Goal: Task Accomplishment & Management: Manage account settings

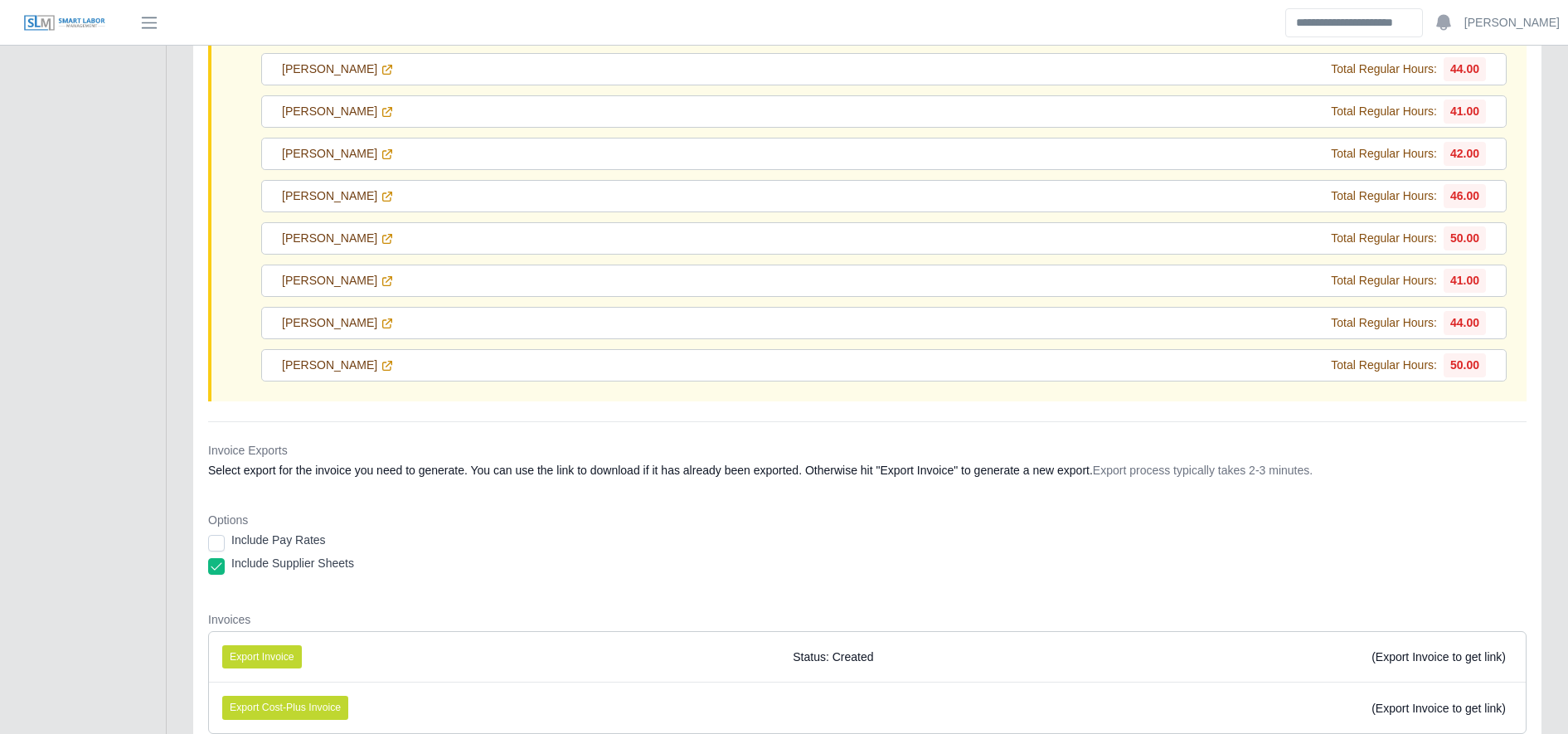
scroll to position [716, 0]
click at [392, 361] on icon at bounding box center [387, 362] width 9 height 9
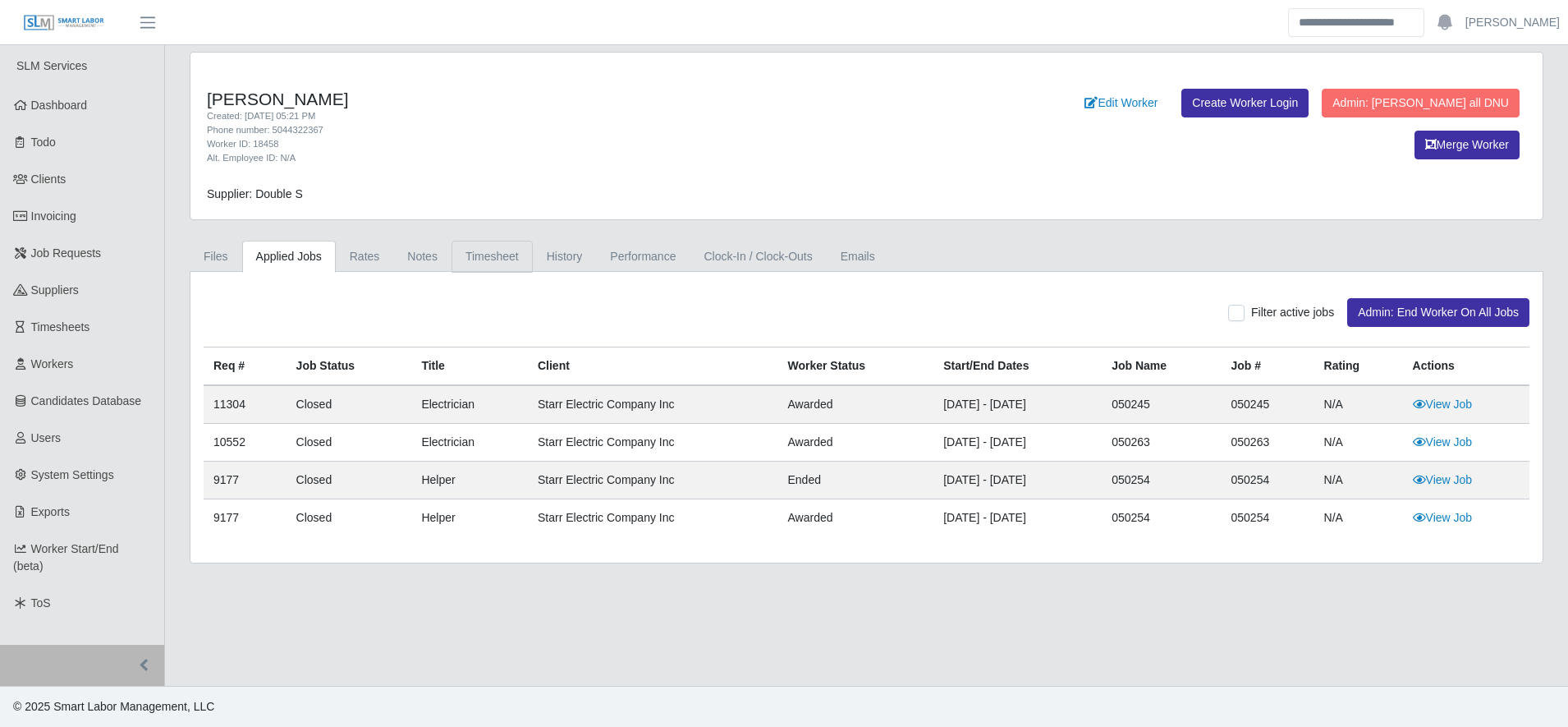
click at [501, 256] on link "Timesheet" at bounding box center [491, 256] width 81 height 32
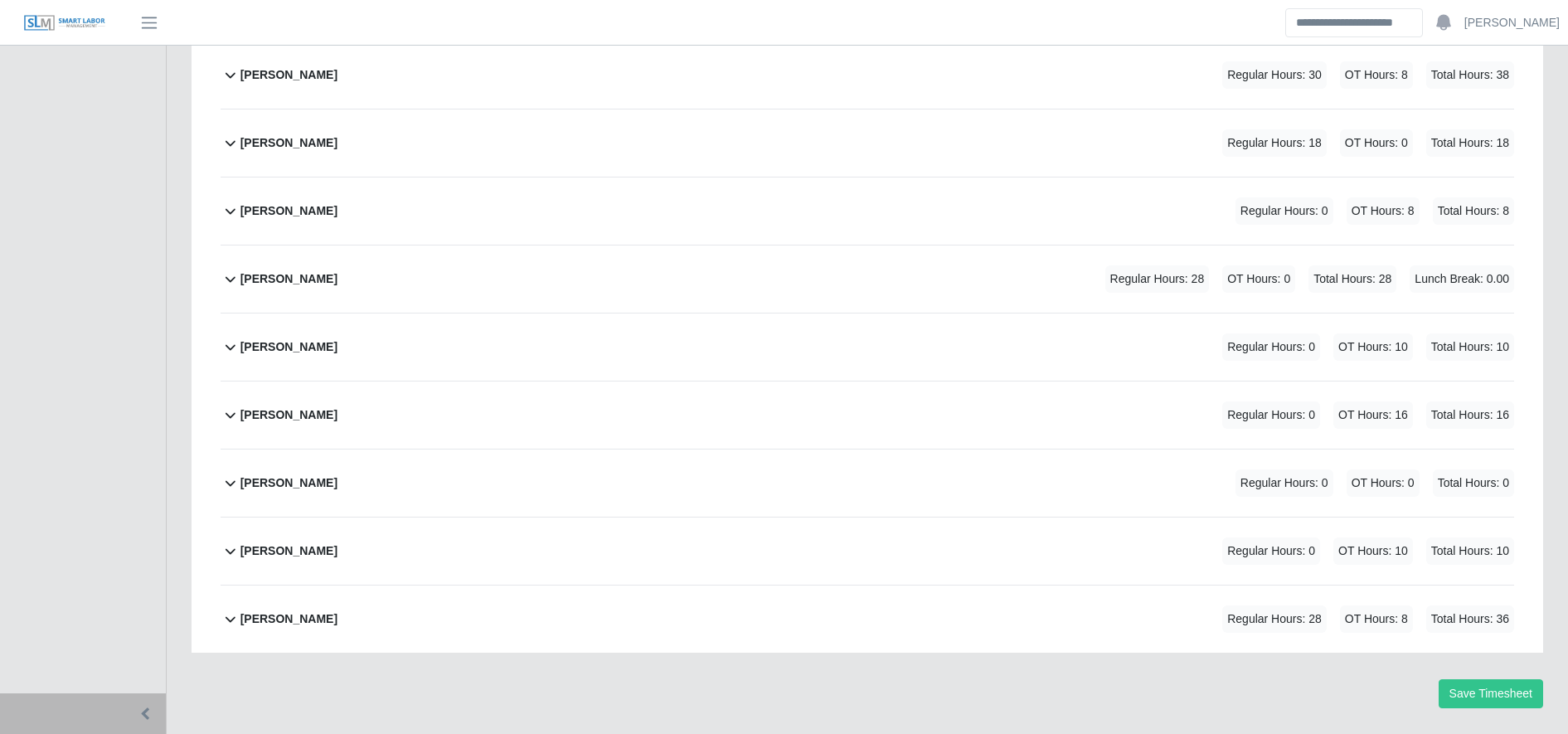
scroll to position [3983, 0]
click at [676, 85] on div "Ramiro Villanueva Jr. Regular Hours: 30 OT Hours: 8 Total Hours: 38" at bounding box center [877, 74] width 1274 height 67
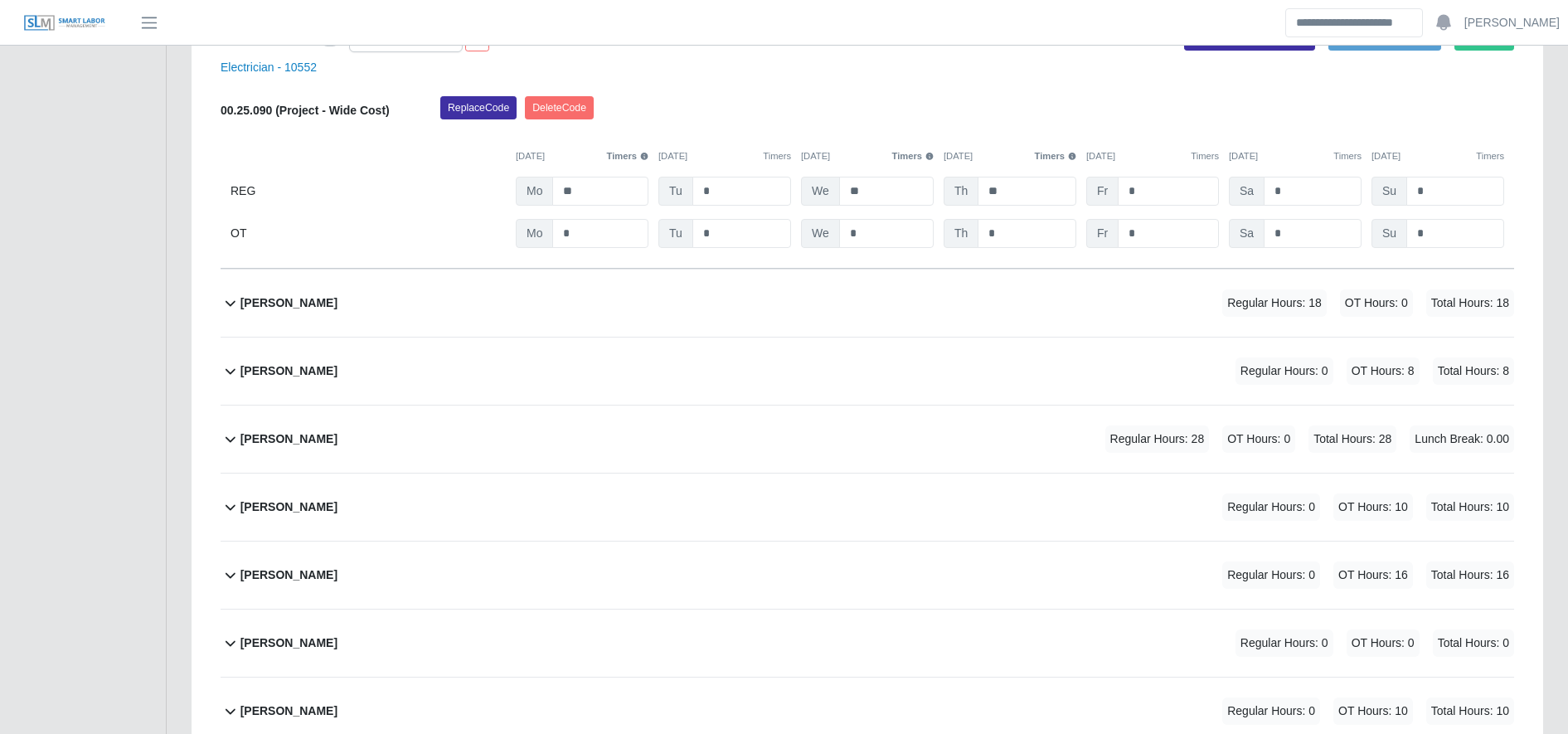
scroll to position [4078, 0]
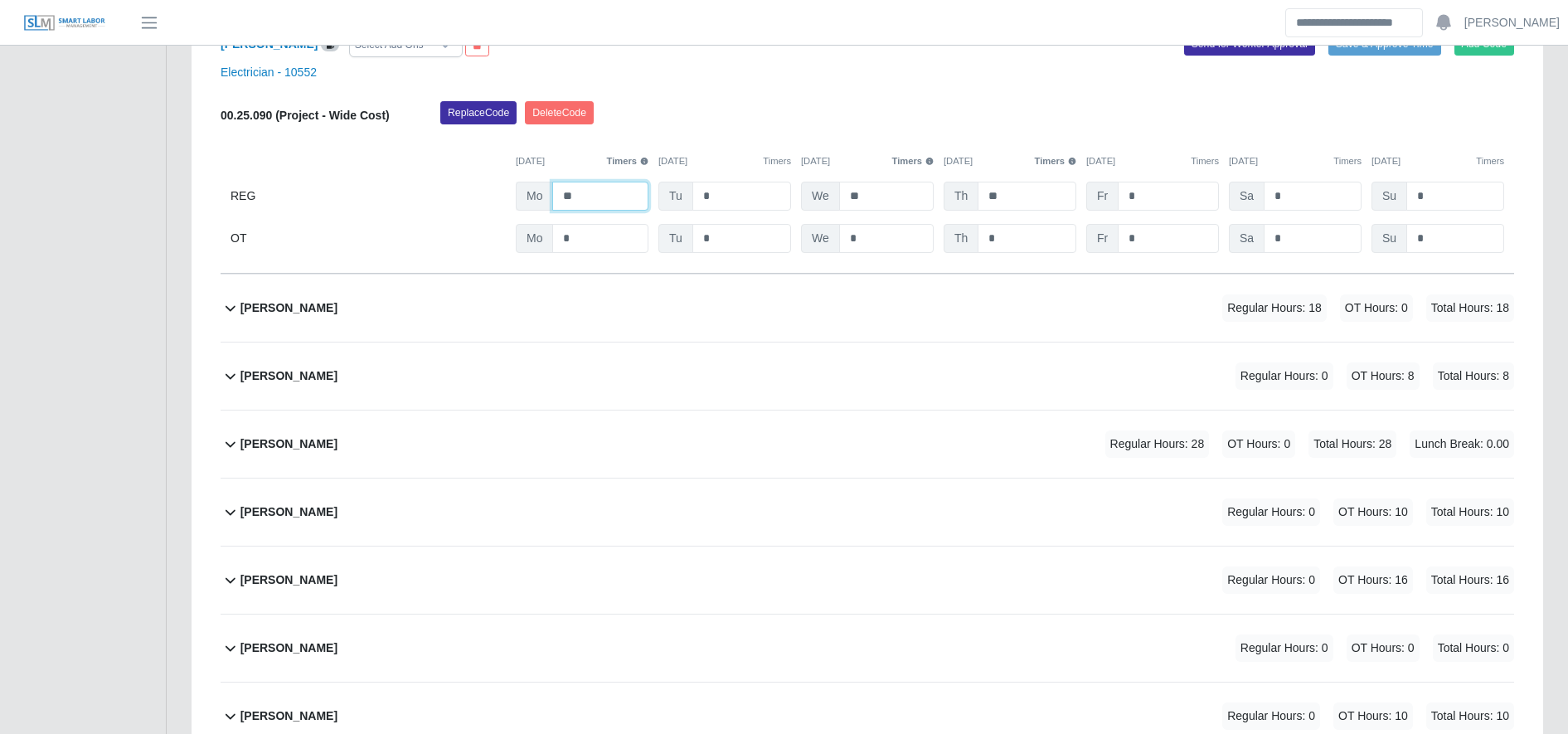
click at [612, 188] on input "**" at bounding box center [600, 195] width 96 height 29
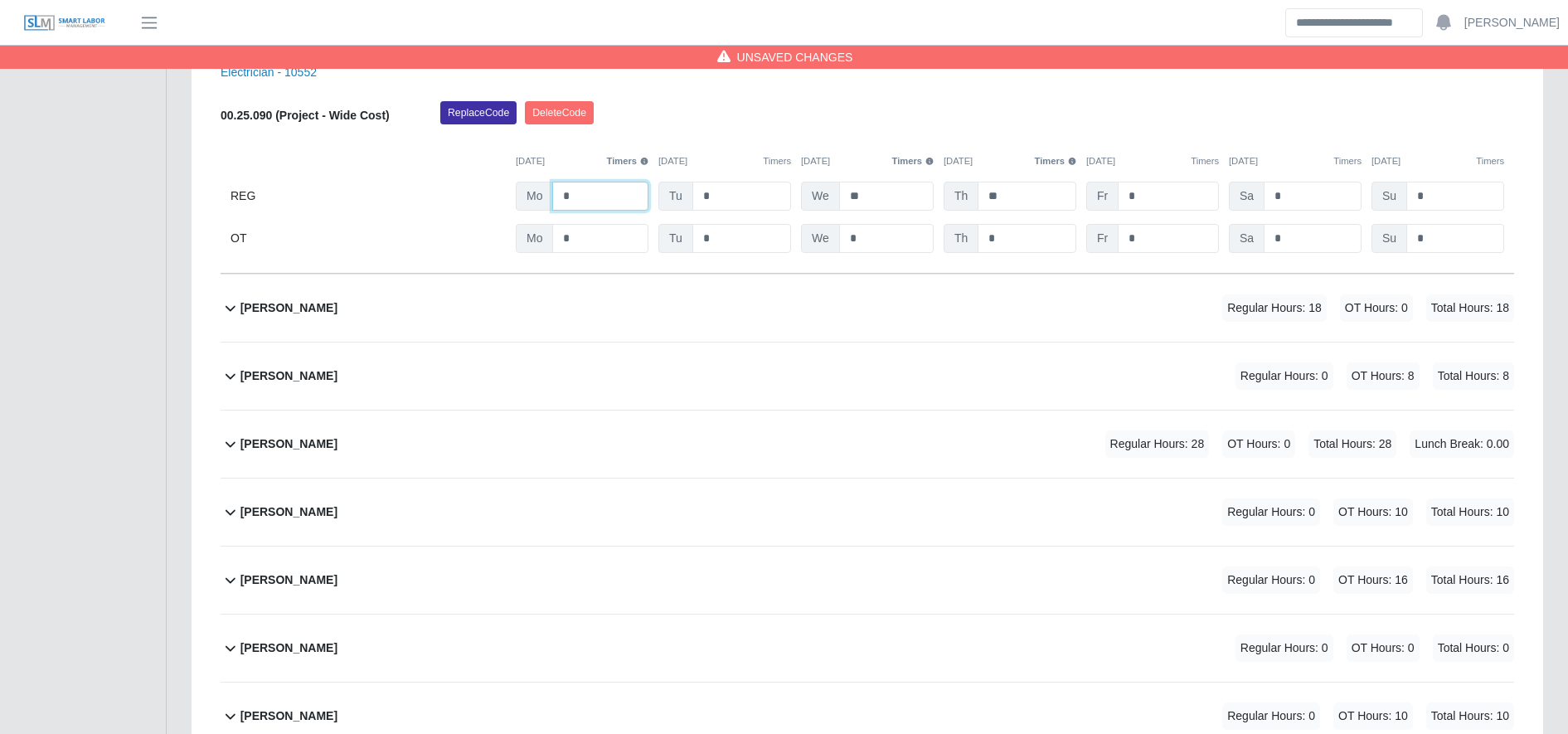
type input "*"
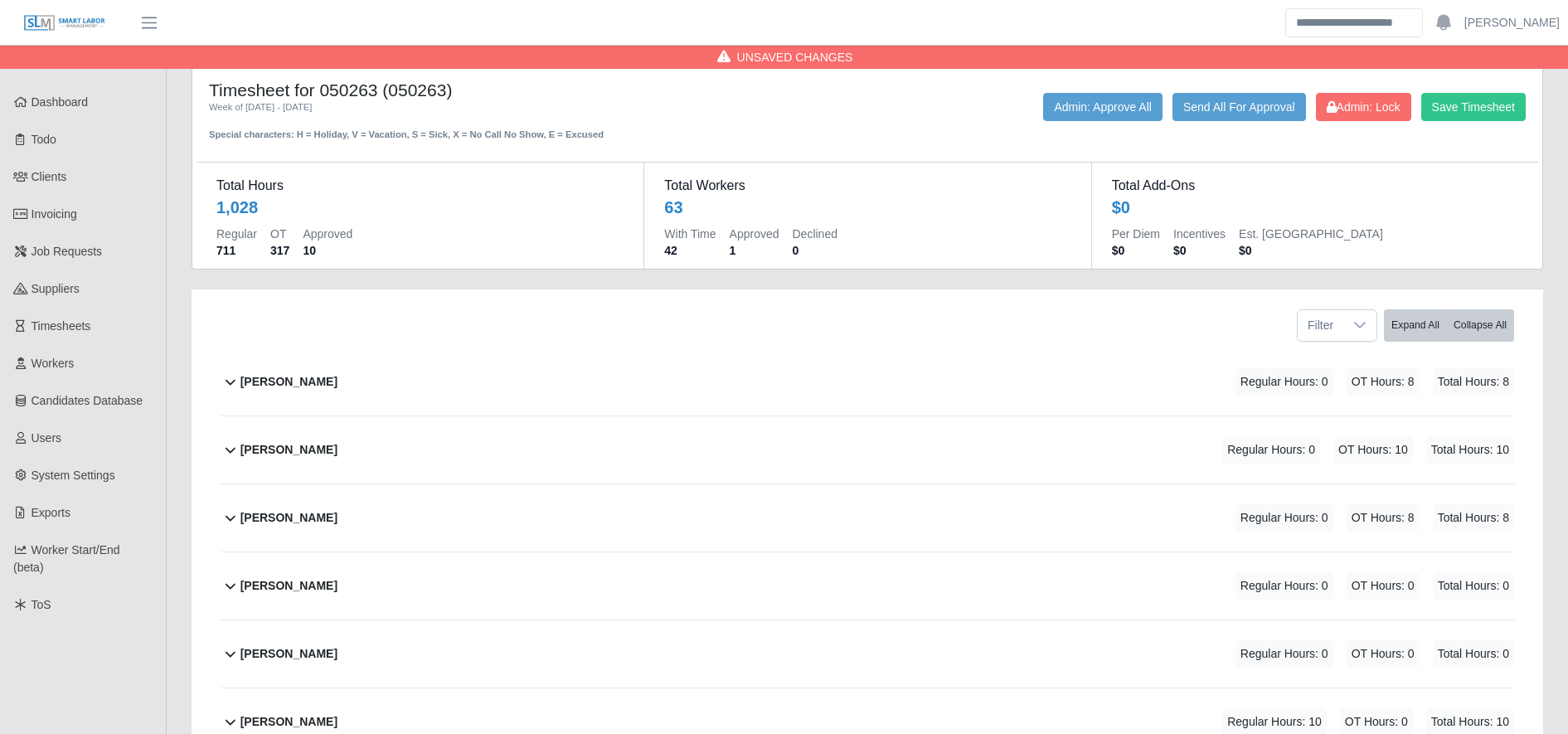
scroll to position [0, 0]
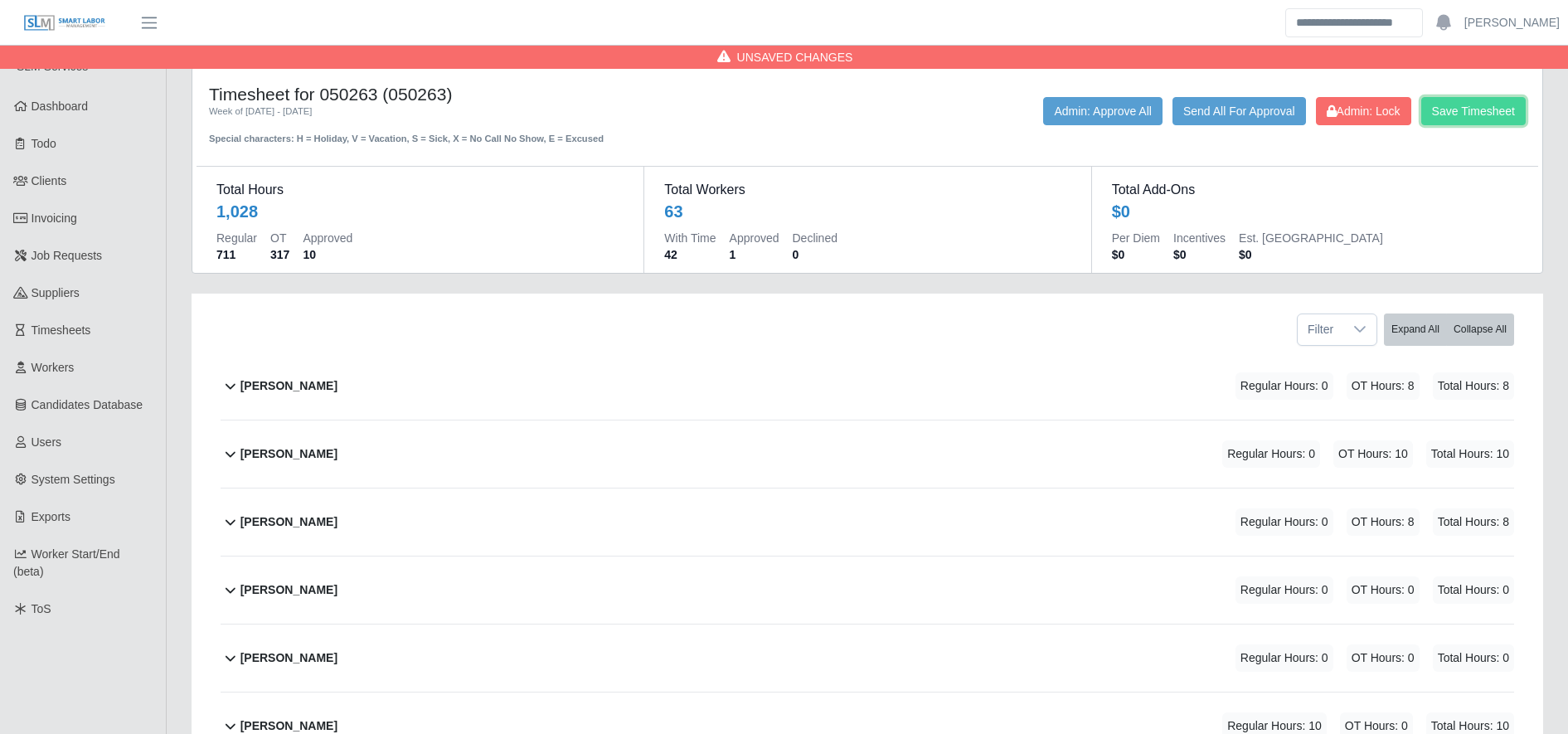
click at [1467, 102] on button "Save Timesheet" at bounding box center [1473, 111] width 104 height 29
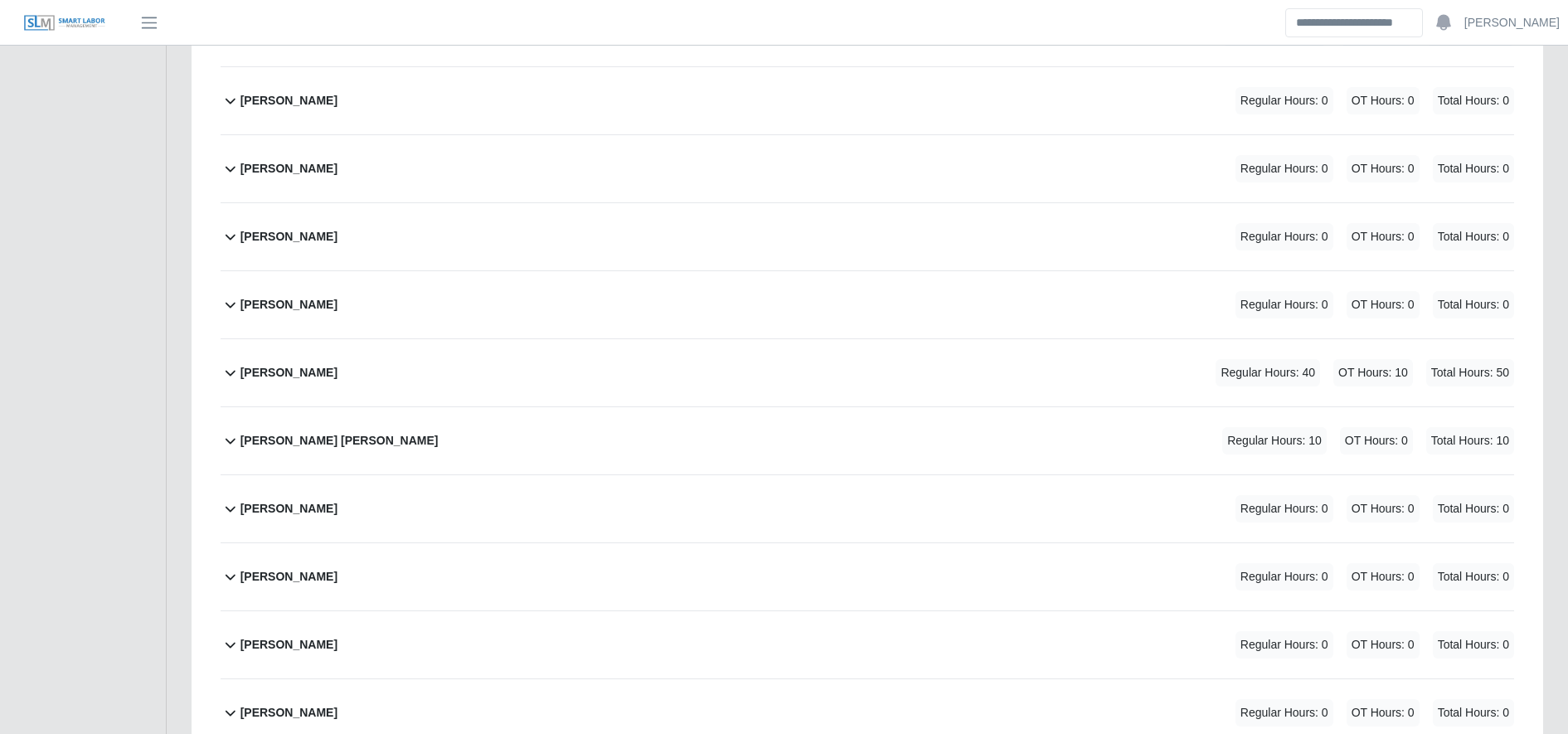
scroll to position [5205, 0]
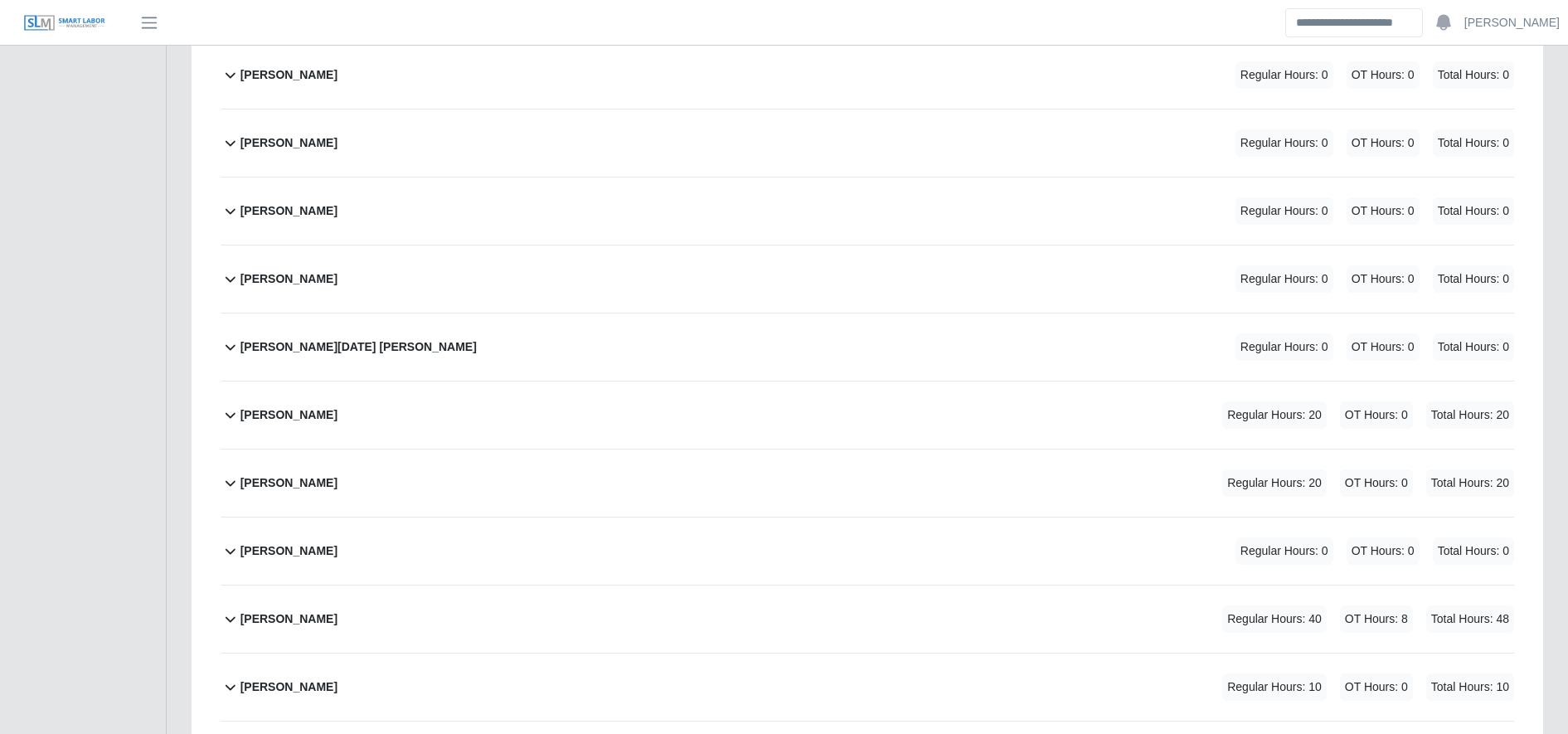
click at [686, 426] on div "Ramiro Villanueva Jr. Regular Hours: 20 OT Hours: 0 Total Hours: 20" at bounding box center [877, 415] width 1274 height 67
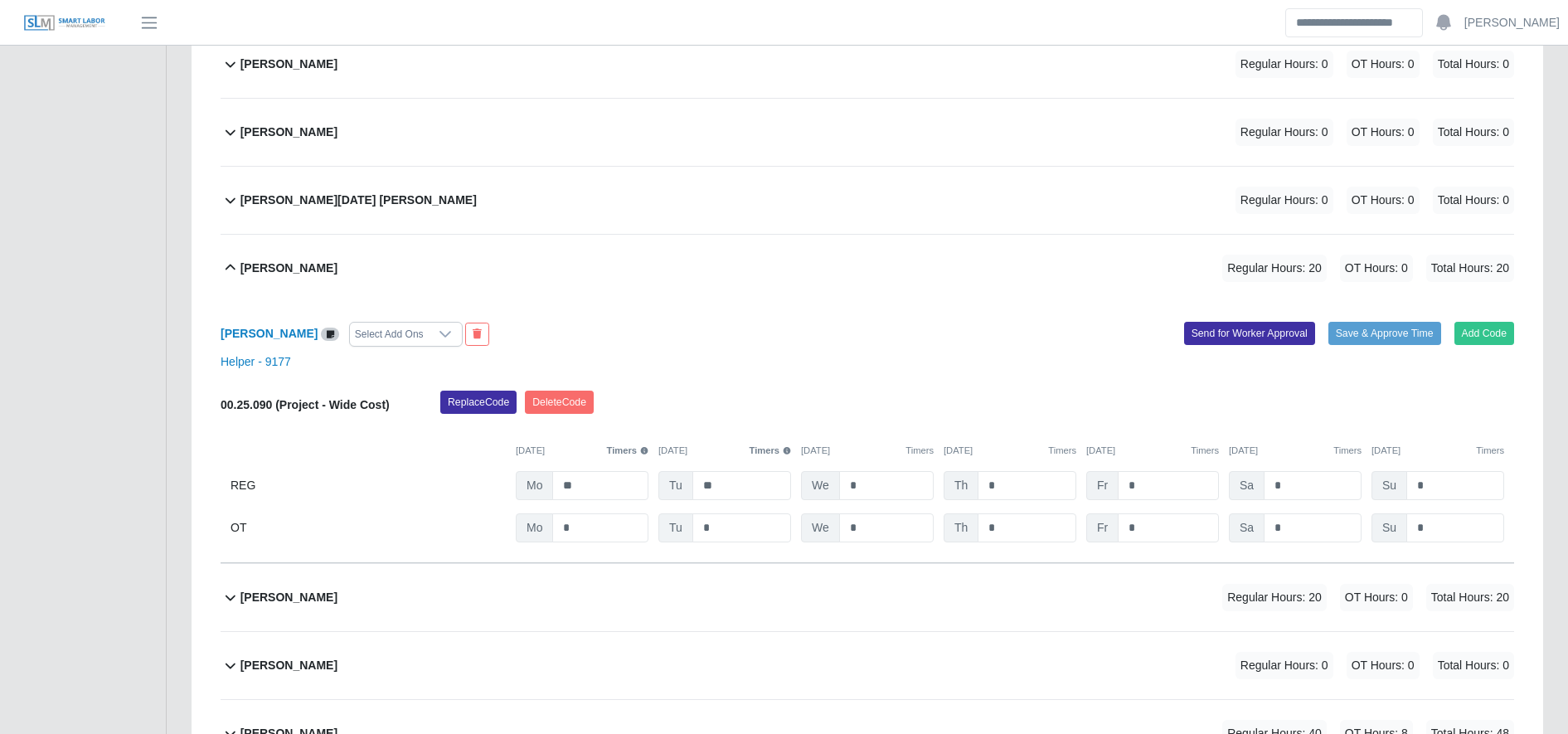
scroll to position [5354, 0]
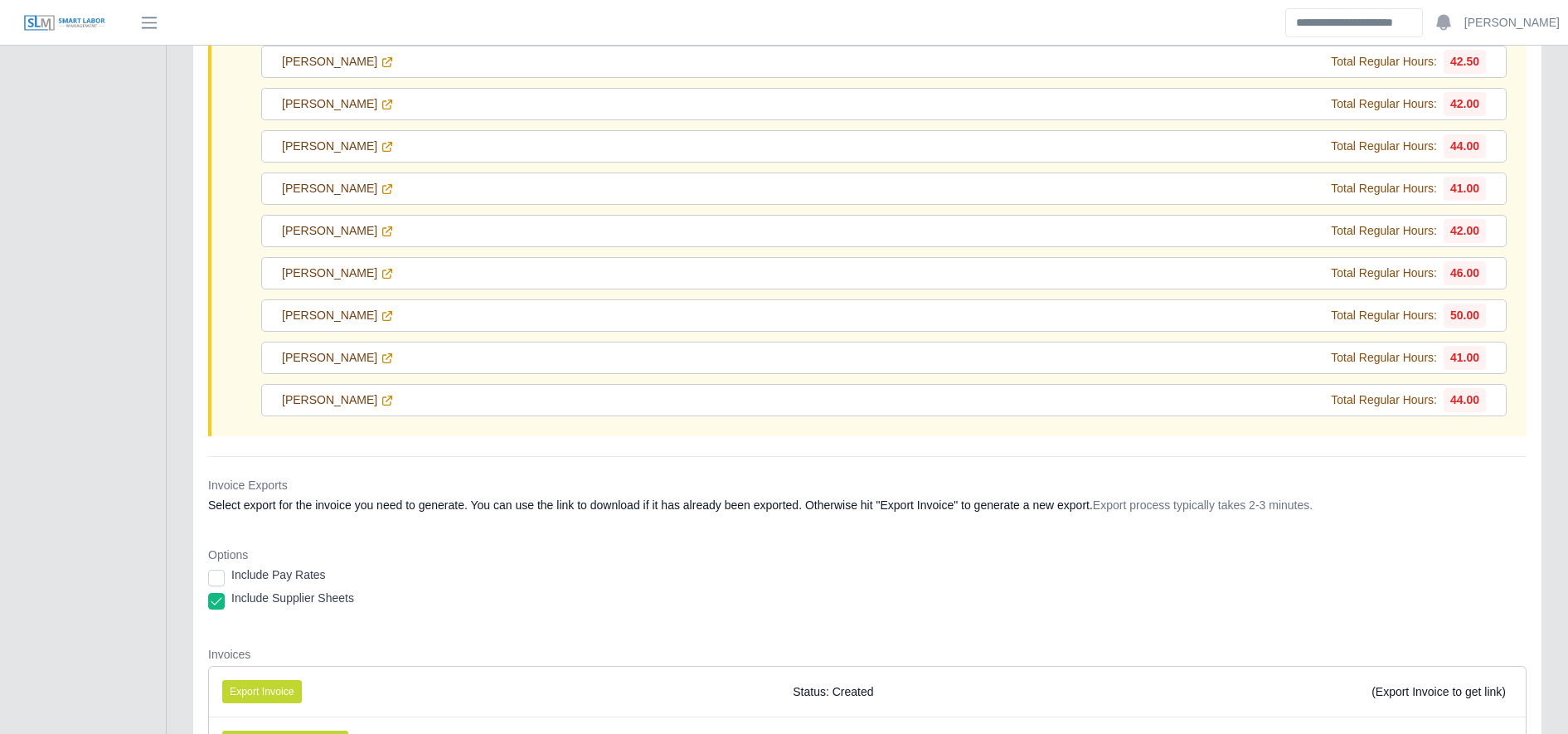
scroll to position [872, 0]
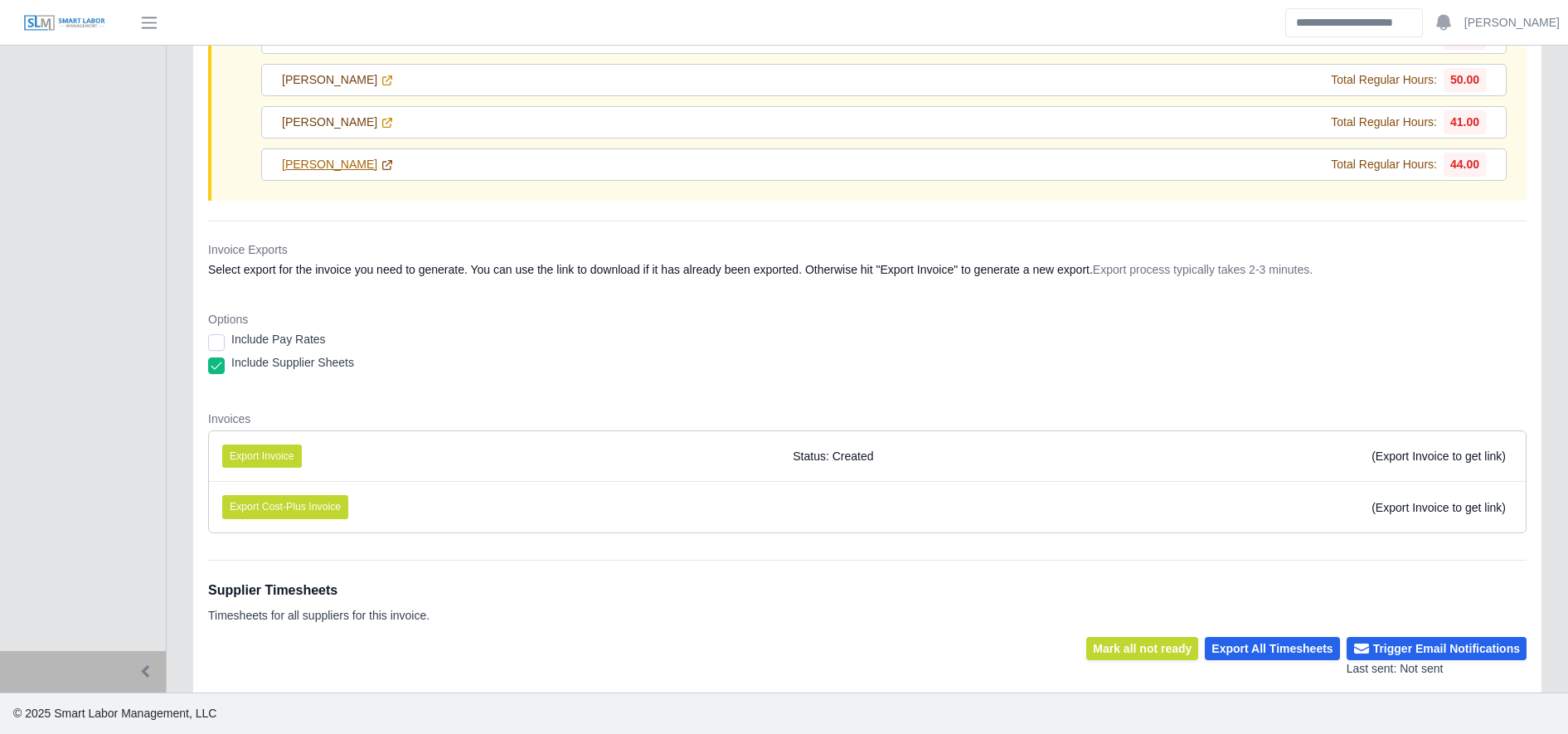
click at [349, 157] on link "[PERSON_NAME]" at bounding box center [338, 164] width 112 height 18
click at [381, 126] on icon at bounding box center [387, 123] width 13 height 13
click at [381, 74] on icon at bounding box center [387, 80] width 13 height 13
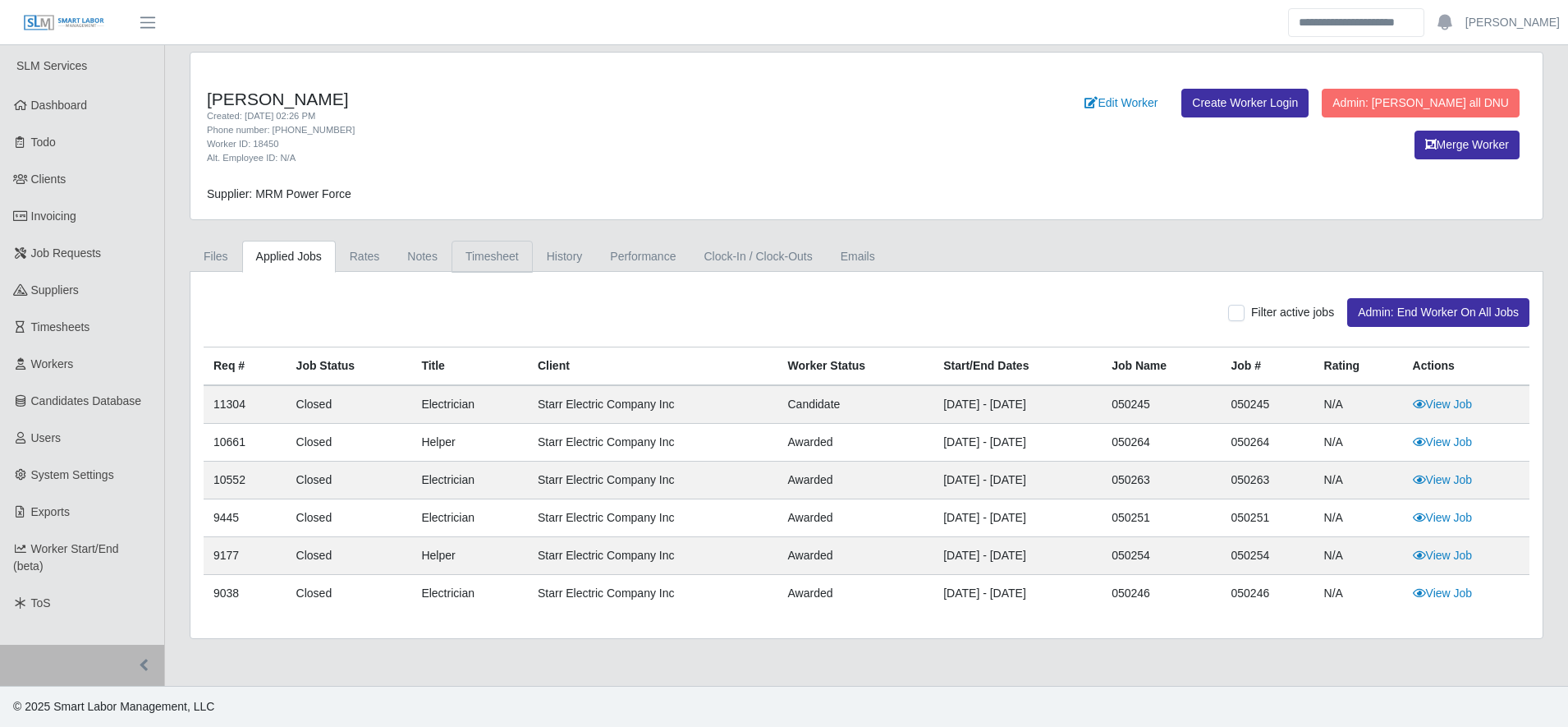
click at [510, 258] on link "Timesheet" at bounding box center [491, 256] width 81 height 32
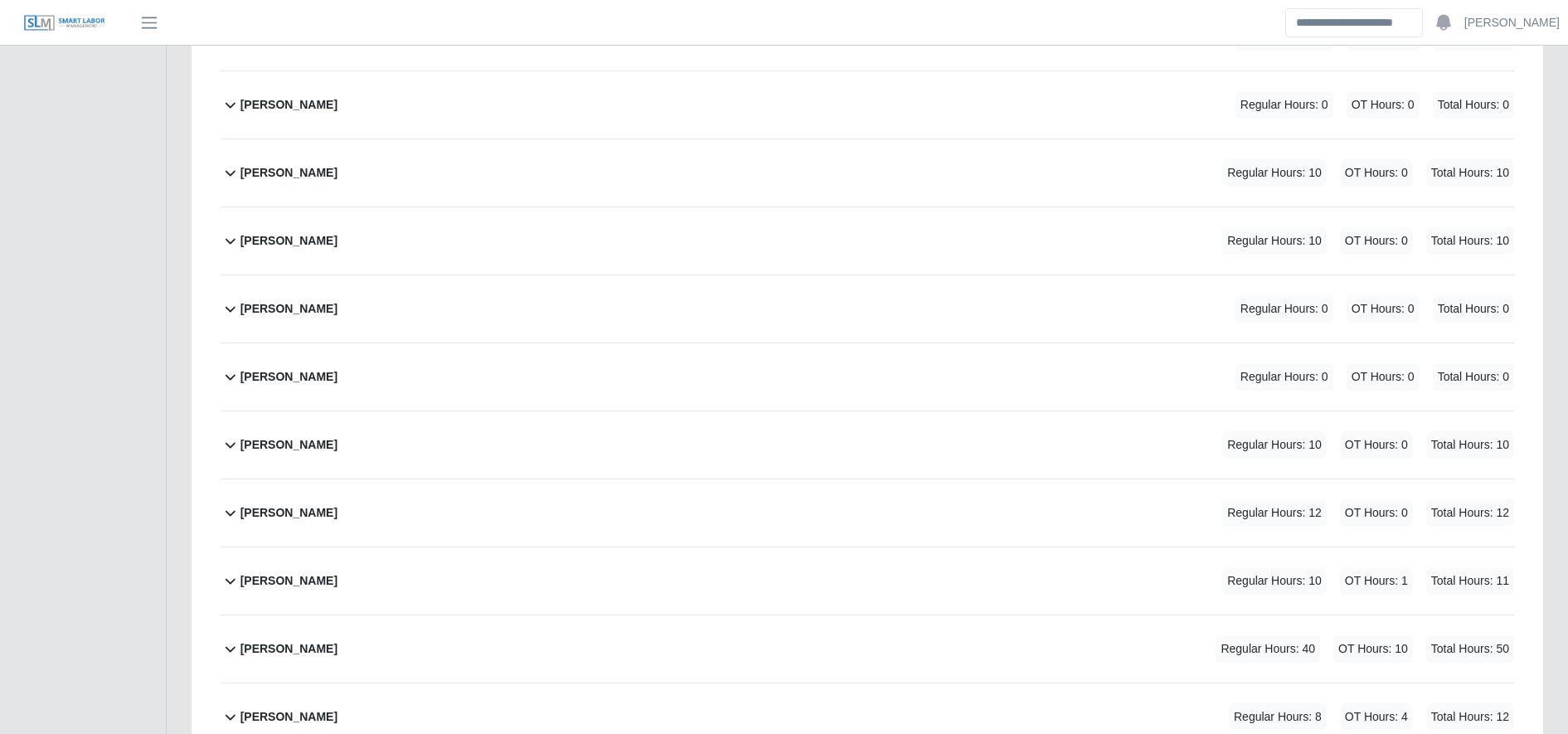
scroll to position [3206, 0]
click at [534, 509] on div "Julio Capo Regular Hours: 12 OT Hours: 0 Total Hours: 12" at bounding box center [877, 510] width 1274 height 67
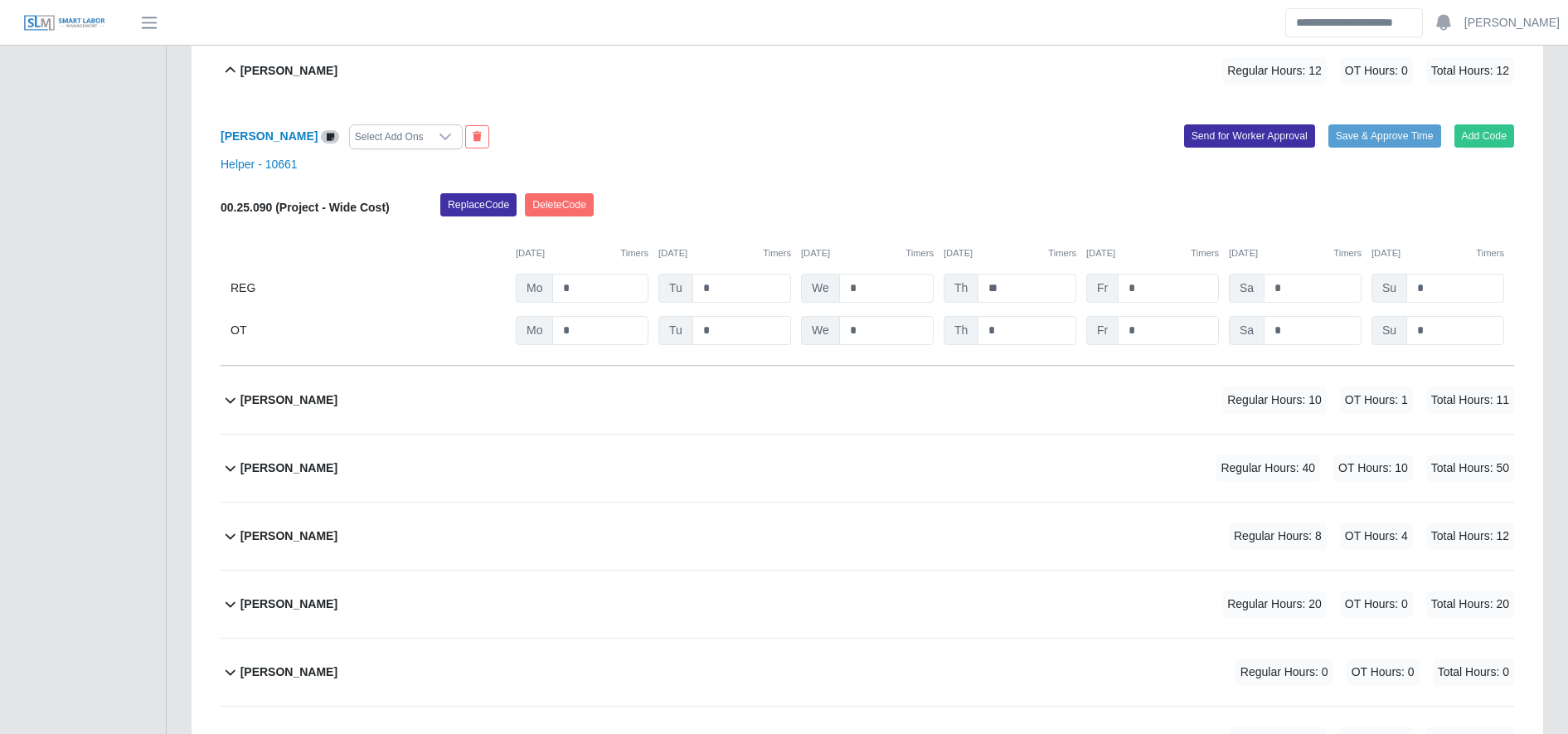
scroll to position [3647, 0]
click at [1024, 299] on input "**" at bounding box center [1027, 287] width 99 height 29
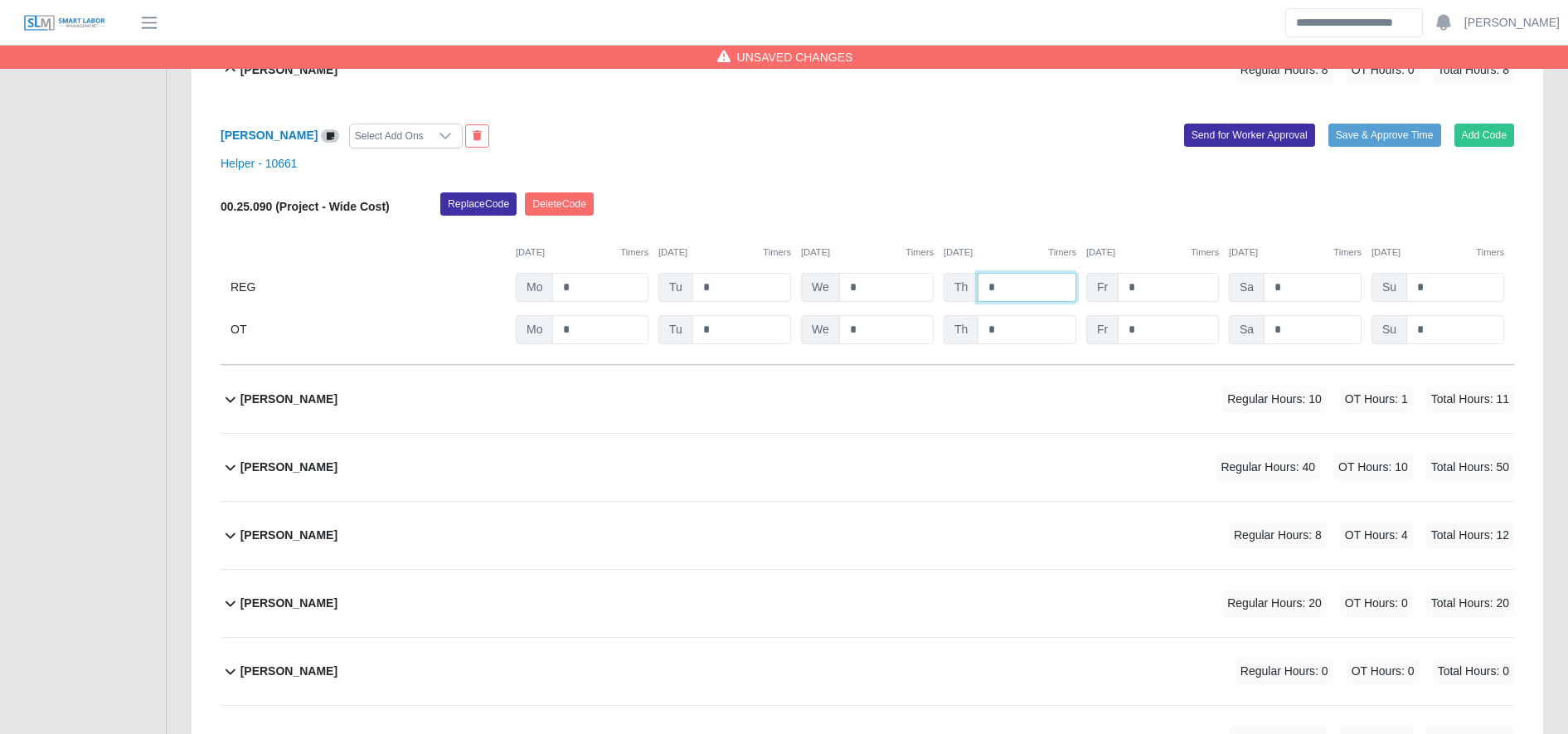
type input "*"
drag, startPoint x: 1028, startPoint y: 349, endPoint x: 1021, endPoint y: 336, distance: 14.8
click at [1021, 336] on div "Julio Capo Select Add Ons Add Code Save & Approve Time Send for Worker Approval…" at bounding box center [867, 233] width 1293 height 261
click at [1021, 336] on input "*" at bounding box center [1027, 329] width 99 height 29
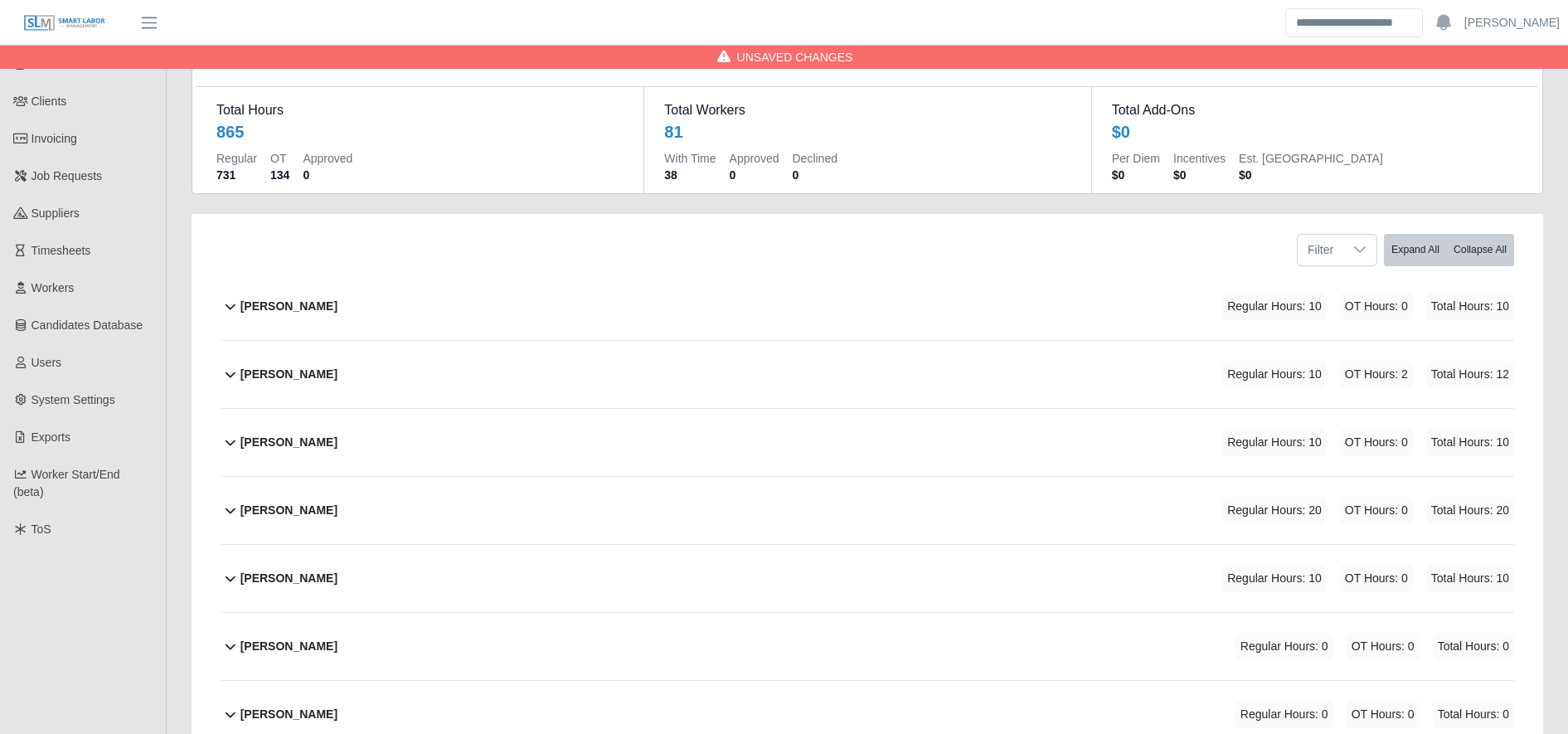
scroll to position [0, 0]
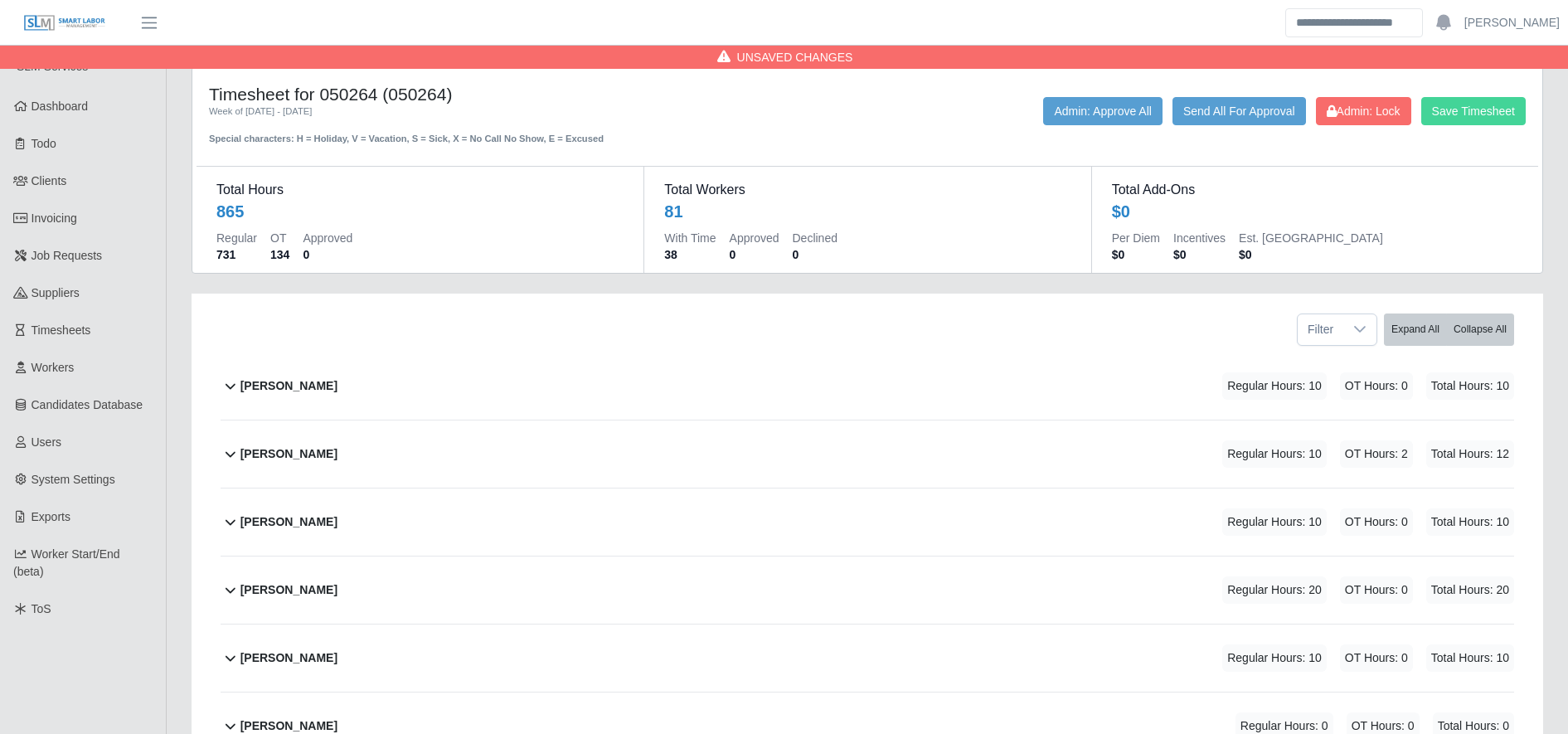
type input "*"
click at [1505, 111] on button "Save Timesheet" at bounding box center [1473, 111] width 104 height 29
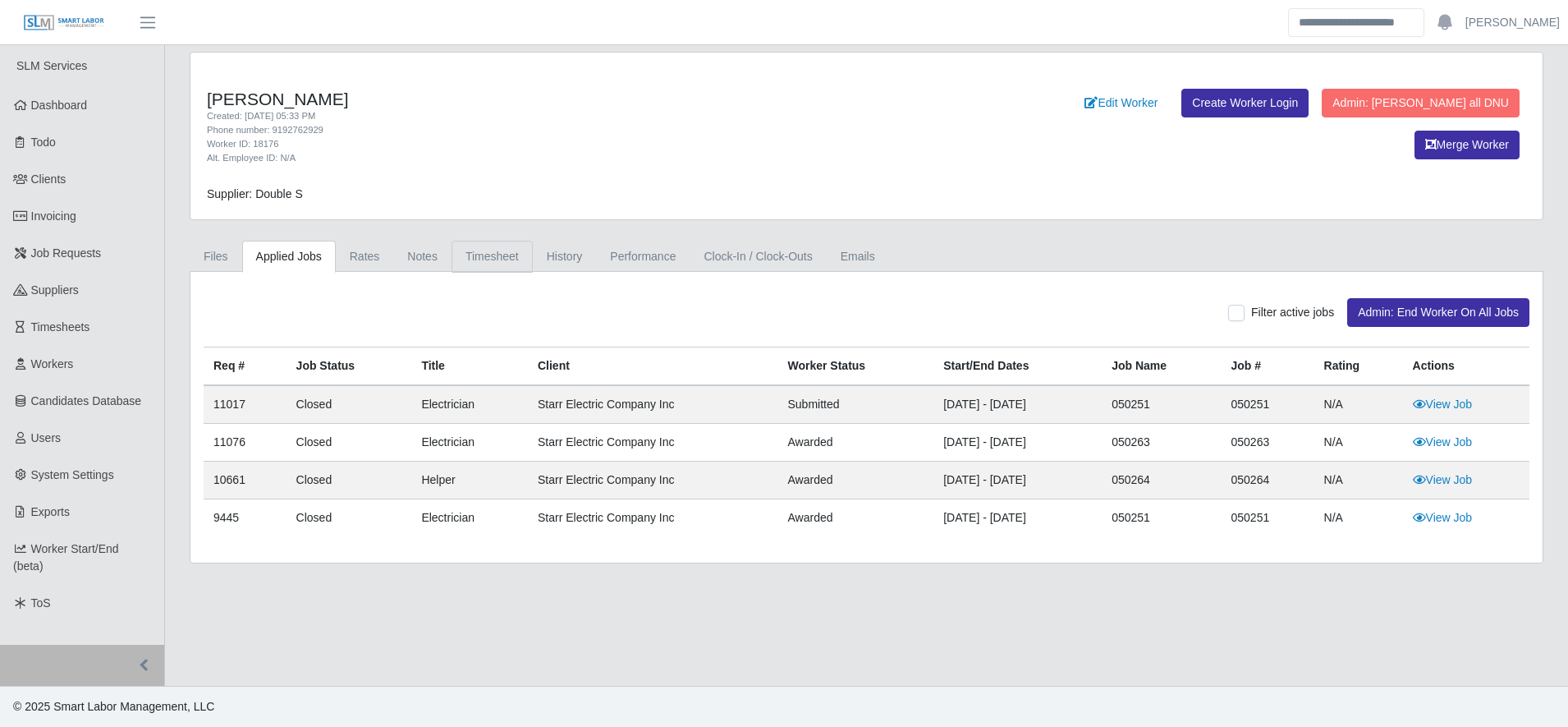
click at [488, 251] on link "Timesheet" at bounding box center [491, 256] width 81 height 32
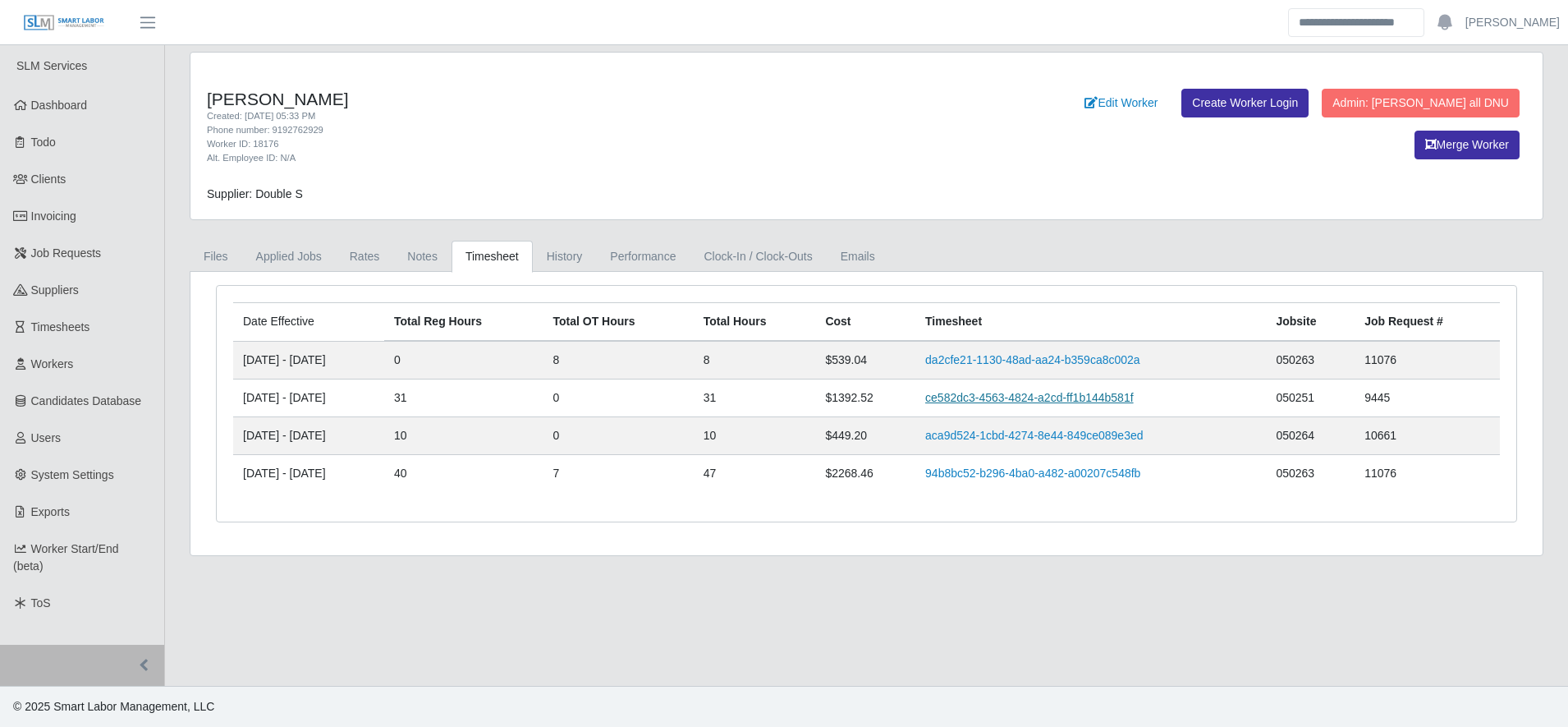
click at [984, 403] on link "ce582dc3-4563-4824-a2cd-ff1b144b581f" at bounding box center [1029, 397] width 208 height 13
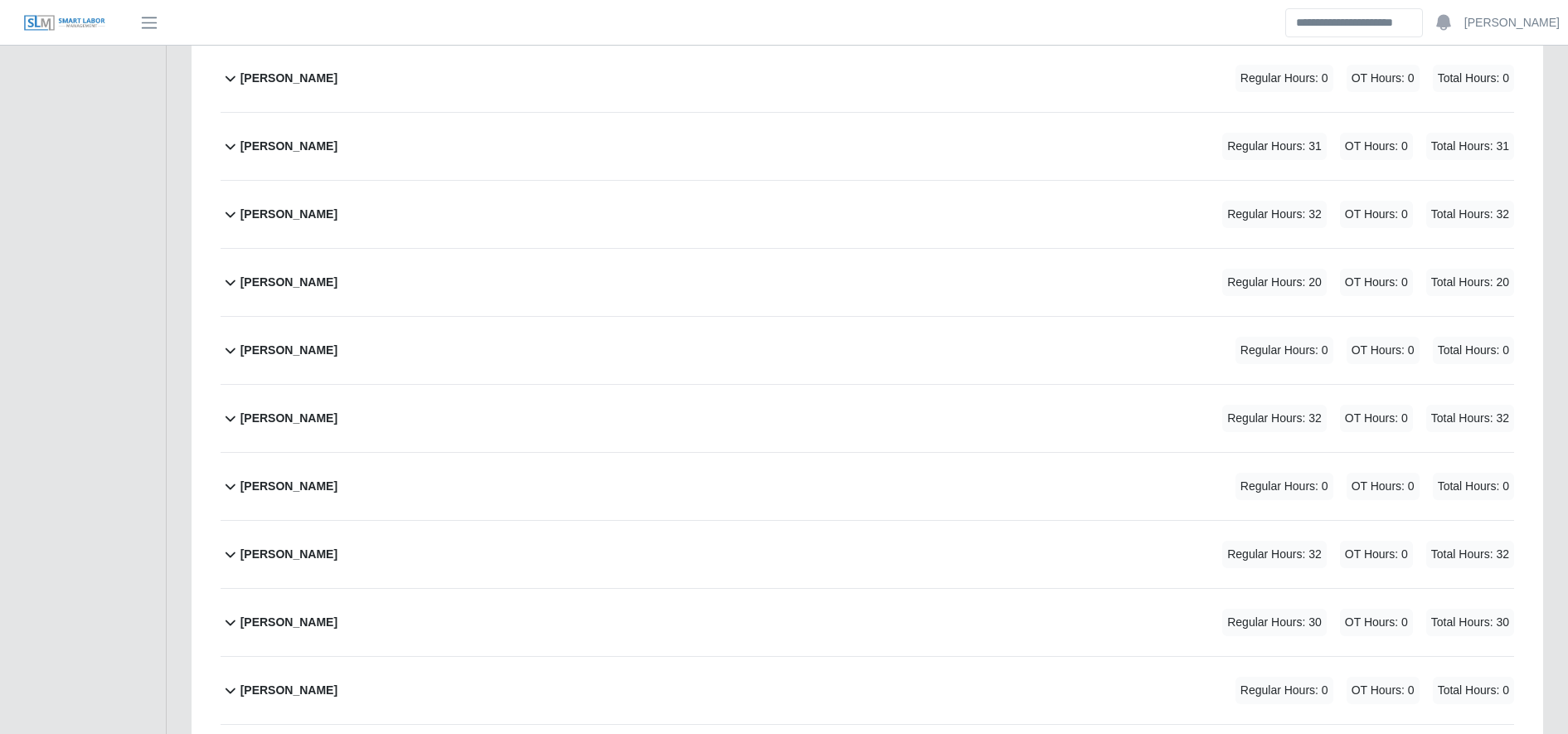
scroll to position [3526, 0]
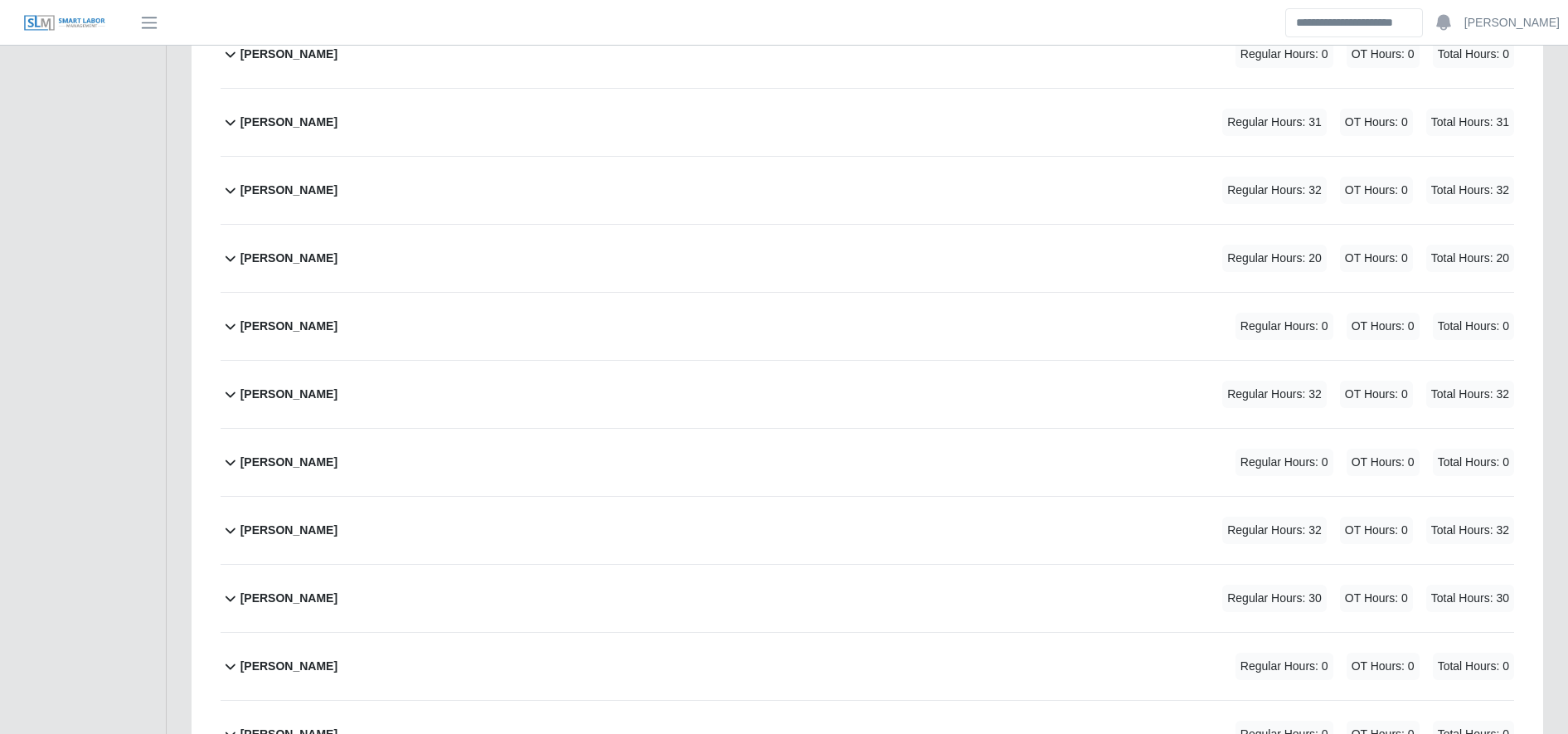
click at [437, 139] on div "Juan Sandoval Regular Hours: 31 OT Hours: 0 Total Hours: 31" at bounding box center [877, 122] width 1274 height 67
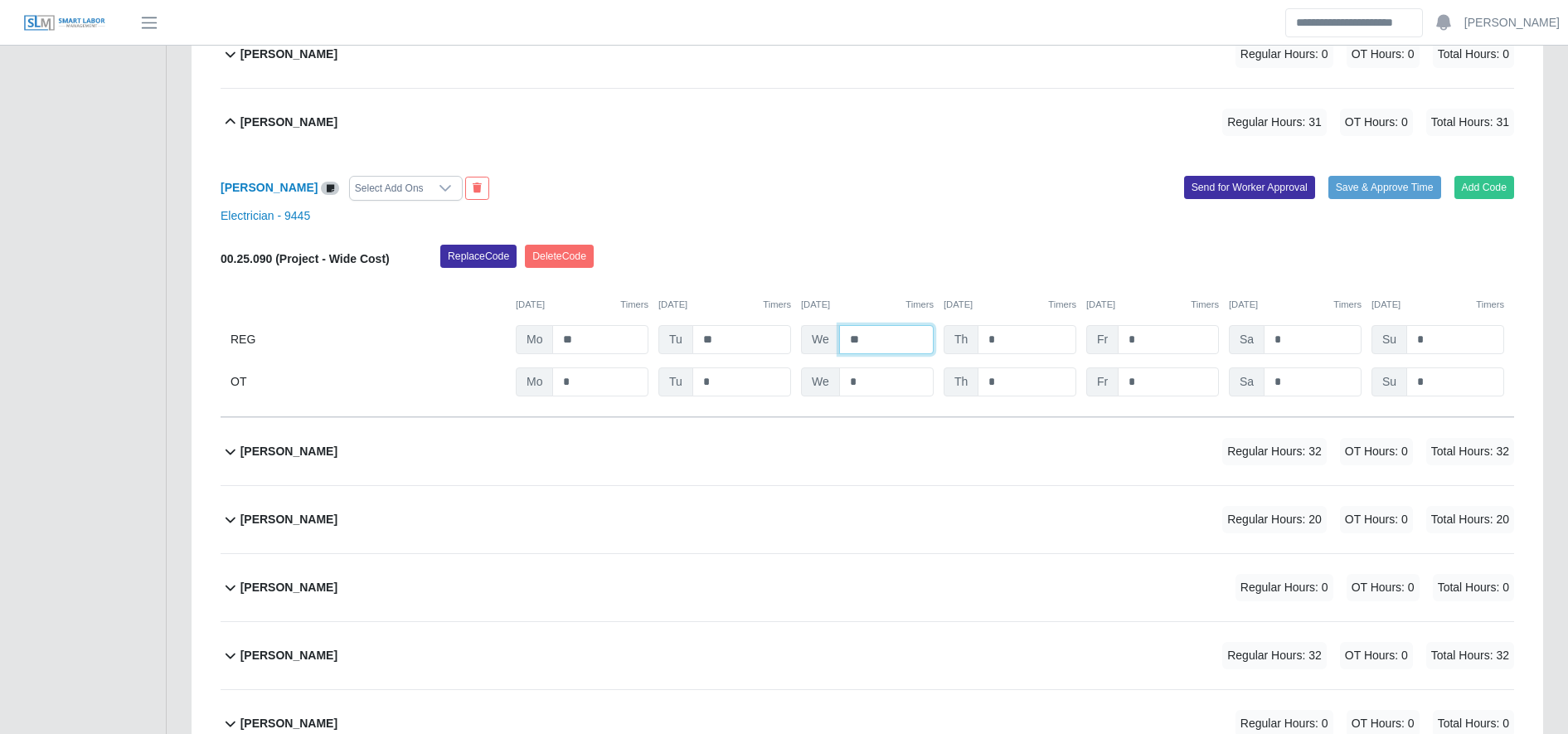
click at [884, 333] on input "**" at bounding box center [886, 338] width 94 height 29
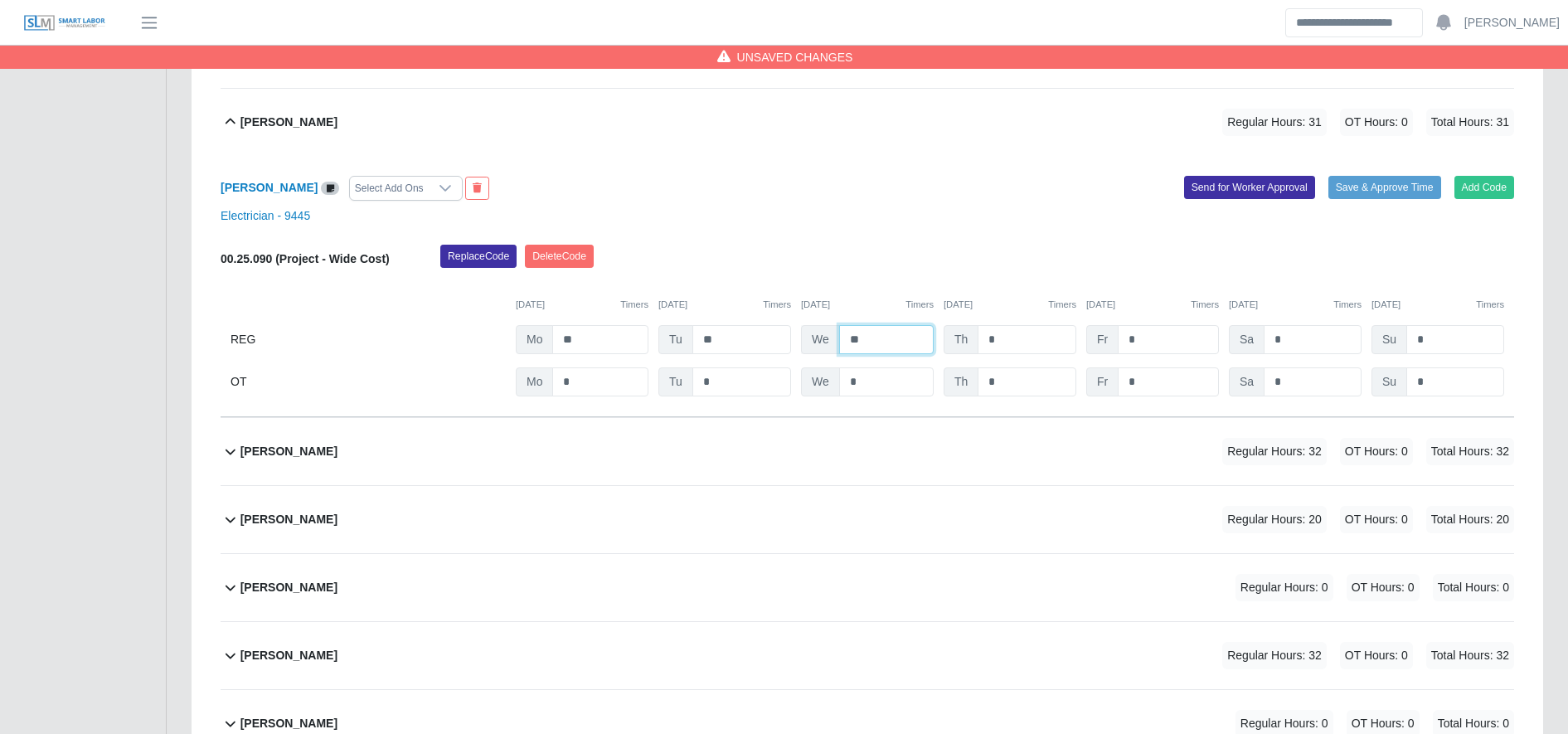
click at [880, 346] on input "**" at bounding box center [886, 338] width 94 height 29
click at [272, 194] on b "[PERSON_NAME]" at bounding box center [268, 187] width 97 height 13
click at [873, 350] on input "**" at bounding box center [886, 338] width 94 height 29
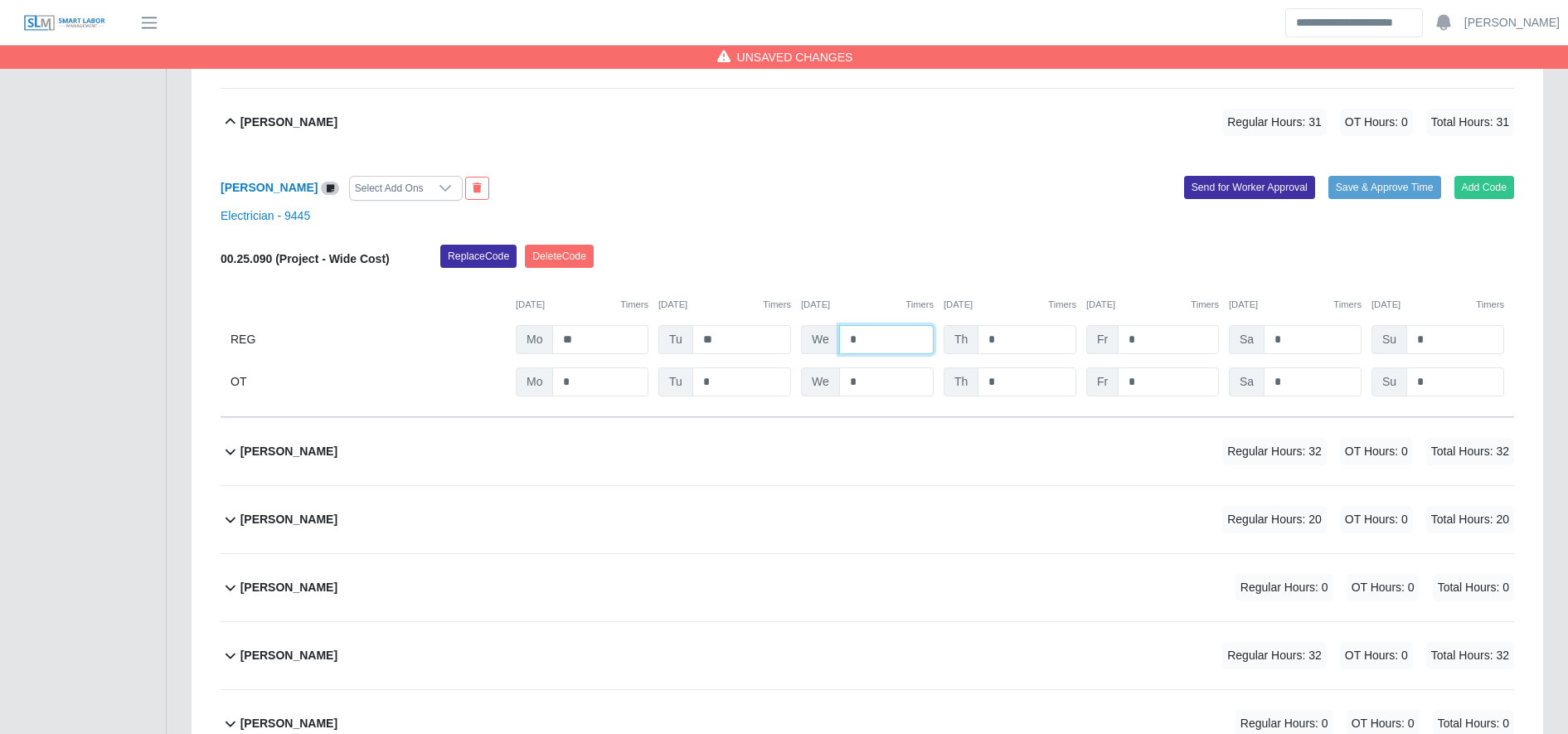
type input "*"
type input "**"
click at [998, 378] on input "*" at bounding box center [1027, 381] width 99 height 29
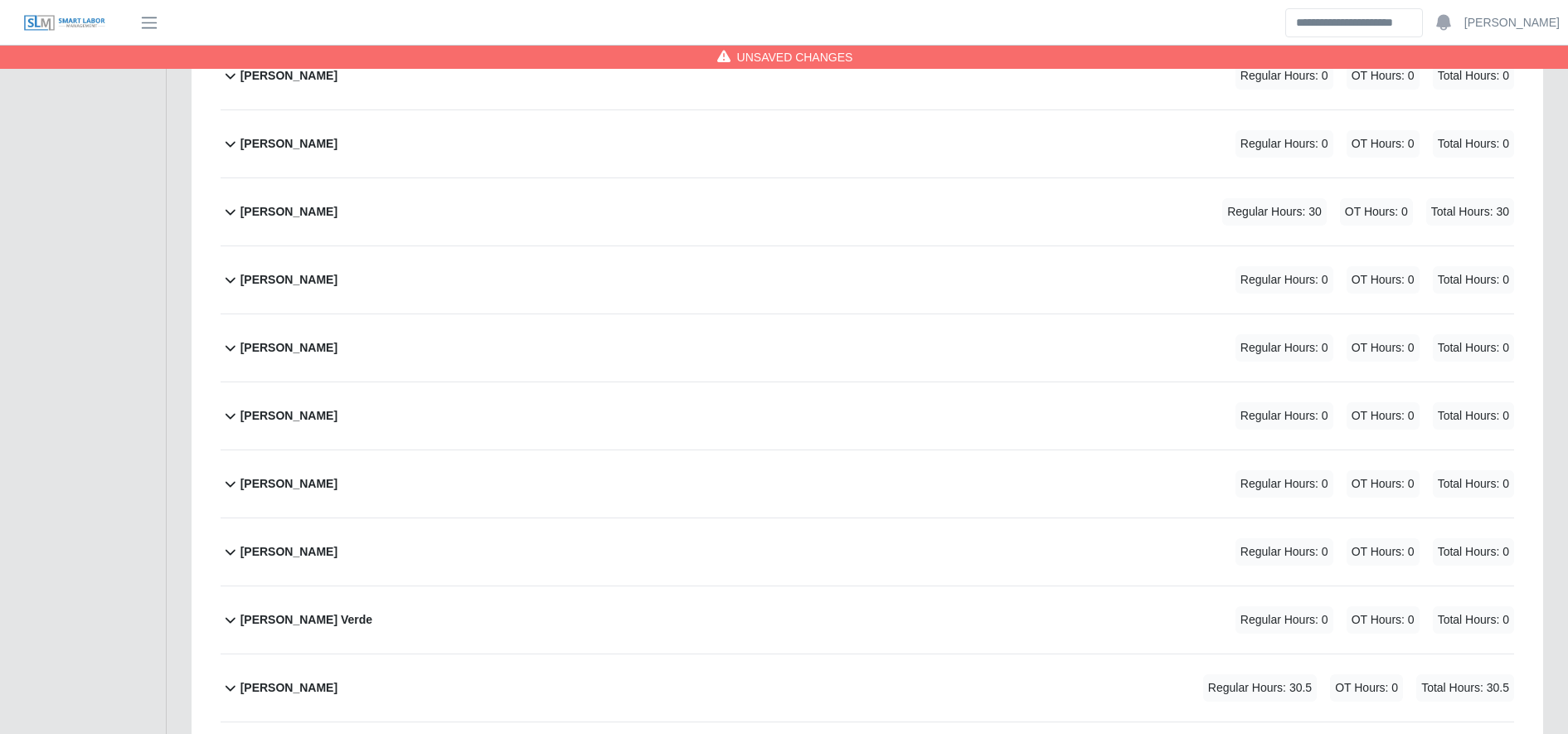
scroll to position [0, 0]
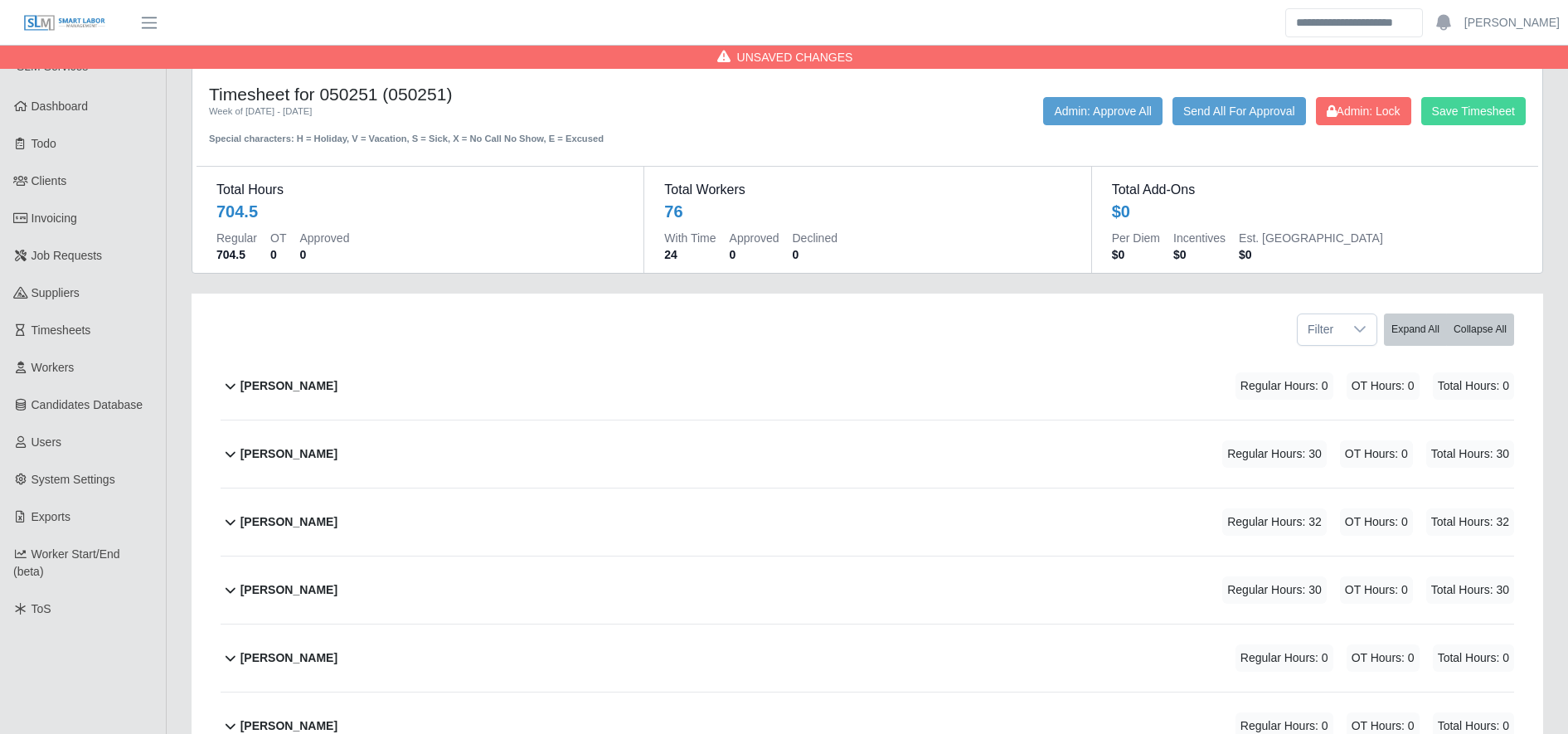
type input "*"
click at [1457, 112] on button "Save Timesheet" at bounding box center [1473, 111] width 104 height 29
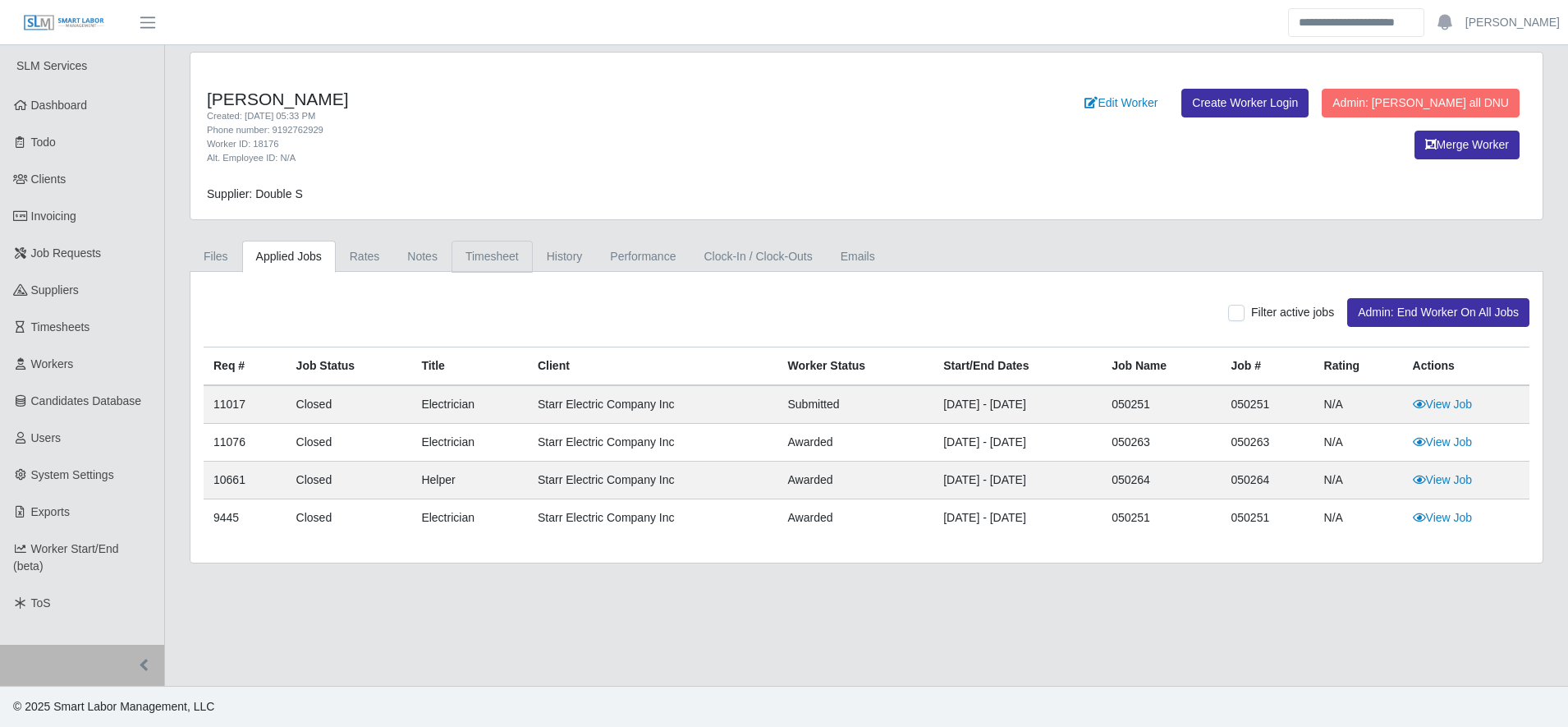
click at [510, 243] on link "Timesheet" at bounding box center [491, 256] width 81 height 32
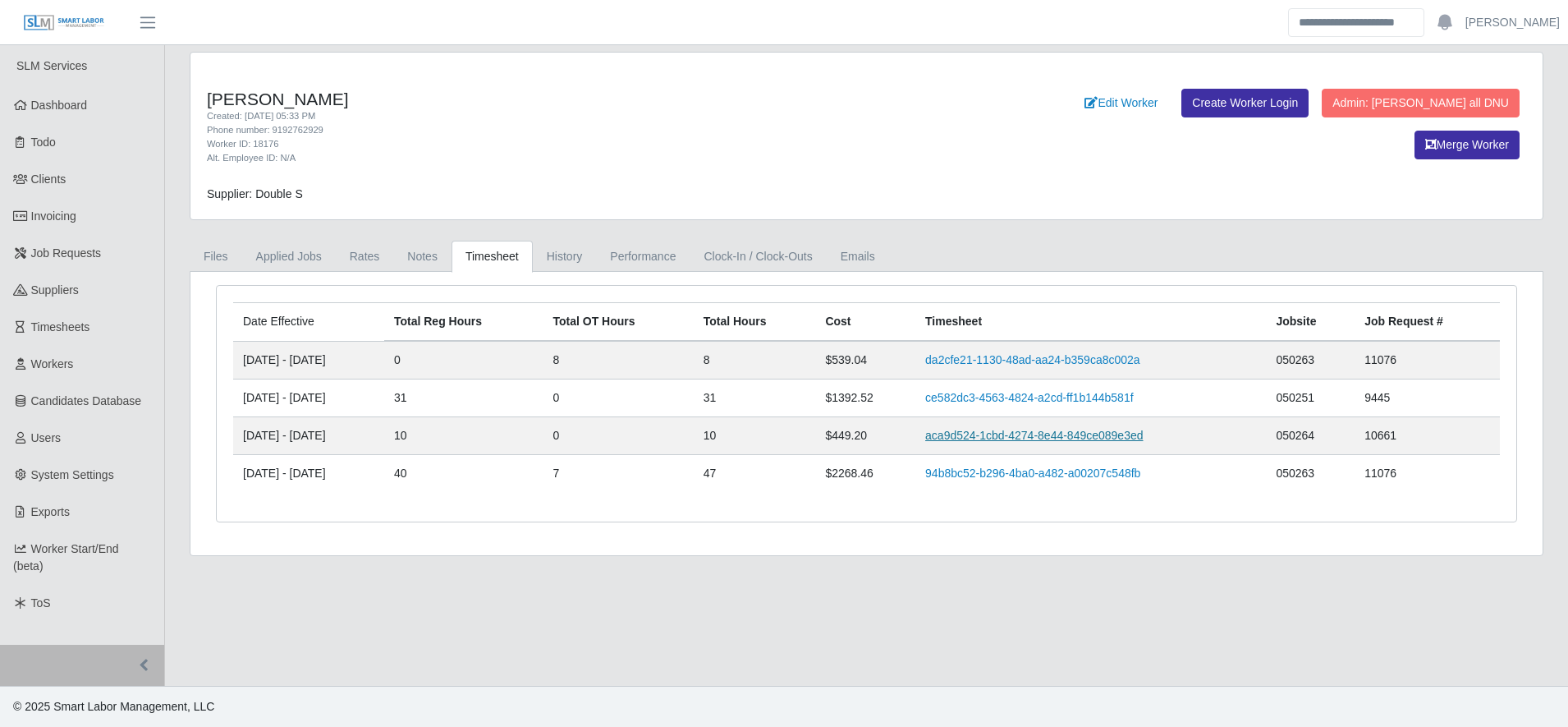
click at [1012, 434] on link "aca9d524-1cbd-4274-8e44-849ce089e3ed" at bounding box center [1034, 435] width 217 height 13
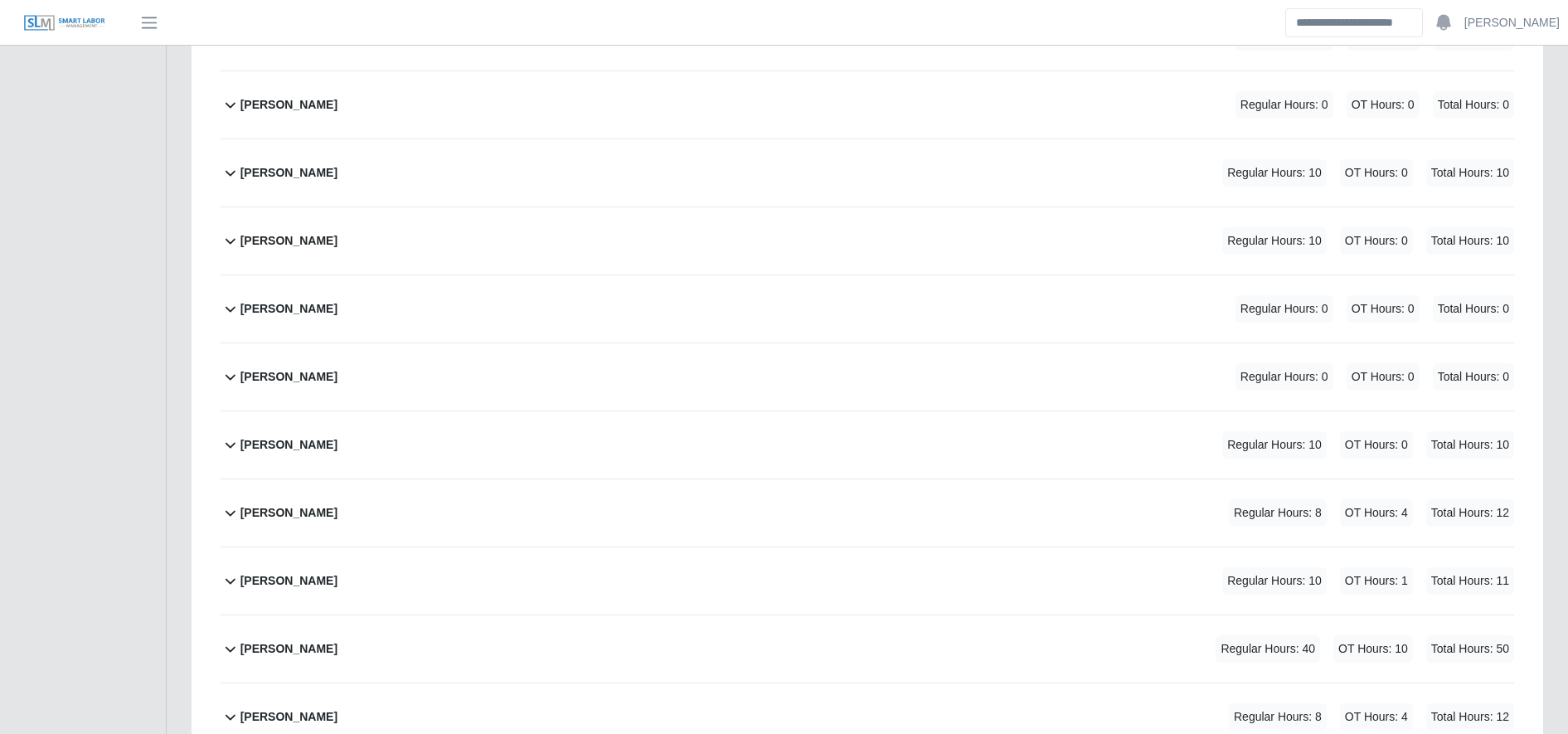
scroll to position [3204, 0]
click at [417, 431] on div "[PERSON_NAME] Regular Hours: 10 OT Hours: 0 Total Hours: 10" at bounding box center [877, 444] width 1274 height 67
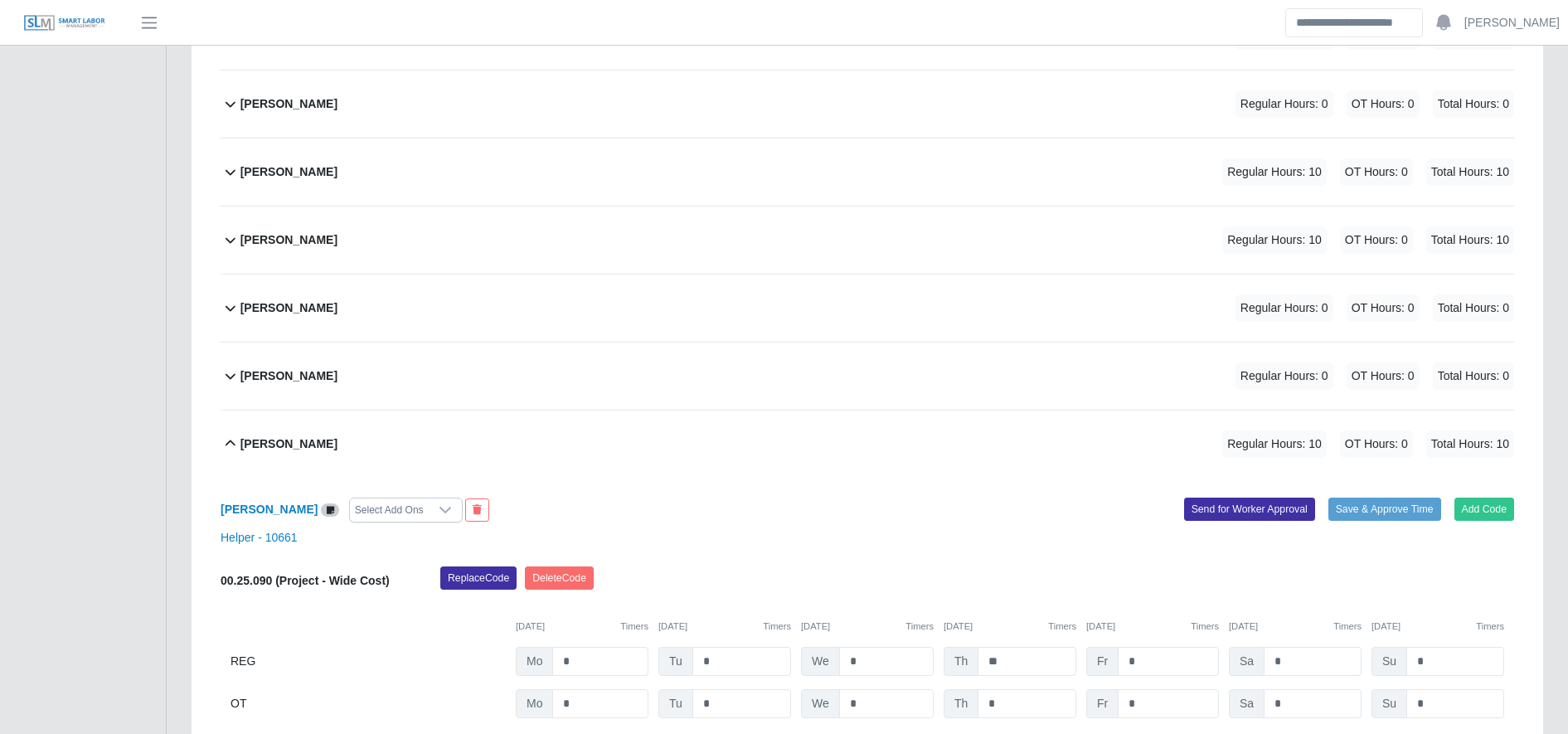
scroll to position [3510, 0]
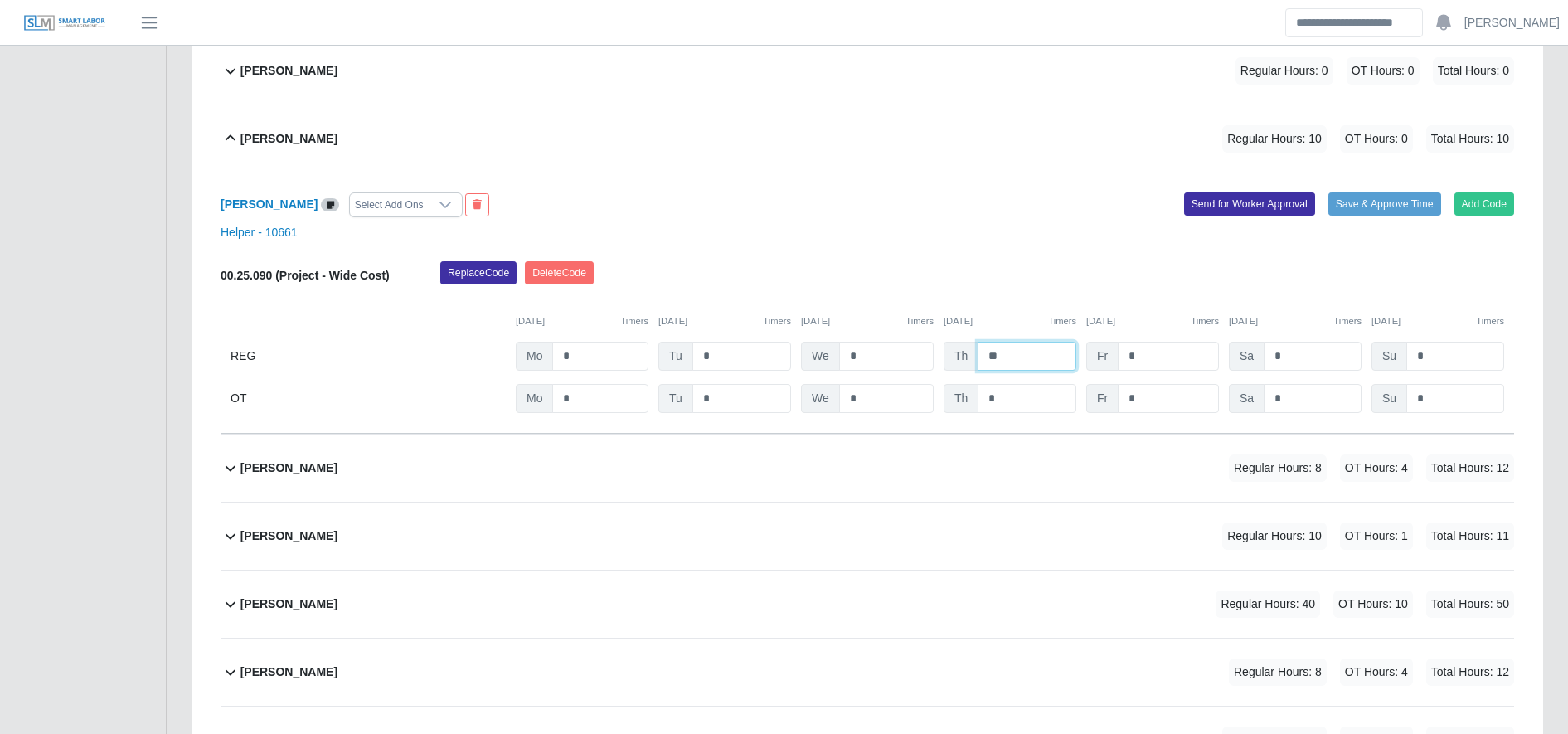
click at [1014, 365] on input "**" at bounding box center [1027, 355] width 99 height 29
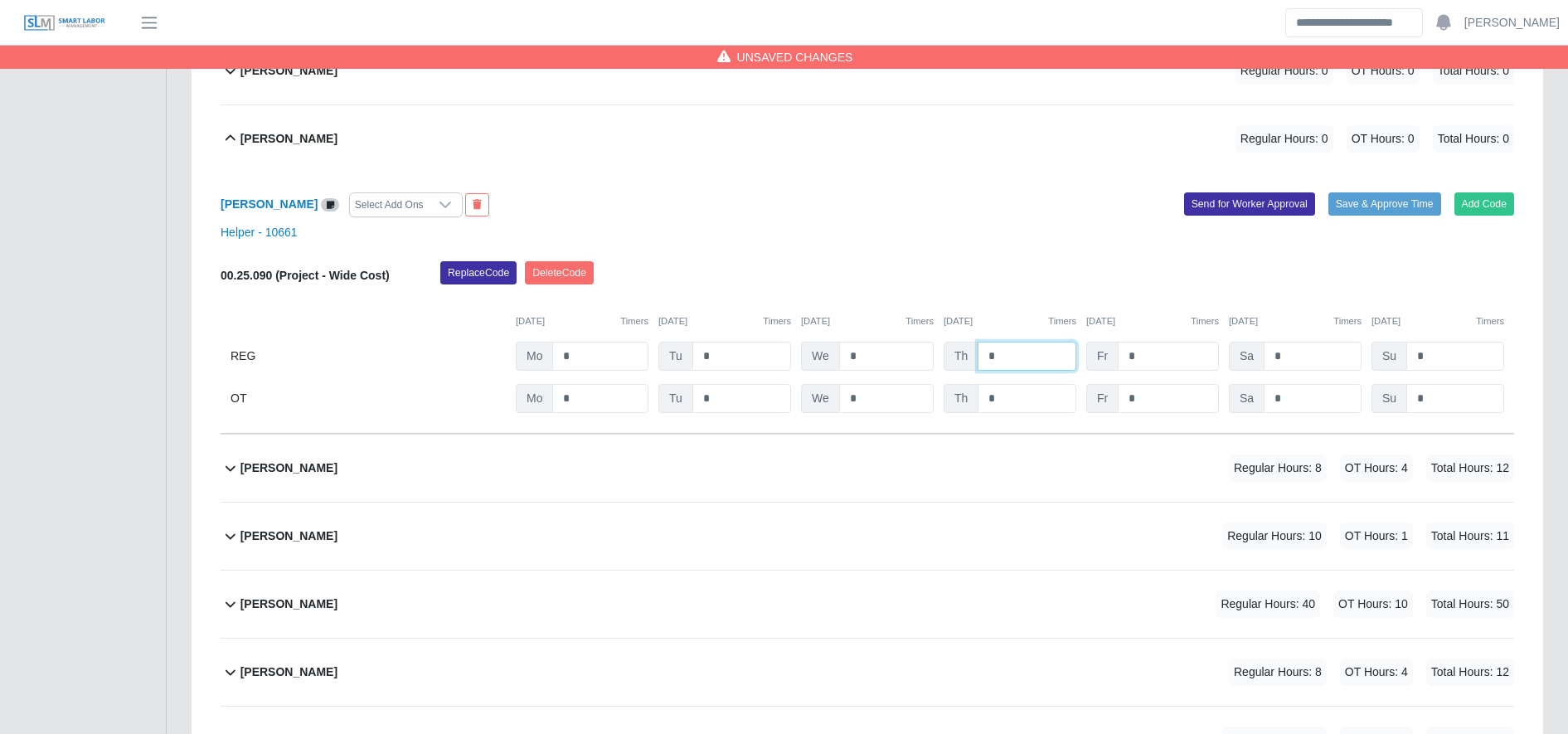
type input "*"
click at [930, 356] on input "*" at bounding box center [886, 355] width 94 height 29
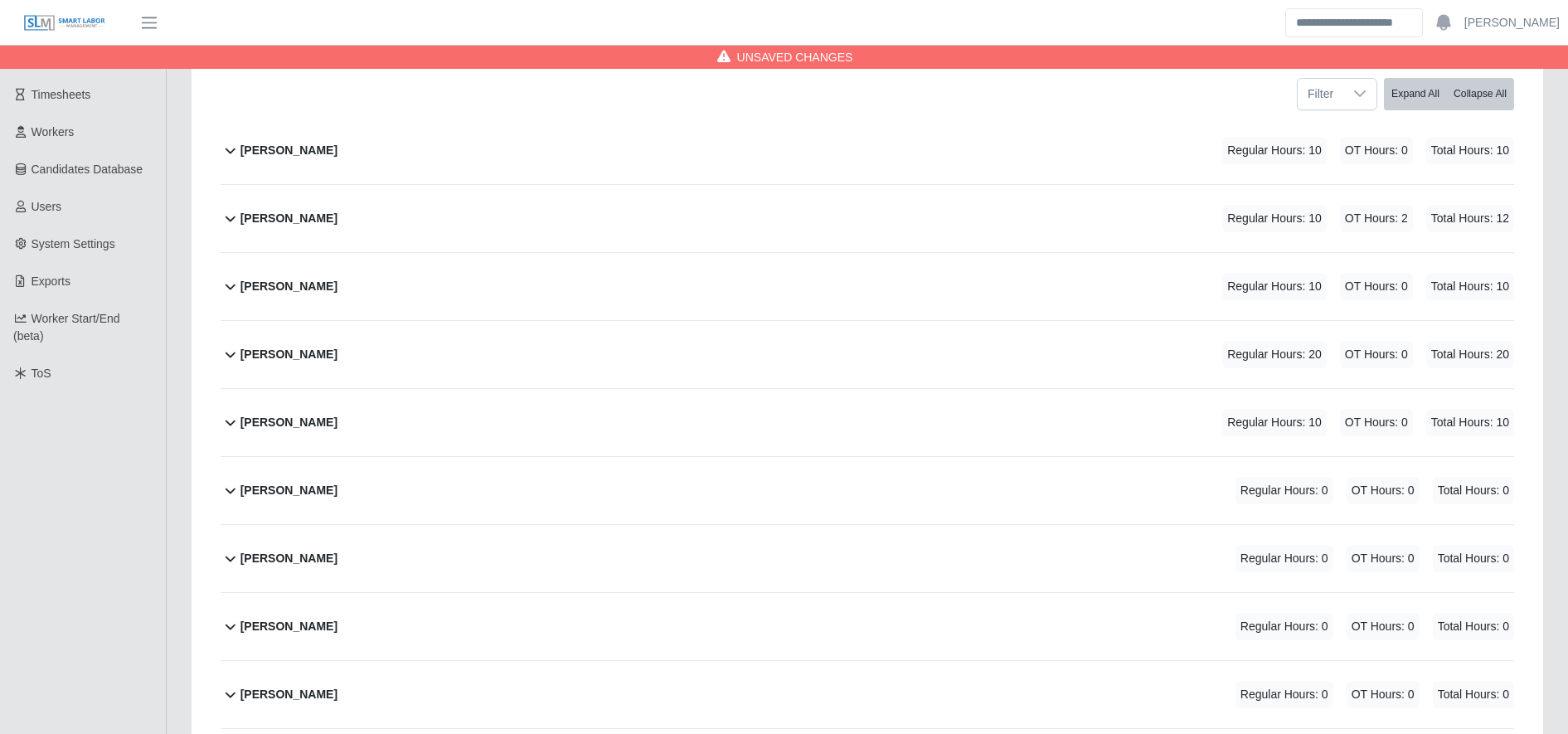
scroll to position [0, 0]
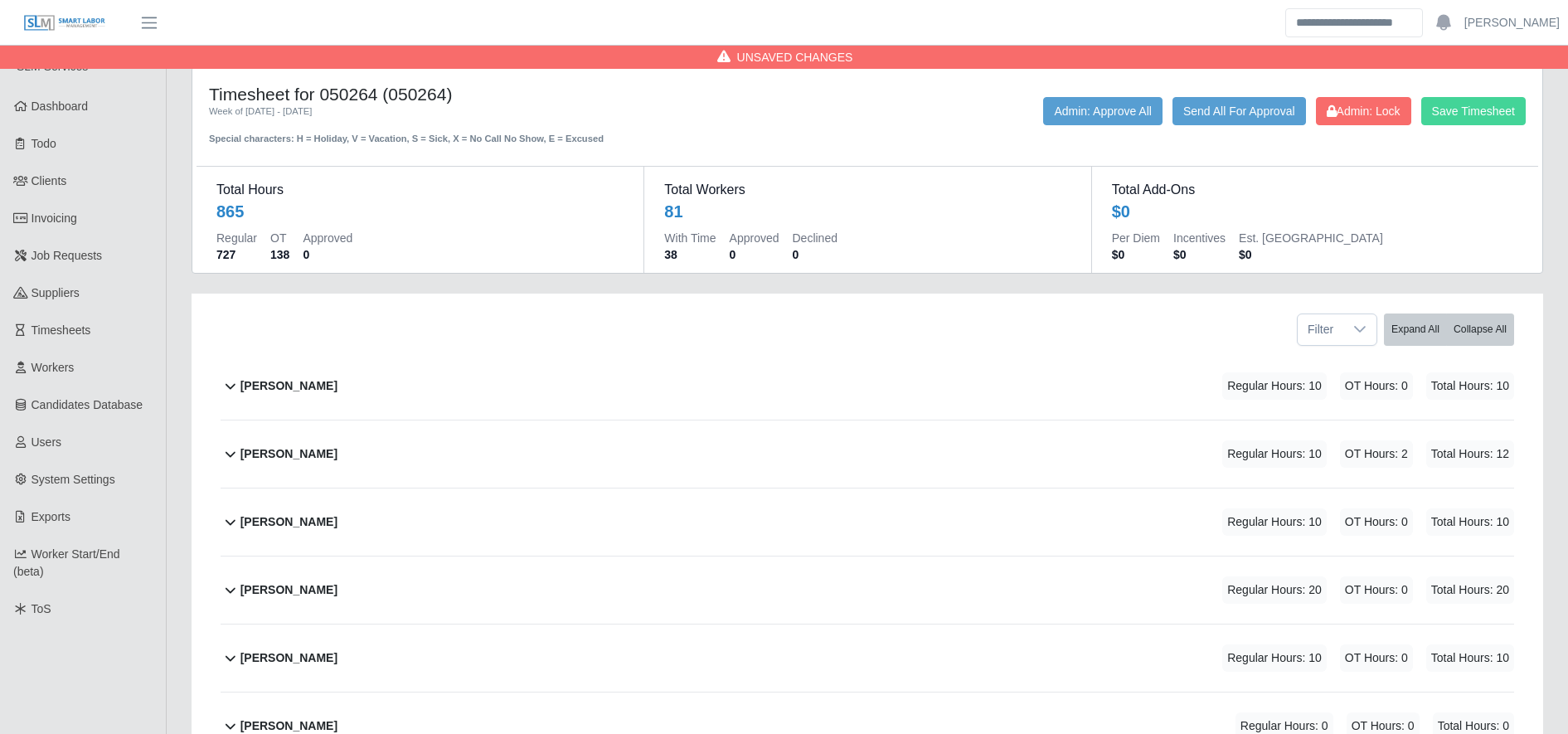
type input "**"
click at [1519, 100] on button "Save Timesheet" at bounding box center [1473, 111] width 104 height 29
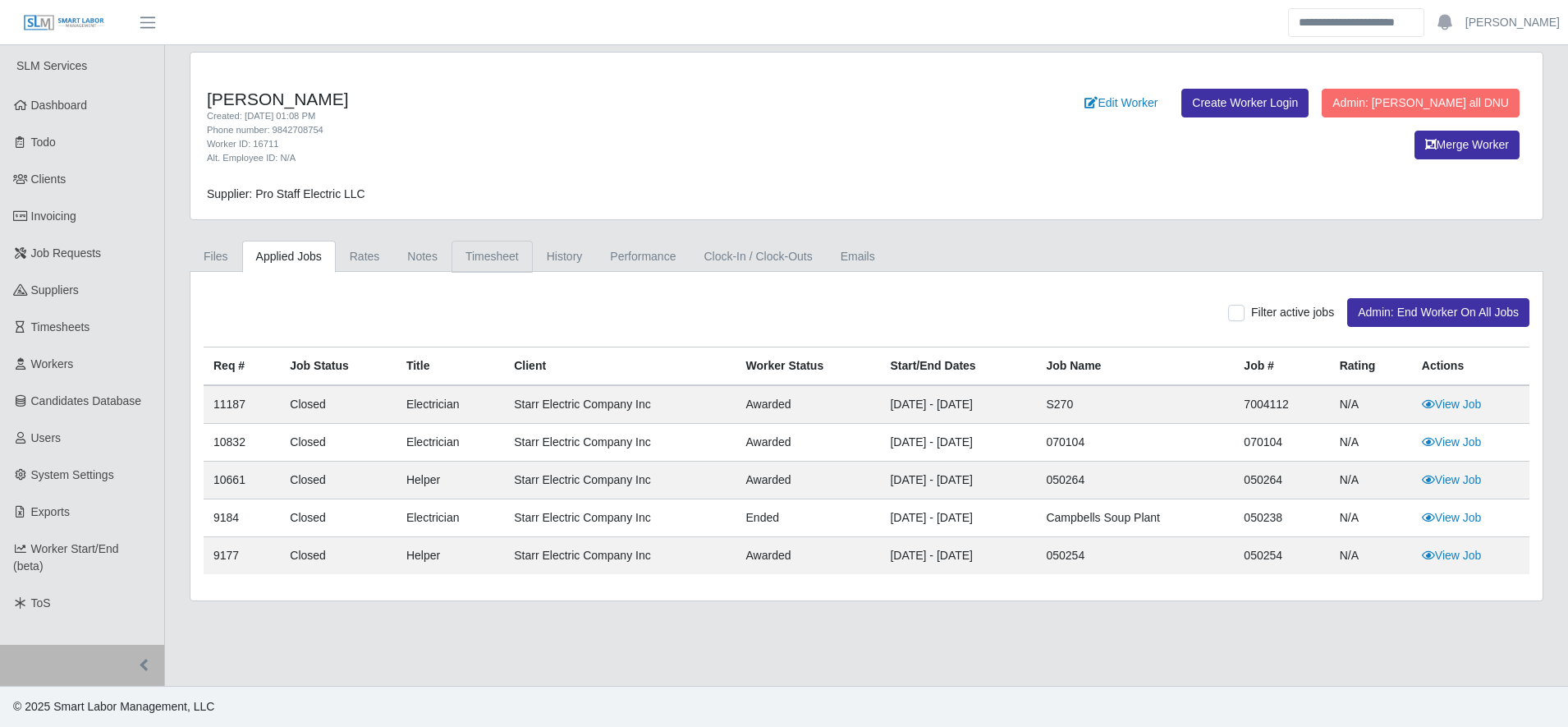
click at [492, 256] on link "Timesheet" at bounding box center [491, 256] width 81 height 32
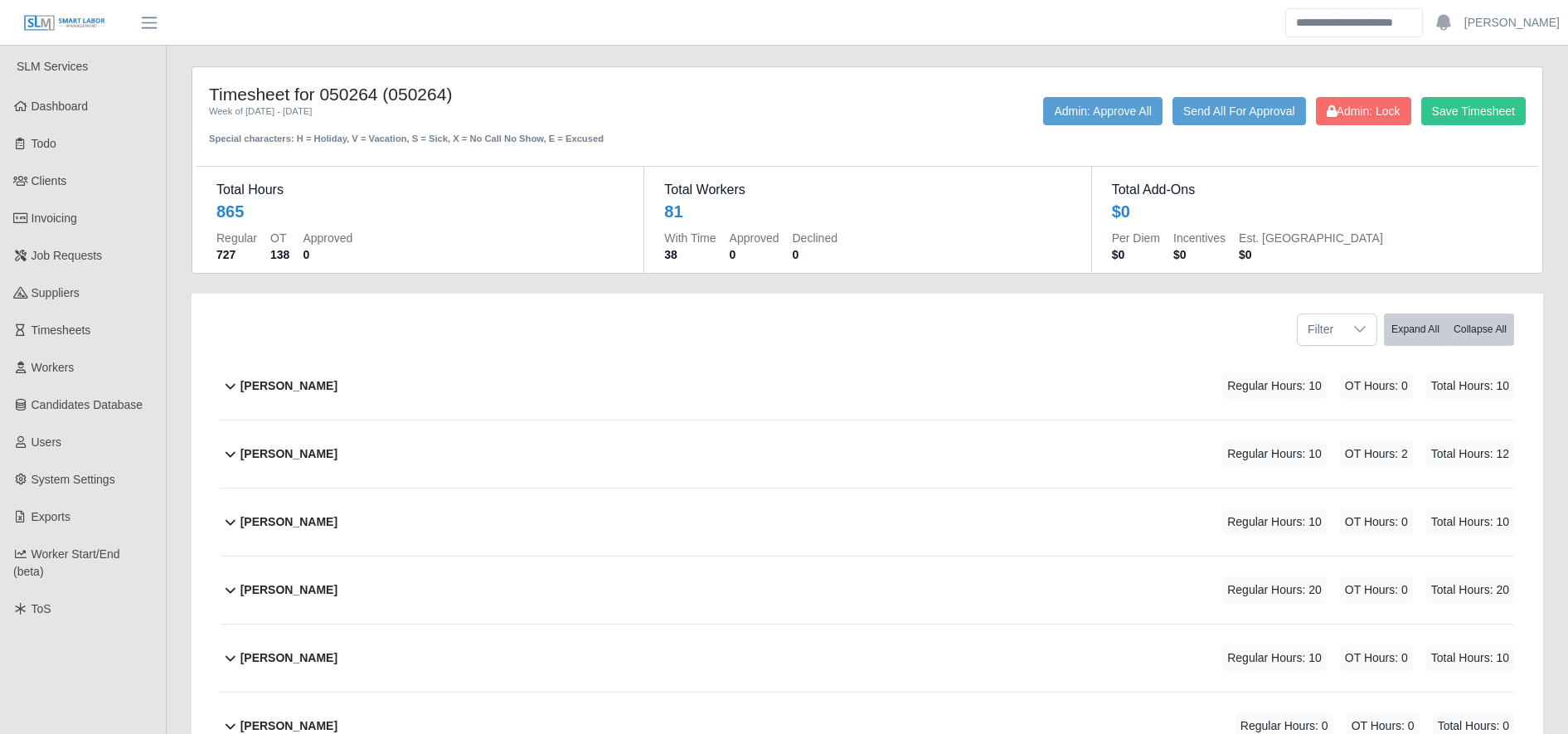
scroll to position [421, 0]
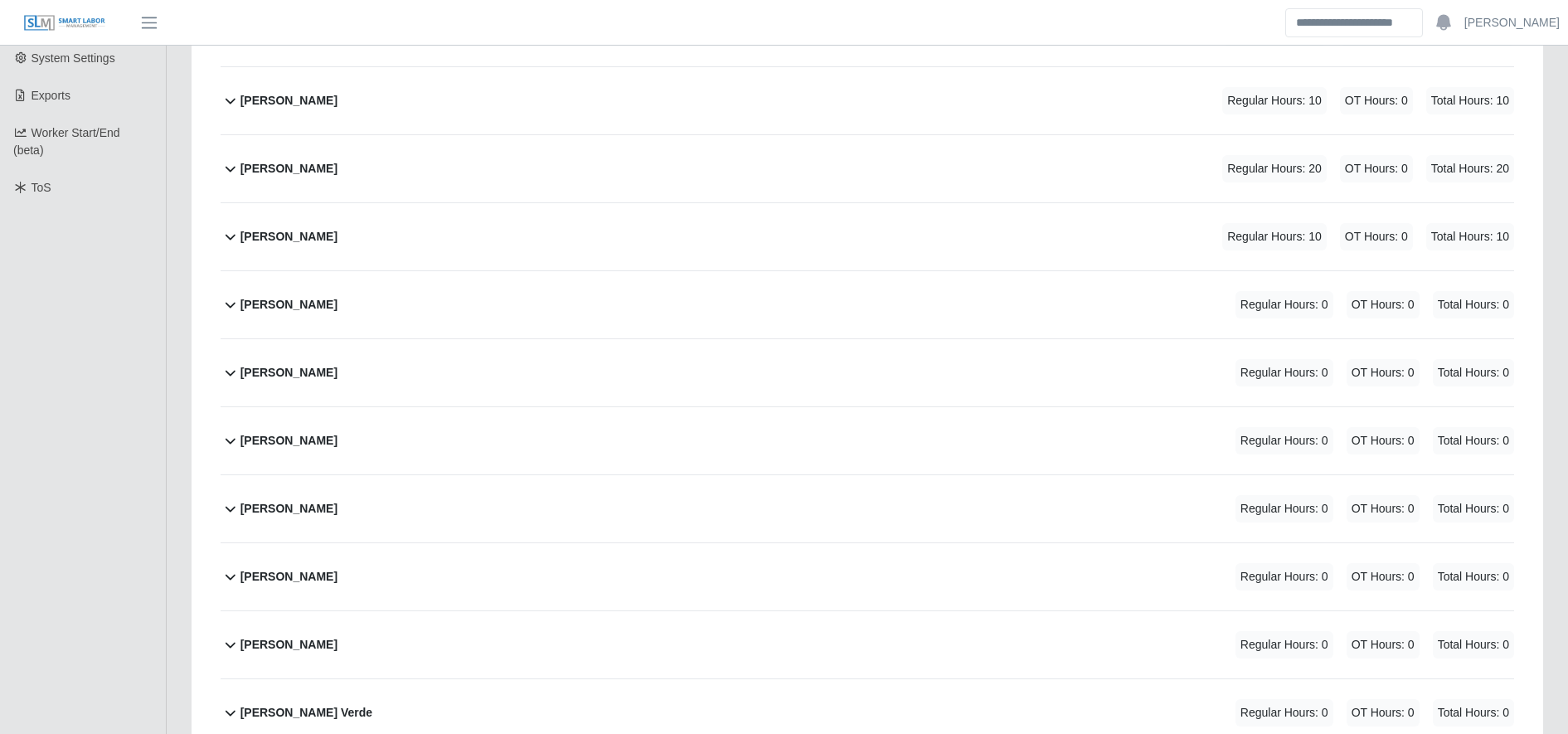
click at [576, 181] on div "[PERSON_NAME] Regular Hours: 20 OT Hours: 0 Total Hours: 20" at bounding box center [877, 169] width 1274 height 67
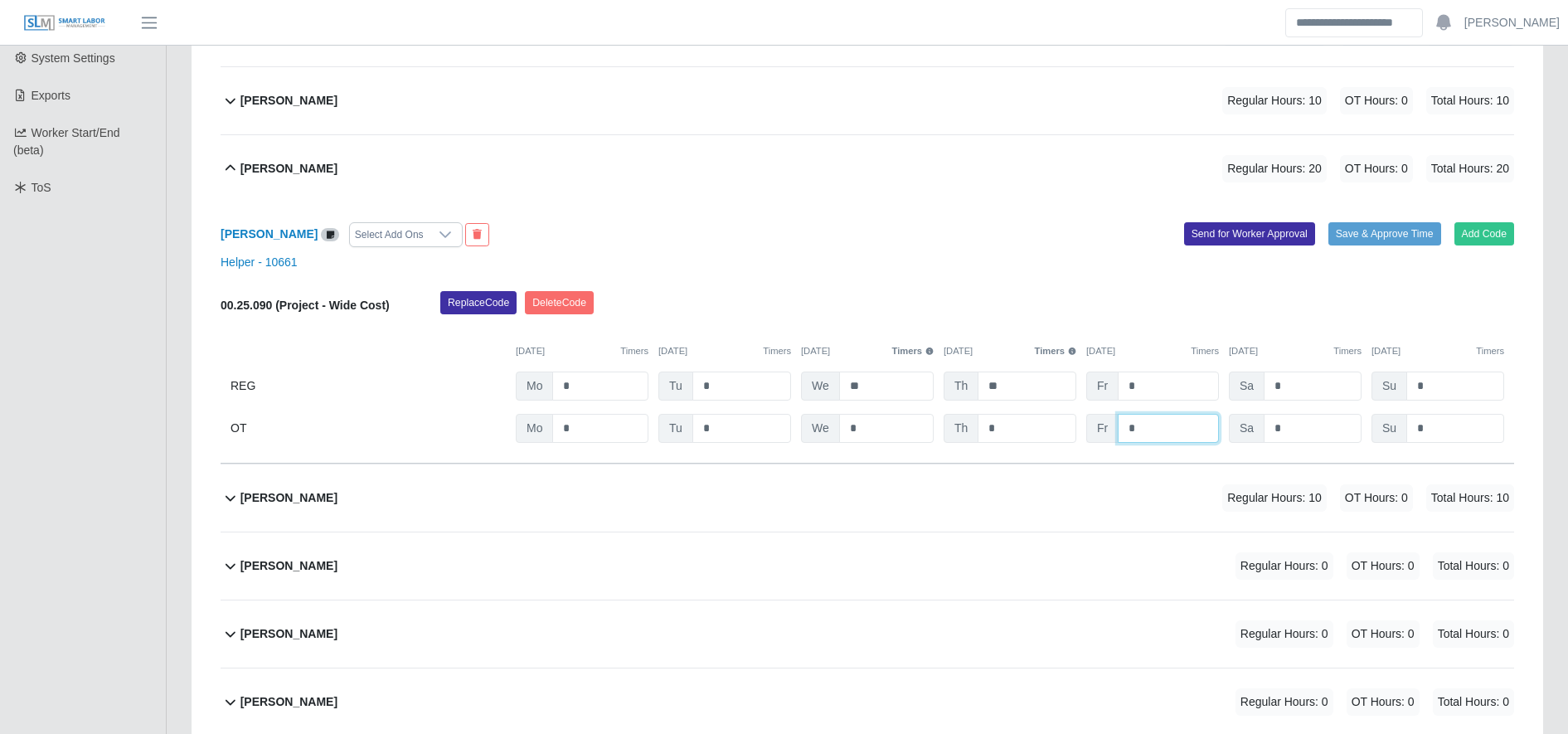
click at [1175, 430] on input "*" at bounding box center [1169, 428] width 101 height 29
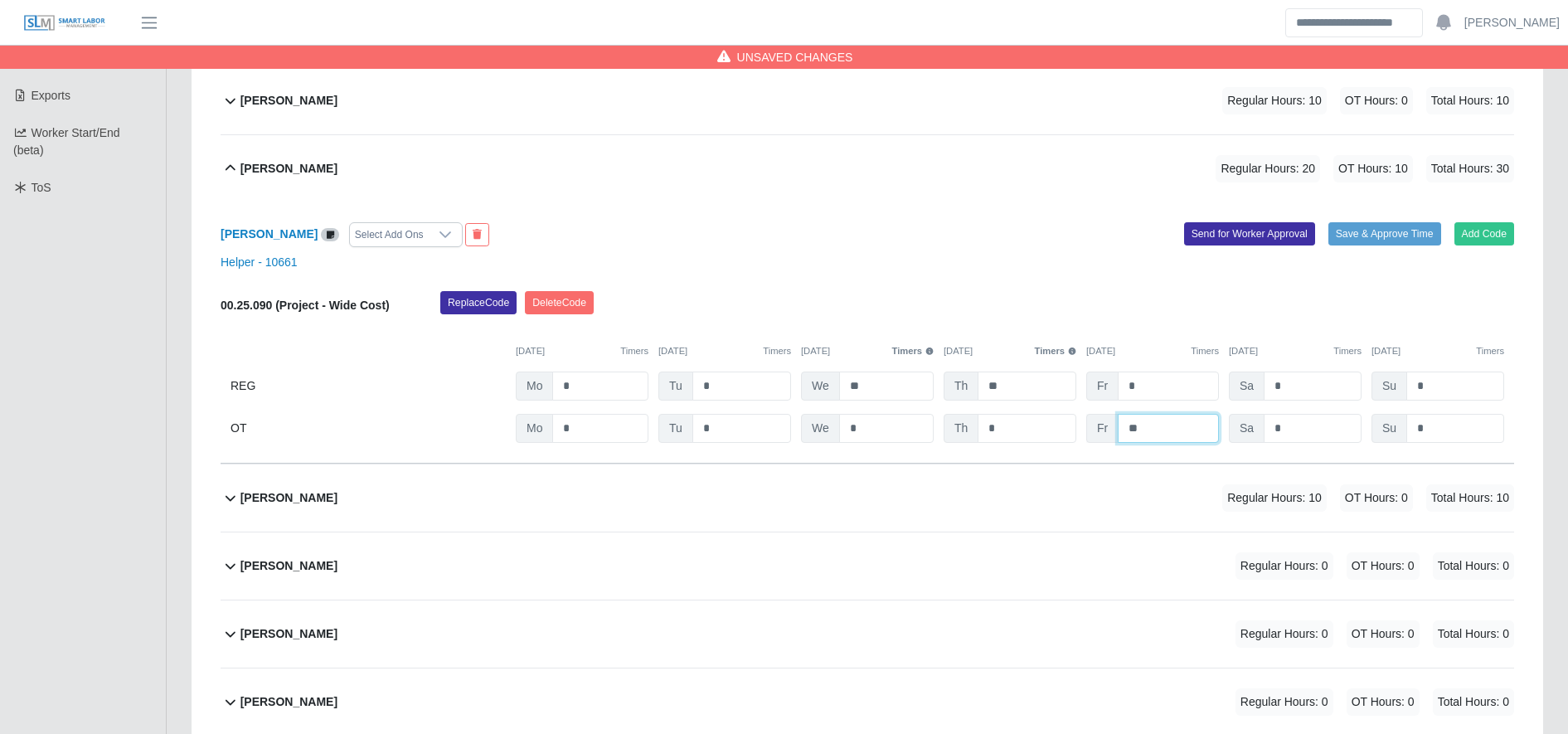
scroll to position [0, 0]
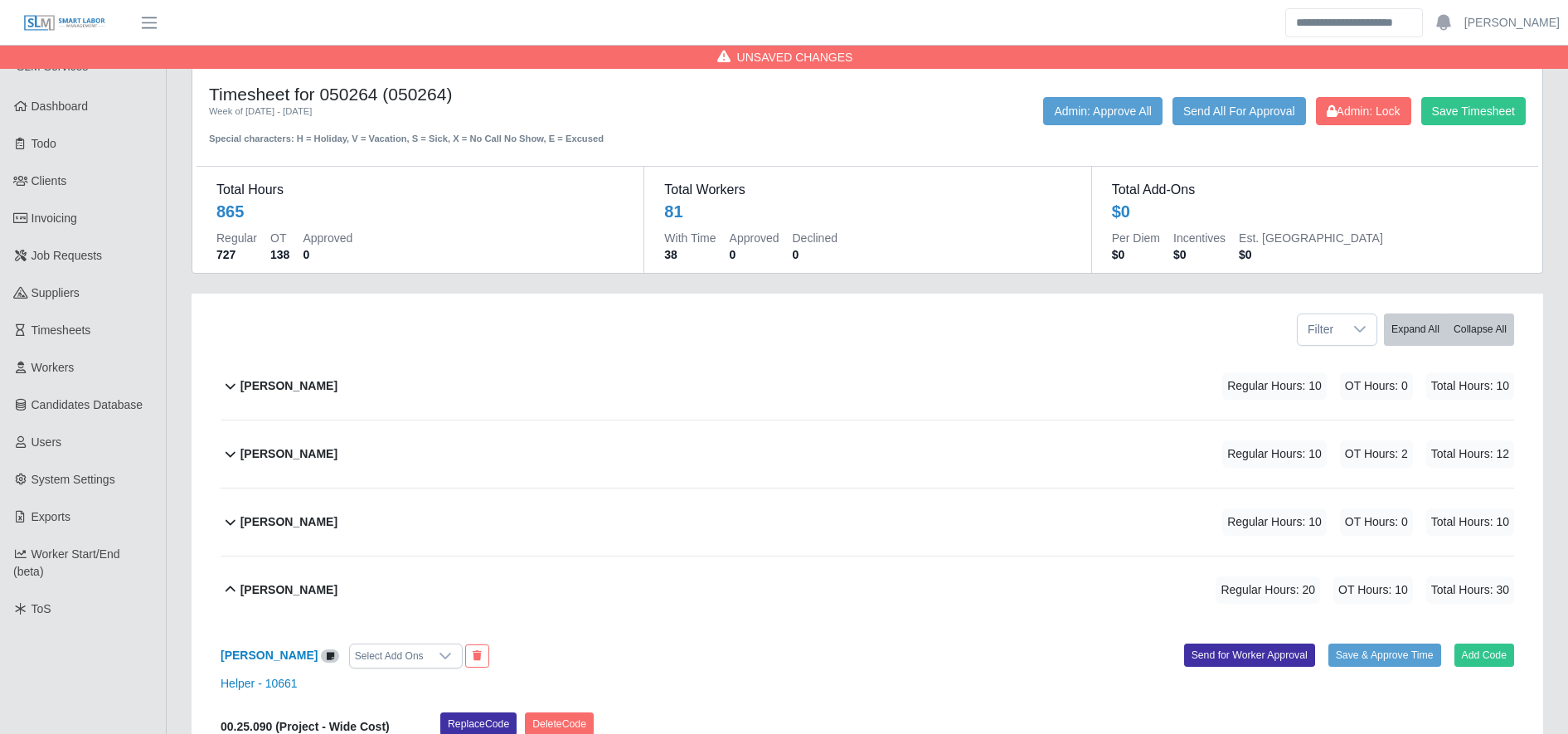
type input "**"
click at [1476, 125] on div "Save Timesheet Admin: Lock Send All For Approval Admin: Approve All" at bounding box center [1146, 121] width 783 height 49
click at [1474, 102] on button "Save Timesheet" at bounding box center [1473, 111] width 104 height 29
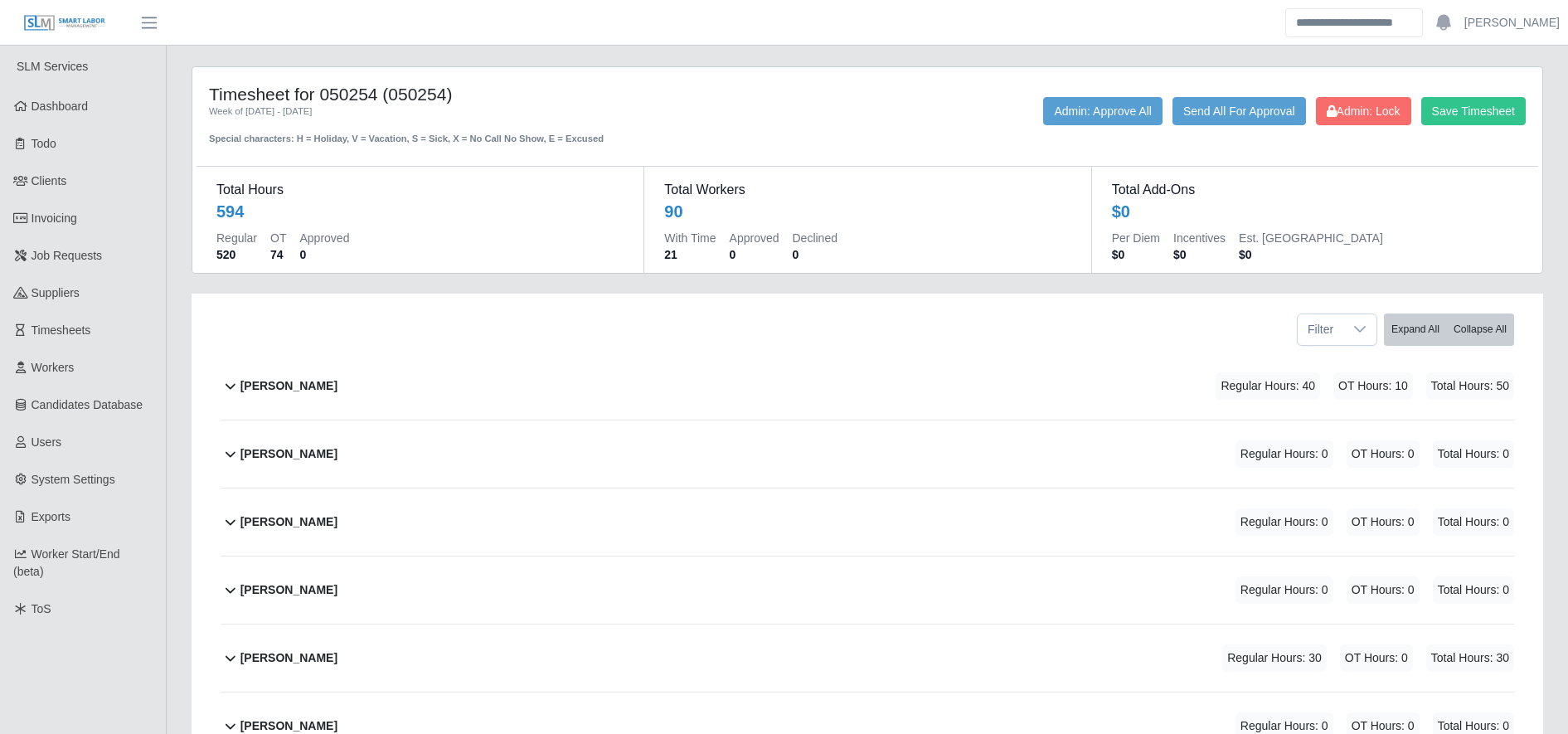
scroll to position [109, 0]
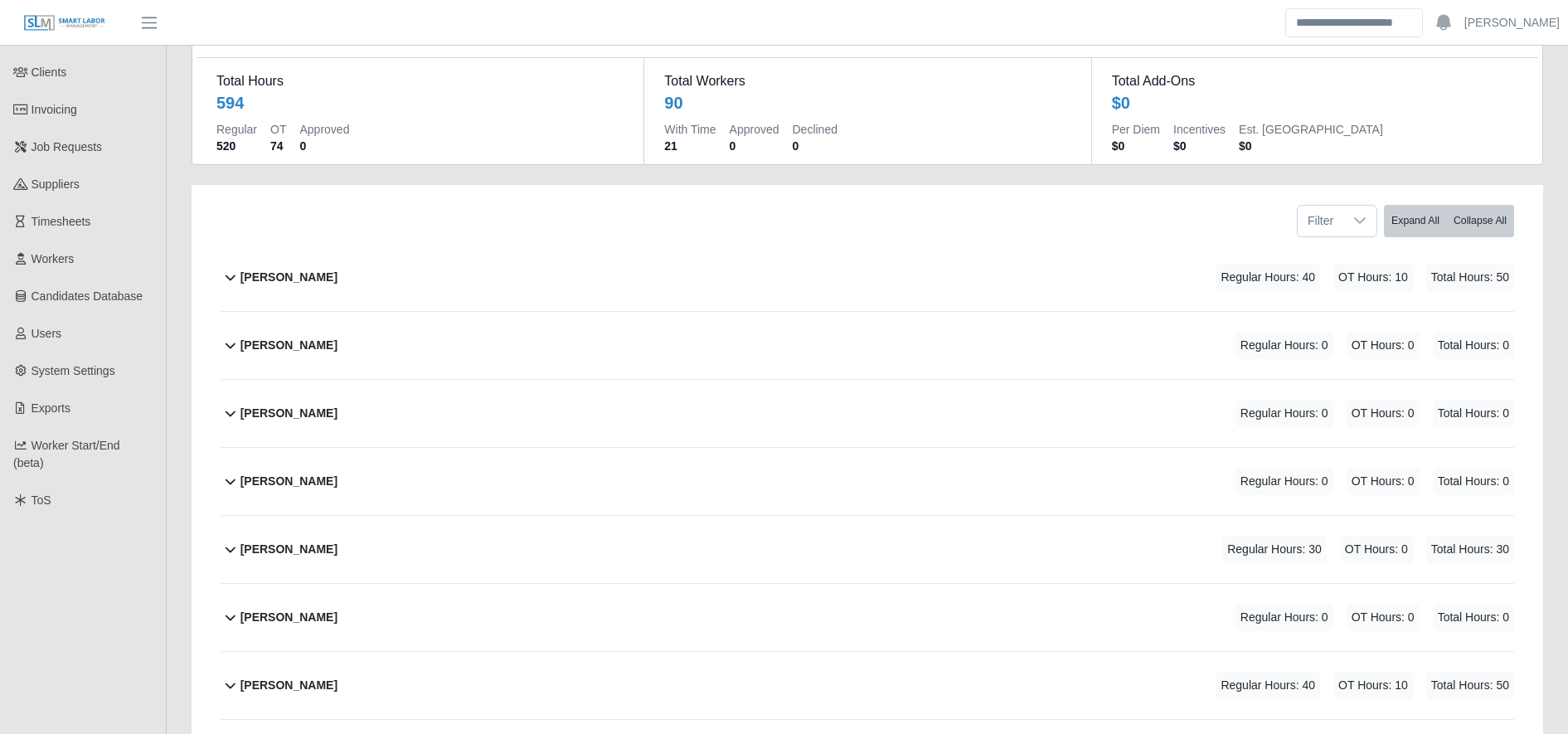
click at [445, 566] on div "Alejandro Gomez Regular Hours: 30 OT Hours: 0 Total Hours: 30" at bounding box center [877, 549] width 1274 height 67
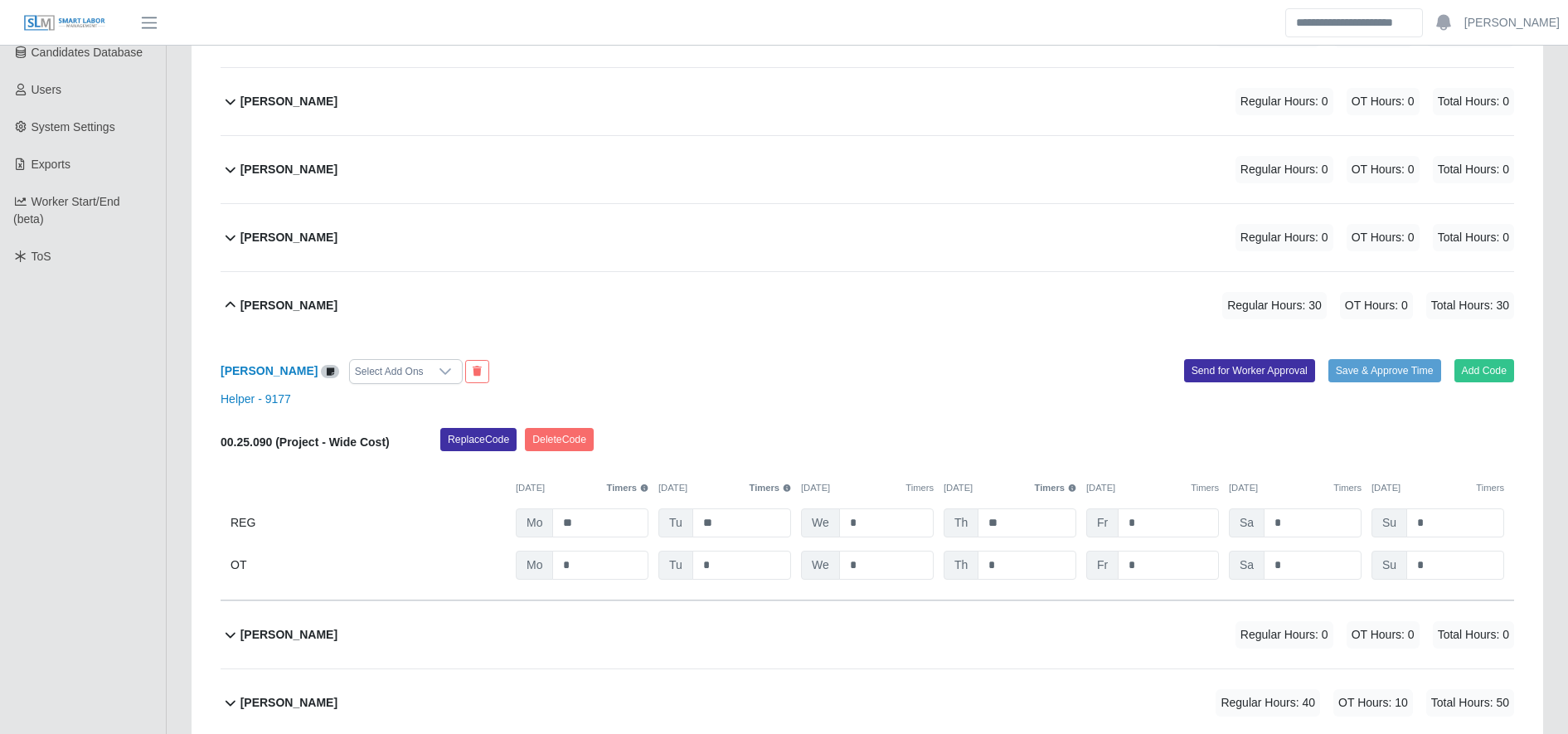
scroll to position [422, 0]
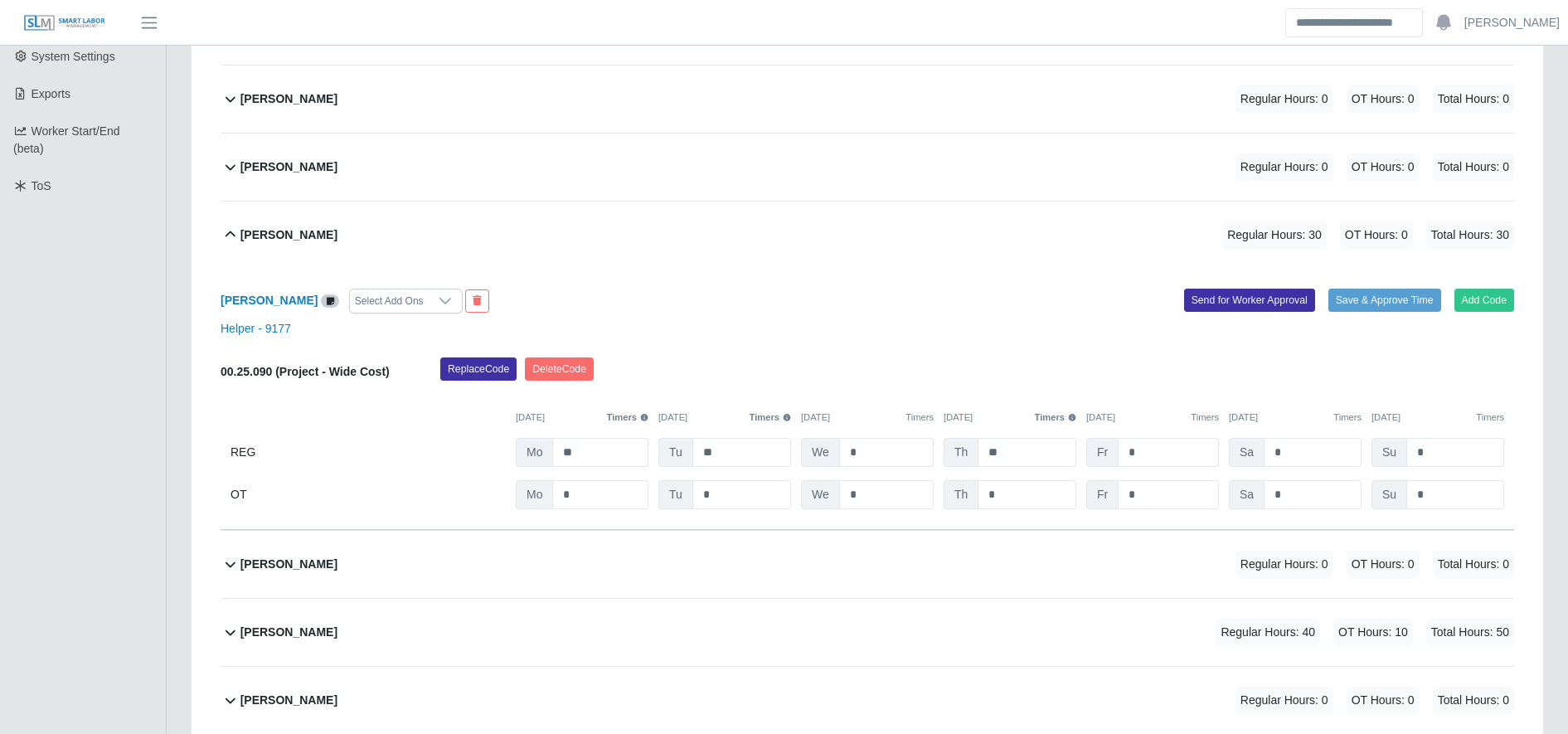
click at [1023, 469] on div "00.25.090 (Project - Wide Cost) Replace Code Delete Code 10/06/2025 Timers 10/0…" at bounding box center [867, 432] width 1293 height 152
click at [1023, 468] on div "00.25.090 (Project - Wide Cost) Replace Code Delete Code 10/06/2025 Timers 10/0…" at bounding box center [867, 432] width 1293 height 152
click at [1021, 464] on div "00.25.090 (Project - Wide Cost) Replace Code Delete Code 10/06/2025 Timers 10/0…" at bounding box center [867, 432] width 1293 height 152
click at [1021, 464] on input "**" at bounding box center [1027, 452] width 99 height 29
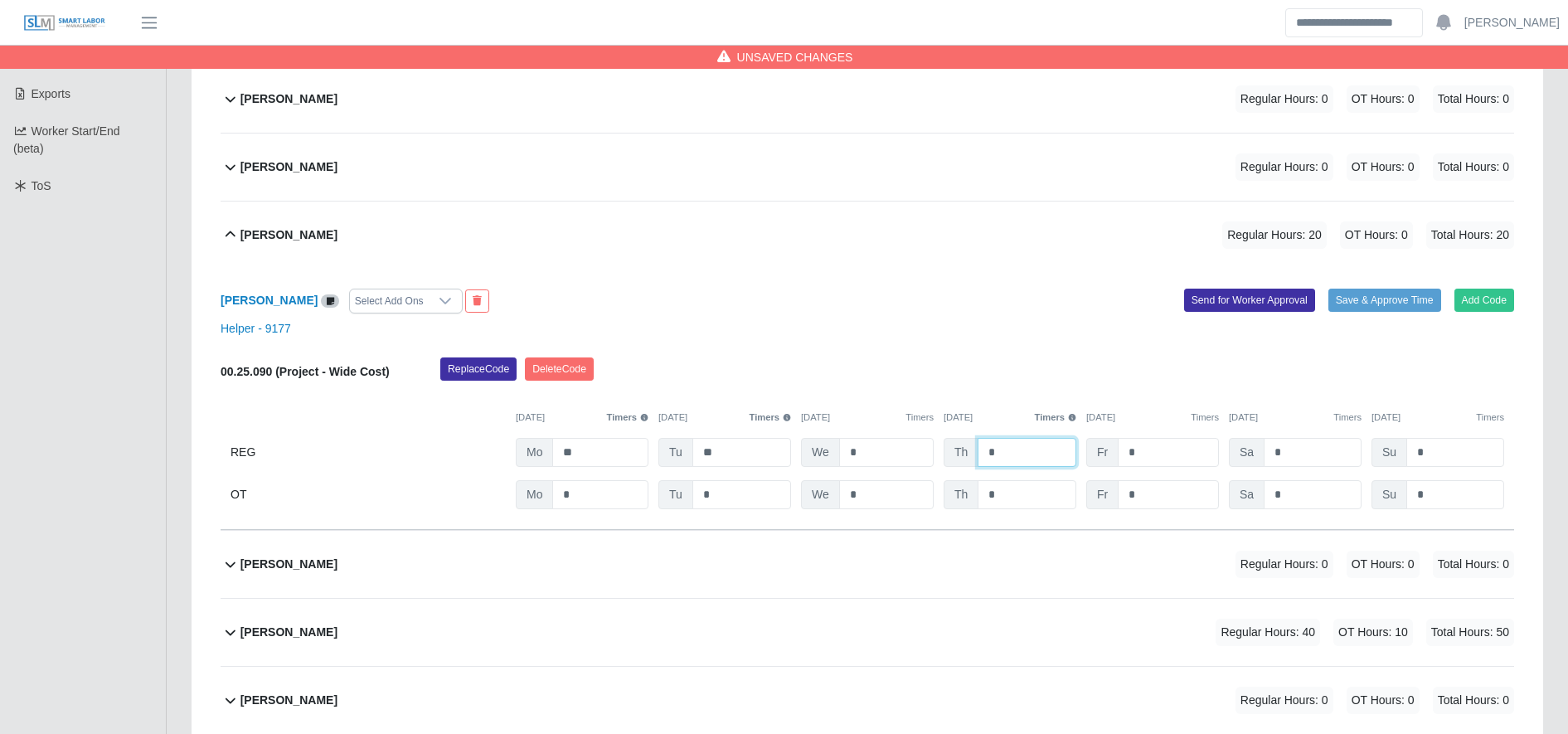
type input "*"
click at [1017, 290] on div "Add Code Save & Approve Time Send for Worker Approval" at bounding box center [1196, 301] width 659 height 25
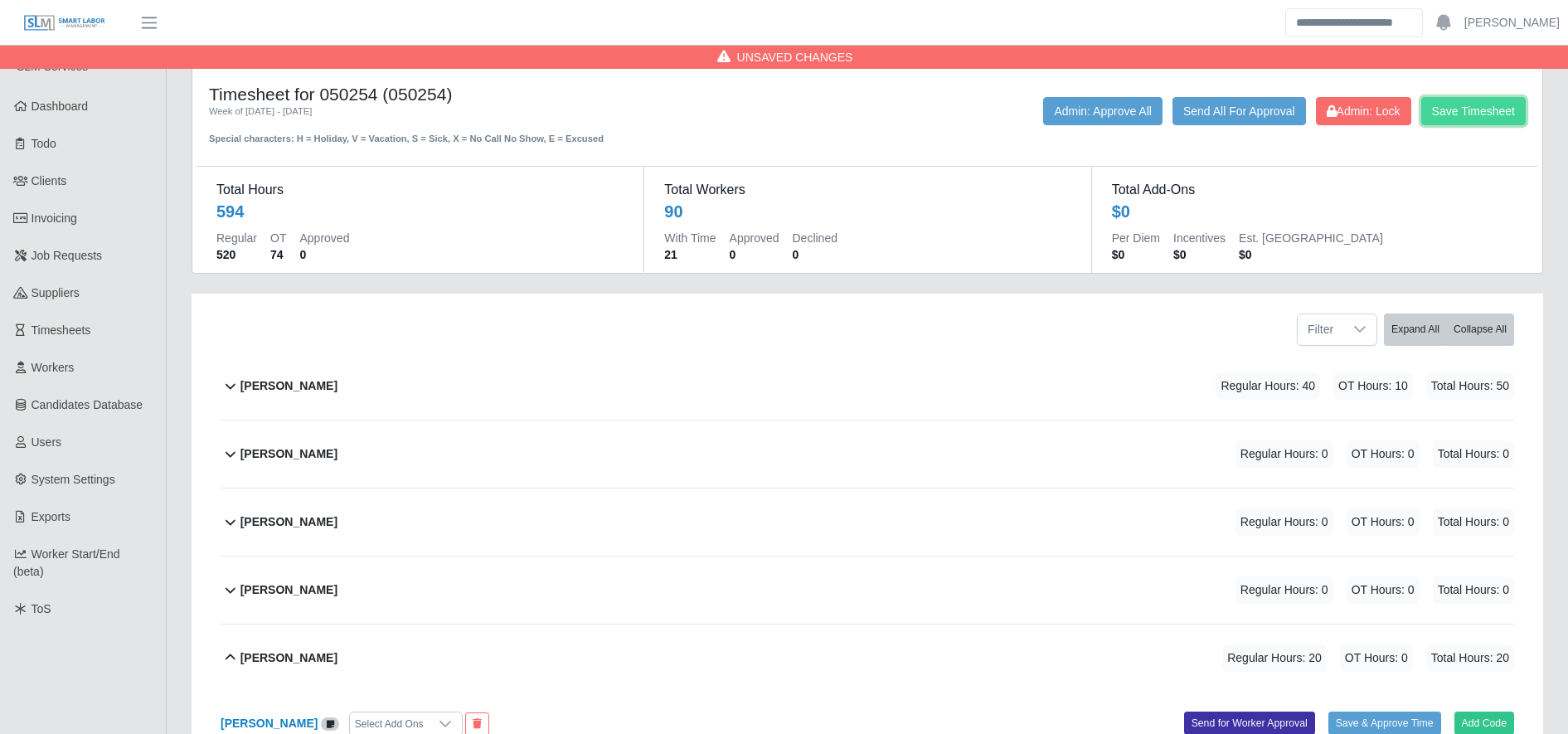
click at [1467, 105] on button "Save Timesheet" at bounding box center [1473, 111] width 104 height 29
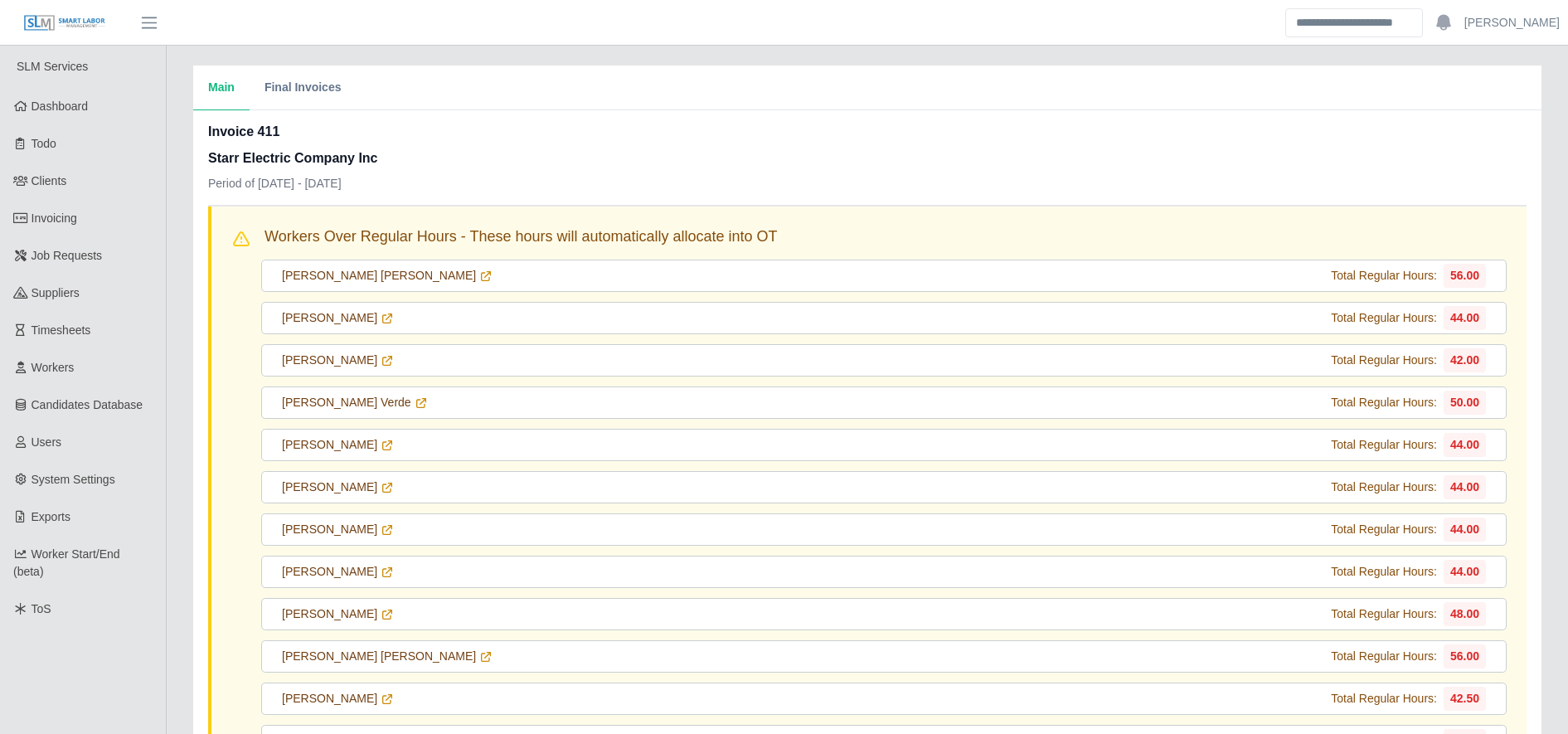
scroll to position [436, 0]
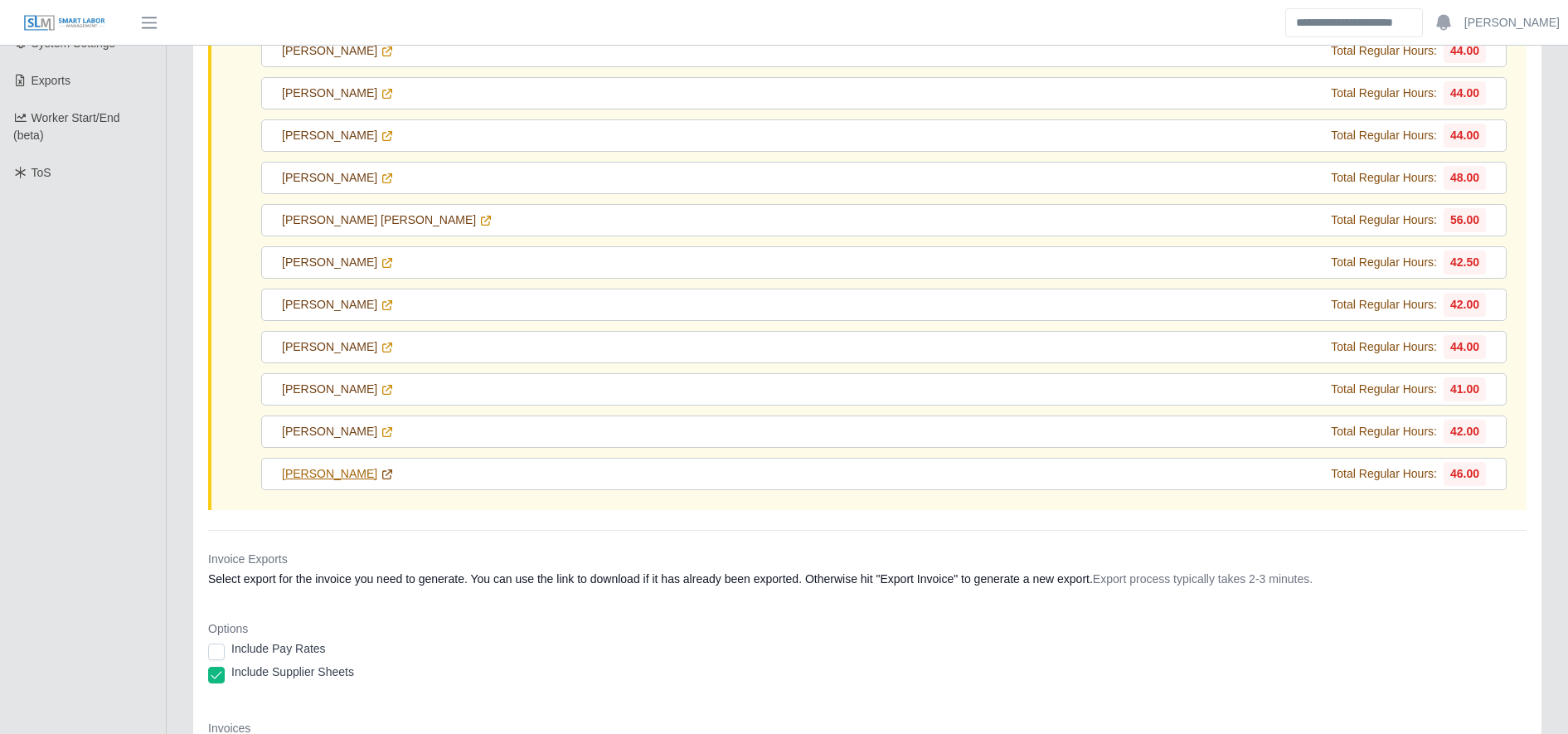
click at [381, 480] on icon at bounding box center [387, 474] width 13 height 13
click at [376, 428] on link "Alejandro Alvares" at bounding box center [338, 431] width 112 height 18
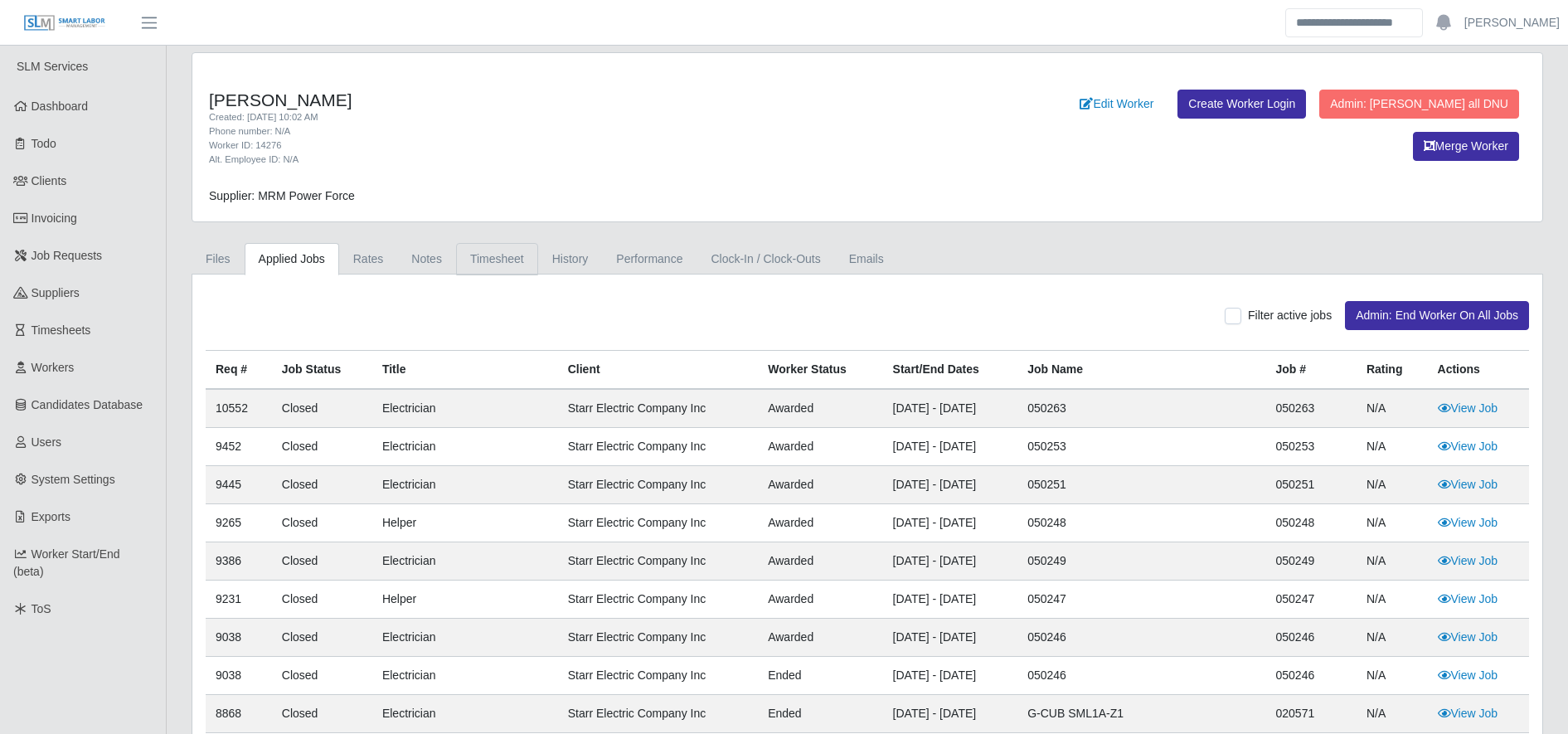
click at [504, 260] on link "Timesheet" at bounding box center [496, 258] width 82 height 32
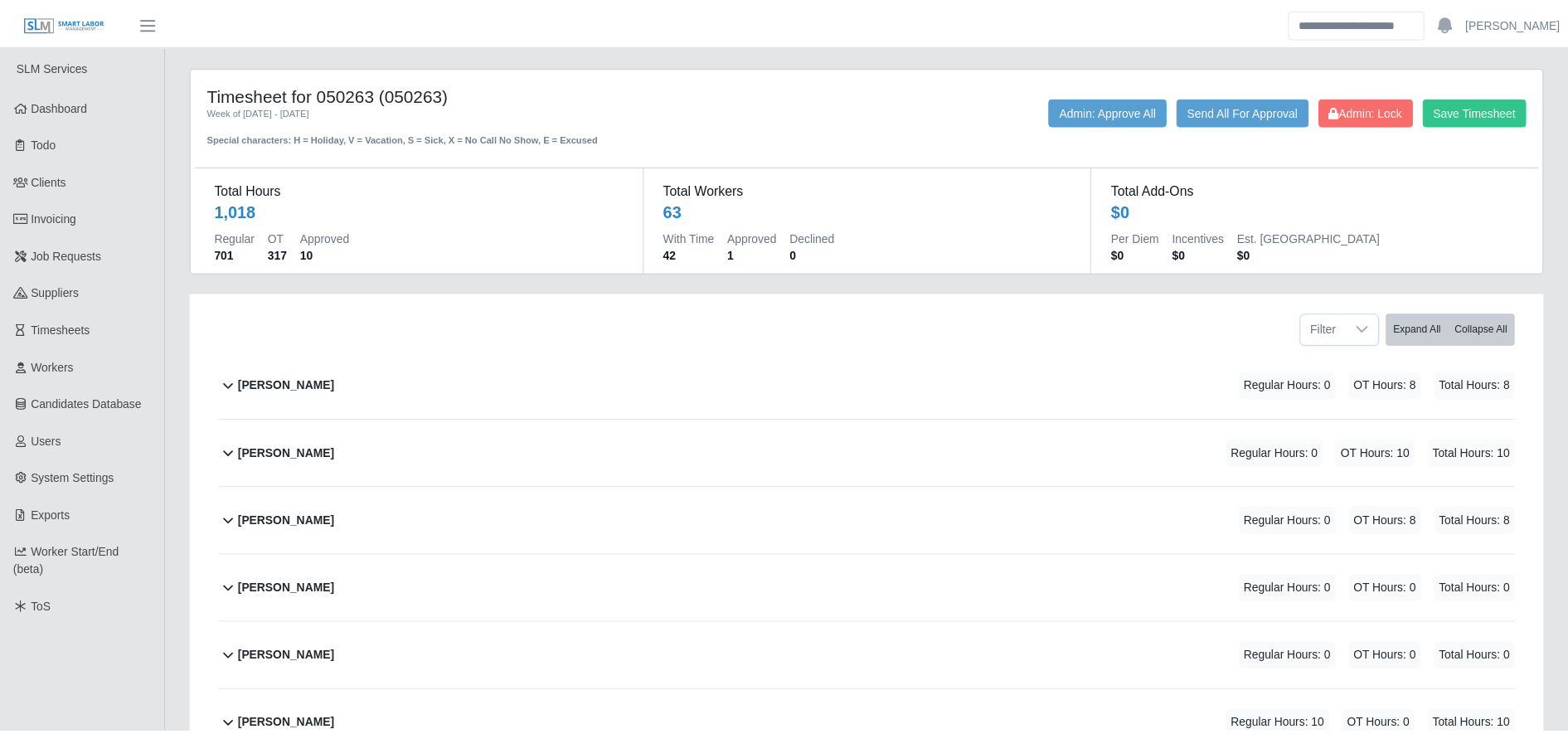
scroll to position [3664, 0]
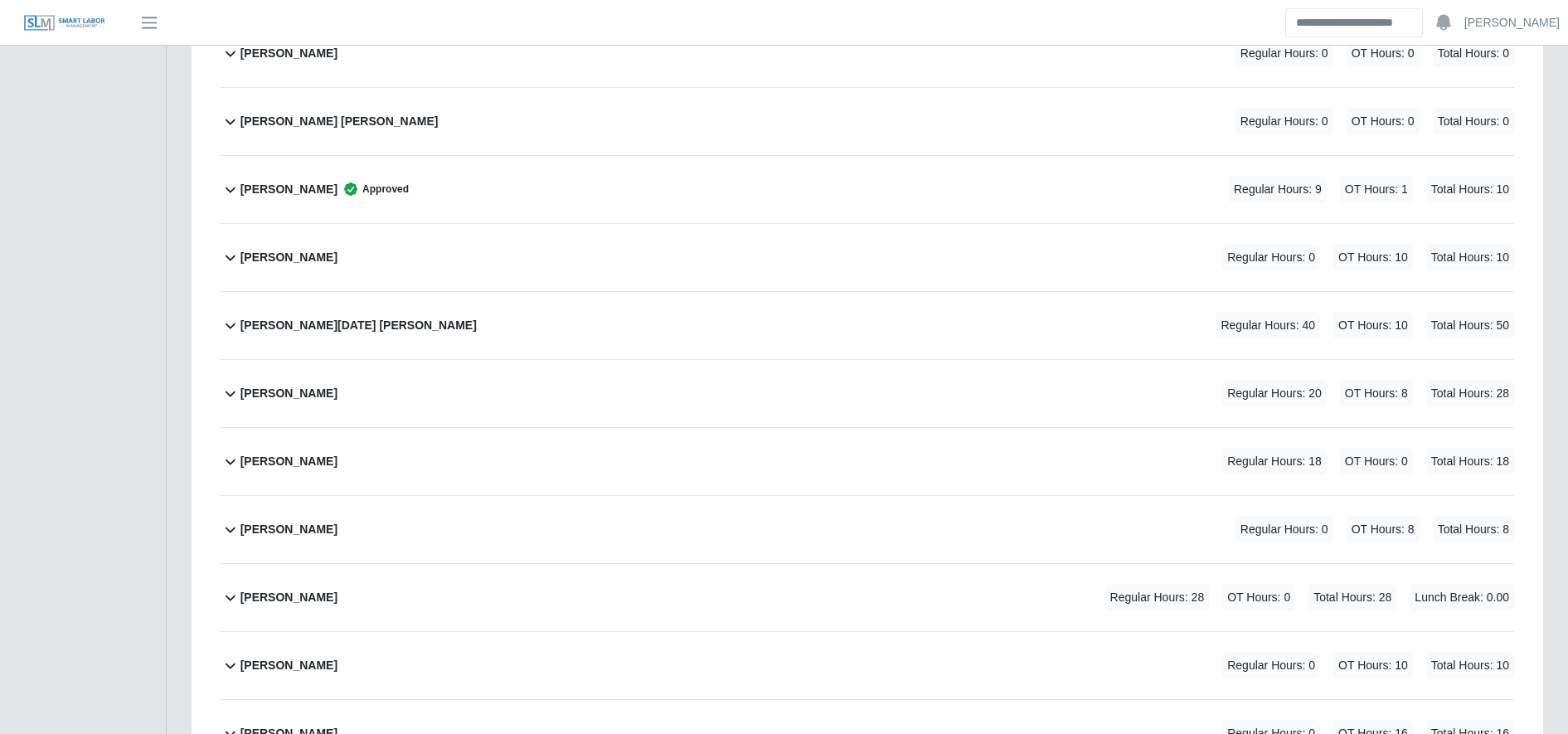
click at [472, 580] on div "Sandra Palacios Regular Hours: 28 OT Hours: 0 Total Hours: 28 Lunch Break: 0.00" at bounding box center [877, 597] width 1274 height 67
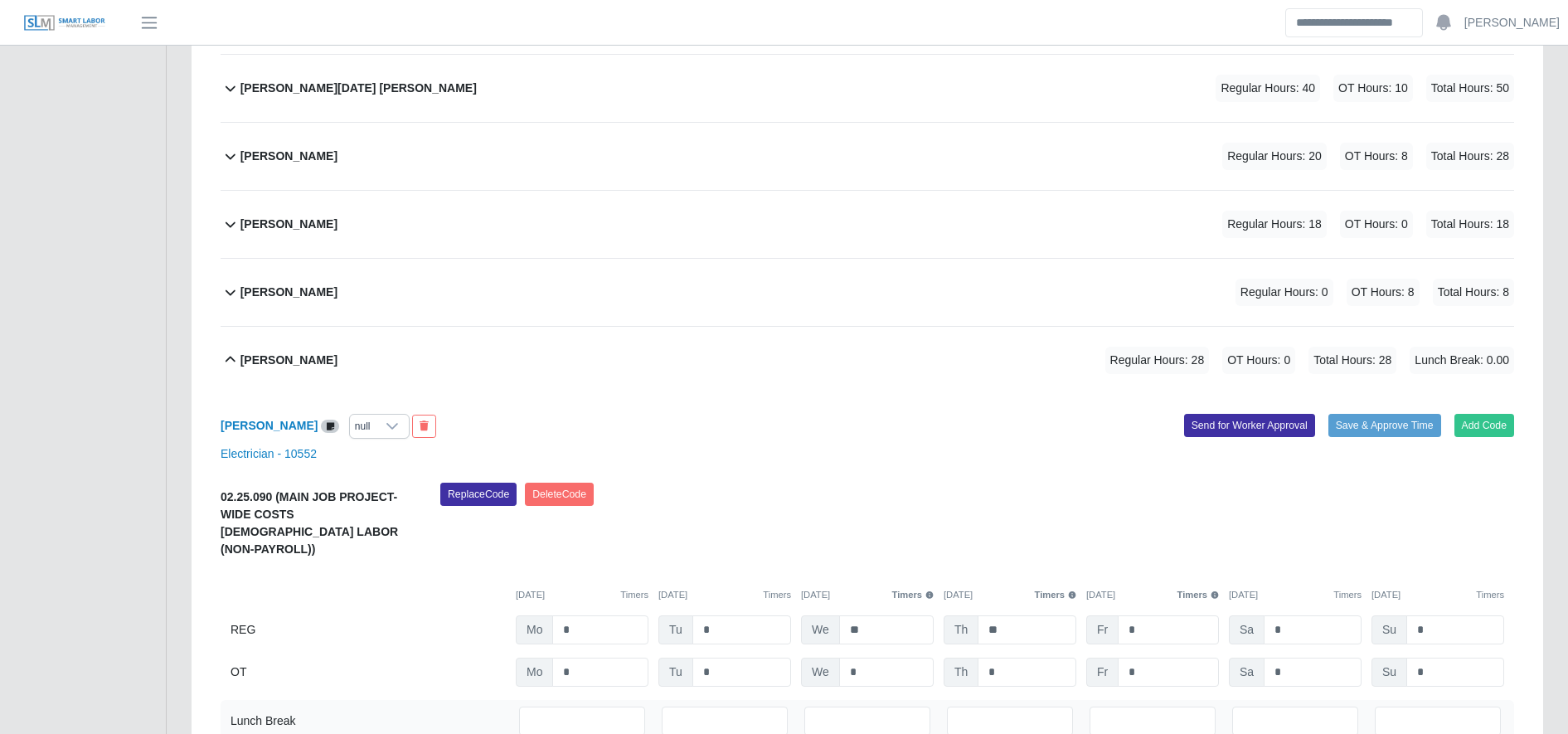
scroll to position [3901, 0]
click at [1153, 614] on input "*" at bounding box center [1169, 628] width 101 height 29
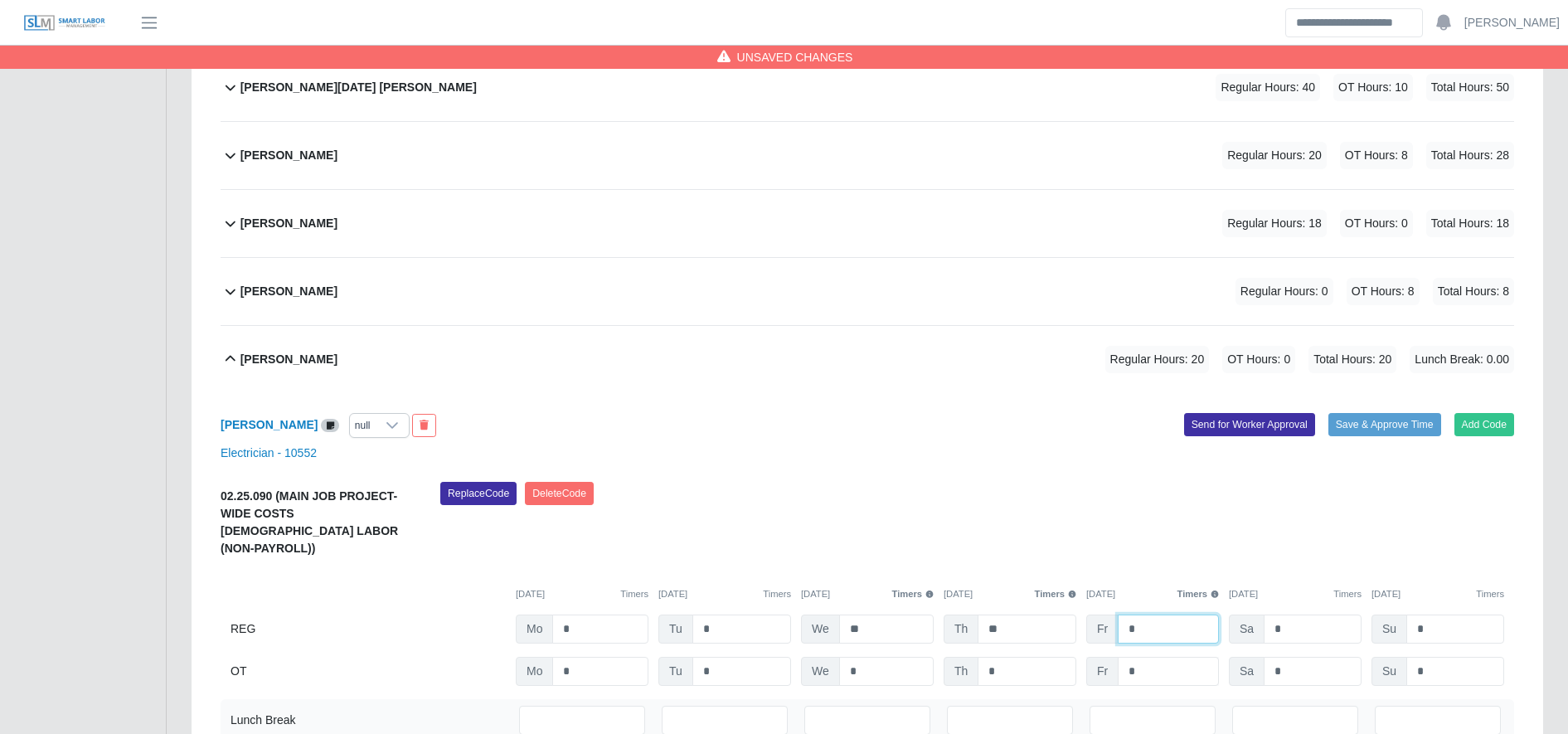
type input "*"
click at [1150, 657] on input "*" at bounding box center [1169, 670] width 101 height 29
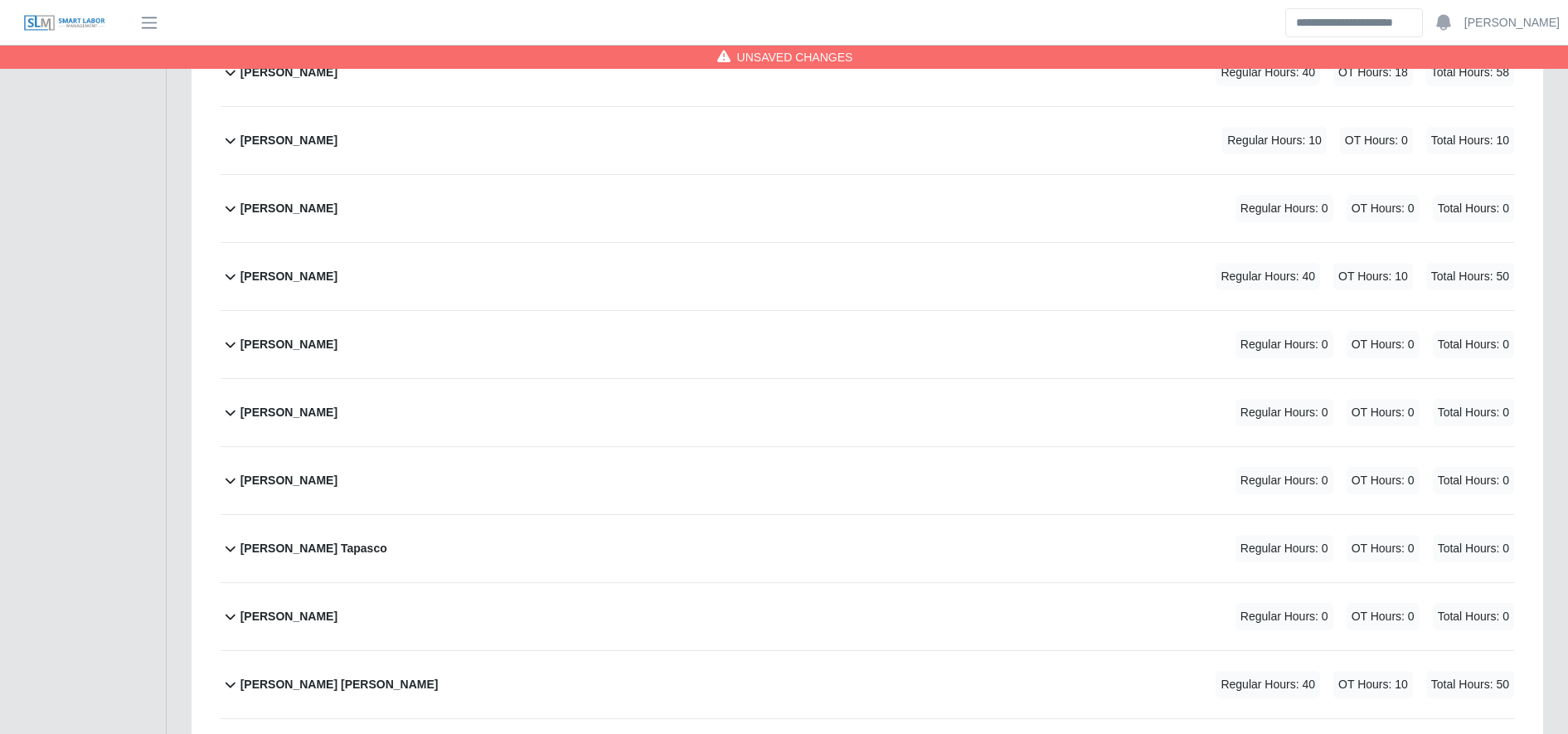
scroll to position [0, 0]
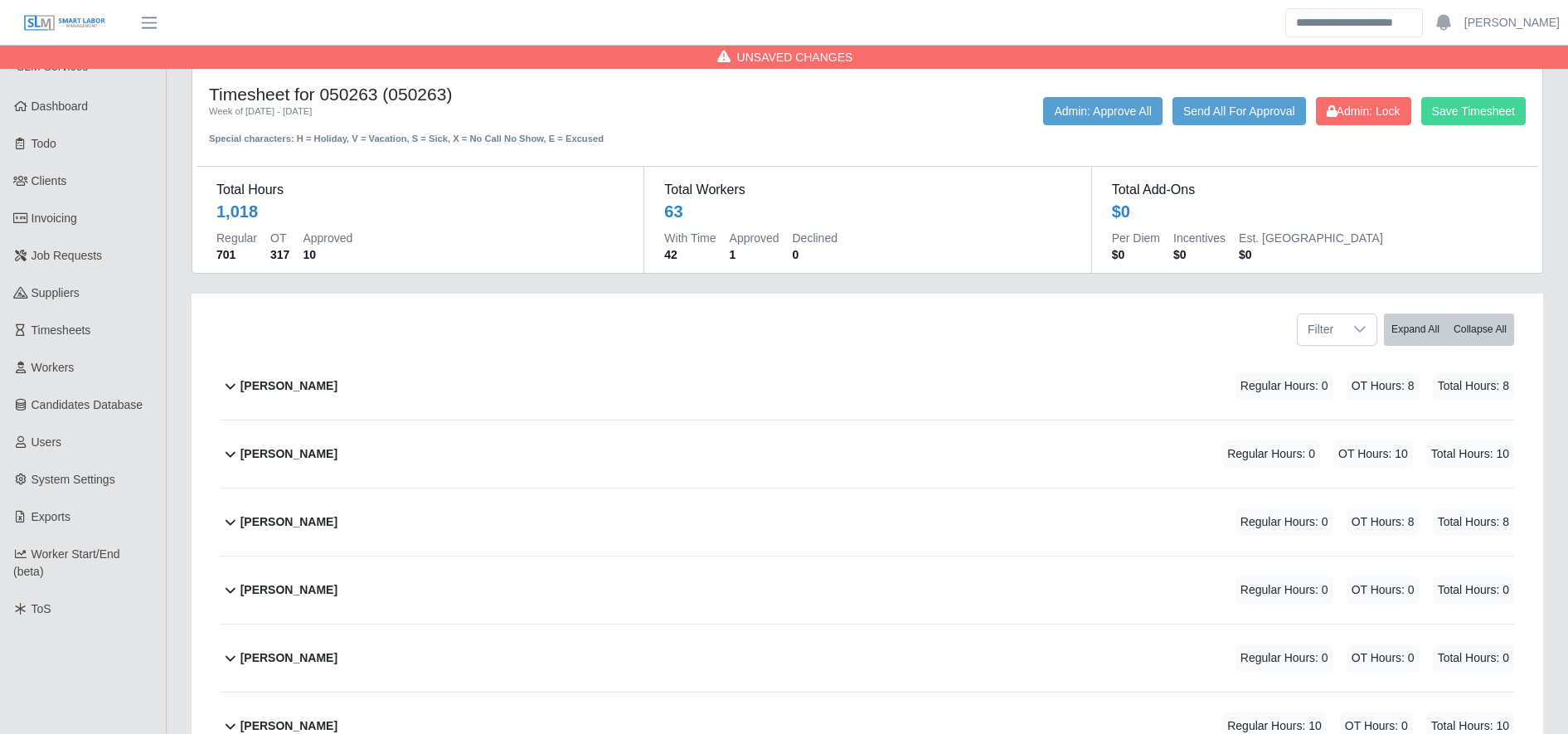
type input "*"
click at [1508, 123] on button "Save Timesheet" at bounding box center [1473, 111] width 104 height 29
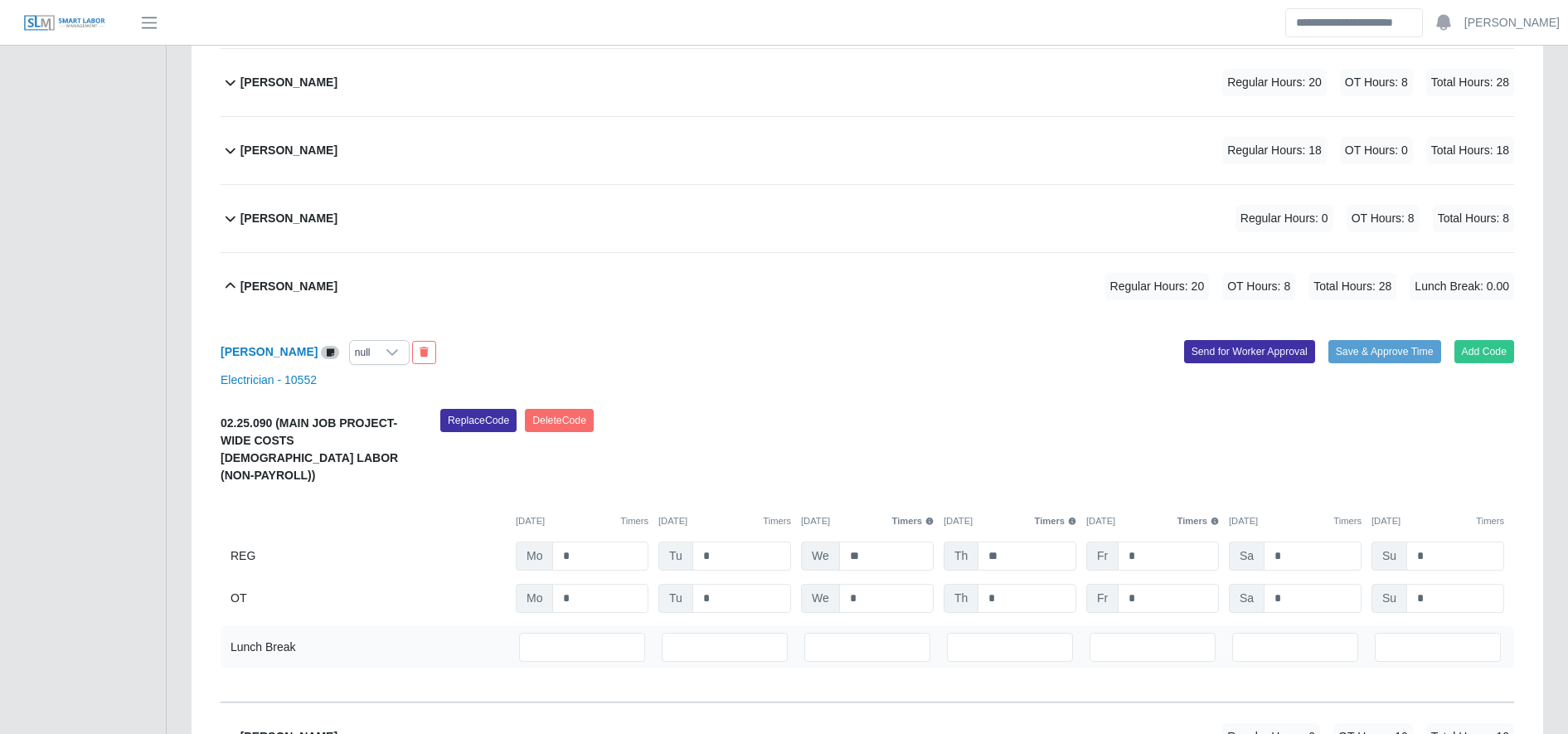
scroll to position [3975, 0]
click at [1145, 540] on input "*" at bounding box center [1169, 554] width 101 height 29
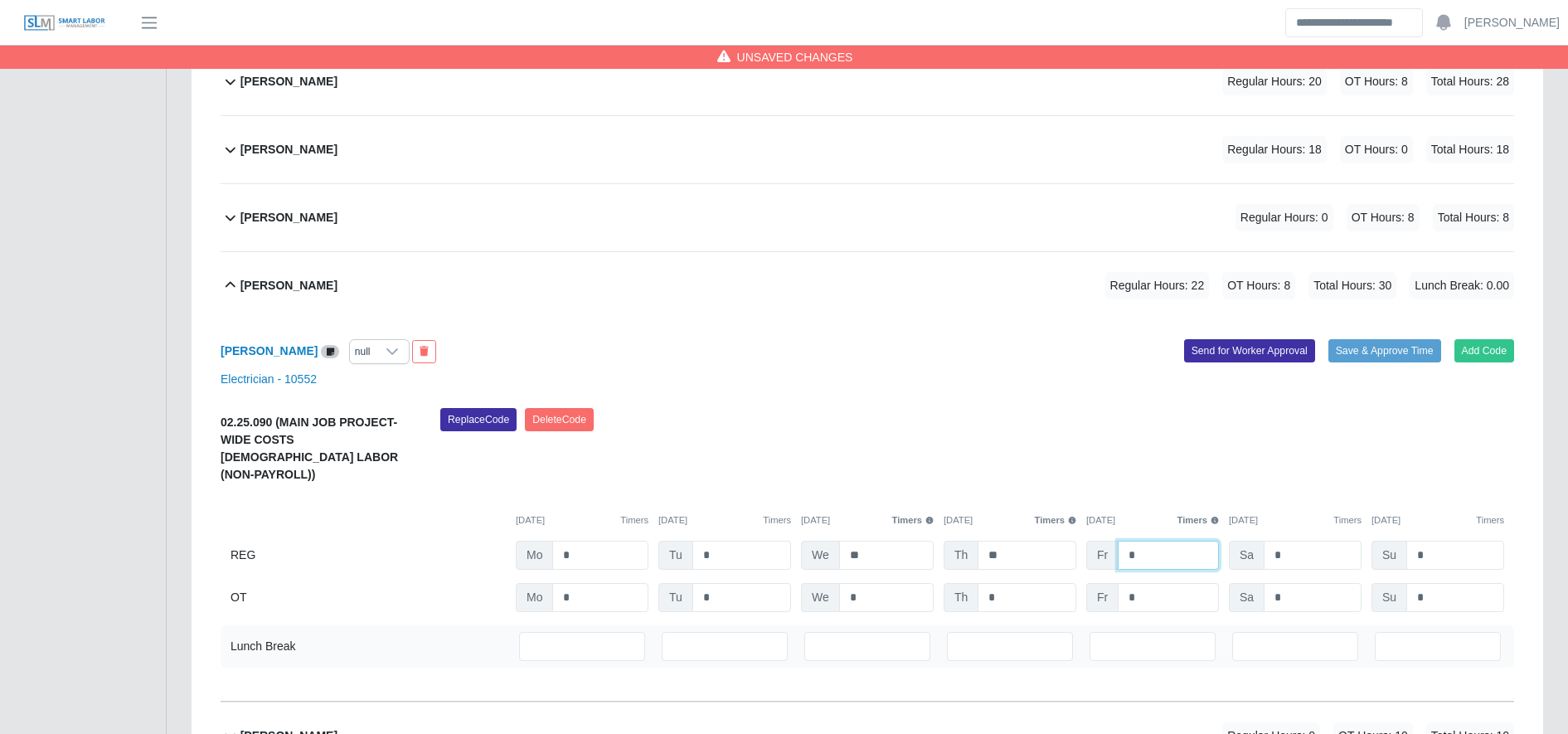
type input "*"
click at [1166, 586] on input "*" at bounding box center [1169, 597] width 101 height 29
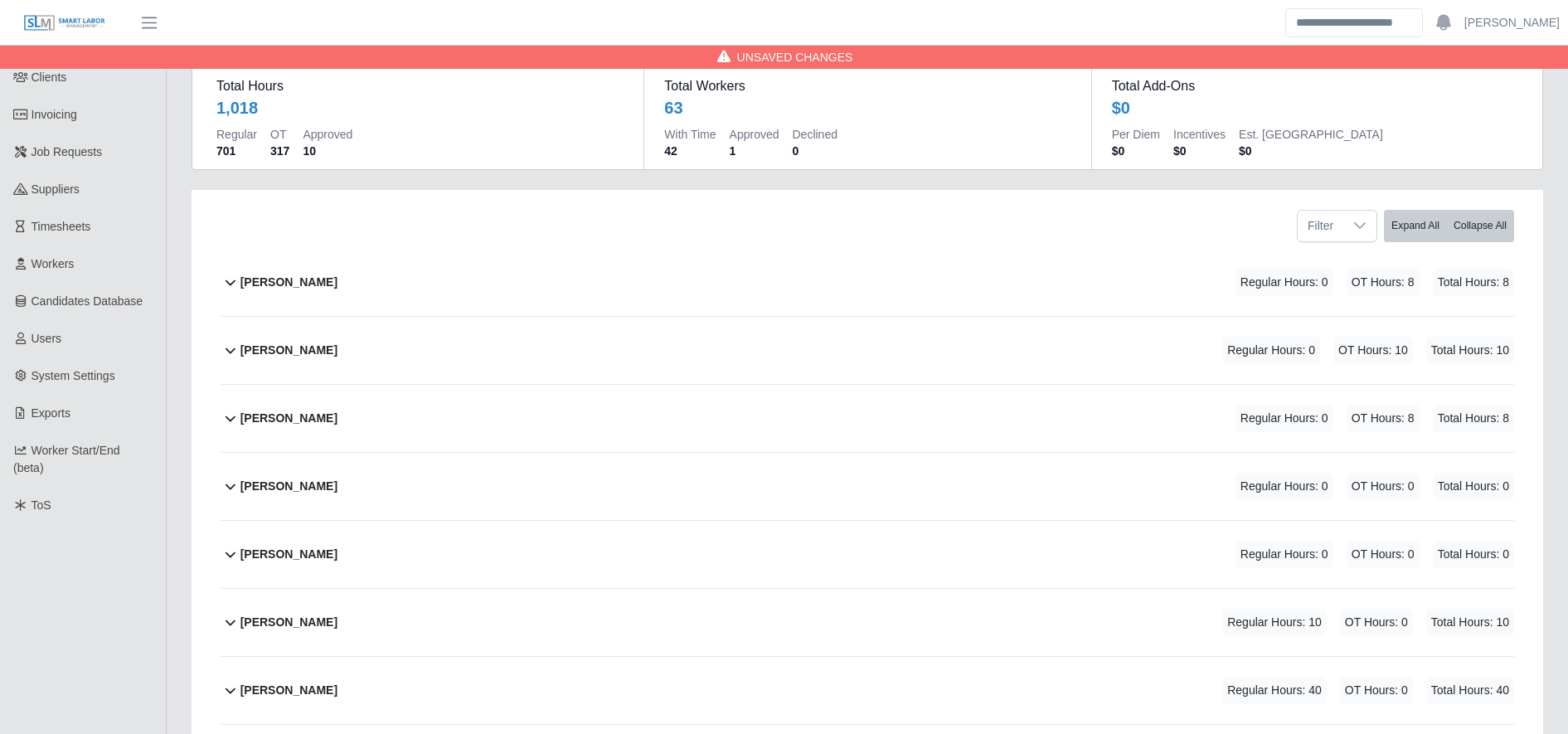
scroll to position [0, 0]
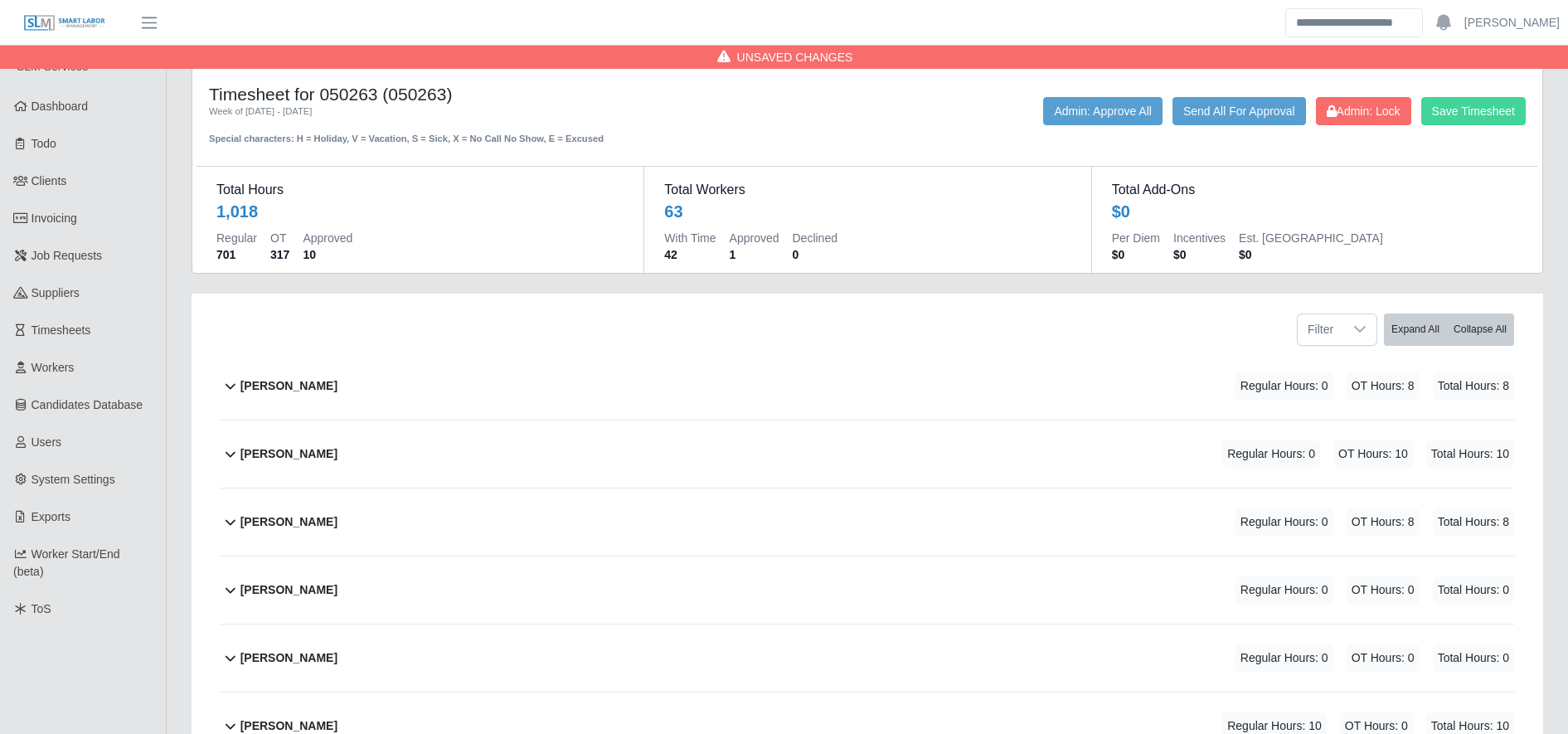
type input "*"
click at [1463, 120] on button "Save Timesheet" at bounding box center [1473, 111] width 104 height 29
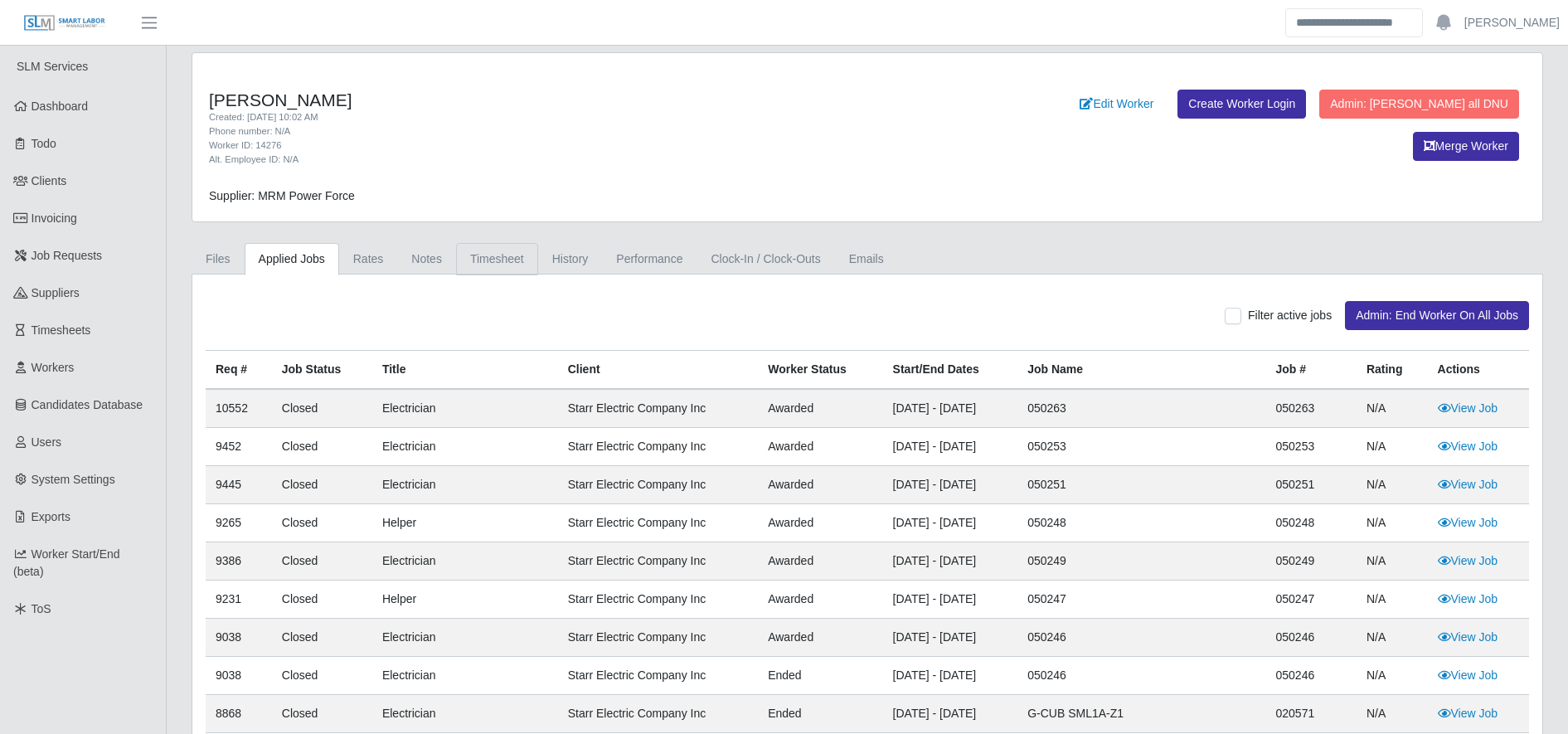
click at [459, 266] on link "Timesheet" at bounding box center [496, 258] width 82 height 32
click at [475, 266] on link "Timesheet" at bounding box center [496, 258] width 82 height 32
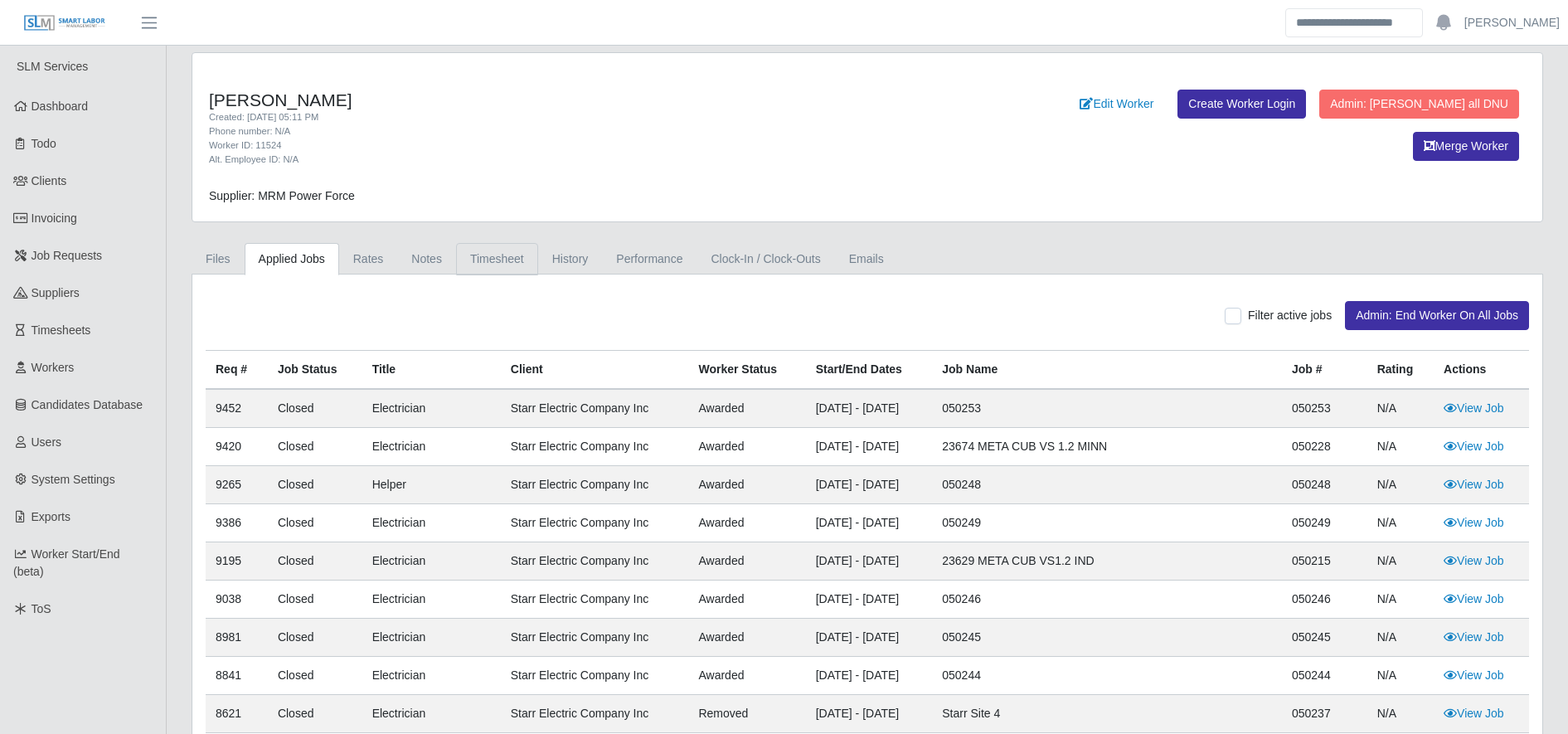
click at [503, 250] on link "Timesheet" at bounding box center [496, 258] width 82 height 32
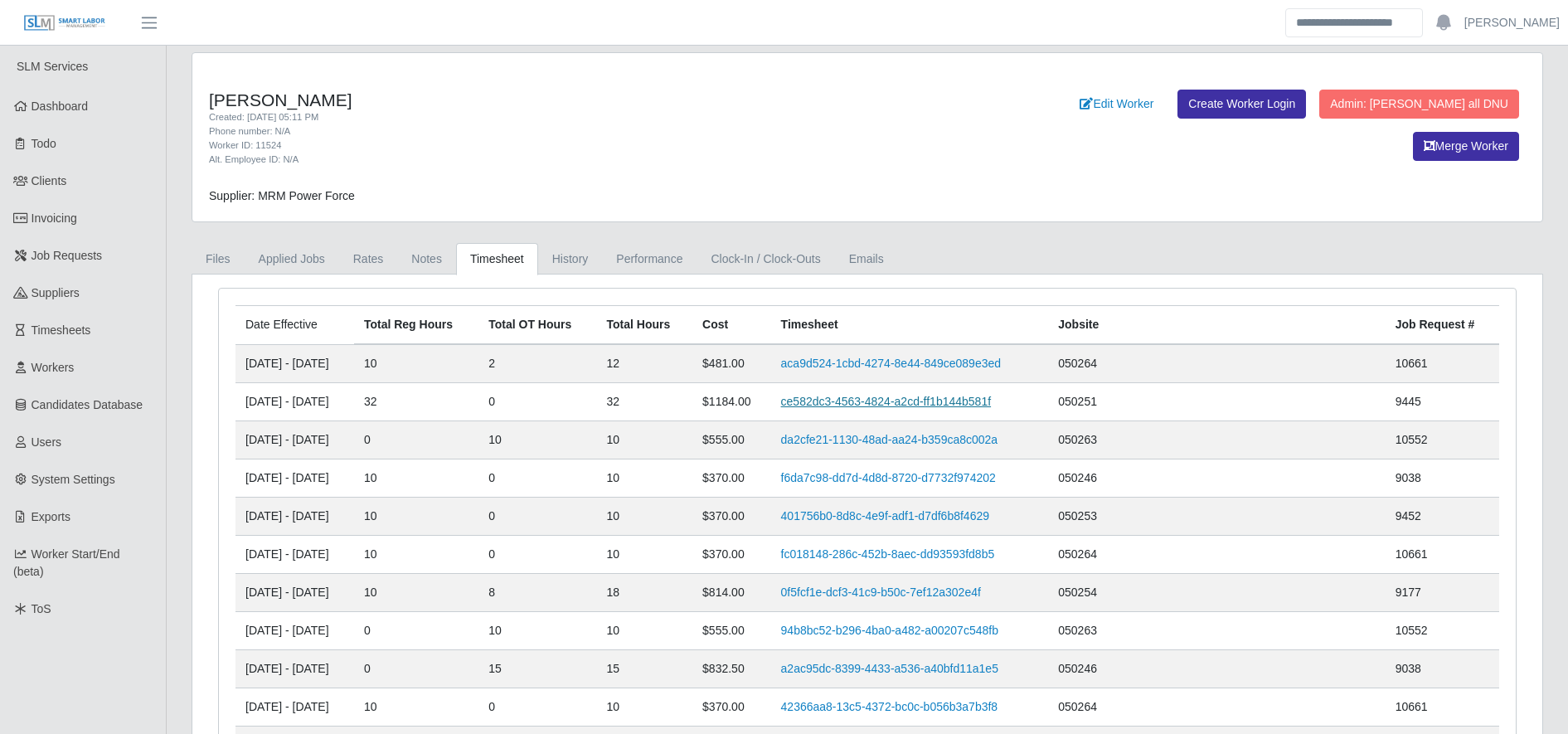
click at [934, 405] on link "ce582dc3-4563-4824-a2cd-ff1b144b581f" at bounding box center [886, 401] width 210 height 13
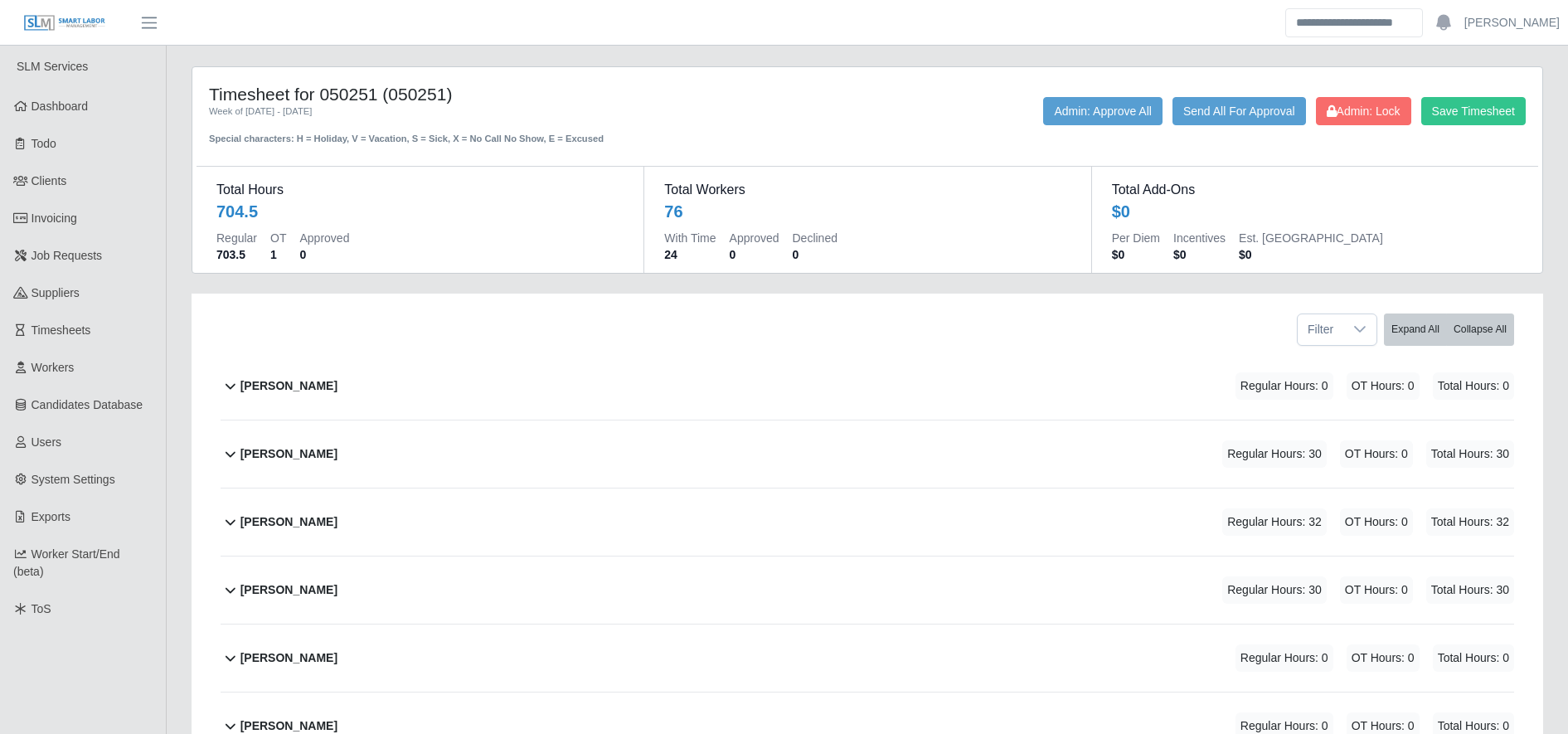
scroll to position [274, 0]
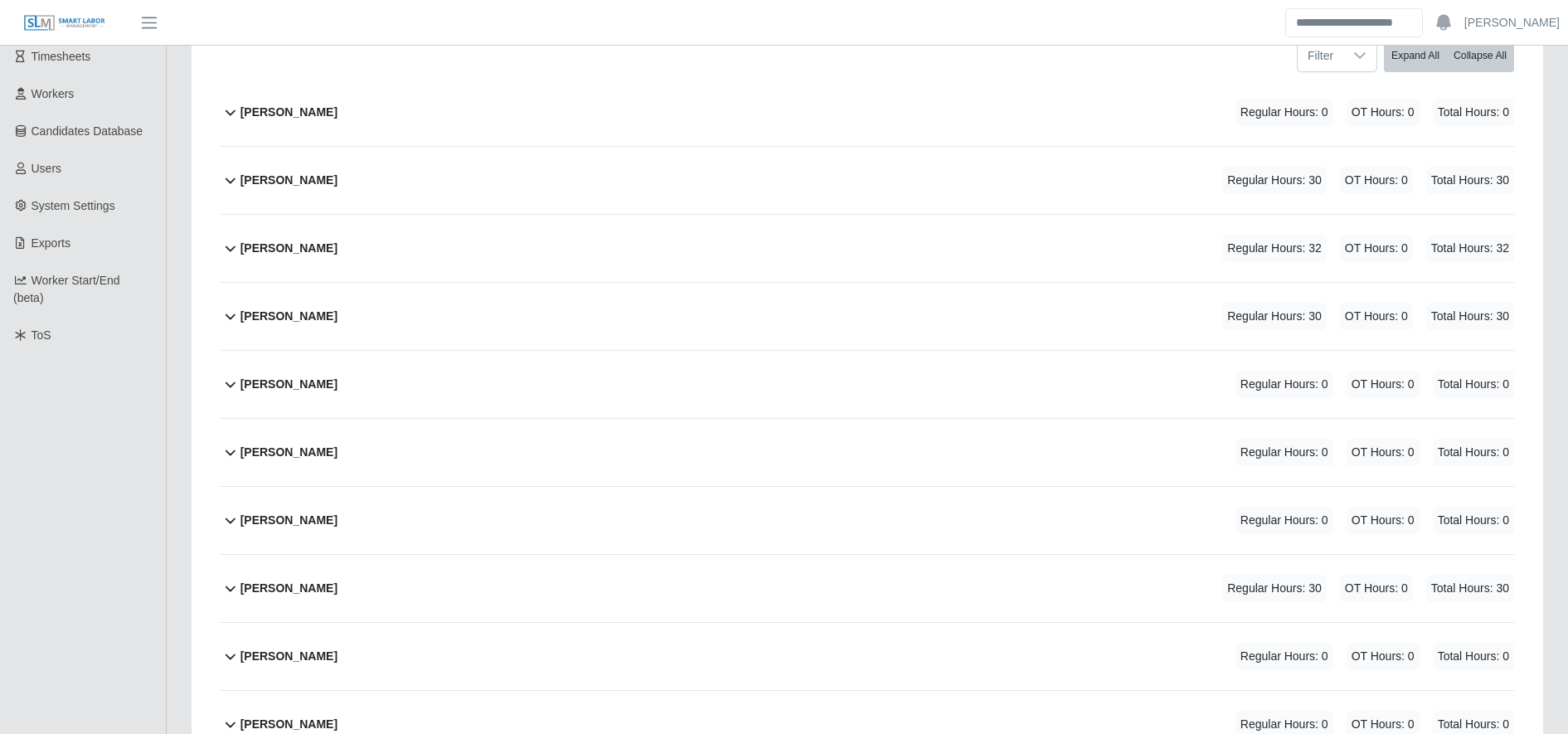
click at [406, 266] on div "[PERSON_NAME] Regular Hours: 32 OT Hours: 0 Total Hours: 32" at bounding box center [877, 248] width 1274 height 67
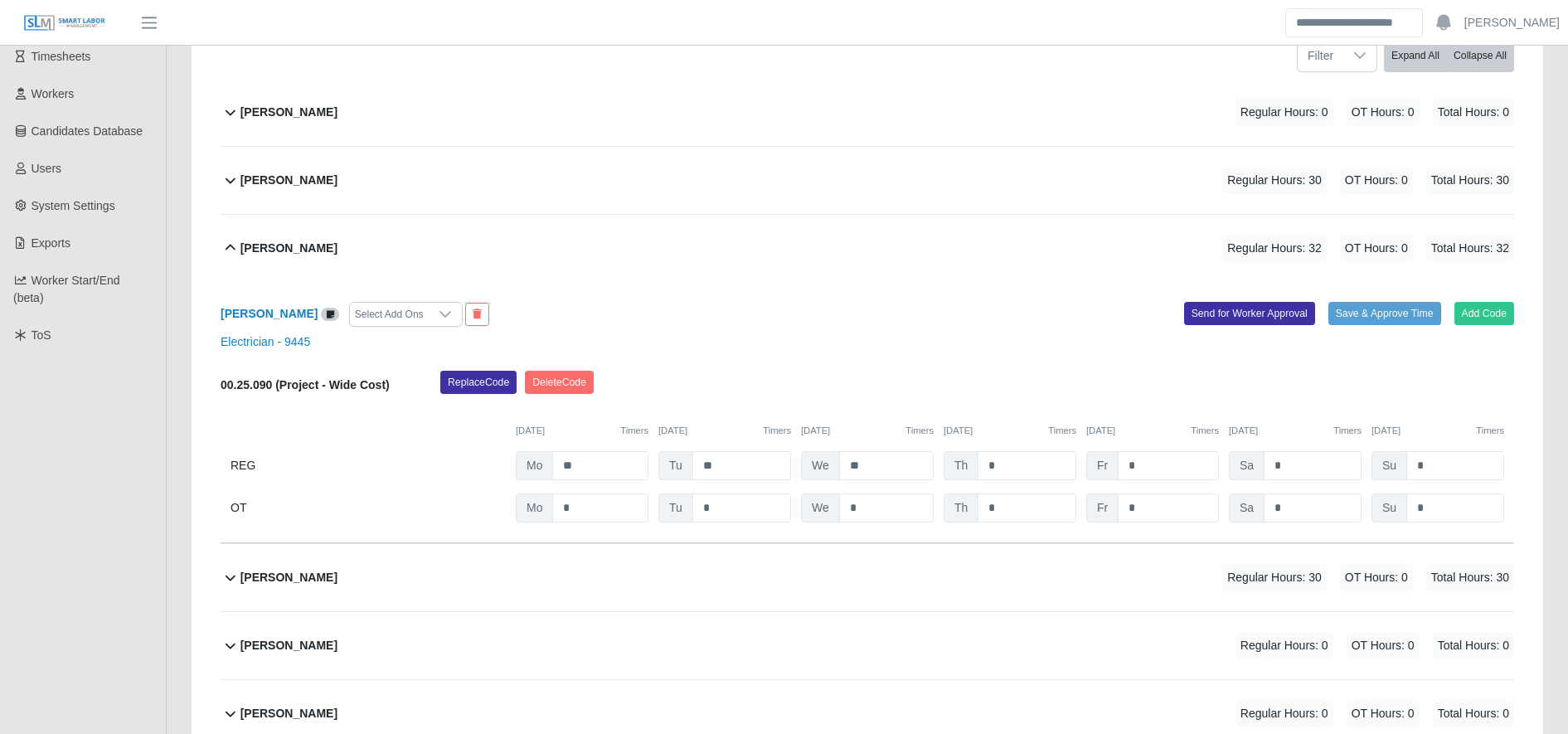
click at [275, 303] on div "Alejandro Alvares Select Add Ons" at bounding box center [538, 314] width 659 height 25
click at [279, 315] on b "[PERSON_NAME]" at bounding box center [268, 314] width 97 height 13
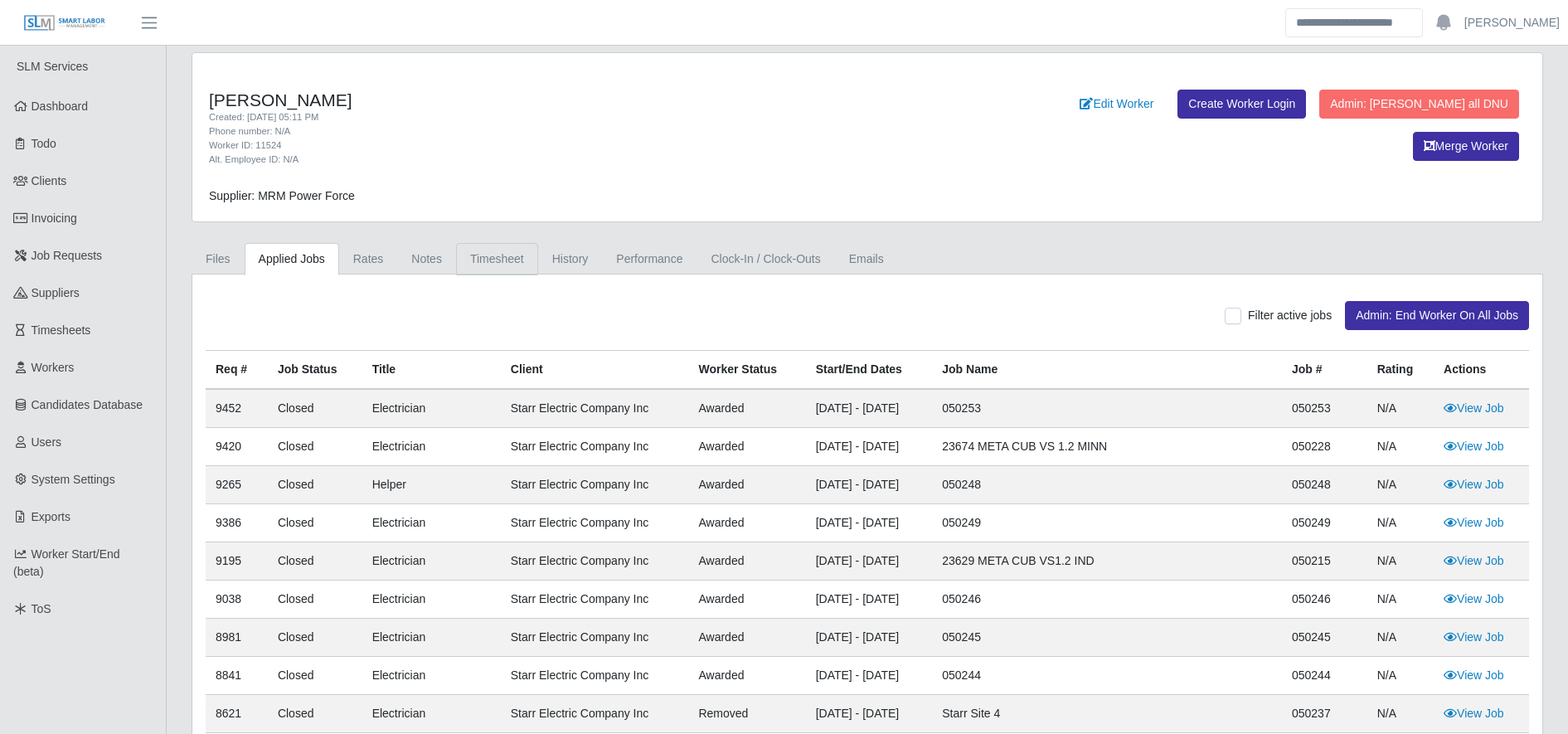
click at [474, 259] on link "Timesheet" at bounding box center [496, 258] width 82 height 32
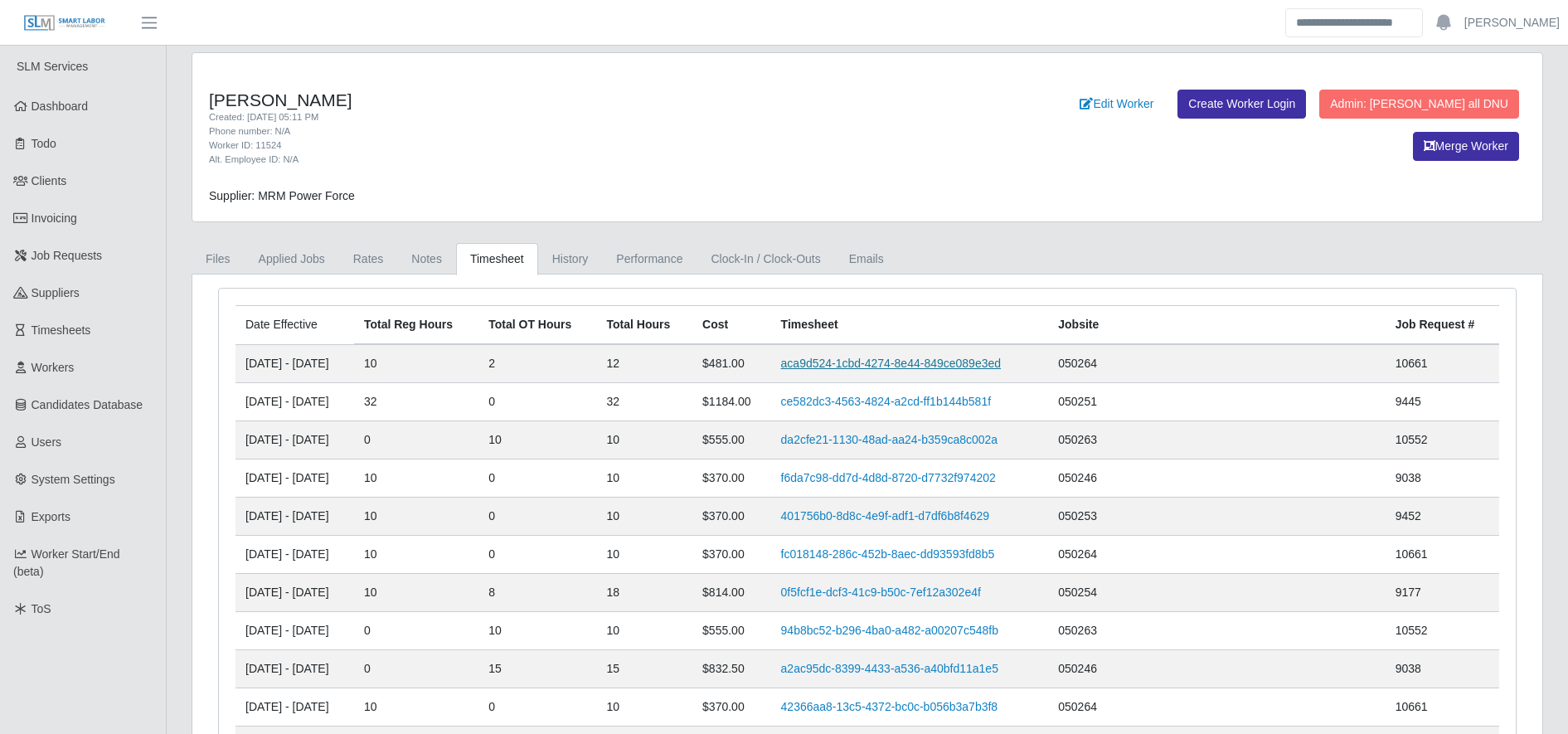
click at [881, 361] on link "aca9d524-1cbd-4274-8e44-849ce089e3ed" at bounding box center [891, 363] width 220 height 13
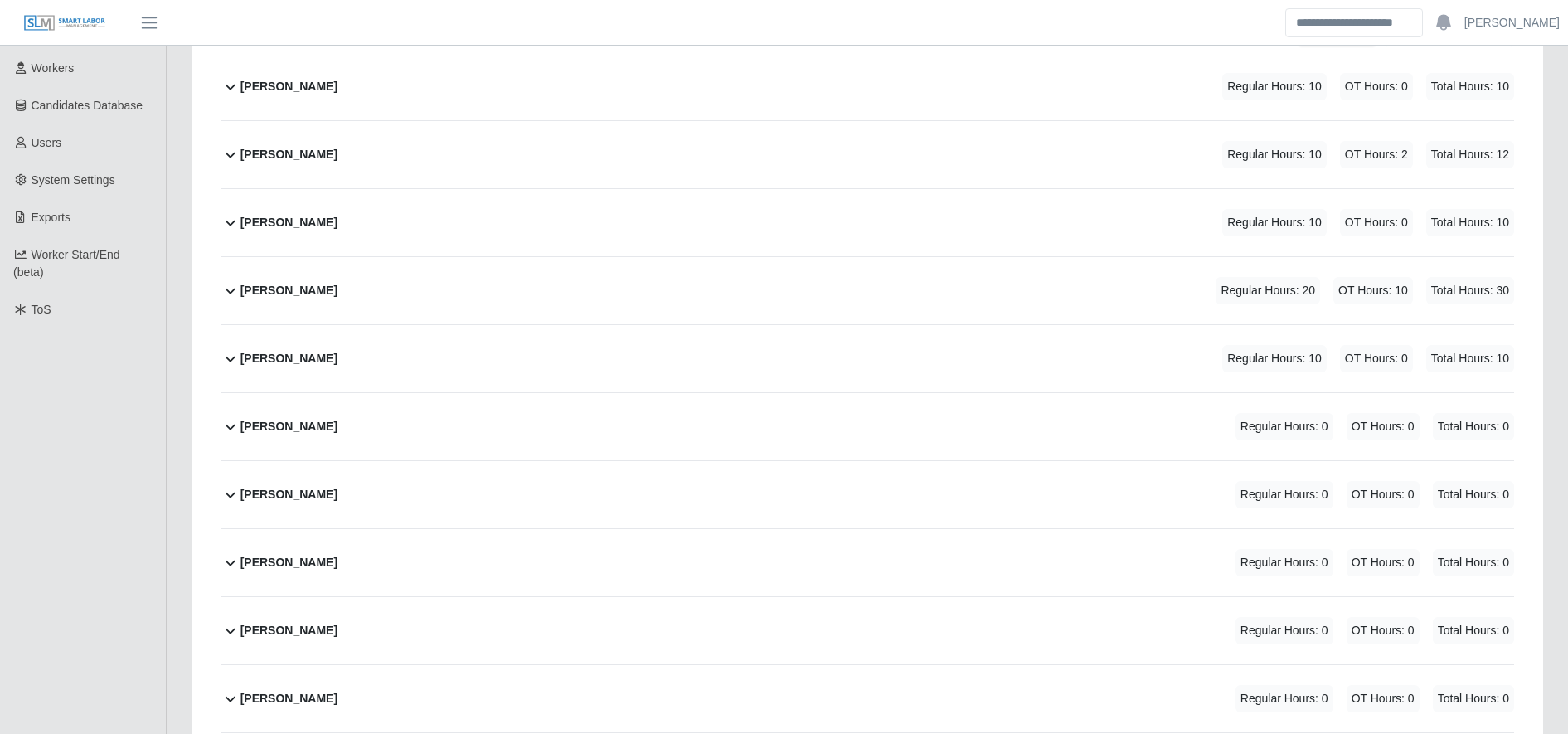
scroll to position [291, 0]
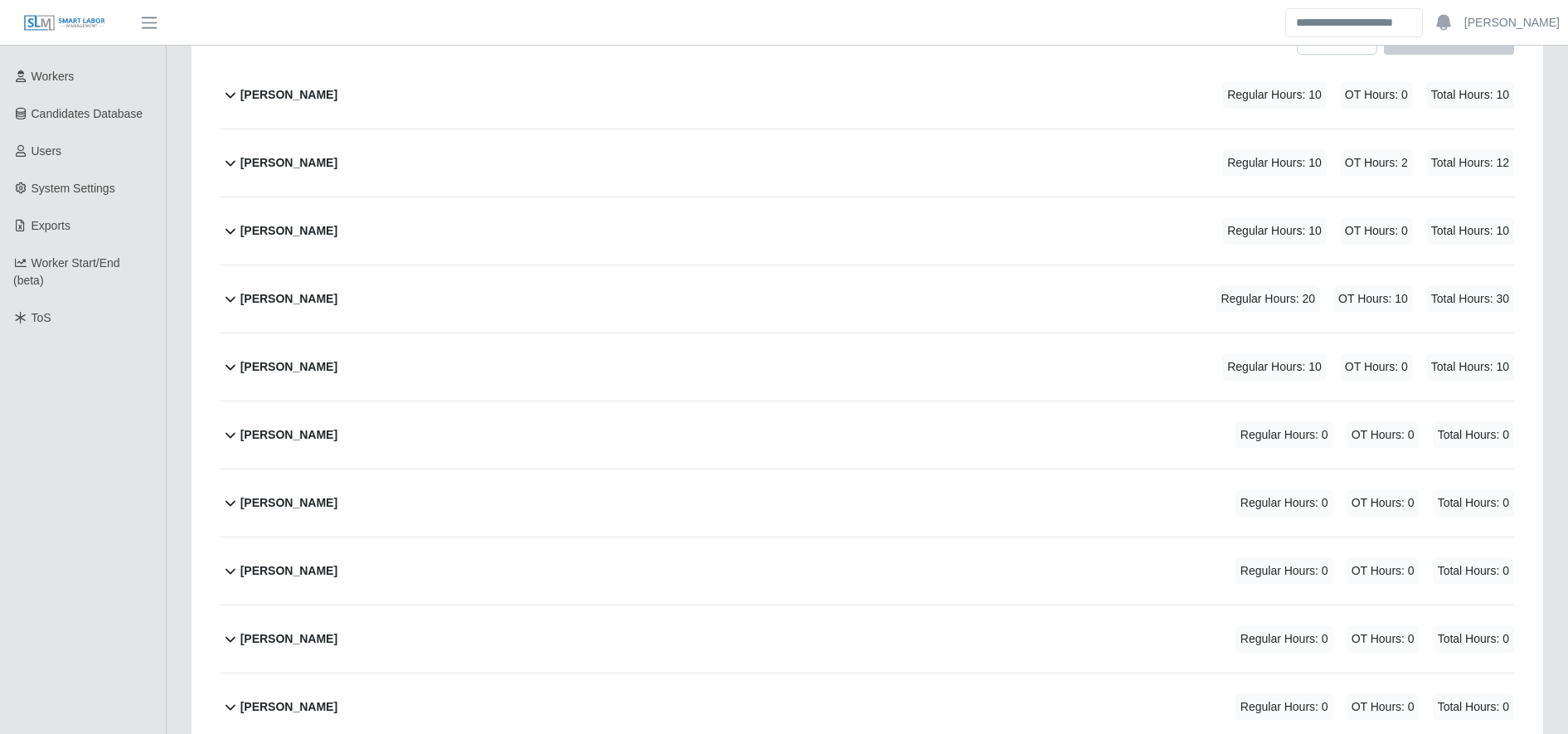
click at [439, 177] on div "Alejandro Alvares Regular Hours: 10 OT Hours: 2 Total Hours: 12" at bounding box center [877, 162] width 1274 height 67
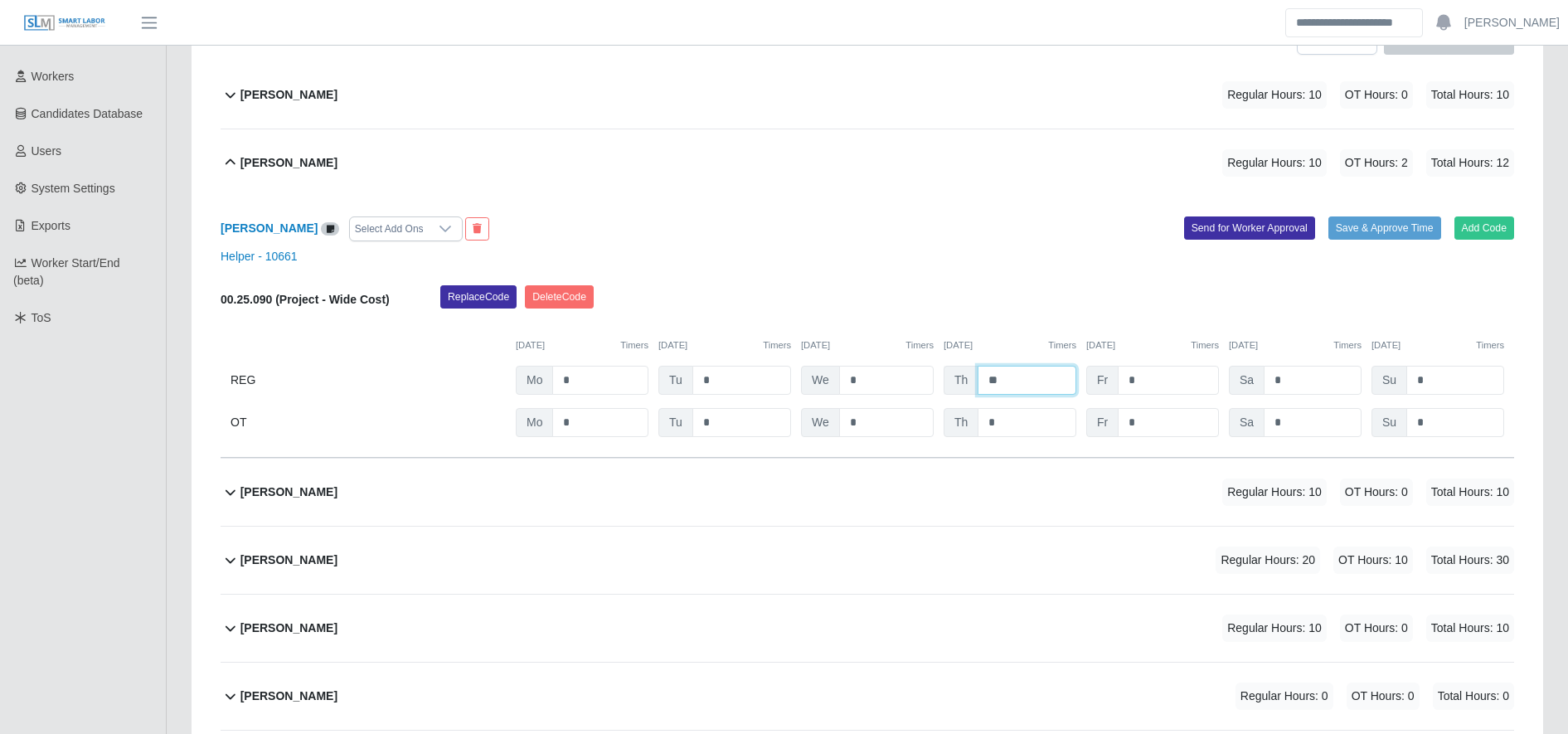
click at [1006, 385] on input "**" at bounding box center [1027, 379] width 99 height 29
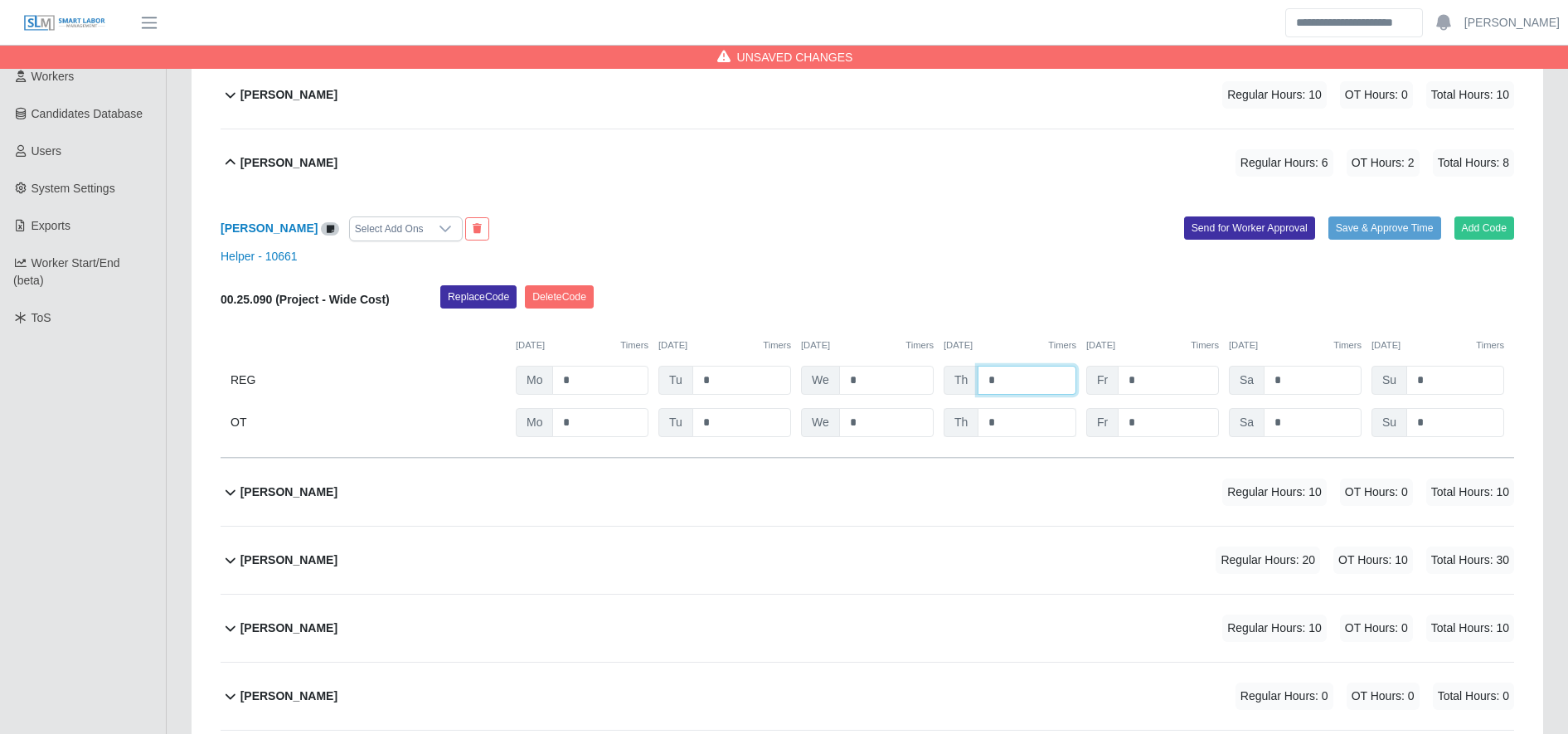
type input "*"
click at [1021, 430] on input "*" at bounding box center [1027, 421] width 99 height 29
type input "*"
click at [1018, 368] on input "*" at bounding box center [1027, 379] width 99 height 29
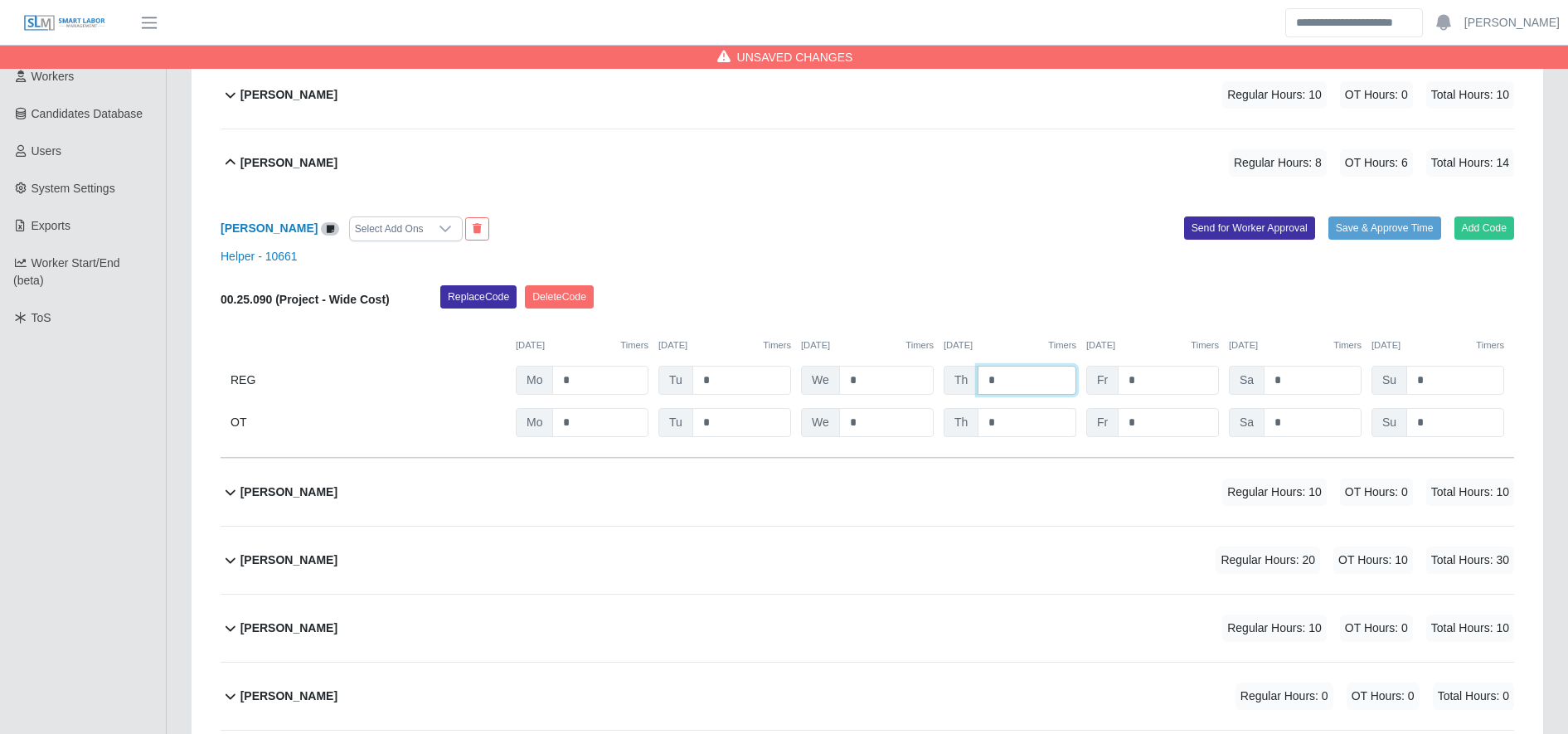
type input "*"
click at [1014, 423] on input "*" at bounding box center [1027, 421] width 99 height 29
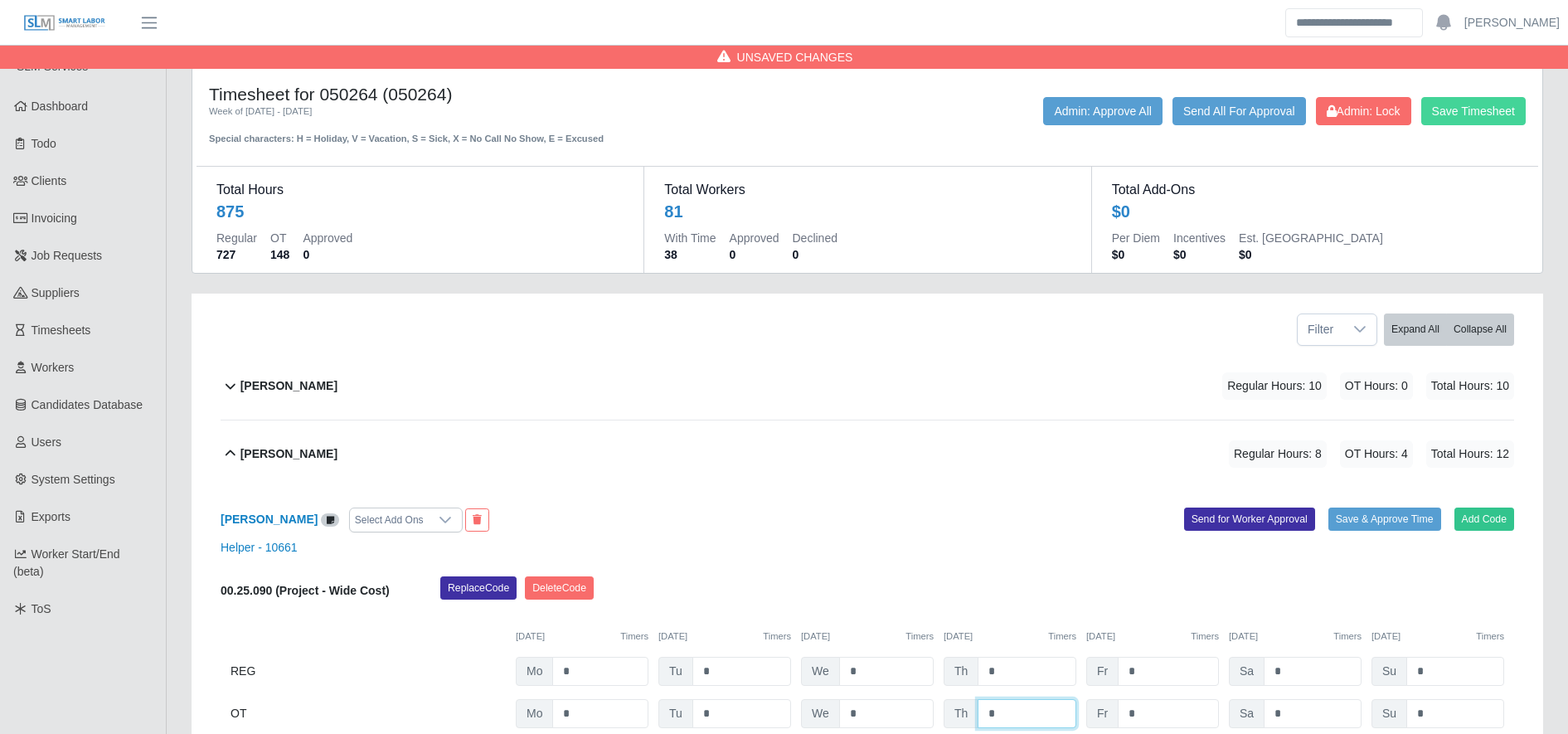
type input "*"
click at [1490, 98] on button "Save Timesheet" at bounding box center [1473, 111] width 104 height 29
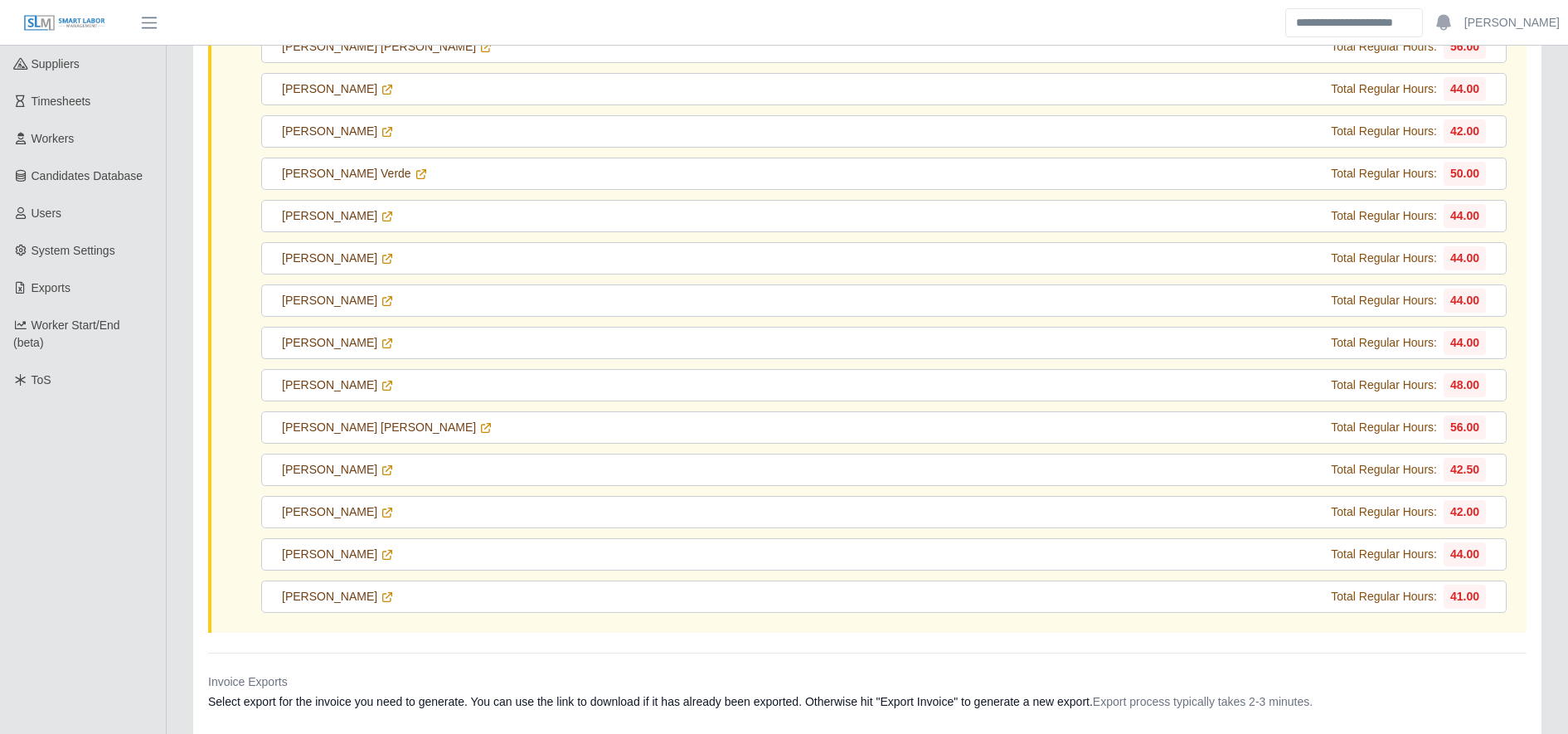
scroll to position [231, 0]
click at [383, 592] on icon at bounding box center [387, 595] width 9 height 9
click at [382, 554] on icon at bounding box center [387, 552] width 13 height 13
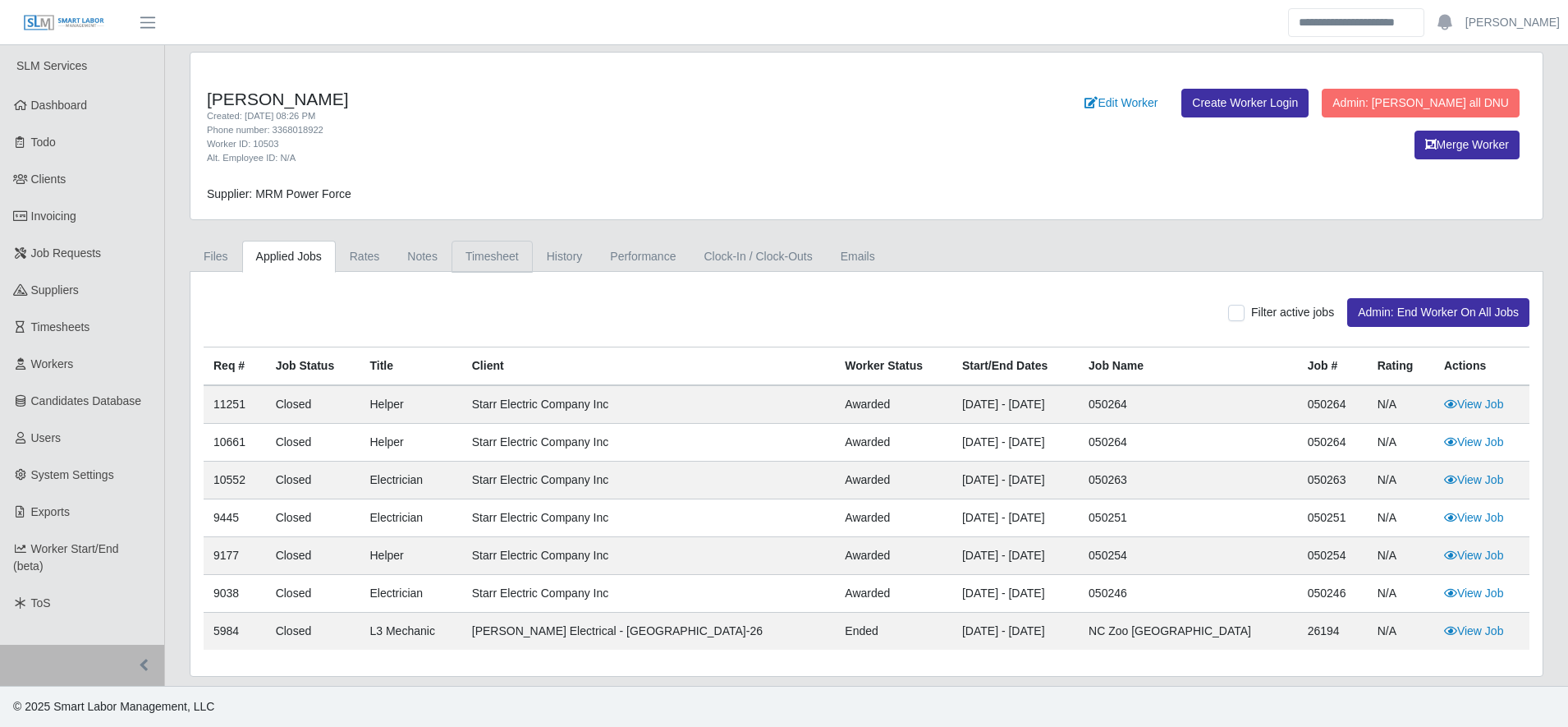
click at [482, 255] on link "Timesheet" at bounding box center [491, 256] width 81 height 32
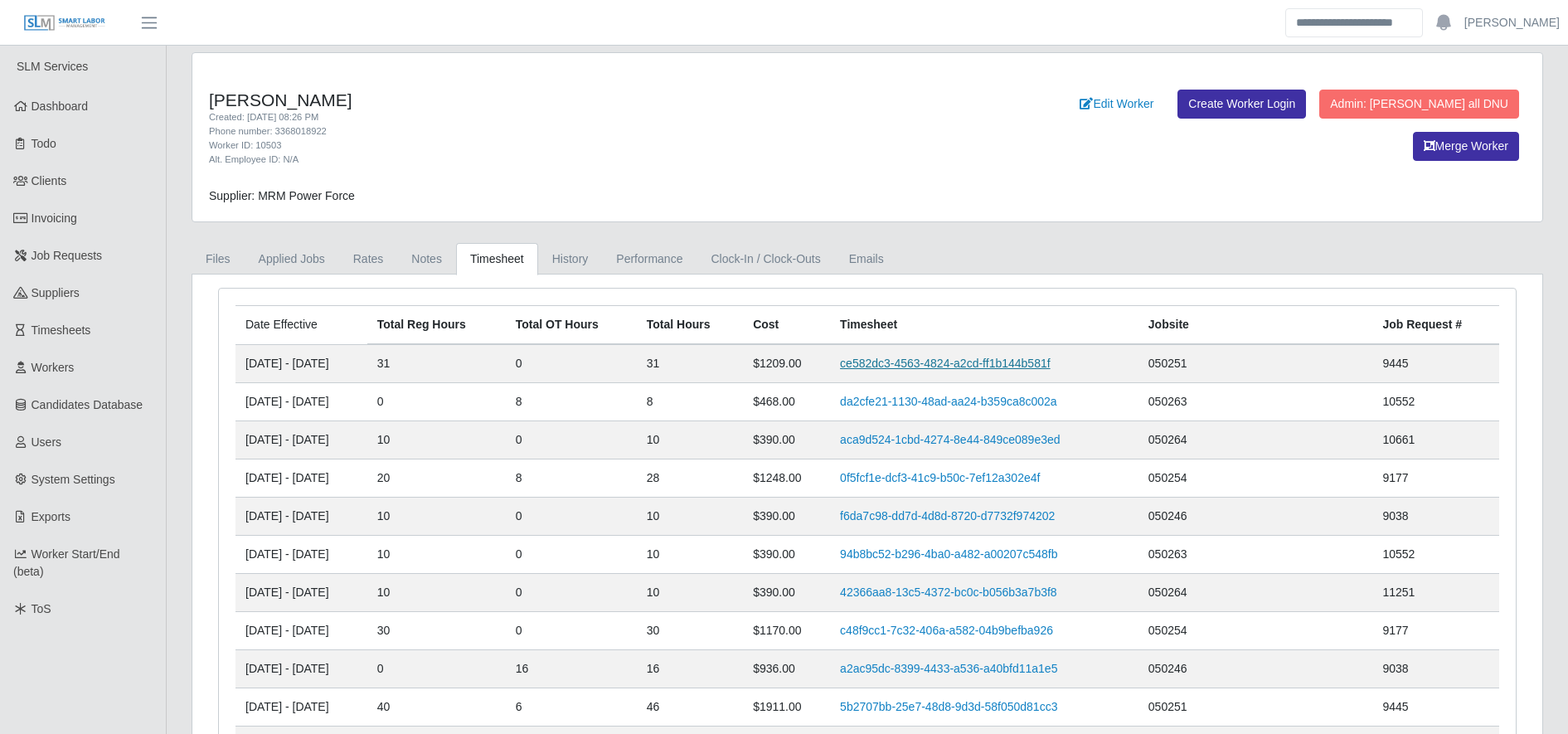
click at [1051, 357] on link "ce582dc3-4563-4824-a2cd-ff1b144b581f" at bounding box center [945, 363] width 210 height 13
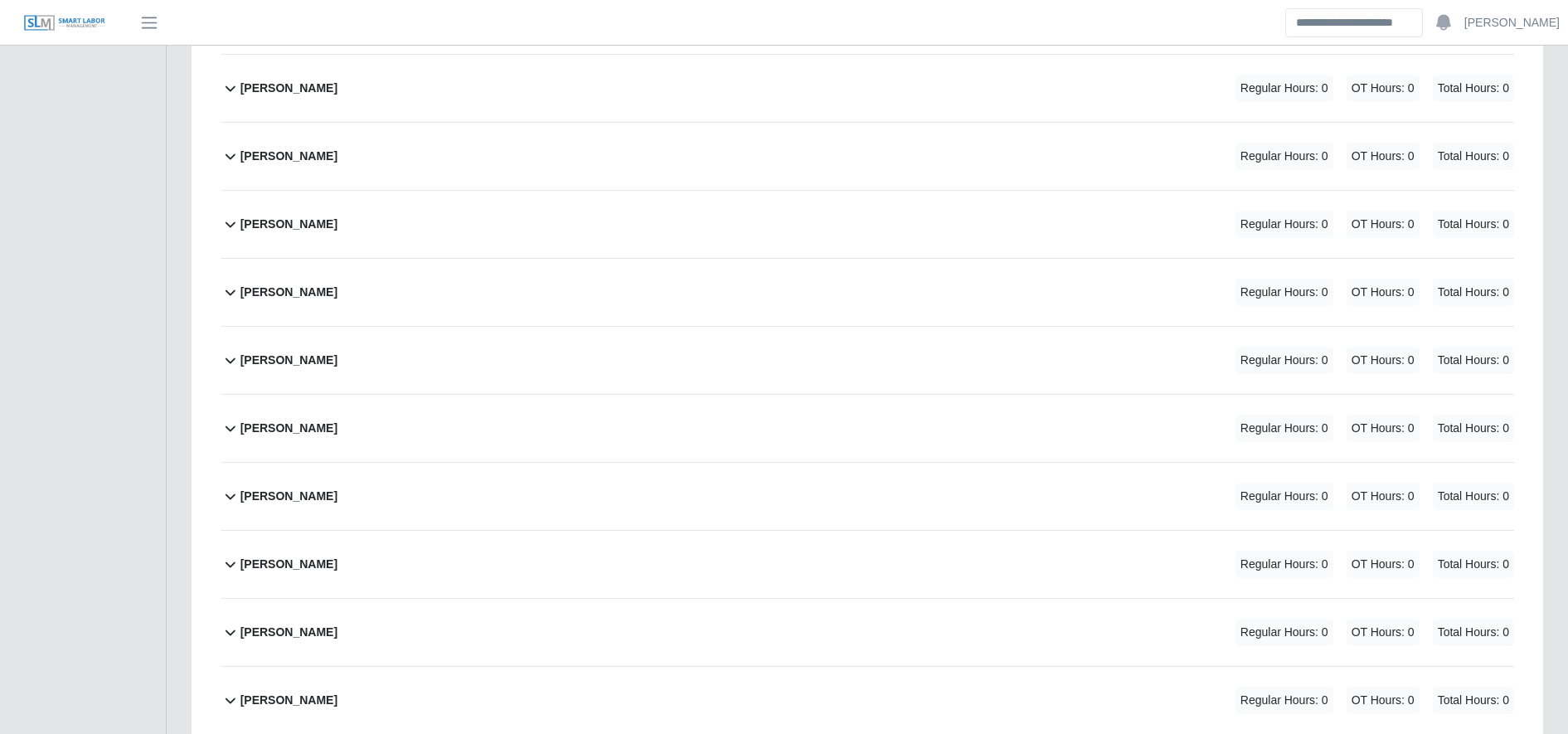
scroll to position [2341, 0]
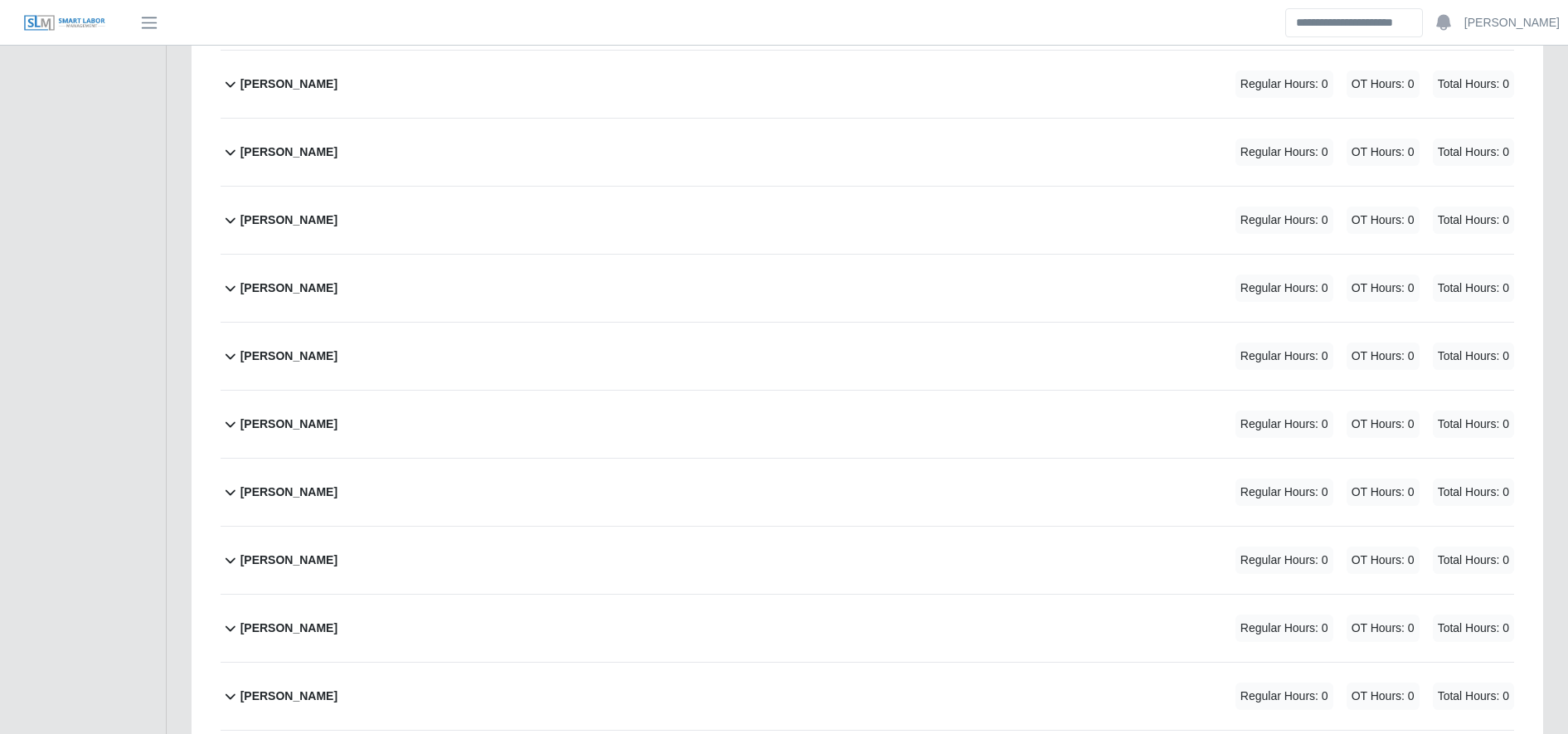
click at [564, 316] on div "Joel Rodruiguez Regular Hours: 0 OT Hours: 0 Total Hours: 0" at bounding box center [877, 288] width 1274 height 67
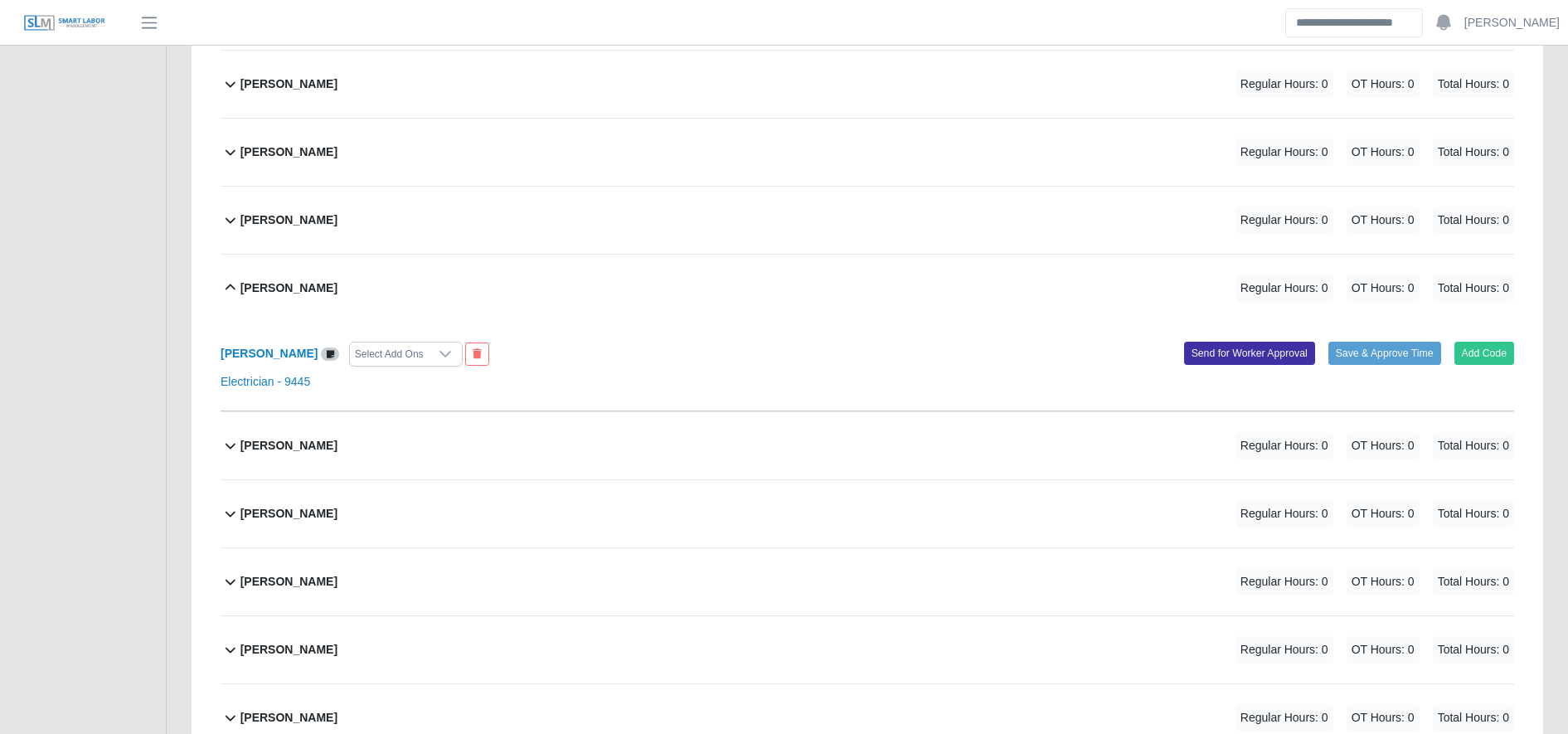
click at [614, 309] on div "Joel Rodruiguez Regular Hours: 0 OT Hours: 0 Total Hours: 0" at bounding box center [877, 288] width 1274 height 67
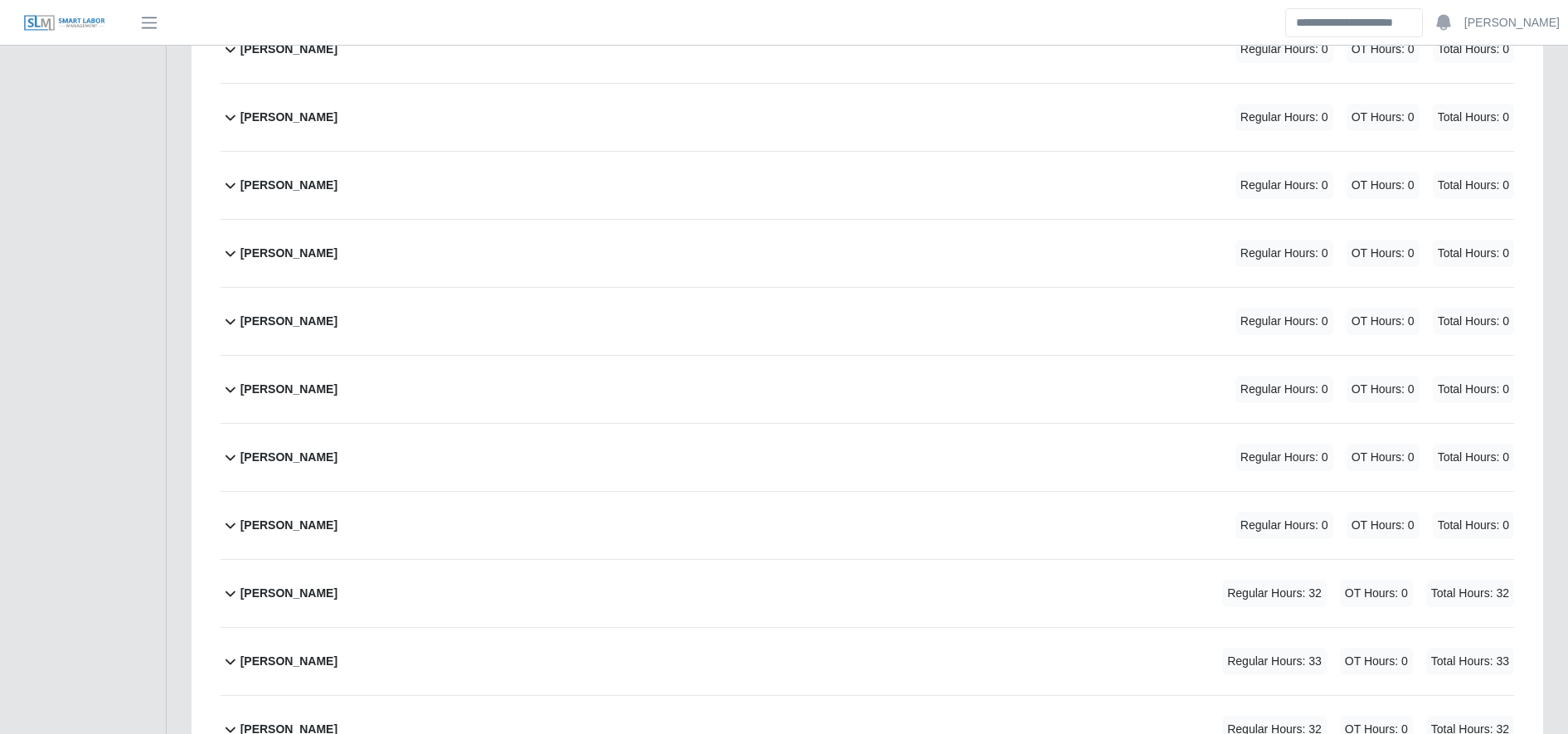
scroll to position [2749, 0]
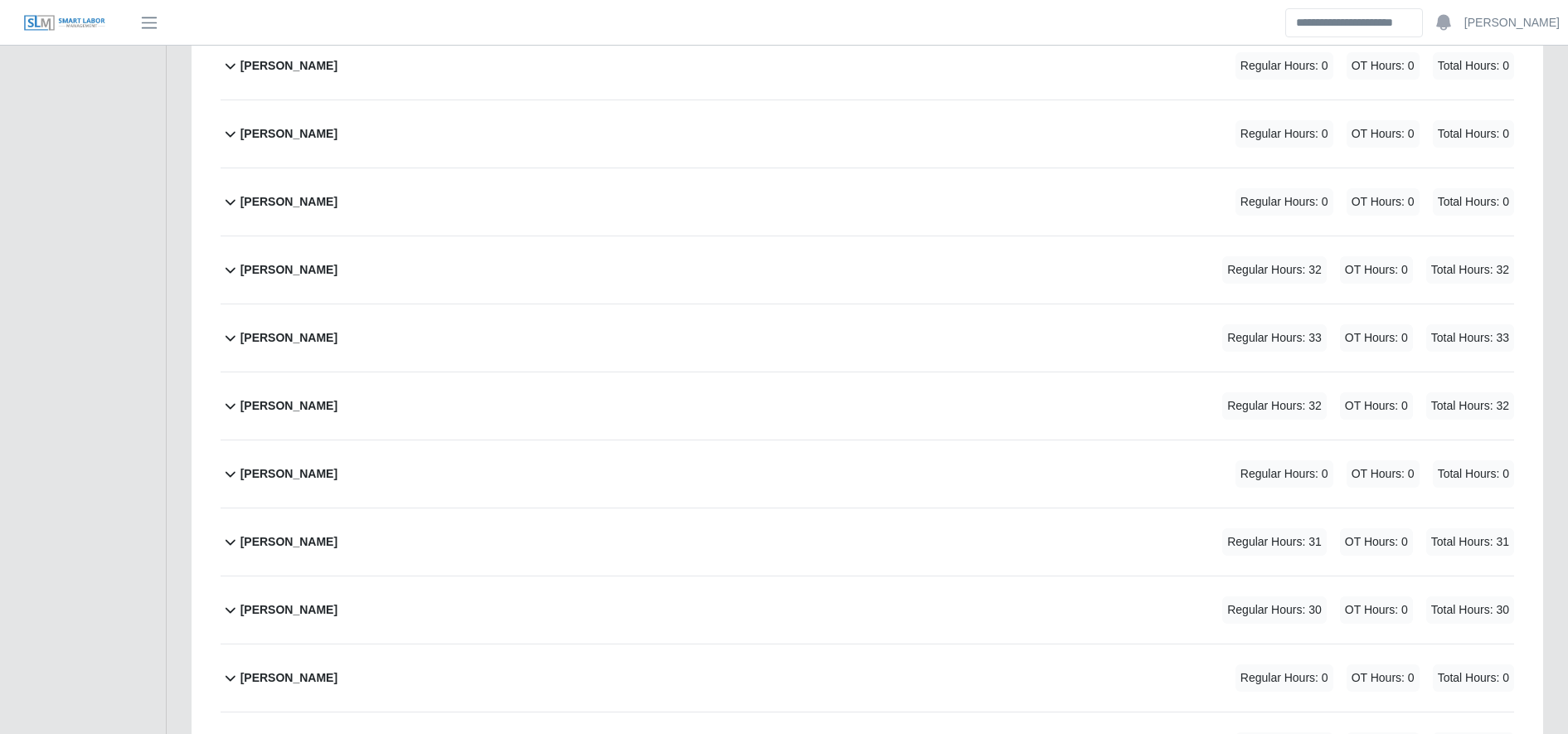
click at [427, 538] on div "José Rodríguez Regular Hours: 31 OT Hours: 0 Total Hours: 31" at bounding box center [877, 541] width 1274 height 67
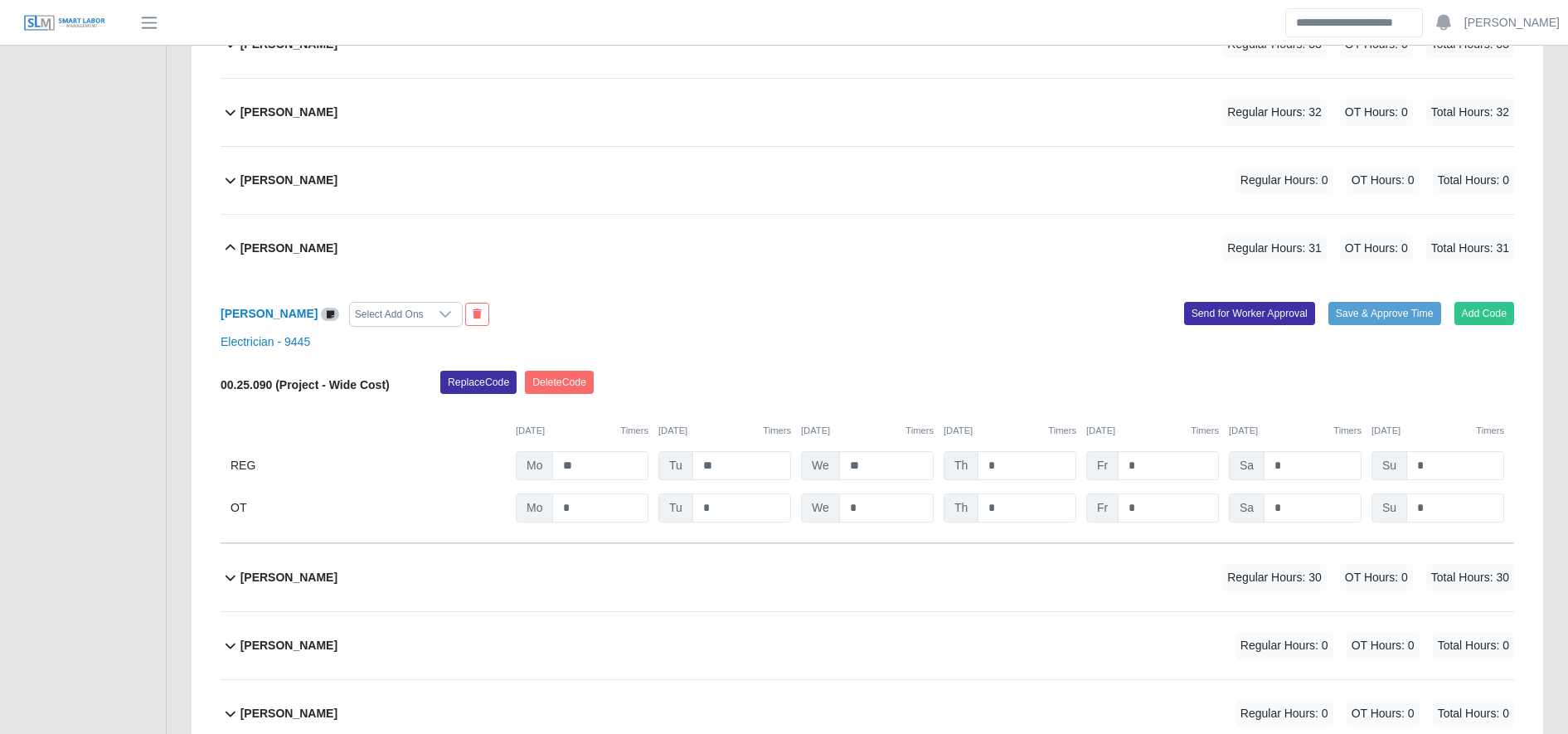
scroll to position [3130, 0]
click at [885, 469] on input "**" at bounding box center [886, 464] width 94 height 29
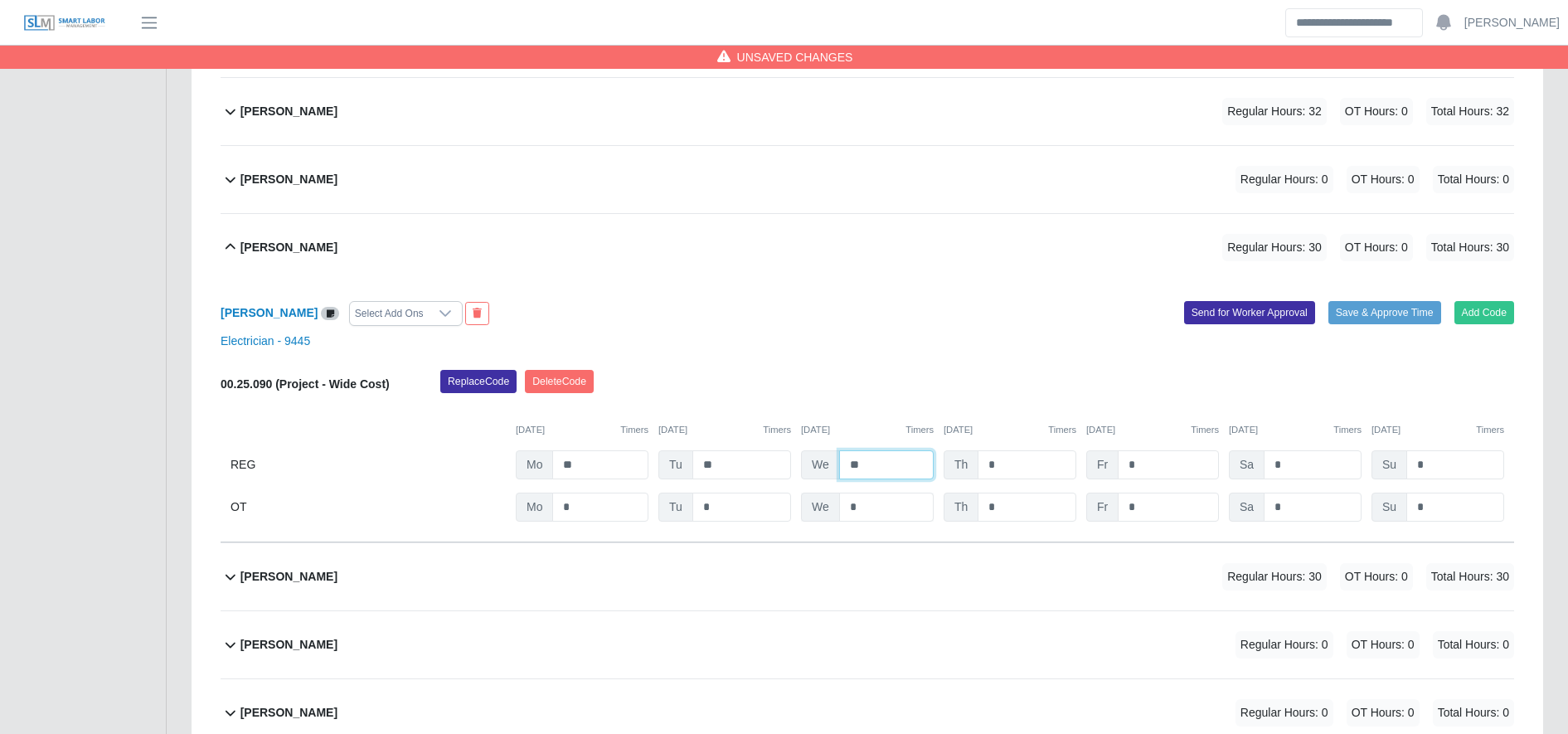
type input "**"
click at [885, 515] on input "*" at bounding box center [886, 506] width 94 height 29
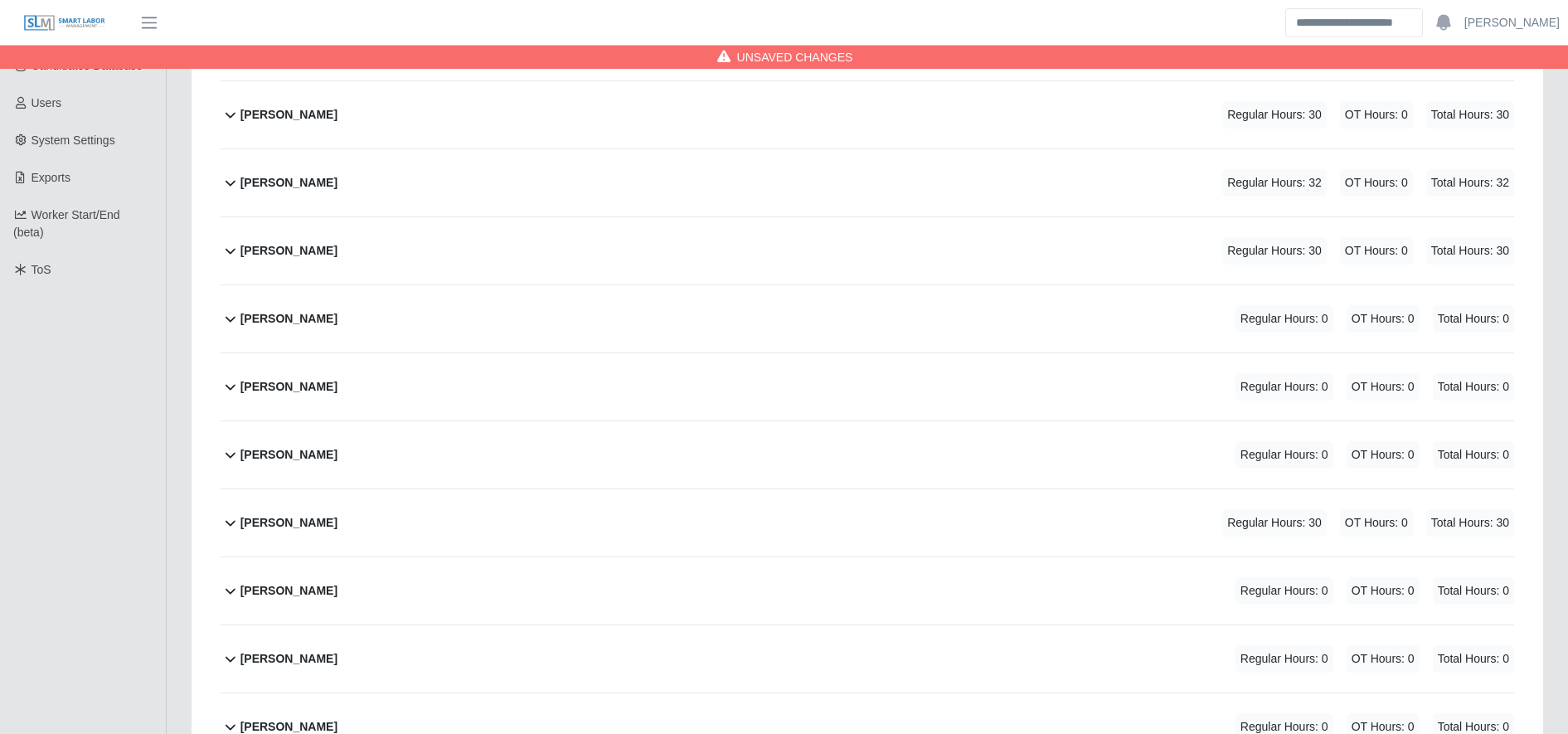
scroll to position [0, 0]
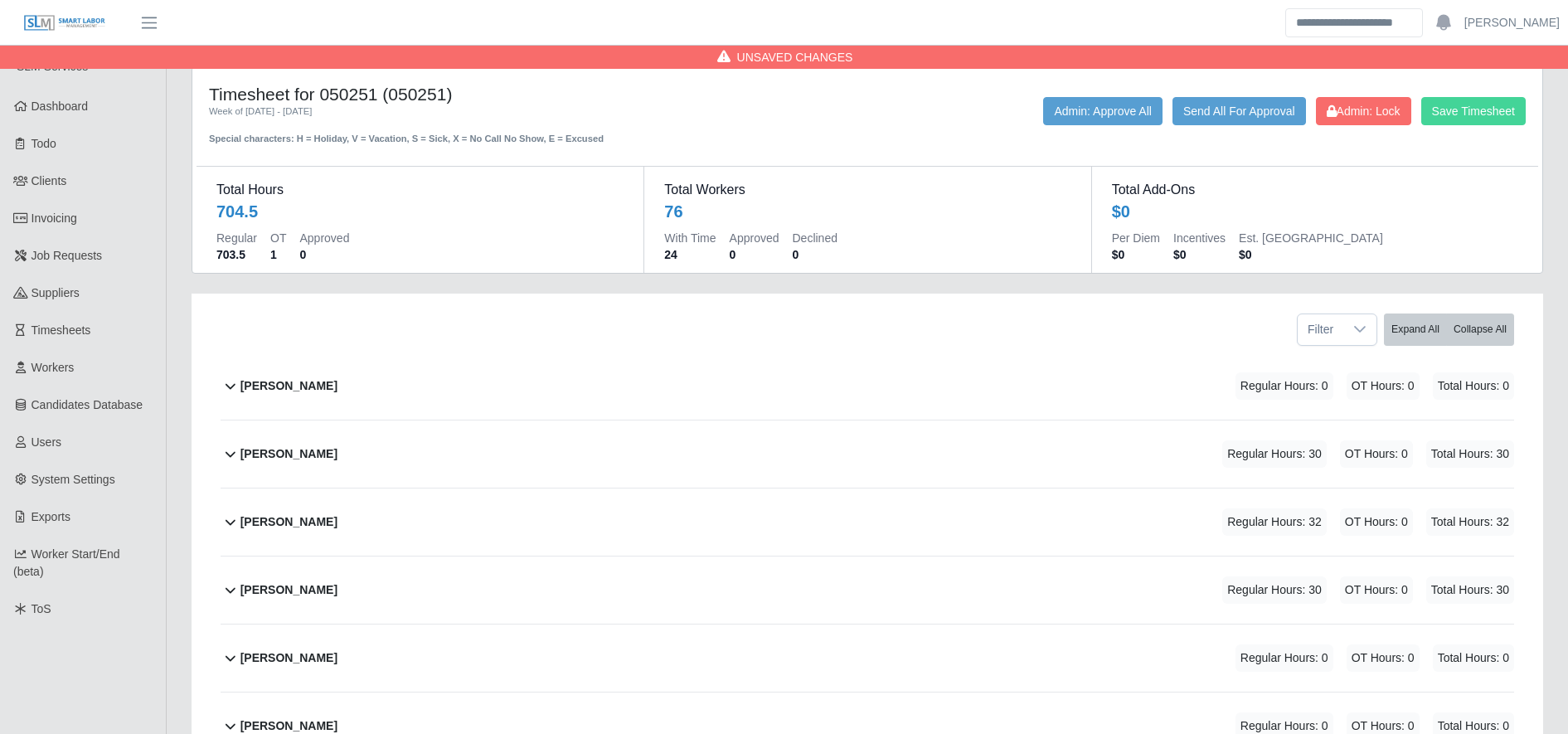
type input "*"
click at [1498, 112] on button "Save Timesheet" at bounding box center [1473, 111] width 104 height 29
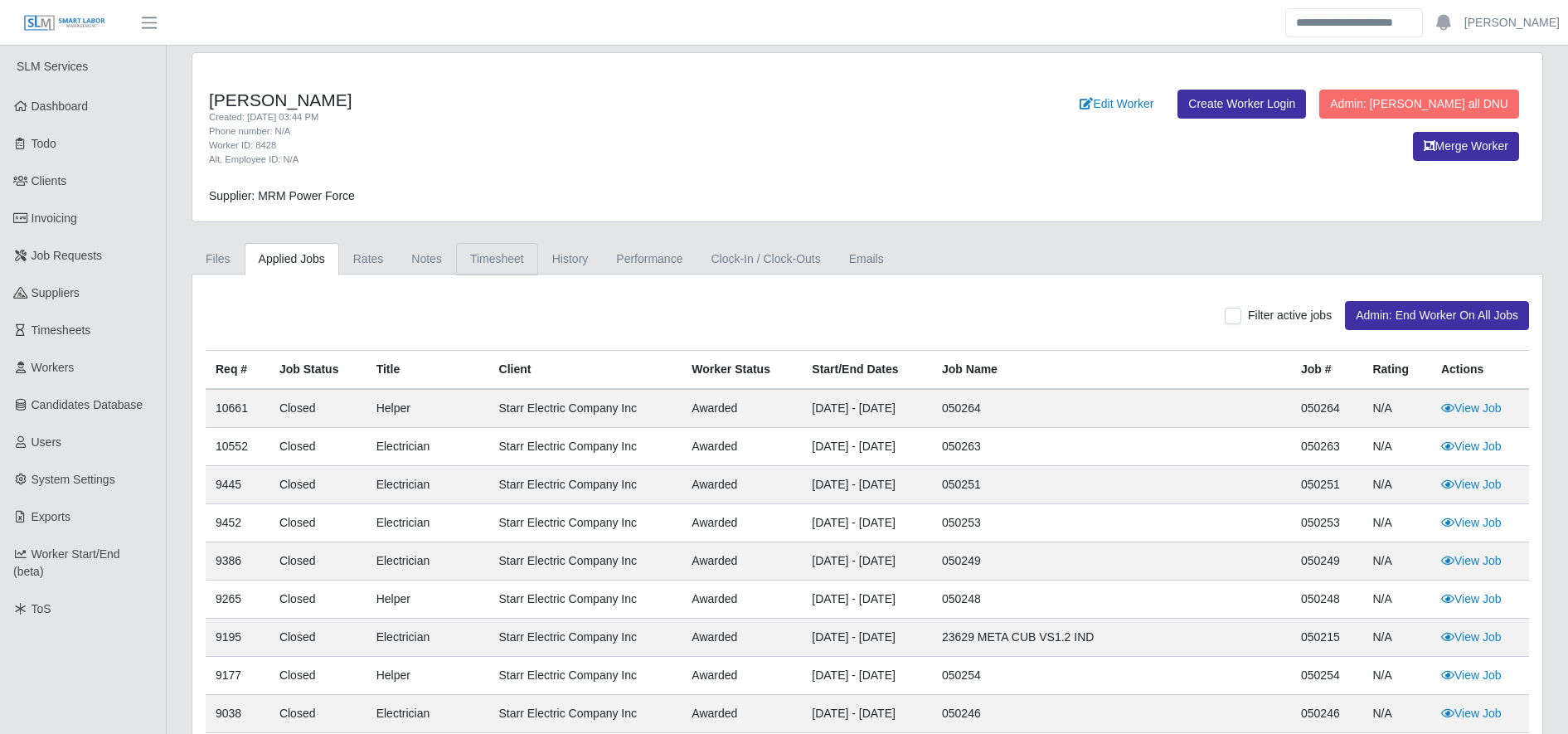
click at [494, 257] on link "Timesheet" at bounding box center [496, 258] width 82 height 32
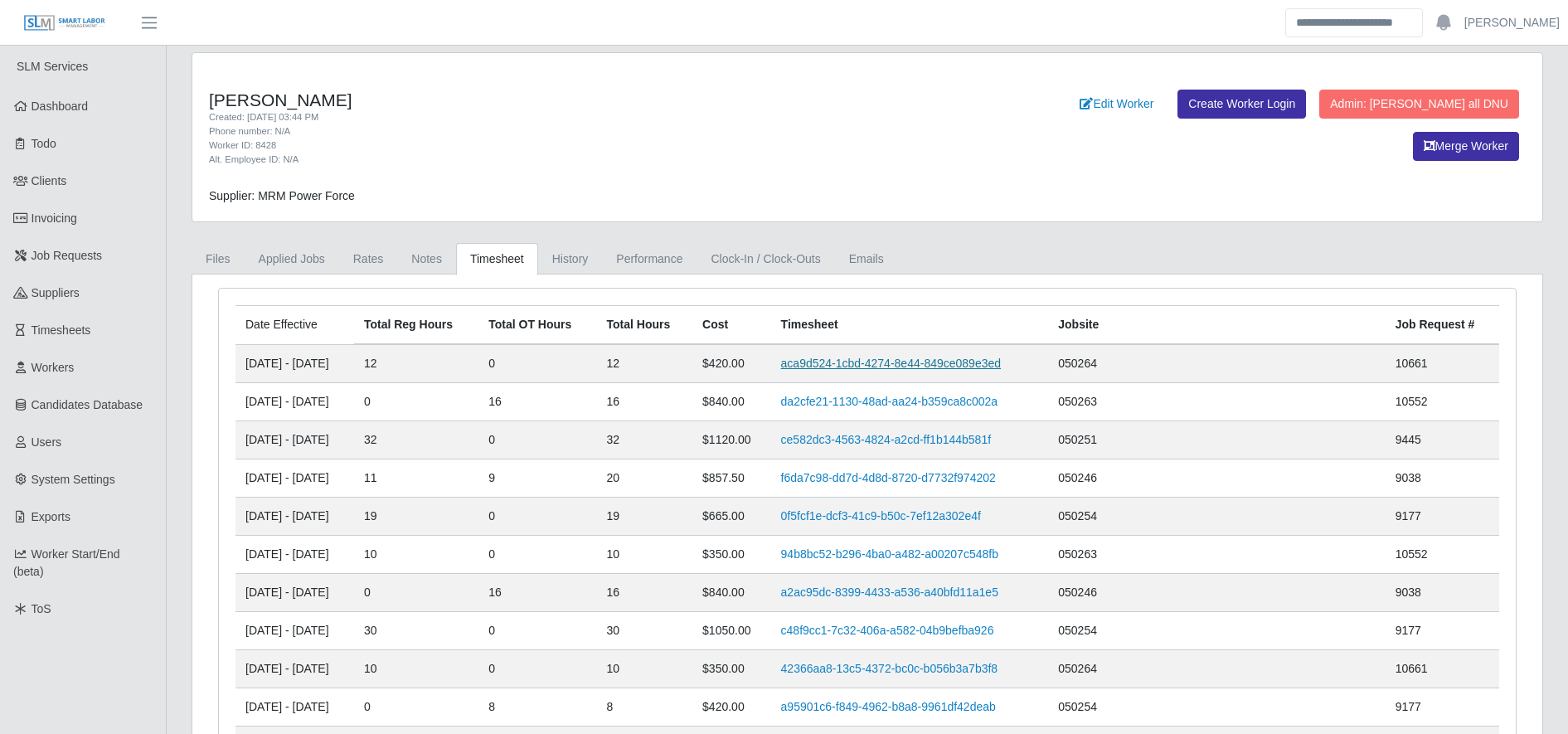
click at [932, 359] on link "aca9d524-1cbd-4274-8e44-849ce089e3ed" at bounding box center [891, 363] width 220 height 13
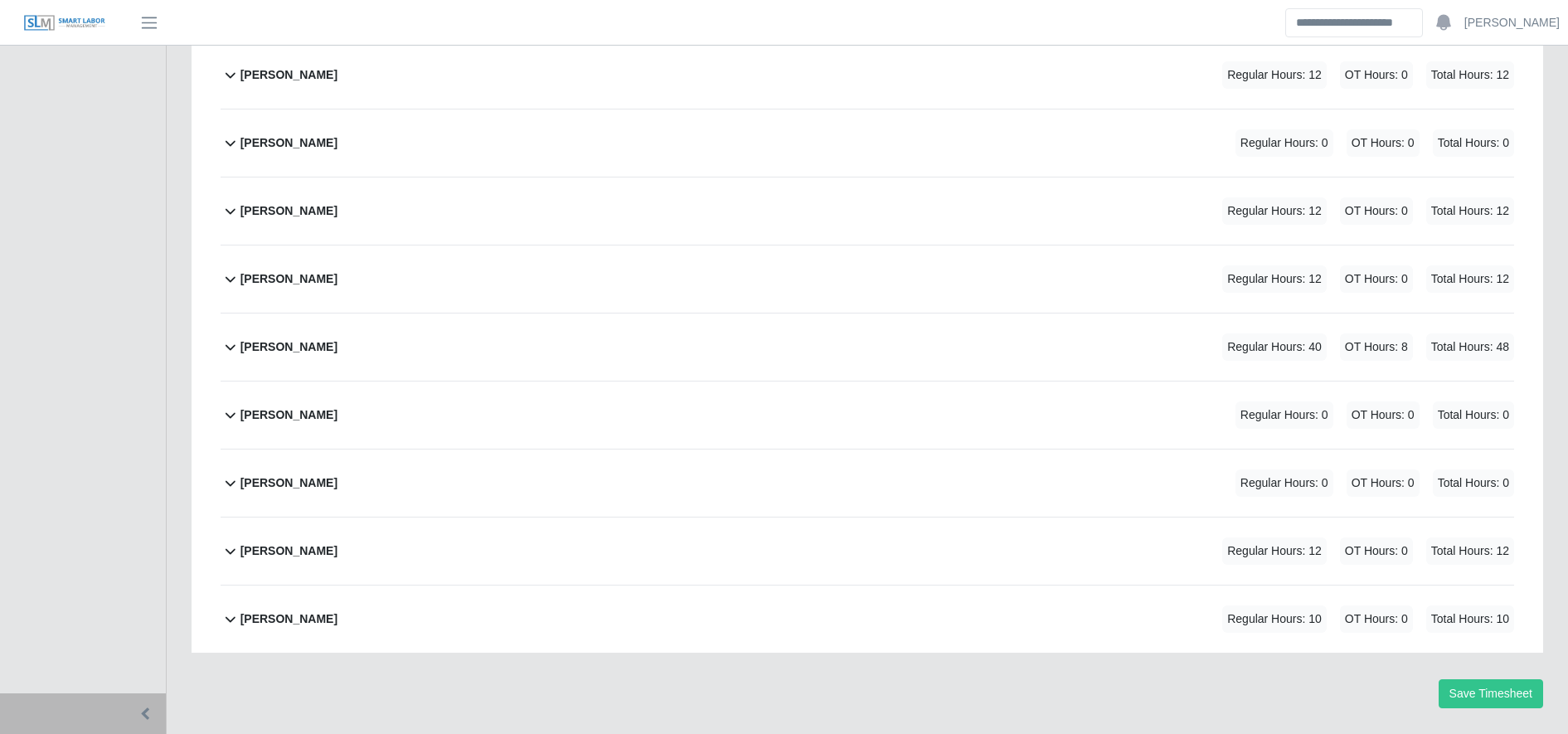
scroll to position [5247, 0]
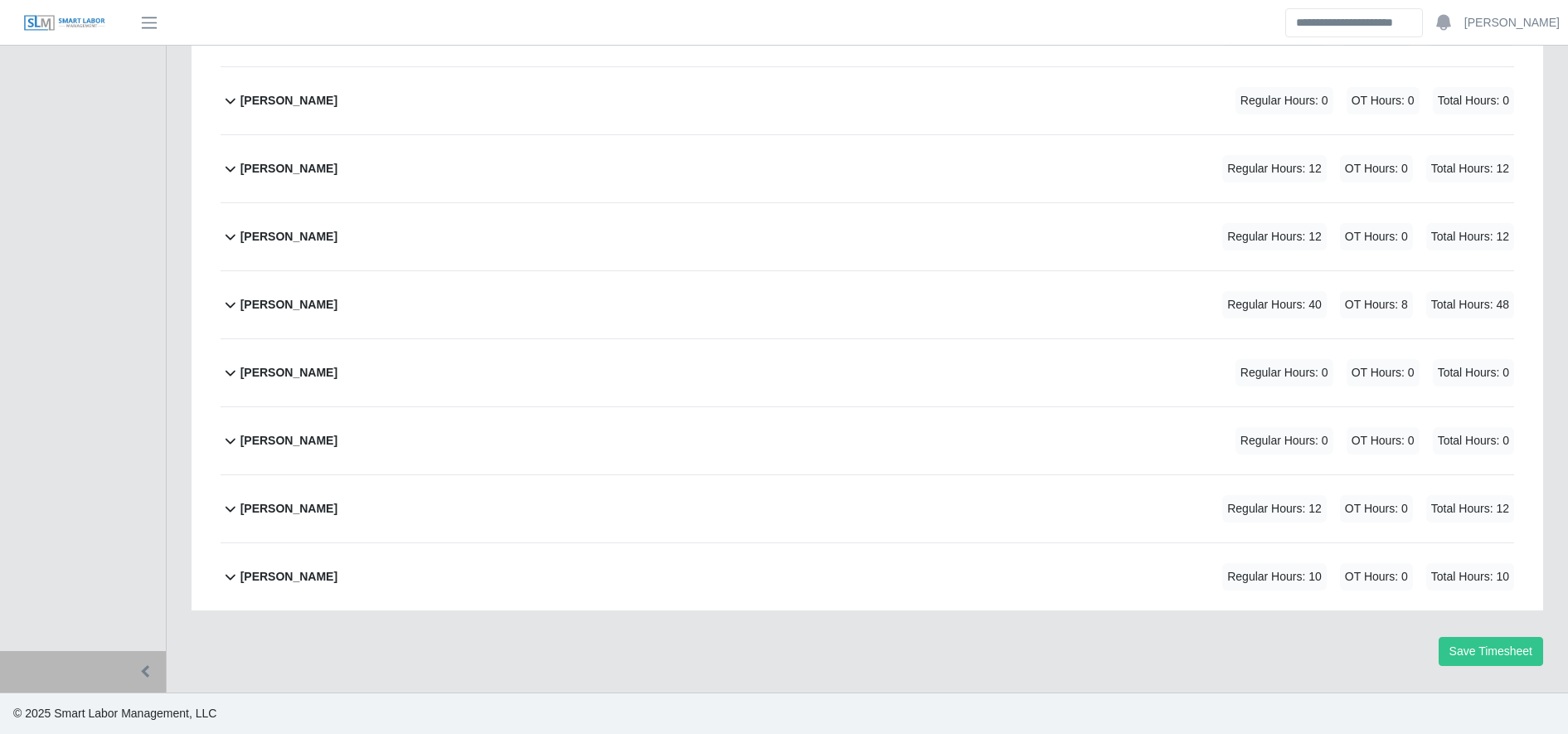
click at [486, 238] on div "Selvin Castellanos Regular Hours: 12 OT Hours: 0 Total Hours: 12" at bounding box center [877, 236] width 1274 height 67
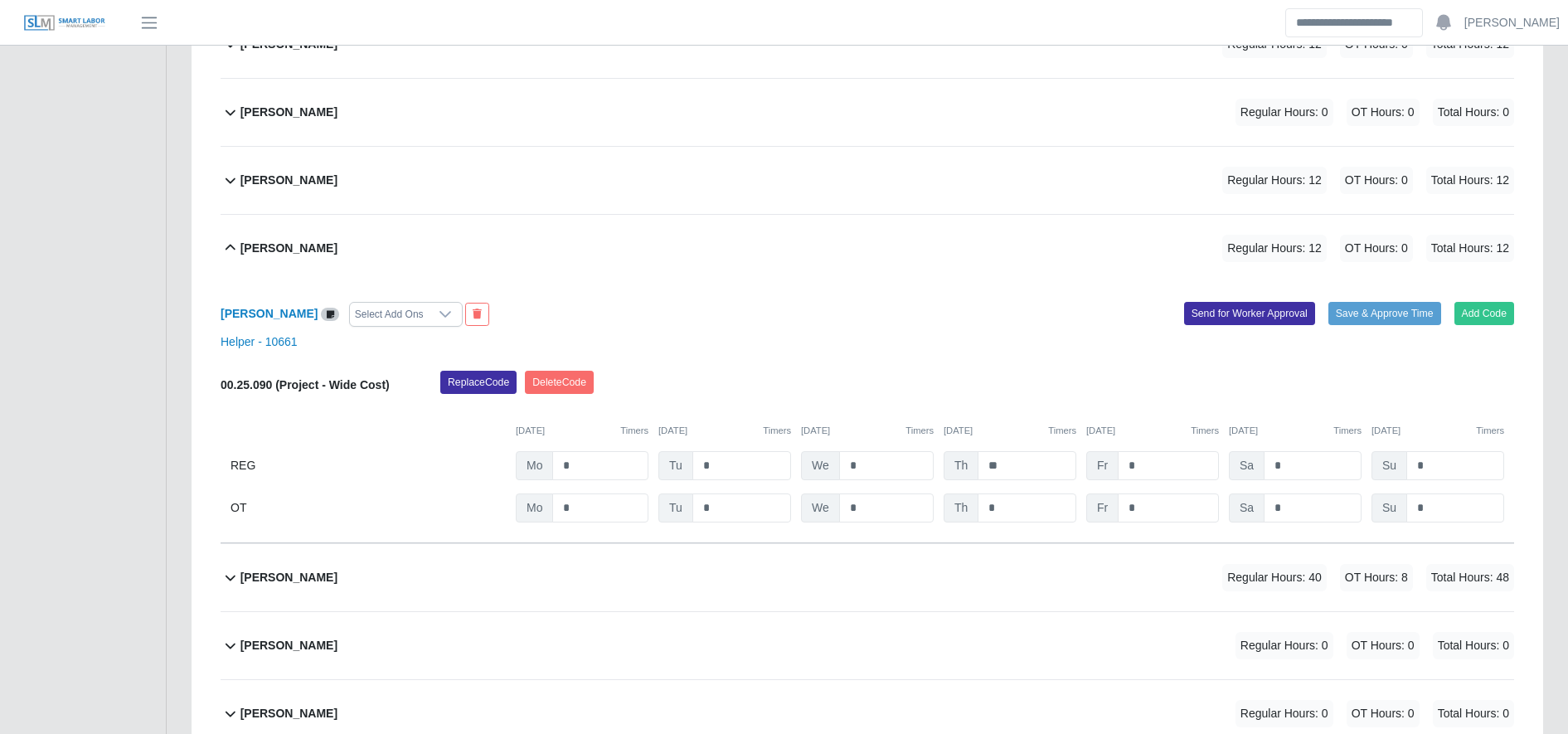
scroll to position [5235, 0]
click at [1011, 464] on input "**" at bounding box center [1027, 466] width 99 height 29
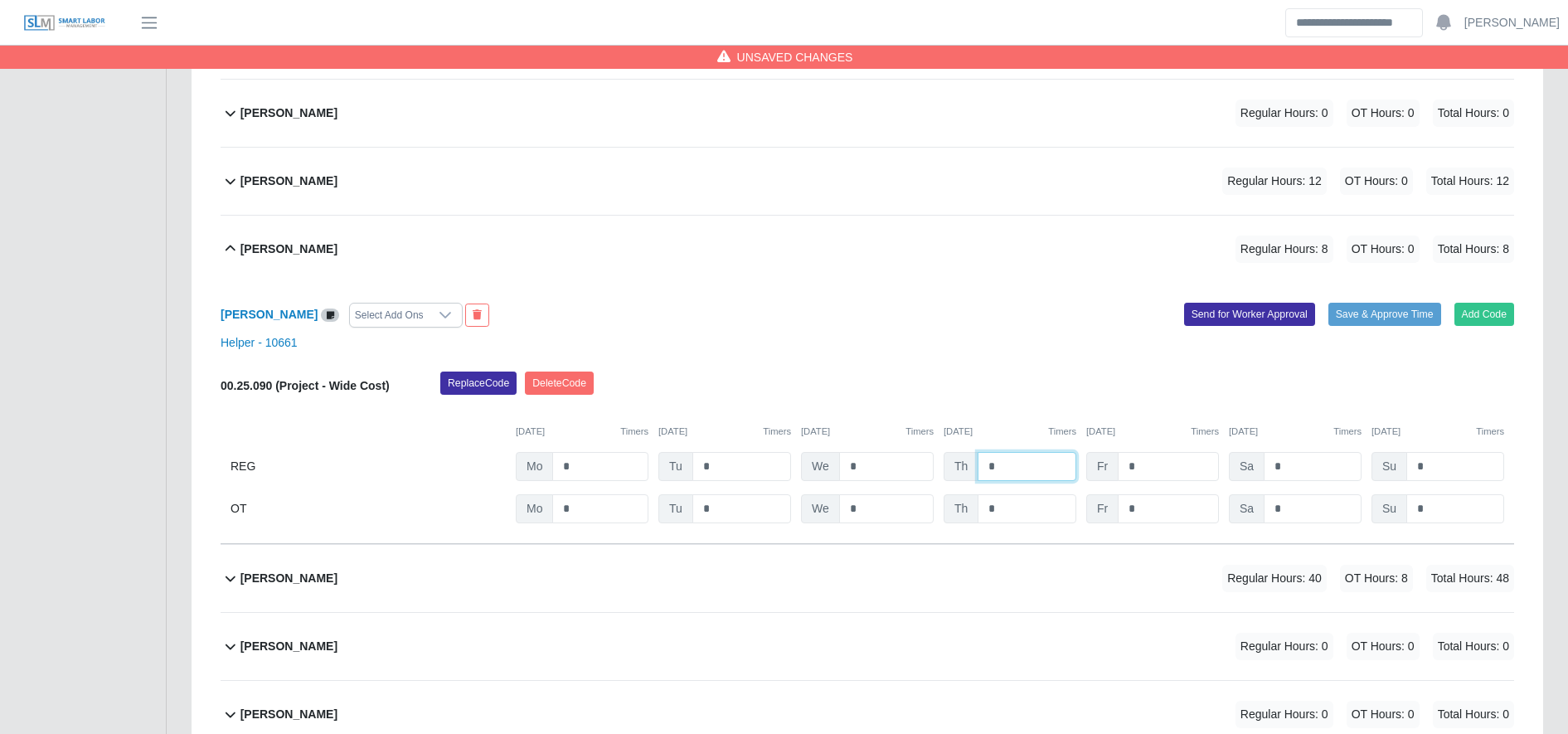
type input "*"
drag, startPoint x: 1024, startPoint y: 490, endPoint x: 1032, endPoint y: 505, distance: 17.0
click at [1032, 505] on div "00.25.090 (Project - Wide Cost) Replace Code Delete Code 10/06/2025 Timers 10/0…" at bounding box center [867, 447] width 1293 height 152
click at [1032, 505] on input "*" at bounding box center [1027, 508] width 99 height 29
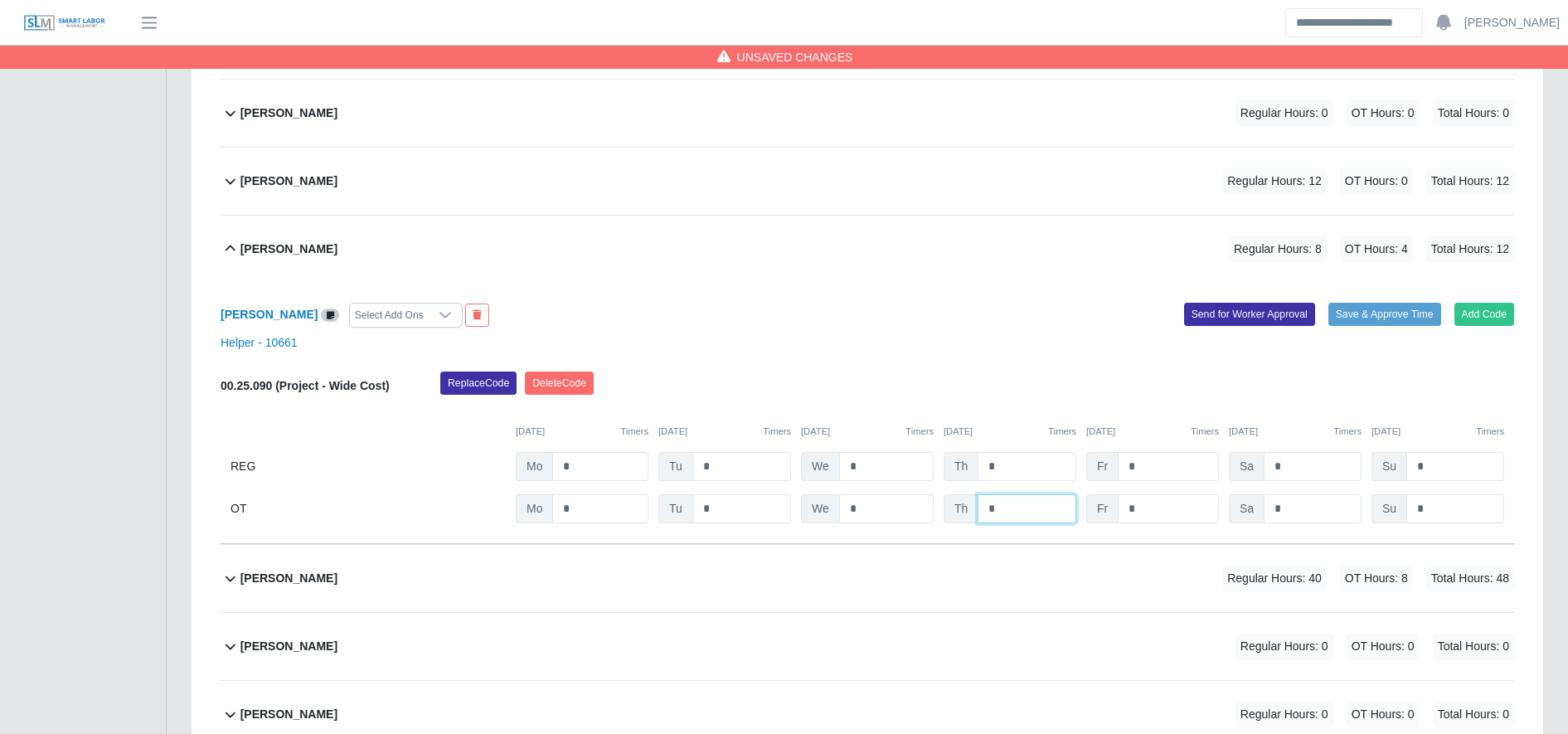
scroll to position [5509, 0]
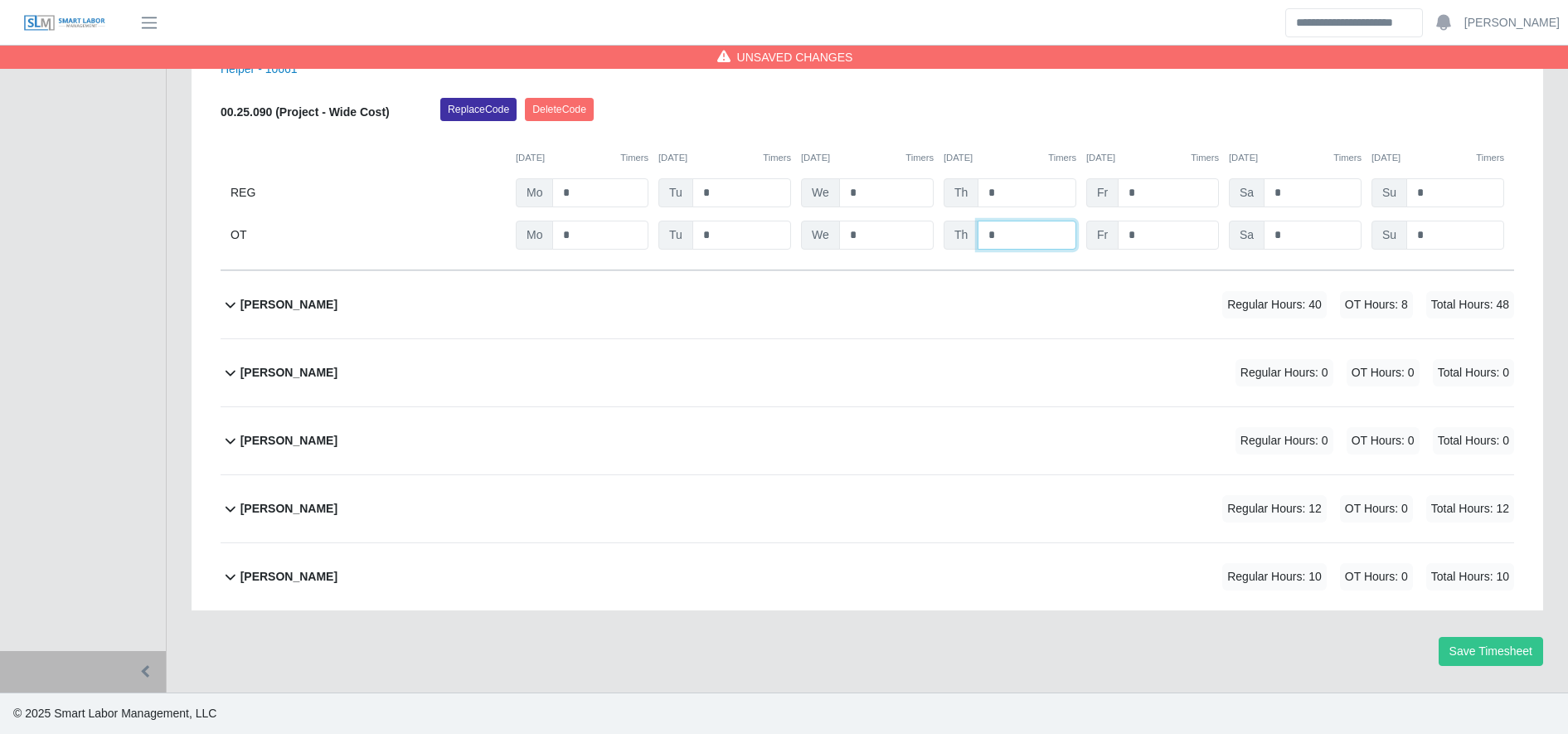
type input "*"
drag, startPoint x: 1454, startPoint y: 635, endPoint x: 1457, endPoint y: 652, distance: 17.3
click at [1457, 652] on button "Save Timesheet" at bounding box center [1491, 650] width 104 height 29
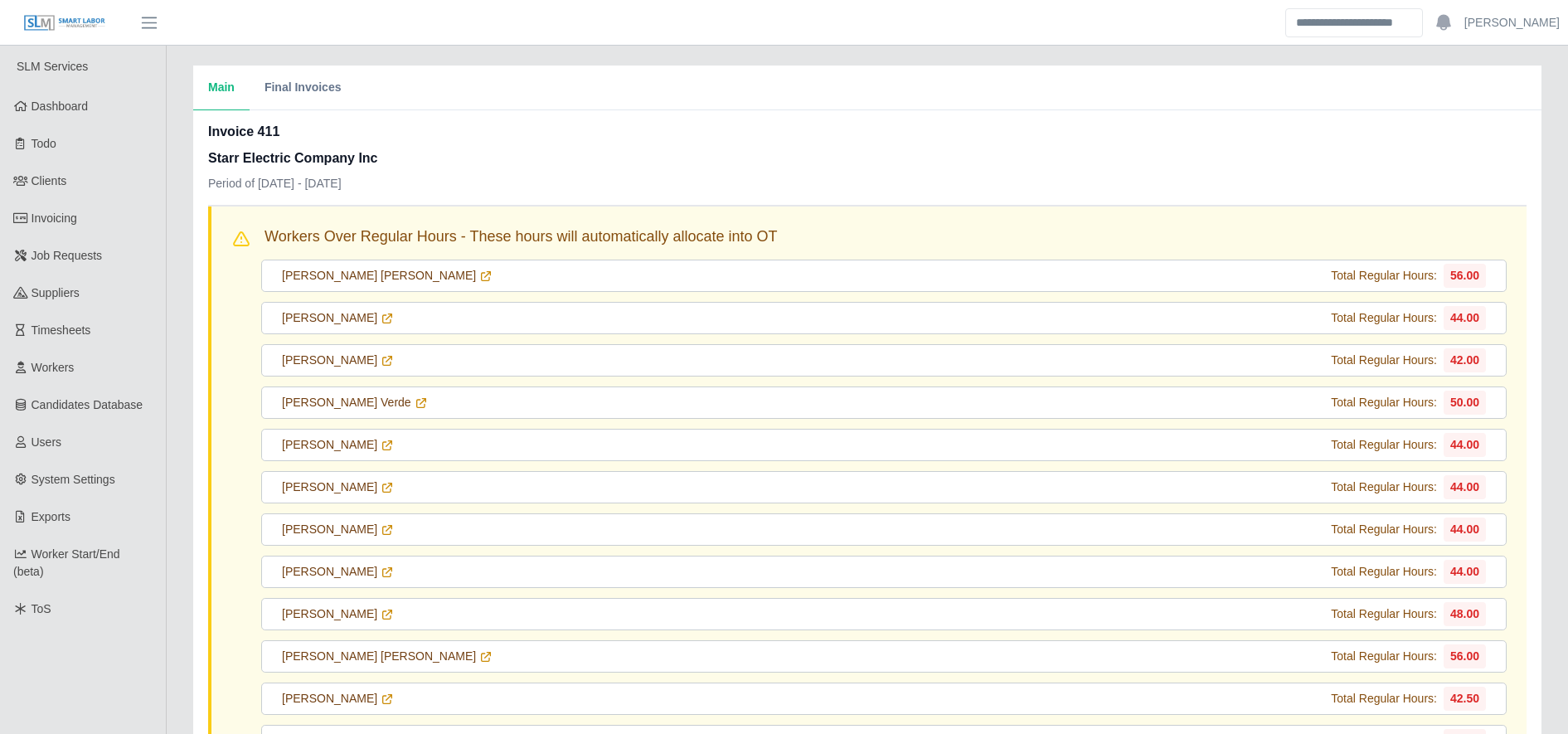
scroll to position [373, 0]
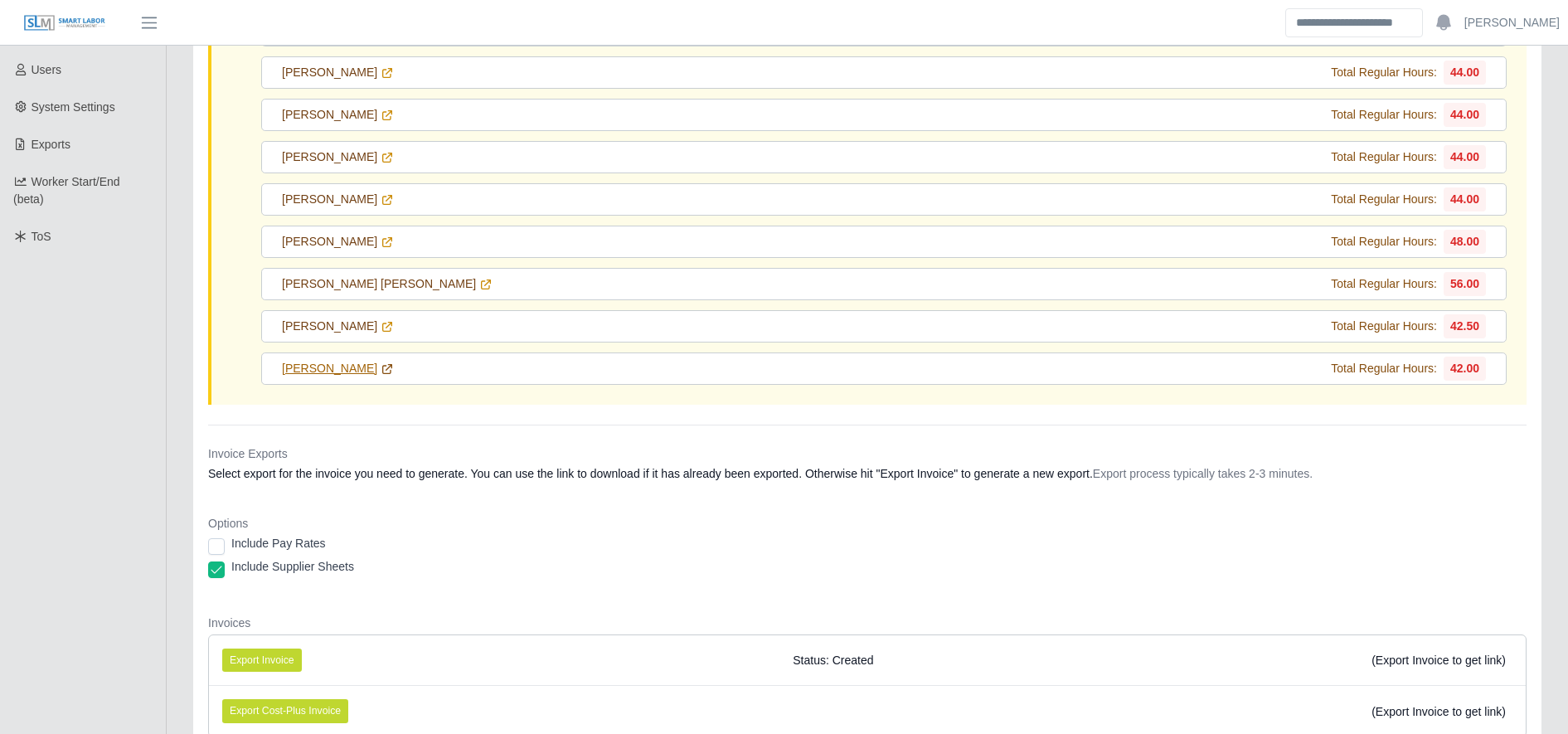
click at [381, 370] on icon at bounding box center [387, 369] width 13 height 13
click at [383, 327] on icon at bounding box center [387, 326] width 9 height 9
click at [480, 278] on icon at bounding box center [486, 284] width 13 height 13
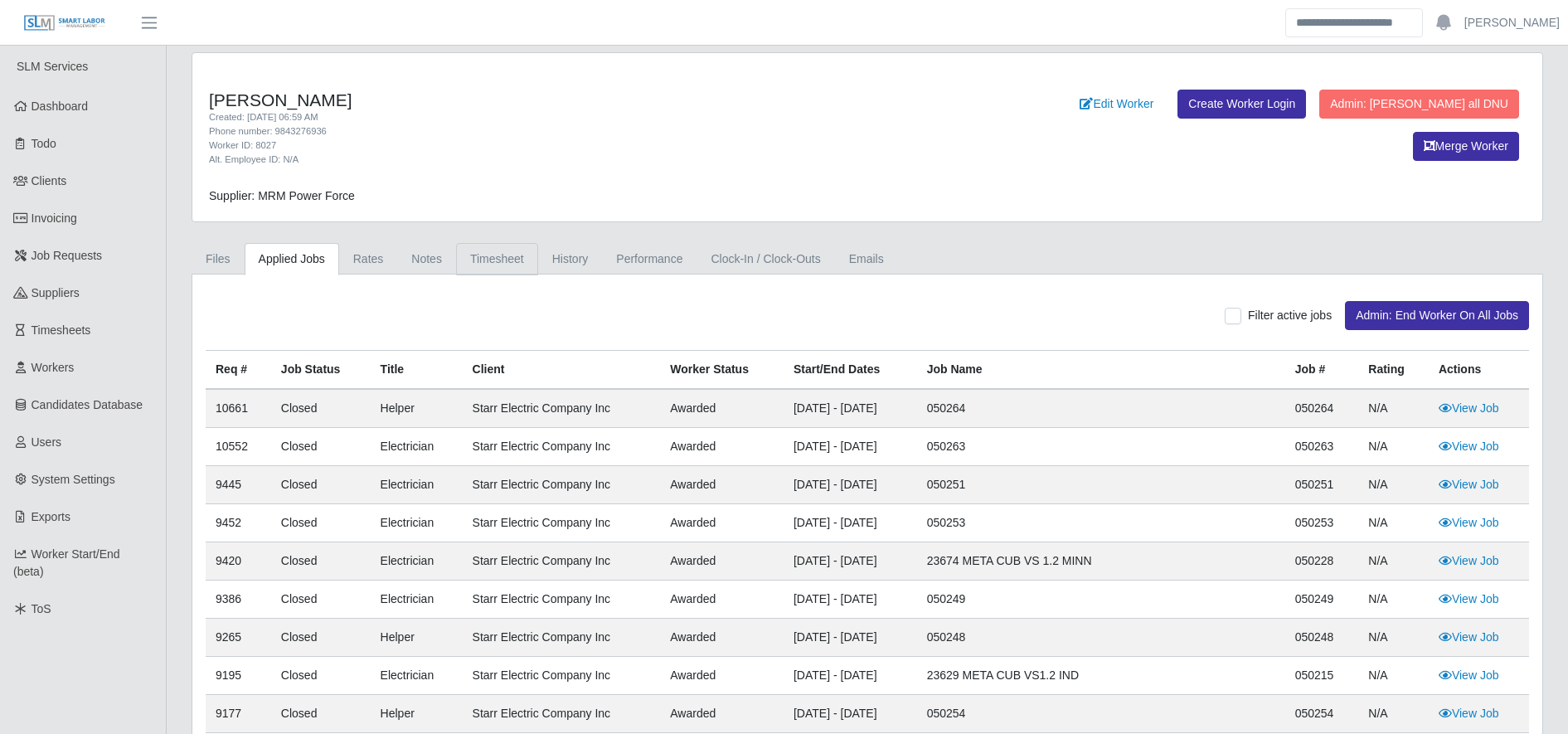
click at [518, 248] on link "Timesheet" at bounding box center [496, 258] width 82 height 32
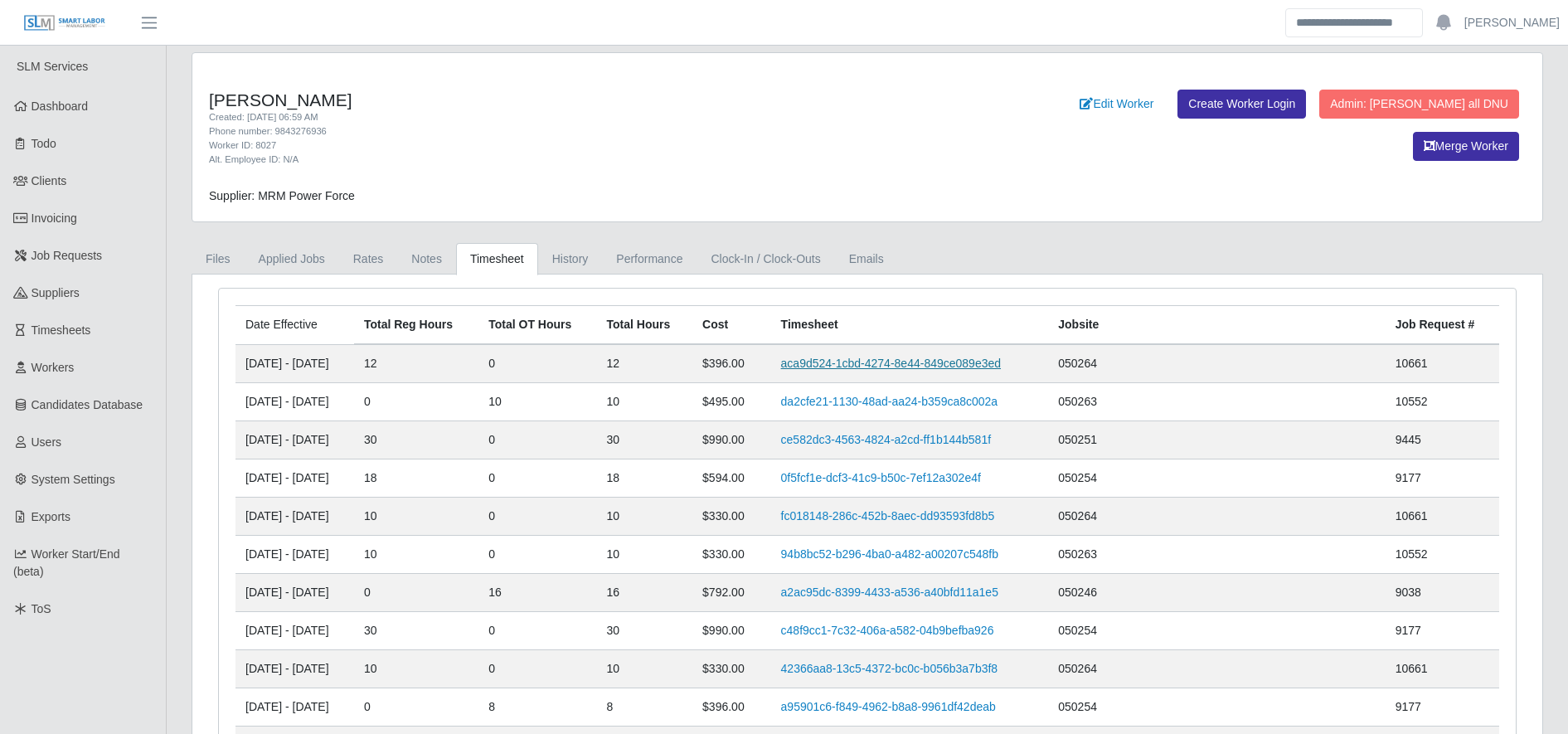
click at [949, 359] on link "aca9d524-1cbd-4274-8e44-849ce089e3ed" at bounding box center [891, 363] width 220 height 13
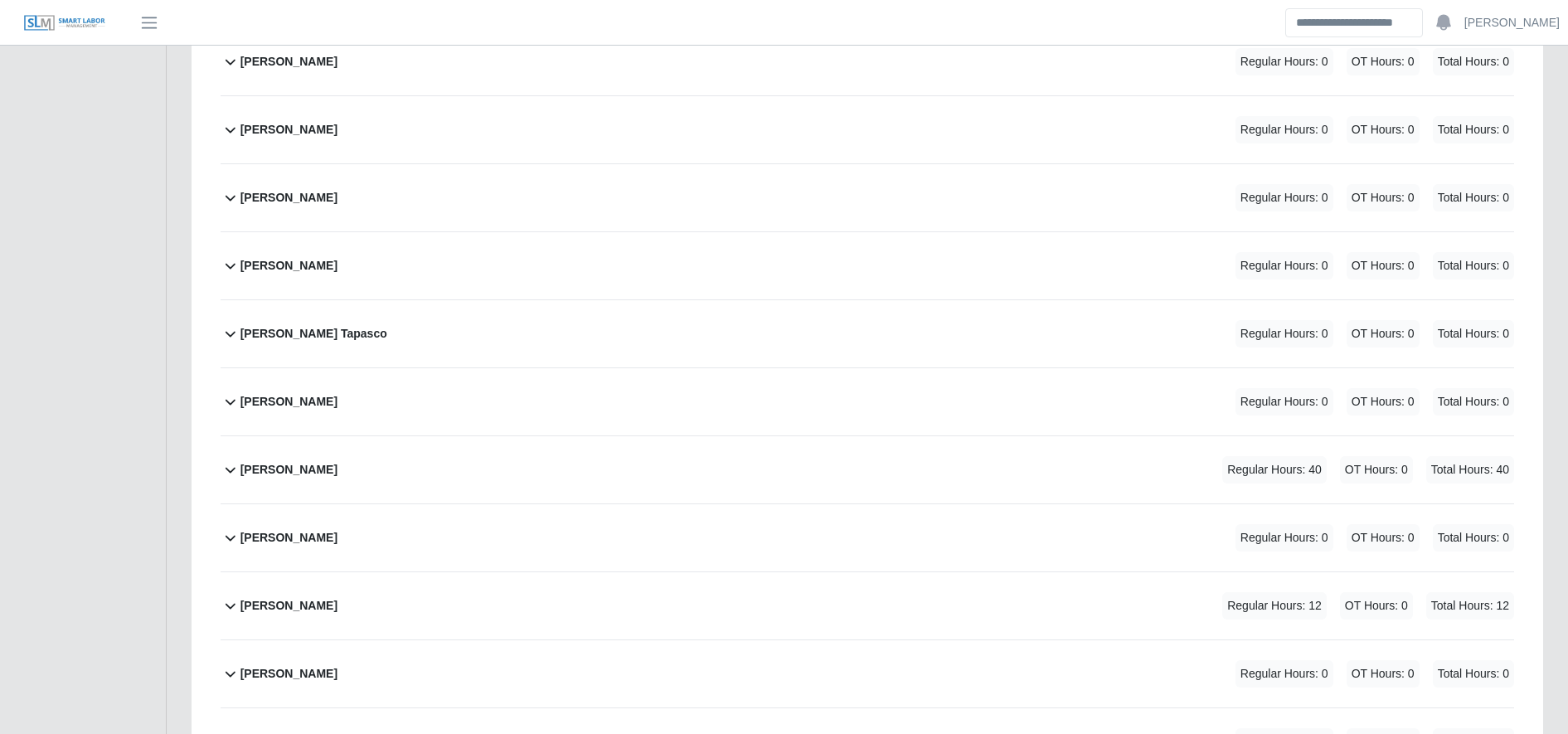
scroll to position [1616, 0]
click at [537, 603] on div "[PERSON_NAME] Regular Hours: 12 OT Hours: 0 Total Hours: 12" at bounding box center [877, 604] width 1274 height 67
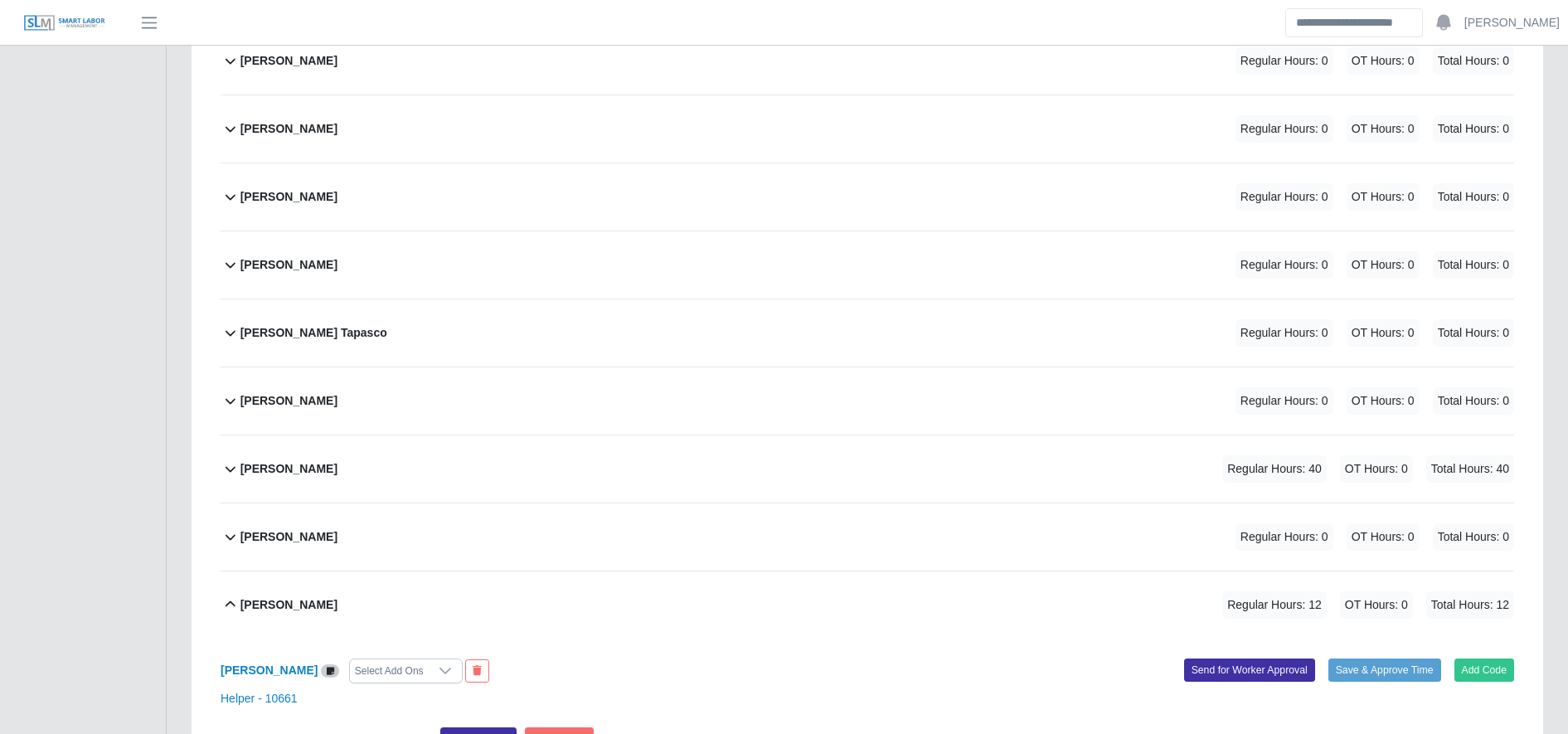
scroll to position [2066, 0]
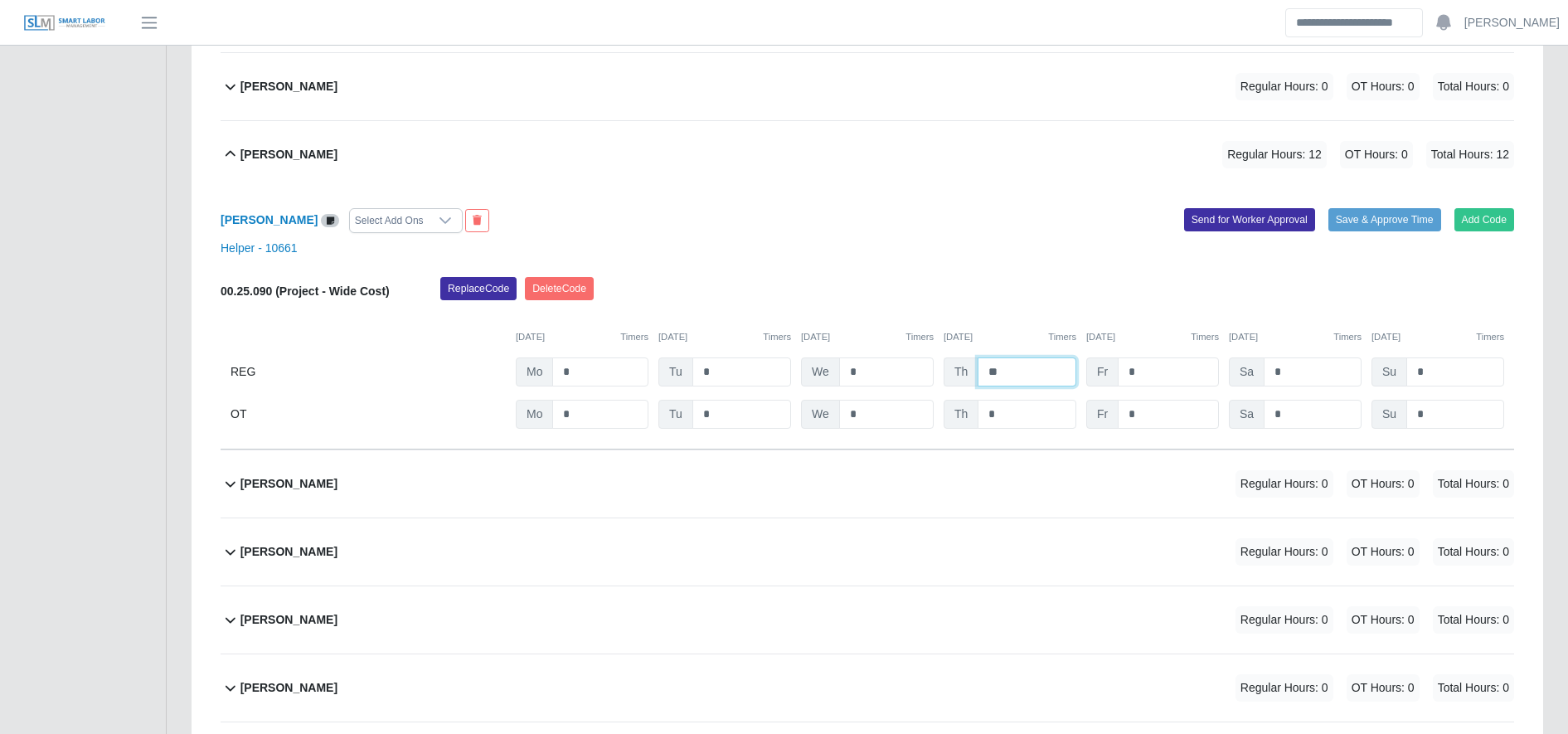
click at [1016, 379] on input "**" at bounding box center [1027, 371] width 99 height 29
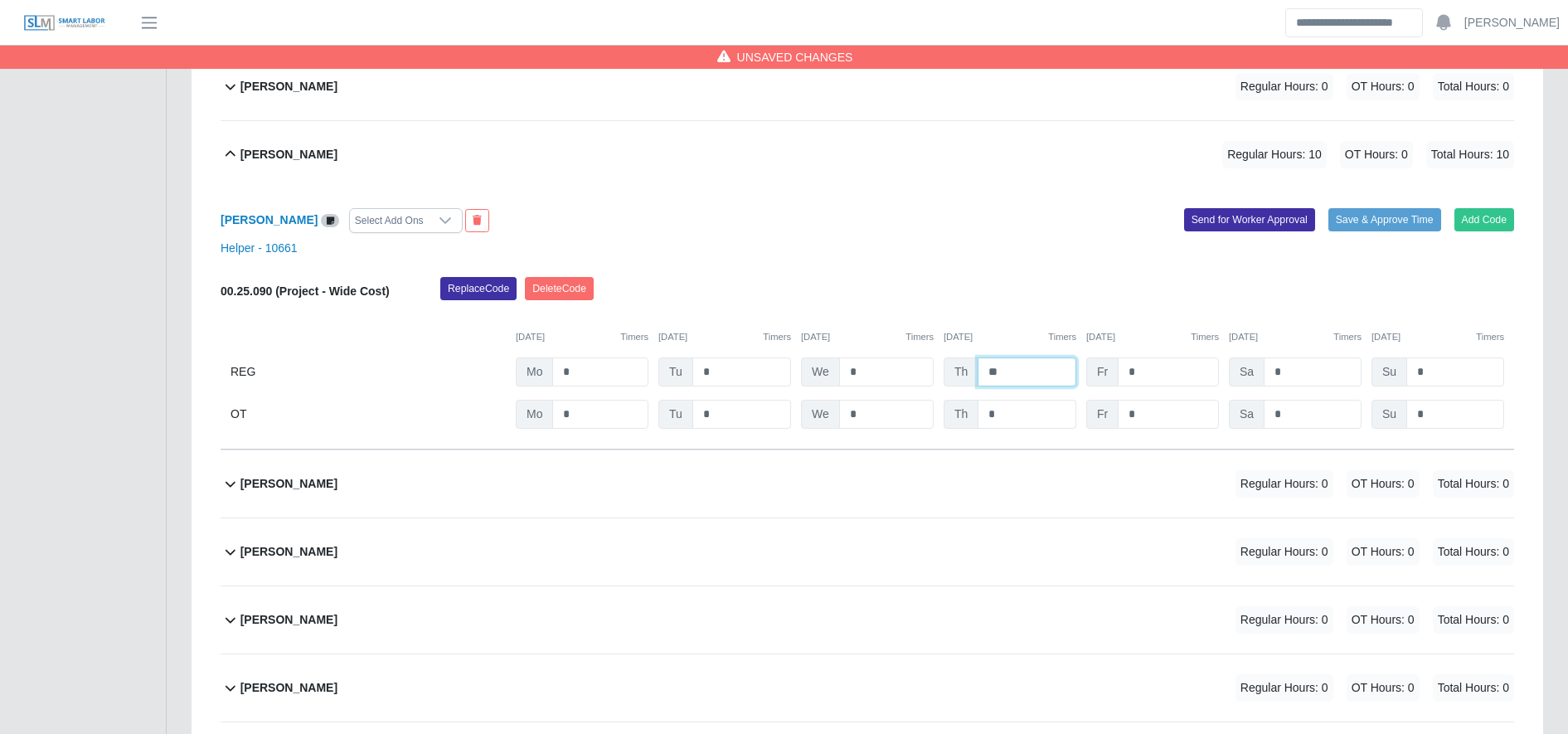
type input "**"
click at [1016, 419] on input "*" at bounding box center [1027, 413] width 99 height 29
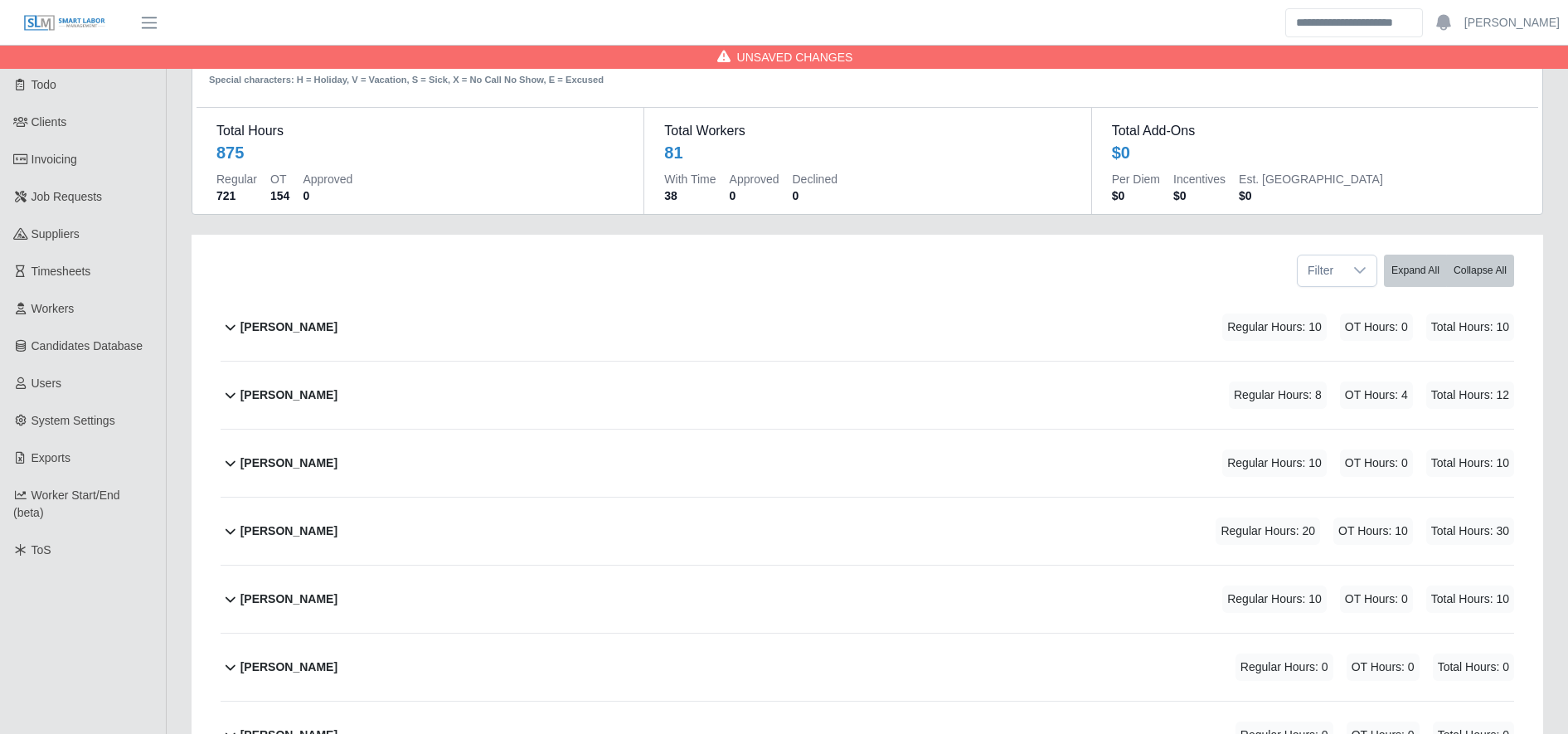
scroll to position [0, 0]
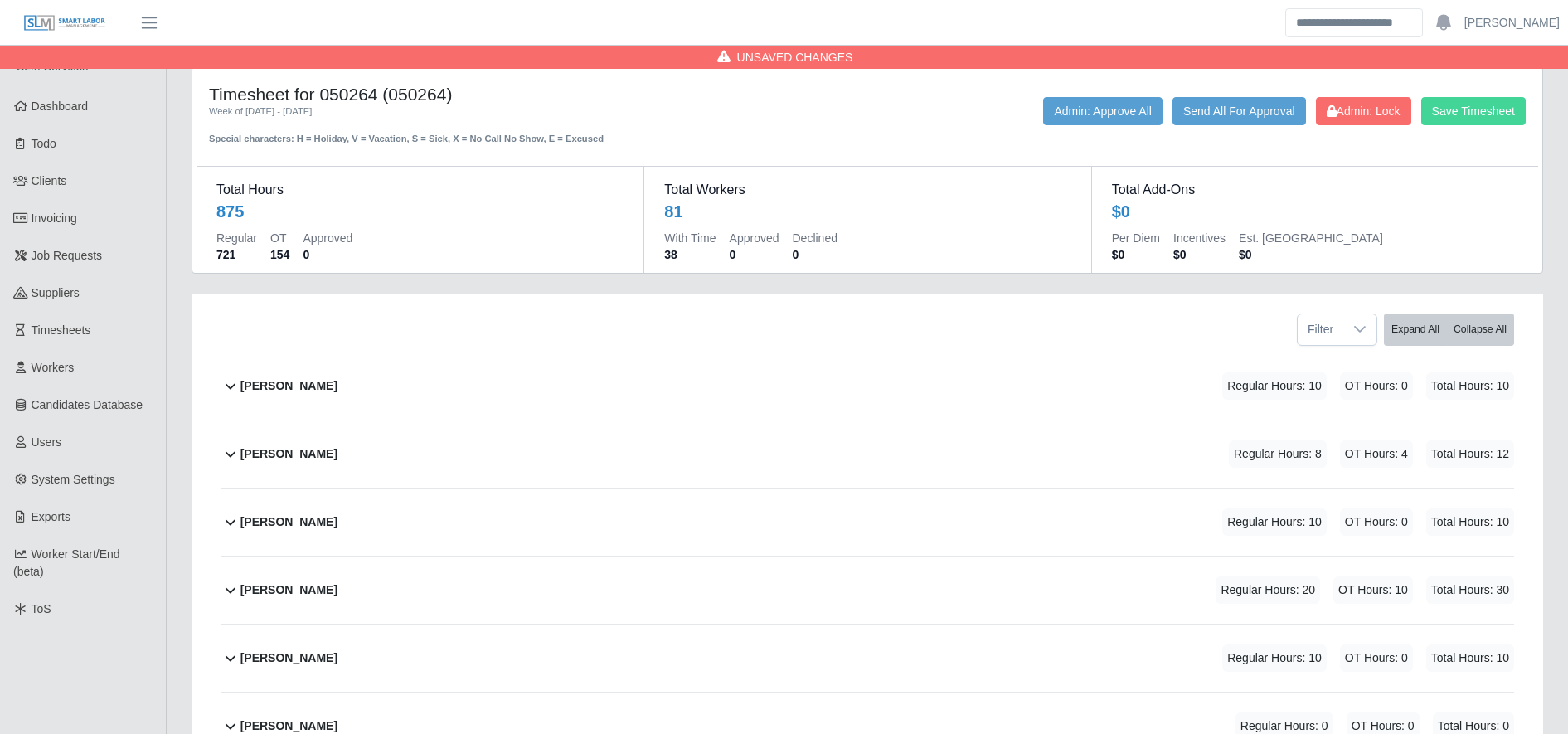
type input "*"
click at [1510, 104] on button "Save Timesheet" at bounding box center [1473, 111] width 104 height 29
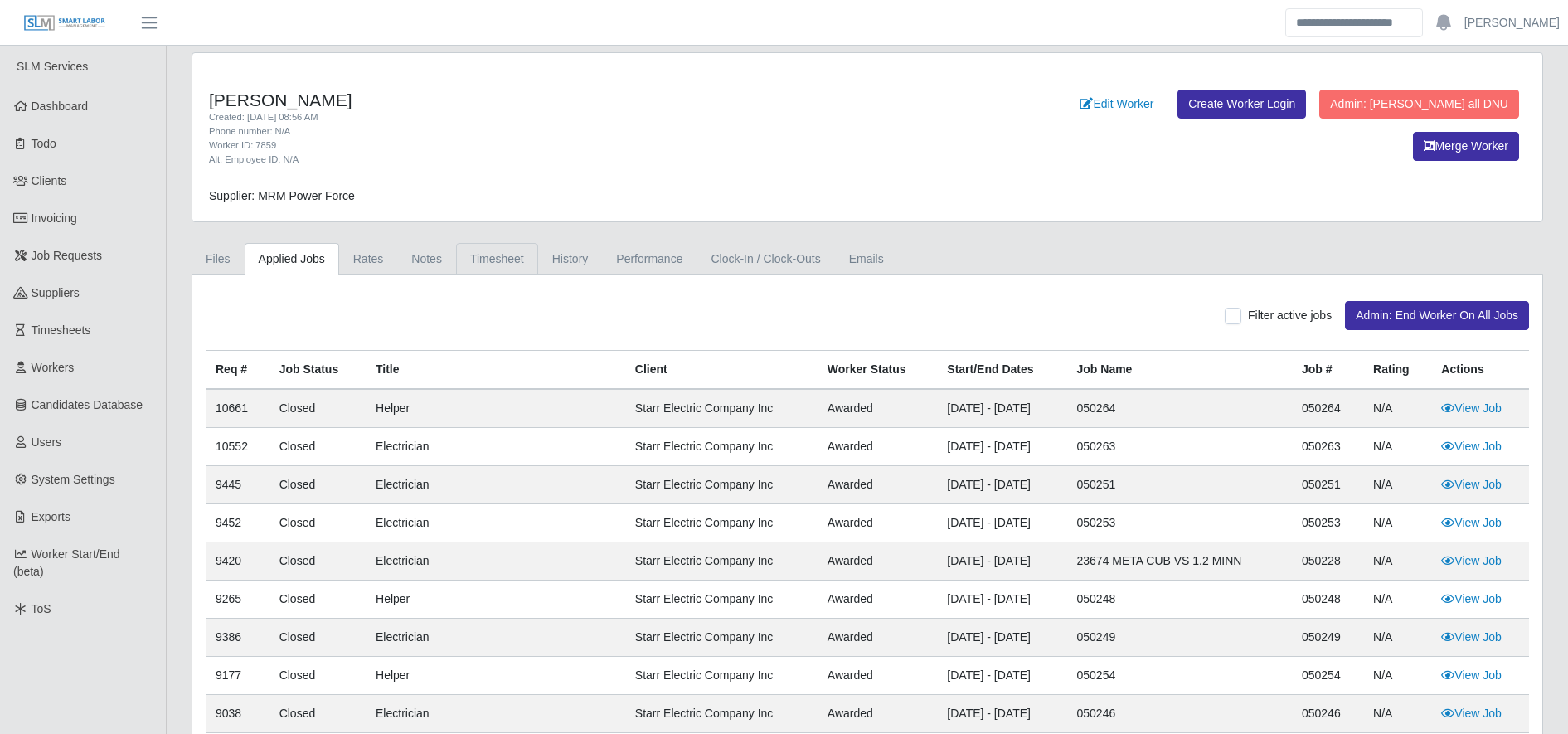
click at [500, 267] on link "Timesheet" at bounding box center [496, 258] width 82 height 32
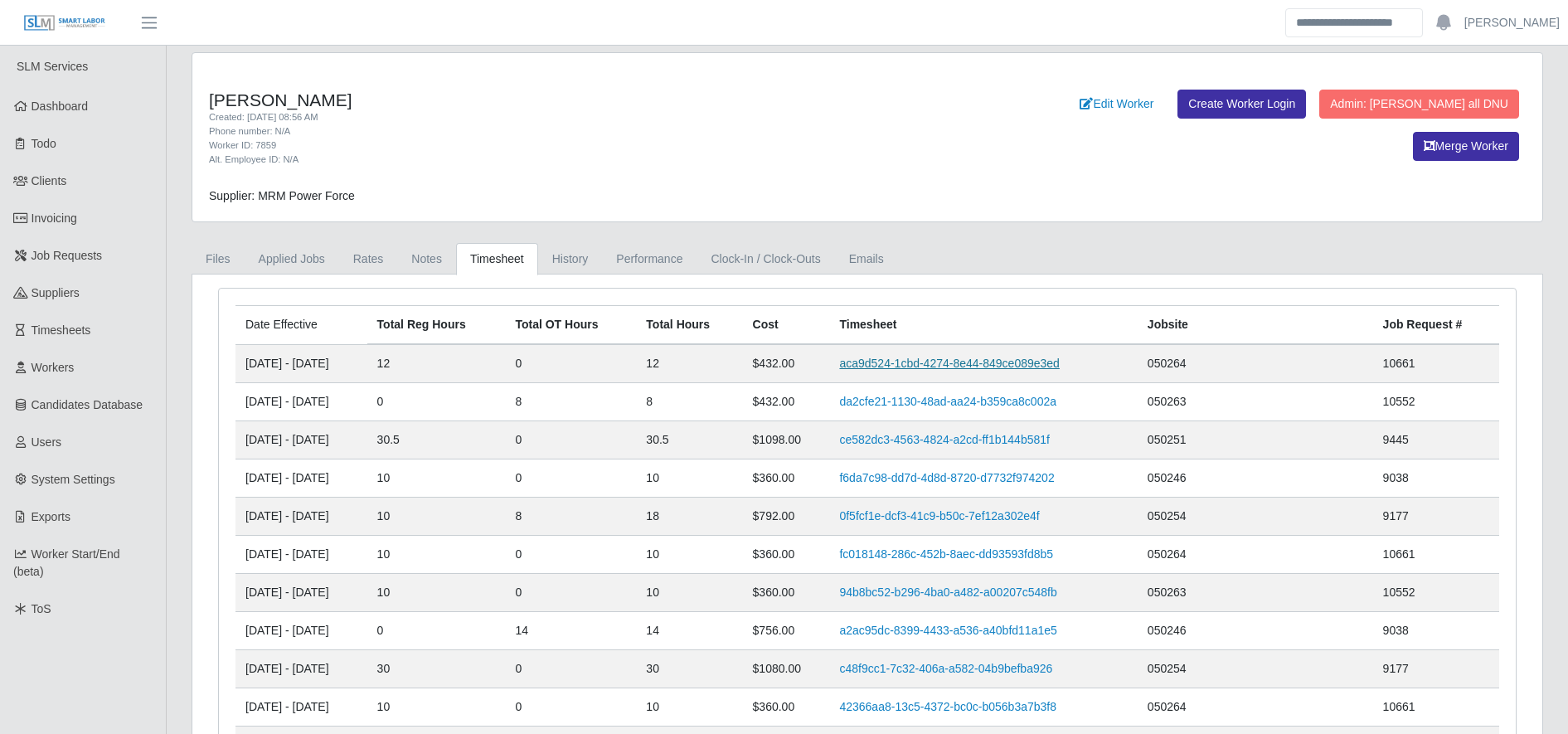
click at [910, 362] on link "aca9d524-1cbd-4274-8e44-849ce089e3ed" at bounding box center [949, 363] width 220 height 13
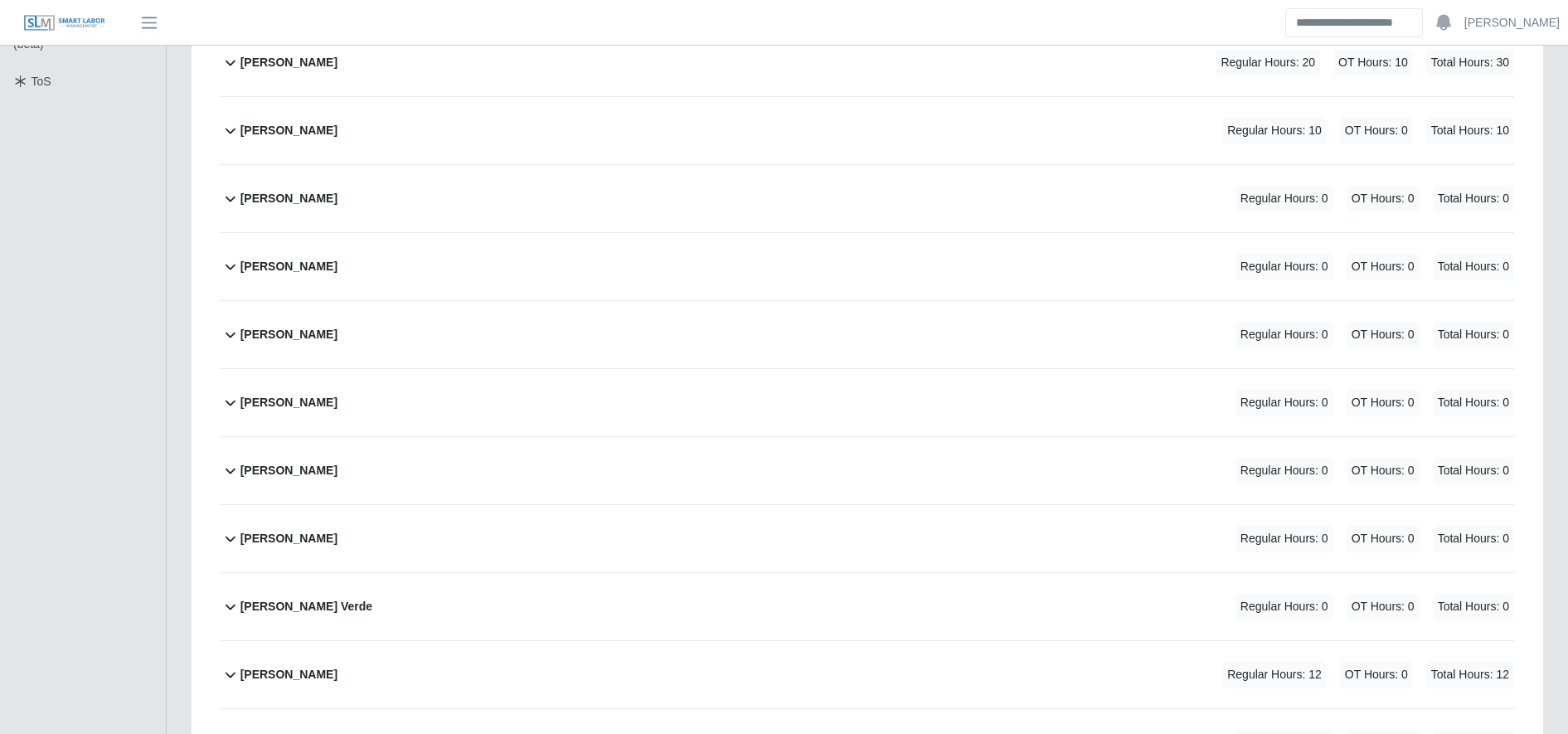
scroll to position [584, 0]
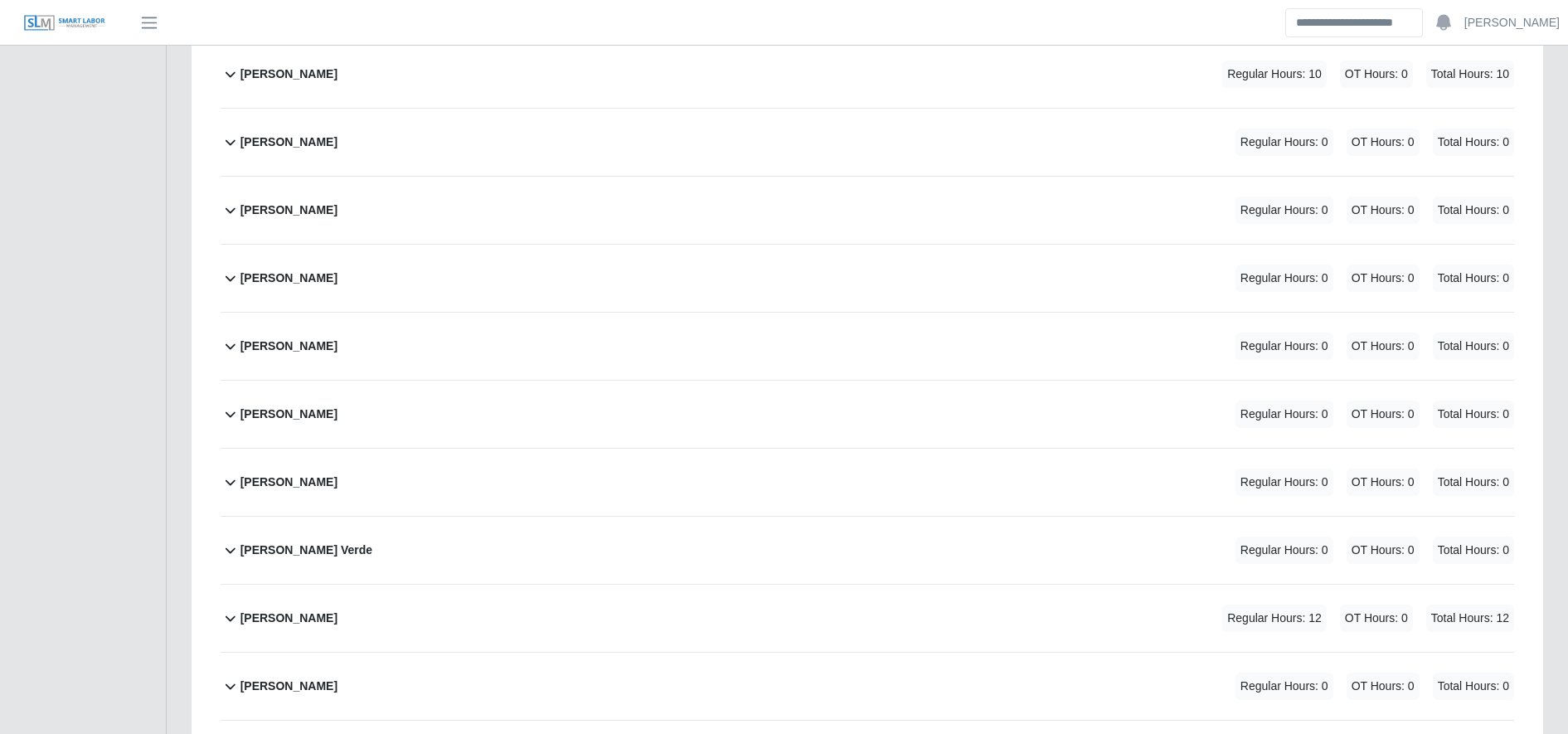
click at [457, 598] on div "Brayan Martinez Regular Hours: 12 OT Hours: 0 Total Hours: 12" at bounding box center [877, 618] width 1274 height 67
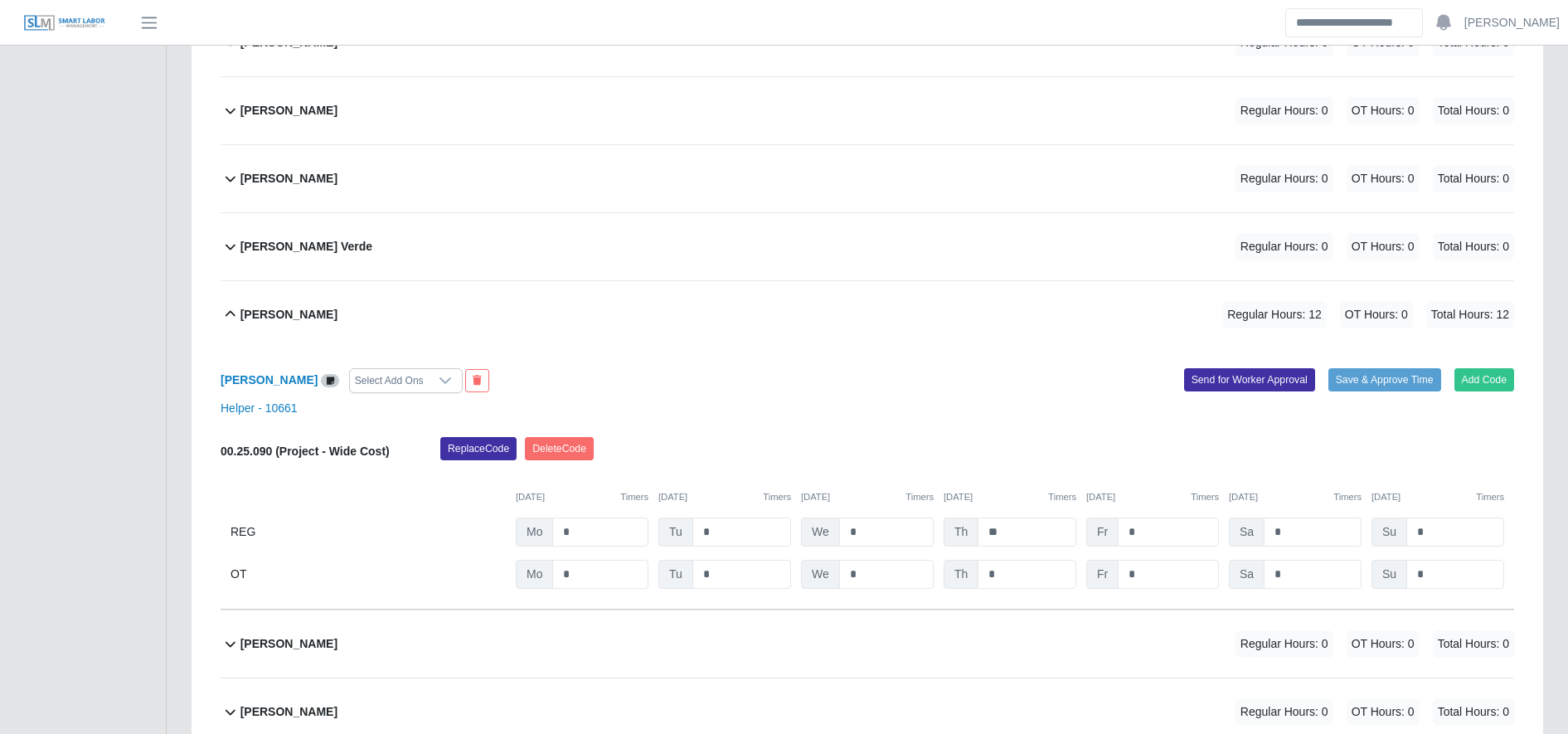
scroll to position [890, 0]
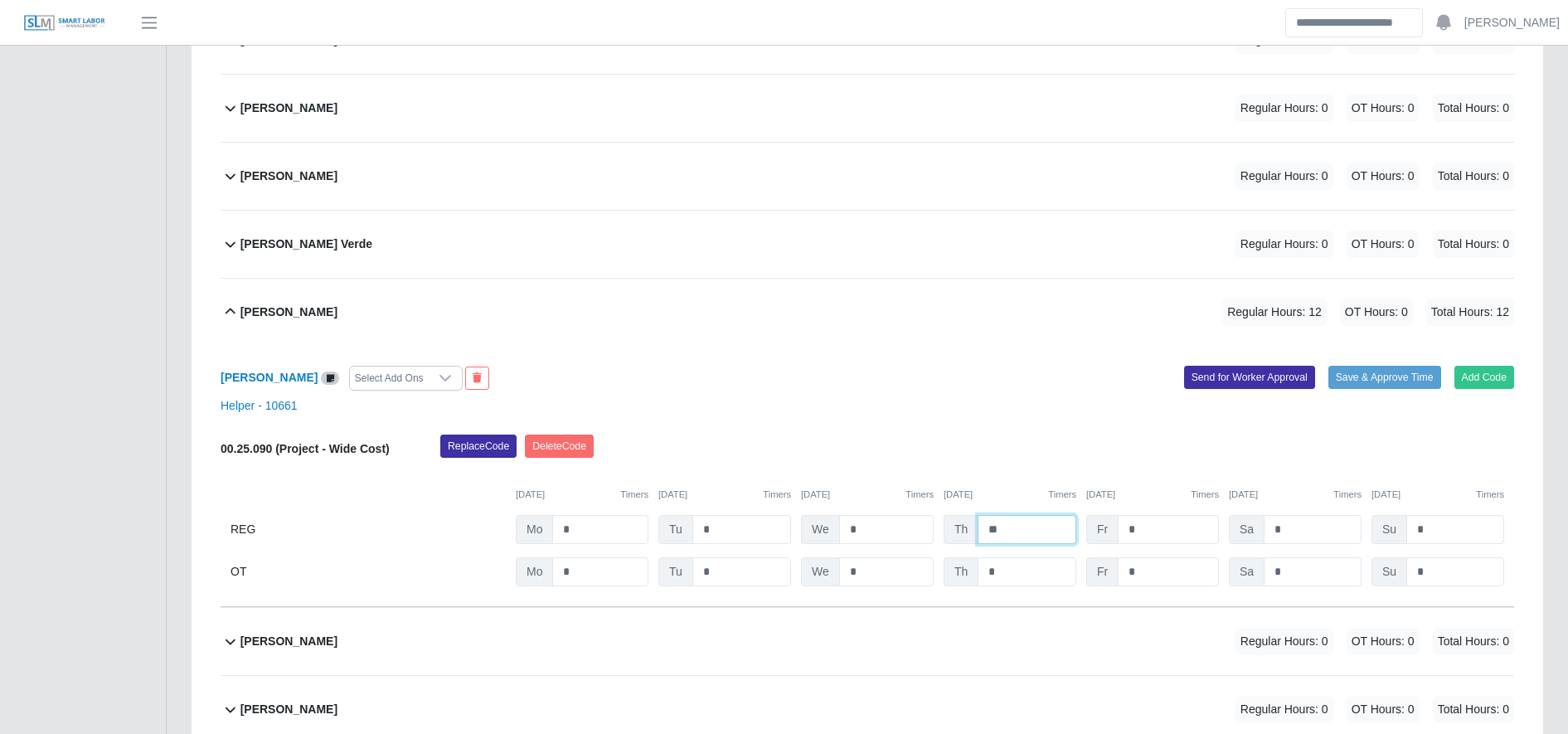
click at [1020, 536] on input "**" at bounding box center [1027, 528] width 99 height 29
click at [1014, 564] on input "*" at bounding box center [1027, 571] width 99 height 29
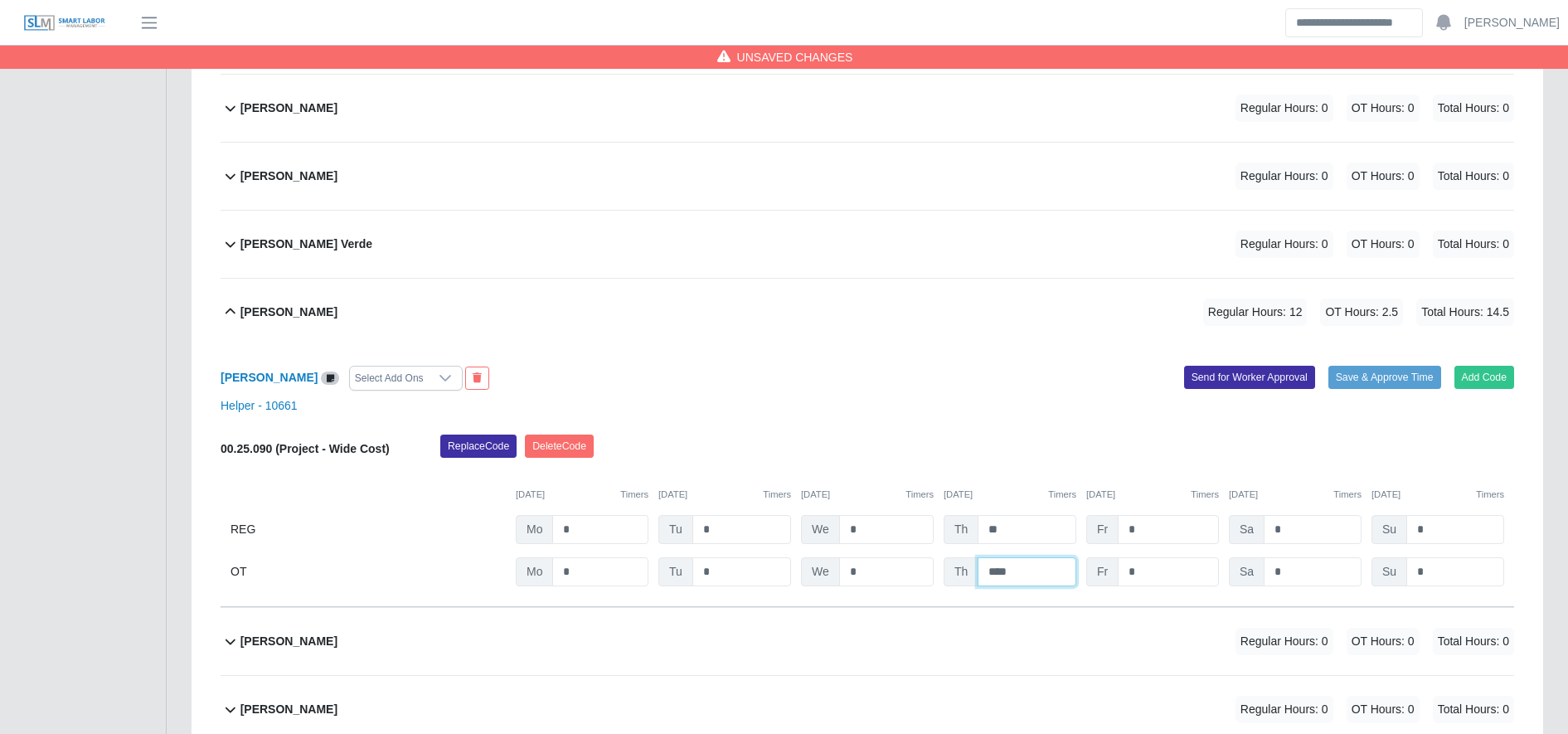
type input "****"
click at [1034, 521] on input "**" at bounding box center [1027, 528] width 99 height 29
type input "*"
type input "***"
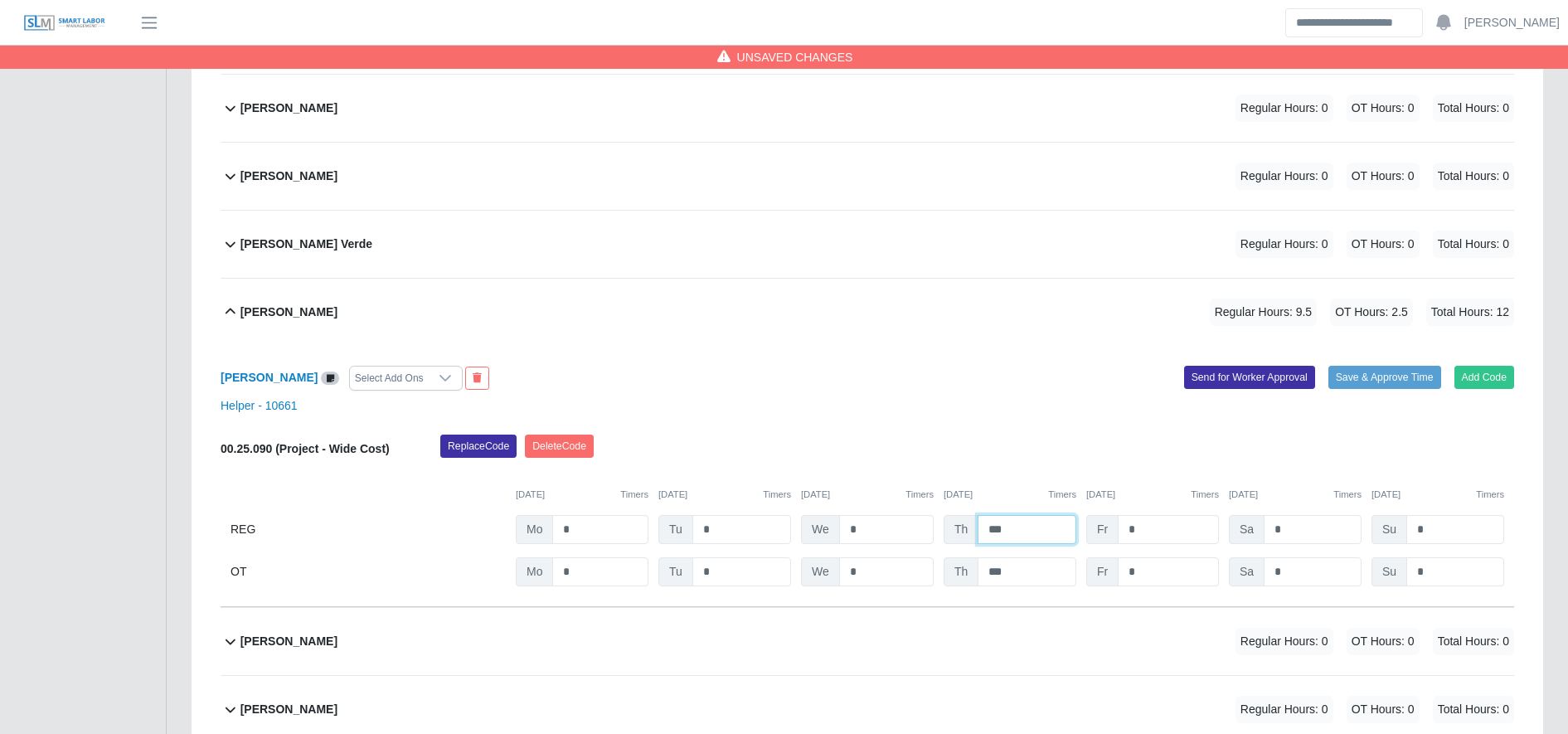
scroll to position [0, 0]
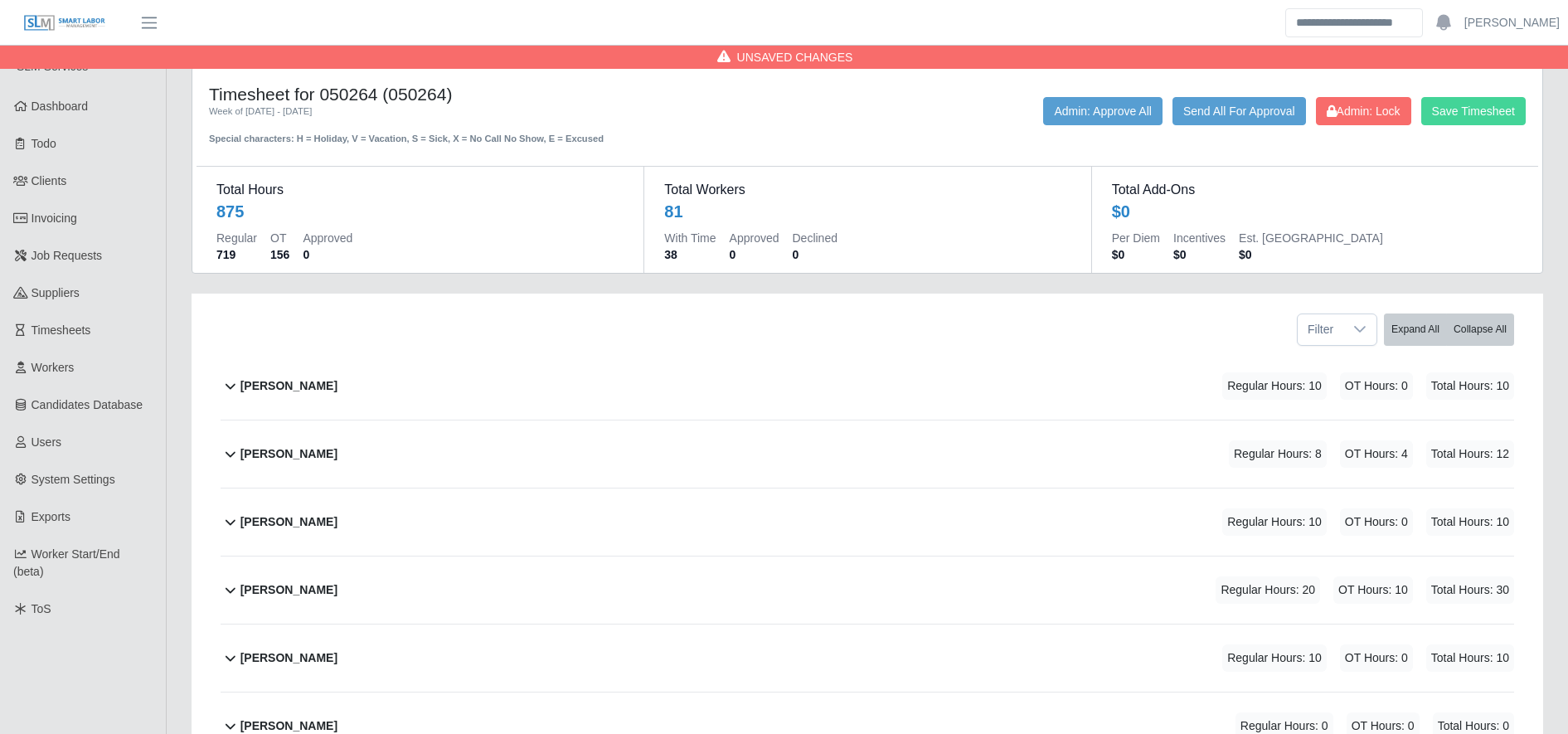
type input "***"
click at [1508, 111] on button "Save Timesheet" at bounding box center [1473, 111] width 104 height 29
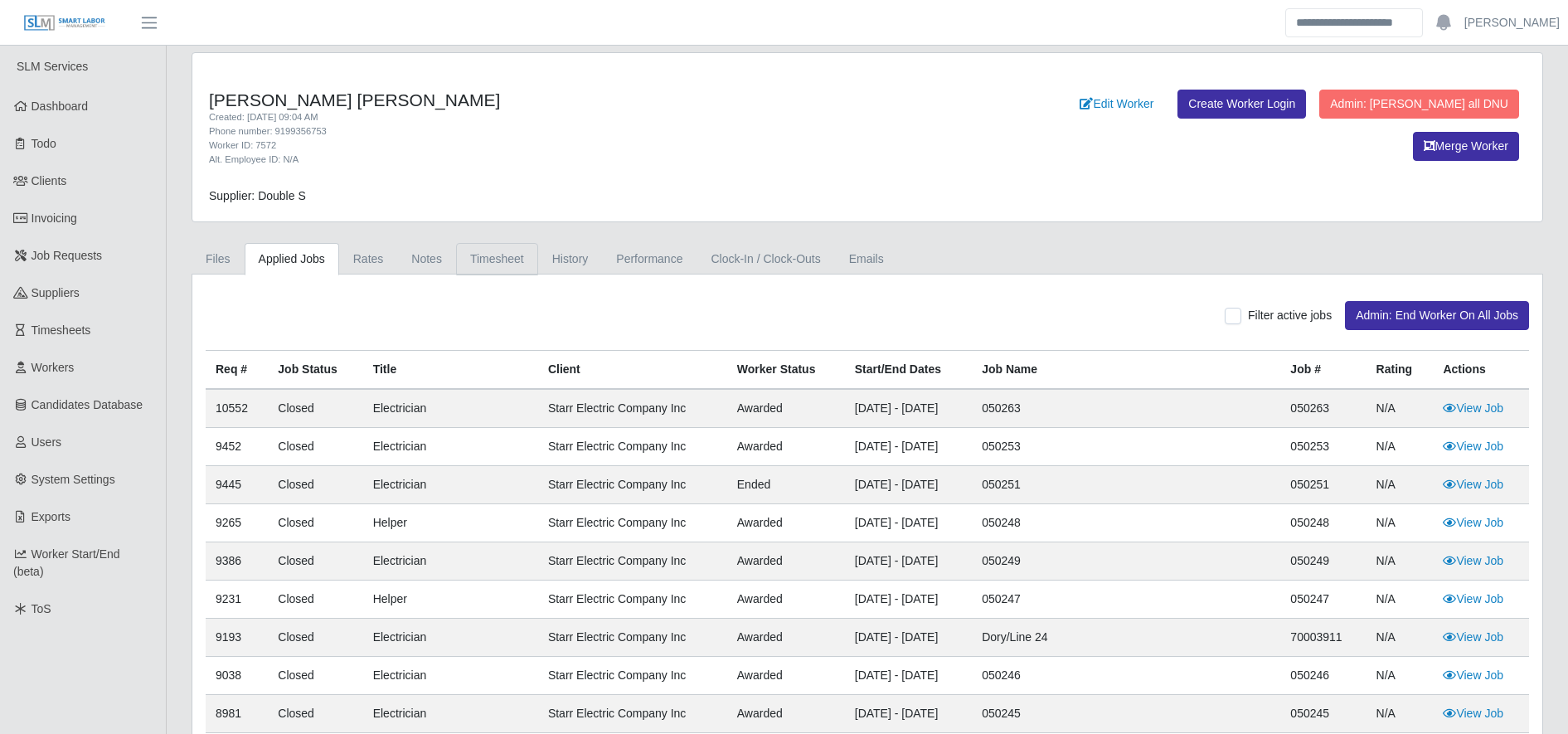
click at [512, 245] on link "Timesheet" at bounding box center [496, 258] width 82 height 32
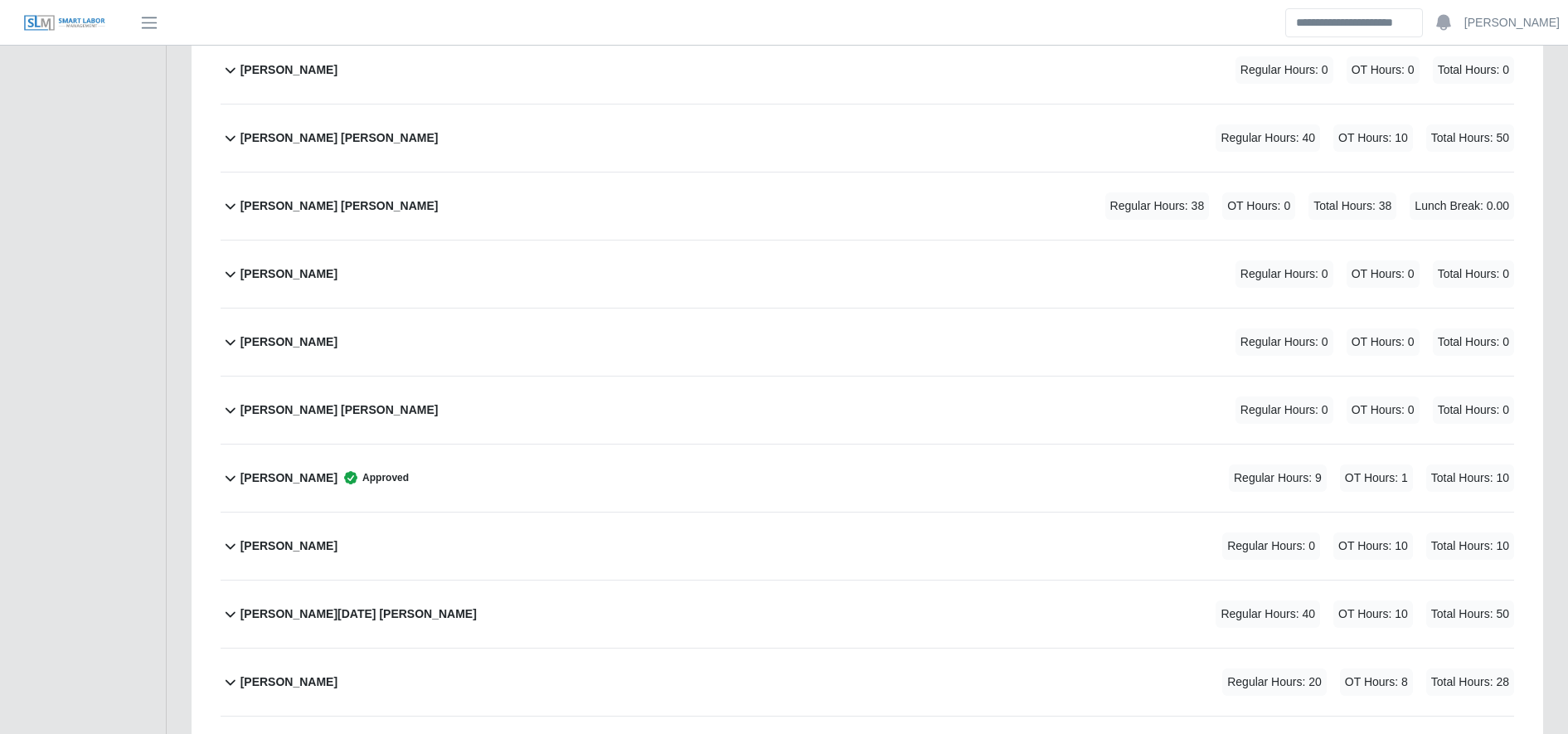
scroll to position [3361, 0]
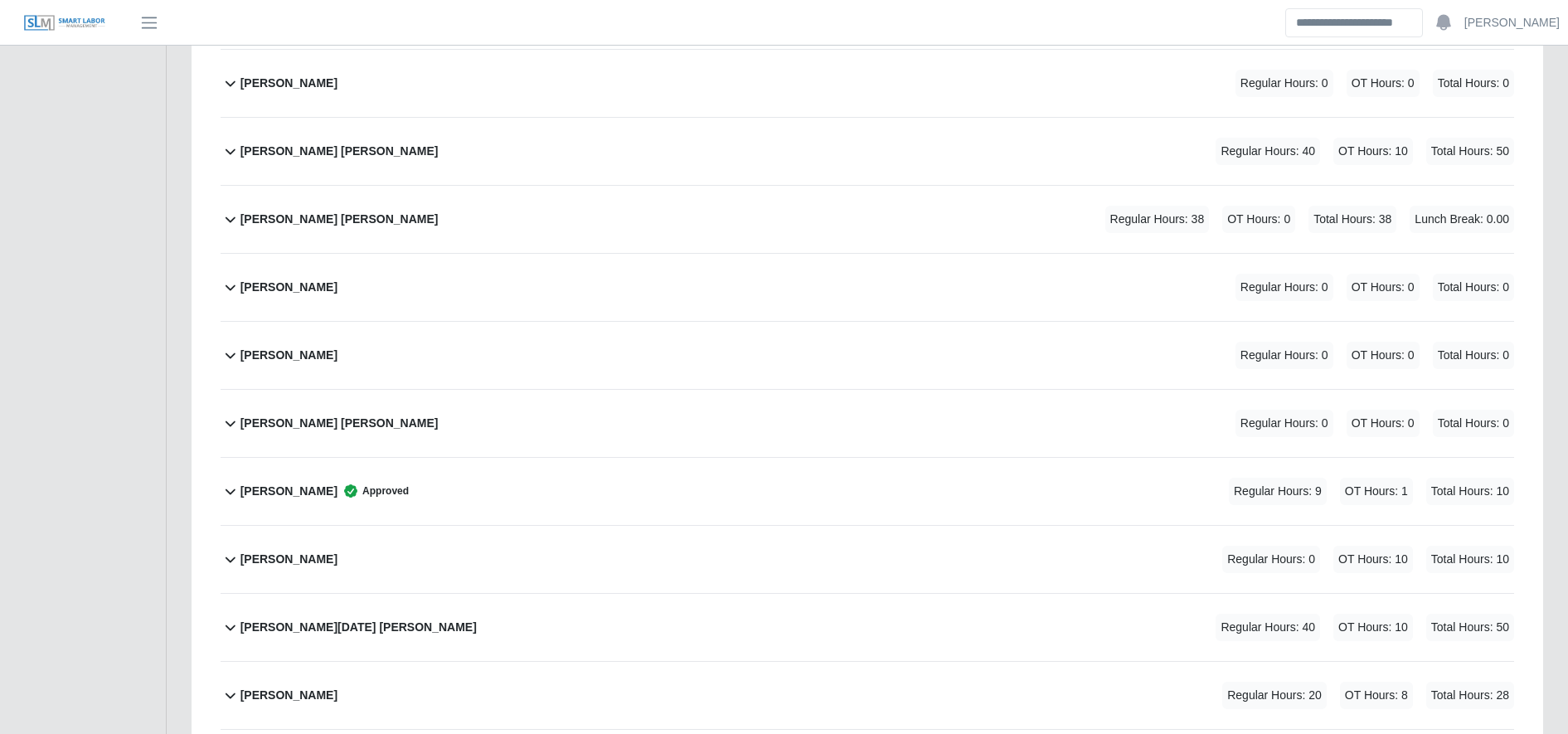
click at [489, 216] on div "Melvin Martinez Ordóñez Regular Hours: 38 OT Hours: 0 Total Hours: 38 Lunch Bre…" at bounding box center [877, 219] width 1274 height 67
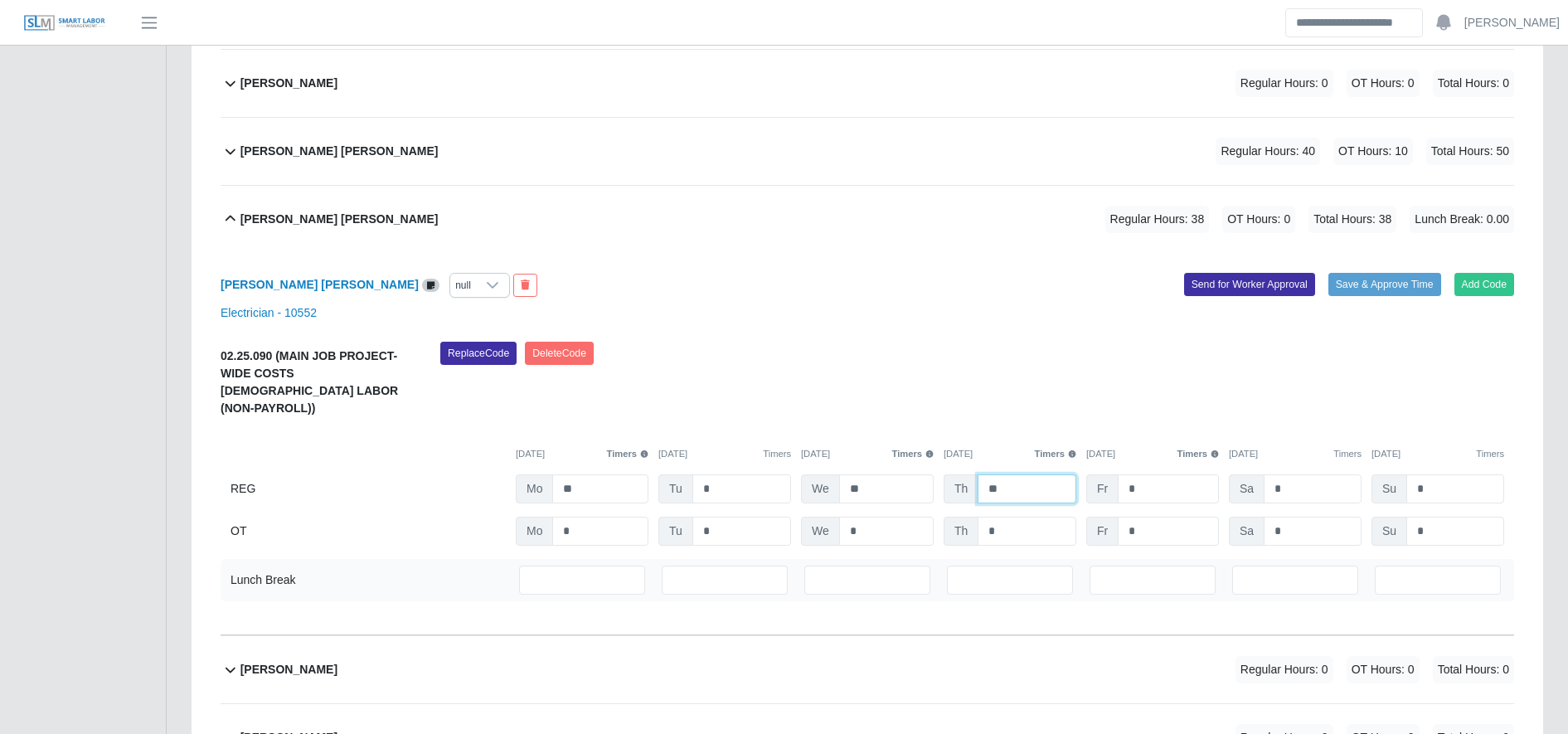
click at [1018, 475] on input "**" at bounding box center [1027, 488] width 99 height 29
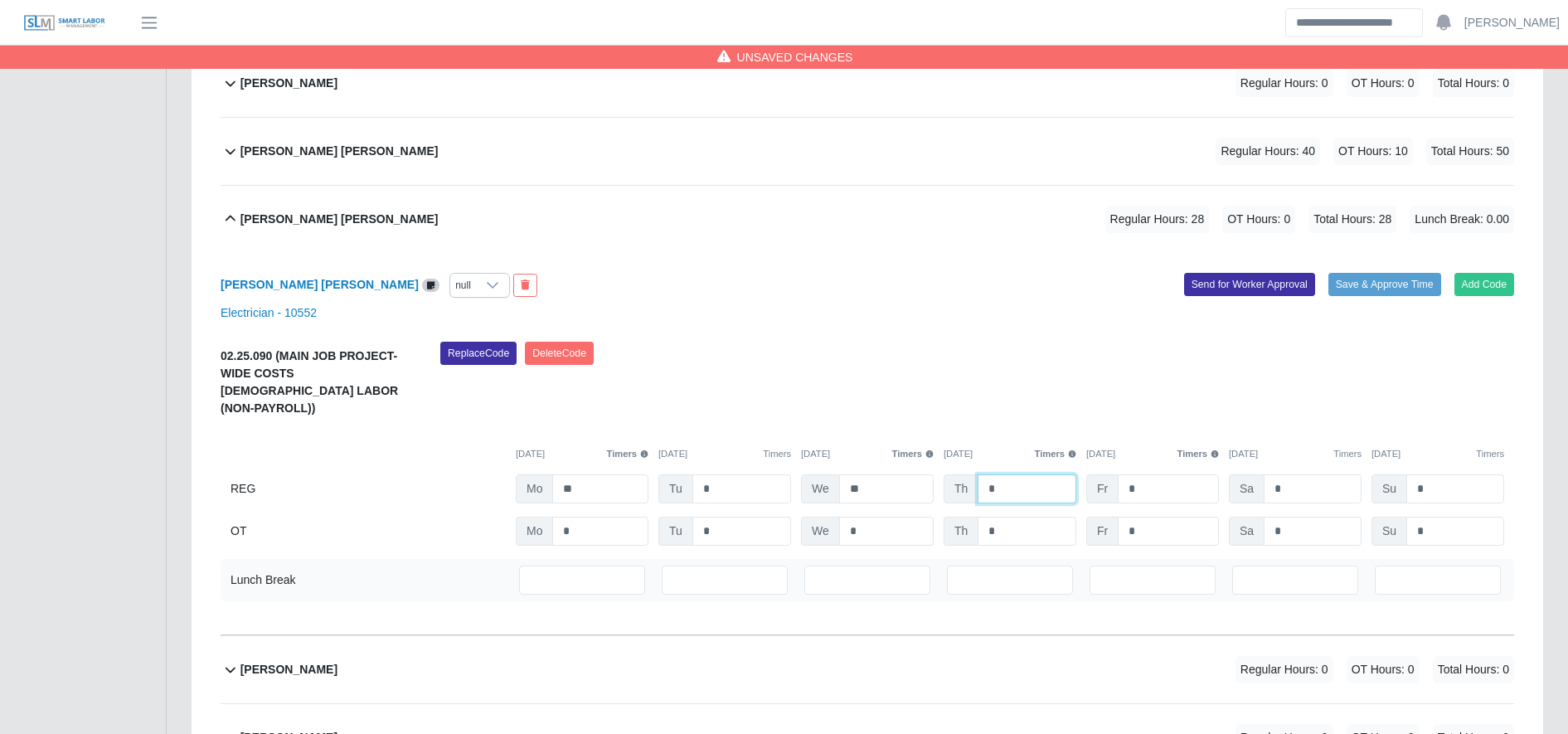
type input "*"
click at [1025, 516] on input "*" at bounding box center [1027, 530] width 99 height 29
type input "**"
drag, startPoint x: 1145, startPoint y: 458, endPoint x: 1148, endPoint y: 472, distance: 14.3
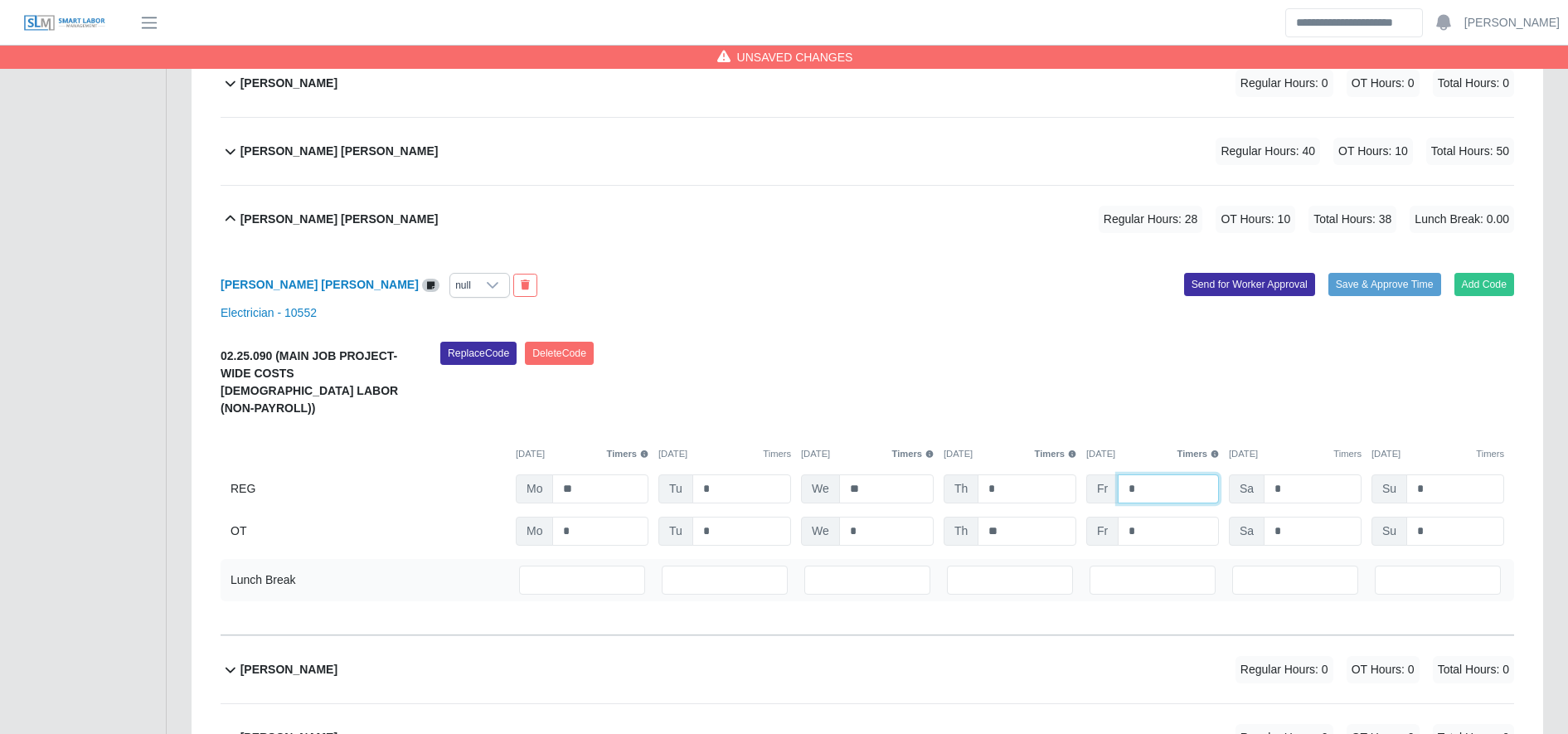
click at [1148, 474] on input "*" at bounding box center [1169, 488] width 101 height 29
type input "*"
click at [1156, 516] on input "*" at bounding box center [1169, 530] width 101 height 29
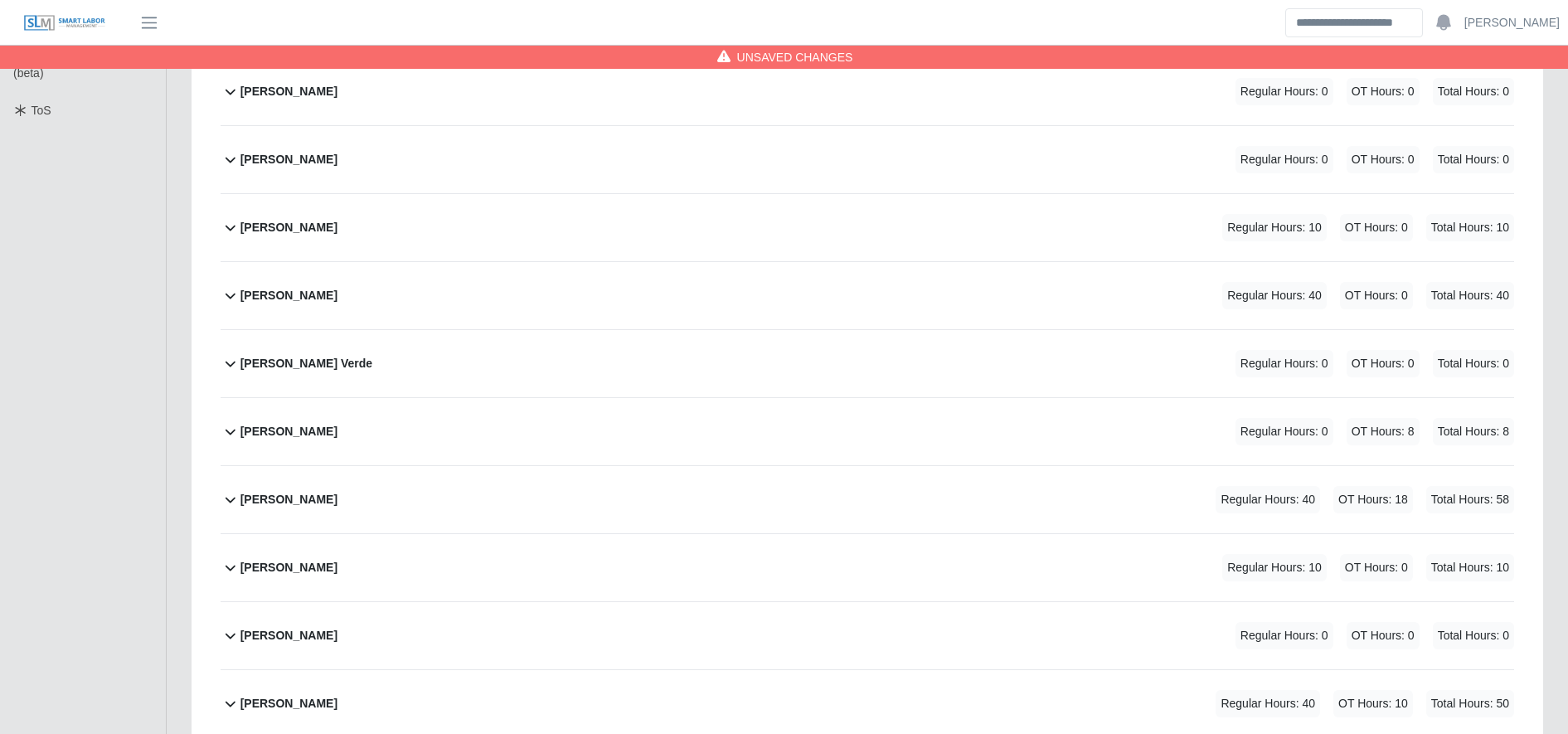
scroll to position [0, 0]
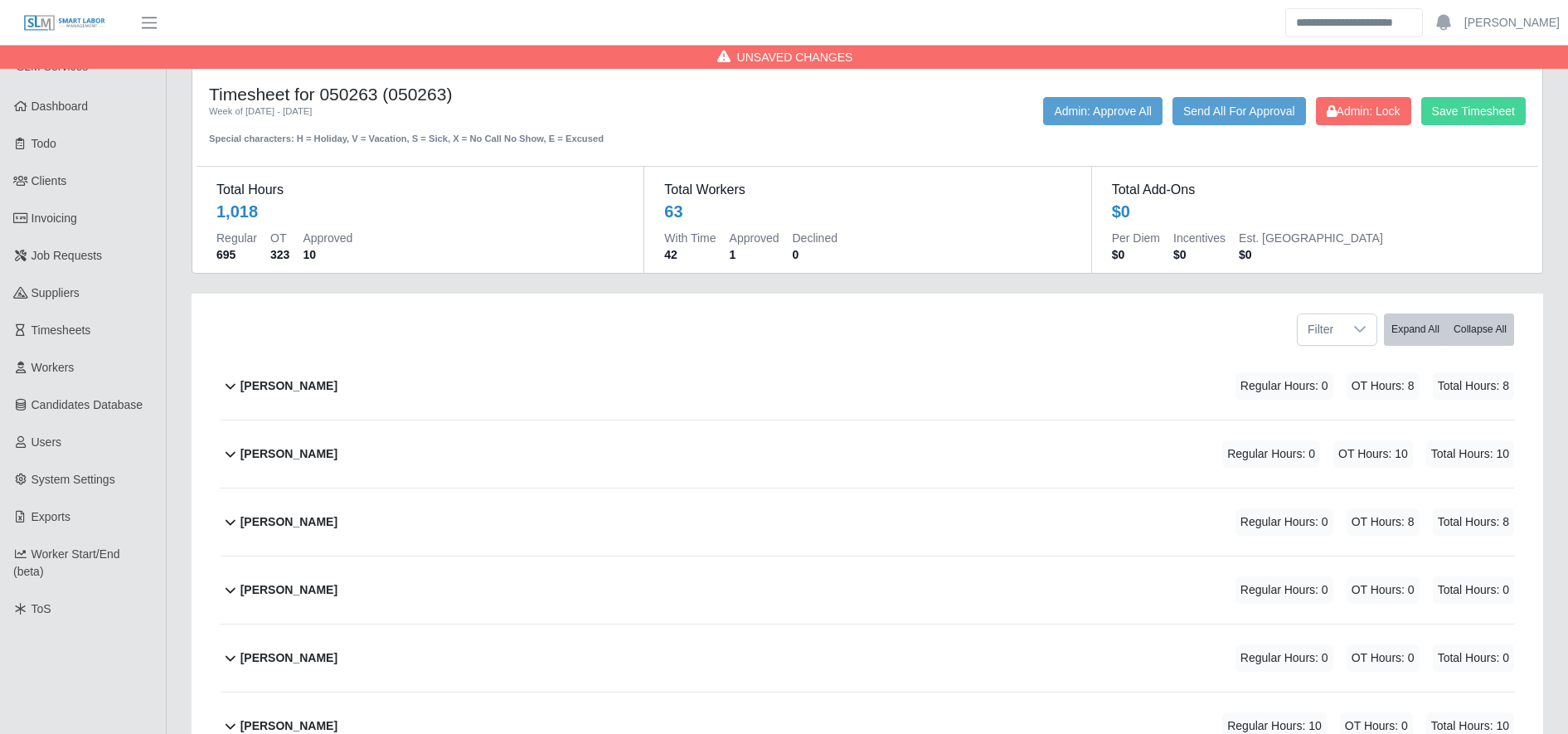
type input "*"
click at [1479, 102] on button "Save Timesheet" at bounding box center [1473, 111] width 104 height 29
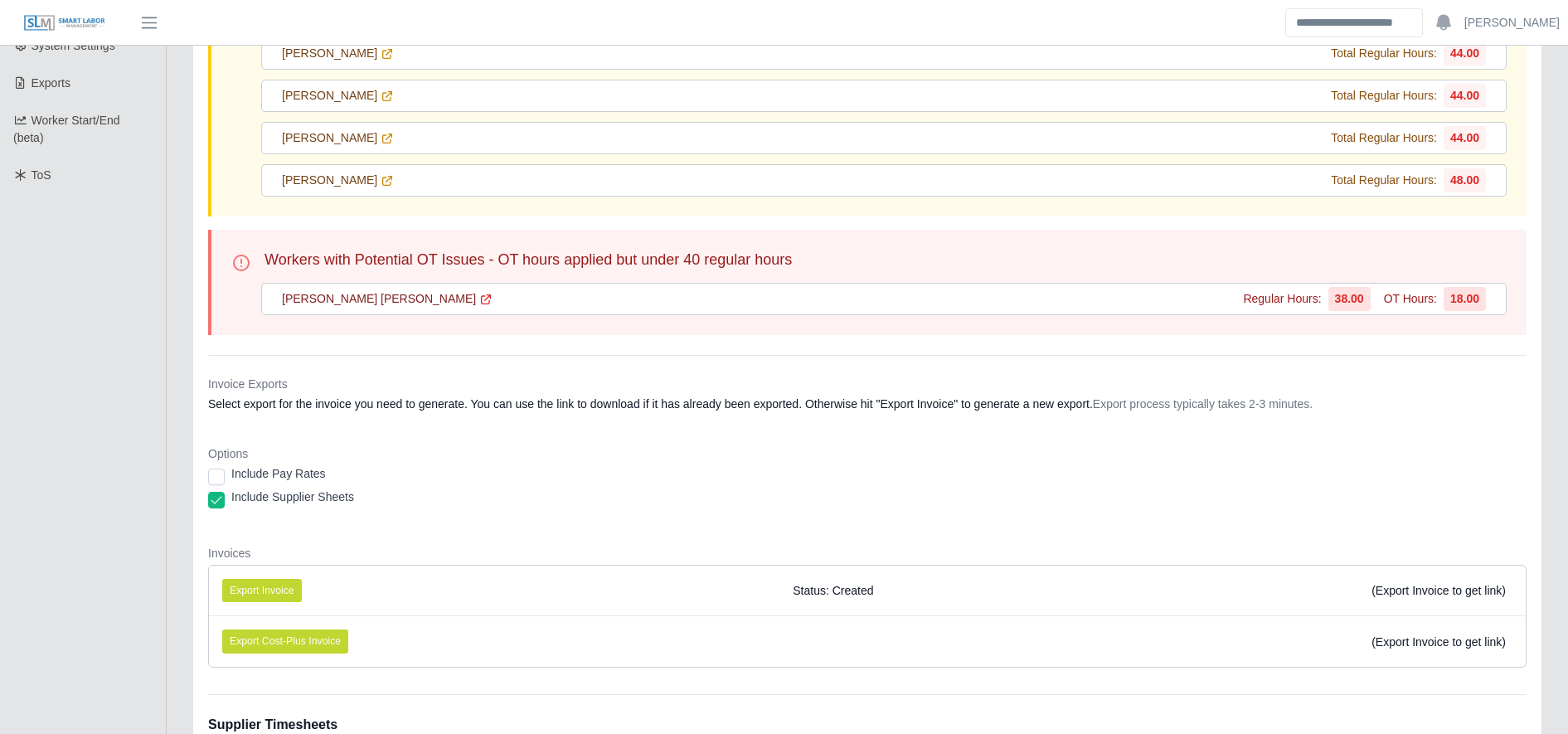
scroll to position [430, 0]
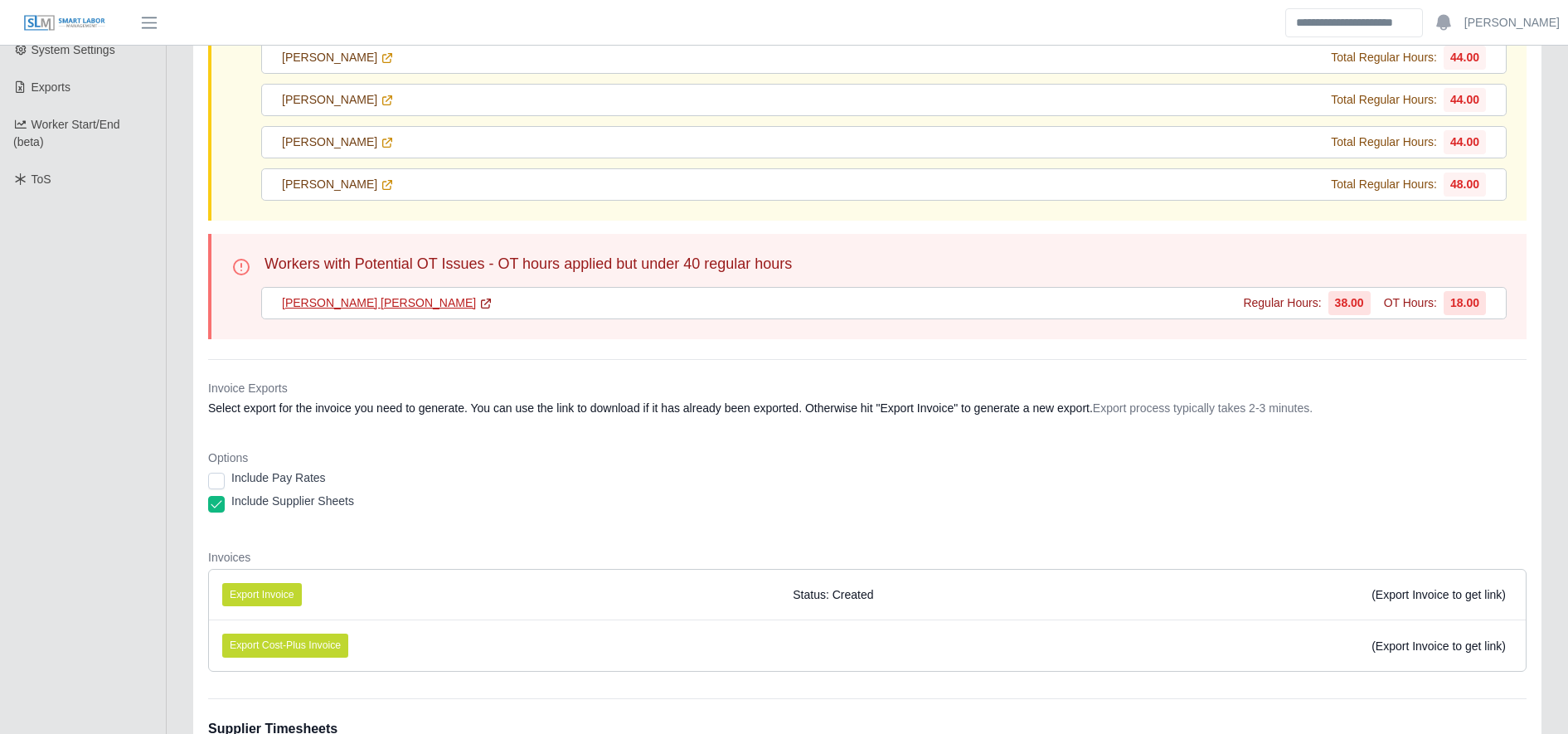
click at [480, 305] on icon at bounding box center [486, 303] width 13 height 13
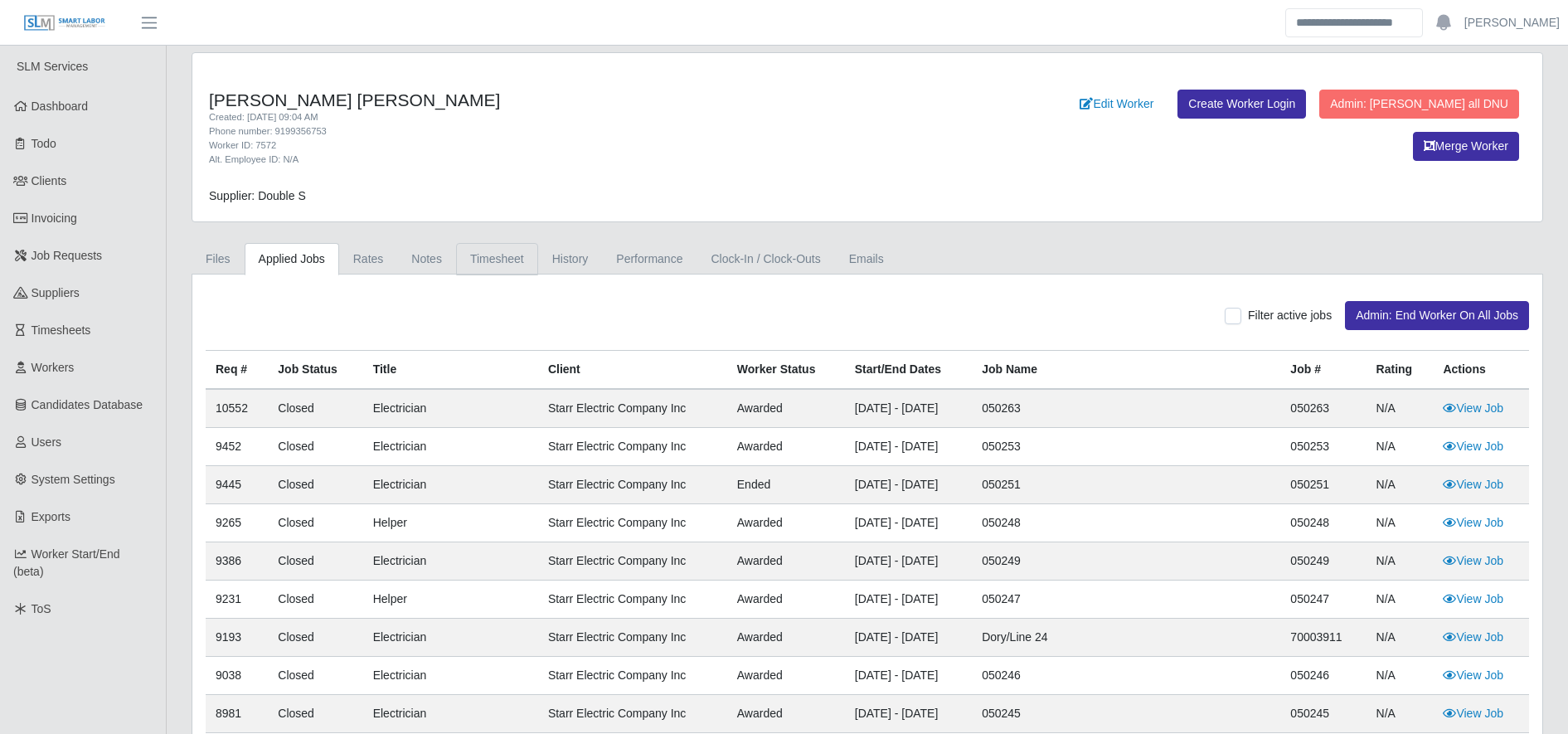
click at [477, 250] on link "Timesheet" at bounding box center [496, 258] width 82 height 32
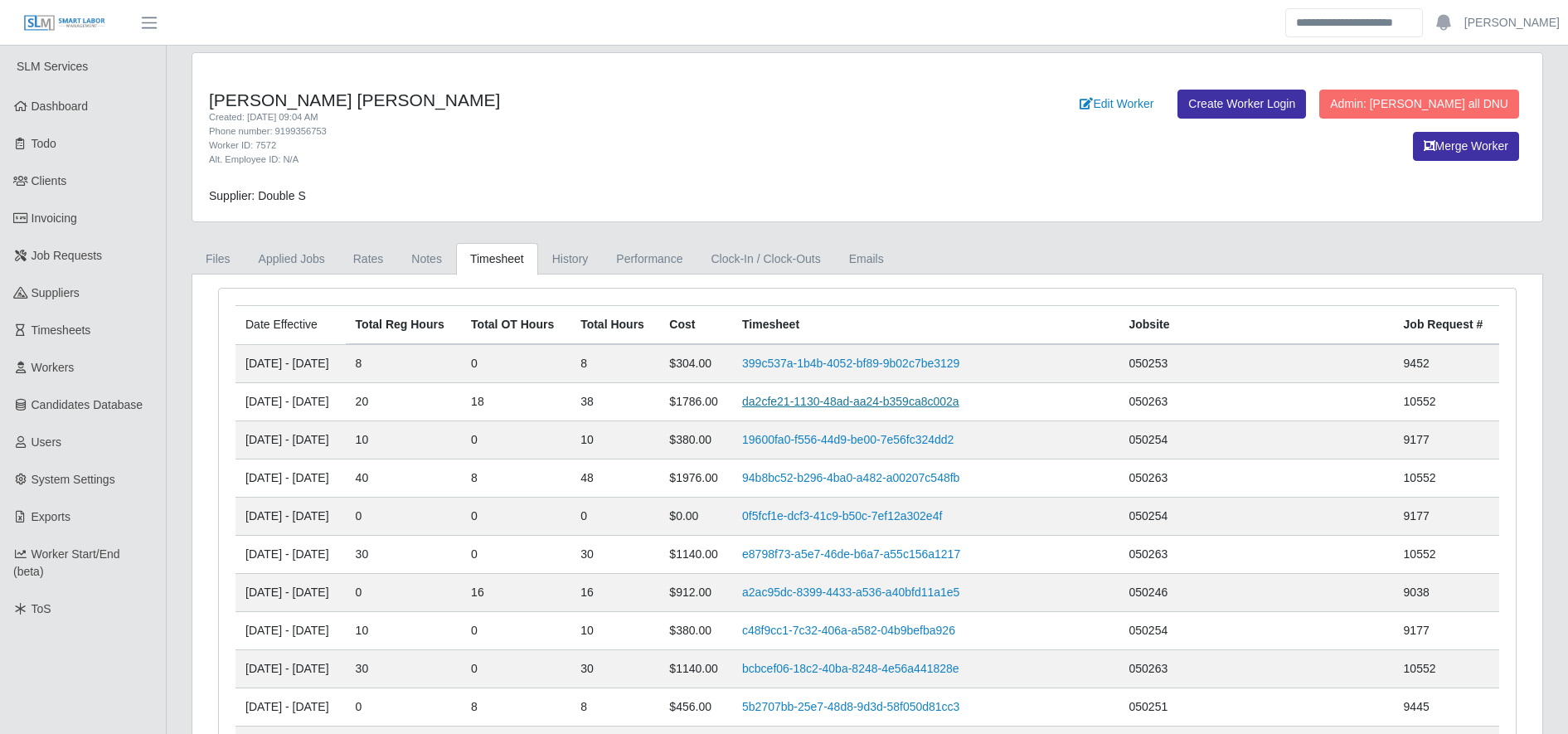
click at [884, 407] on link "da2cfe21-1130-48ad-aa24-b359ca8c002a" at bounding box center [851, 401] width 218 height 13
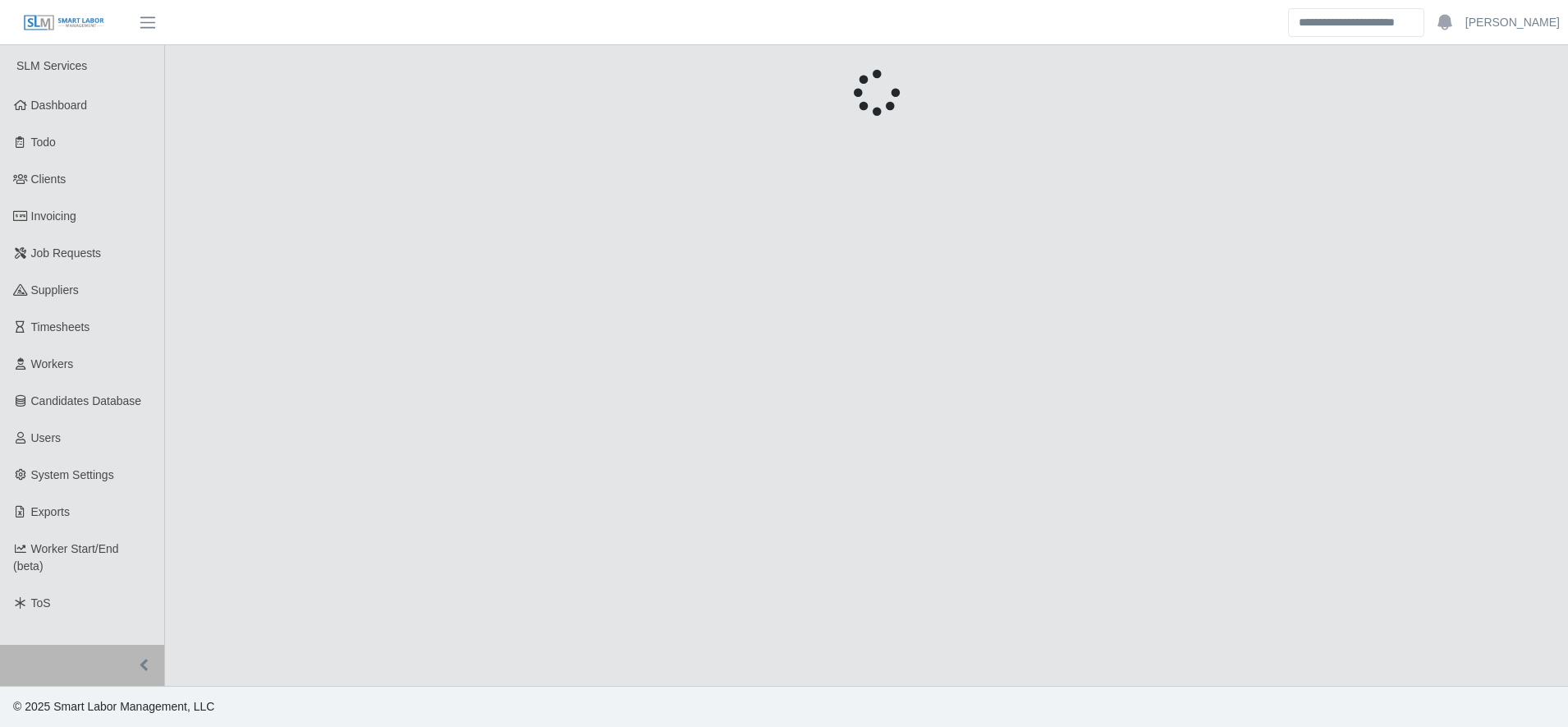
click at [875, 403] on main "Unsaved Timesheet Warning × Please save this timesheet before approving time, o…" at bounding box center [867, 364] width 1403 height 640
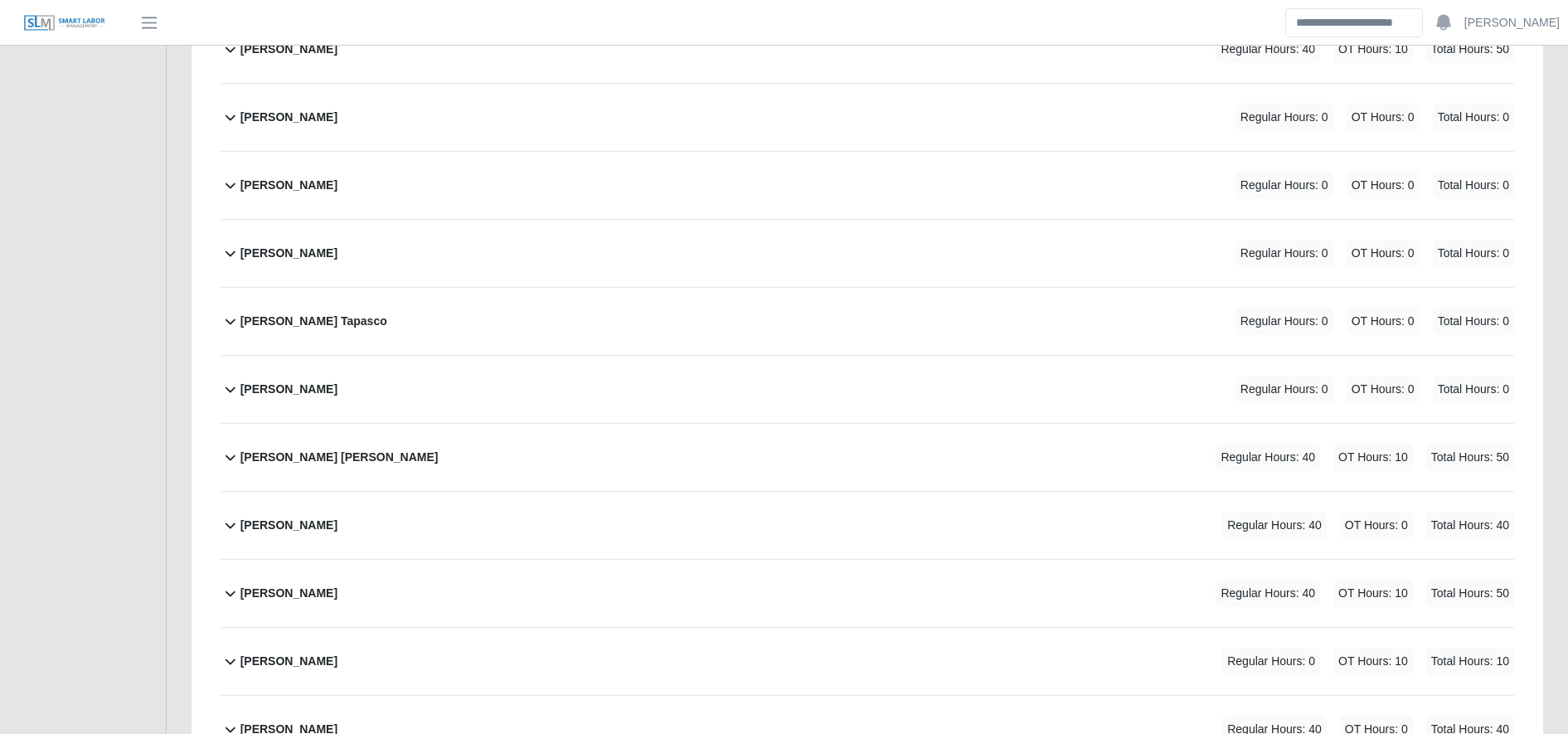
scroll to position [3097, 0]
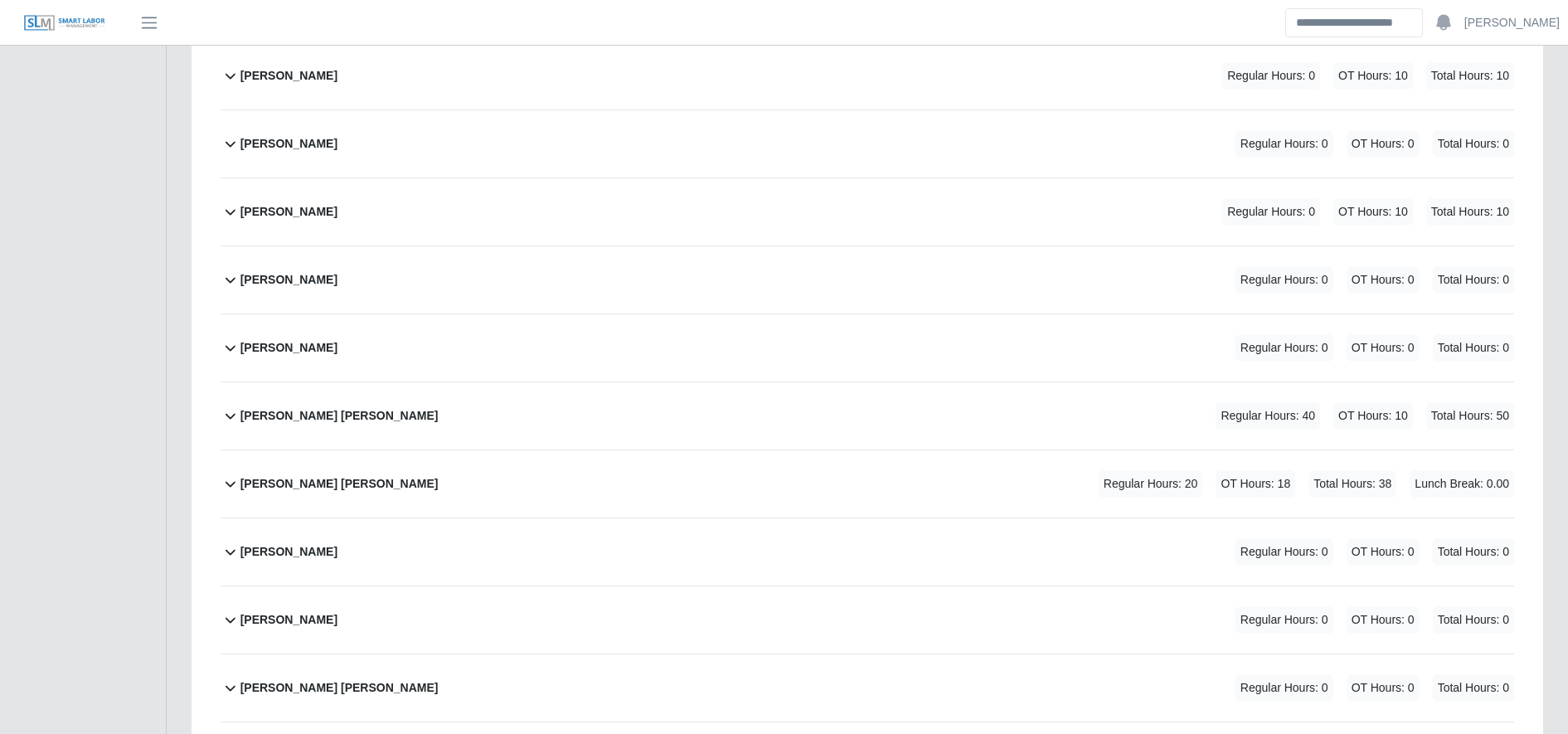
click at [829, 500] on div "Melvin Martinez Ordóñez Regular Hours: 20 OT Hours: 18 Total Hours: 38 Lunch Br…" at bounding box center [877, 483] width 1274 height 67
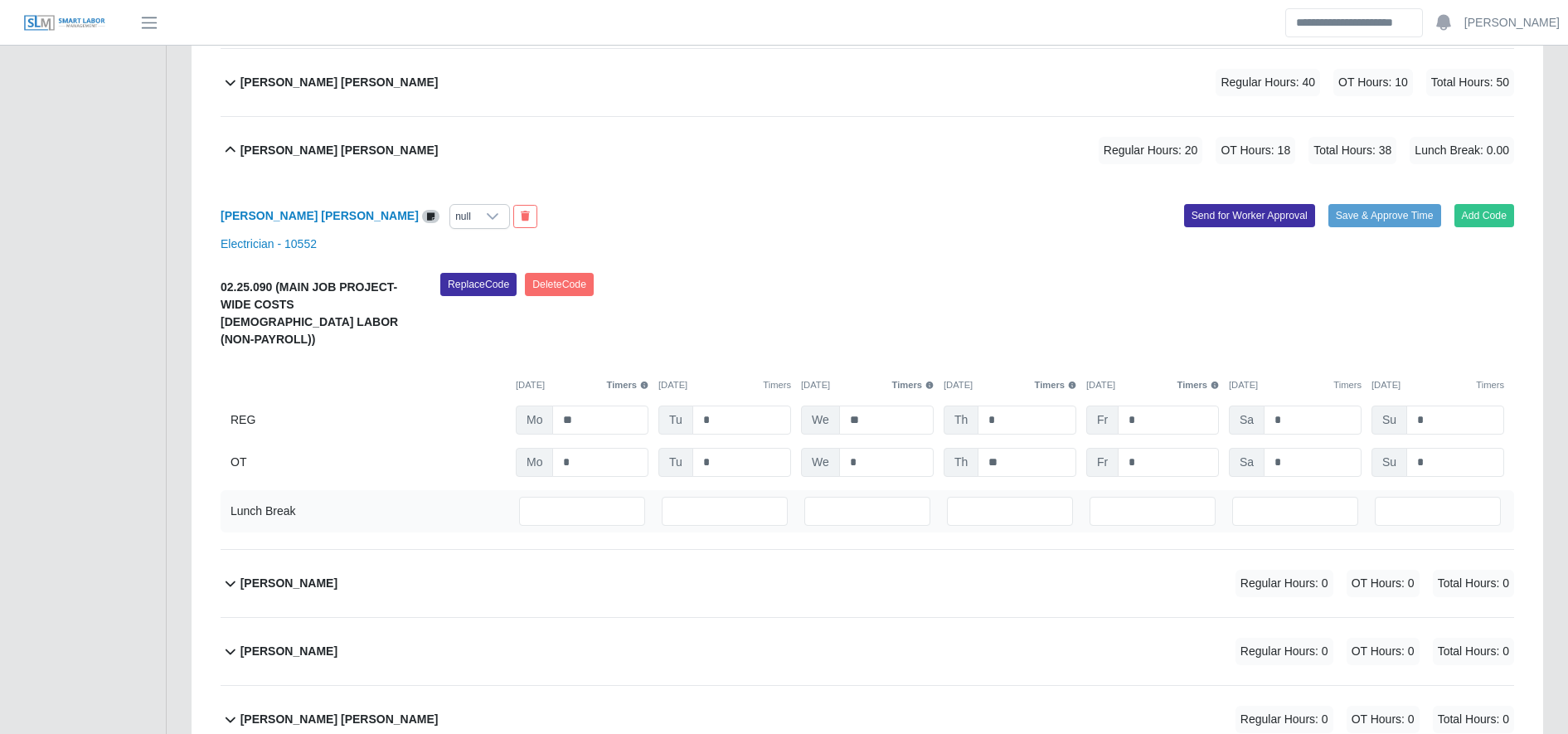
scroll to position [3434, 0]
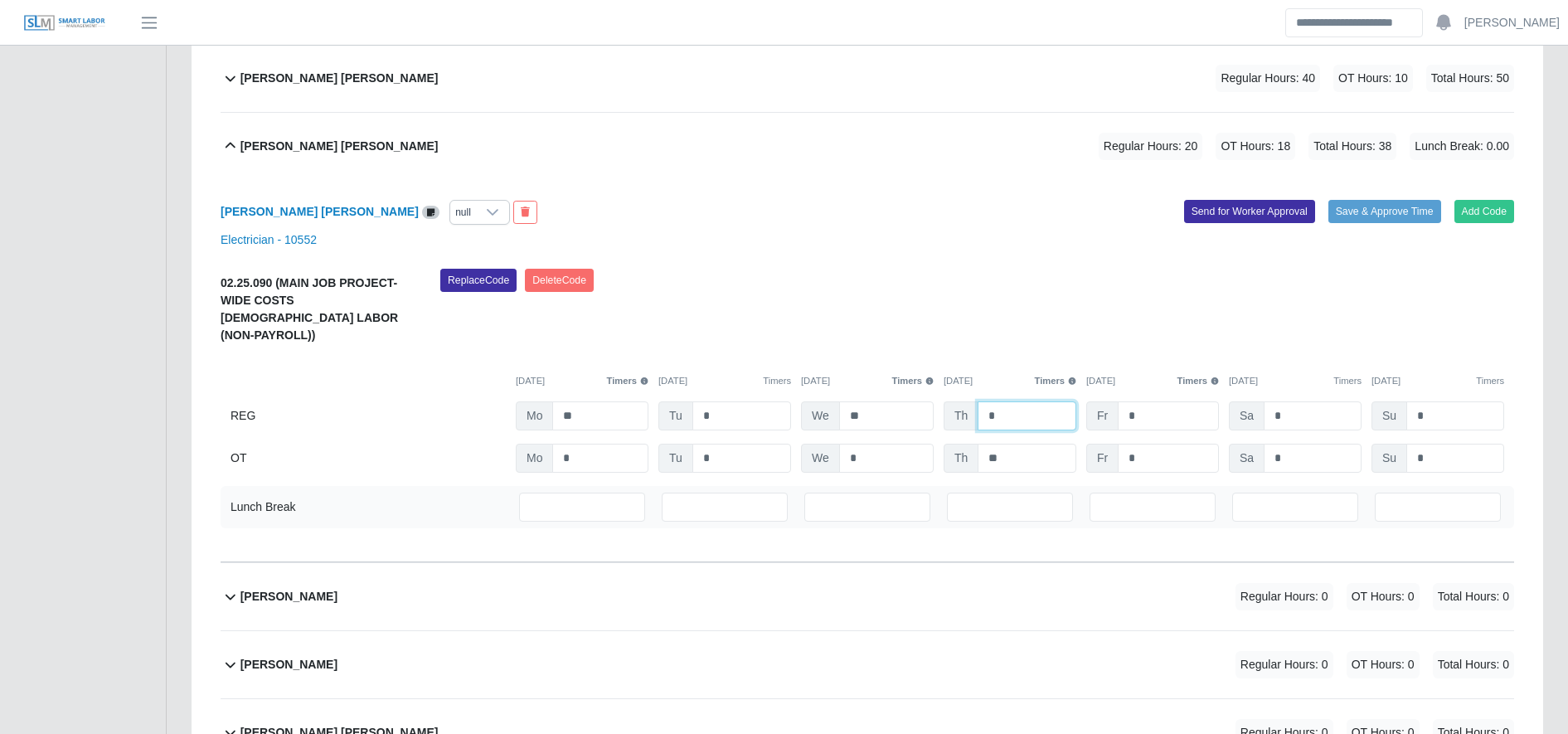
click at [1039, 401] on input "*" at bounding box center [1027, 415] width 99 height 29
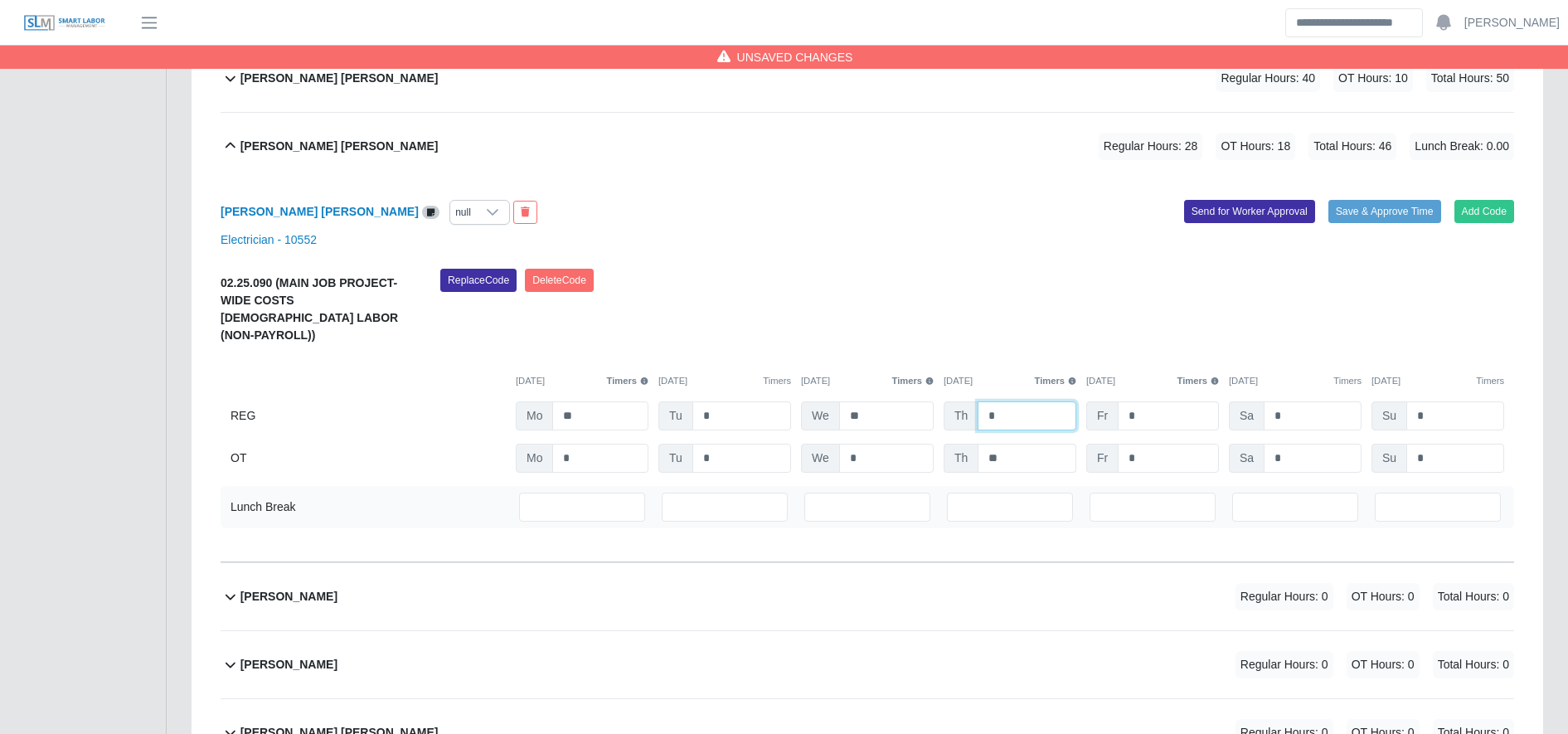
type input "*"
click at [1057, 444] on input "**" at bounding box center [1027, 457] width 99 height 29
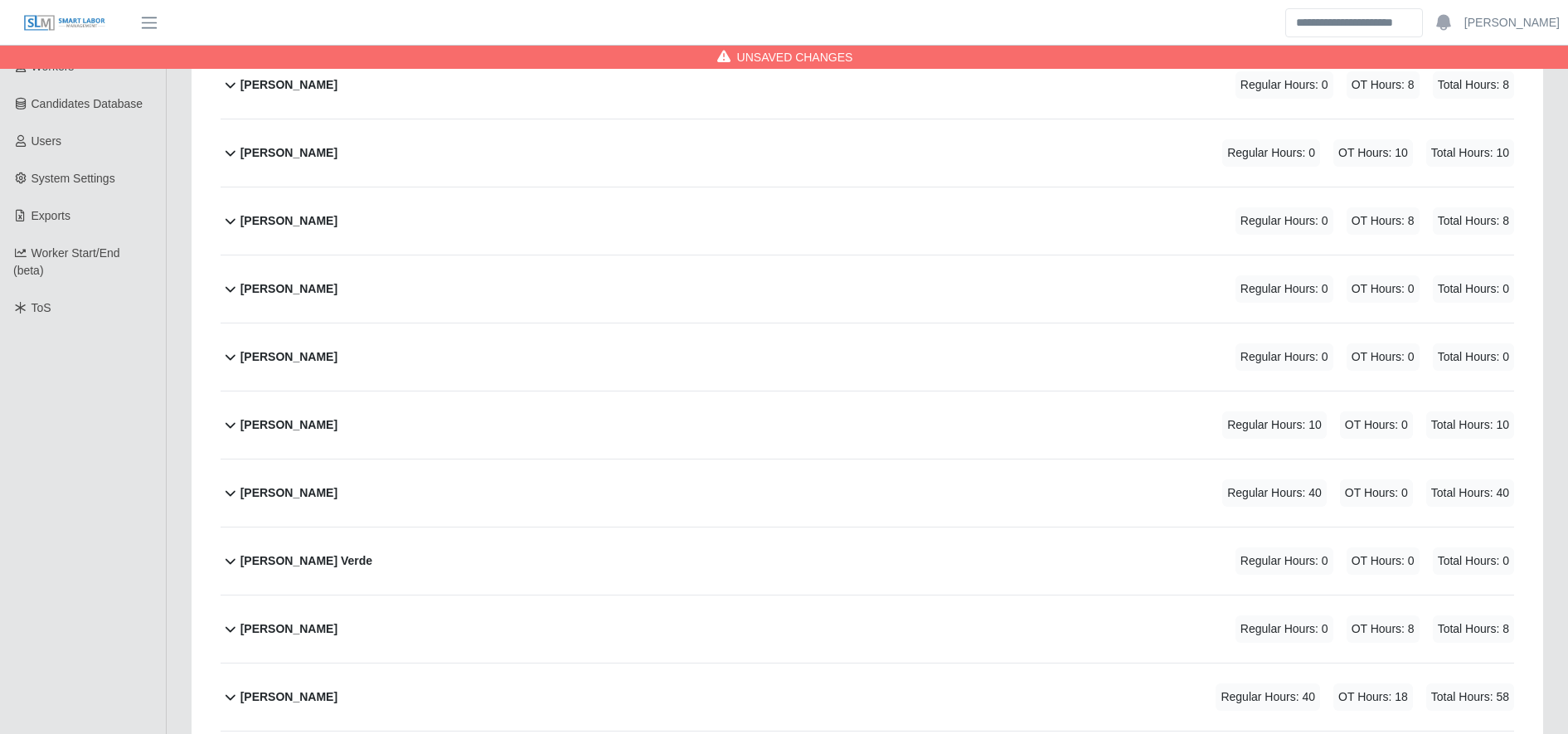
scroll to position [0, 0]
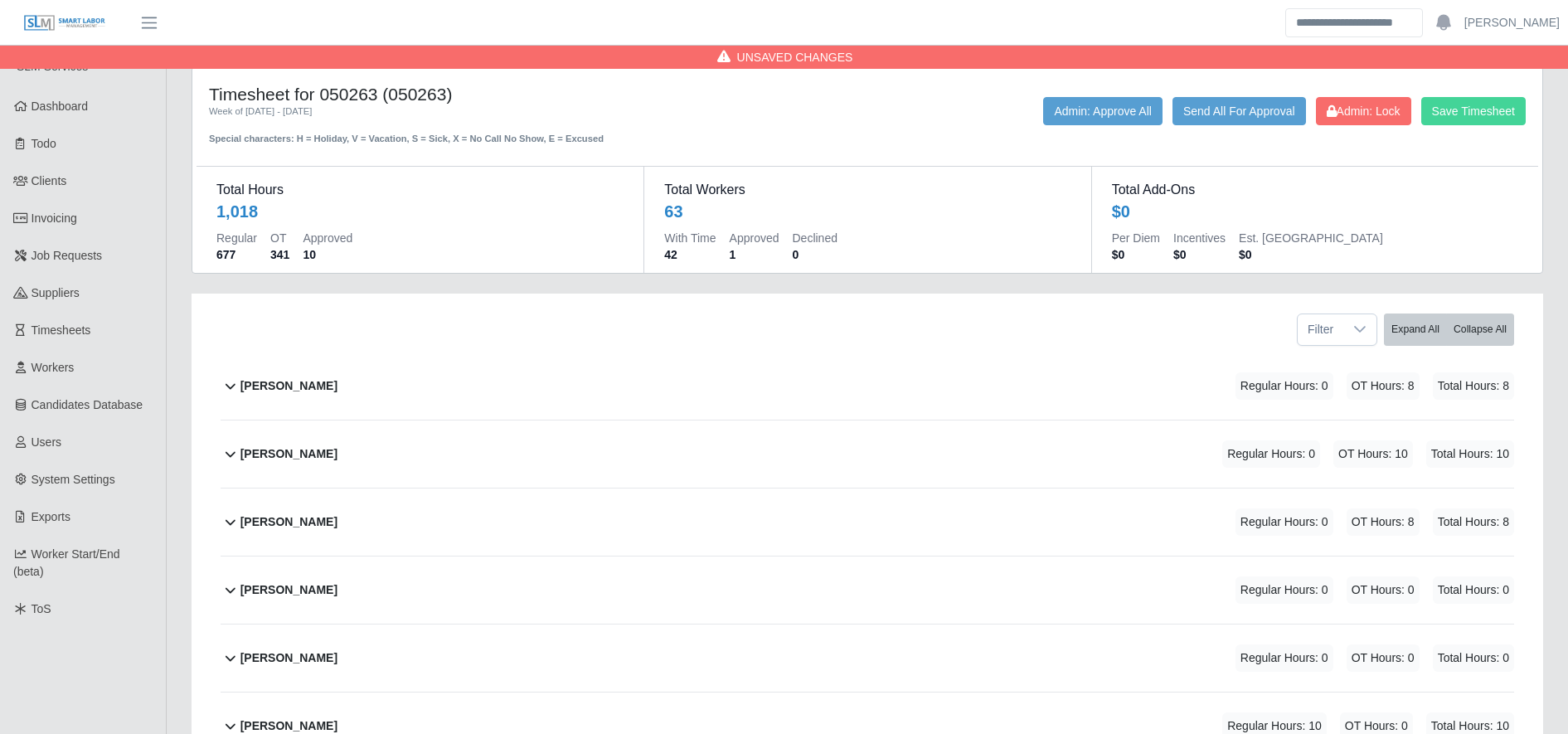
type input "*"
click at [1482, 104] on button "Save Timesheet" at bounding box center [1473, 111] width 104 height 29
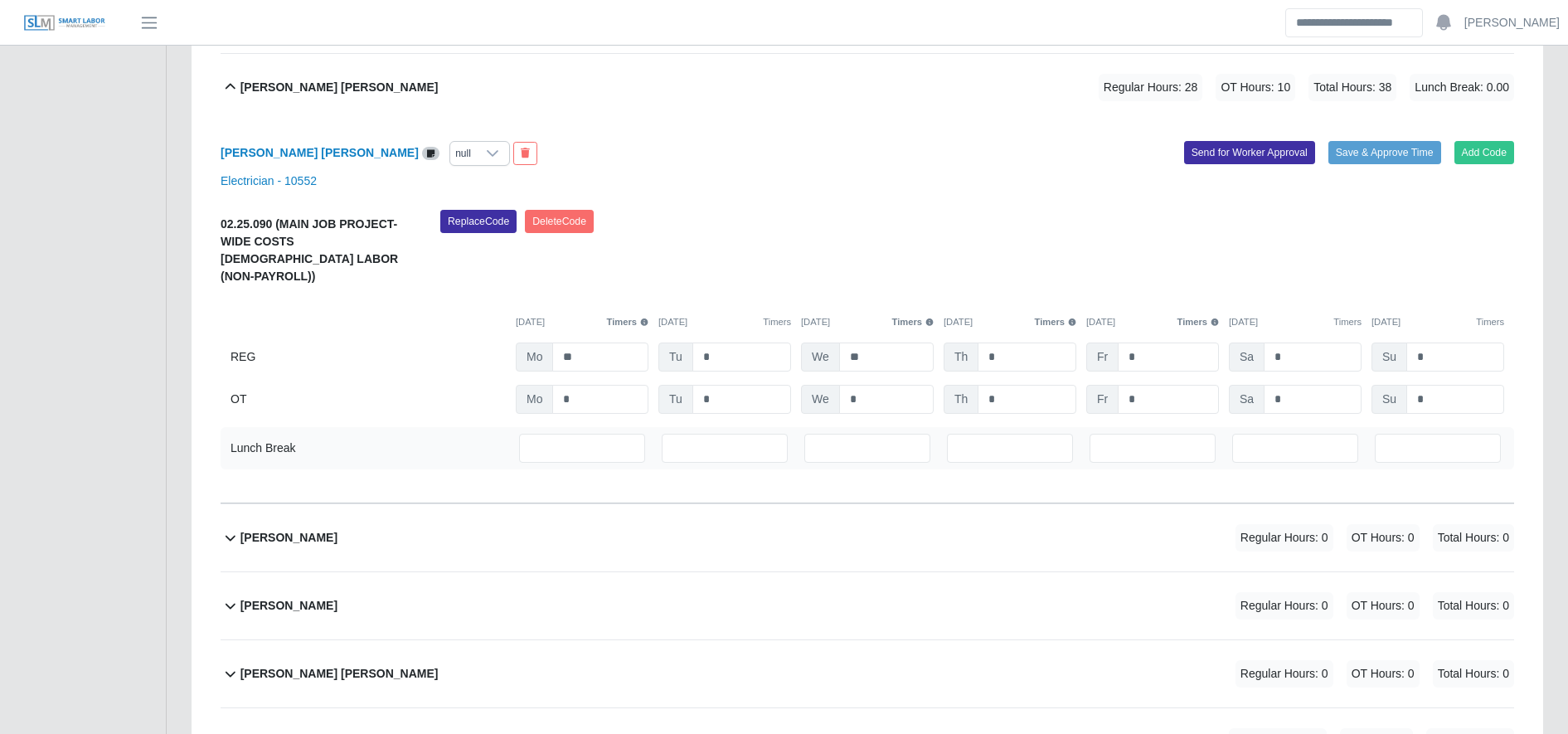
scroll to position [3490, 0]
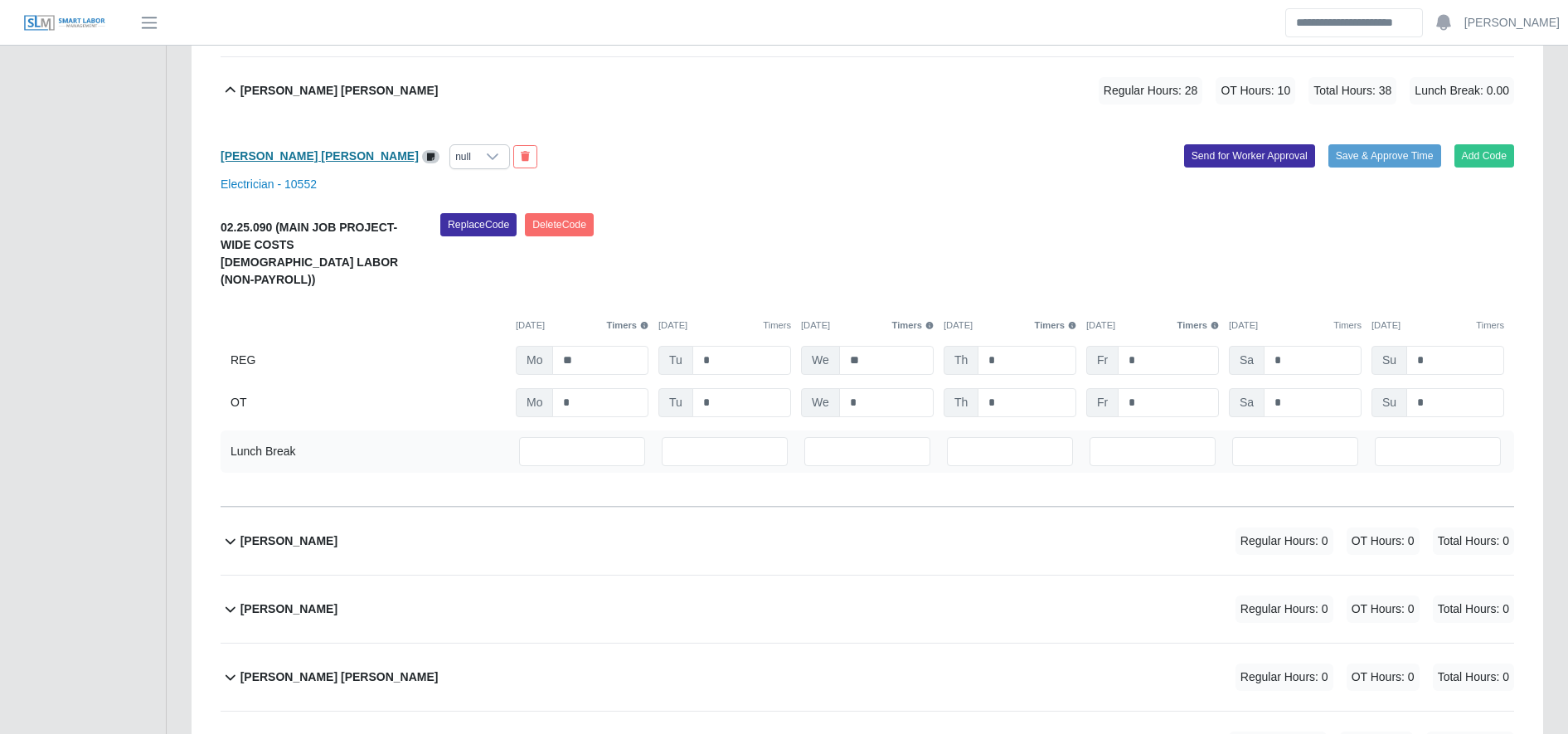
click at [323, 156] on b "[PERSON_NAME] [PERSON_NAME]" at bounding box center [319, 156] width 198 height 13
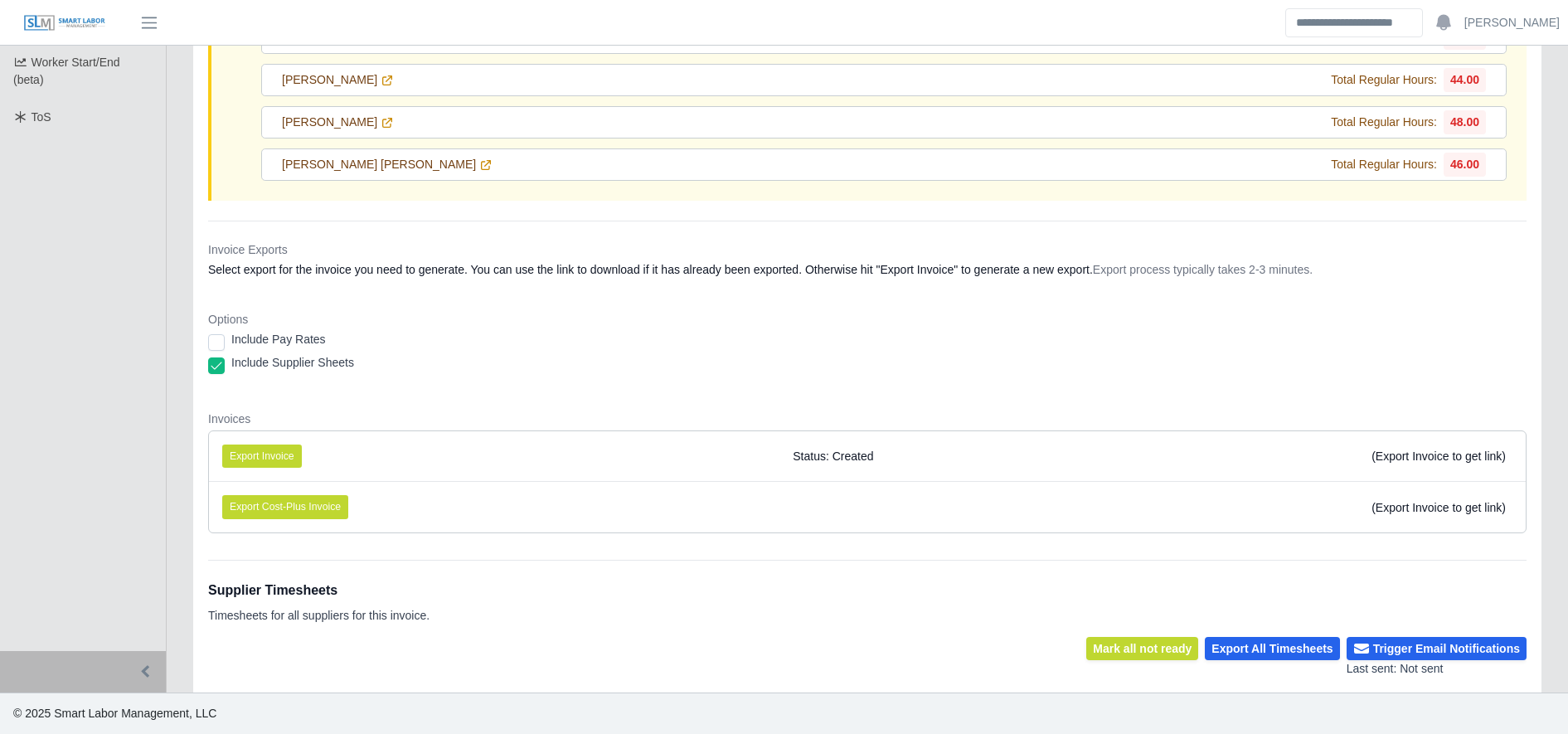
scroll to position [348, 0]
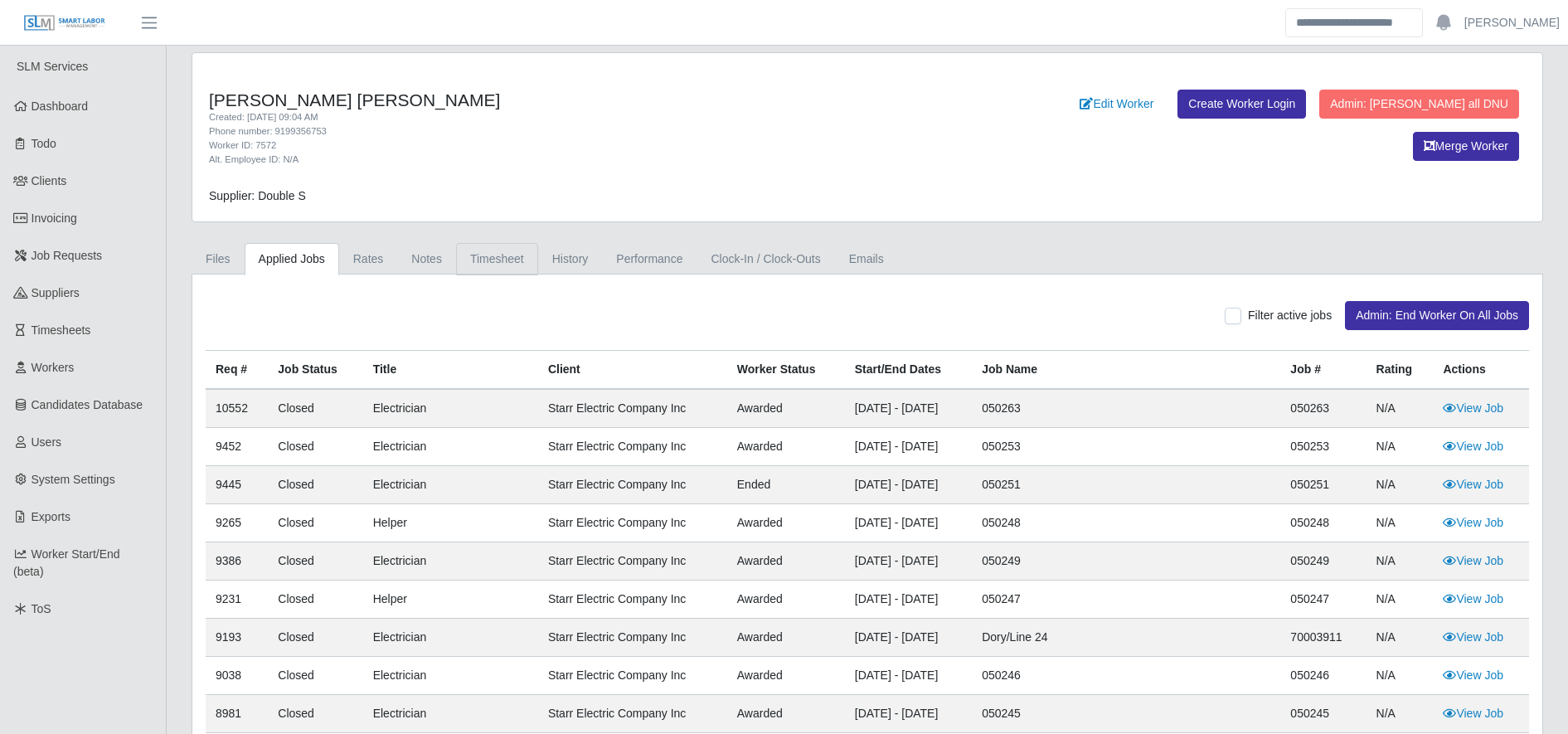
click at [494, 246] on link "Timesheet" at bounding box center [496, 258] width 82 height 32
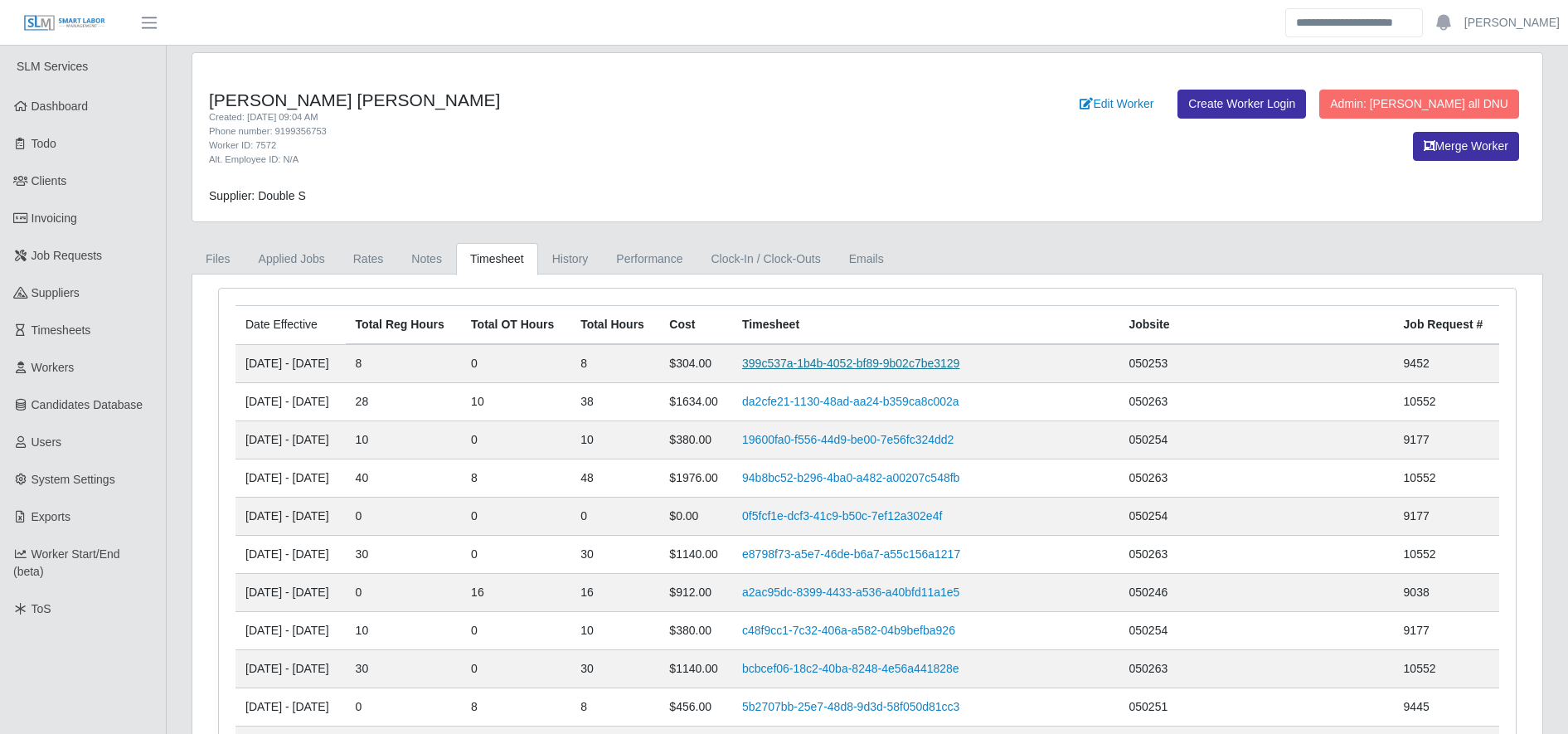
click at [921, 357] on link "399c537a-1b4b-4052-bf89-9b02c7be3129" at bounding box center [851, 363] width 218 height 13
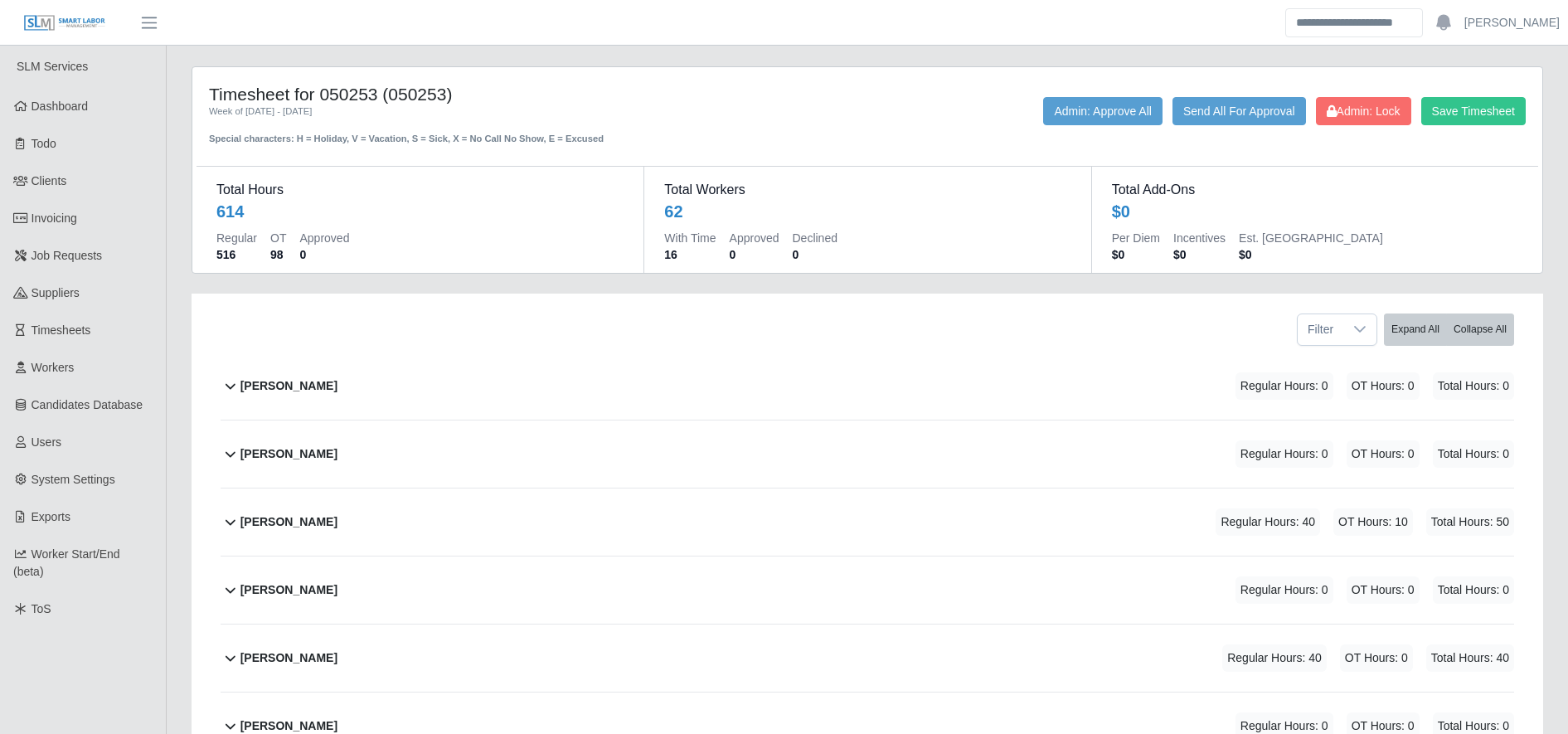
scroll to position [3279, 0]
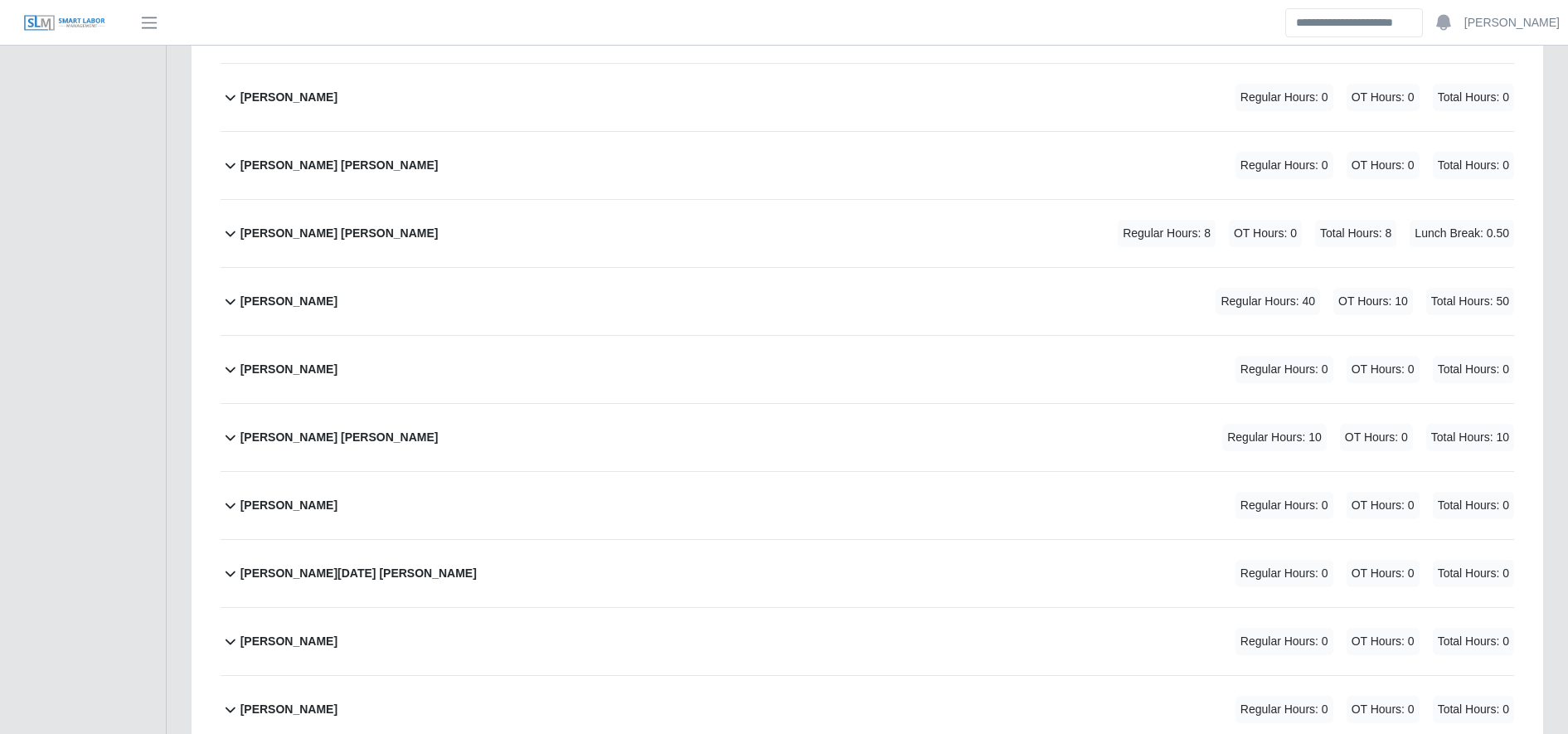
click at [570, 246] on div "[PERSON_NAME] [PERSON_NAME] Regular Hours: 8 OT Hours: 0 Total Hours: 8 Lunch B…" at bounding box center [877, 233] width 1274 height 67
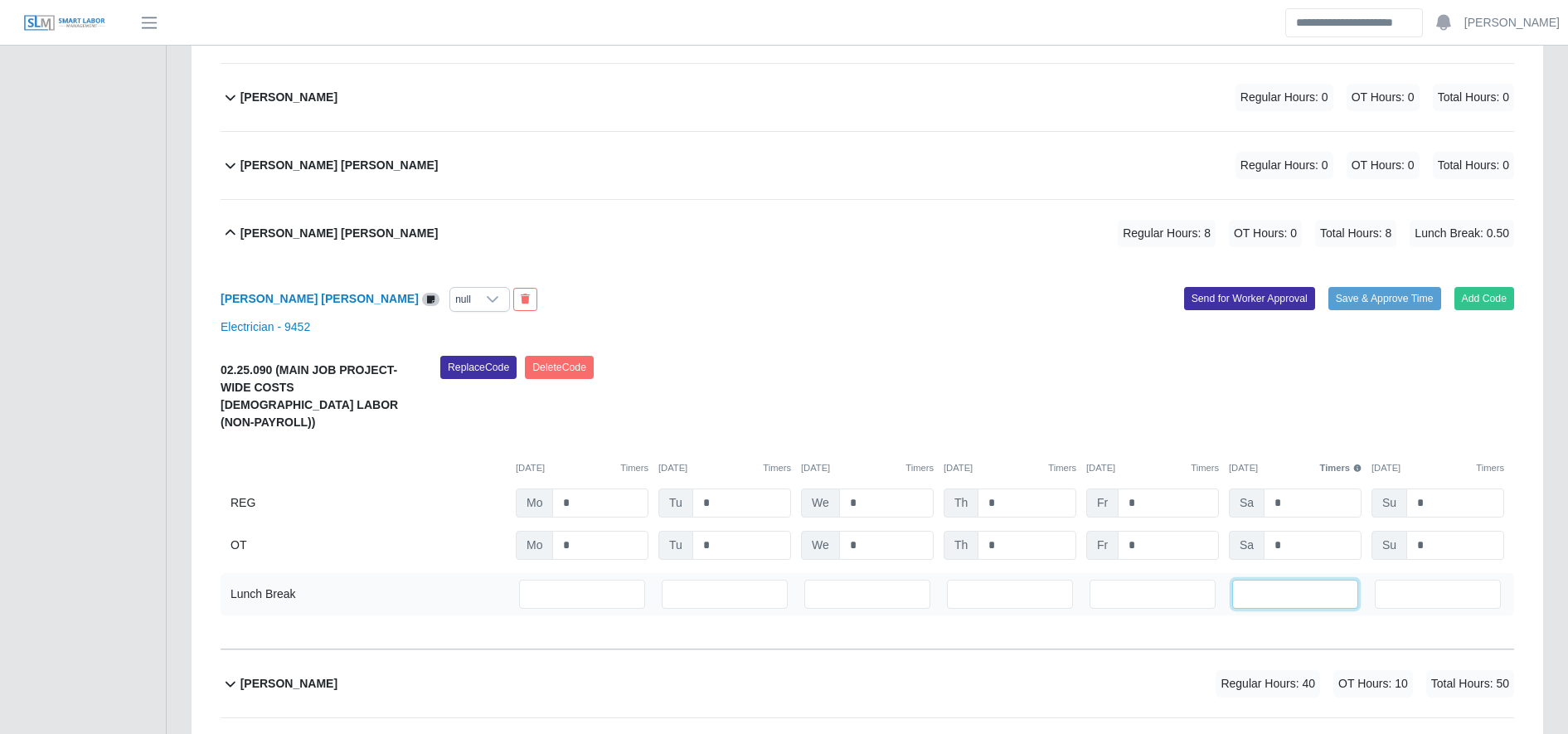
click at [1272, 579] on input "***" at bounding box center [1295, 593] width 126 height 29
type input "*"
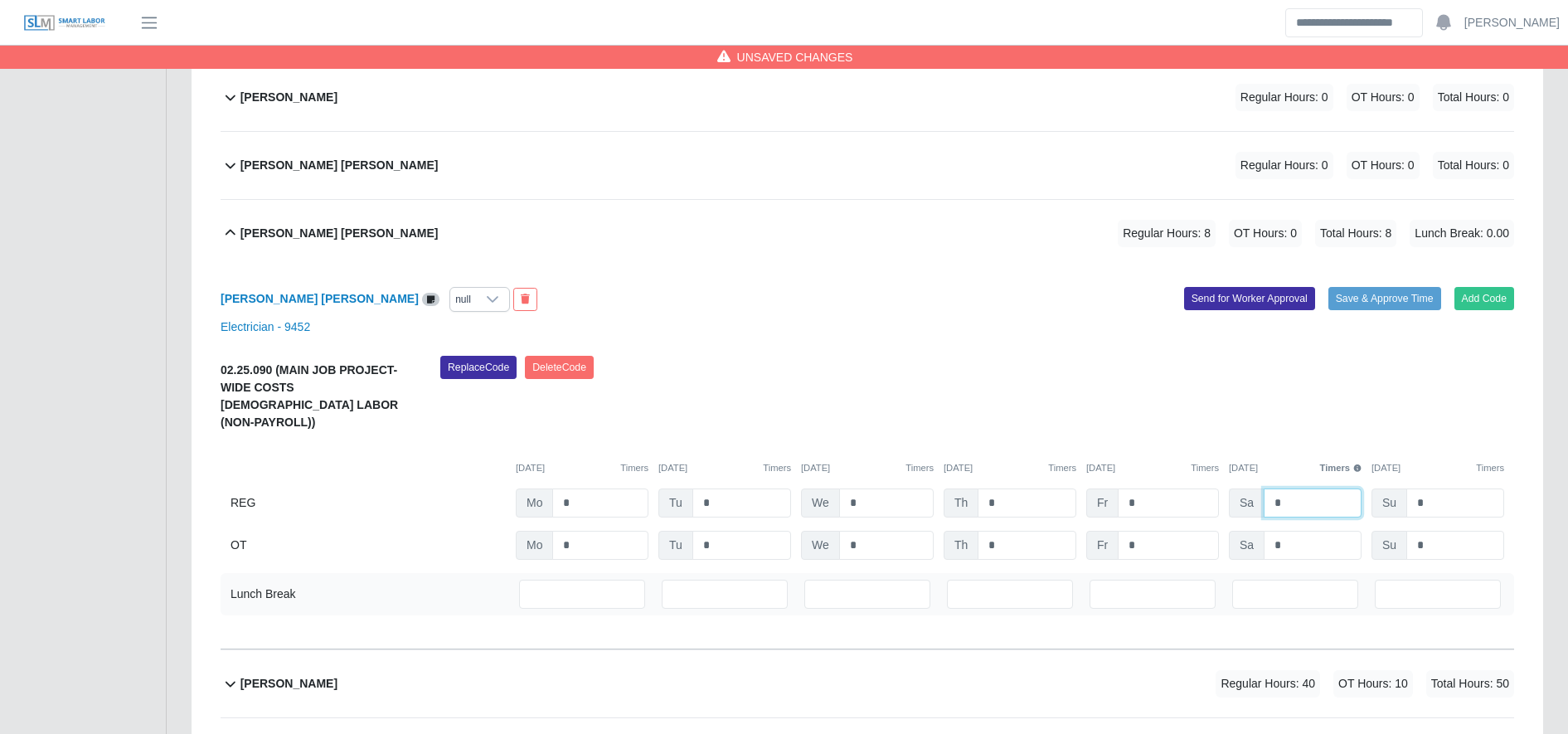
click at [1303, 488] on input "*" at bounding box center [1313, 502] width 98 height 29
type input "*"
click at [1305, 515] on div "02.25.090 (MAIN JOB PROJECT-WIDE COSTS TEMPORARY LABOR (NON-PAYROLL)) Replace C…" at bounding box center [867, 457] width 1293 height 204
click at [1305, 530] on input "*" at bounding box center [1313, 544] width 98 height 29
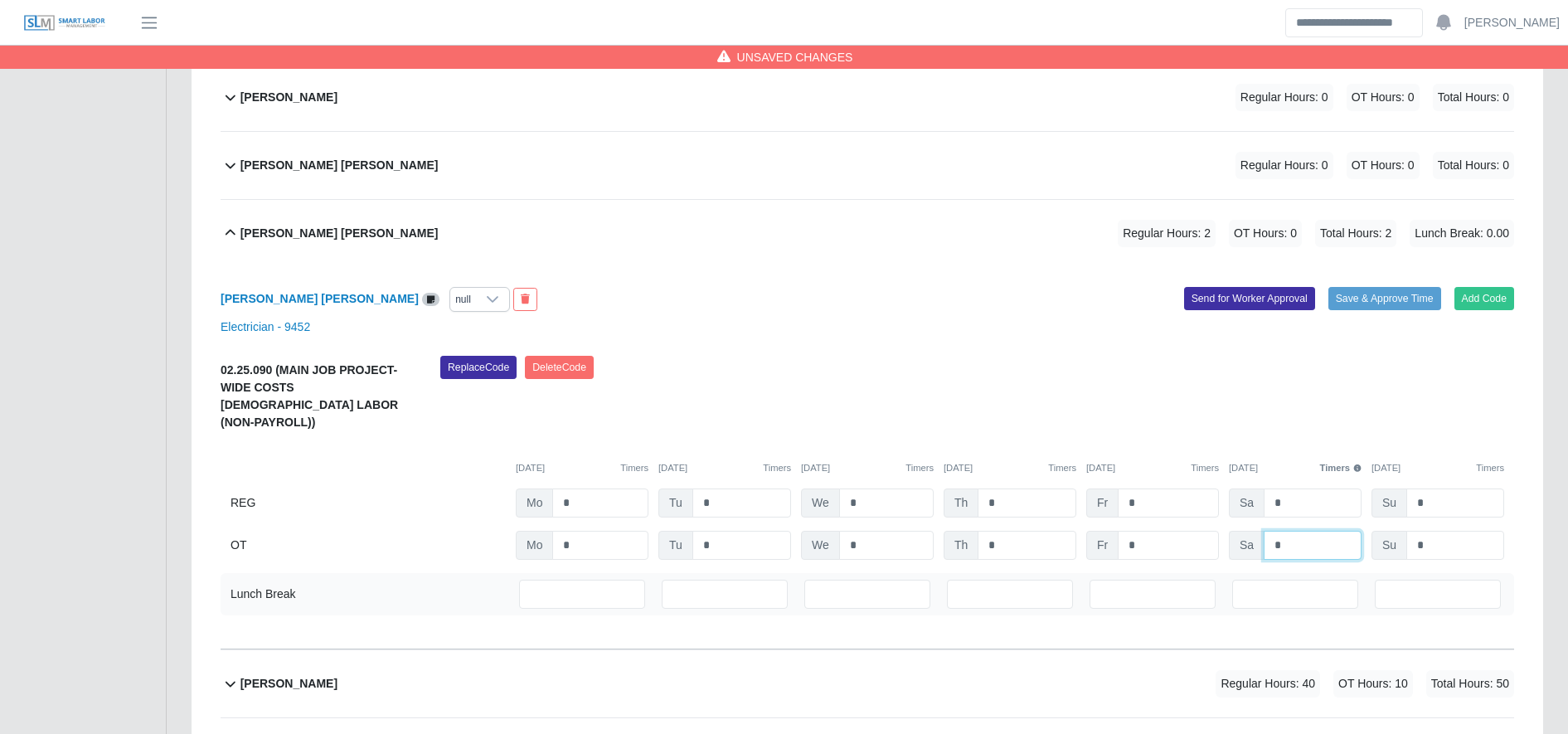
click at [1305, 530] on input "*" at bounding box center [1313, 544] width 98 height 29
type input "*"
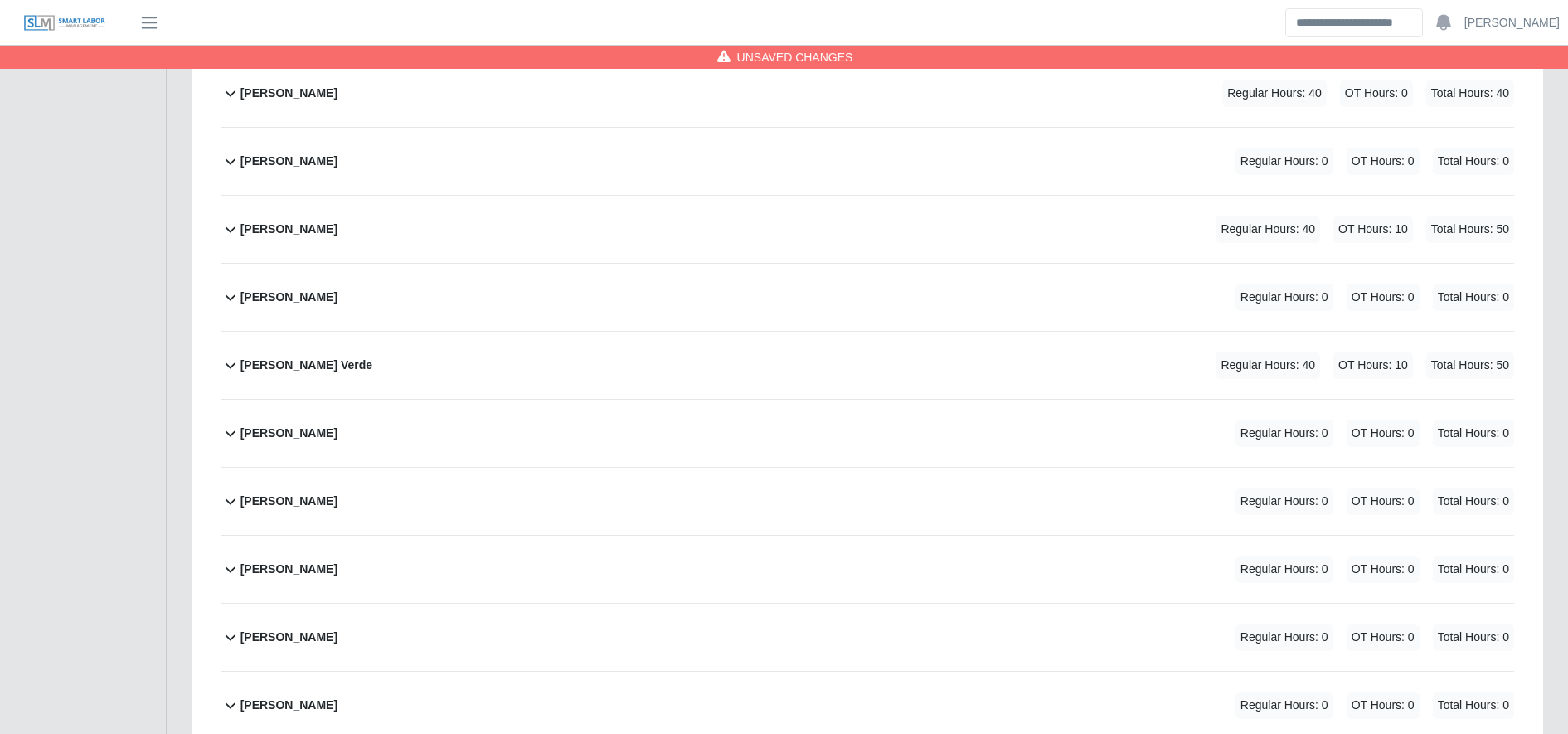
scroll to position [0, 0]
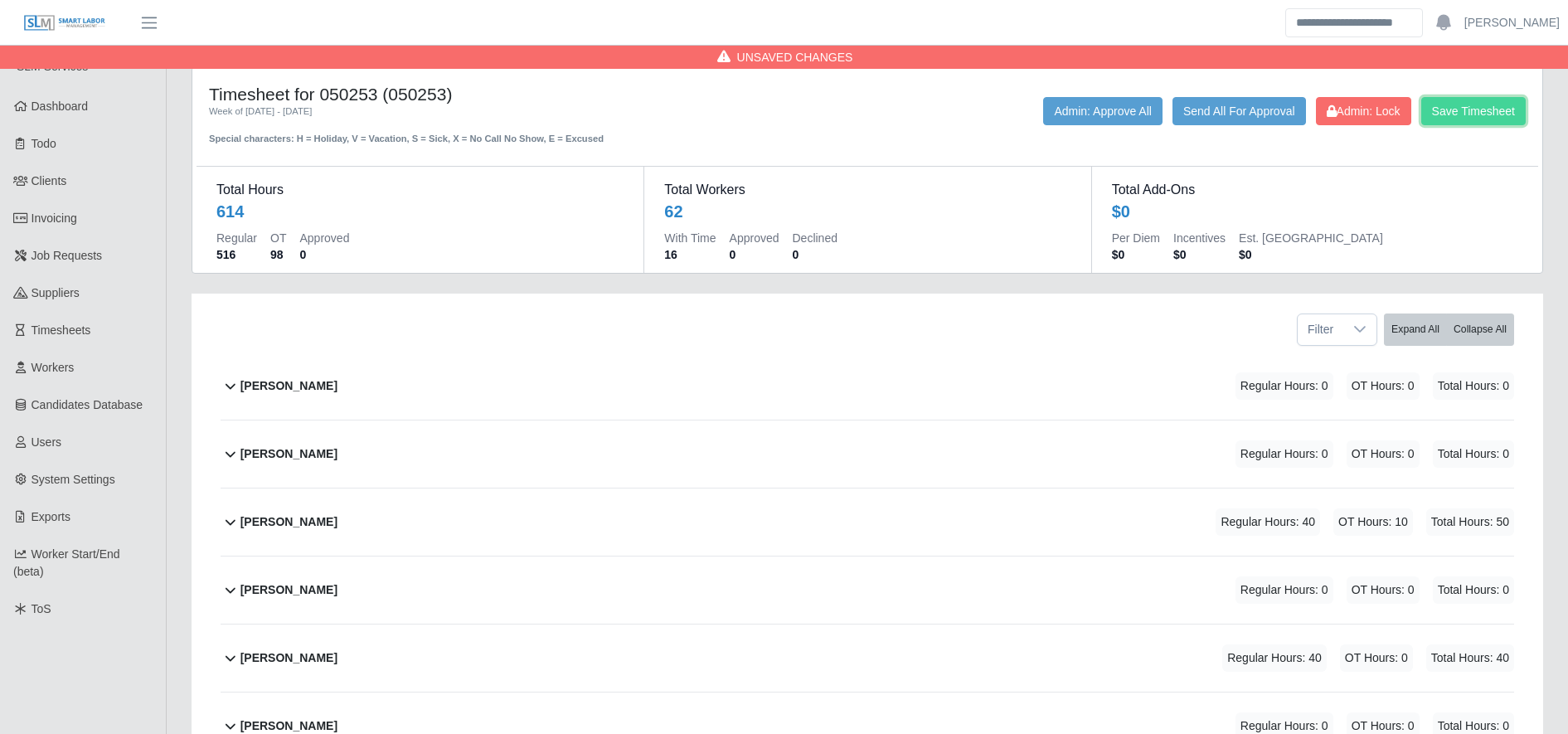
click at [1477, 110] on button "Save Timesheet" at bounding box center [1473, 111] width 104 height 29
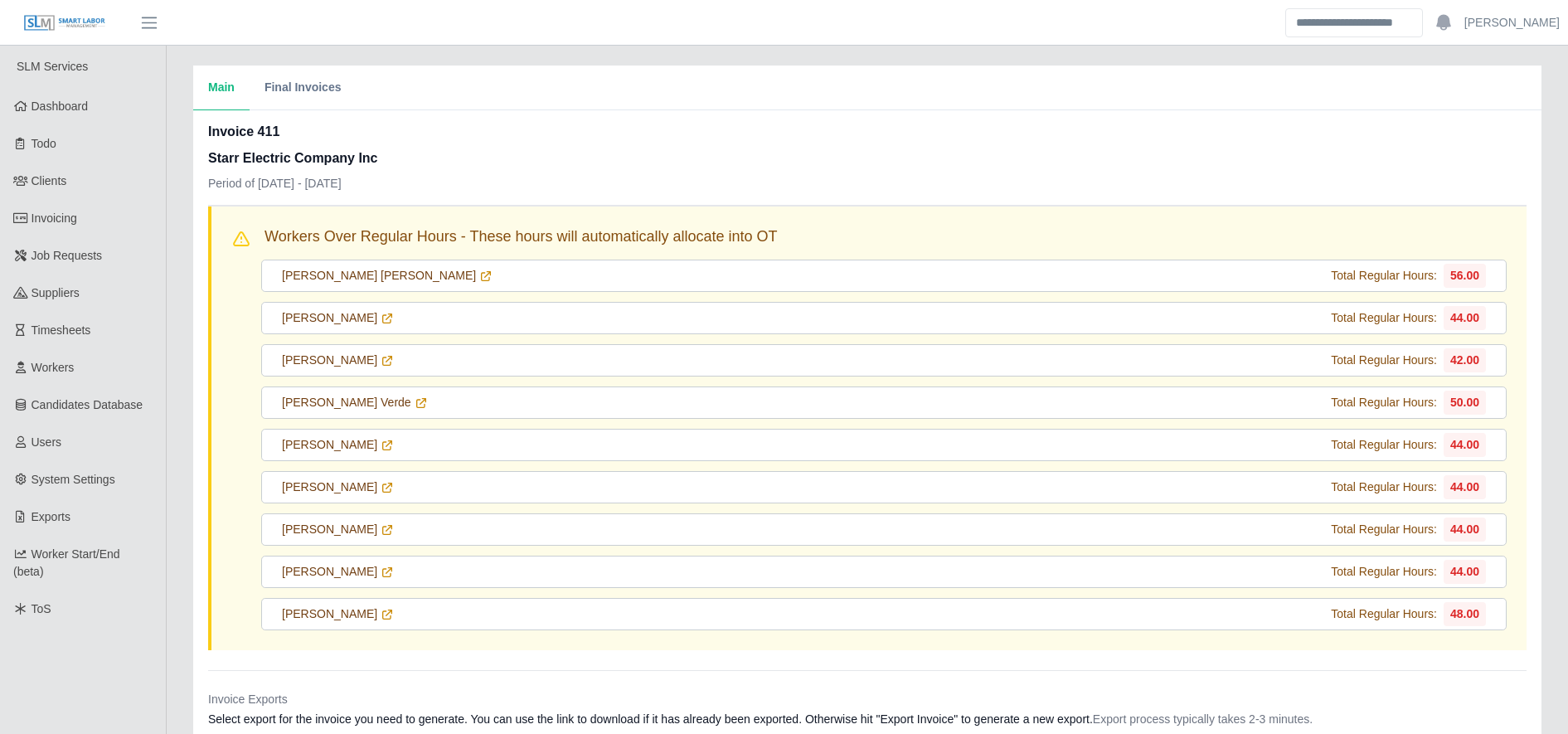
scroll to position [53, 0]
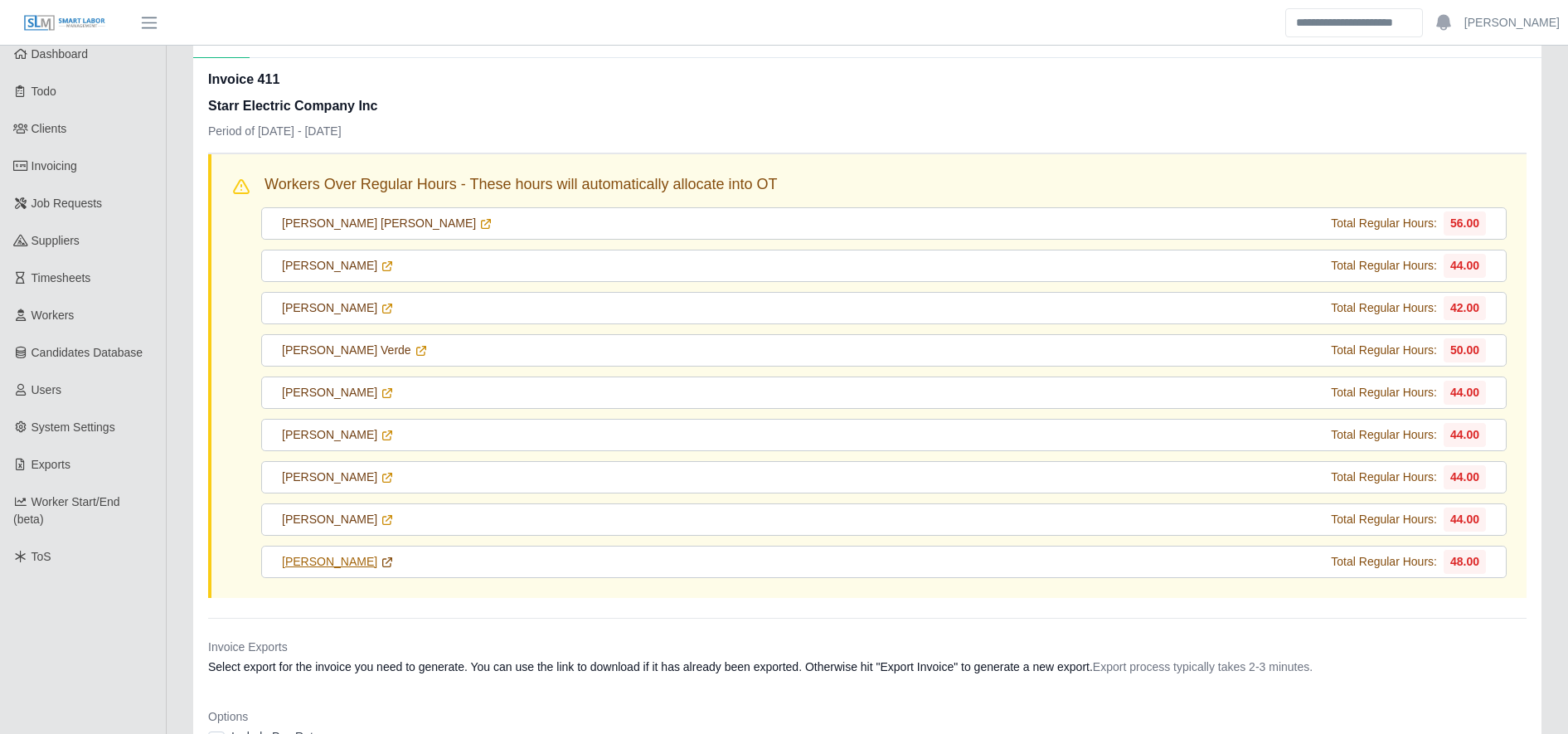
click at [394, 558] on icon at bounding box center [387, 562] width 13 height 13
click at [381, 521] on icon at bounding box center [387, 519] width 13 height 13
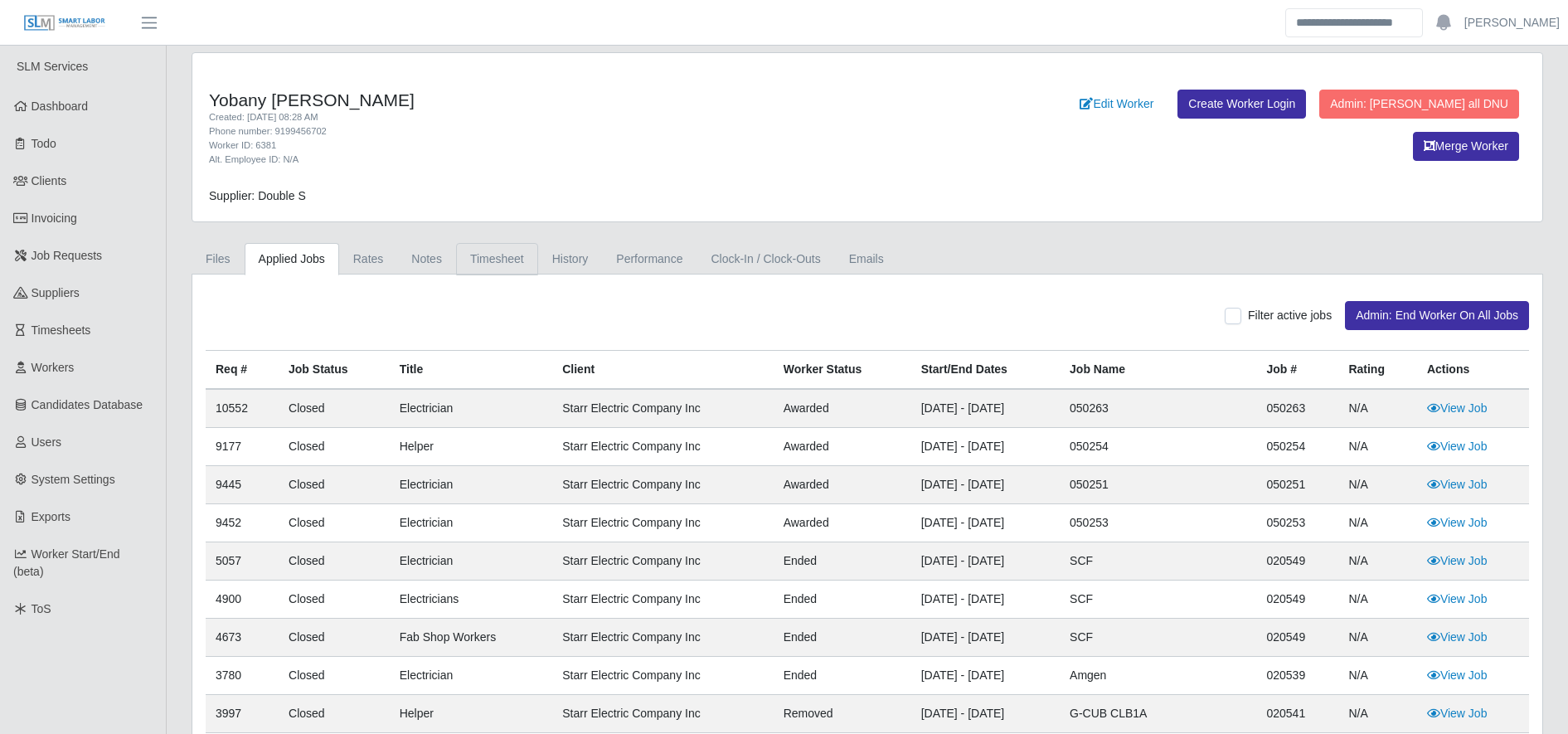
click at [487, 251] on link "Timesheet" at bounding box center [496, 258] width 82 height 32
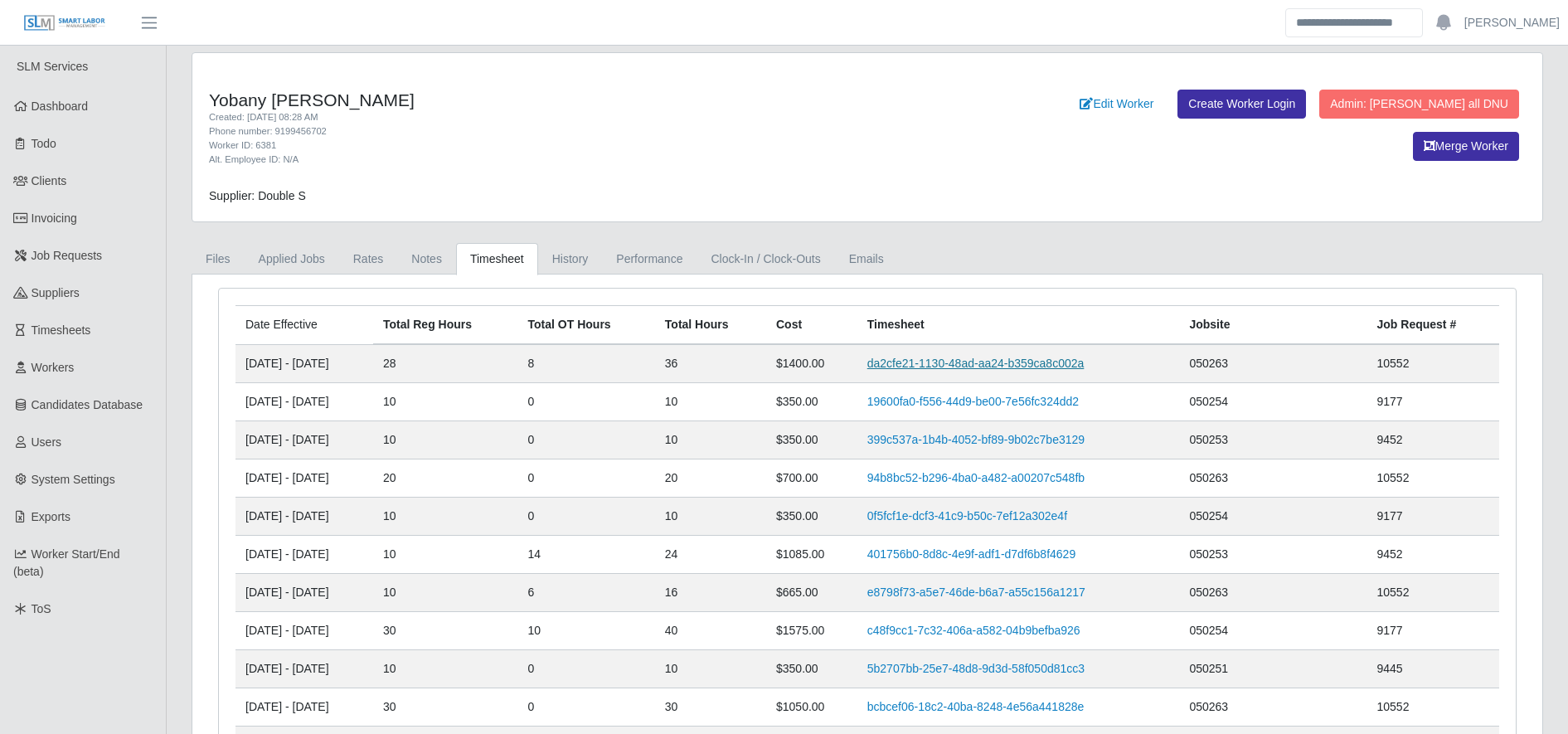
click at [963, 358] on link "da2cfe21-1130-48ad-aa24-b359ca8c002a" at bounding box center [976, 363] width 218 height 13
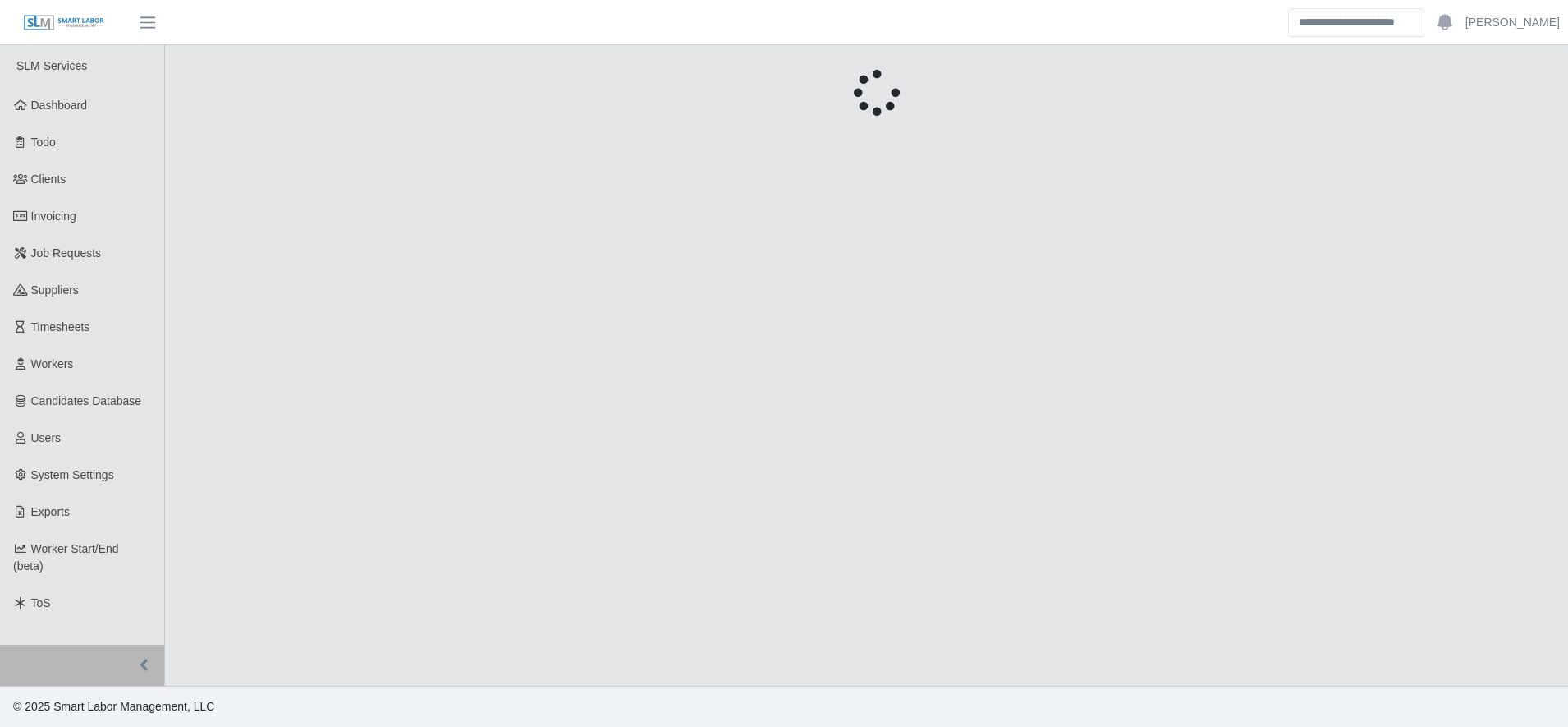
click at [518, 311] on main "Unsaved Timesheet Warning × Please save this timesheet before approving time, o…" at bounding box center [867, 364] width 1403 height 640
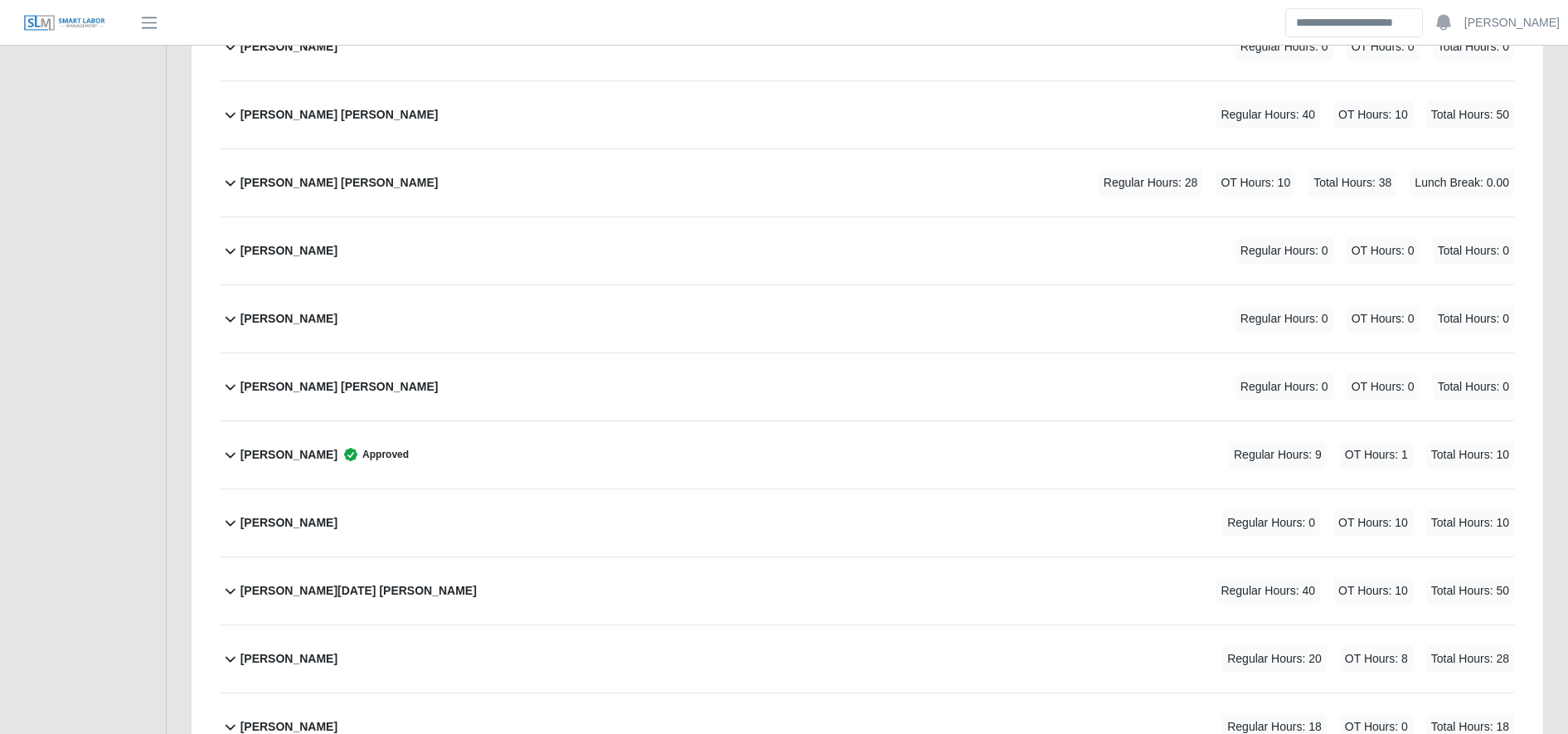
scroll to position [4024, 0]
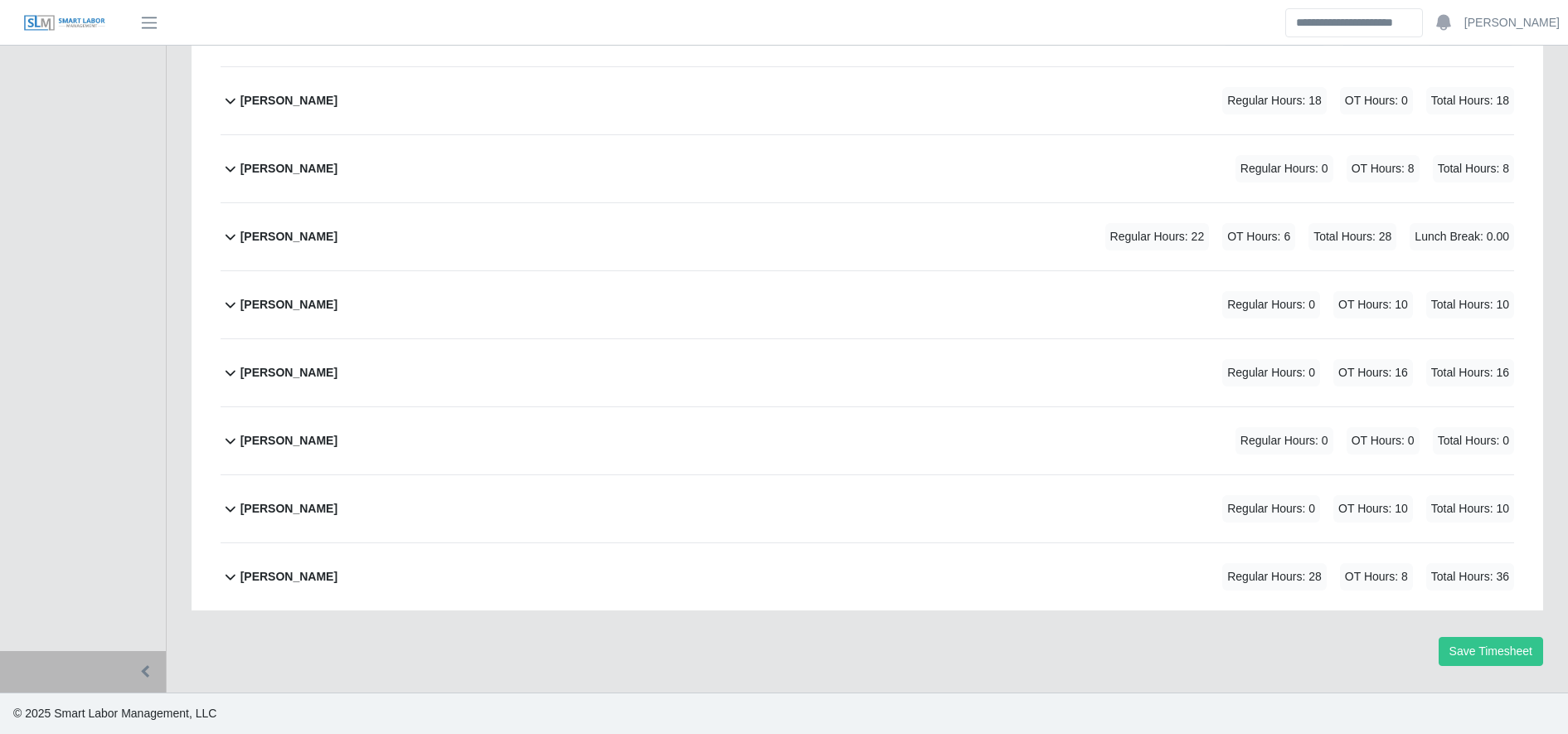
click at [419, 568] on div "[PERSON_NAME] Regular Hours: 28 OT Hours: 8 Total Hours: 36" at bounding box center [877, 576] width 1274 height 67
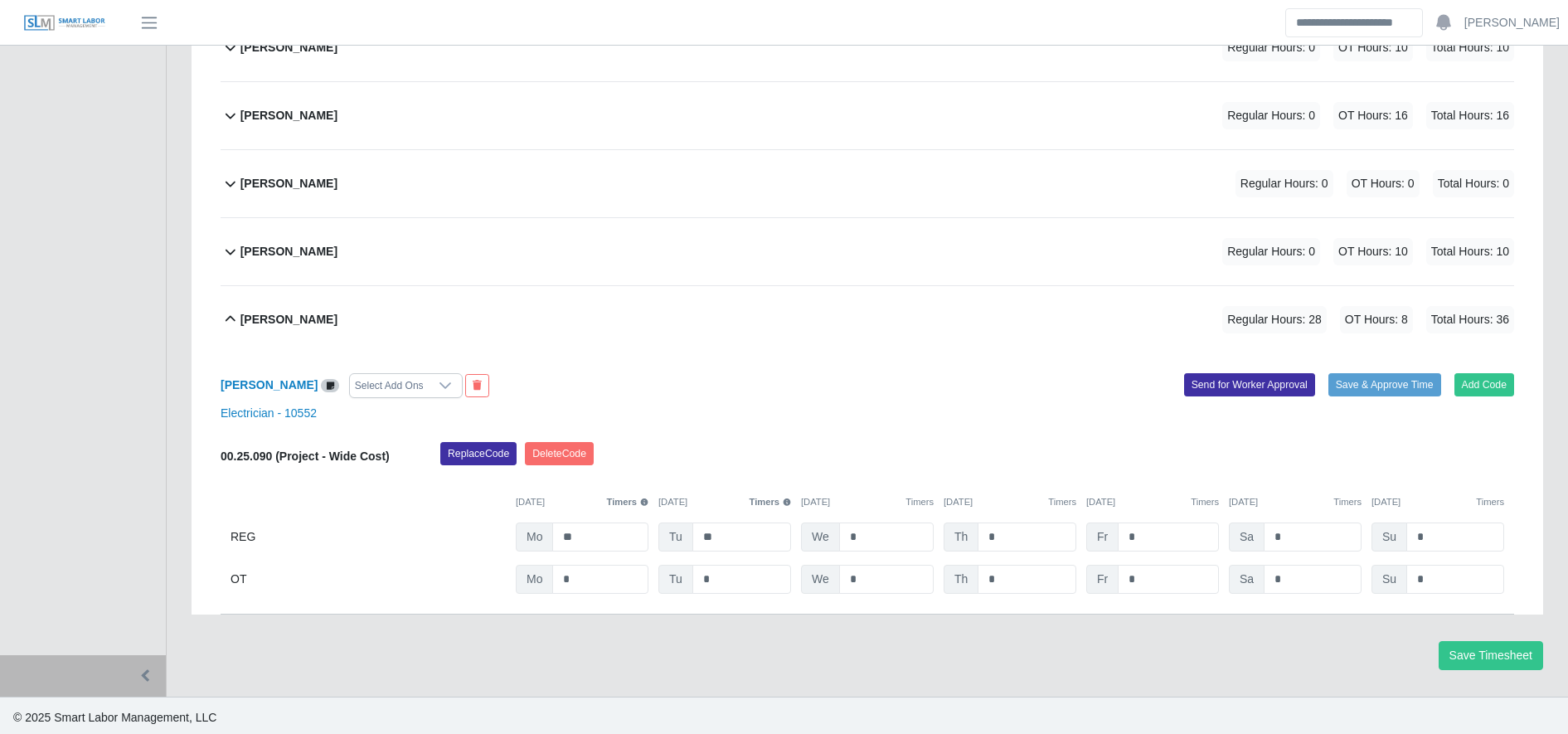
scroll to position [4285, 0]
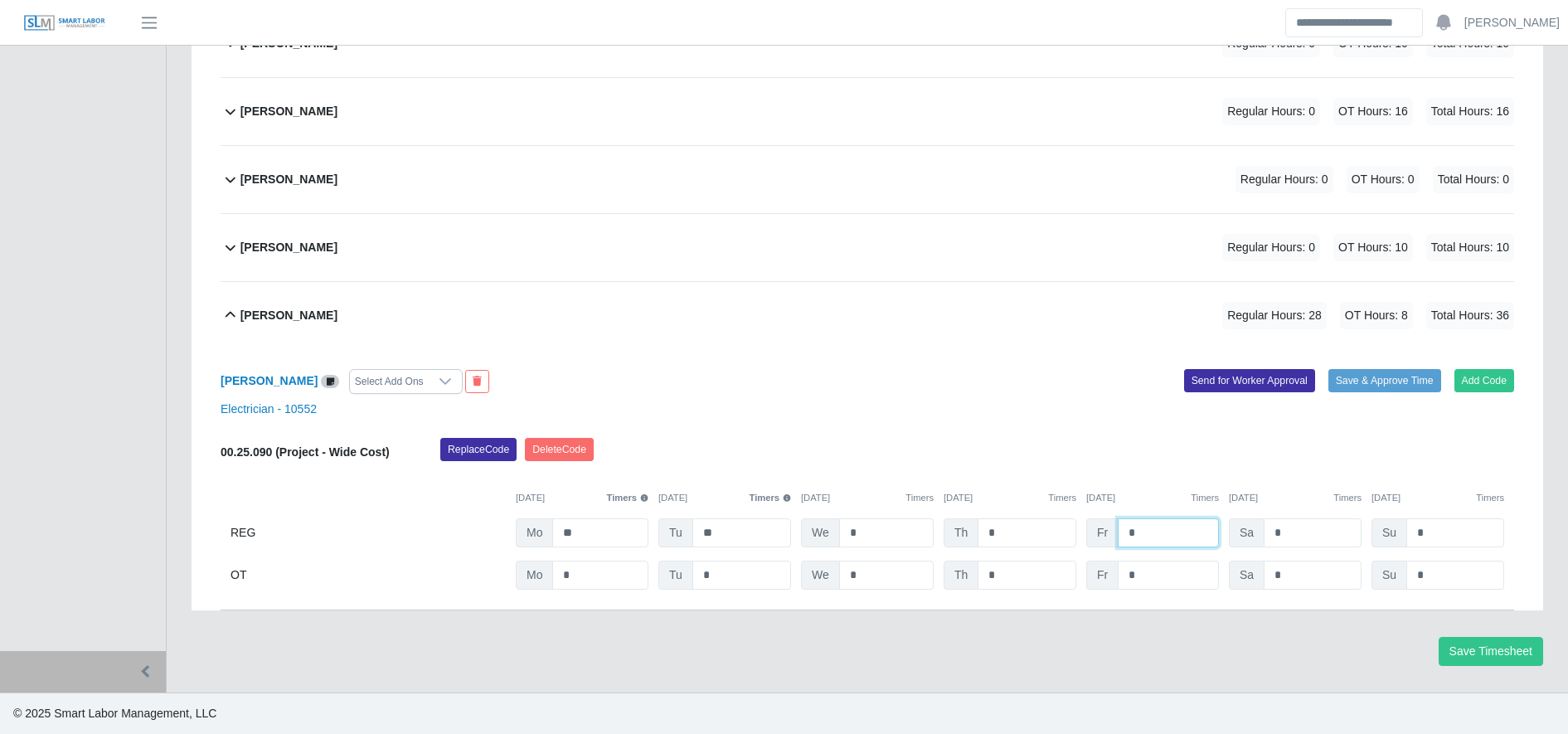
click at [1156, 547] on input "*" at bounding box center [1169, 532] width 101 height 29
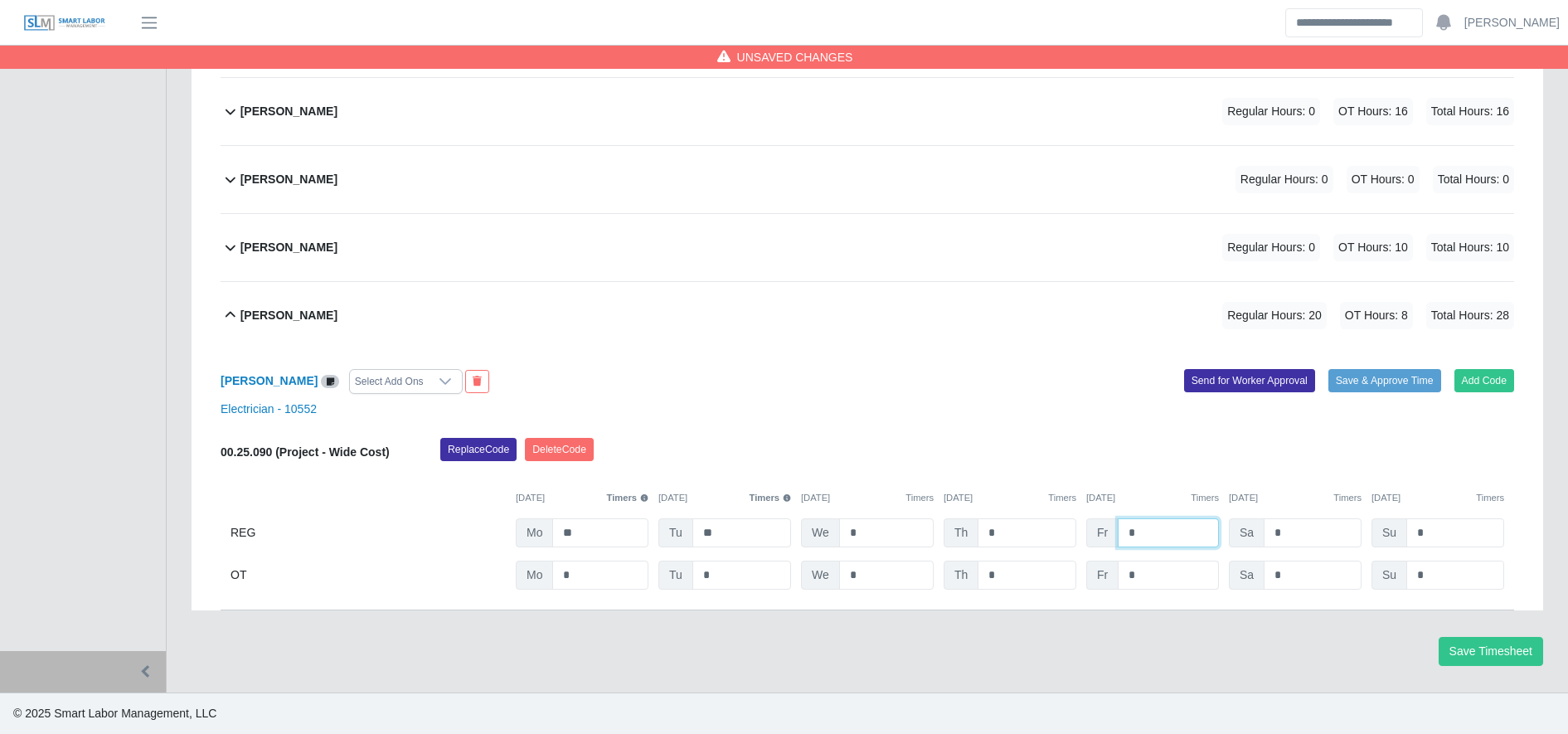
type input "*"
click at [1166, 570] on input "*" at bounding box center [1169, 574] width 101 height 29
type input "*"
click at [1481, 648] on button "Save Timesheet" at bounding box center [1491, 650] width 104 height 29
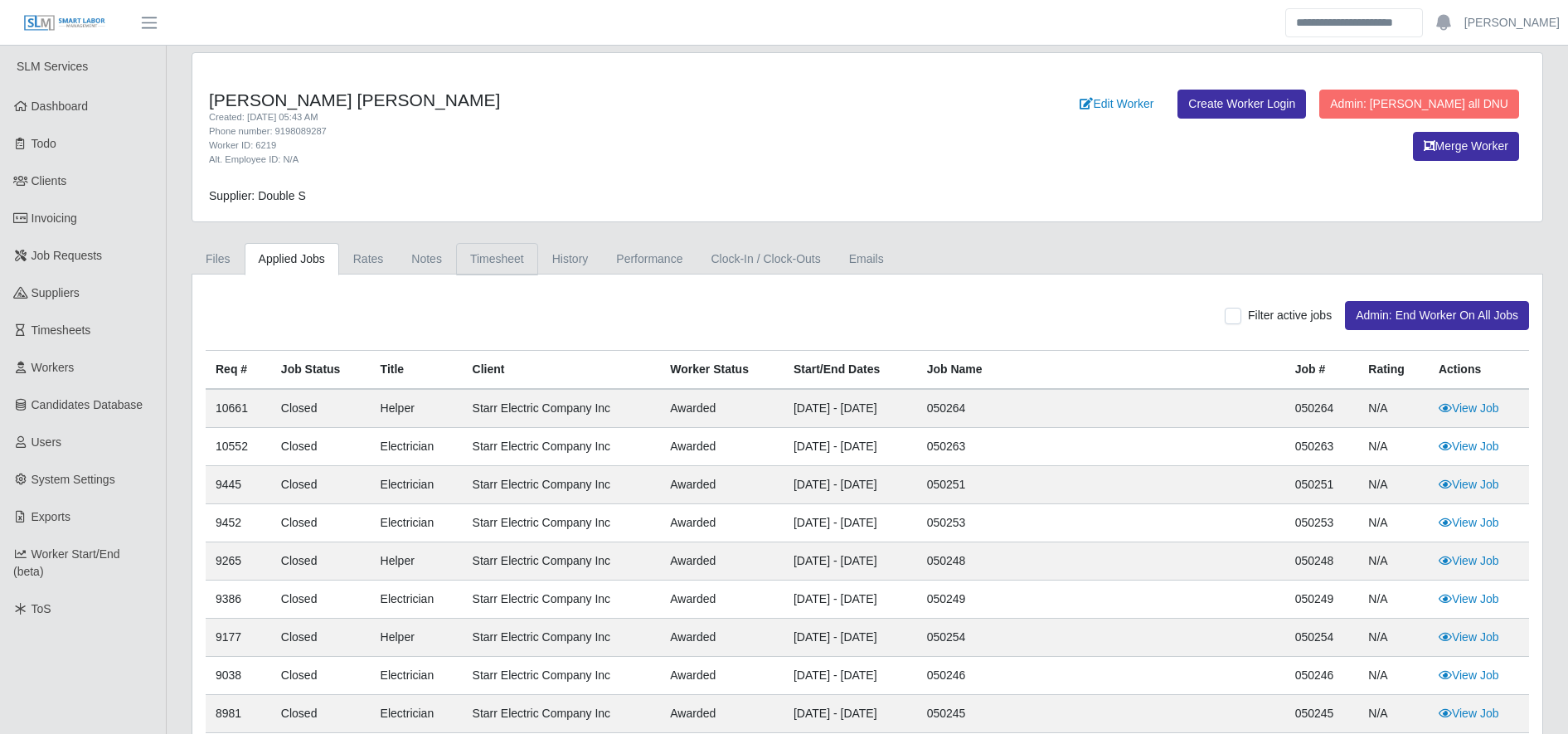
click at [510, 255] on link "Timesheet" at bounding box center [496, 258] width 82 height 32
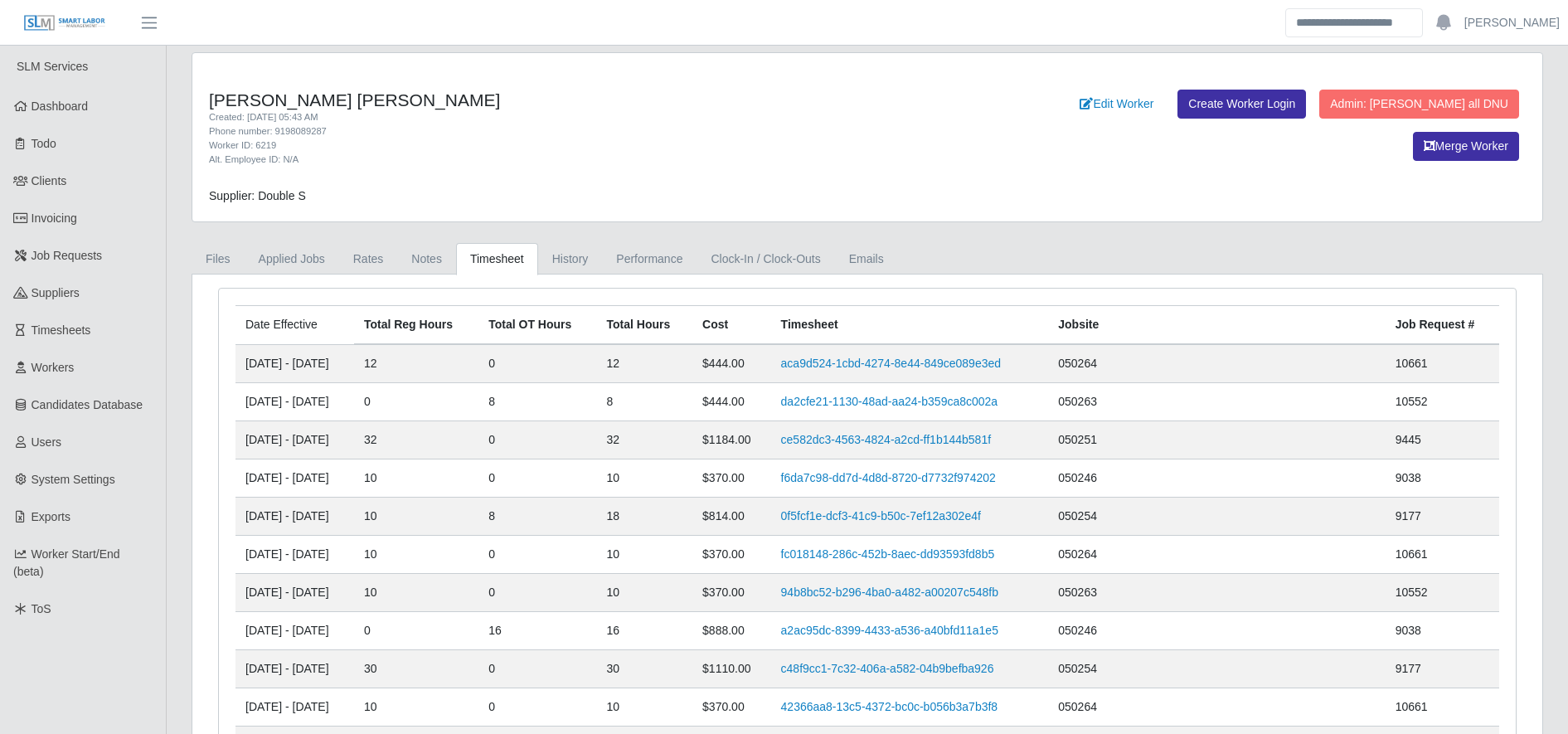
click at [940, 335] on th "Timesheet" at bounding box center [909, 326] width 278 height 39
click at [948, 357] on link "aca9d524-1cbd-4274-8e44-849ce089e3ed" at bounding box center [891, 363] width 220 height 13
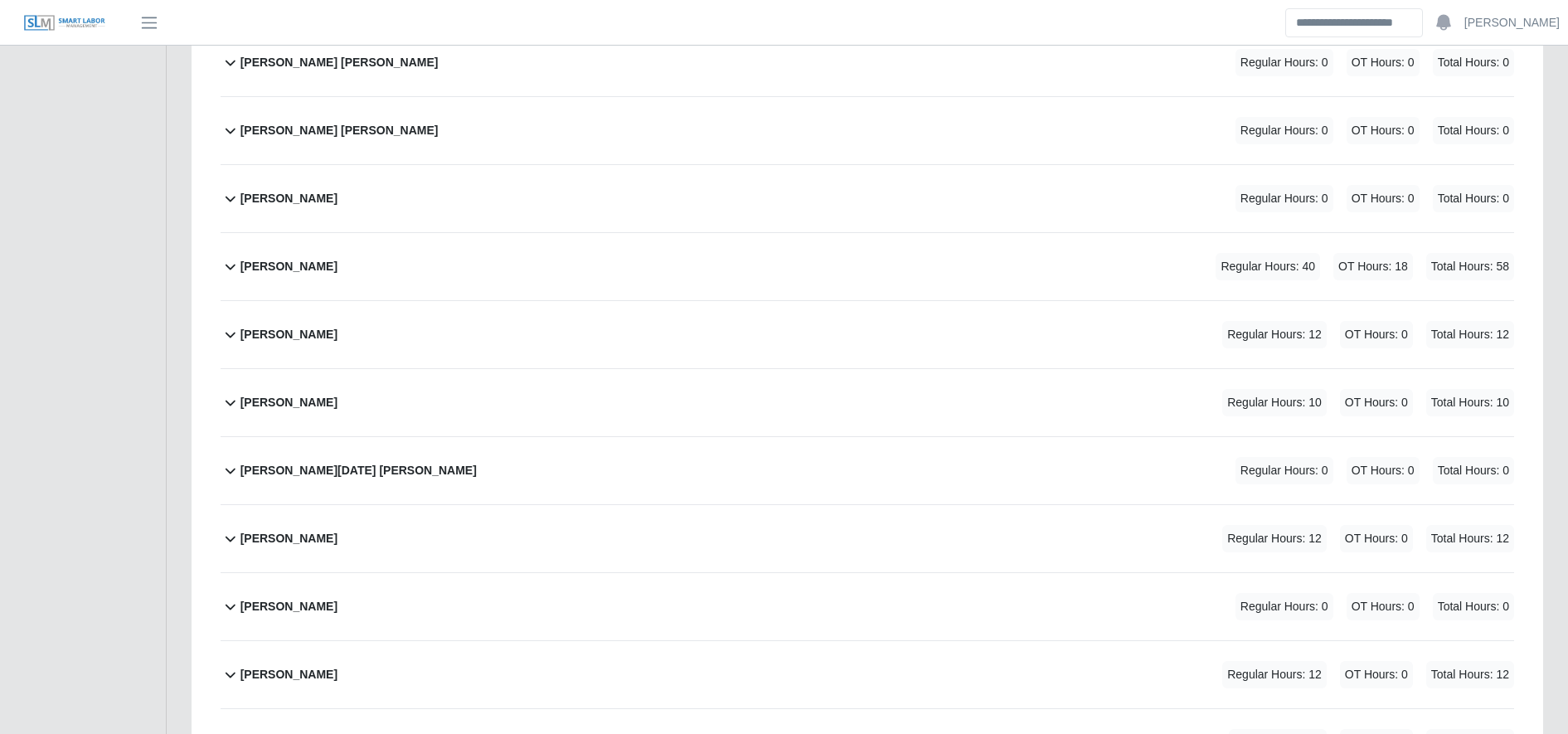
scroll to position [4895, 0]
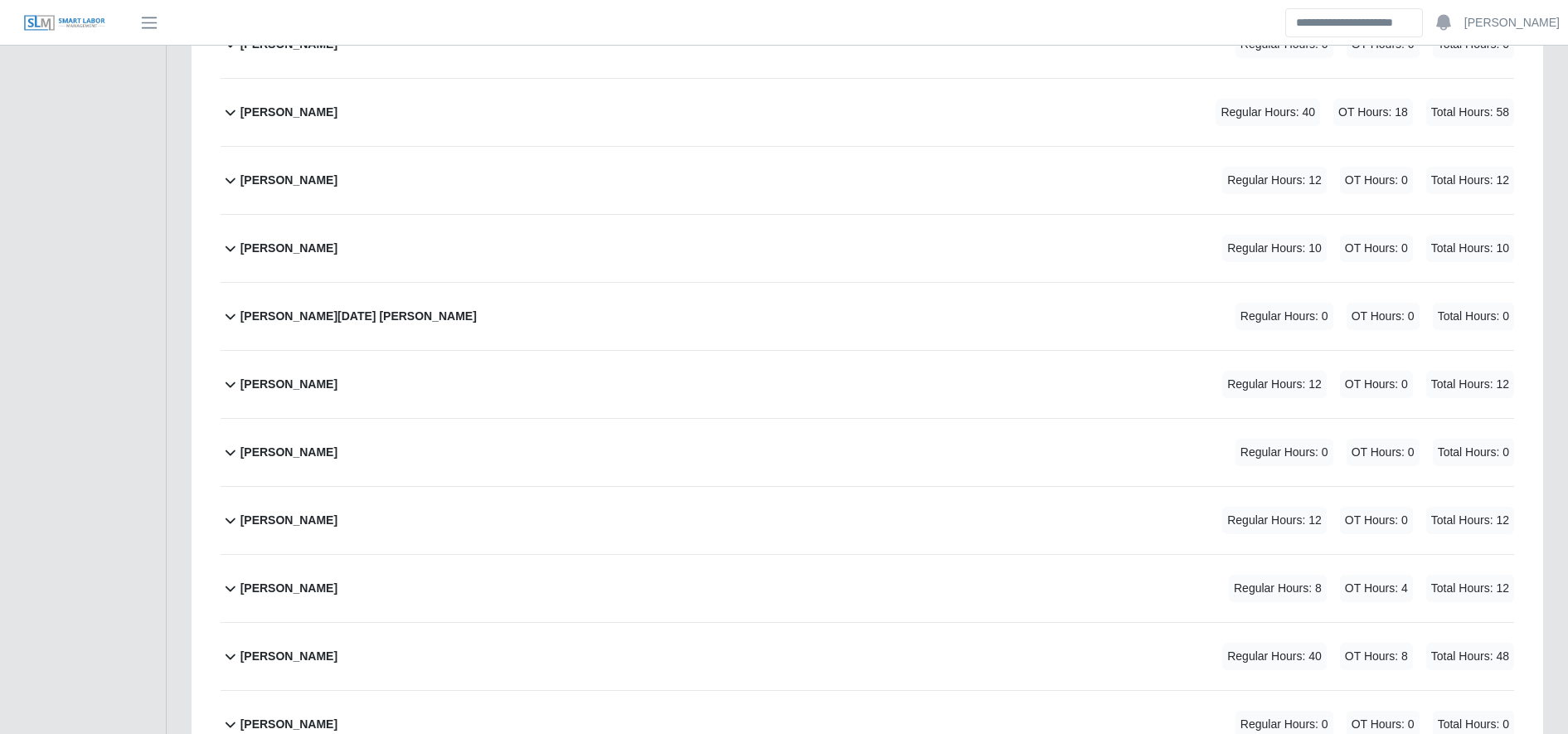
click at [400, 365] on div "Roger Trochez Regular Hours: 12 OT Hours: 0 Total Hours: 12" at bounding box center [877, 384] width 1274 height 67
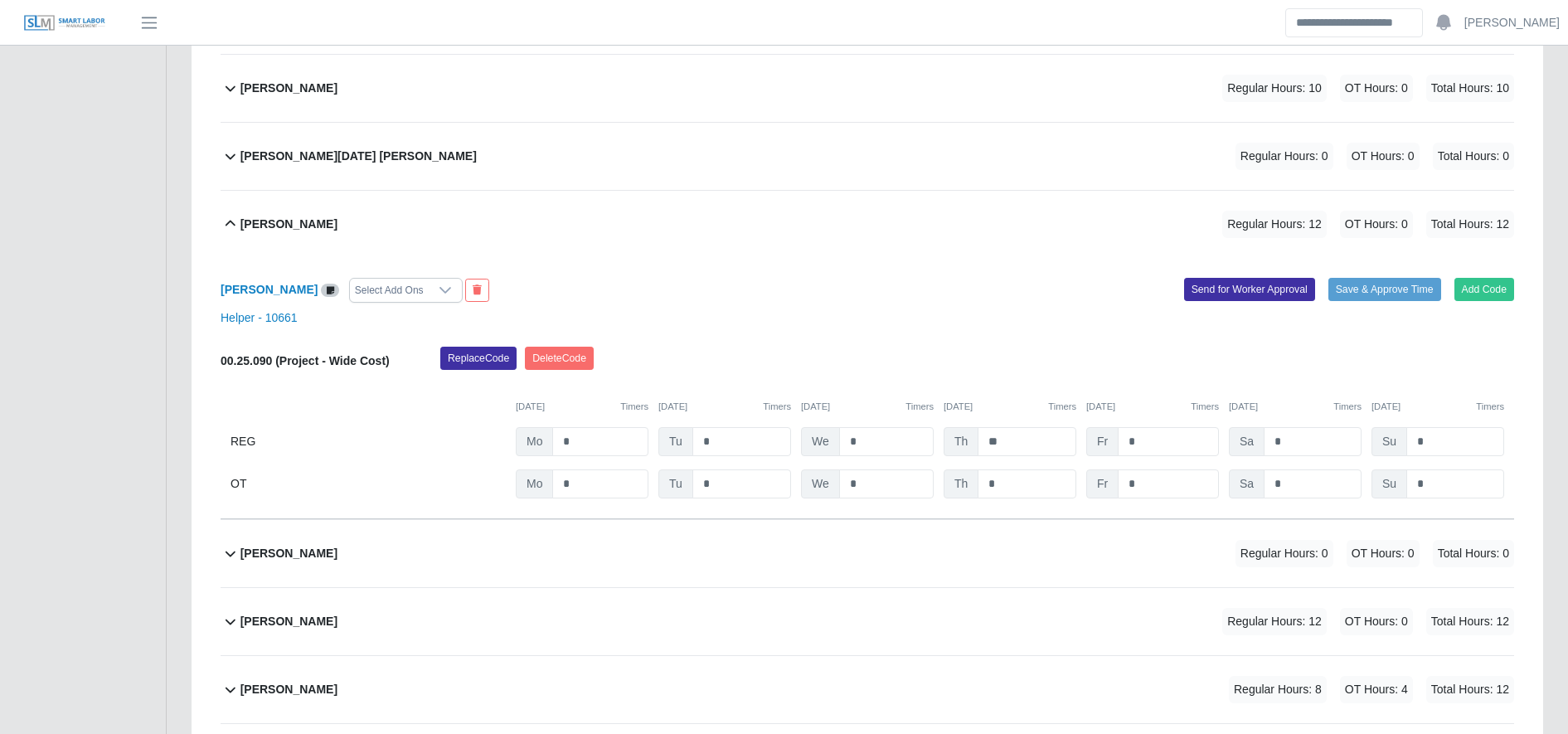
scroll to position [5057, 0]
click at [1003, 431] on input "**" at bounding box center [1027, 440] width 99 height 29
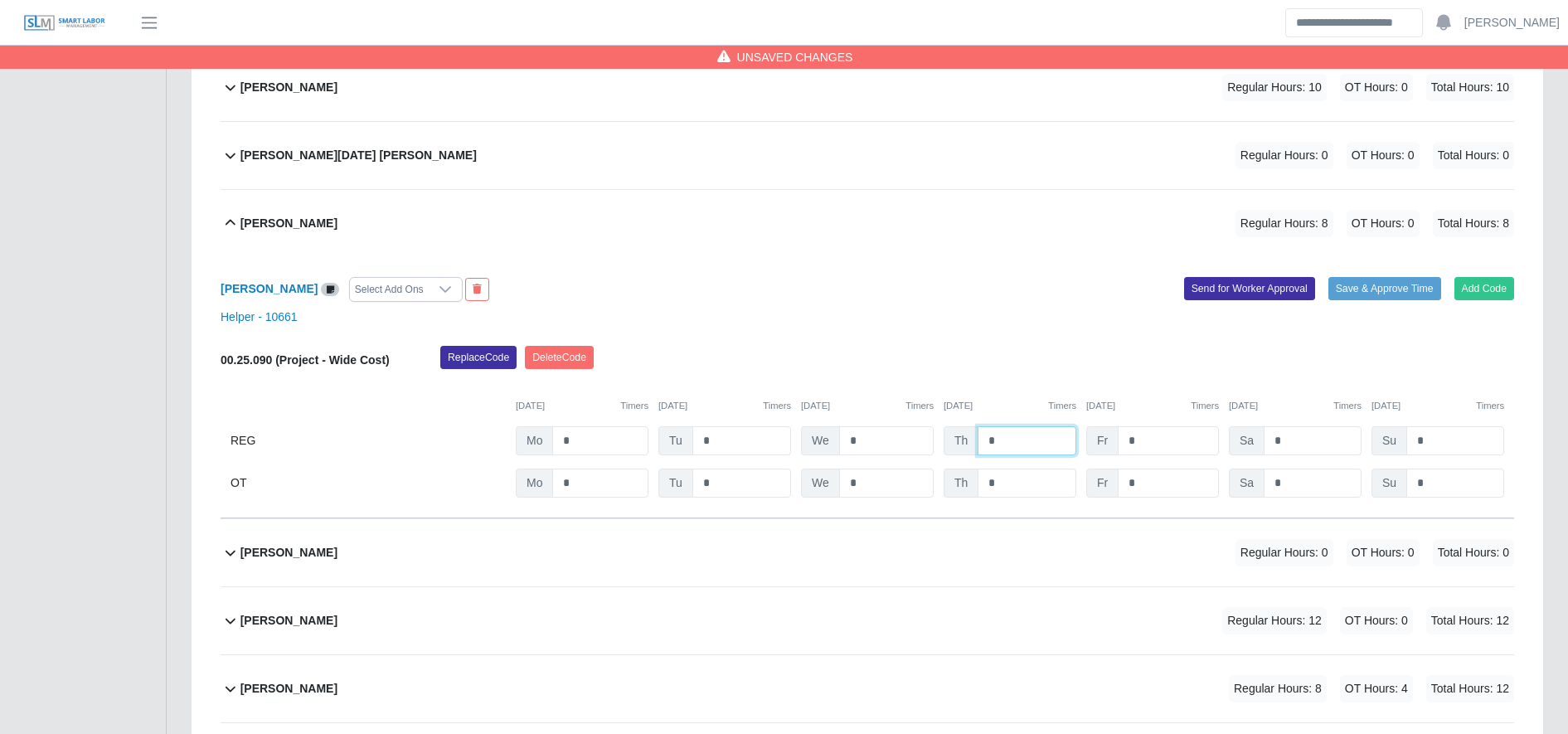
type input "*"
click at [1014, 471] on input "*" at bounding box center [1027, 482] width 99 height 29
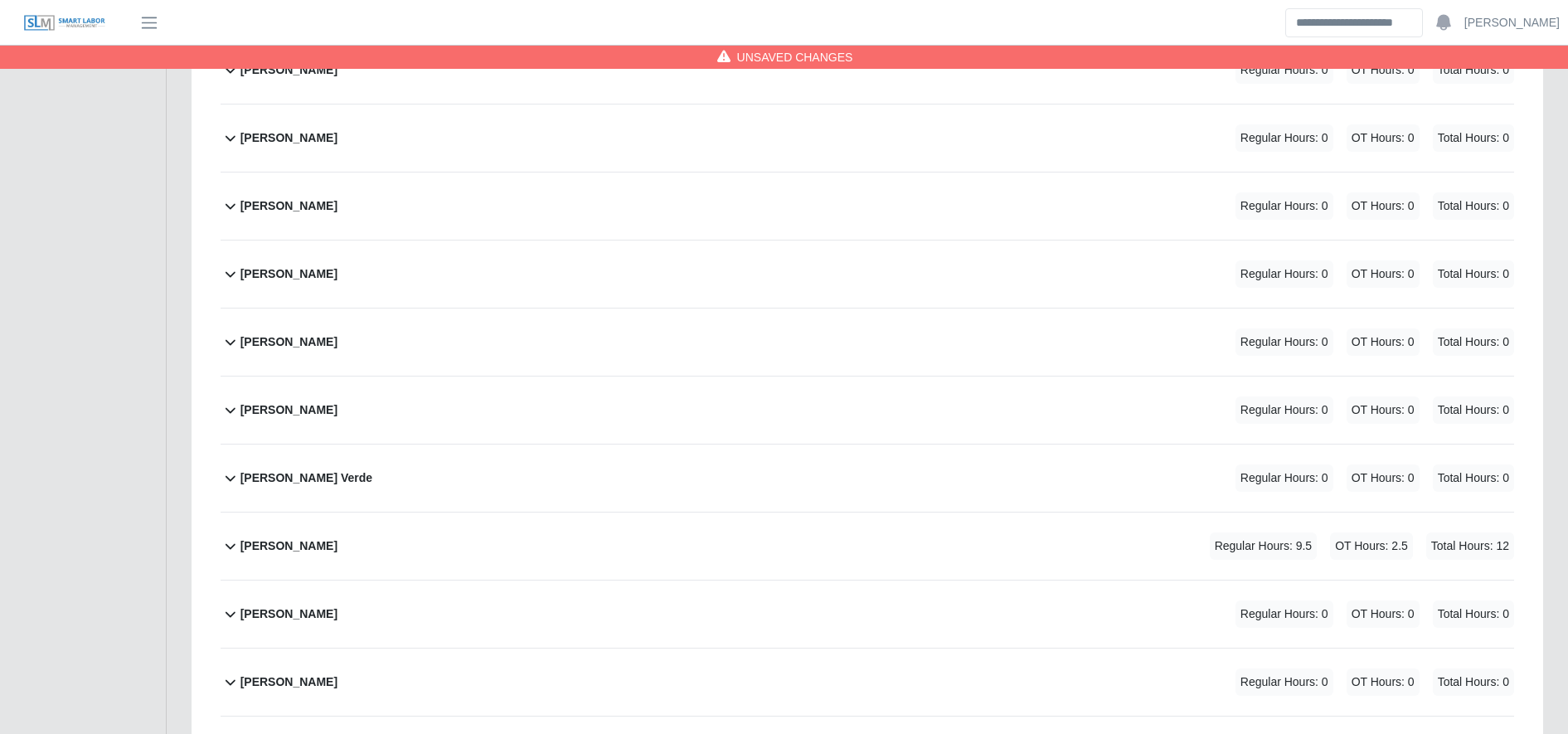
scroll to position [0, 0]
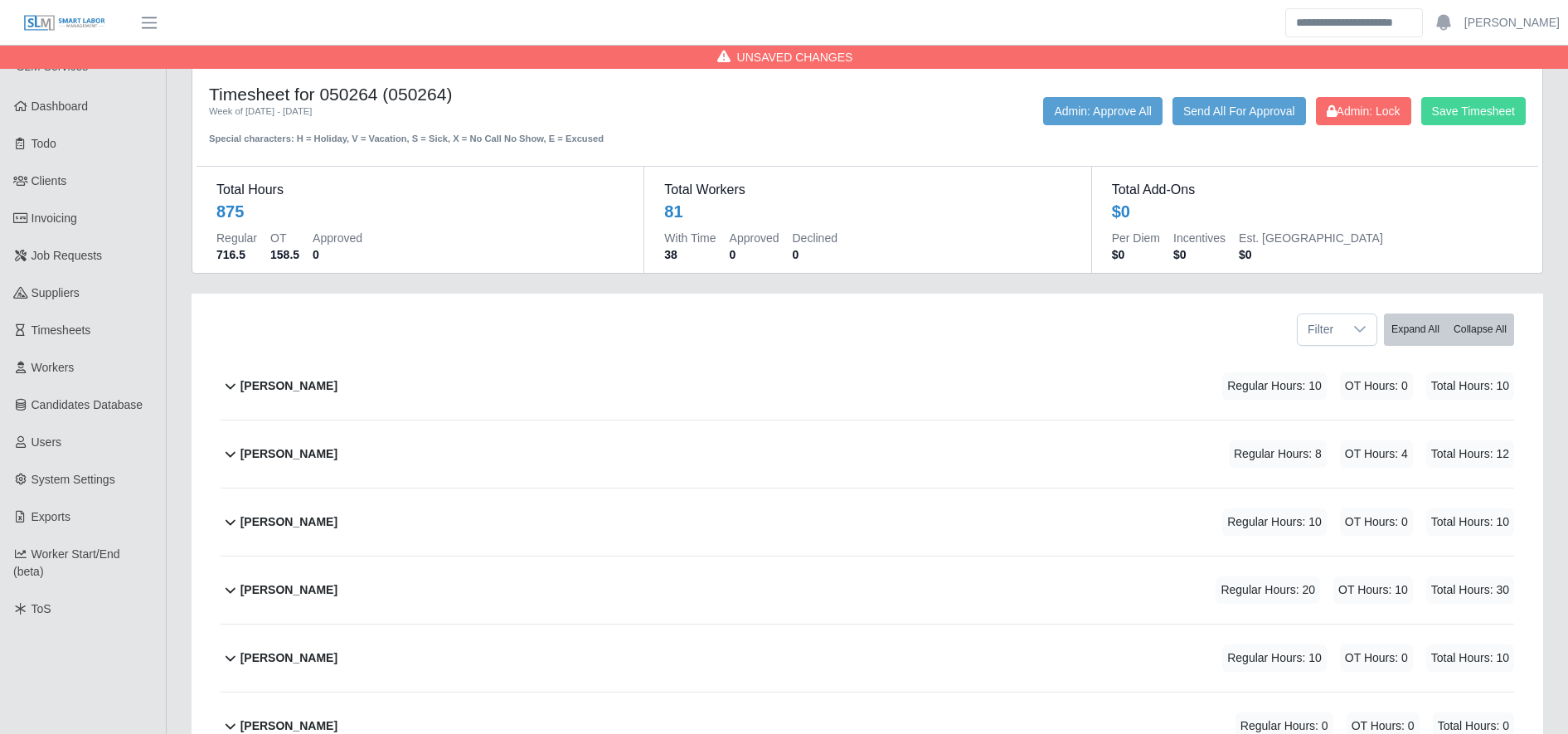
type input "*"
click at [1500, 112] on button "Save Timesheet" at bounding box center [1473, 111] width 104 height 29
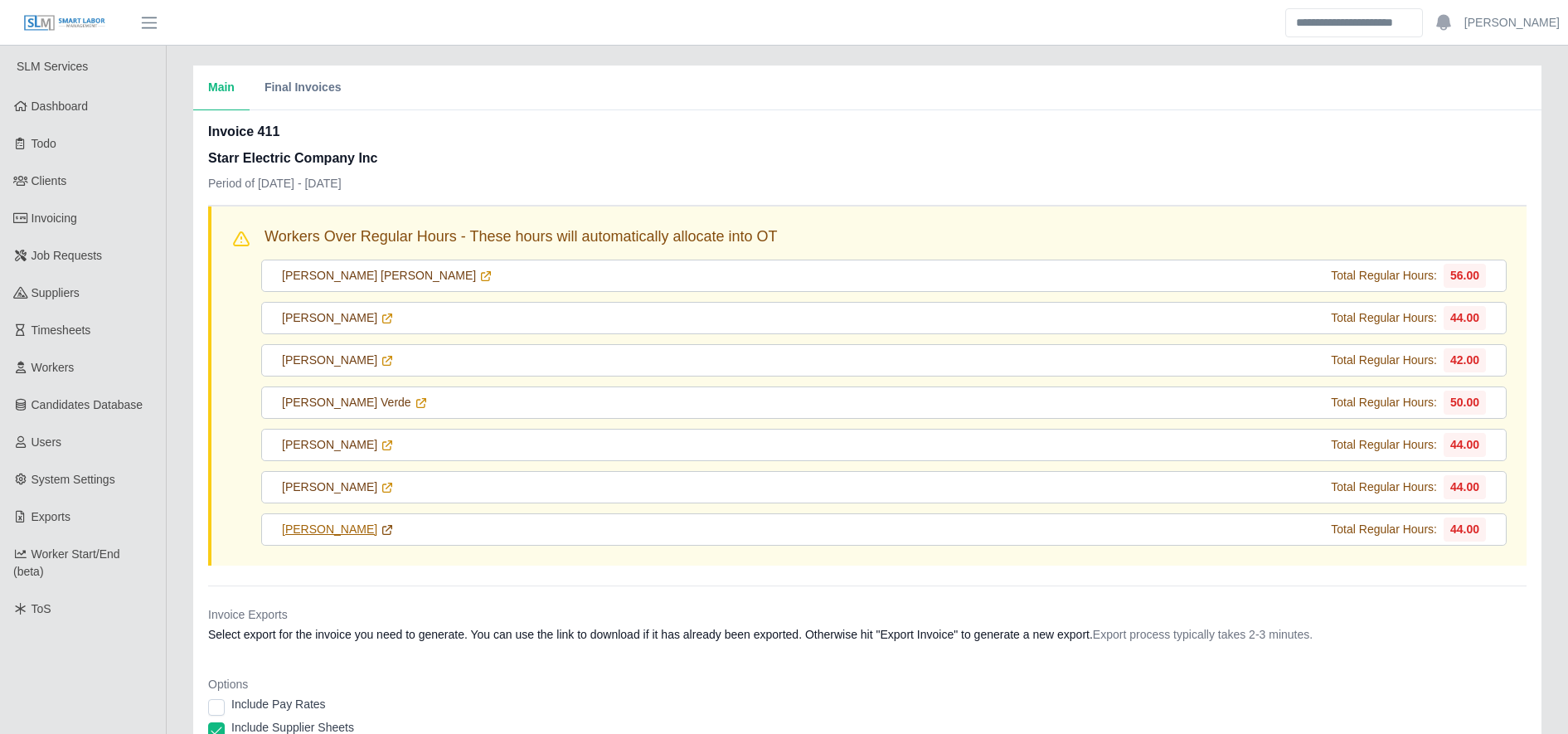
click at [394, 538] on link "[PERSON_NAME]" at bounding box center [338, 529] width 112 height 18
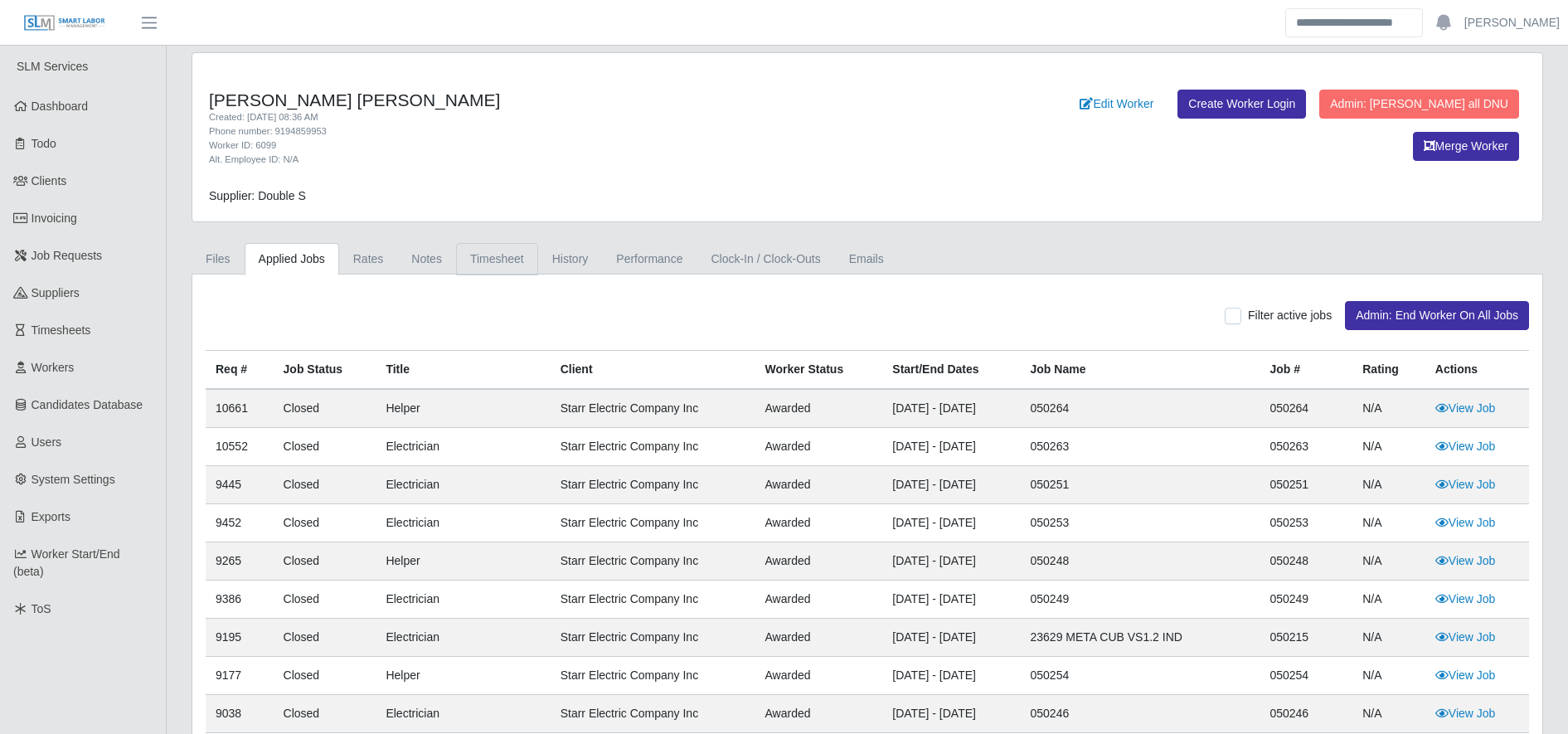
click at [497, 266] on link "Timesheet" at bounding box center [496, 258] width 82 height 32
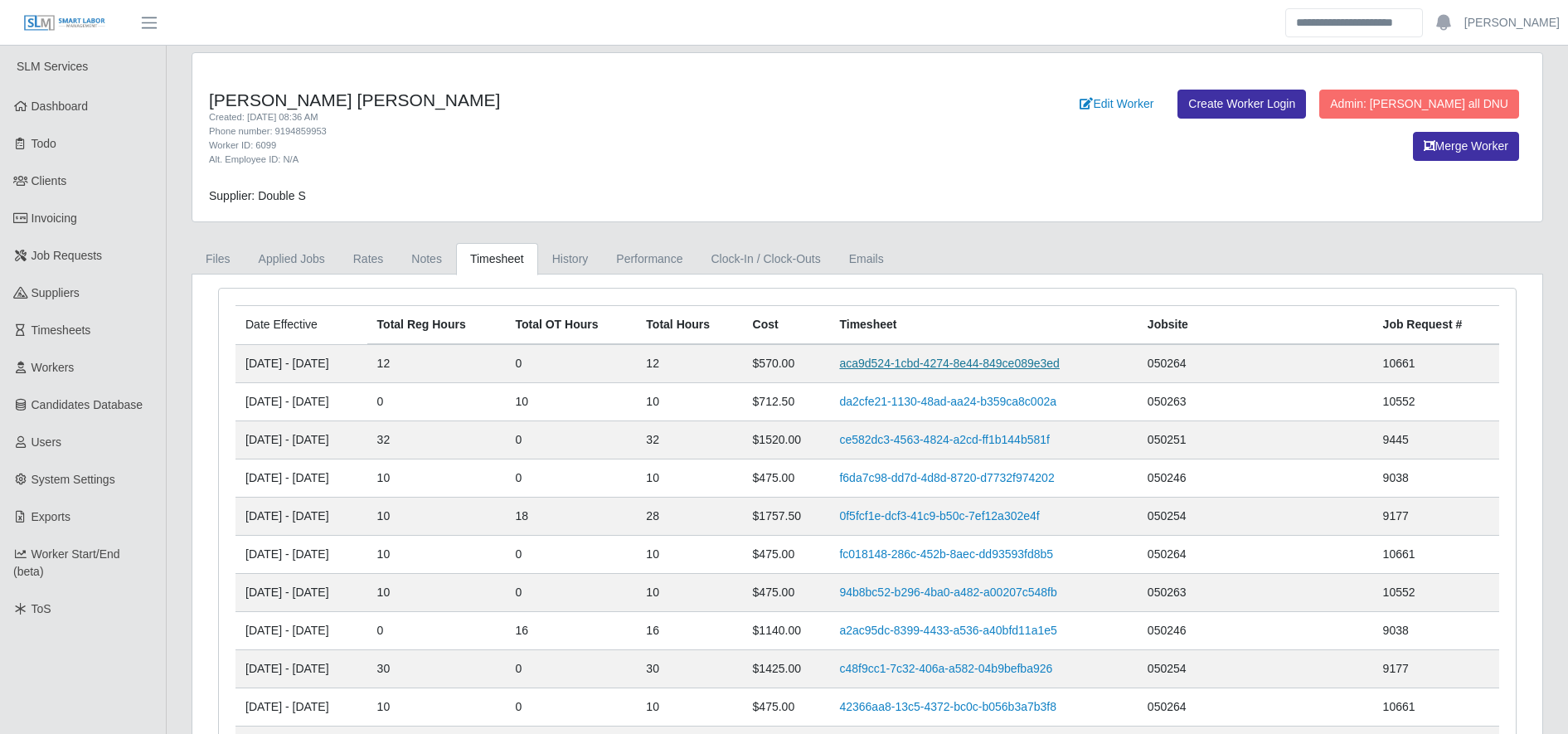
click at [952, 358] on link "aca9d524-1cbd-4274-8e44-849ce089e3ed" at bounding box center [949, 363] width 220 height 13
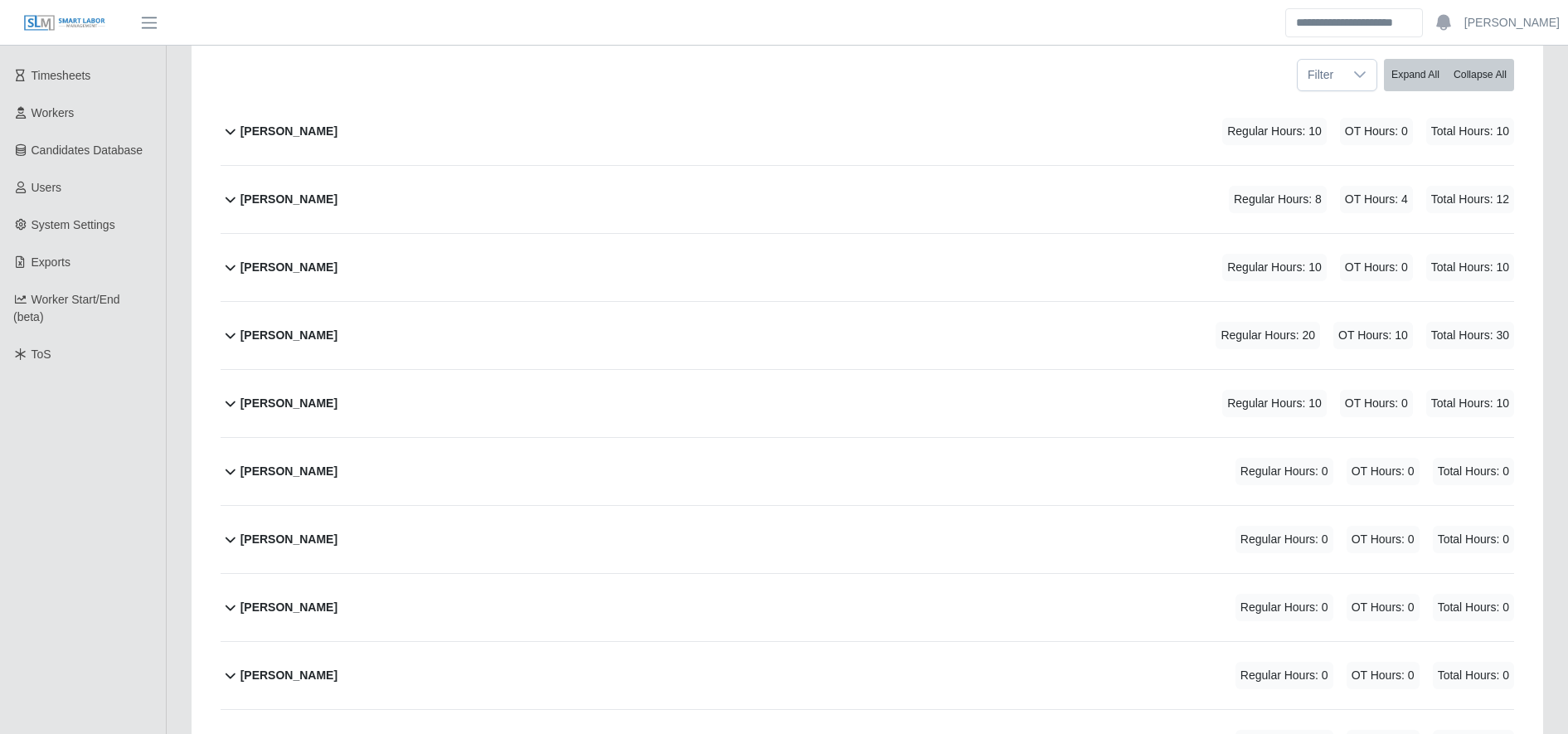
scroll to position [5247, 0]
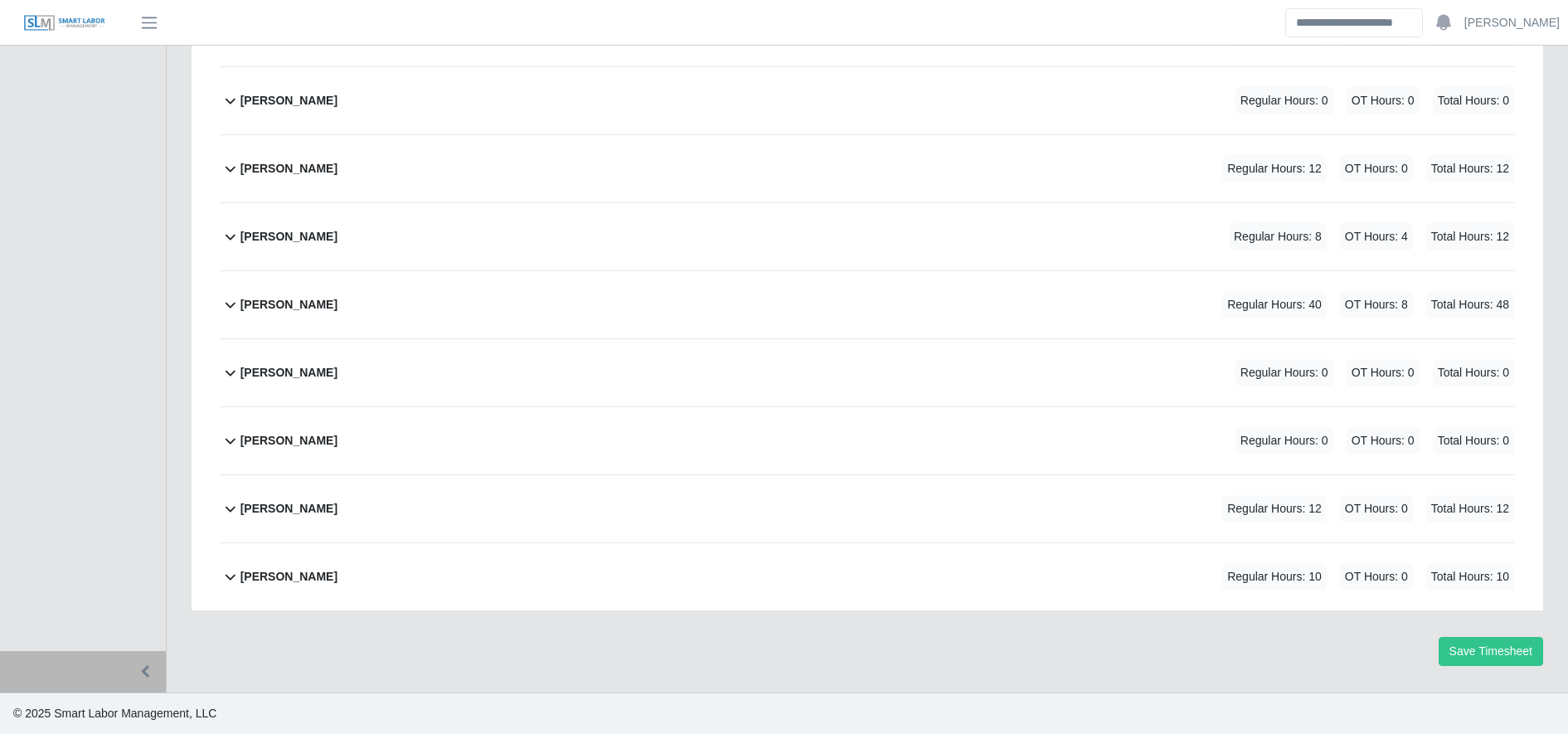
click at [508, 524] on div "William Barahona Alvarenga Regular Hours: 12 OT Hours: 0 Total Hours: 12" at bounding box center [877, 508] width 1274 height 67
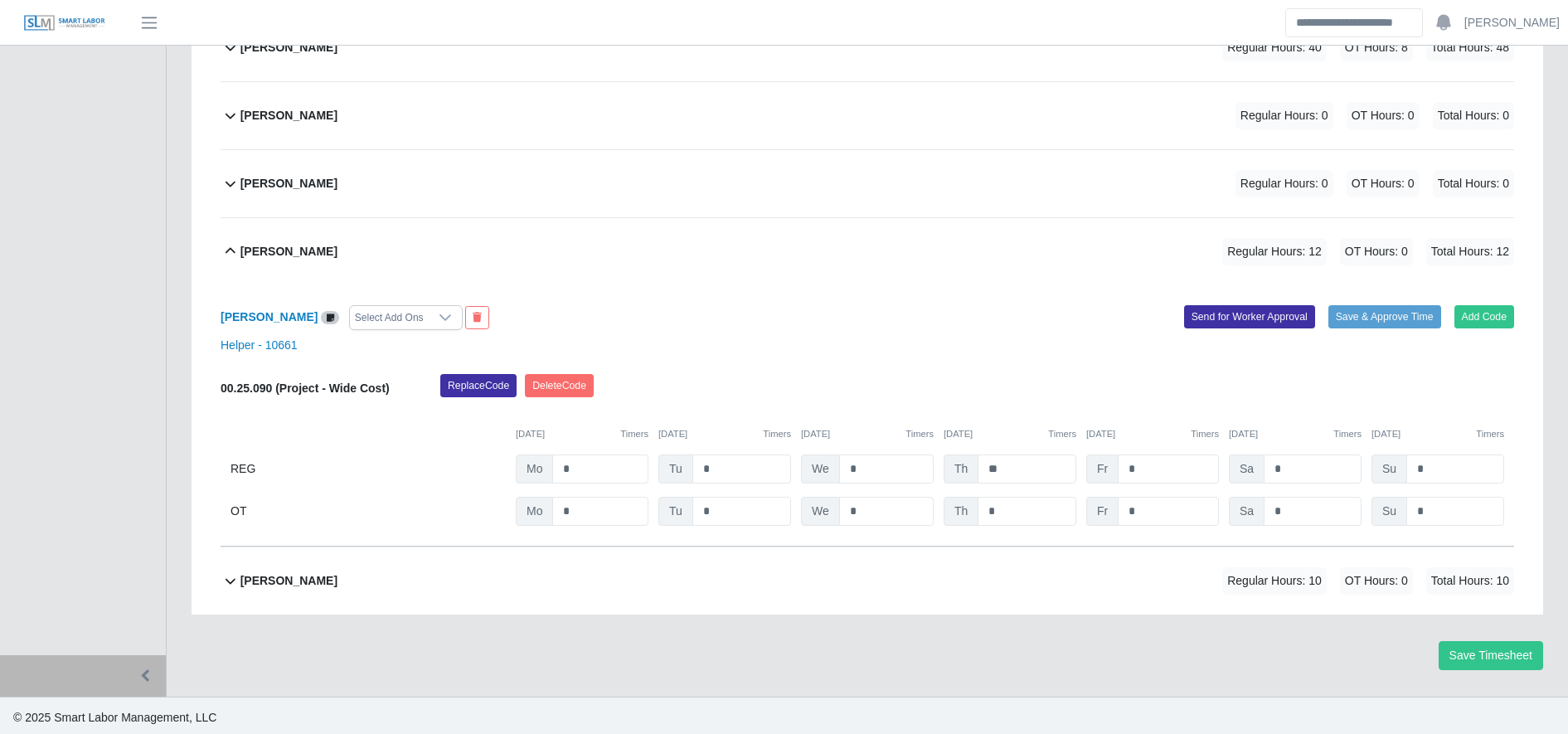
scroll to position [5509, 0]
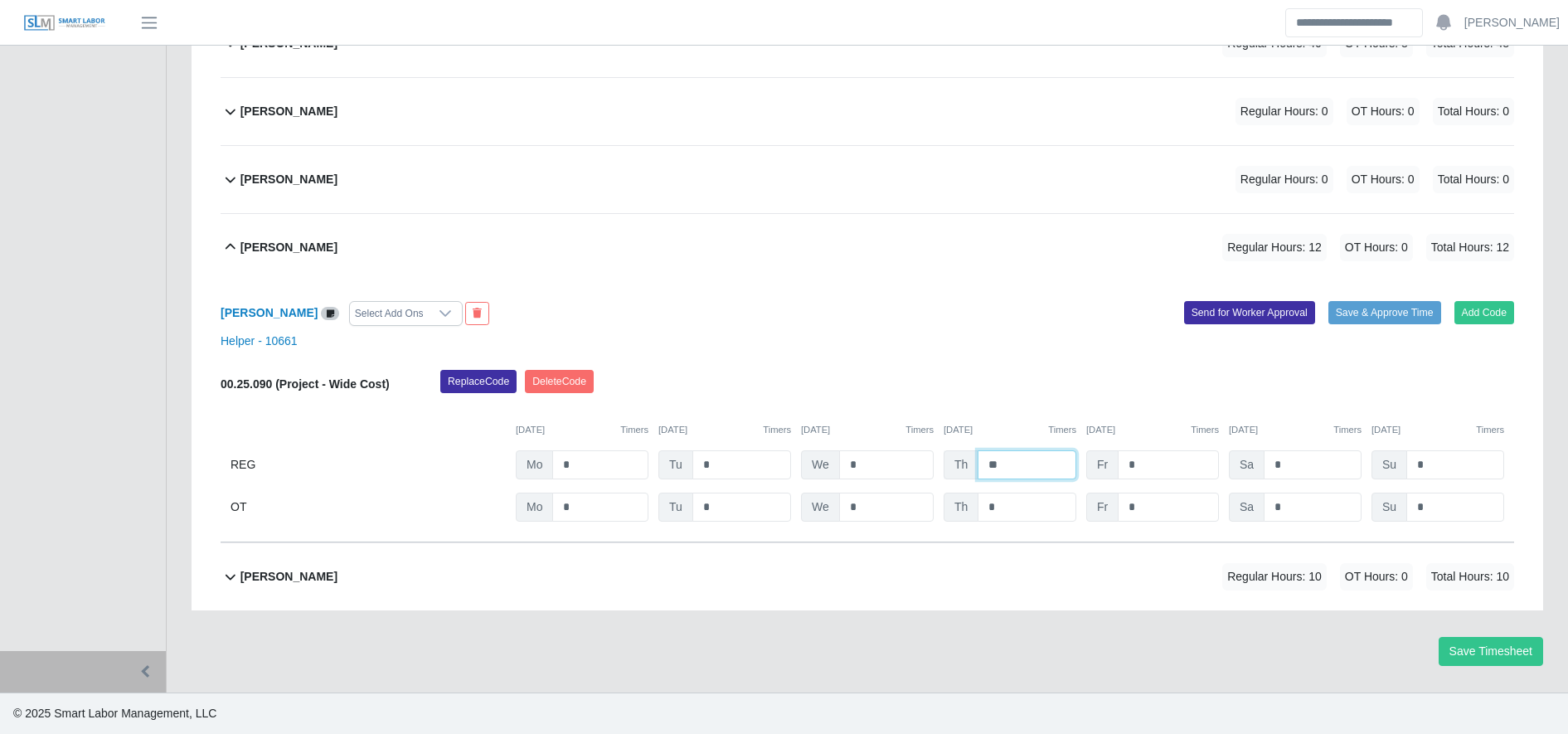
click at [1022, 470] on input "**" at bounding box center [1027, 464] width 99 height 29
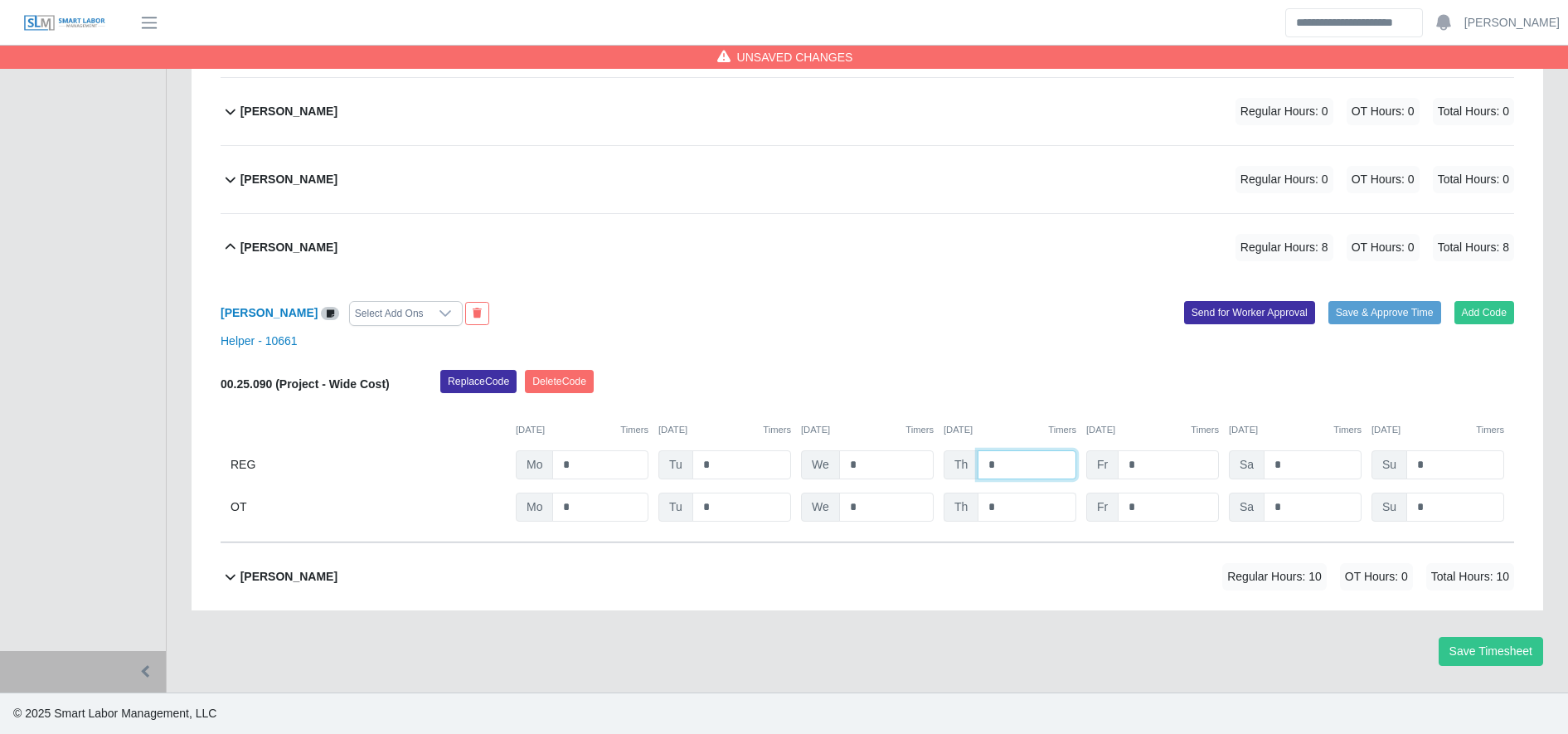
type input "*"
click at [1033, 504] on input "*" at bounding box center [1027, 506] width 99 height 29
type input "*"
click at [1526, 648] on button "Save Timesheet" at bounding box center [1491, 650] width 104 height 29
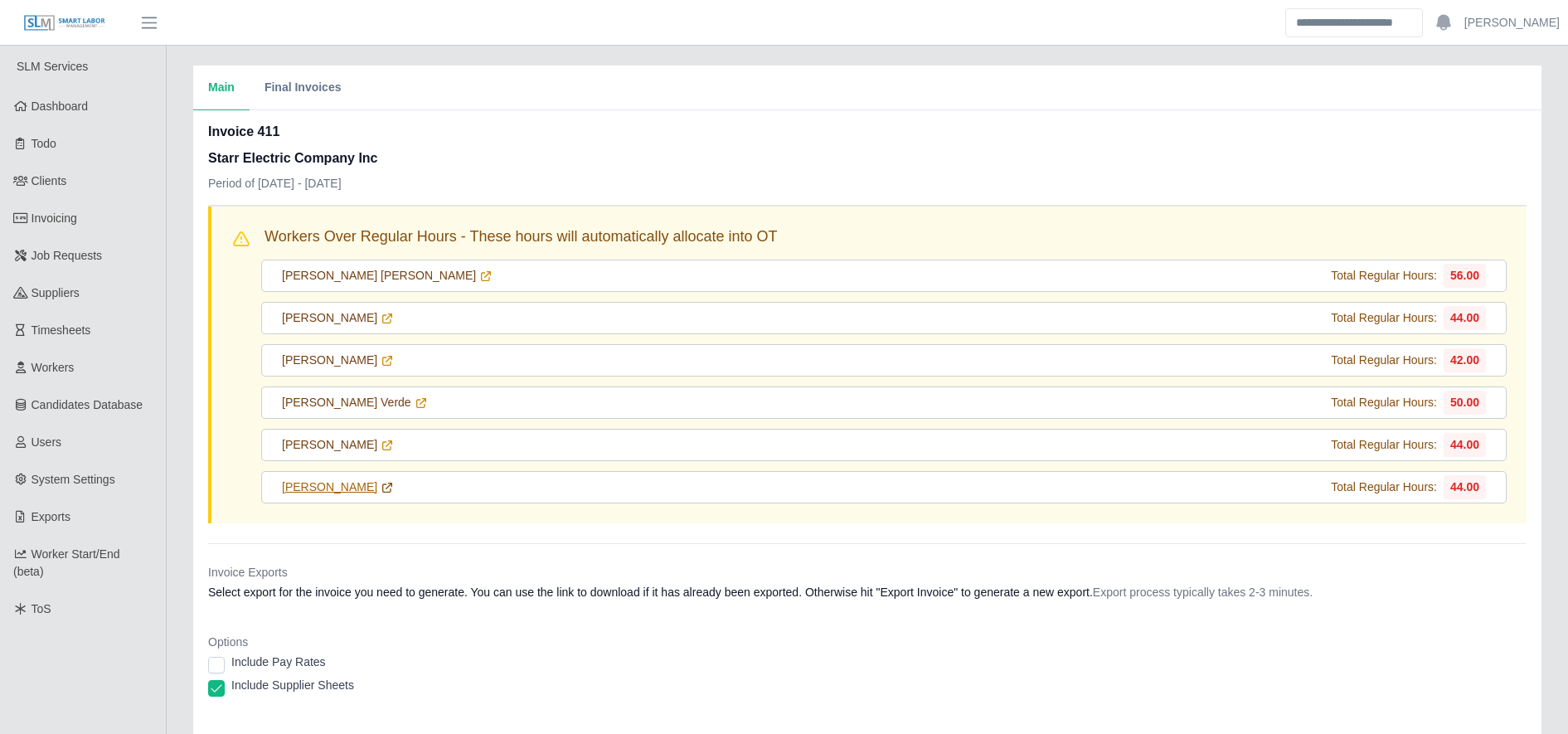
click at [381, 490] on icon at bounding box center [387, 487] width 13 height 13
click at [383, 446] on icon at bounding box center [387, 444] width 9 height 9
click at [414, 404] on icon at bounding box center [421, 403] width 13 height 13
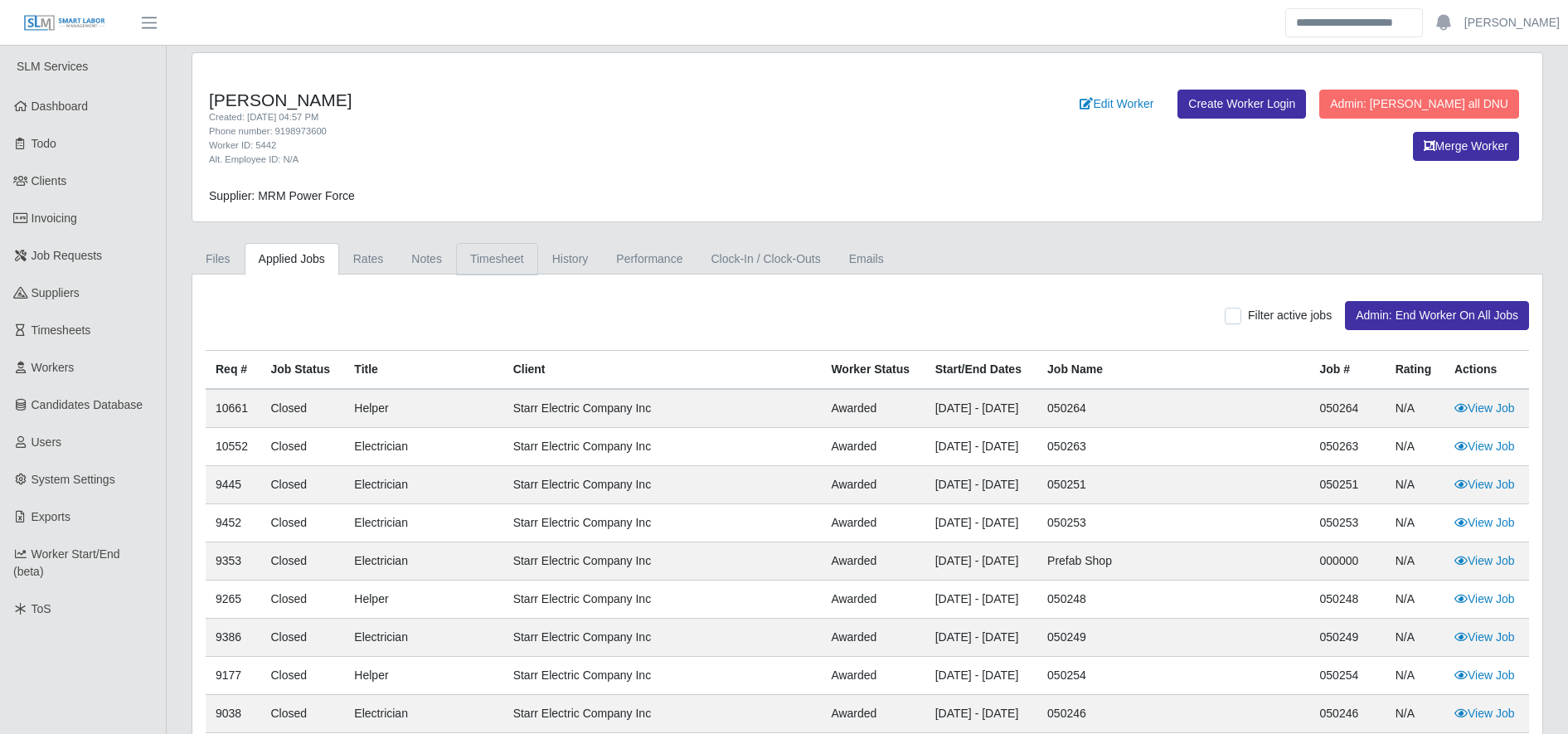
click at [496, 245] on link "Timesheet" at bounding box center [496, 258] width 82 height 32
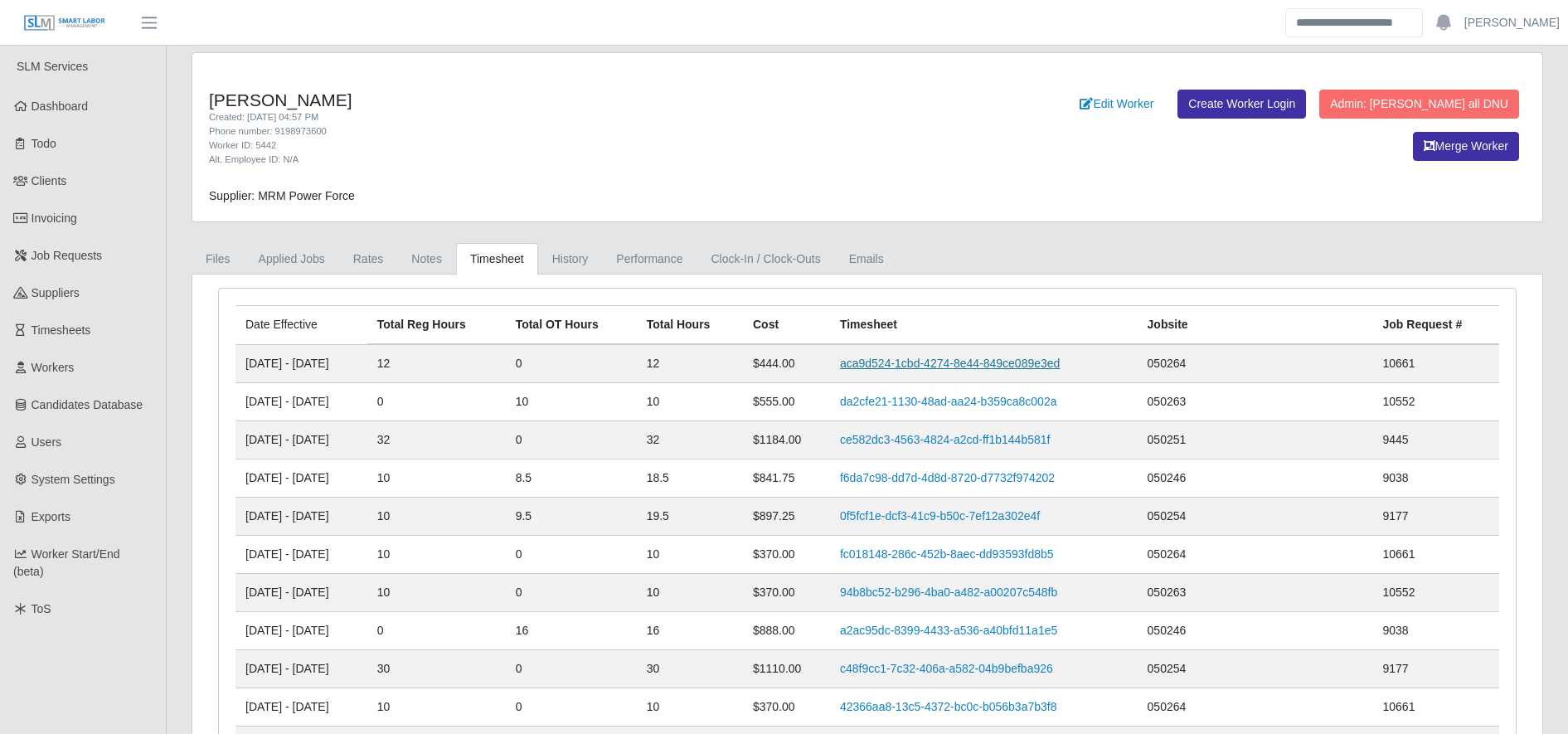
click at [910, 363] on link "aca9d524-1cbd-4274-8e44-849ce089e3ed" at bounding box center [950, 363] width 220 height 13
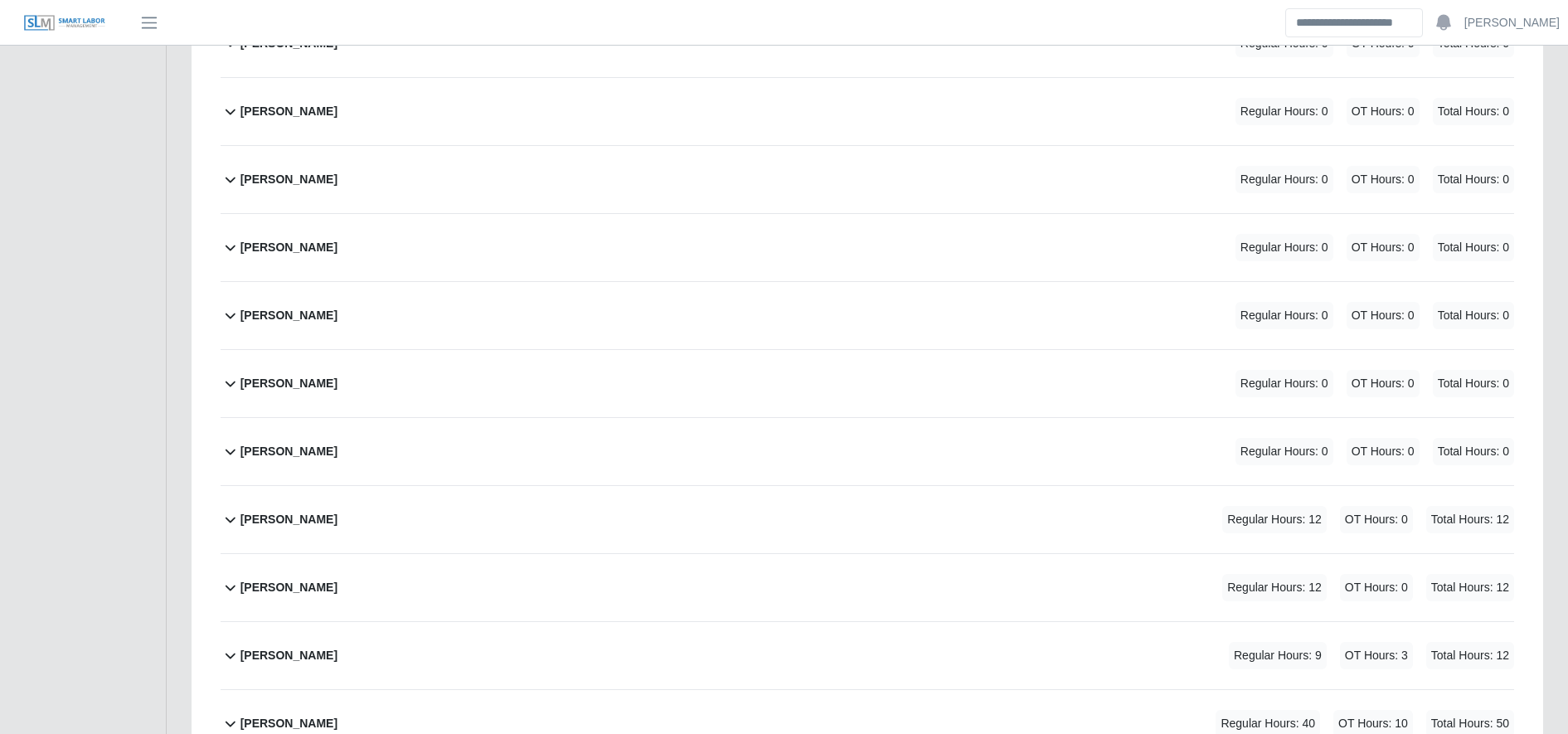
scroll to position [2441, 0]
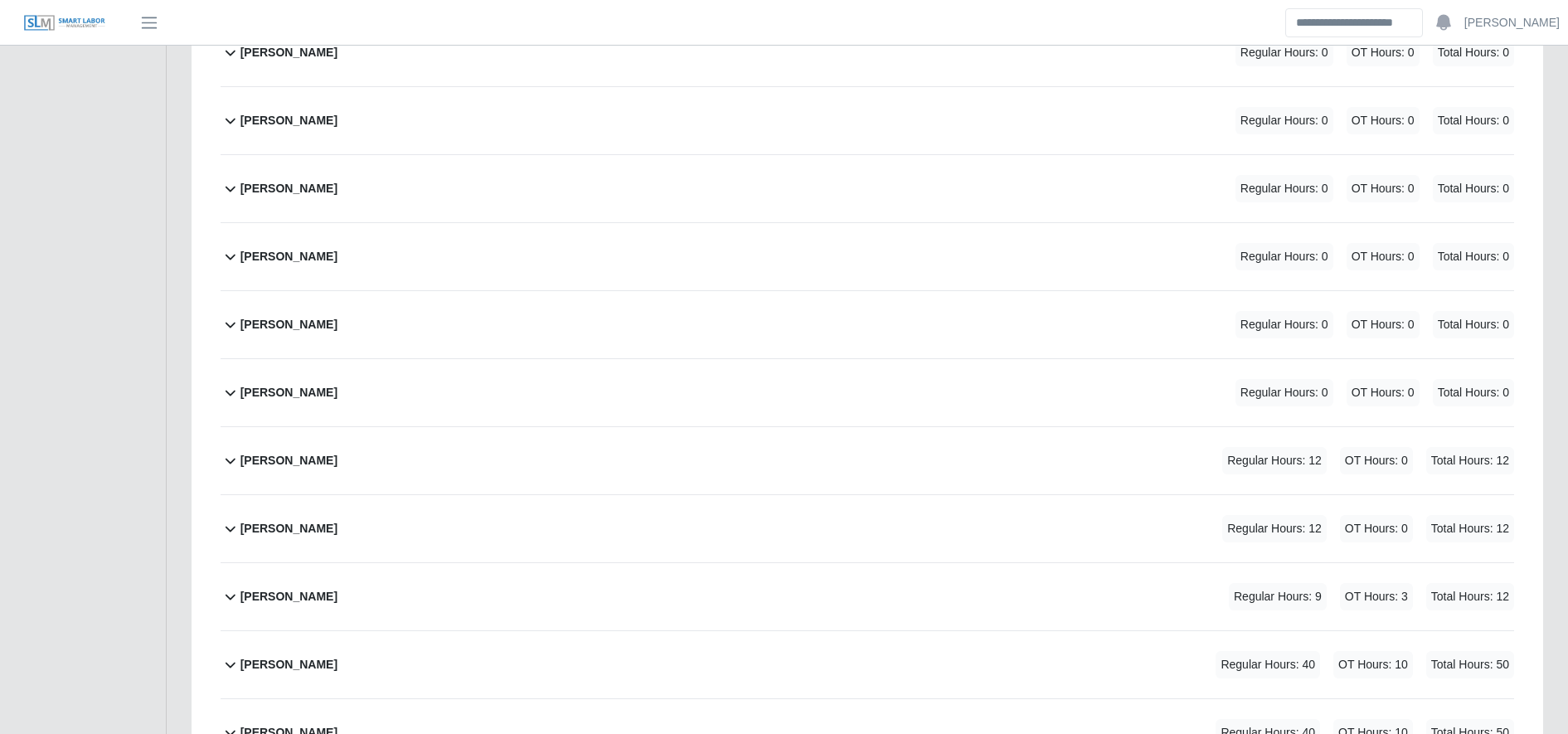
click at [471, 515] on div "Jose Aquino Regular Hours: 12 OT Hours: 0 Total Hours: 12" at bounding box center [877, 528] width 1274 height 67
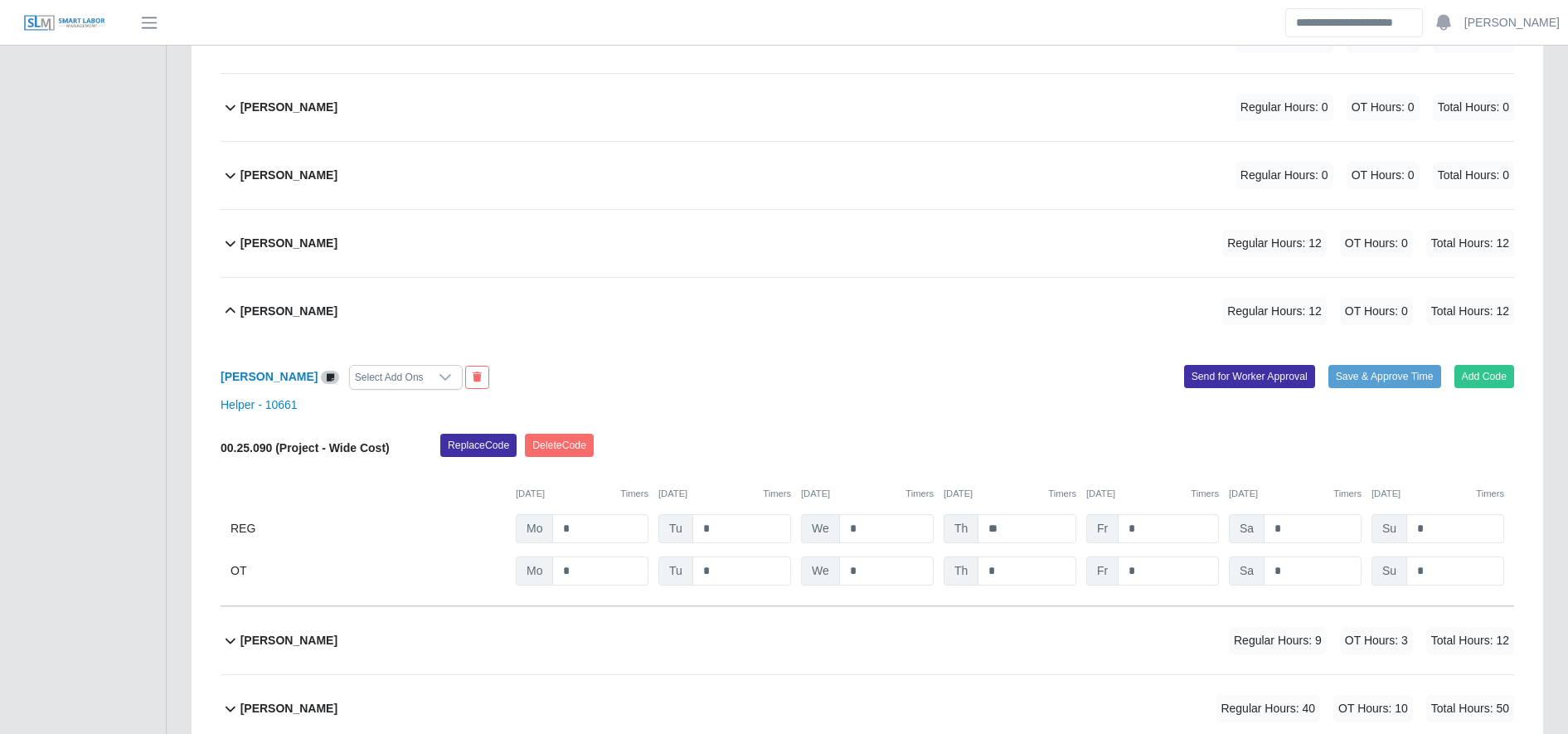
scroll to position [2659, 0]
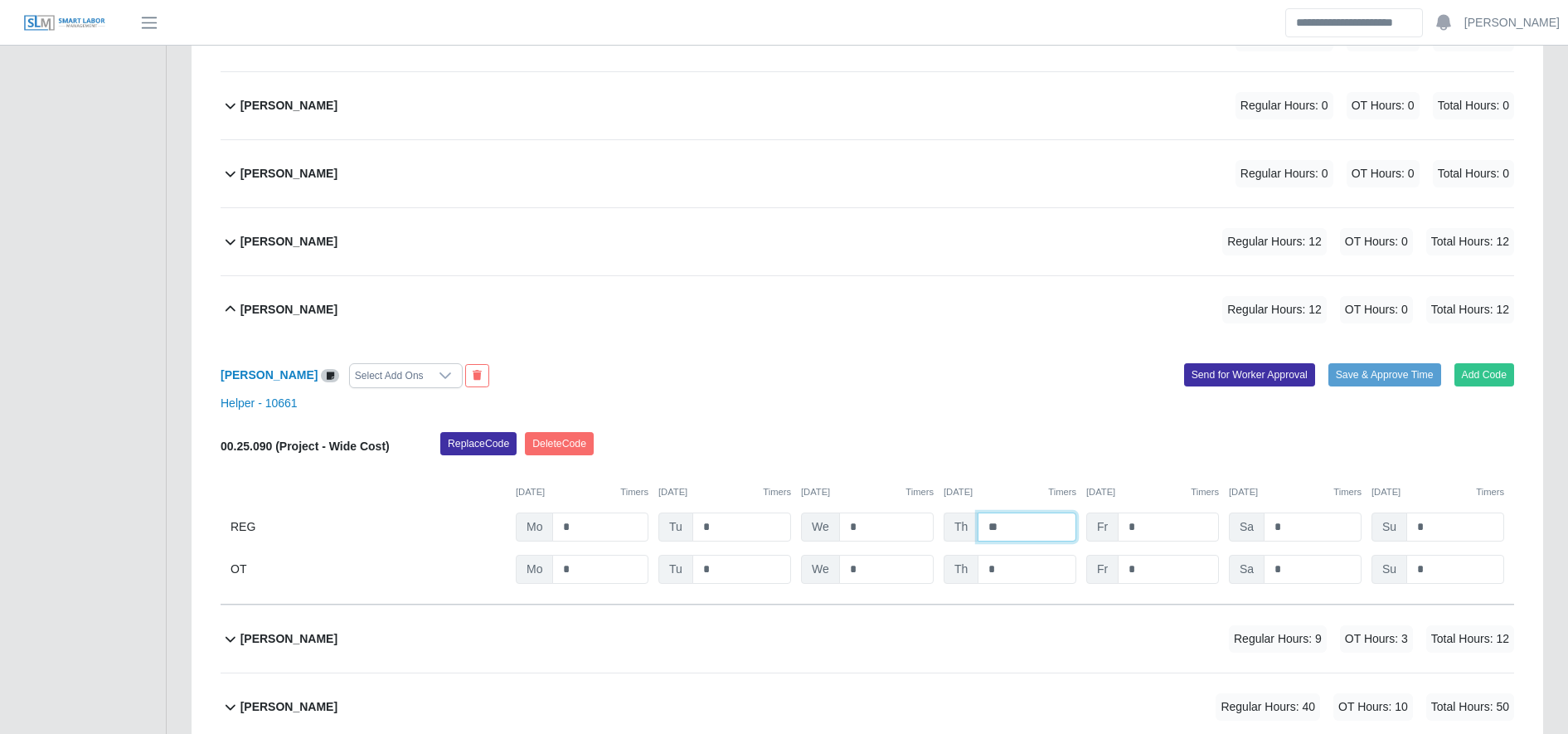
click at [1046, 524] on input "**" at bounding box center [1027, 527] width 99 height 29
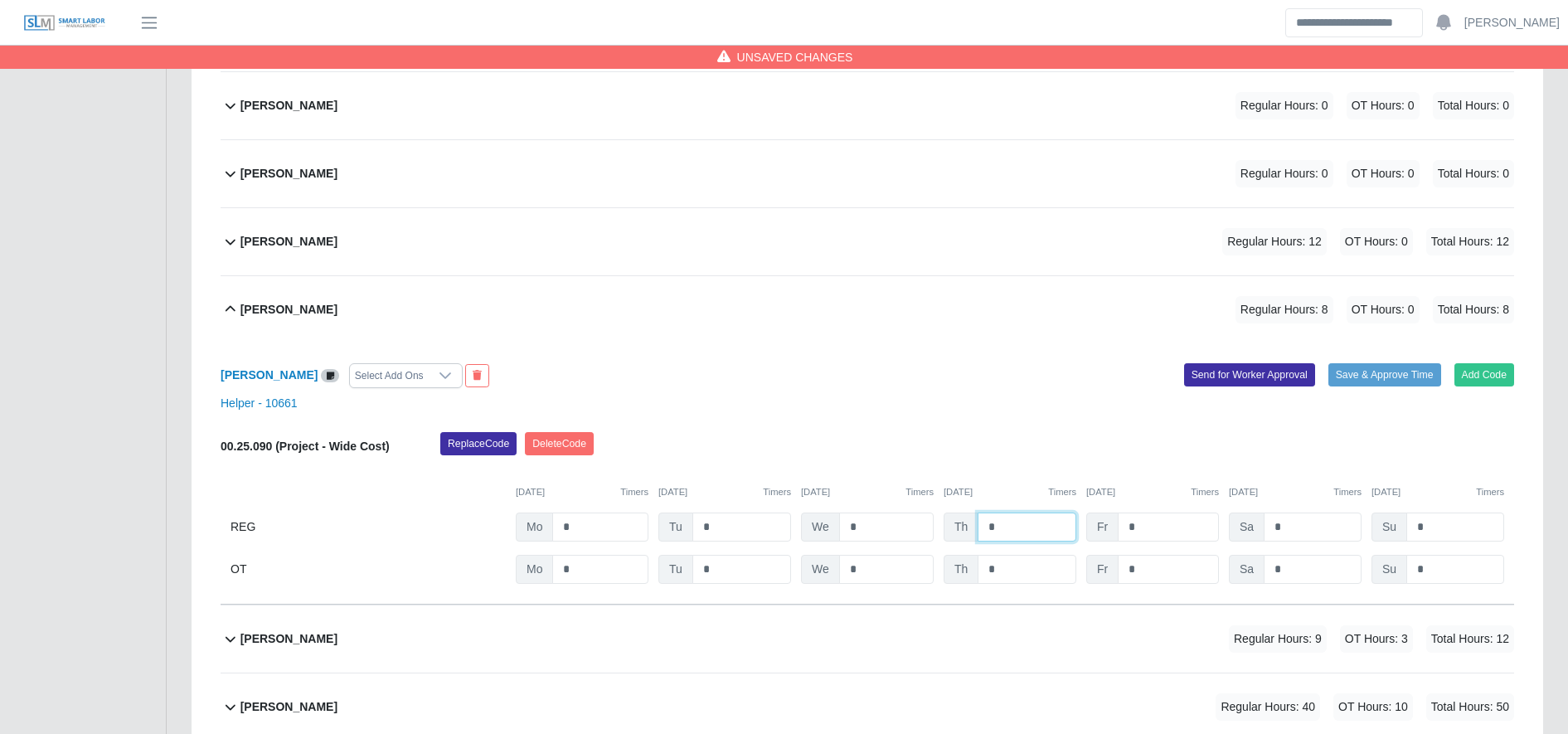
type input "*"
click at [1045, 561] on div "00.25.090 (Project - Wide Cost) Replace Code Delete Code 10/06/2025 Timers 10/0…" at bounding box center [867, 507] width 1293 height 152
click at [1045, 561] on input "*" at bounding box center [1027, 568] width 99 height 29
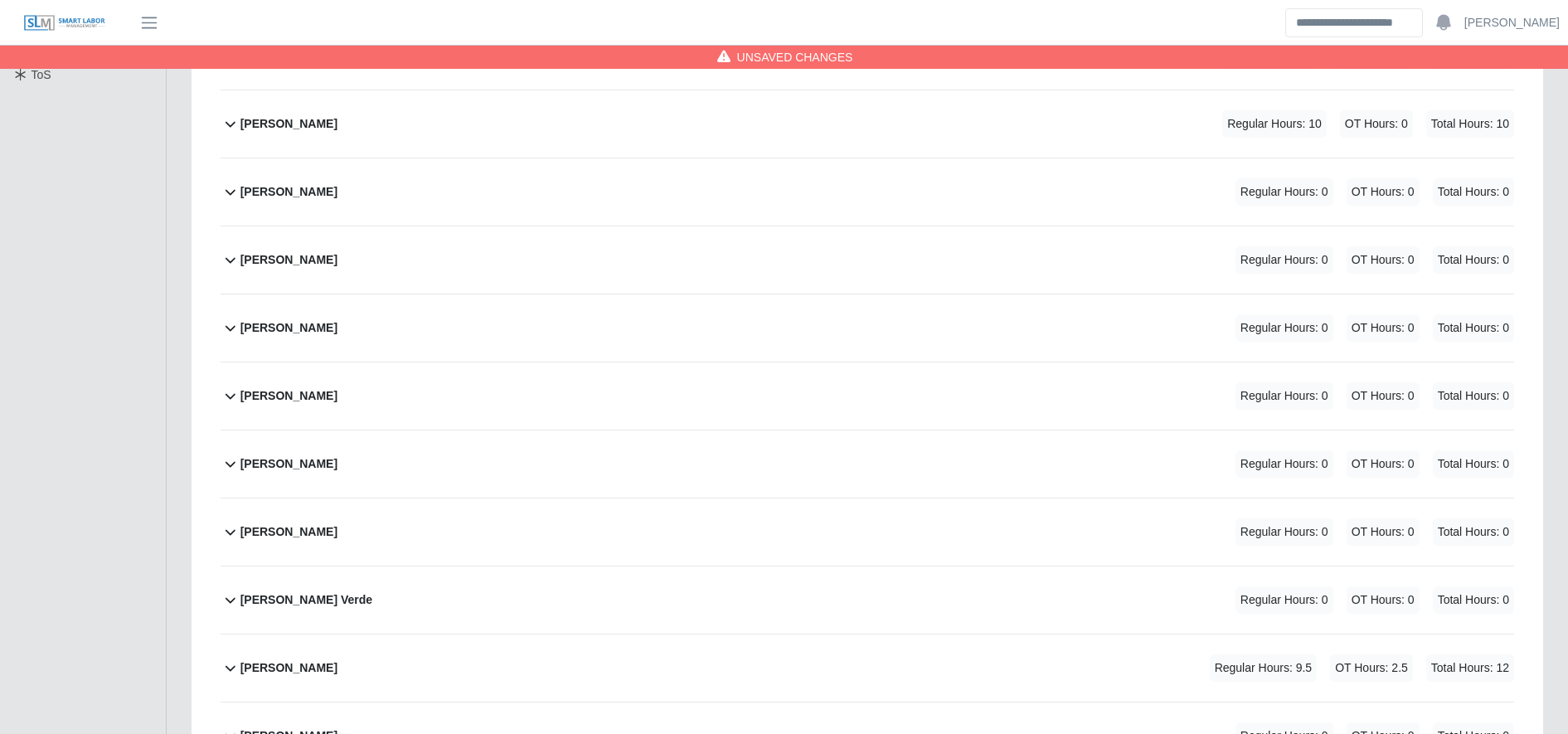
scroll to position [0, 0]
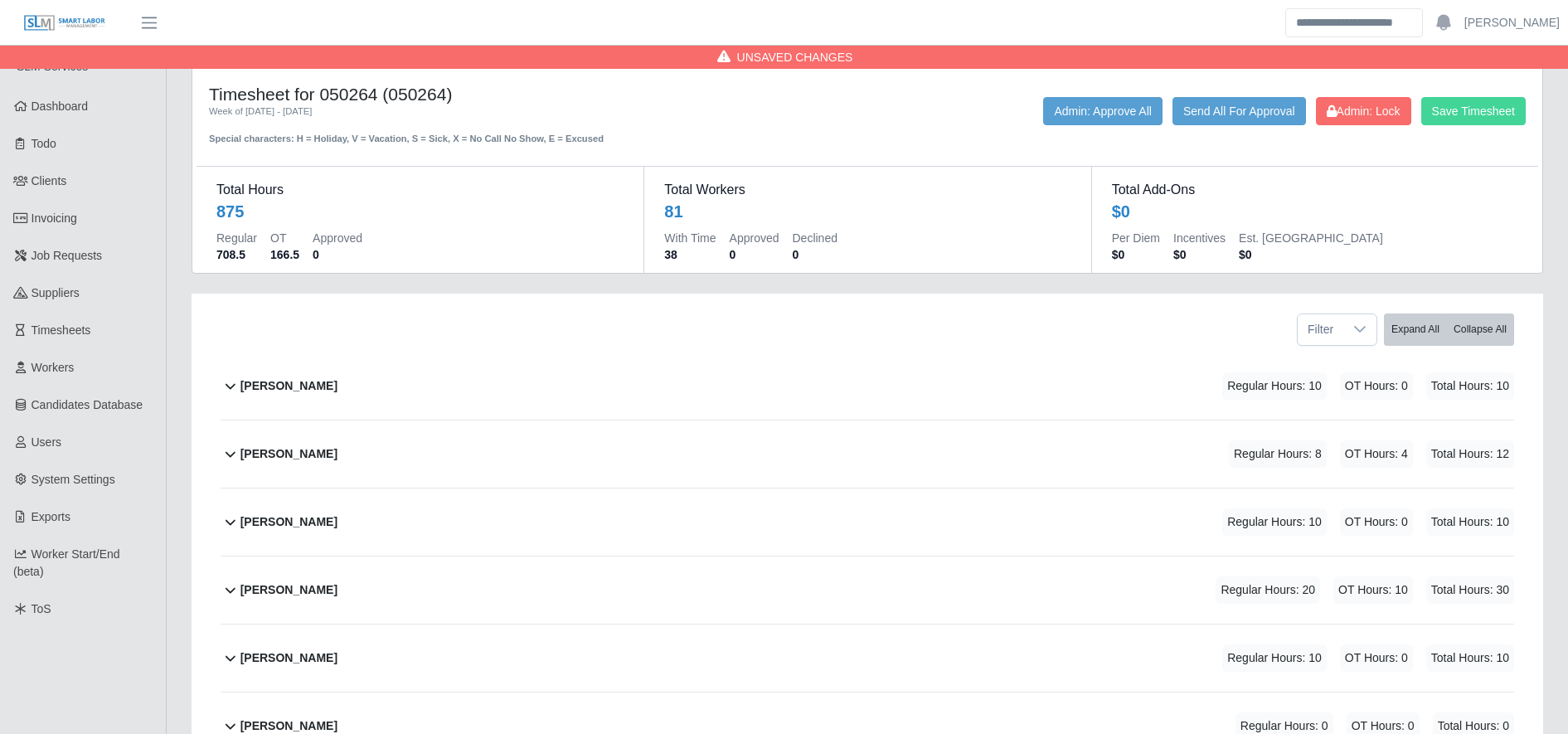
type input "*"
click at [1503, 107] on button "Save Timesheet" at bounding box center [1473, 111] width 104 height 29
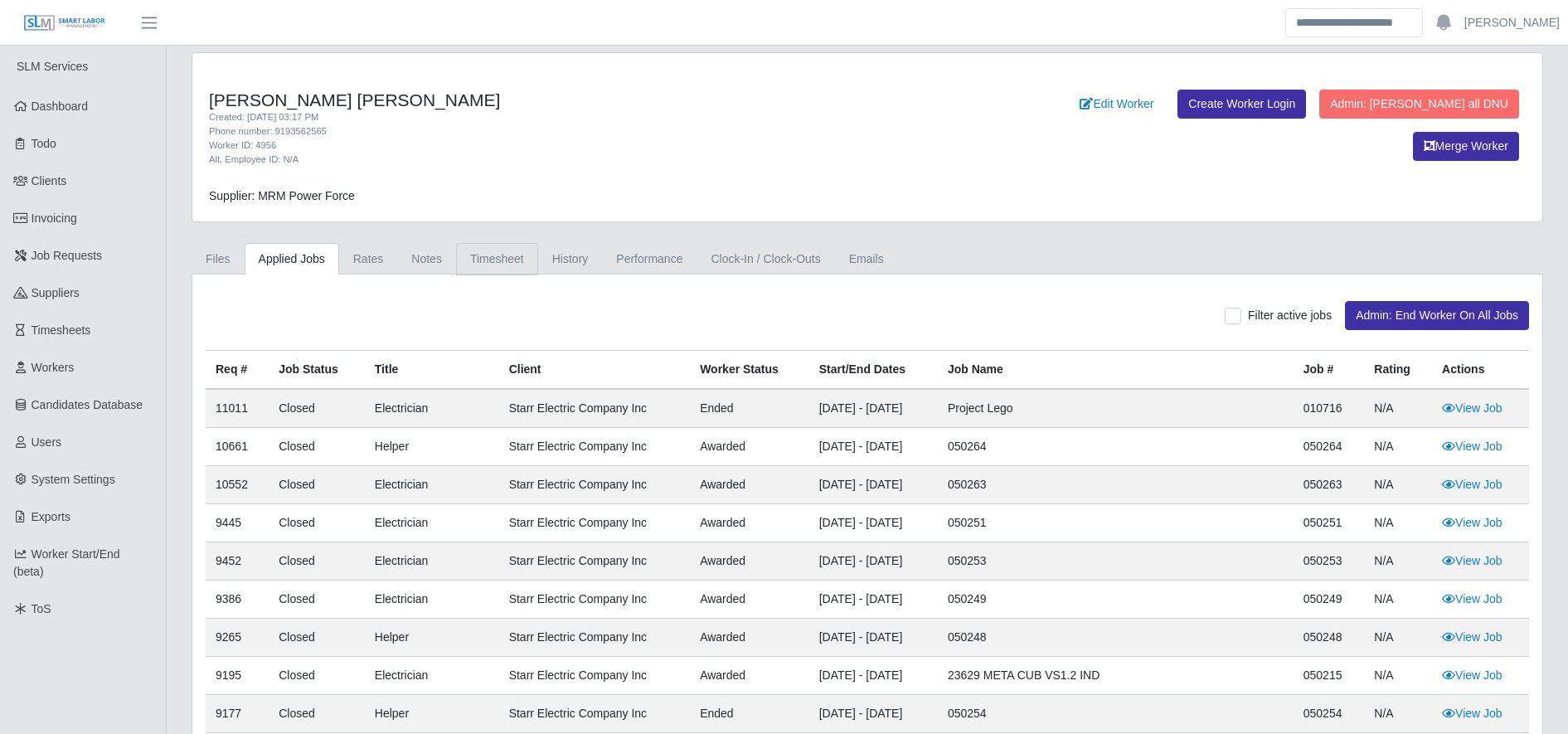
click at [510, 266] on link "Timesheet" at bounding box center [496, 258] width 82 height 32
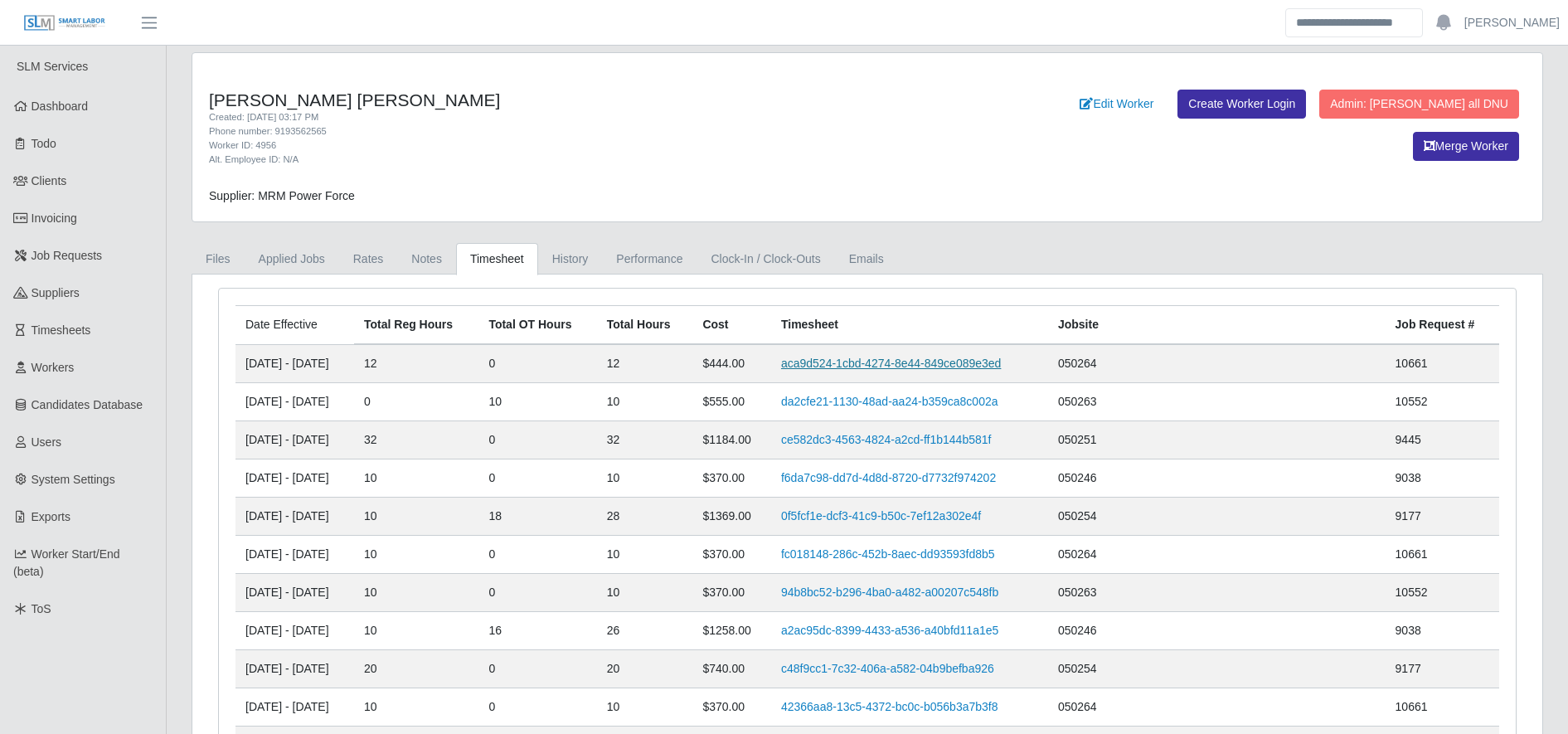
click at [894, 361] on link "aca9d524-1cbd-4274-8e44-849ce089e3ed" at bounding box center [891, 363] width 220 height 13
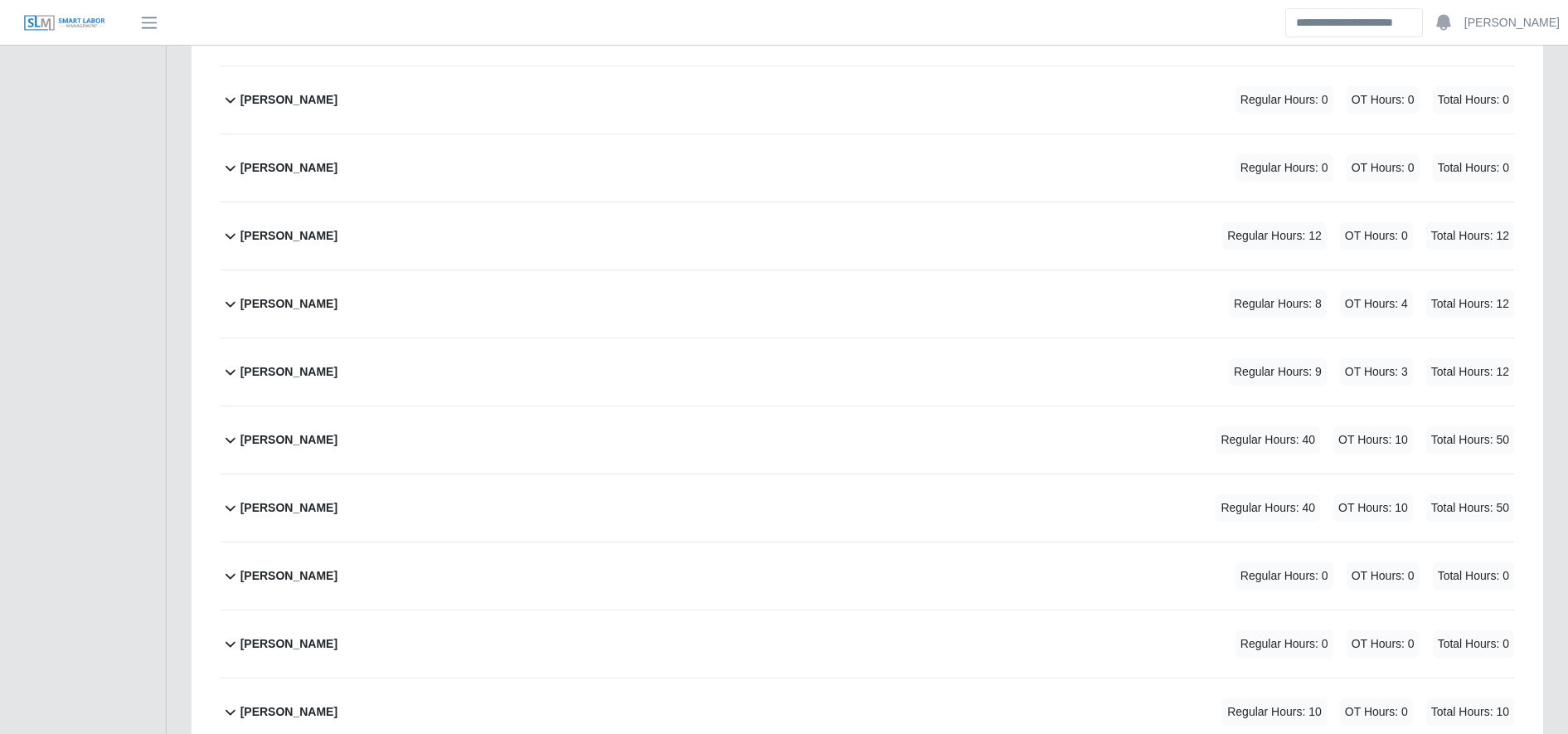
scroll to position [2664, 0]
click at [452, 168] on div "Jose Castro Regular Hours: 0 OT Hours: 0 Total Hours: 0" at bounding box center [877, 169] width 1274 height 67
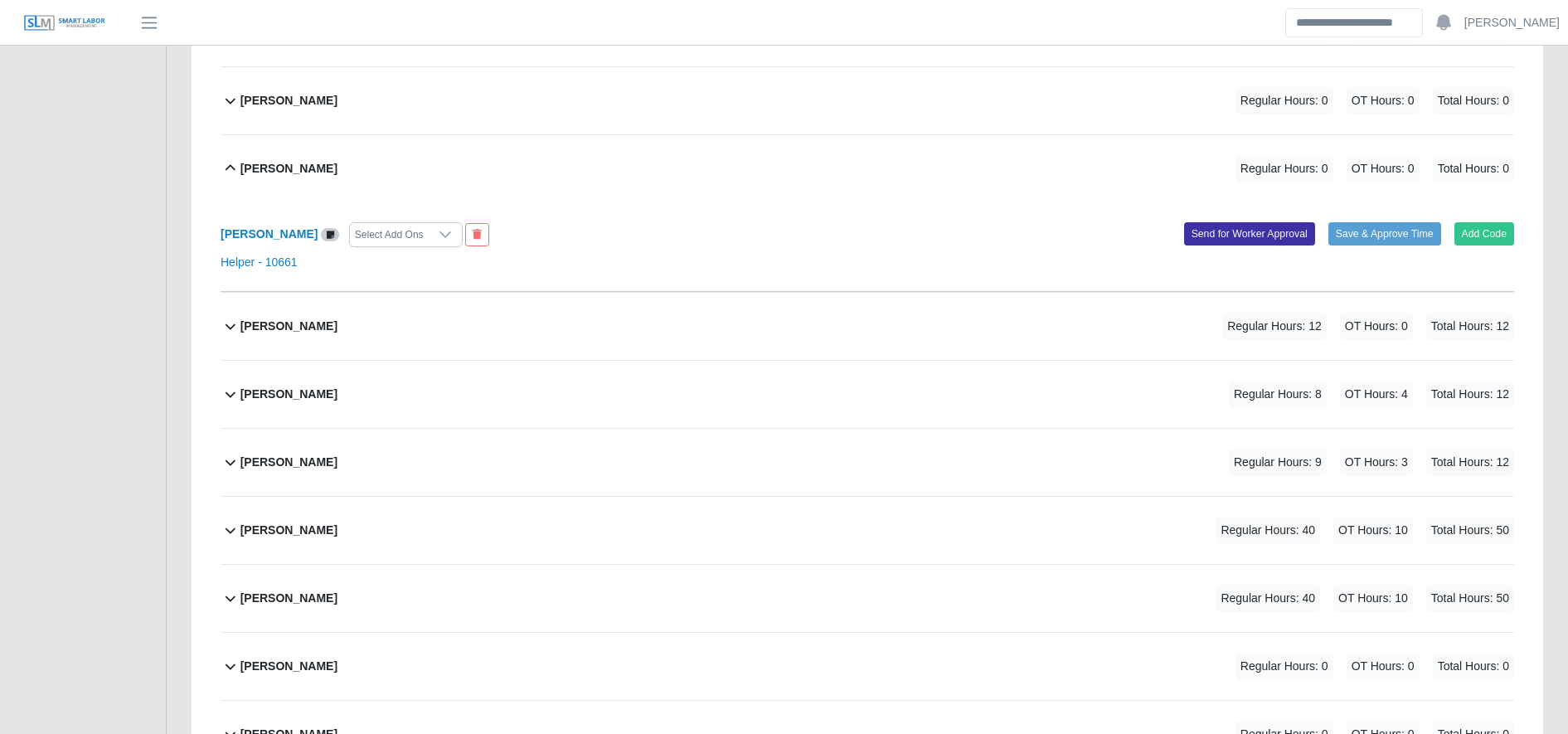
click at [452, 168] on div "Jose Castro Regular Hours: 0 OT Hours: 0 Total Hours: 0" at bounding box center [877, 169] width 1274 height 67
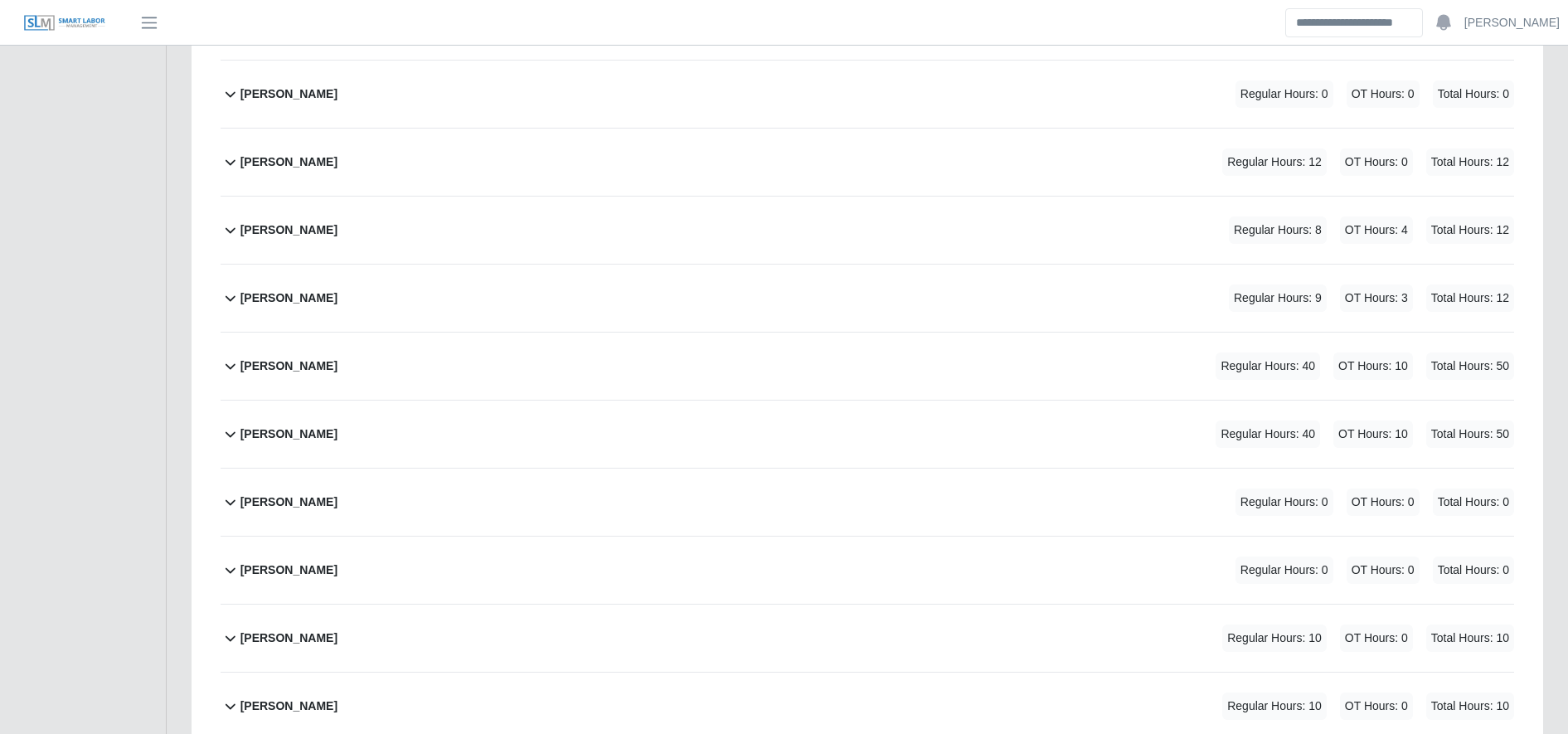
scroll to position [2738, 0]
click at [410, 159] on div "Jose Garcia Regular Hours: 12 OT Hours: 0 Total Hours: 12" at bounding box center [877, 162] width 1274 height 67
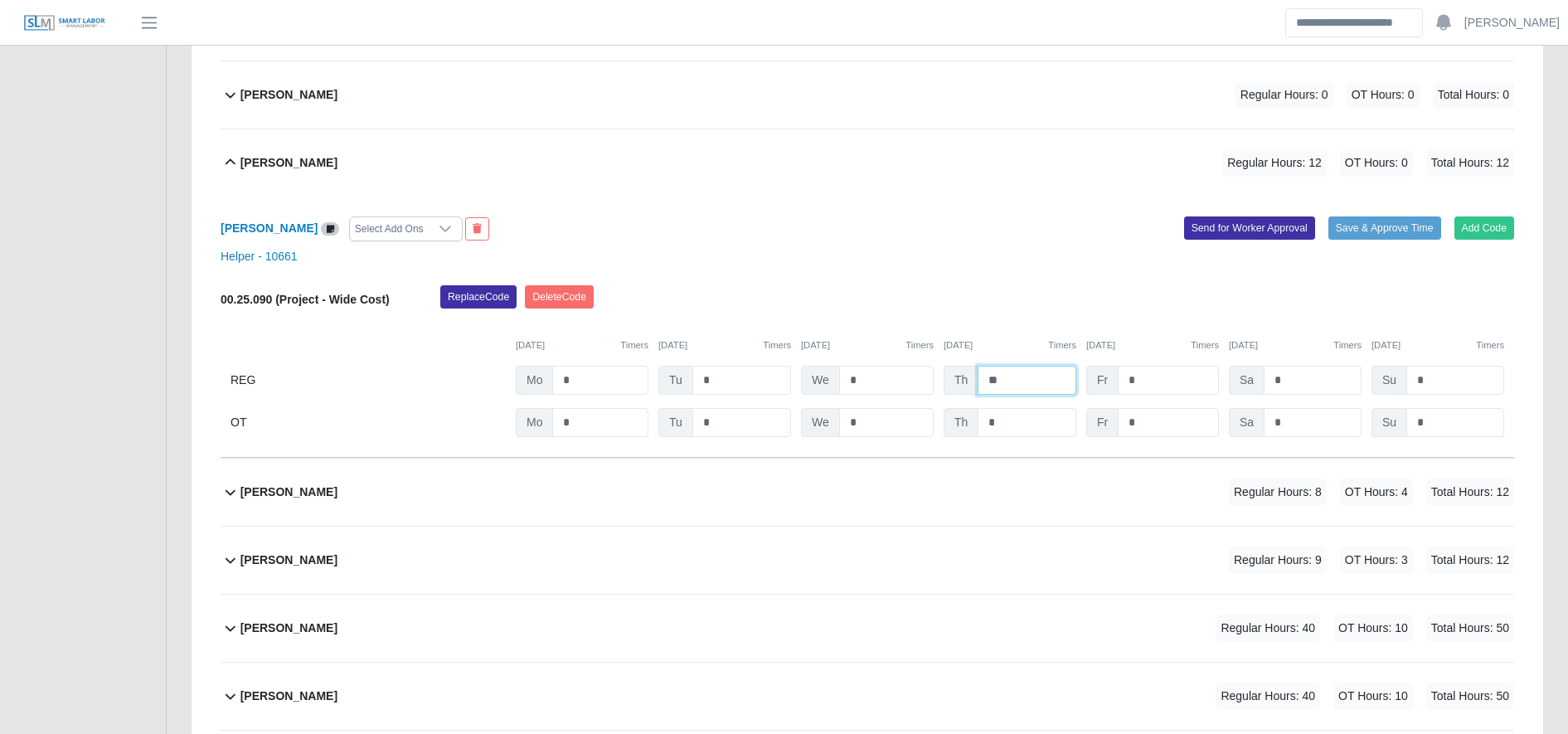
click at [1014, 374] on input "**" at bounding box center [1027, 379] width 99 height 29
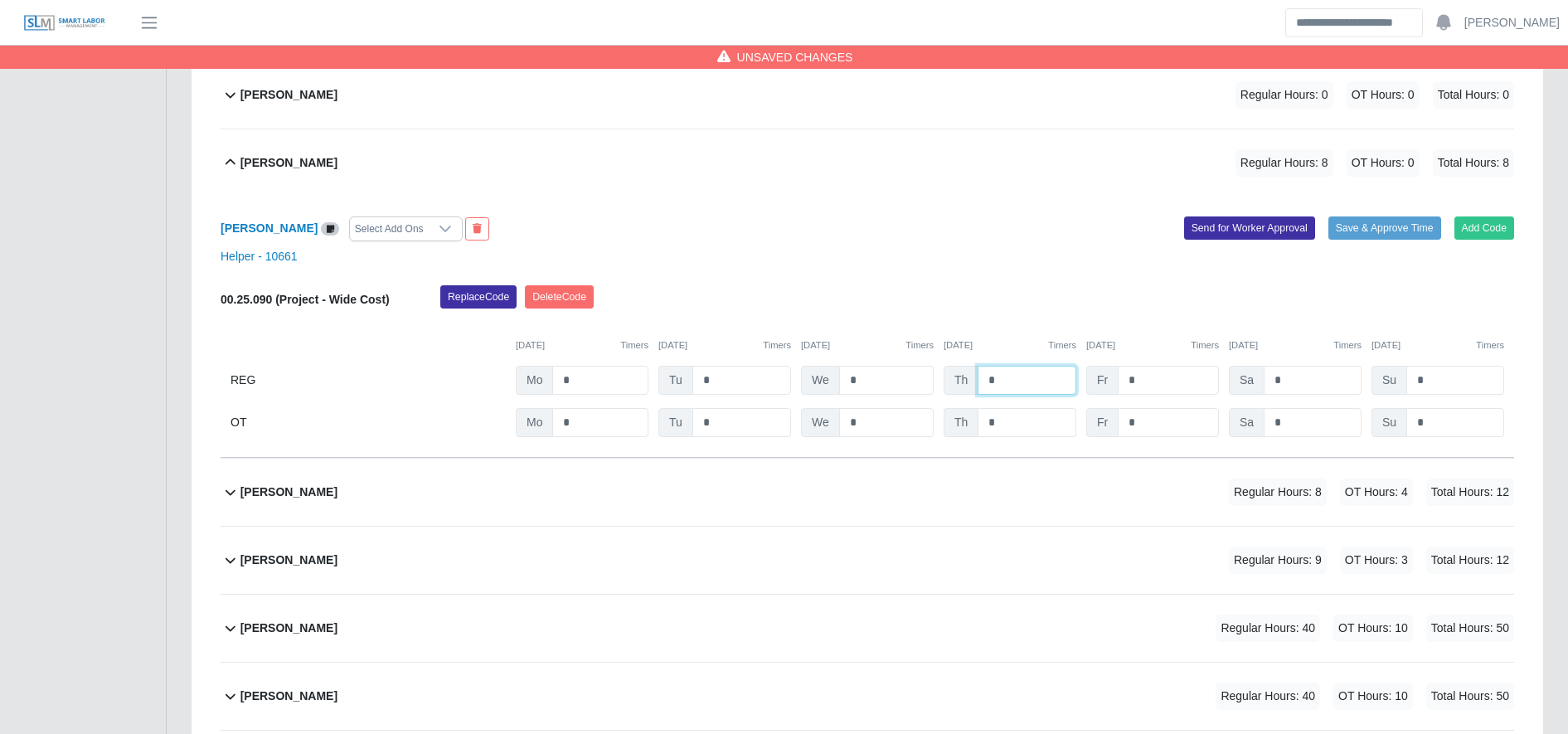
type input "*"
click at [1031, 414] on input "*" at bounding box center [1027, 421] width 99 height 29
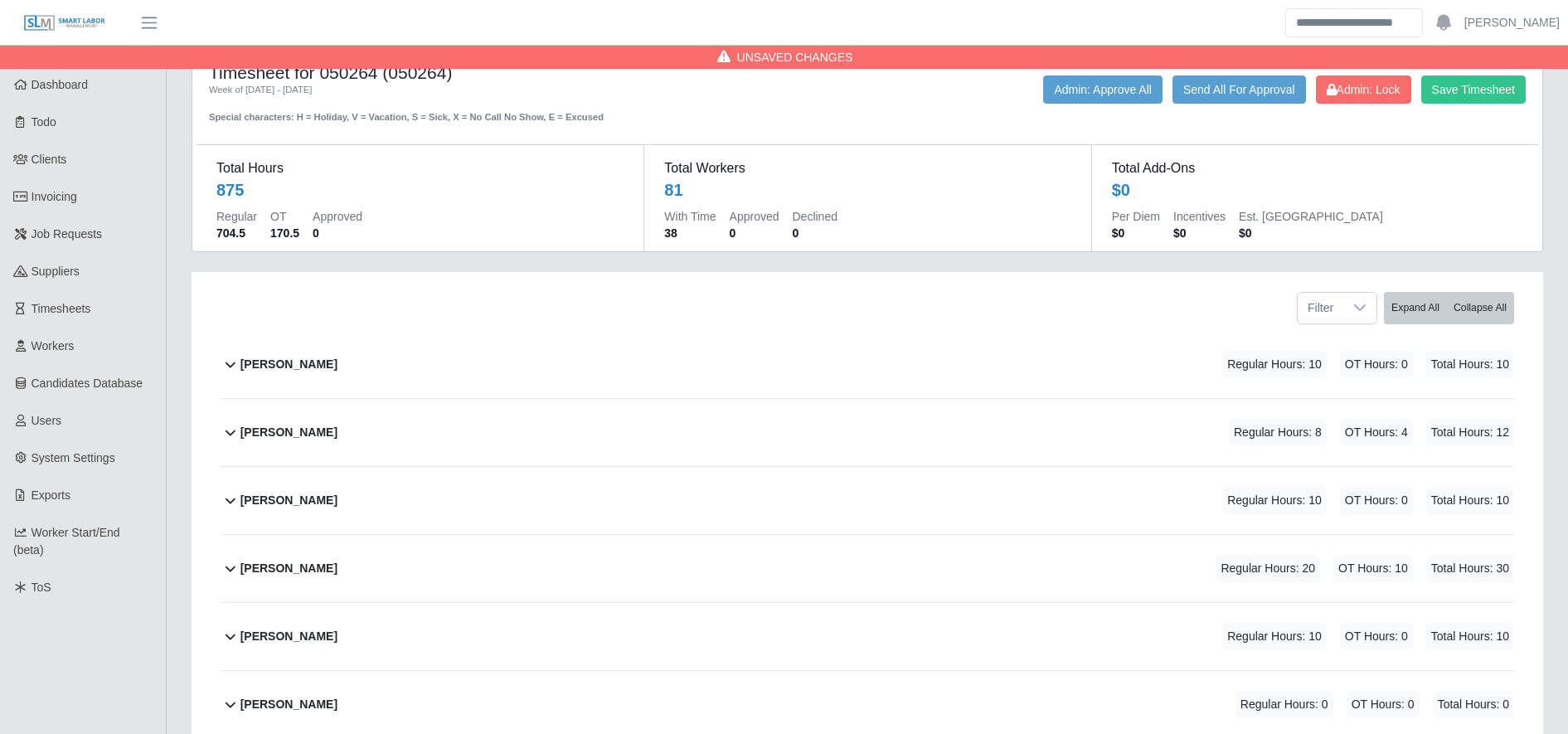
scroll to position [0, 0]
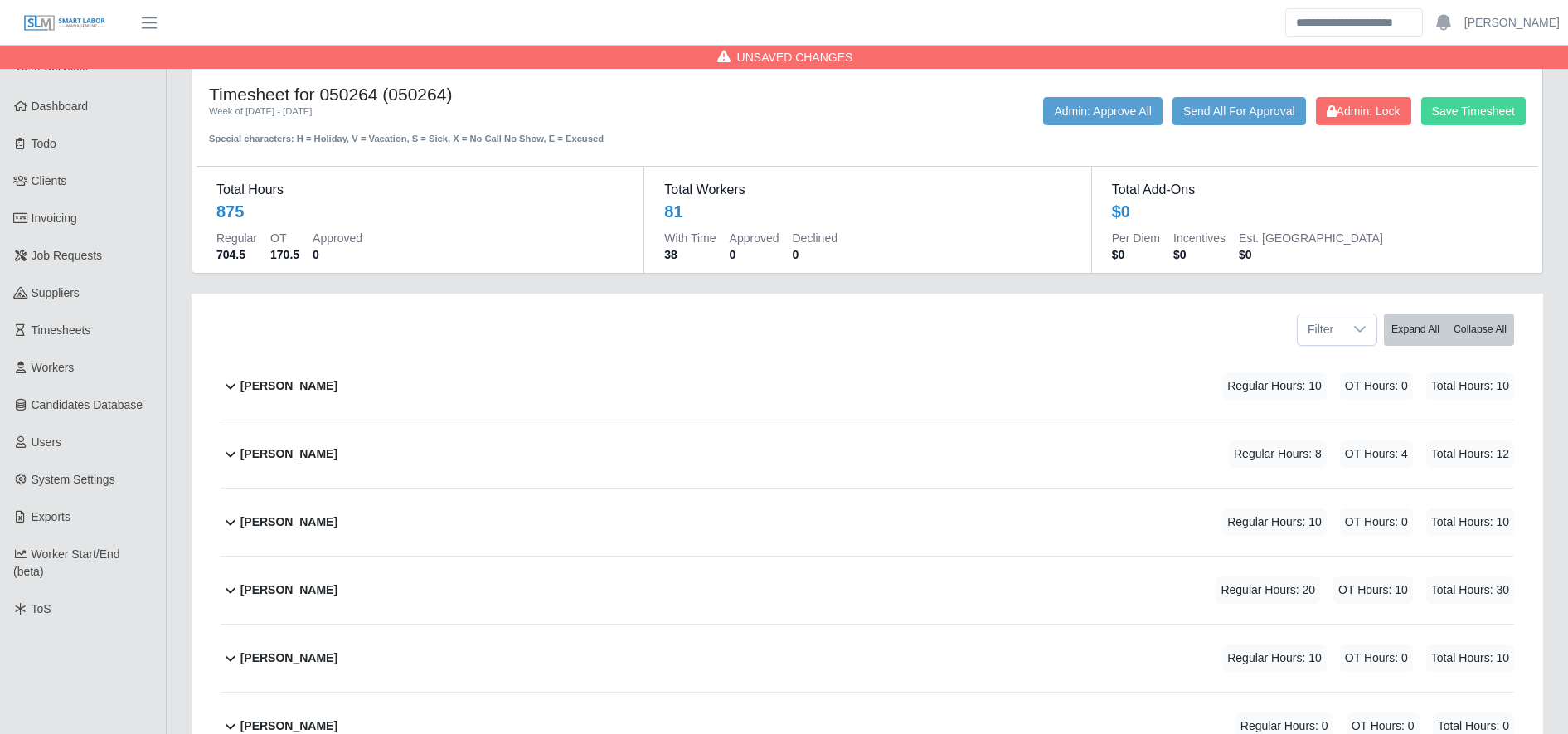
type input "*"
click at [1467, 109] on button "Save Timesheet" at bounding box center [1473, 111] width 104 height 29
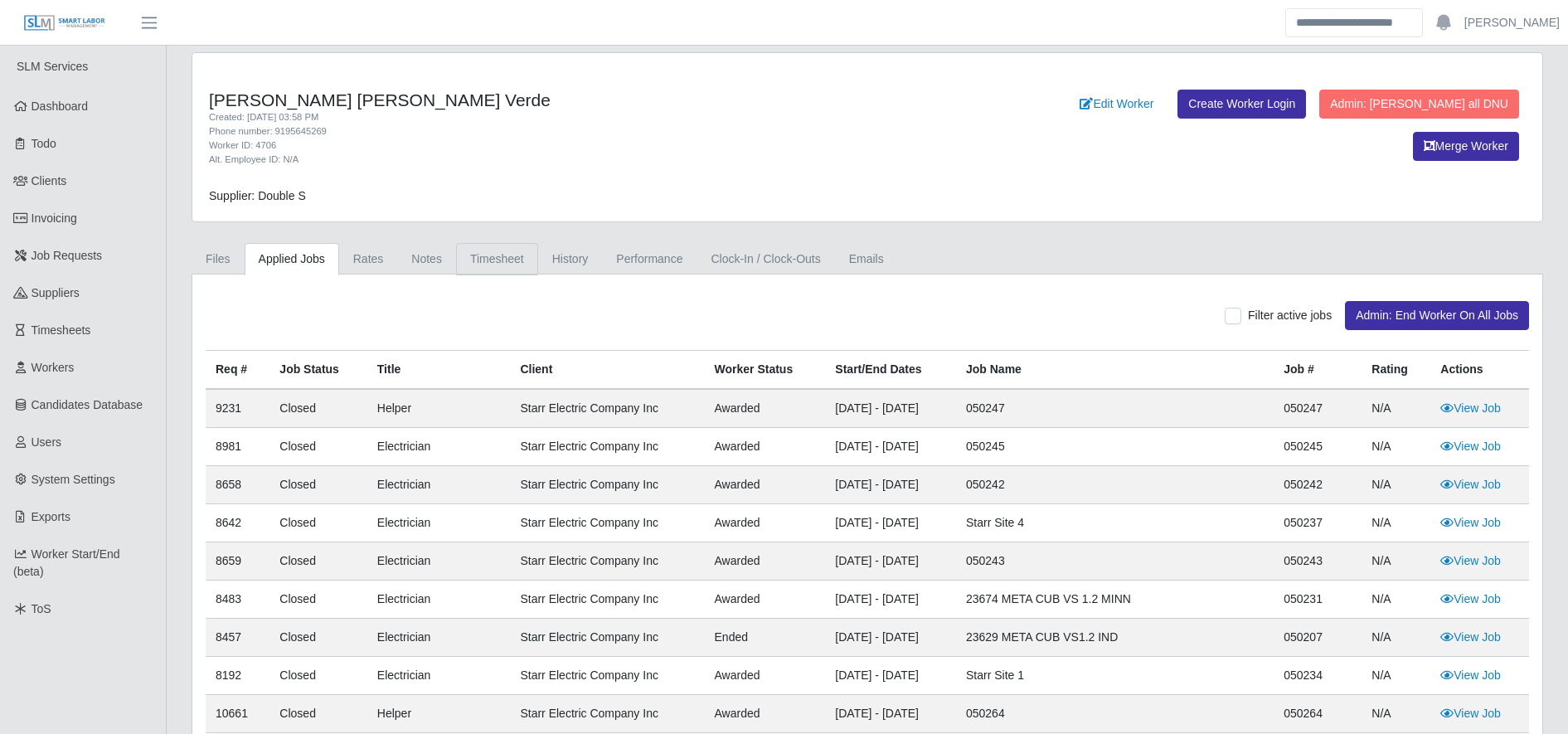
click at [483, 252] on link "Timesheet" at bounding box center [496, 258] width 82 height 32
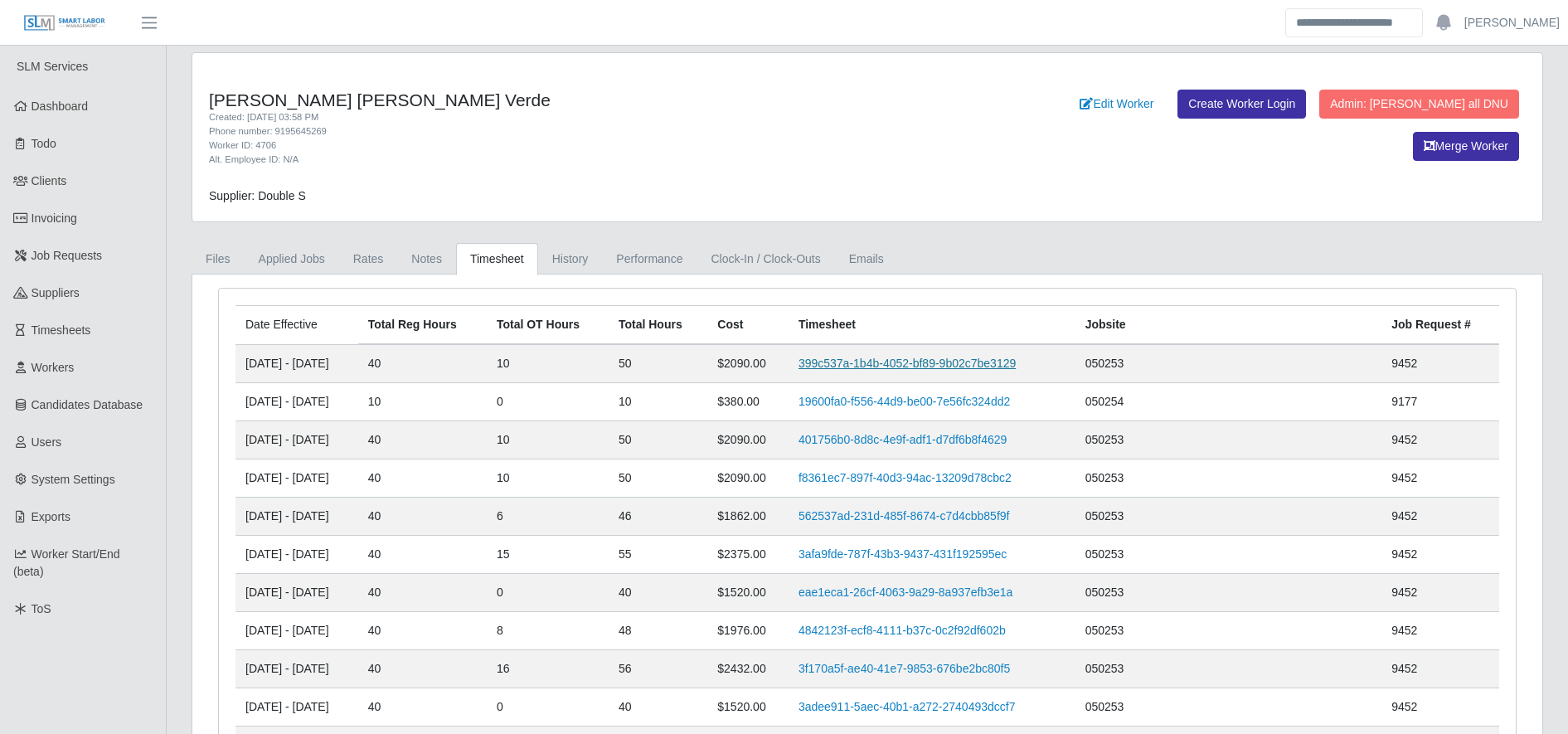
click at [904, 359] on link "399c537a-1b4b-4052-bf89-9b02c7be3129" at bounding box center [908, 363] width 218 height 13
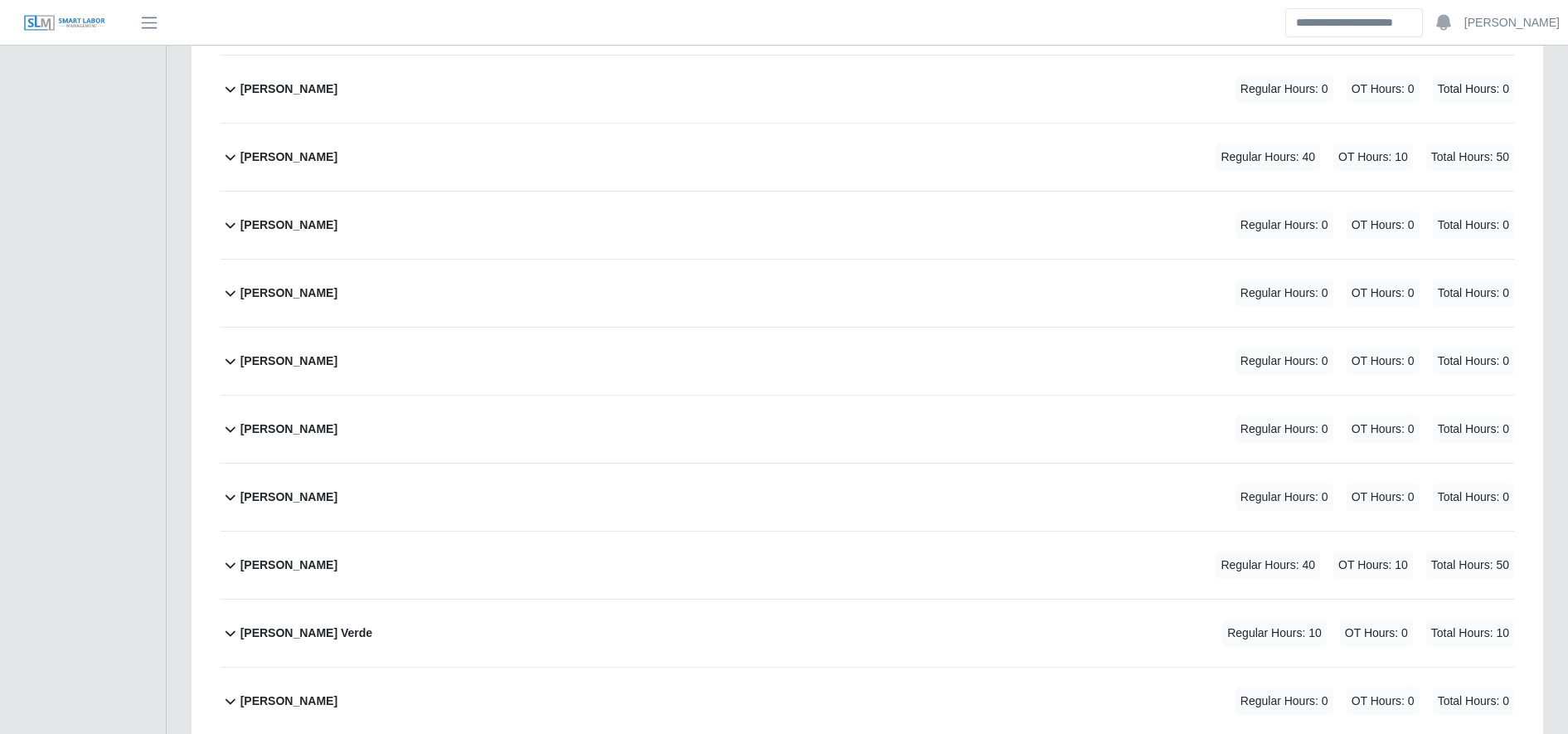
scroll to position [639, 0]
click at [439, 625] on div "[PERSON_NAME] Verde Regular Hours: 10 OT Hours: 0 Total Hours: 10" at bounding box center [877, 630] width 1274 height 67
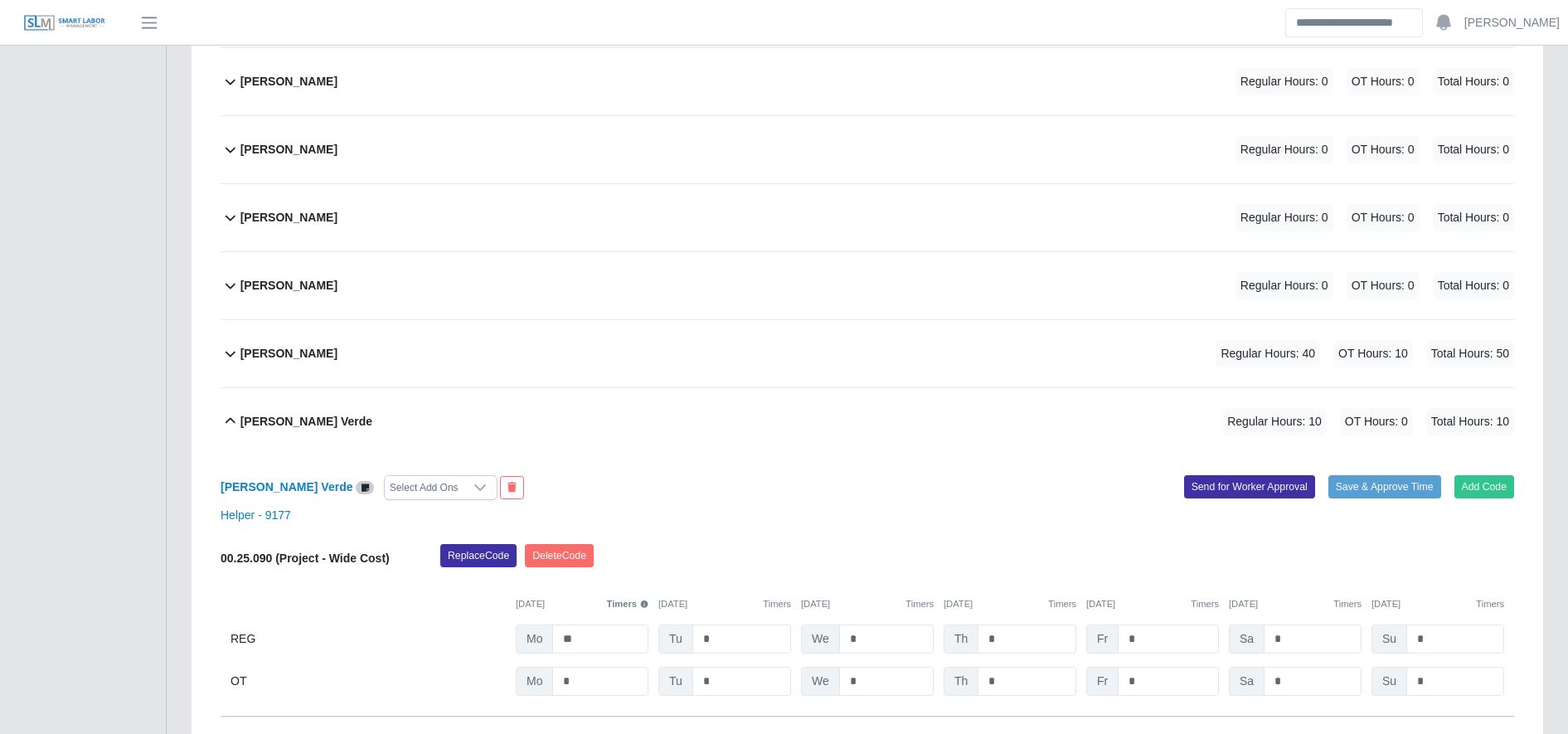
scroll to position [849, 0]
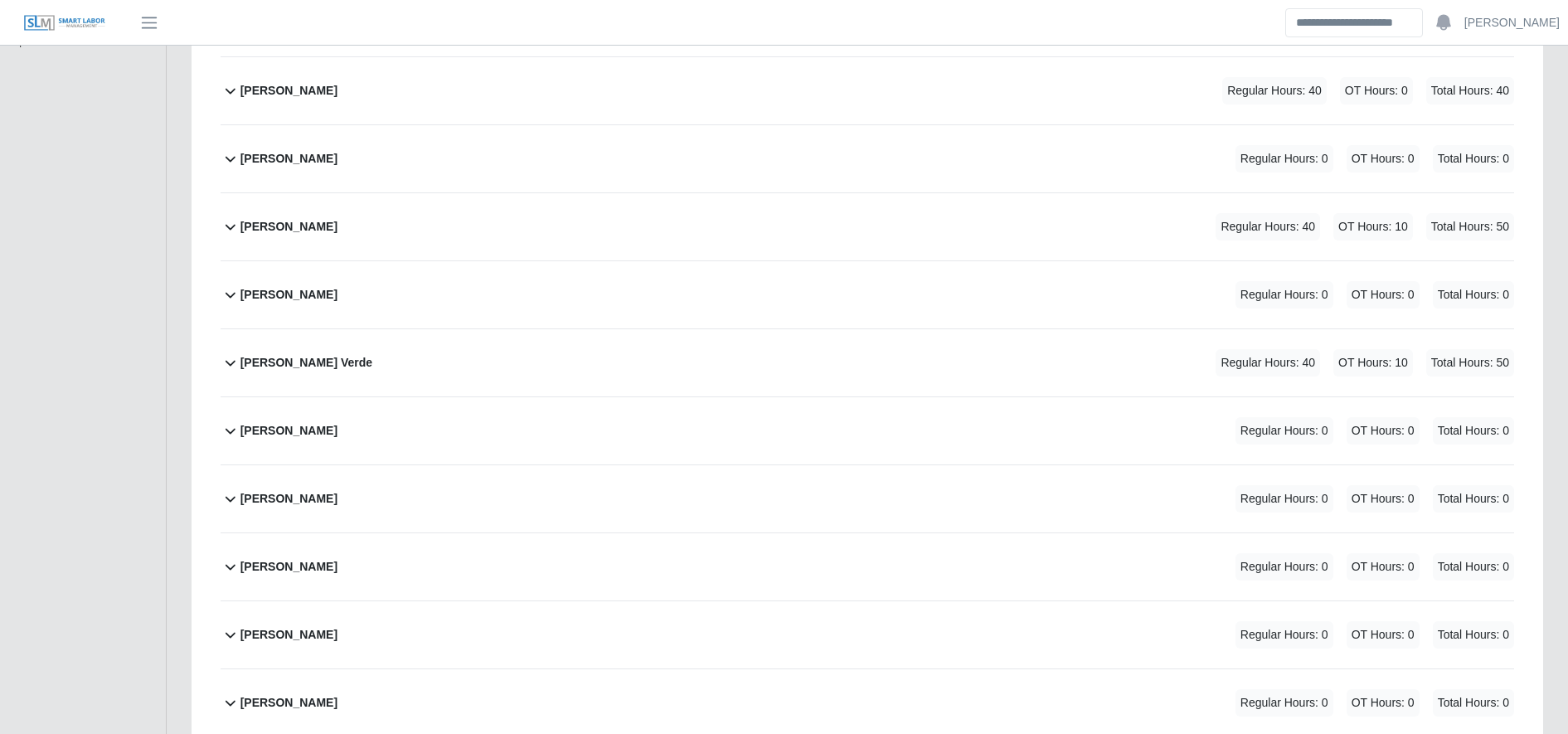
scroll to position [572, 0]
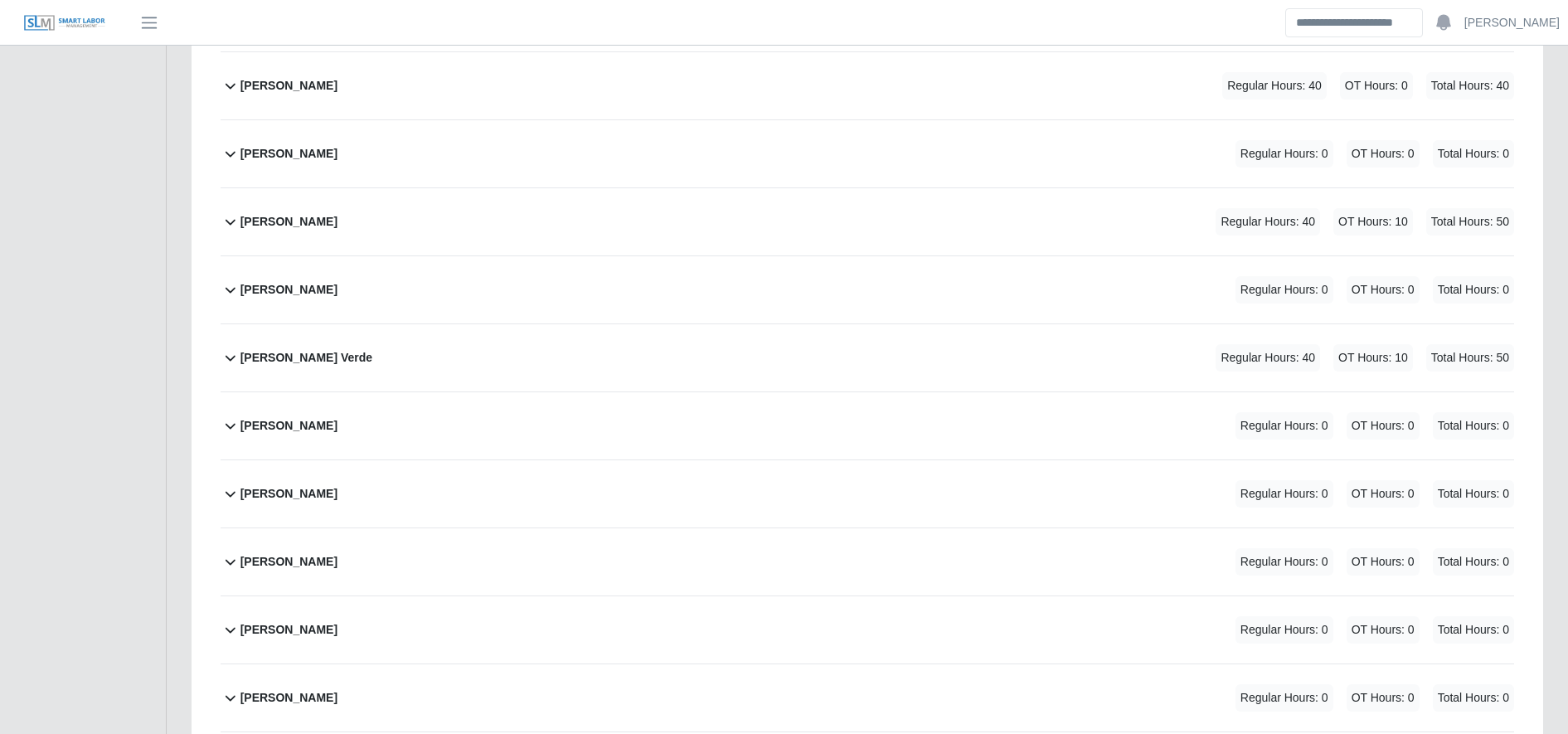
click at [420, 369] on div "[PERSON_NAME] Verde Regular Hours: 40 OT Hours: 10 Total Hours: 50" at bounding box center [877, 357] width 1274 height 67
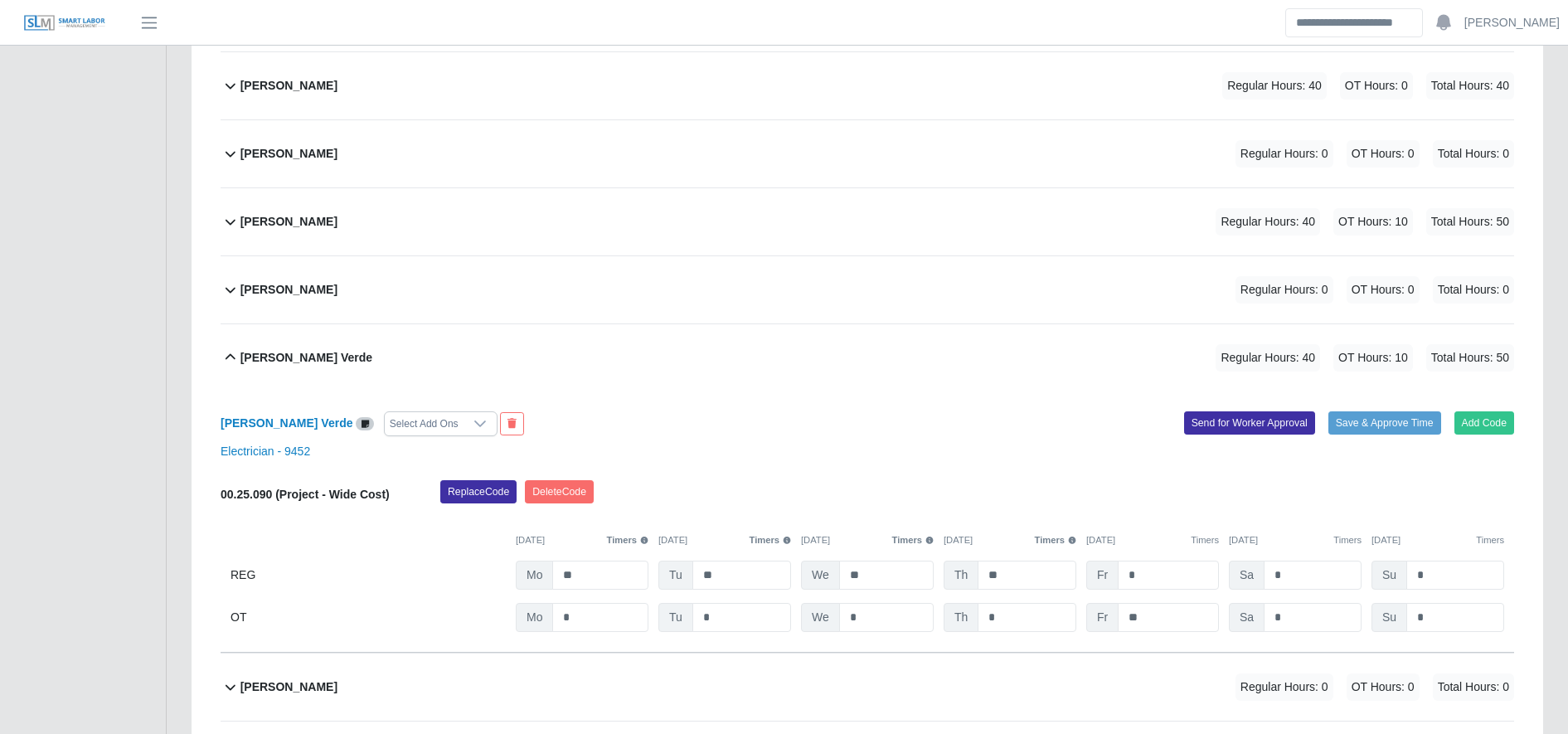
scroll to position [836, 0]
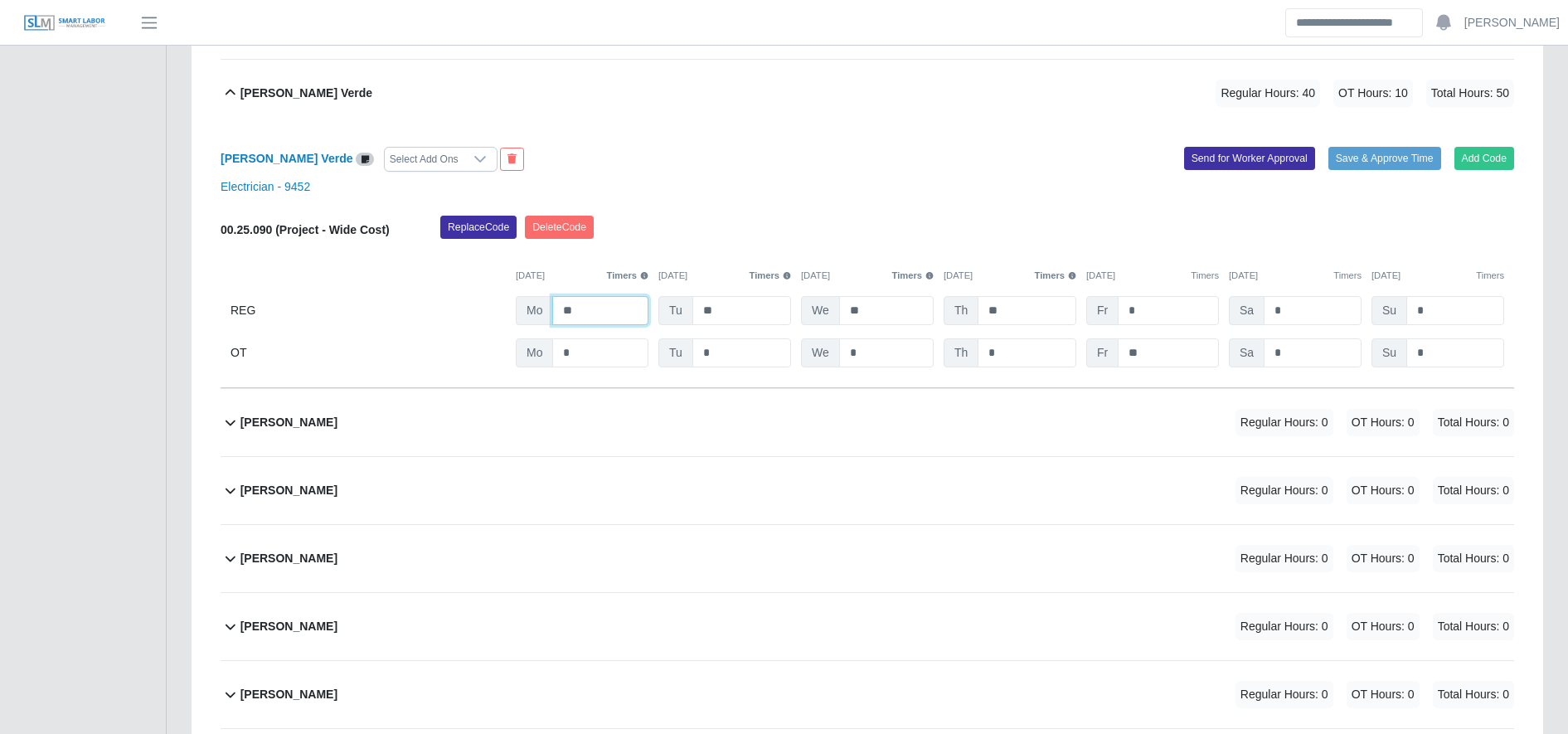
click at [641, 313] on input "**" at bounding box center [600, 310] width 96 height 29
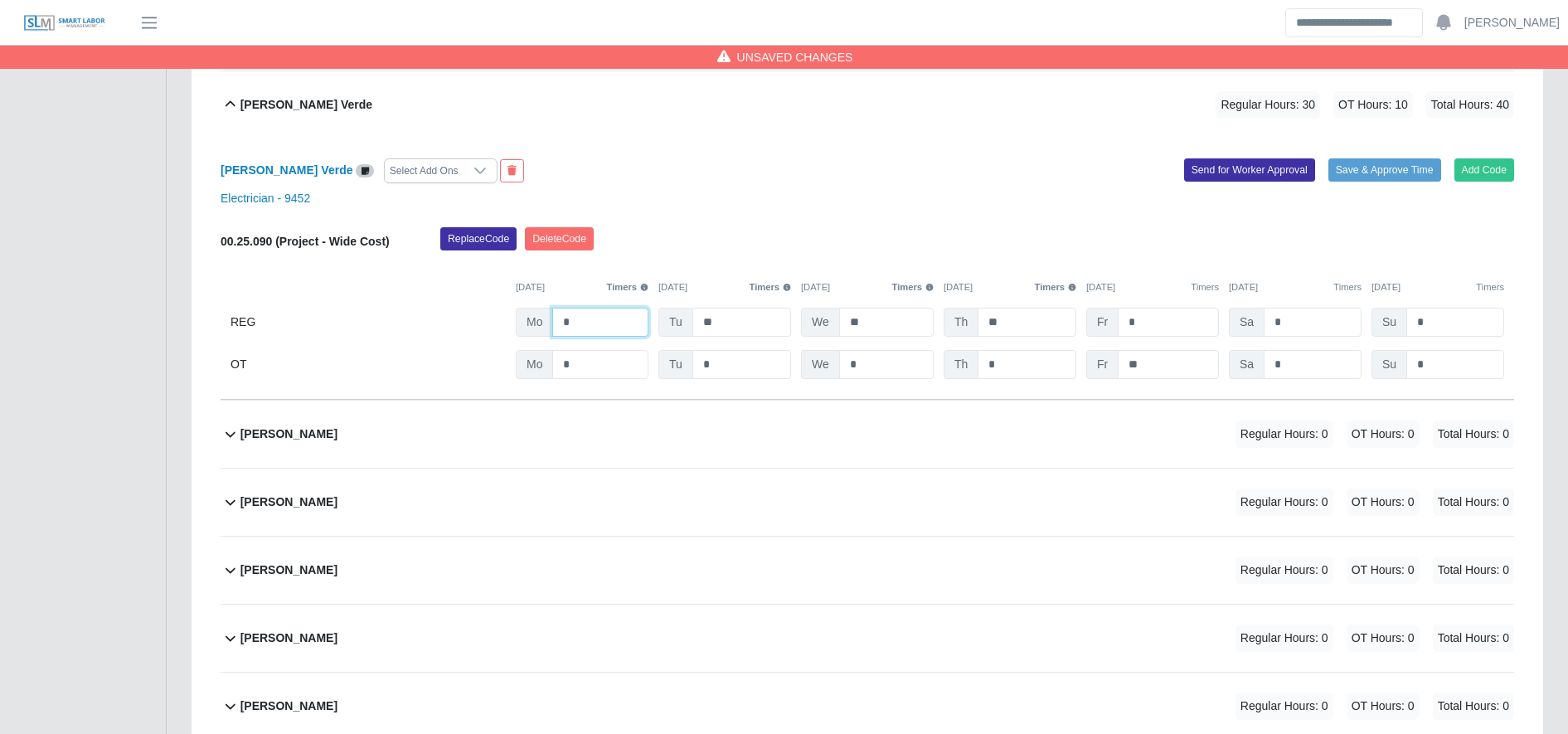
scroll to position [0, 0]
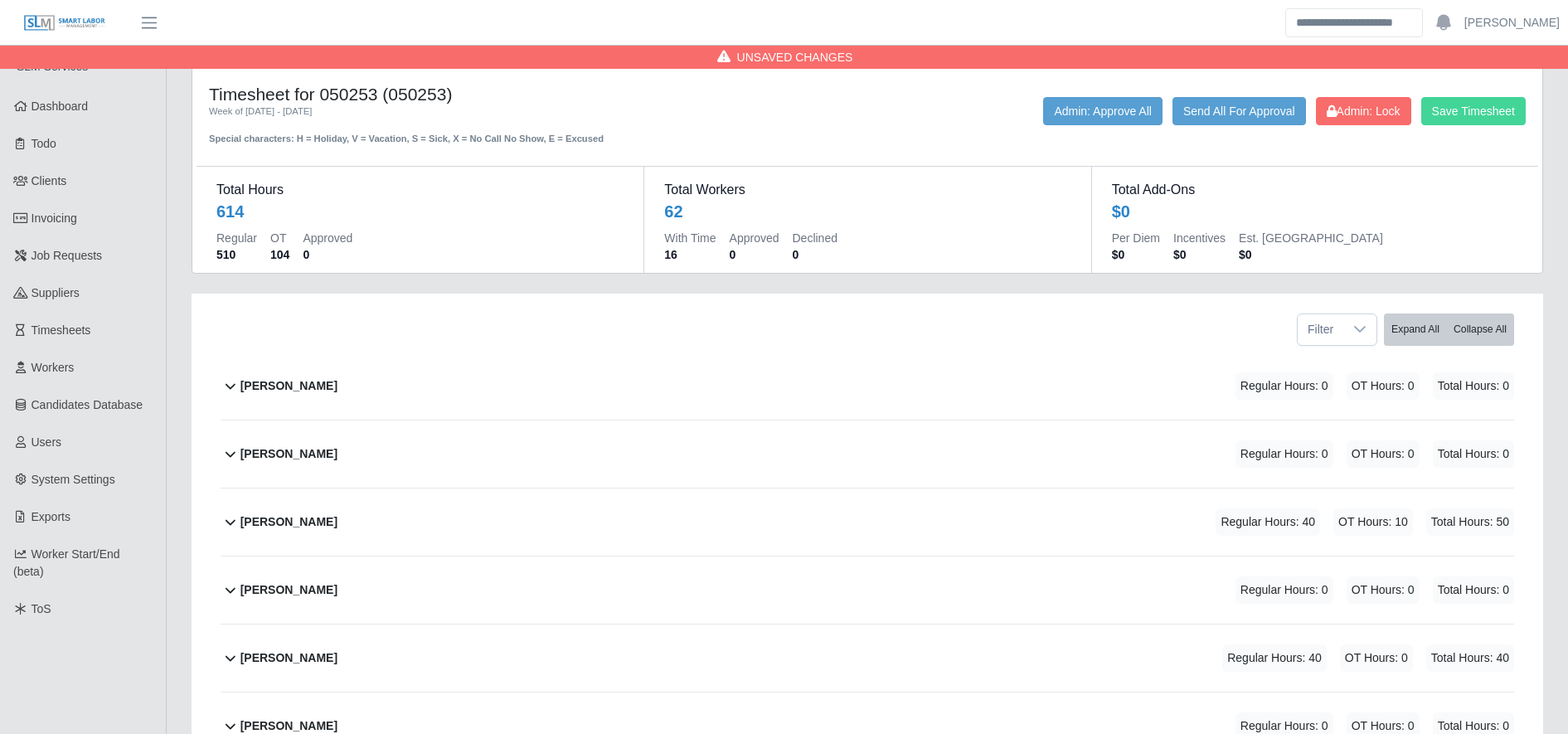
type input "*"
click at [1510, 109] on button "Save Timesheet" at bounding box center [1473, 111] width 104 height 29
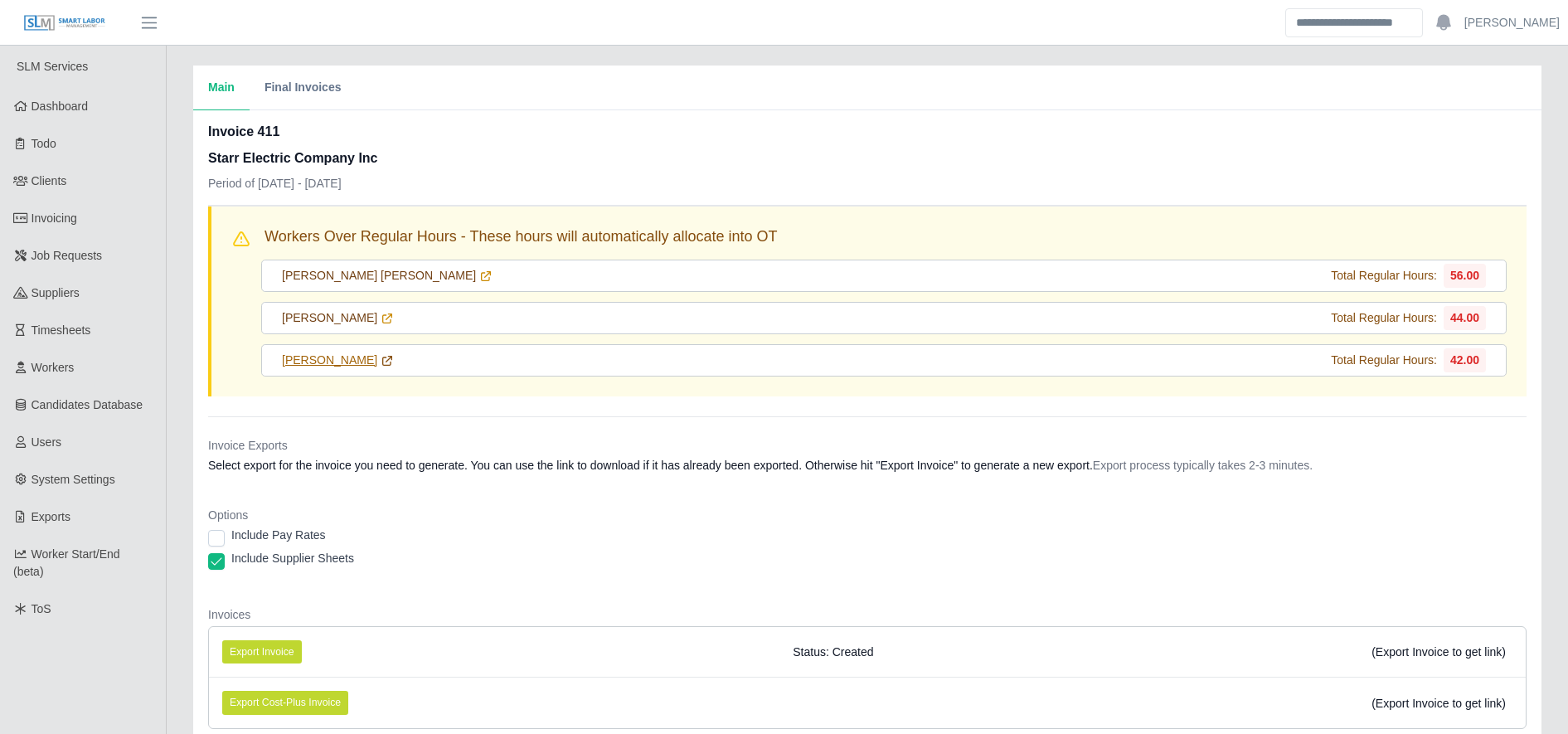
click at [383, 360] on icon at bounding box center [387, 361] width 9 height 9
click at [381, 320] on icon at bounding box center [387, 318] width 13 height 13
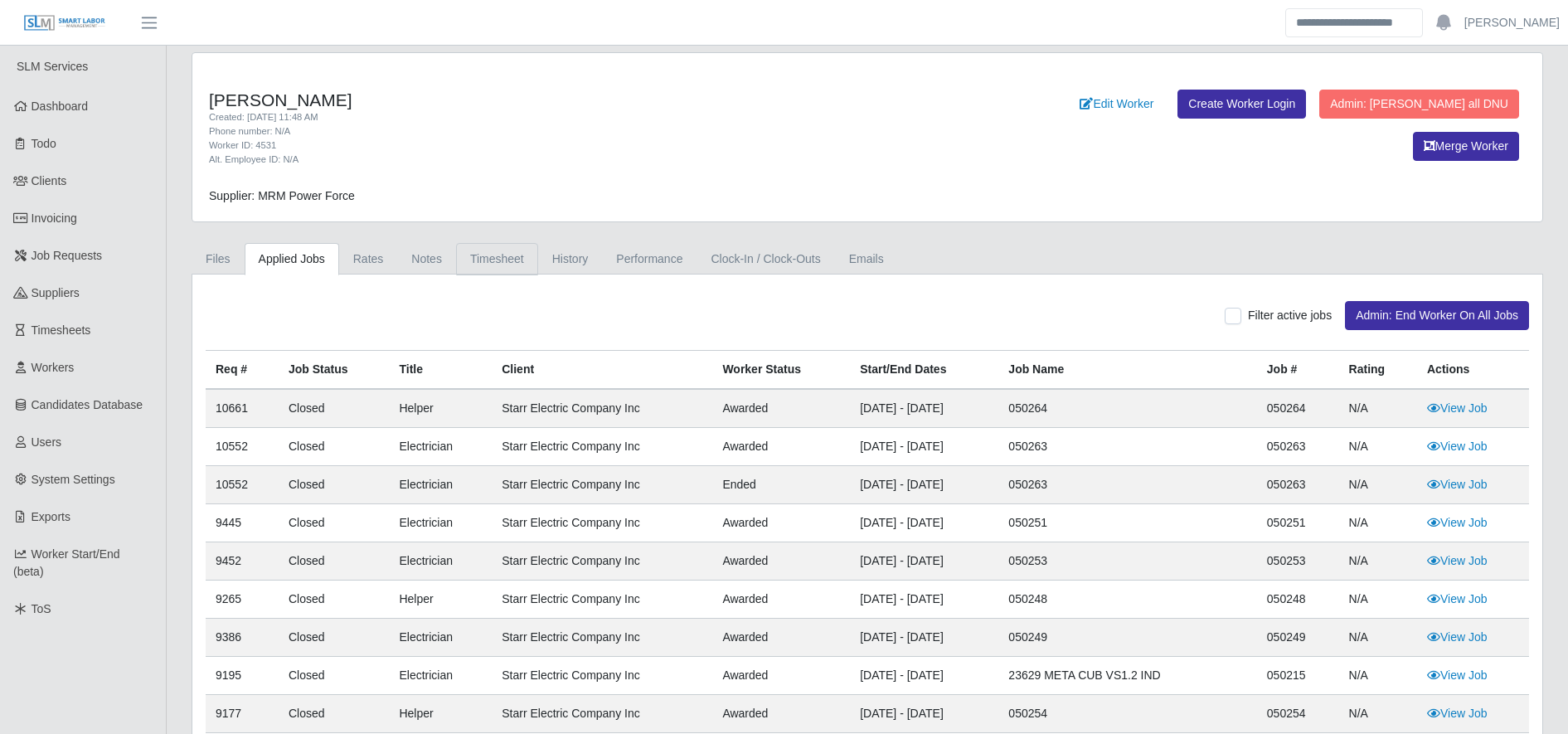
click at [505, 256] on link "Timesheet" at bounding box center [496, 258] width 82 height 32
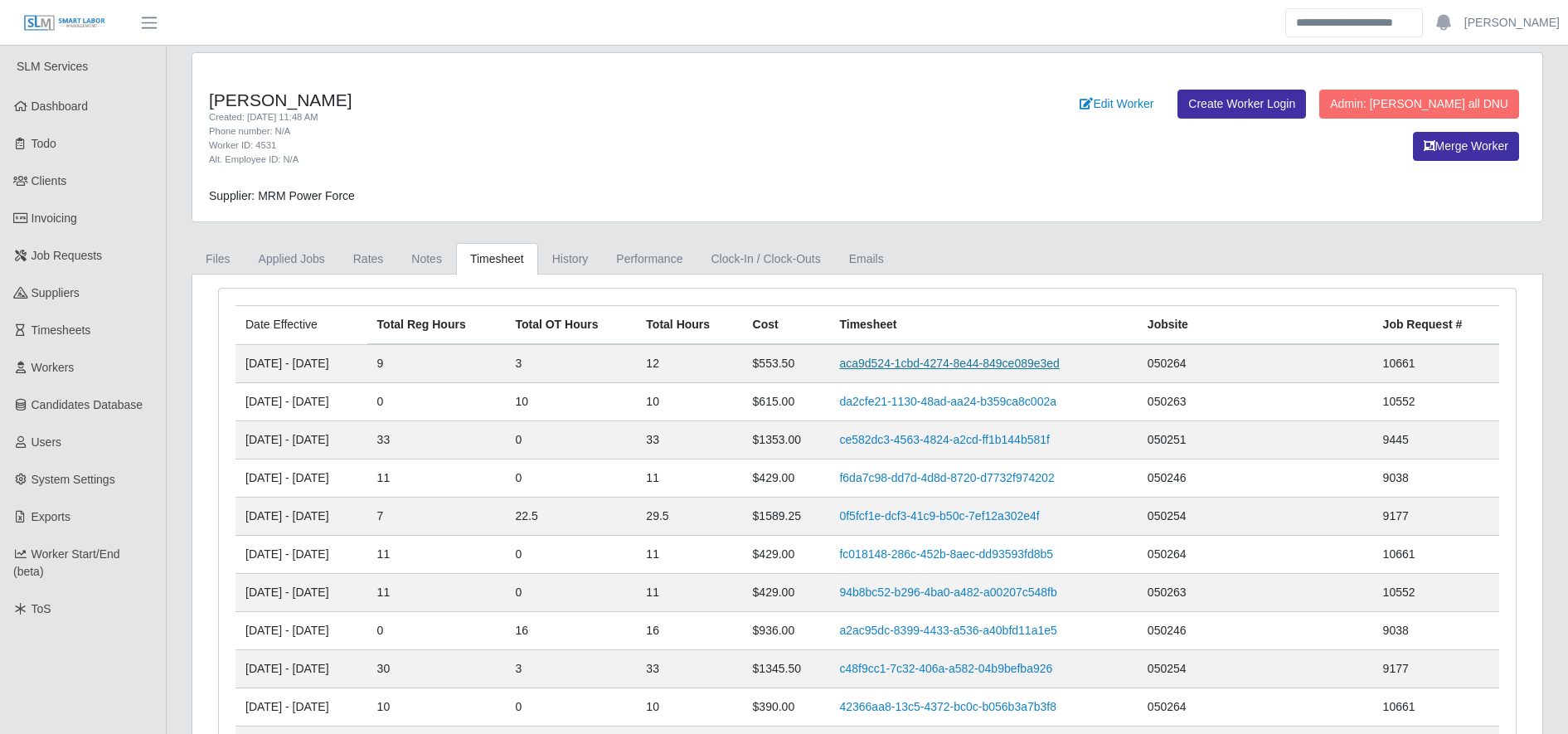
click at [935, 365] on link "aca9d524-1cbd-4274-8e44-849ce089e3ed" at bounding box center [949, 363] width 220 height 13
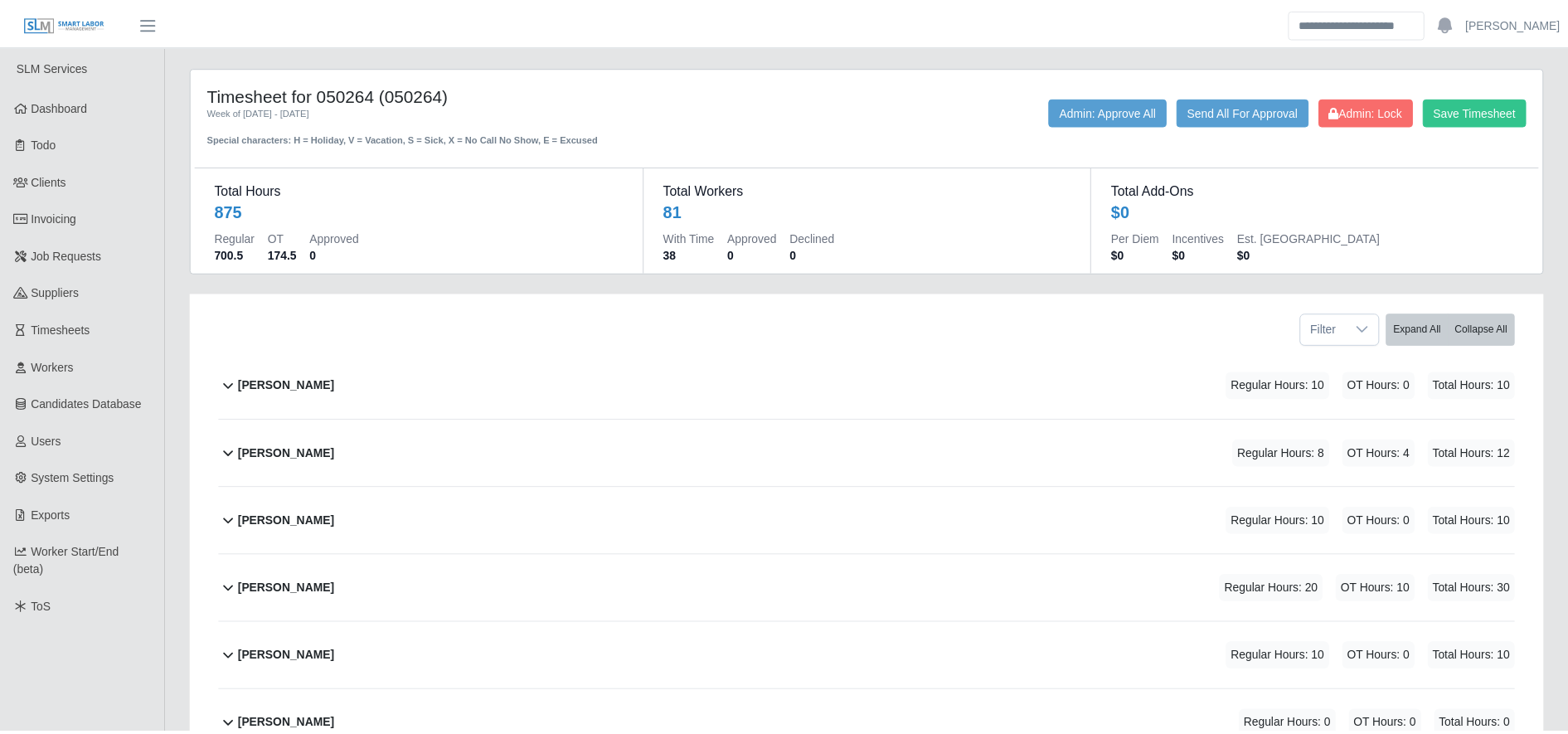
scroll to position [2636, 0]
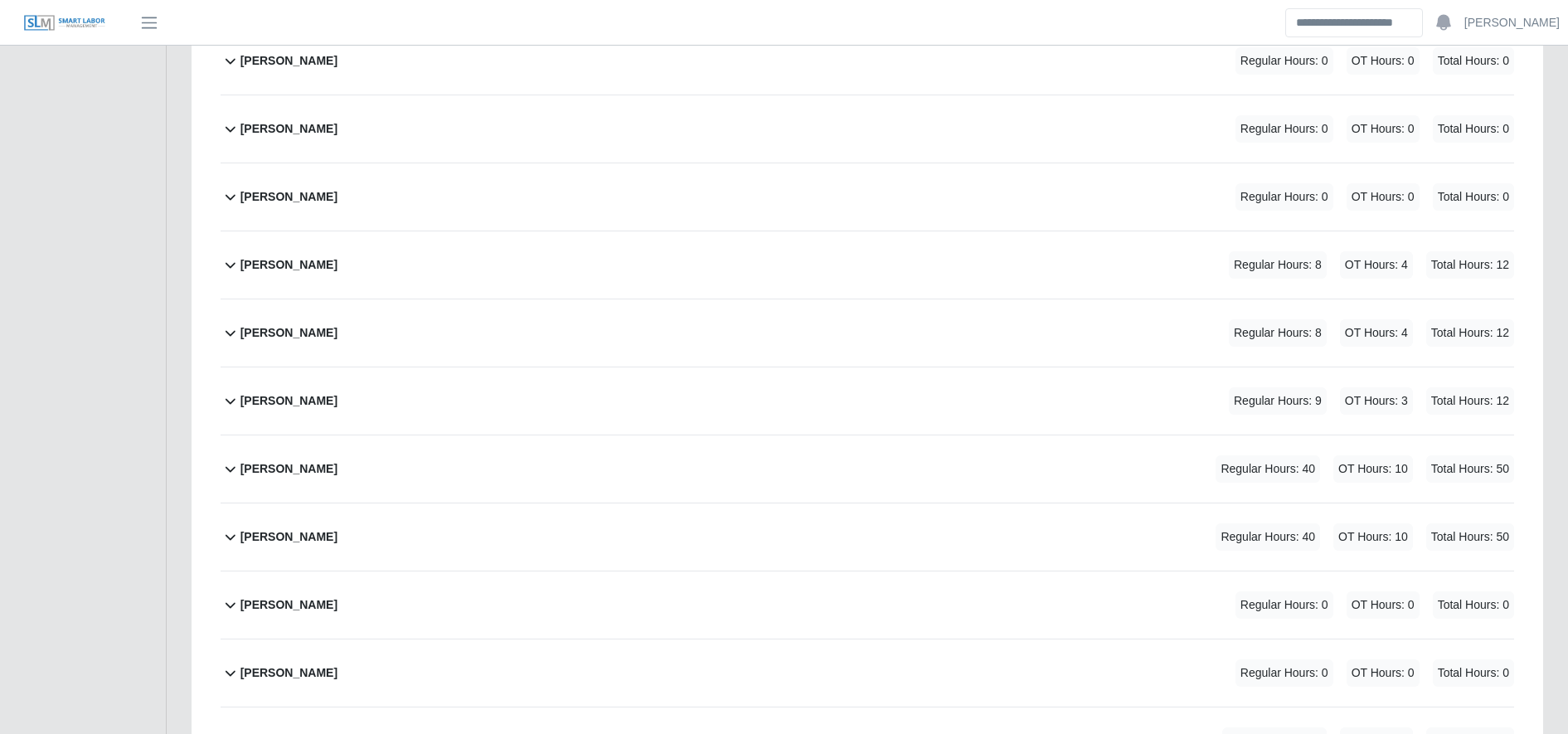
click at [636, 418] on div "Jose Arias Regular Hours: 9 OT Hours: 3 Total Hours: 12" at bounding box center [877, 400] width 1274 height 67
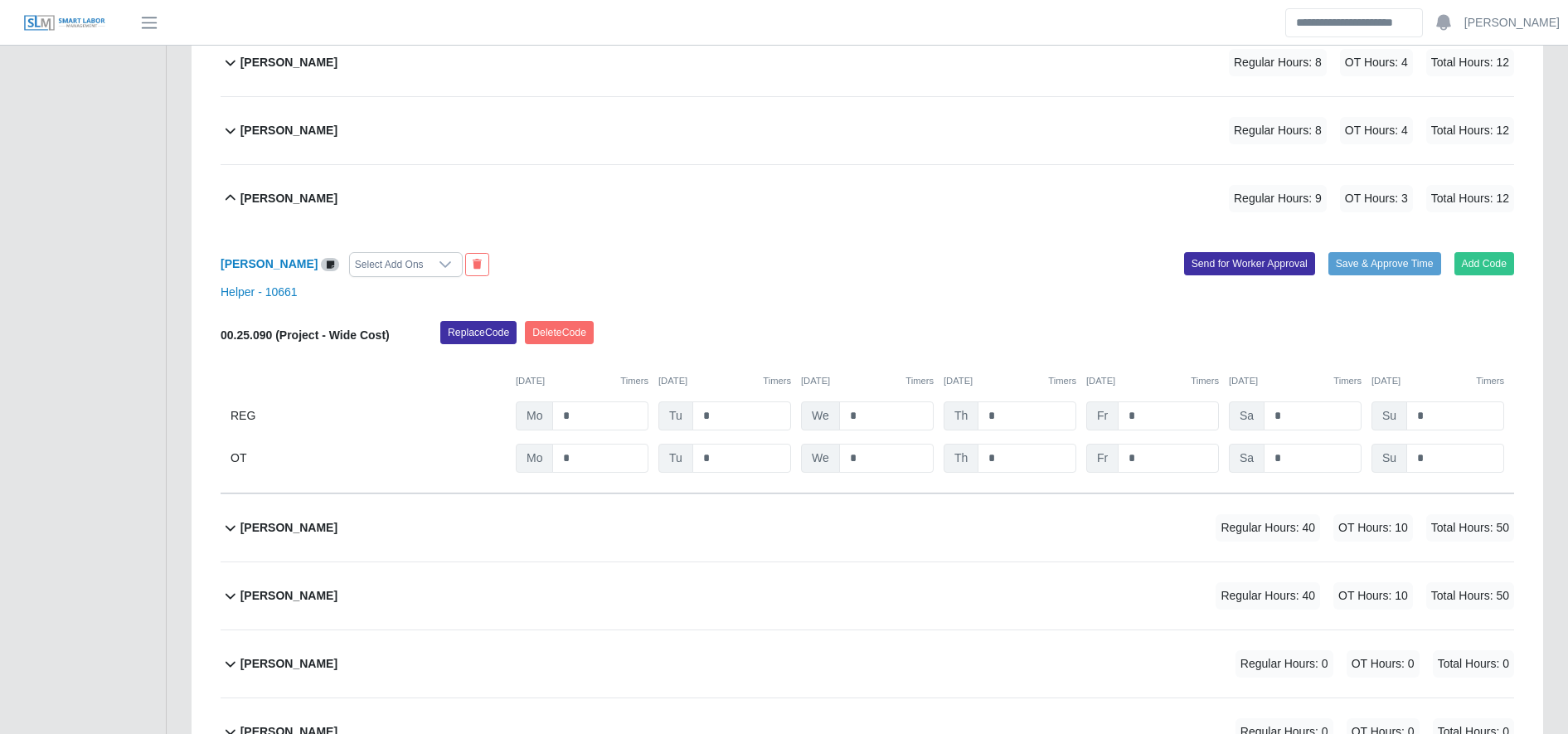
scroll to position [2839, 0]
click at [1030, 445] on input "*" at bounding box center [1027, 456] width 99 height 29
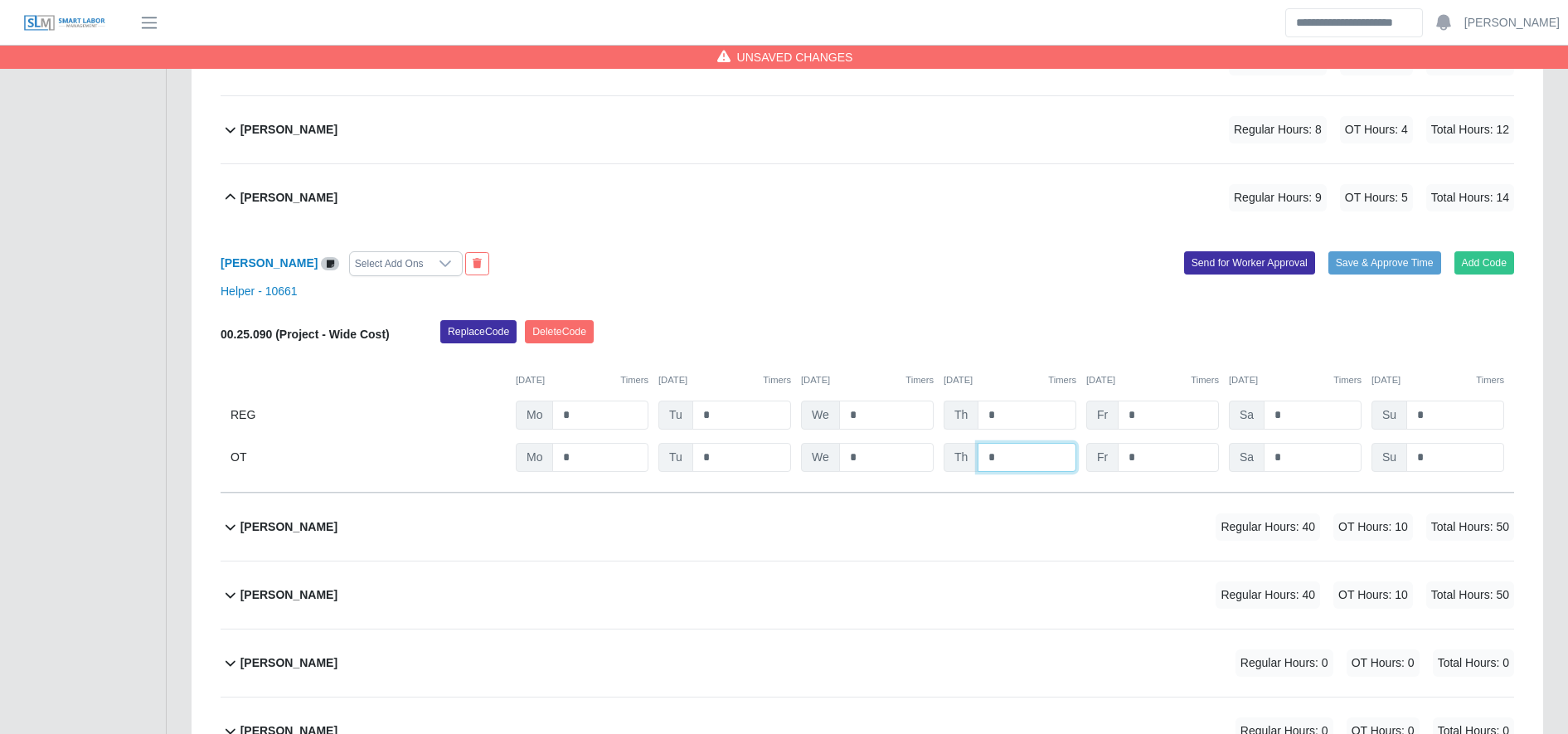
type input "*"
click at [1009, 426] on input "*" at bounding box center [1027, 414] width 99 height 29
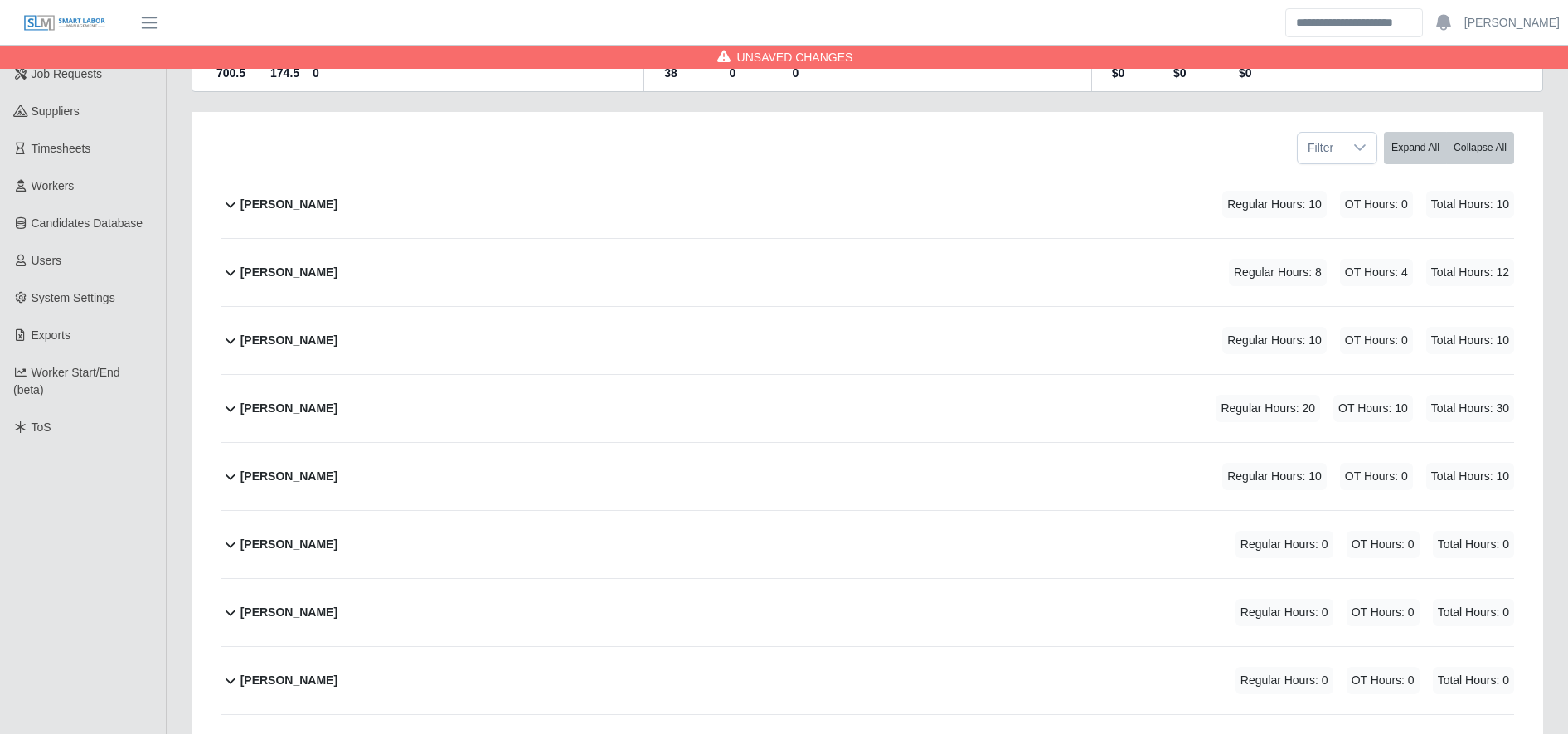
scroll to position [0, 0]
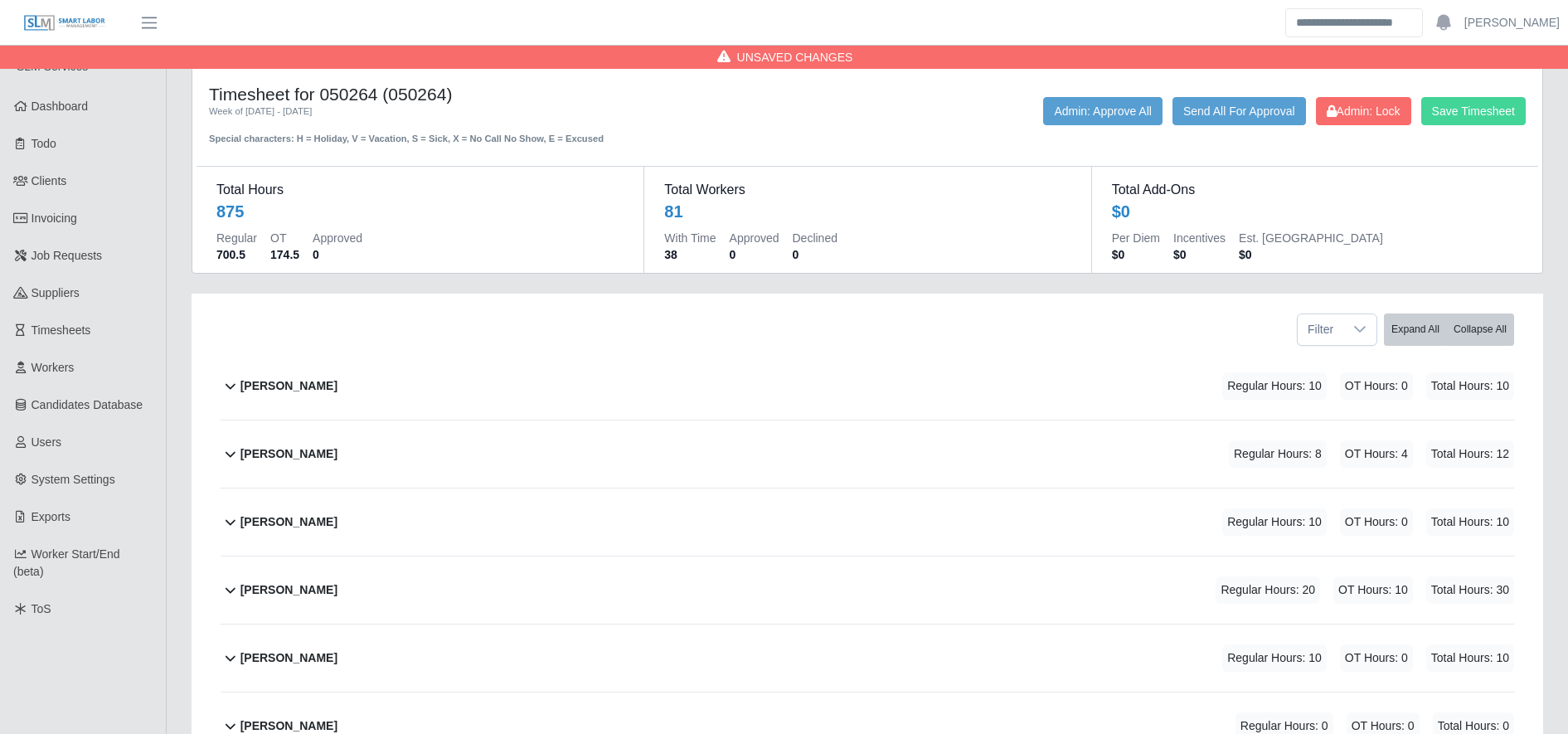
type input "*"
click at [1491, 113] on button "Save Timesheet" at bounding box center [1473, 111] width 104 height 29
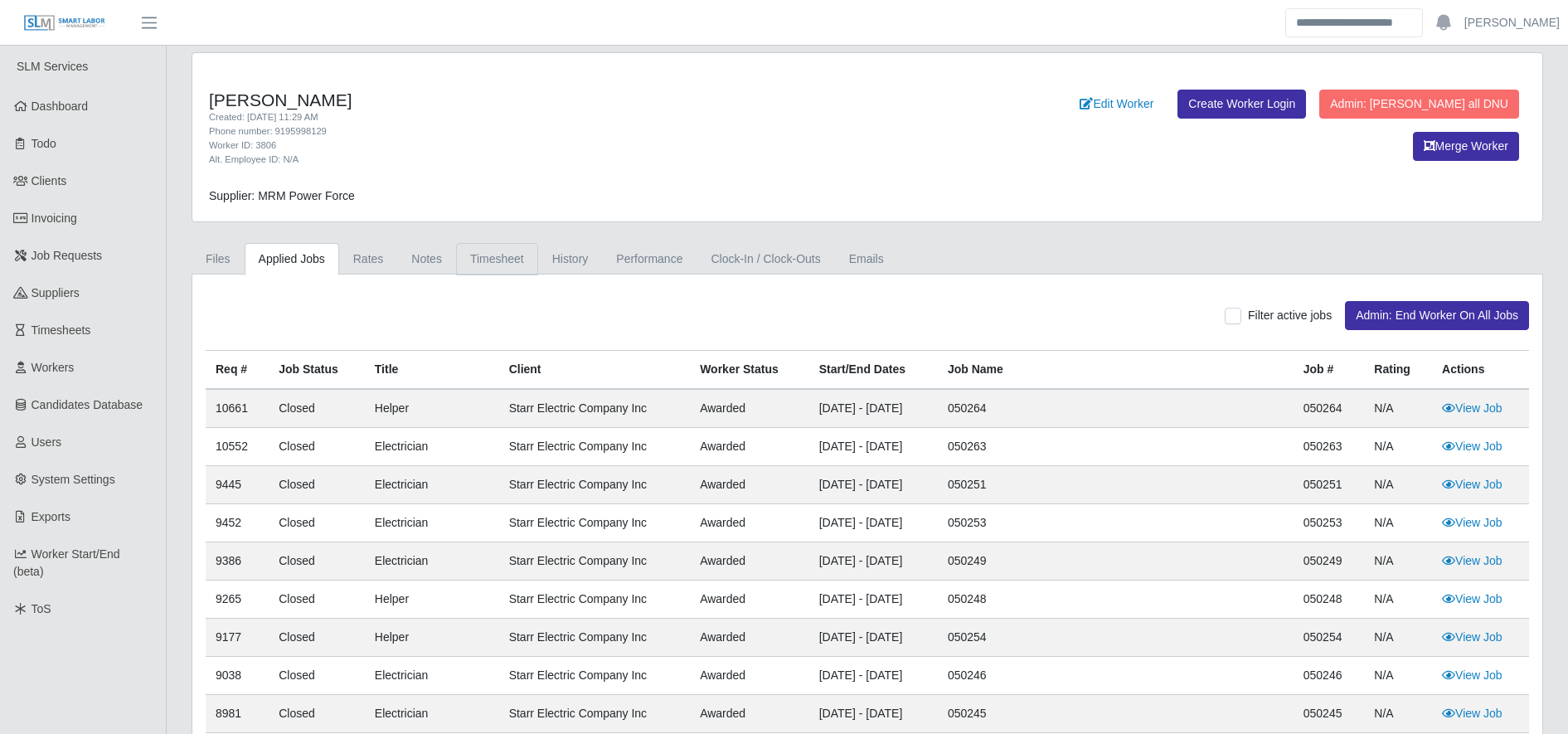
click at [499, 246] on link "Timesheet" at bounding box center [496, 258] width 82 height 32
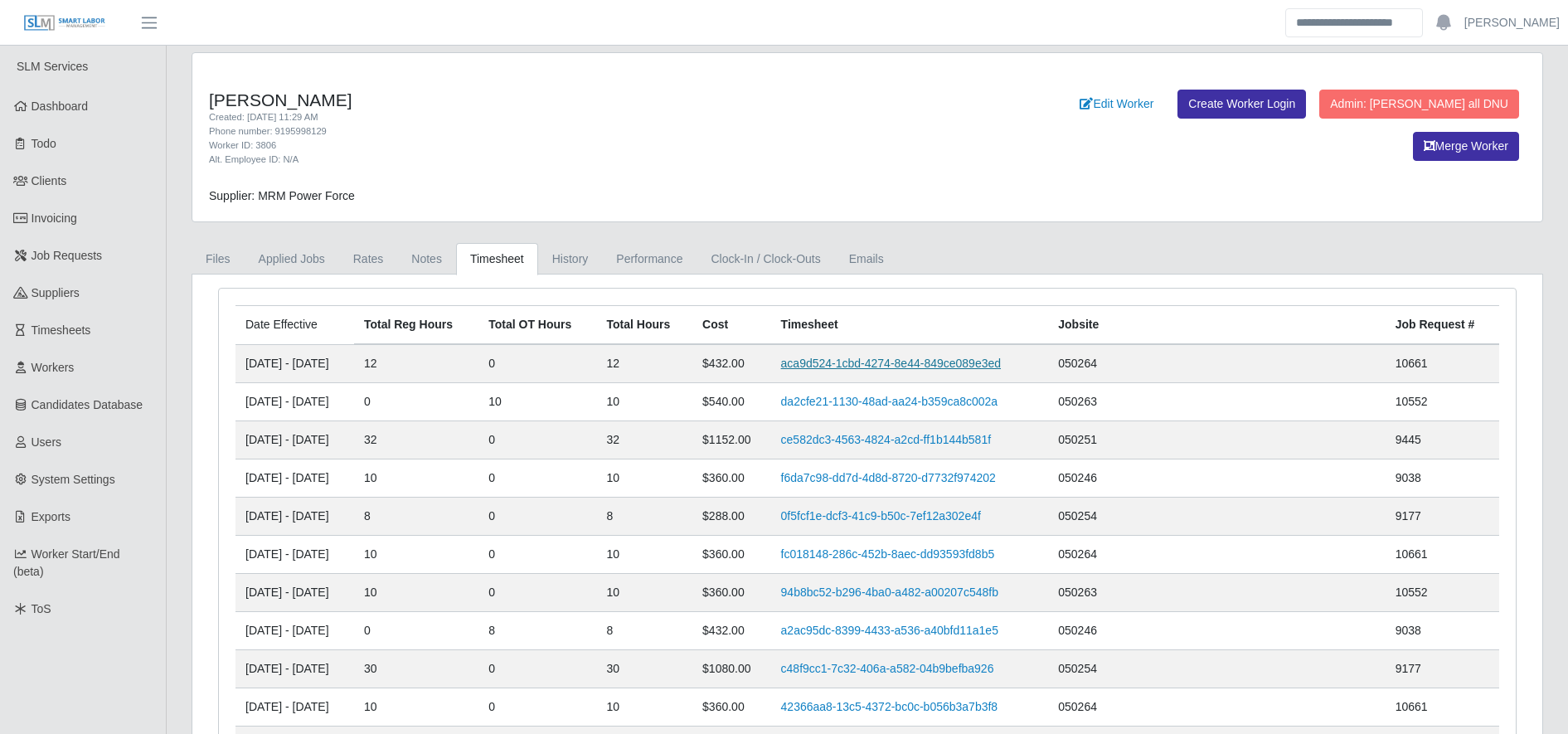
click at [923, 362] on link "aca9d524-1cbd-4274-8e44-849ce089e3ed" at bounding box center [891, 363] width 220 height 13
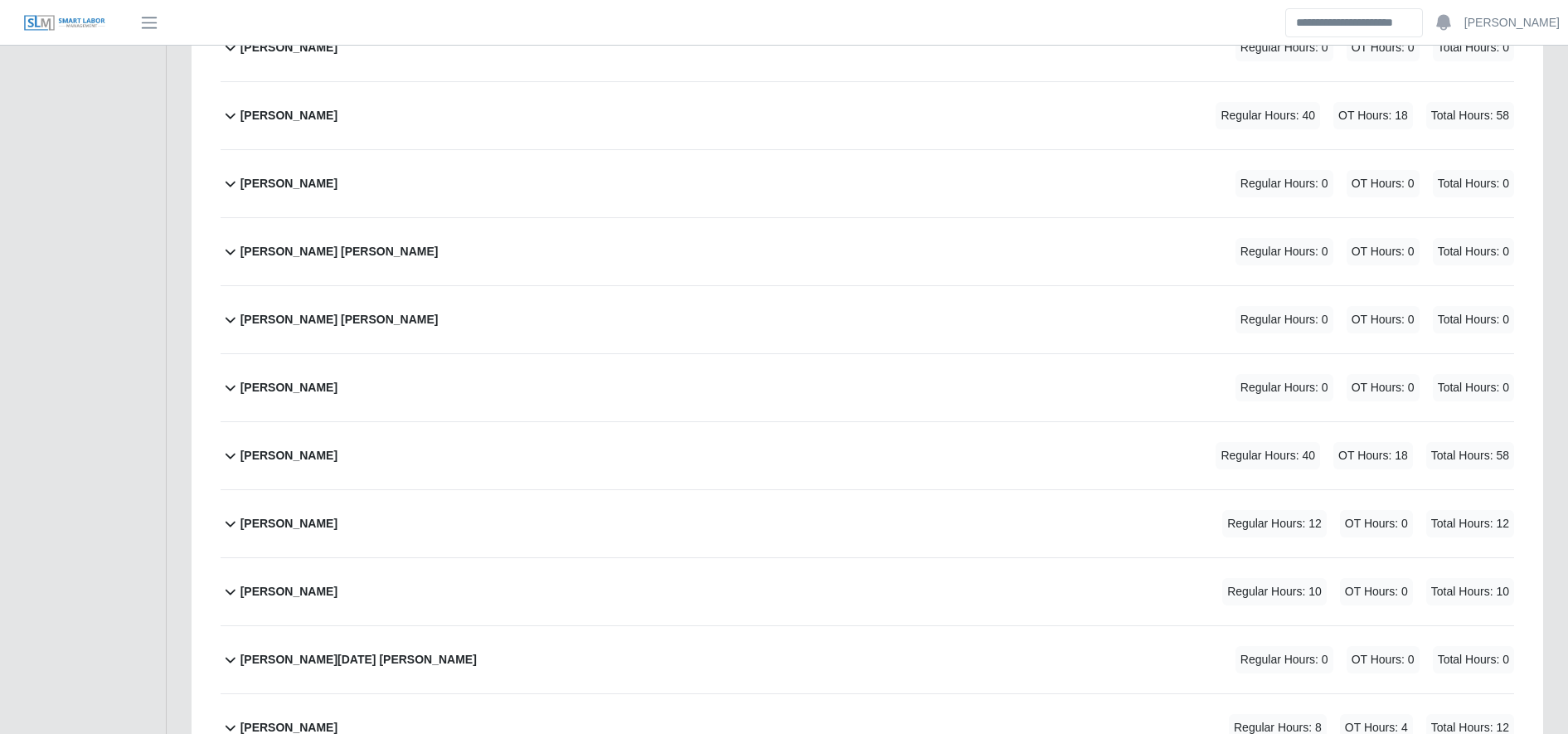
scroll to position [5247, 0]
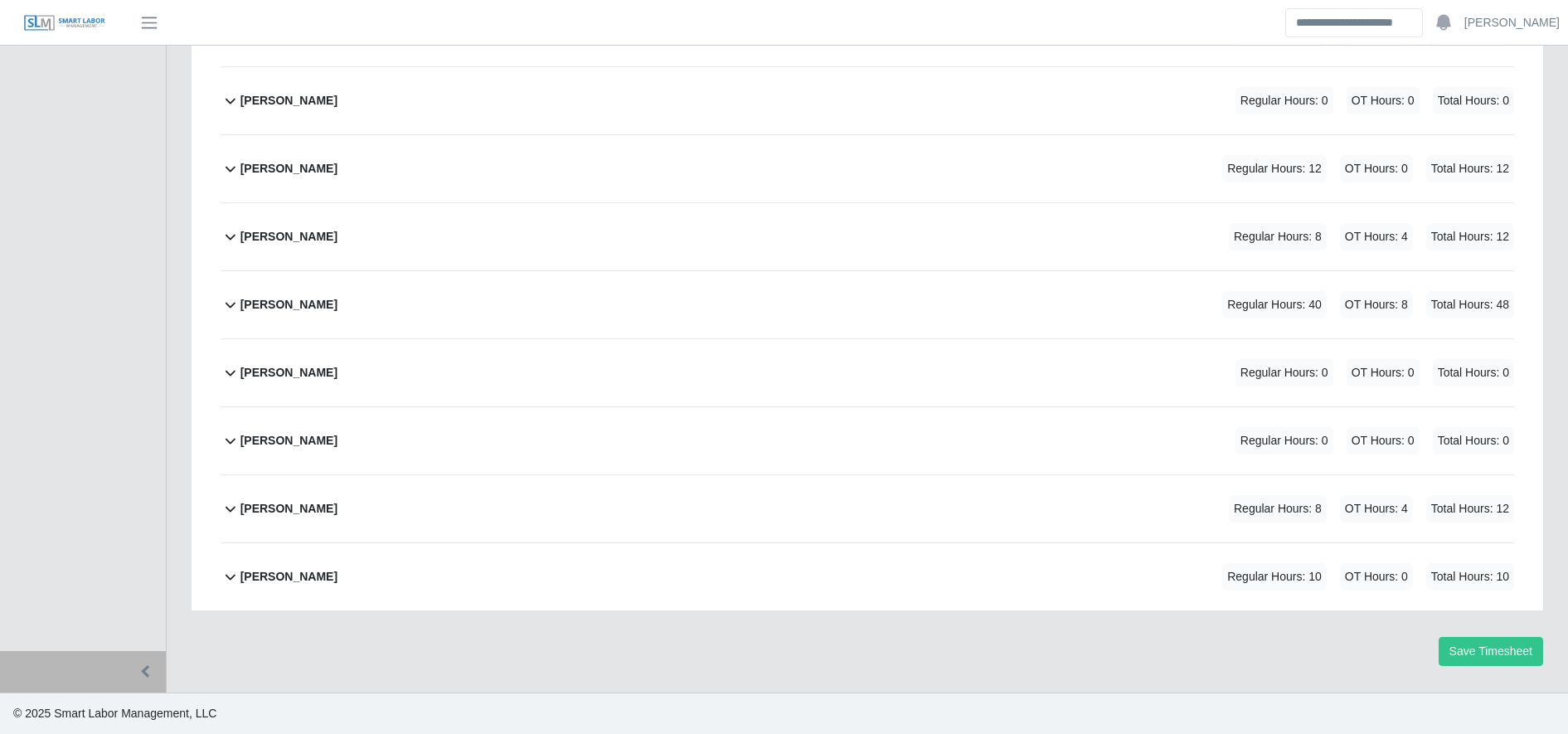
click at [477, 172] on div "[PERSON_NAME] Regular Hours: 12 OT Hours: 0 Total Hours: 12" at bounding box center [877, 169] width 1274 height 67
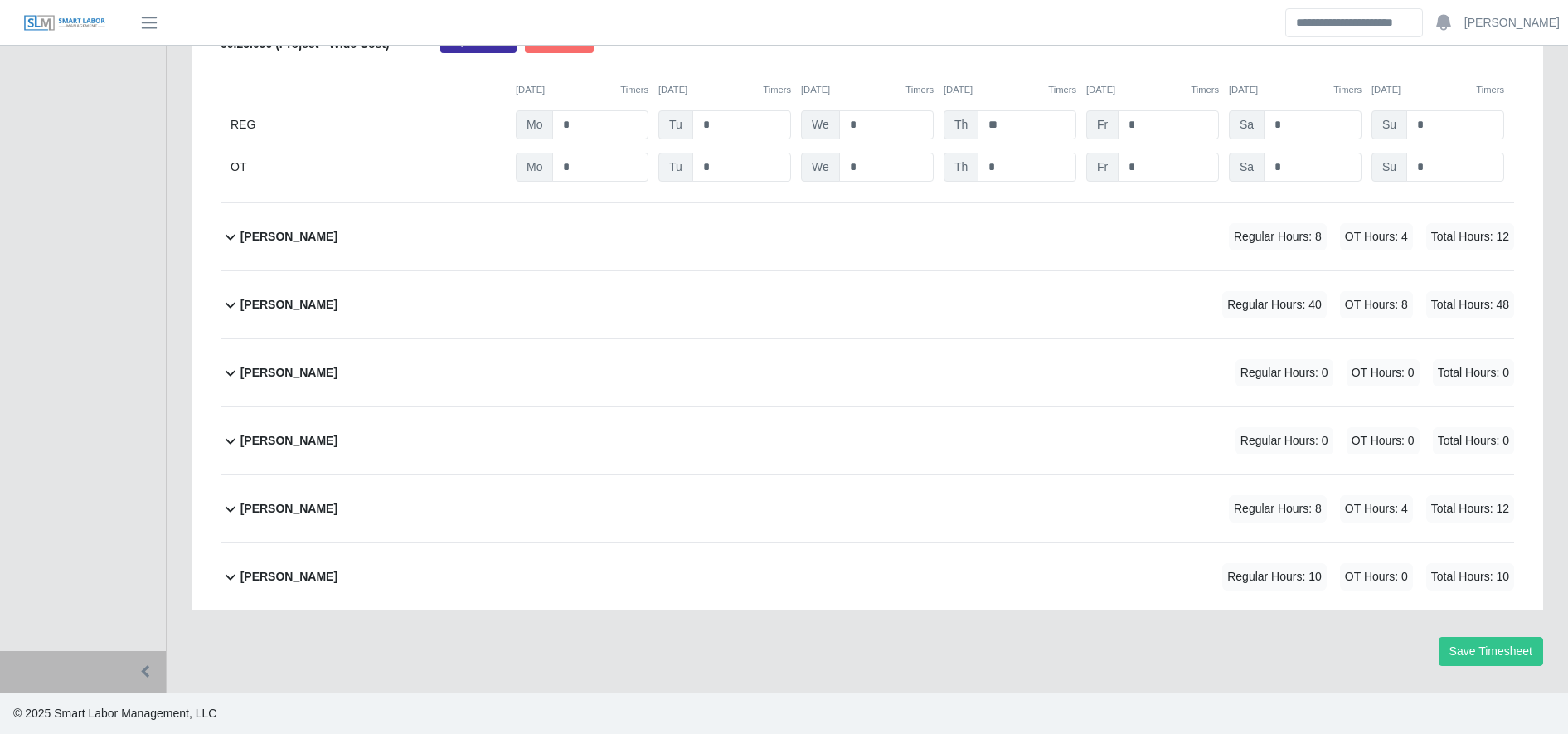
scroll to position [5413, 0]
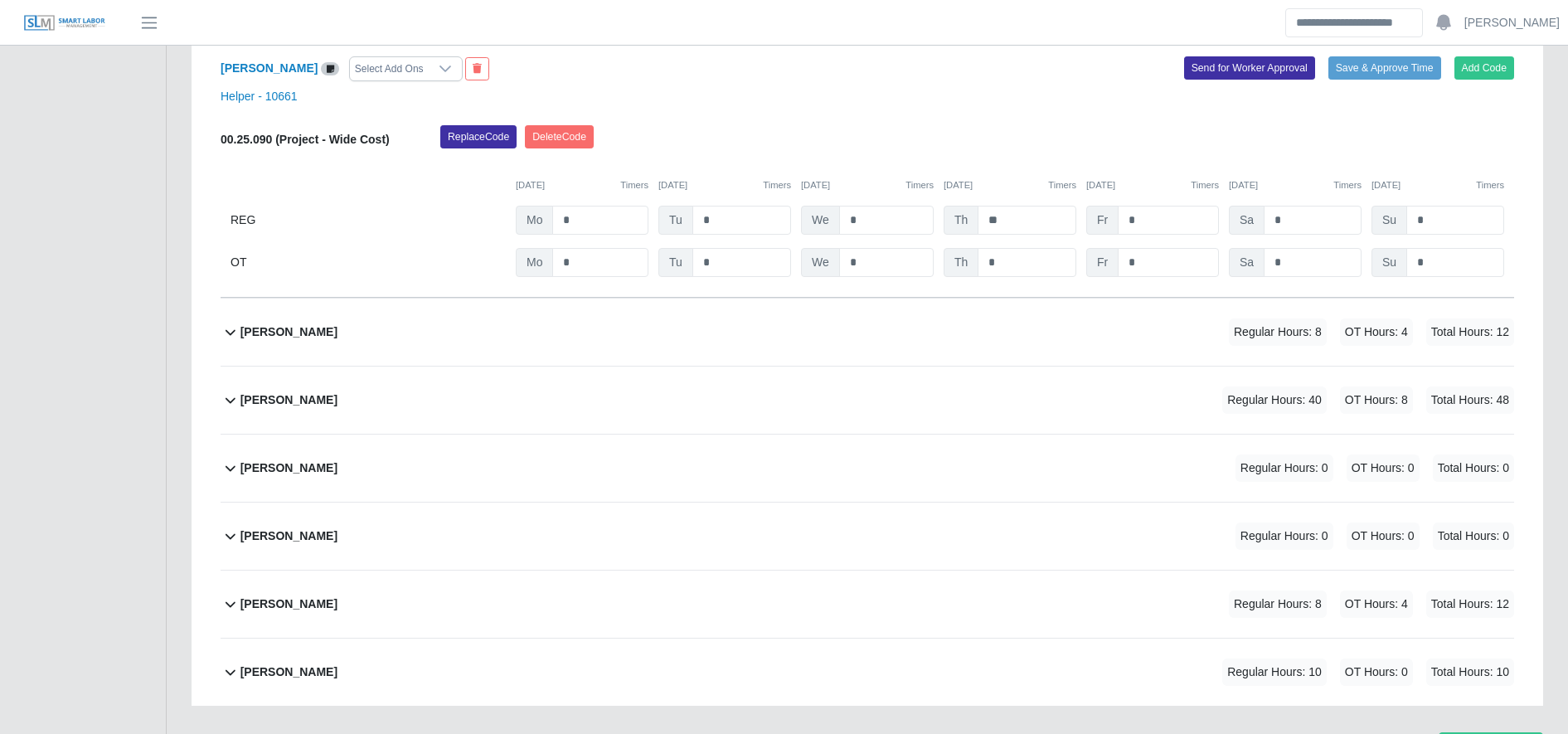
click at [1033, 203] on div "00.25.090 (Project - Wide Cost) Replace Code Delete Code 10/06/2025 Timers 10/0…" at bounding box center [867, 201] width 1293 height 152
click at [1030, 203] on div "00.25.090 (Project - Wide Cost) Replace Code Delete Code 10/06/2025 Timers 10/0…" at bounding box center [867, 201] width 1293 height 152
drag, startPoint x: 1030, startPoint y: 203, endPoint x: 1030, endPoint y: 218, distance: 15.0
click at [1030, 218] on div "00.25.090 (Project - Wide Cost) Replace Code Delete Code 10/06/2025 Timers 10/0…" at bounding box center [867, 201] width 1293 height 152
click at [1030, 218] on input "**" at bounding box center [1027, 219] width 99 height 29
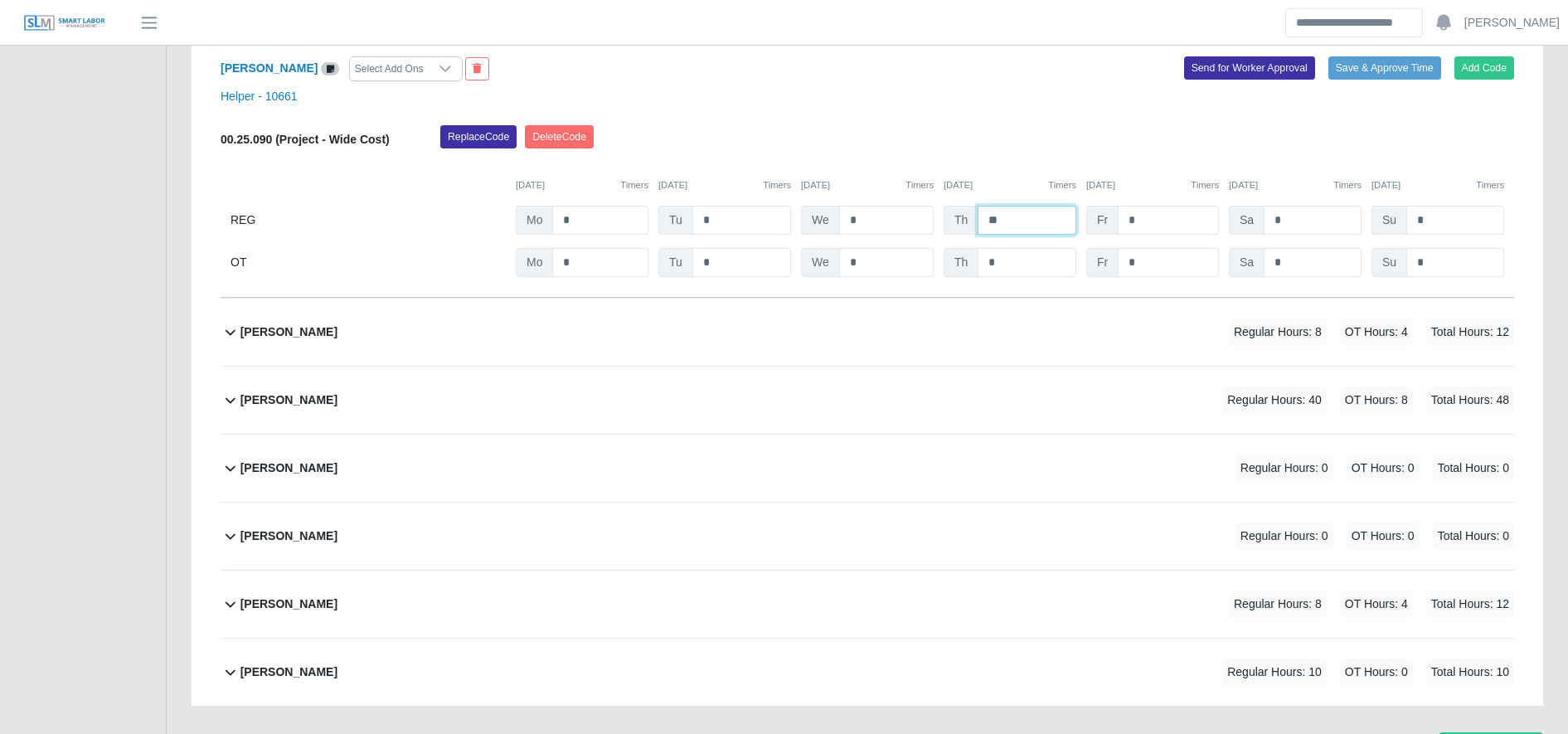
click at [1030, 218] on input "**" at bounding box center [1027, 219] width 99 height 29
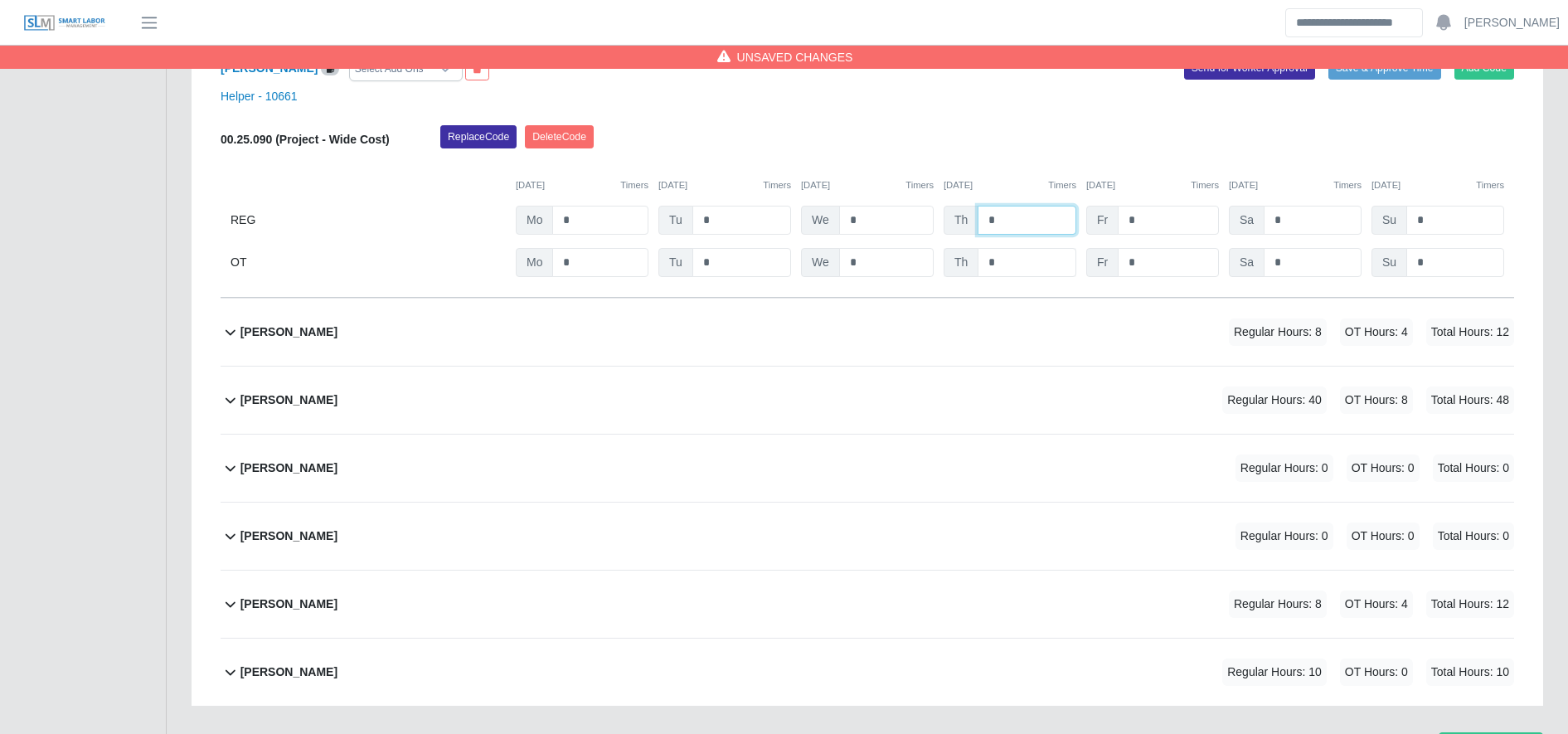
type input "*"
click at [1028, 272] on input "*" at bounding box center [1027, 262] width 99 height 29
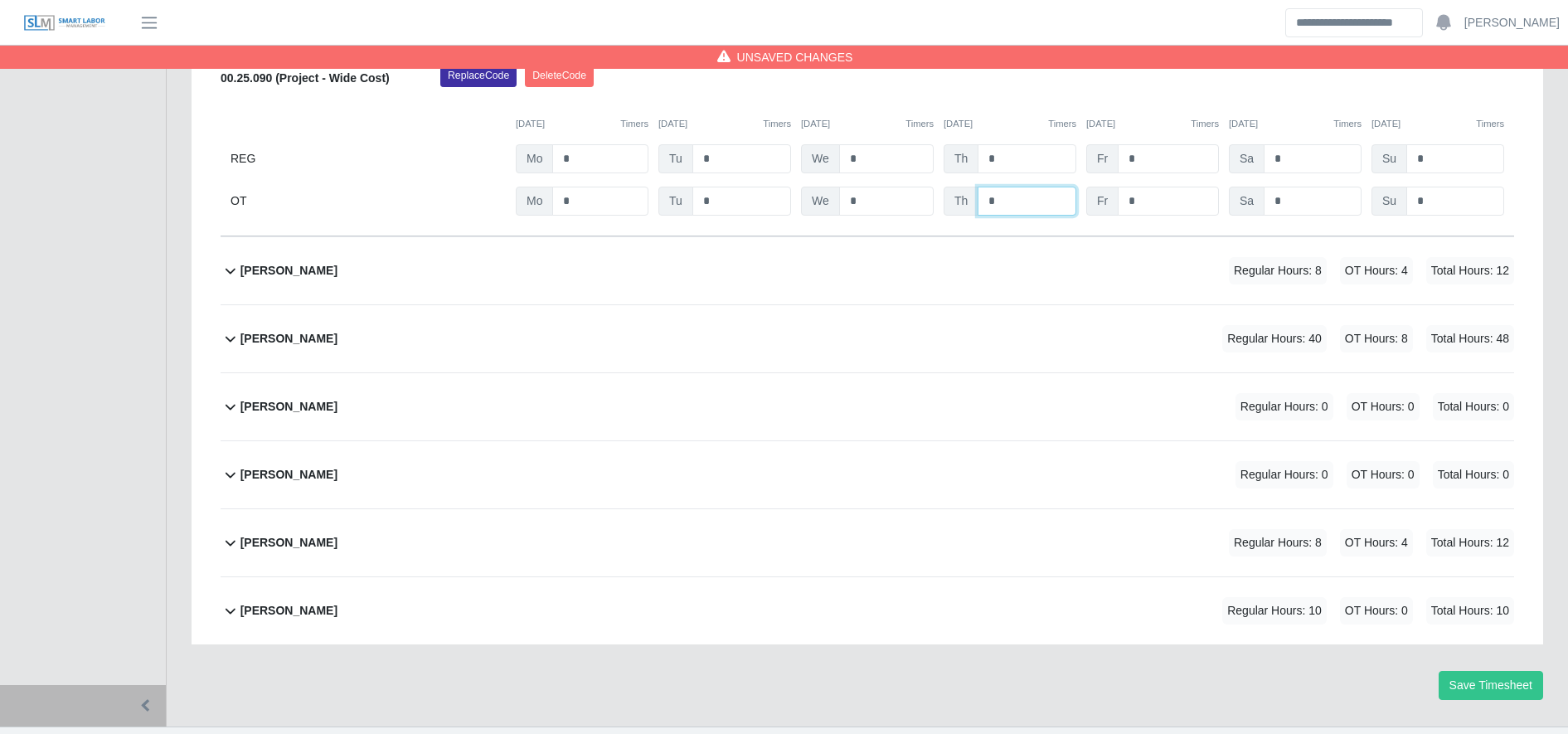
scroll to position [5509, 0]
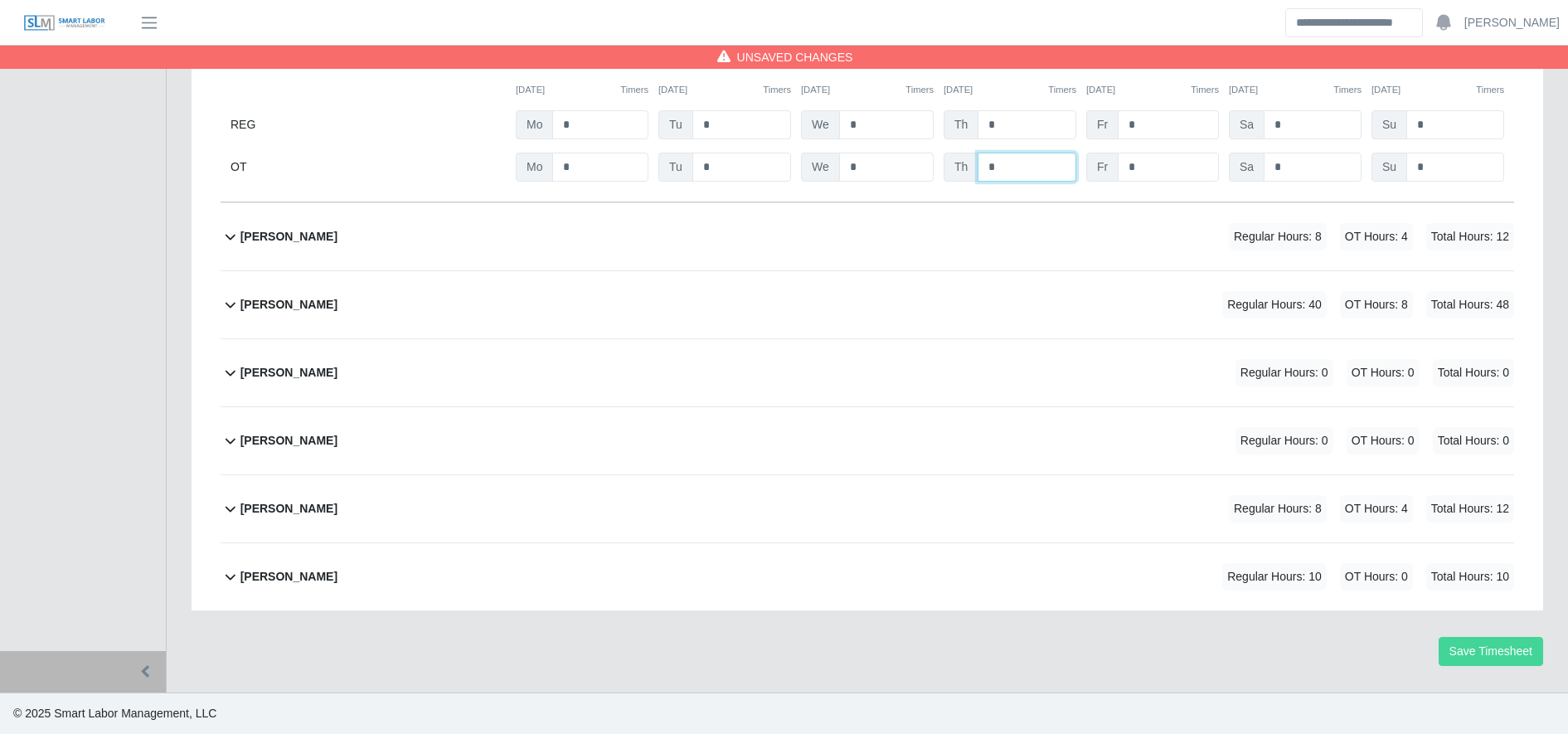
type input "*"
click at [1516, 665] on button "Save Timesheet" at bounding box center [1491, 650] width 104 height 29
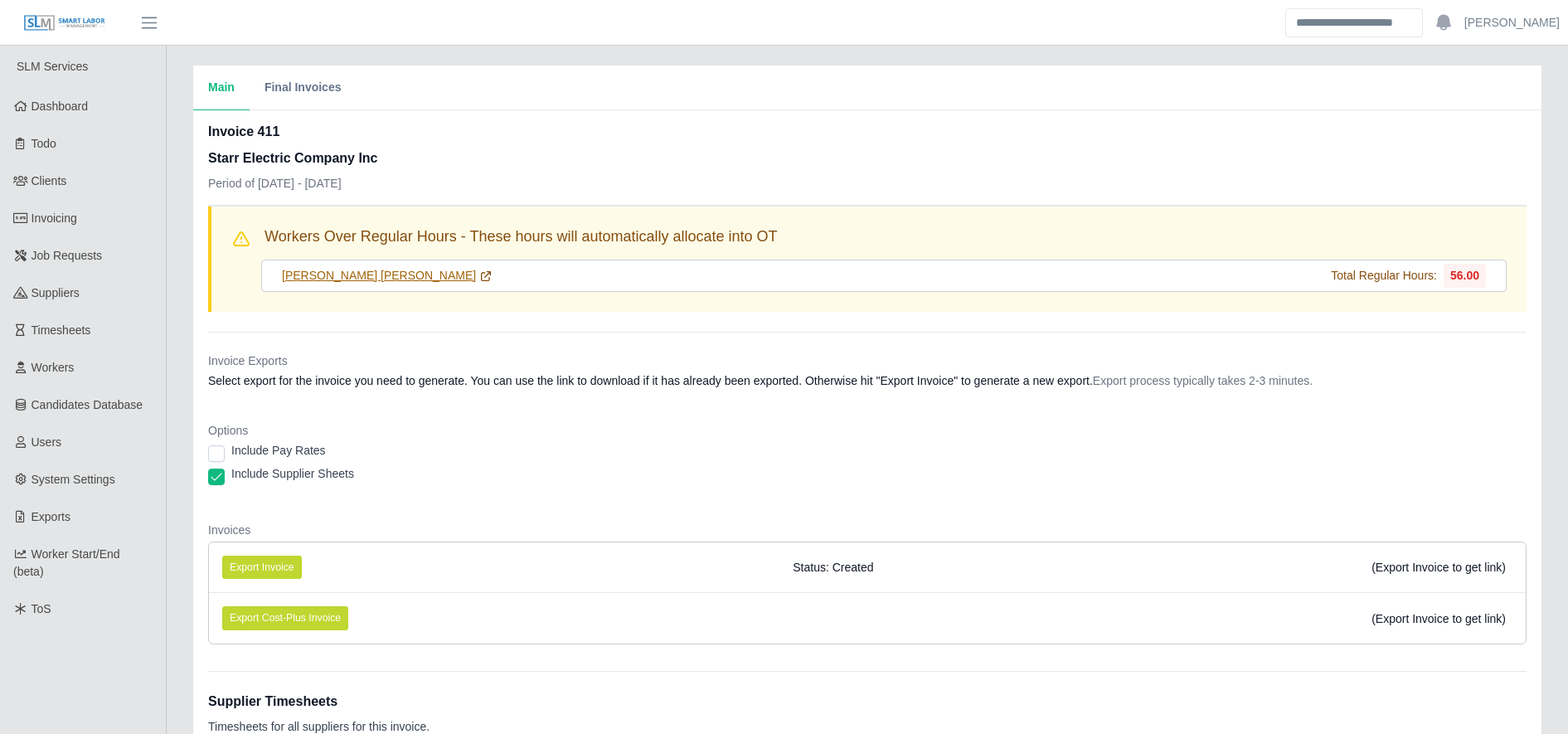
click at [481, 276] on icon at bounding box center [486, 276] width 9 height 9
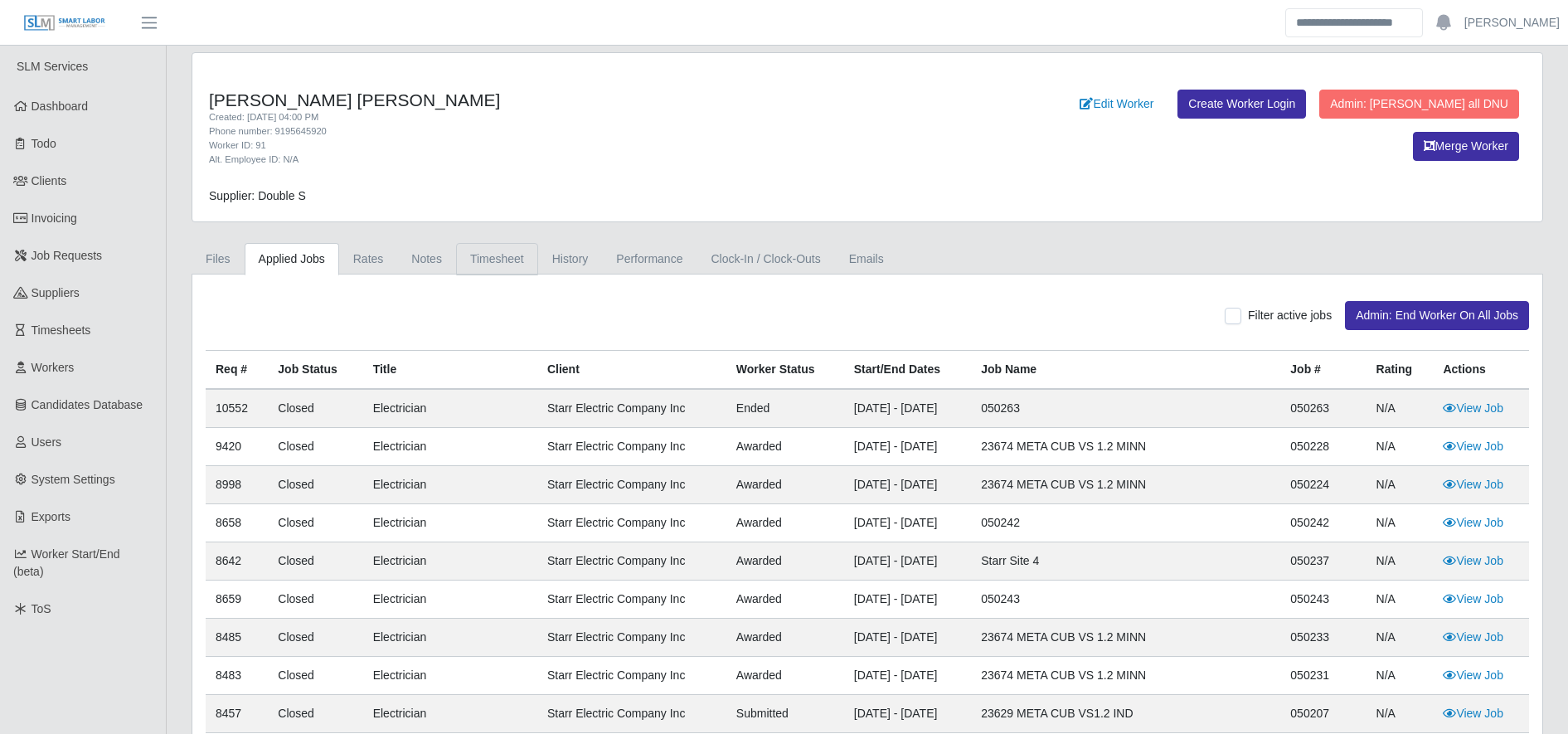
click at [487, 245] on link "Timesheet" at bounding box center [496, 258] width 82 height 32
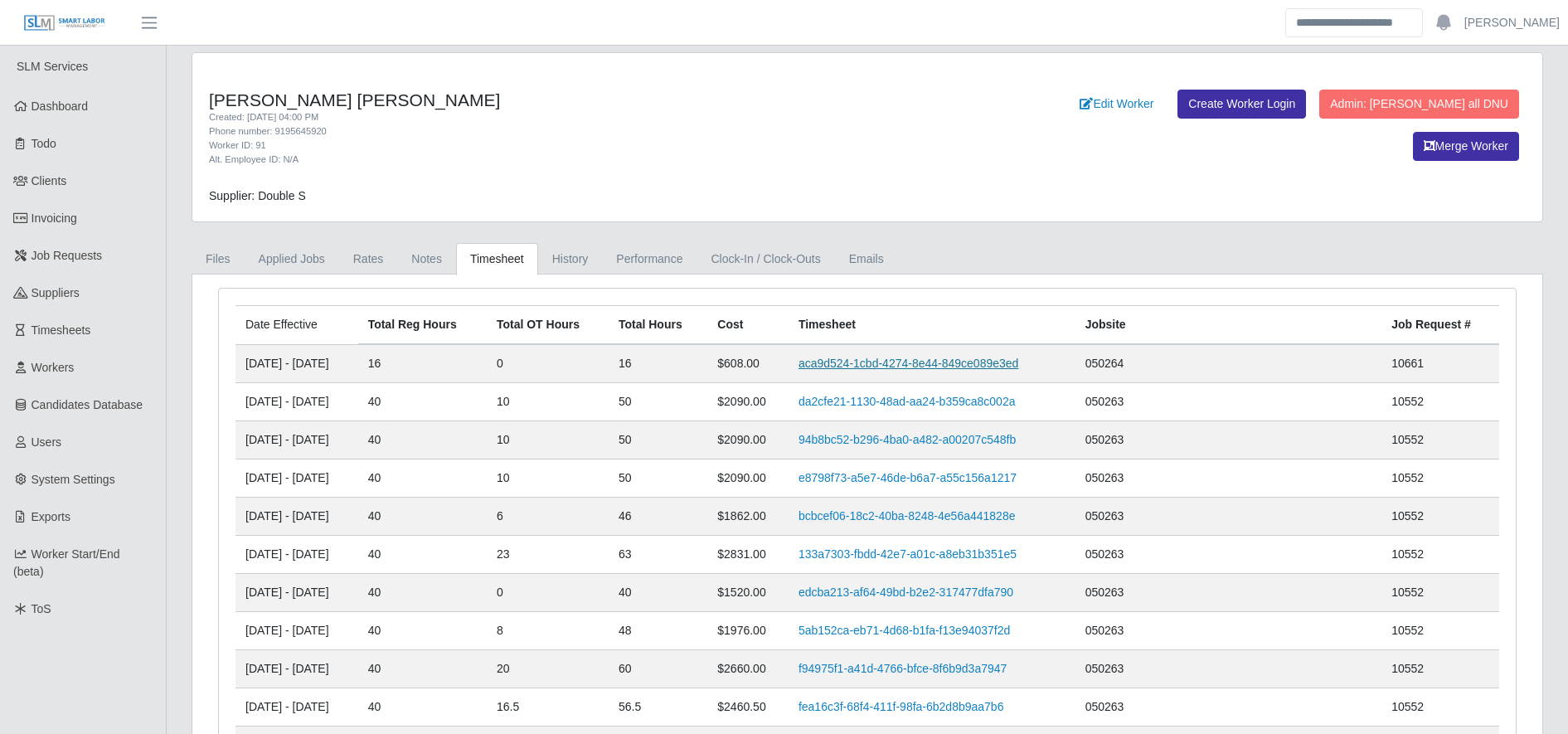
click at [944, 358] on link "aca9d524-1cbd-4274-8e44-849ce089e3ed" at bounding box center [909, 363] width 220 height 13
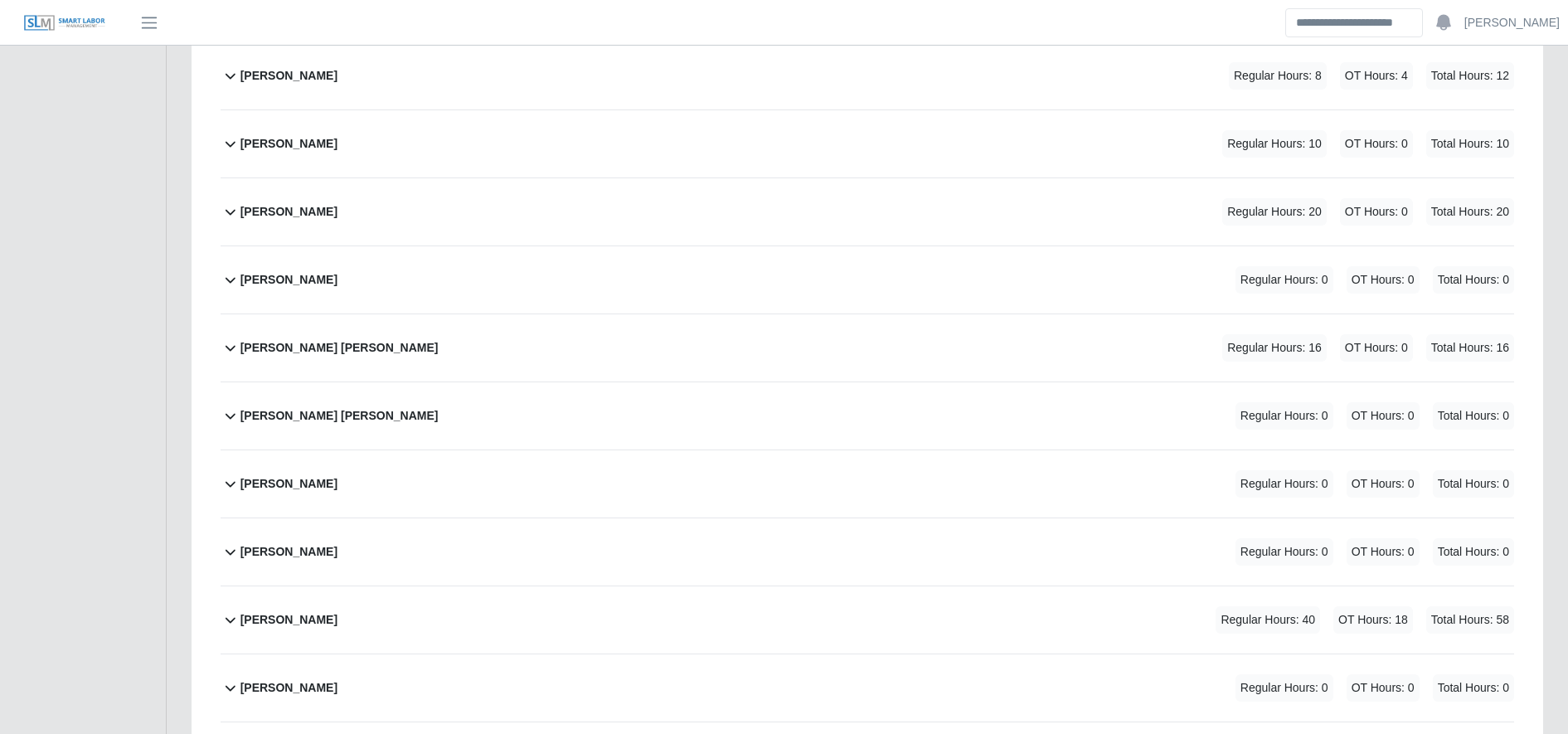
scroll to position [4065, 0]
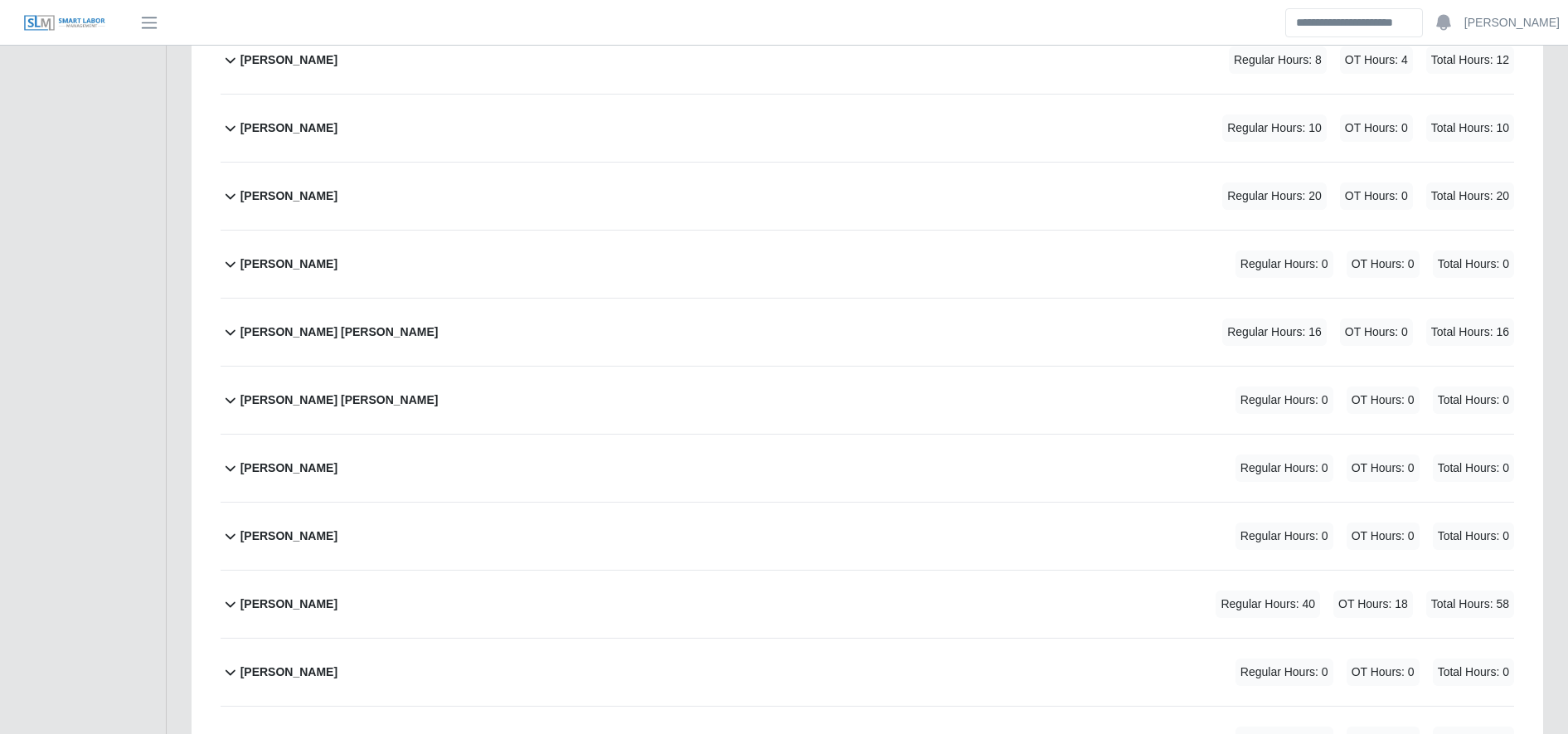
click at [898, 342] on div "Marvin Samuel Giron Trochez Regular Hours: 16 OT Hours: 0 Total Hours: 16" at bounding box center [877, 332] width 1274 height 67
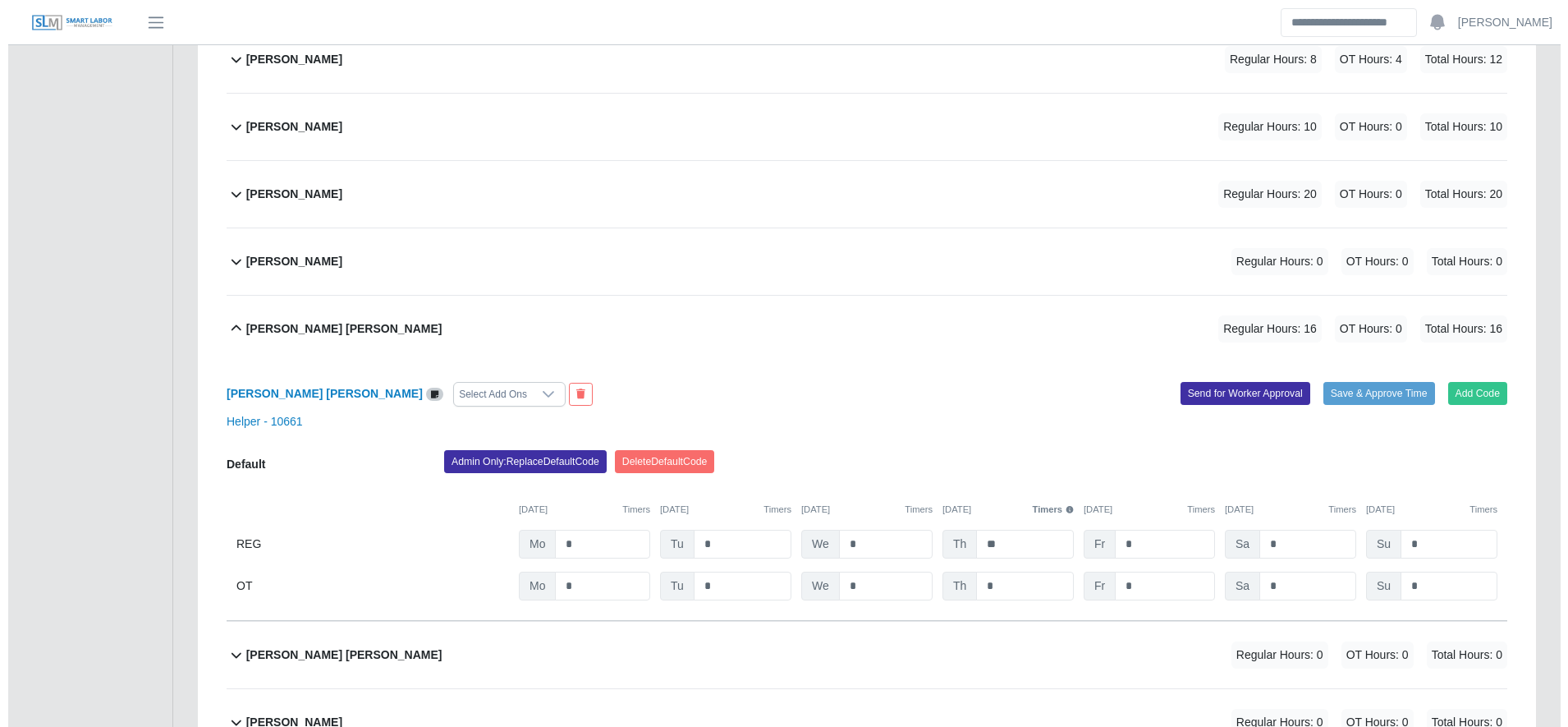
scroll to position [4112, 0]
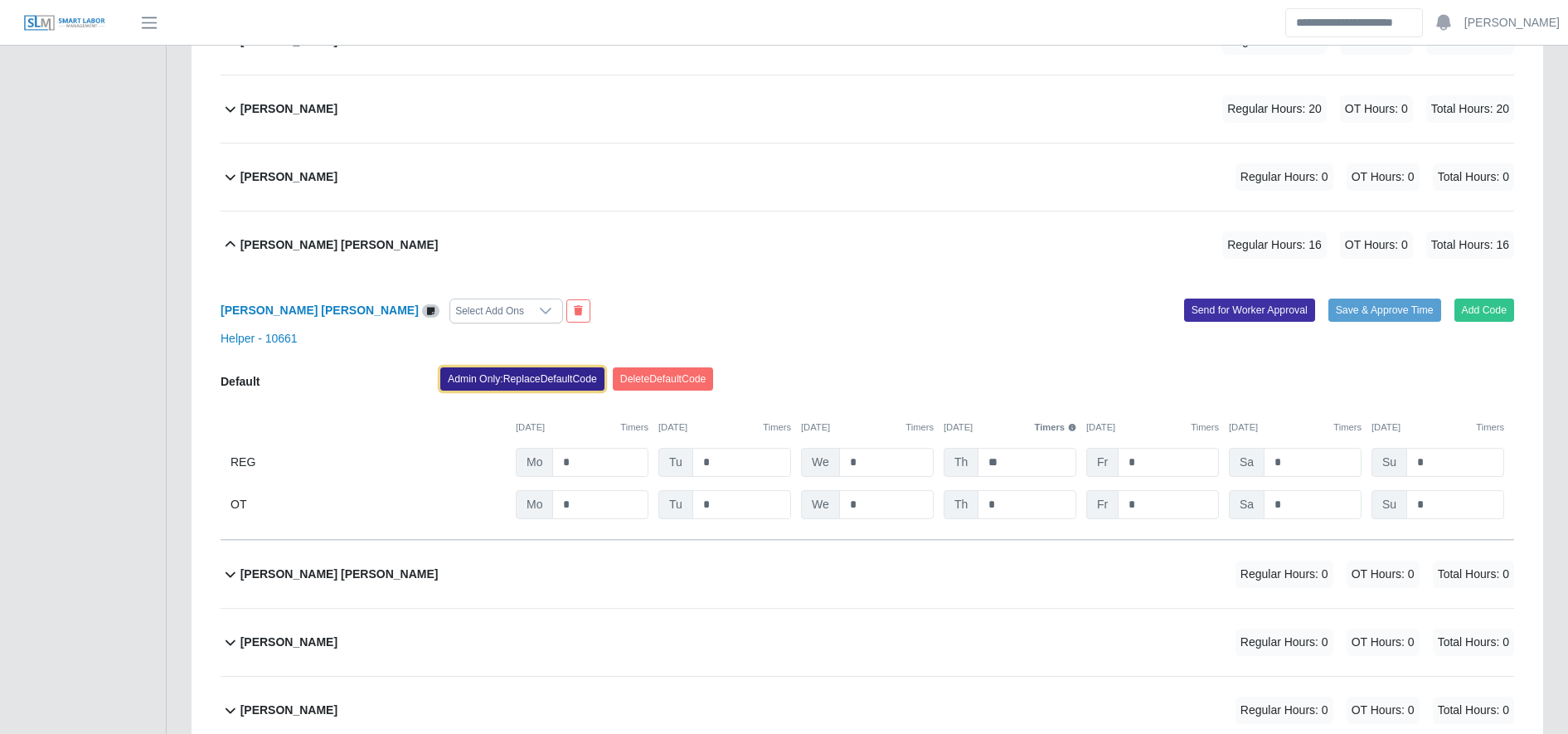
click at [570, 378] on button "Admin Only: Replace Default Code" at bounding box center [522, 378] width 164 height 23
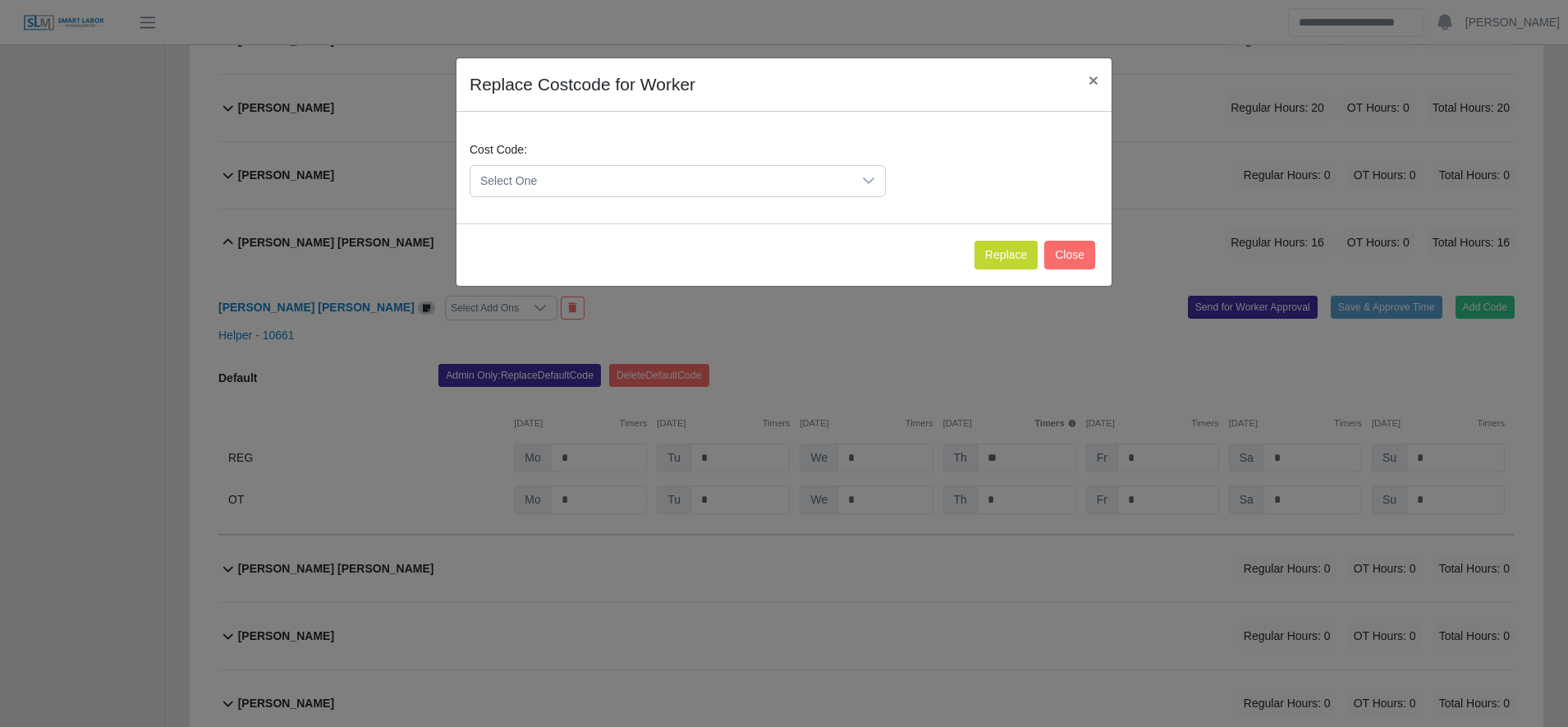
click at [578, 167] on span "Select One" at bounding box center [661, 181] width 382 height 30
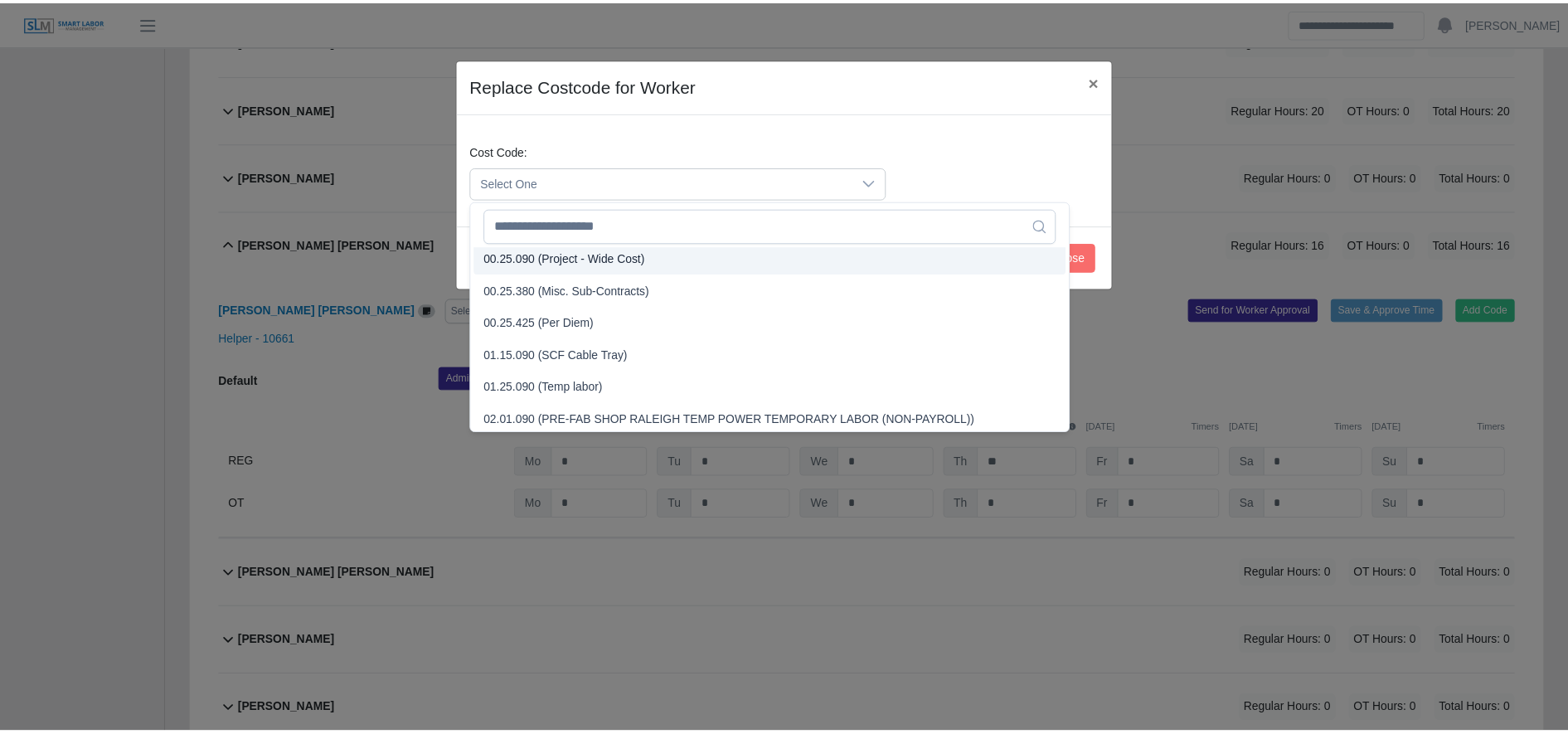
scroll to position [586, 0]
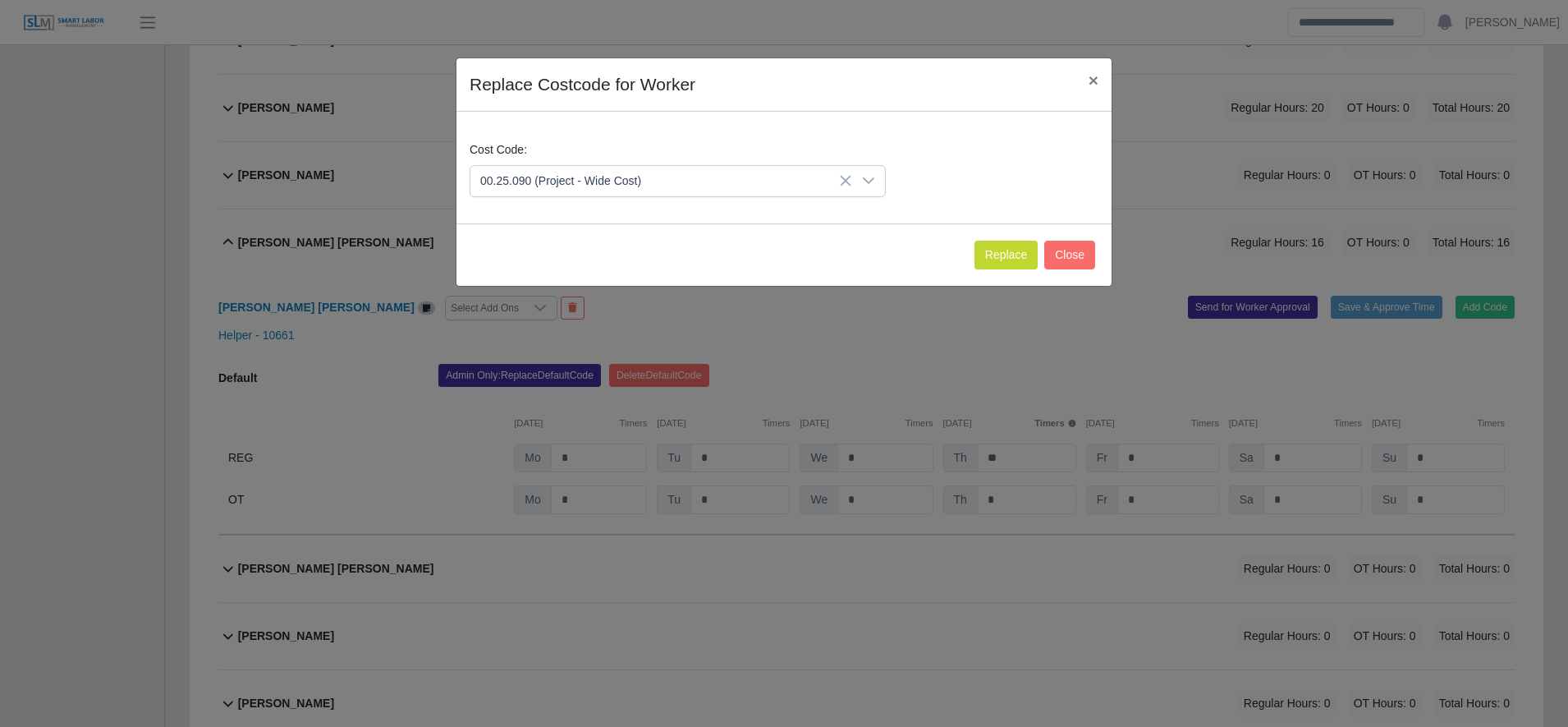
click at [973, 259] on div "Replace Close" at bounding box center [784, 255] width 655 height 62
click at [1008, 259] on button "Replace" at bounding box center [1005, 254] width 63 height 28
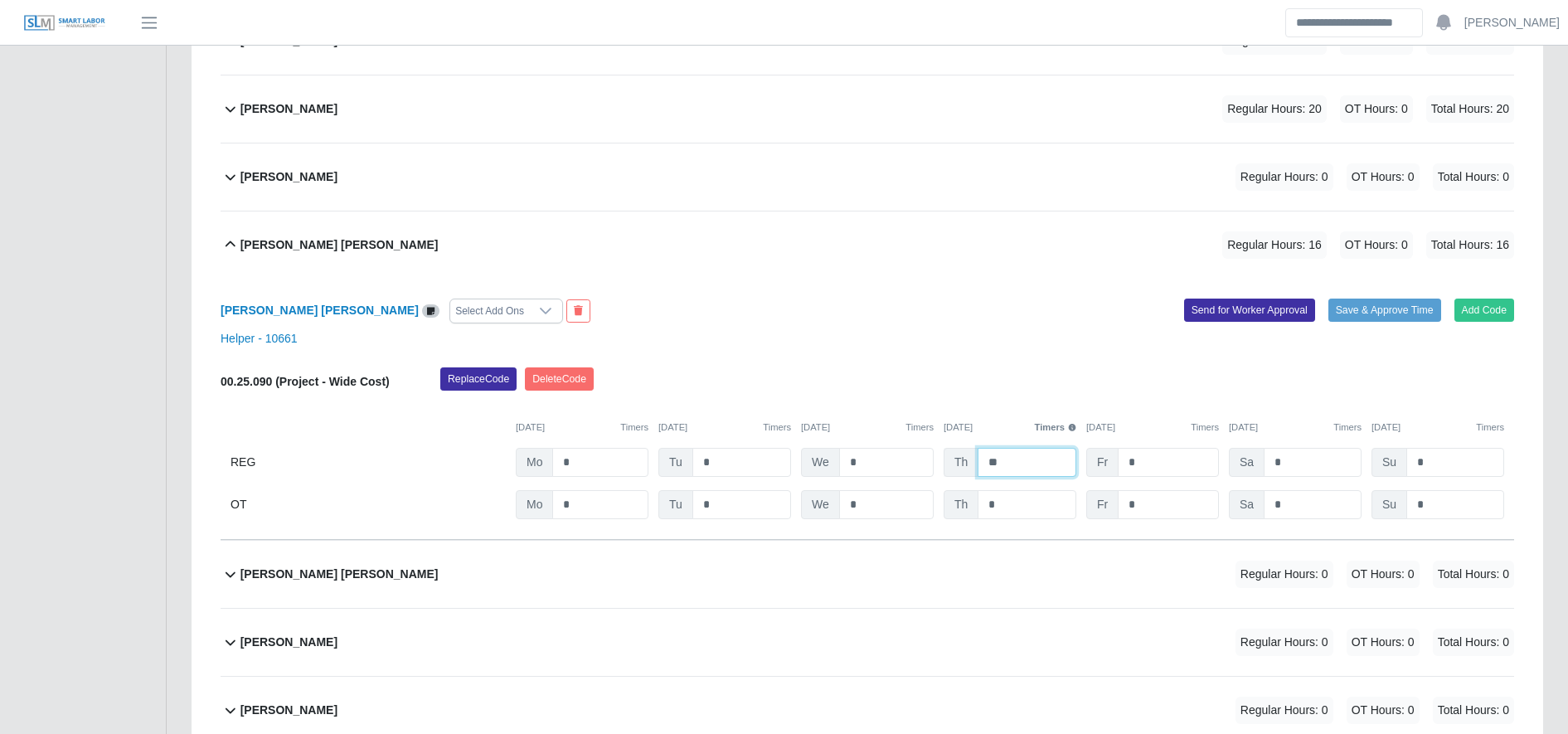
click at [1002, 456] on input "**" at bounding box center [1027, 461] width 99 height 29
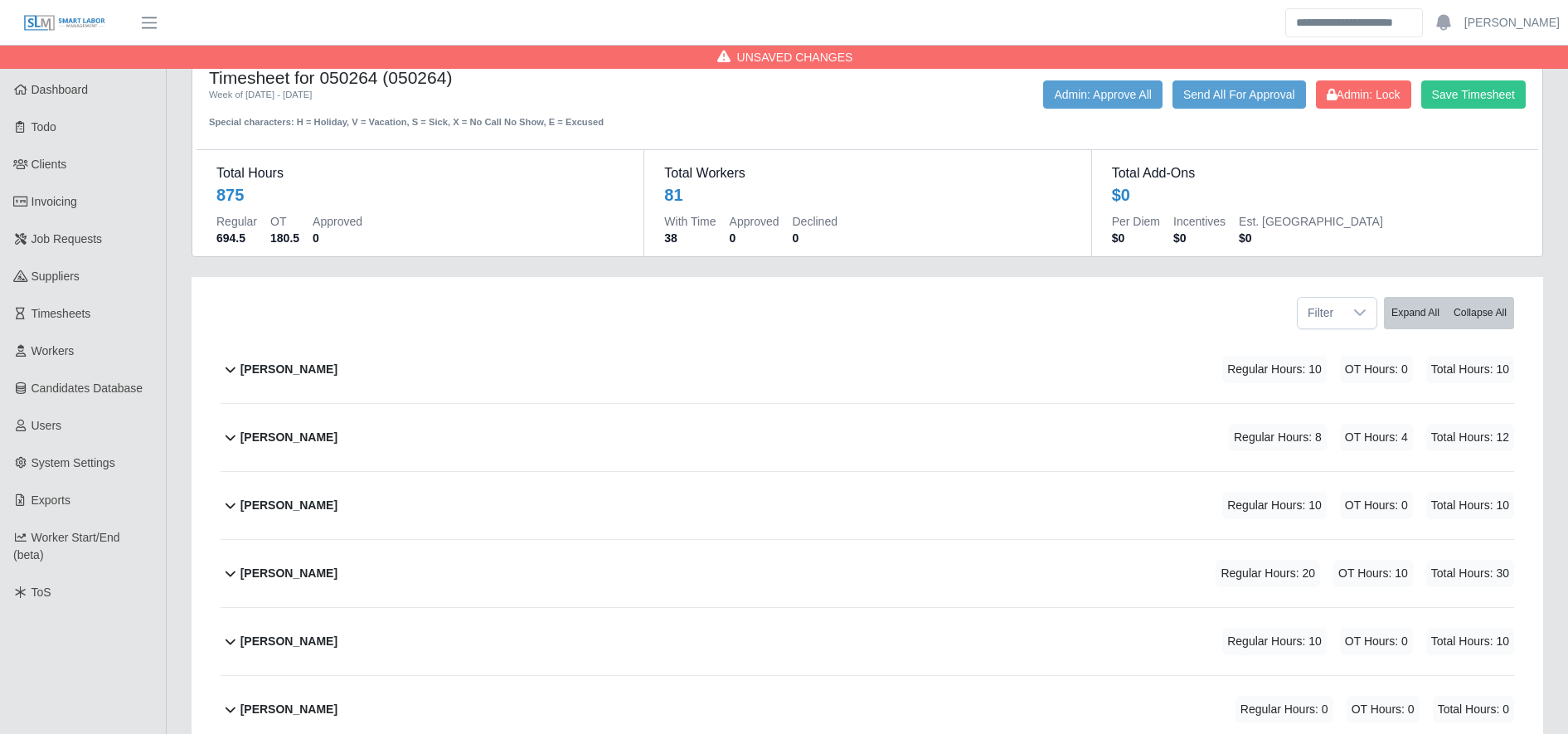
scroll to position [0, 0]
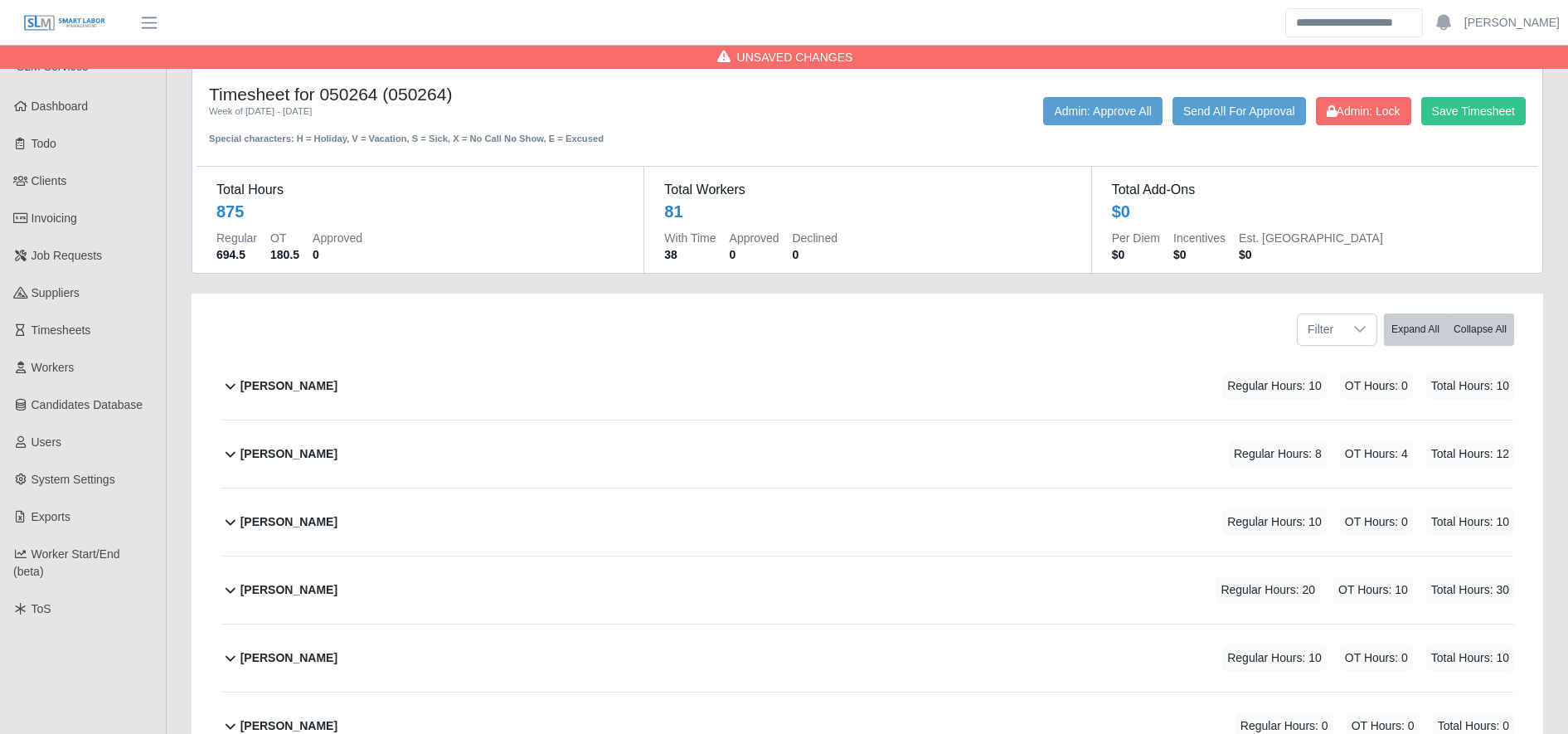
type input "**"
drag, startPoint x: 1496, startPoint y: 93, endPoint x: 1501, endPoint y: 106, distance: 13.9
click at [1501, 106] on div "Timesheet for 050264 (050264) Week of 10/06/2025 - 10/12/2025 Special character…" at bounding box center [867, 114] width 1342 height 62
click at [1501, 106] on button "Save Timesheet" at bounding box center [1473, 111] width 104 height 29
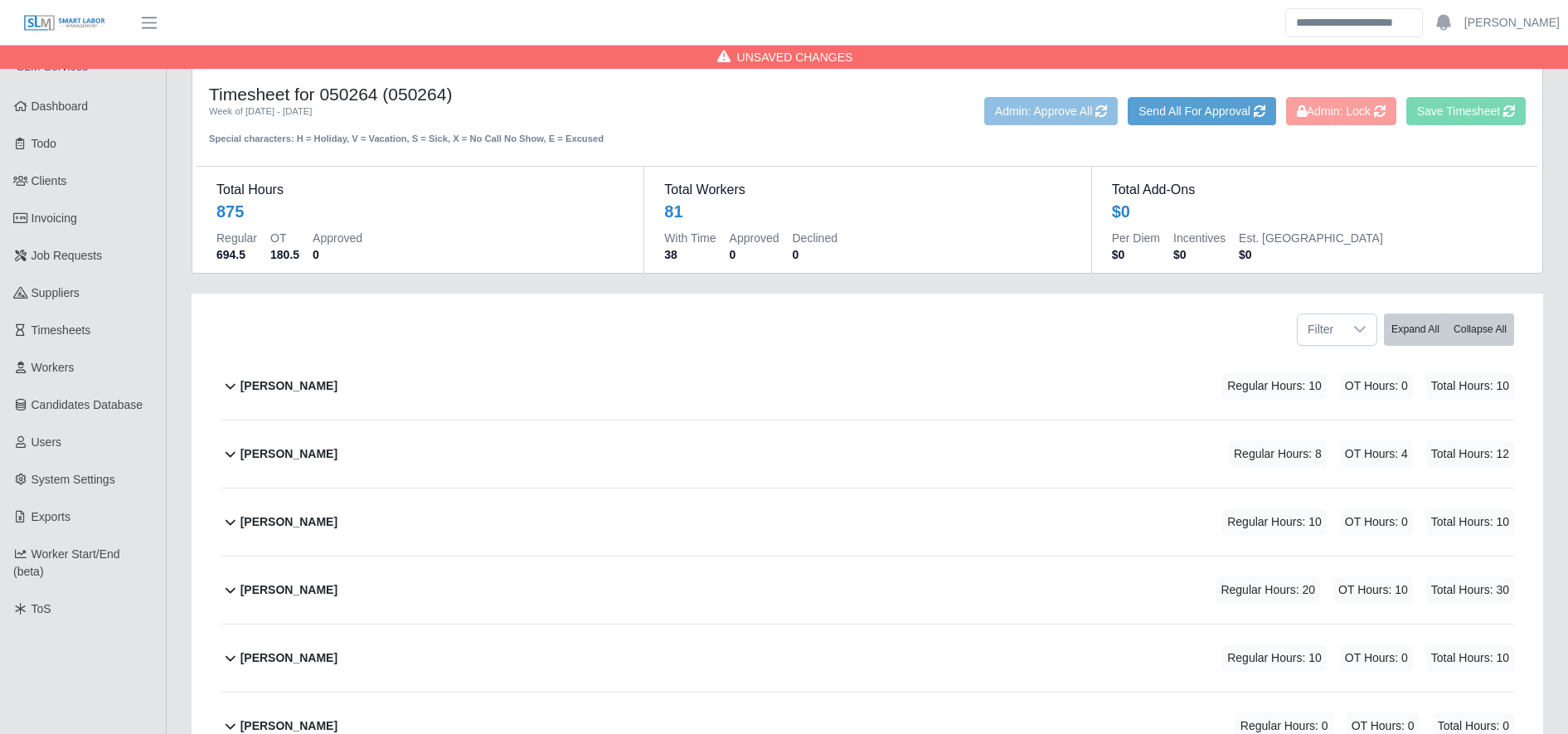
click at [1145, 417] on div "Alberto Marroquín Guzman Regular Hours: 10 OT Hours: 0 Total Hours: 10" at bounding box center [877, 385] width 1274 height 67
click at [1110, 390] on div "Alberto Marroquín Guzman Regular Hours: 10 OT Hours: 0 Total Hours: 10" at bounding box center [877, 385] width 1274 height 67
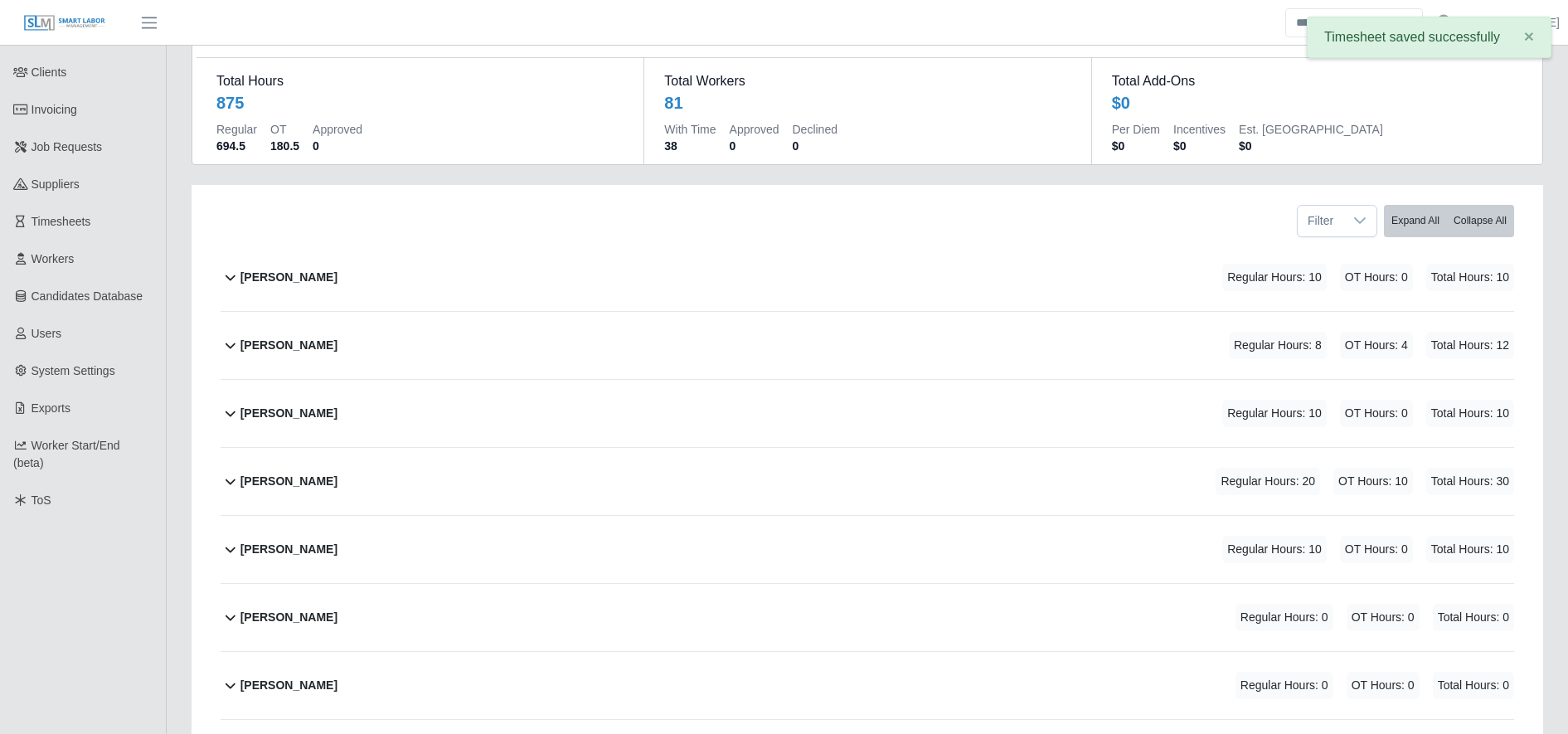
scroll to position [111, 0]
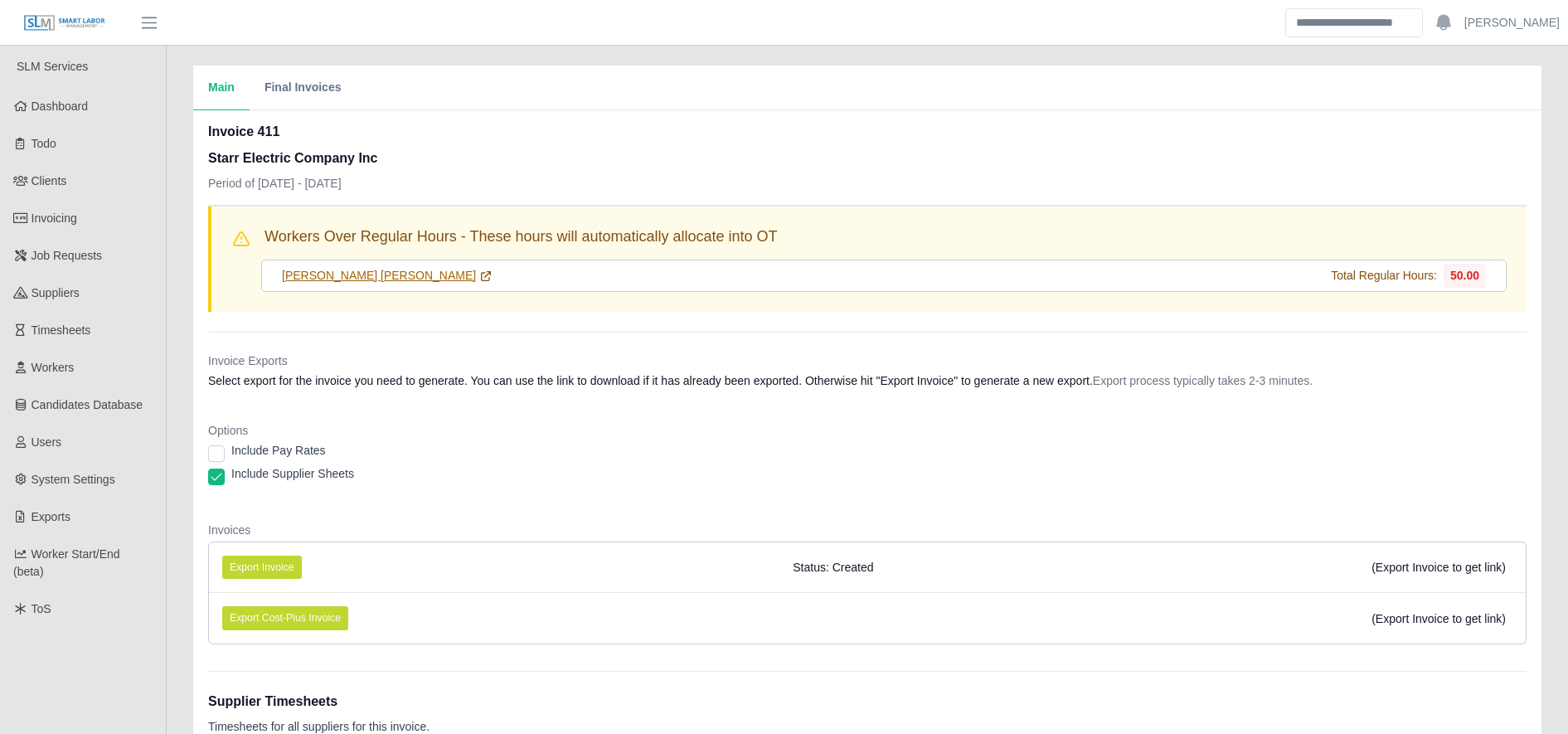
click at [480, 270] on icon at bounding box center [486, 276] width 13 height 13
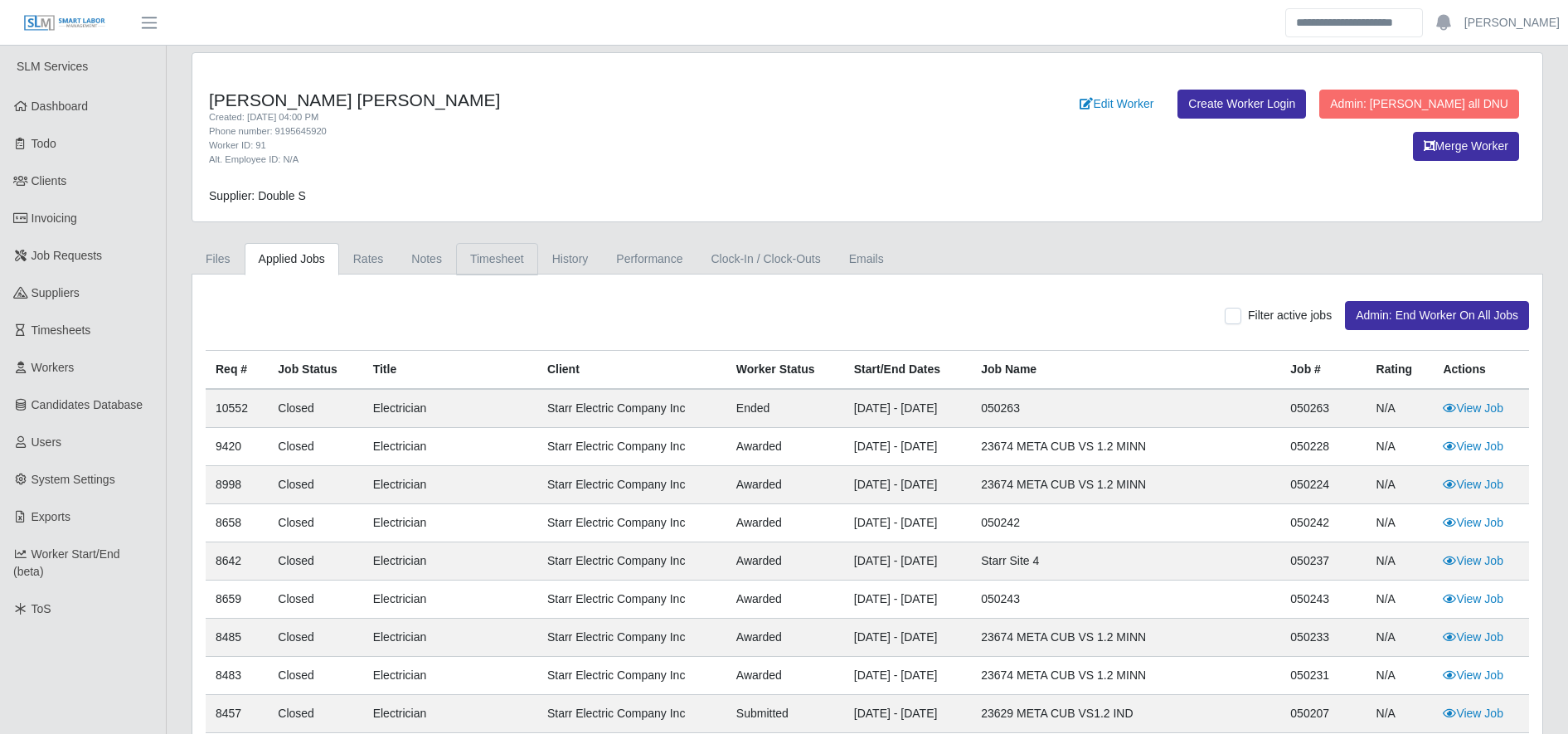
click at [504, 259] on link "Timesheet" at bounding box center [496, 258] width 82 height 32
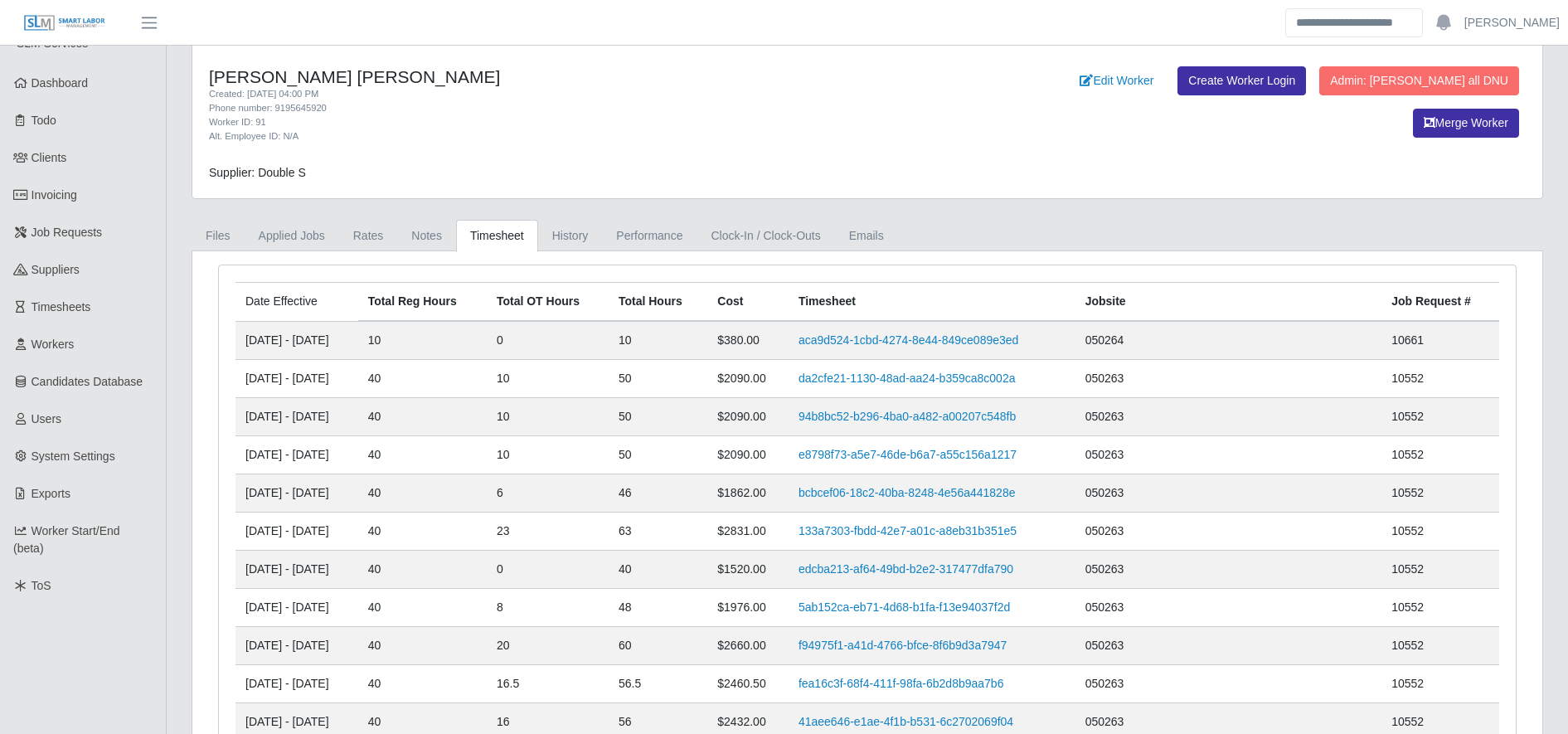
scroll to position [24, 0]
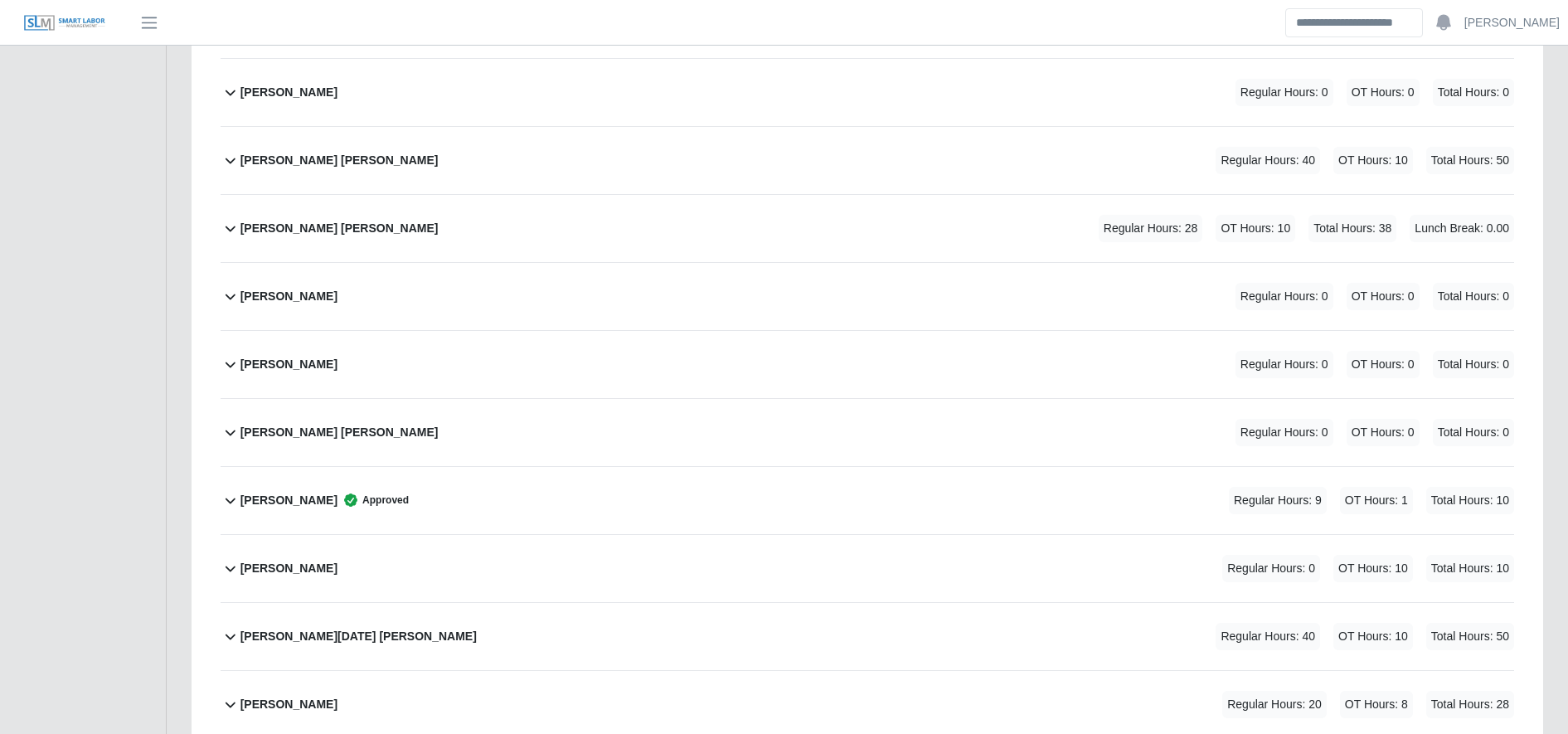
scroll to position [3353, 0]
click at [535, 147] on div "[PERSON_NAME] [PERSON_NAME] Regular Hours: 40 OT Hours: 10 Total Hours: 50" at bounding box center [877, 160] width 1274 height 67
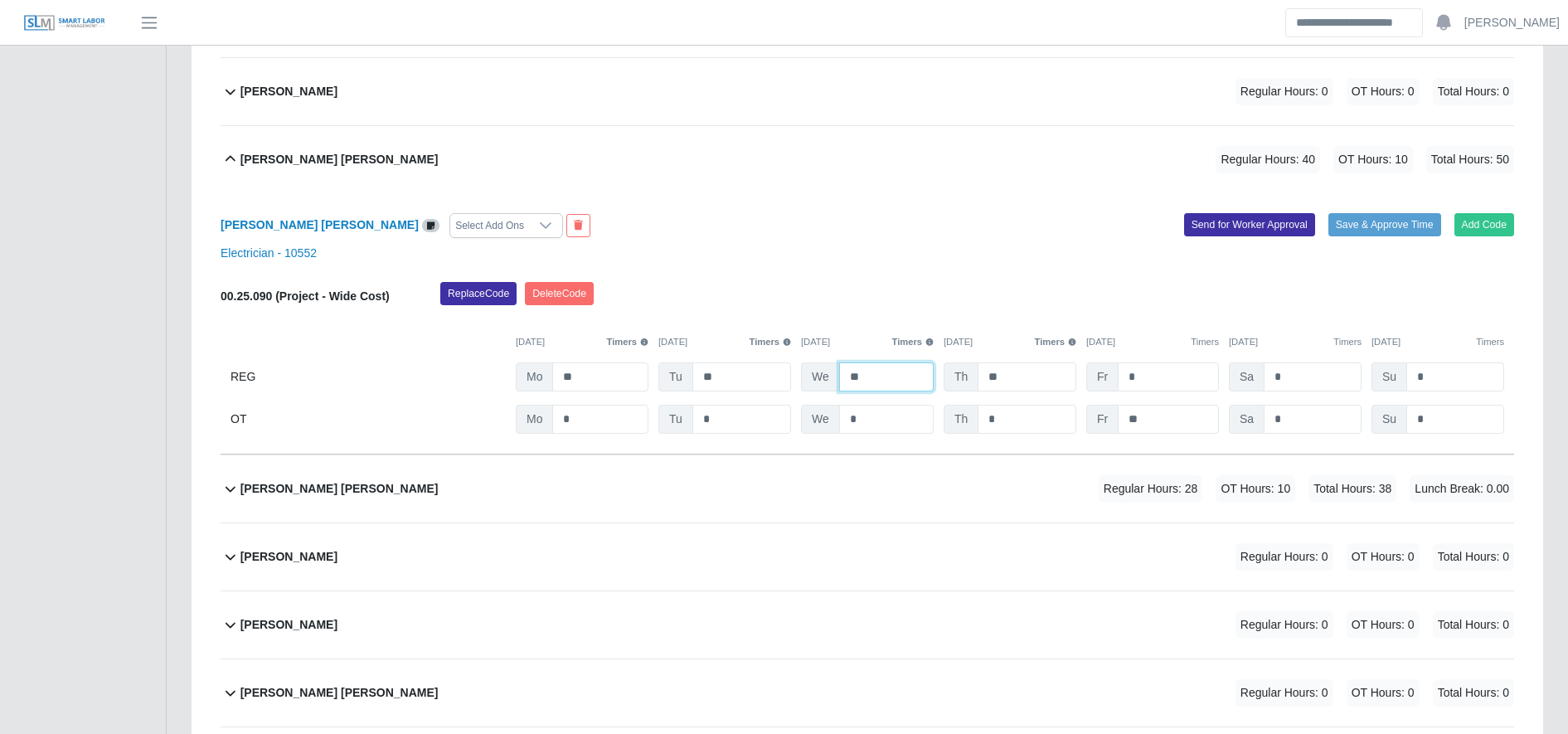
click at [888, 381] on input "**" at bounding box center [886, 376] width 94 height 29
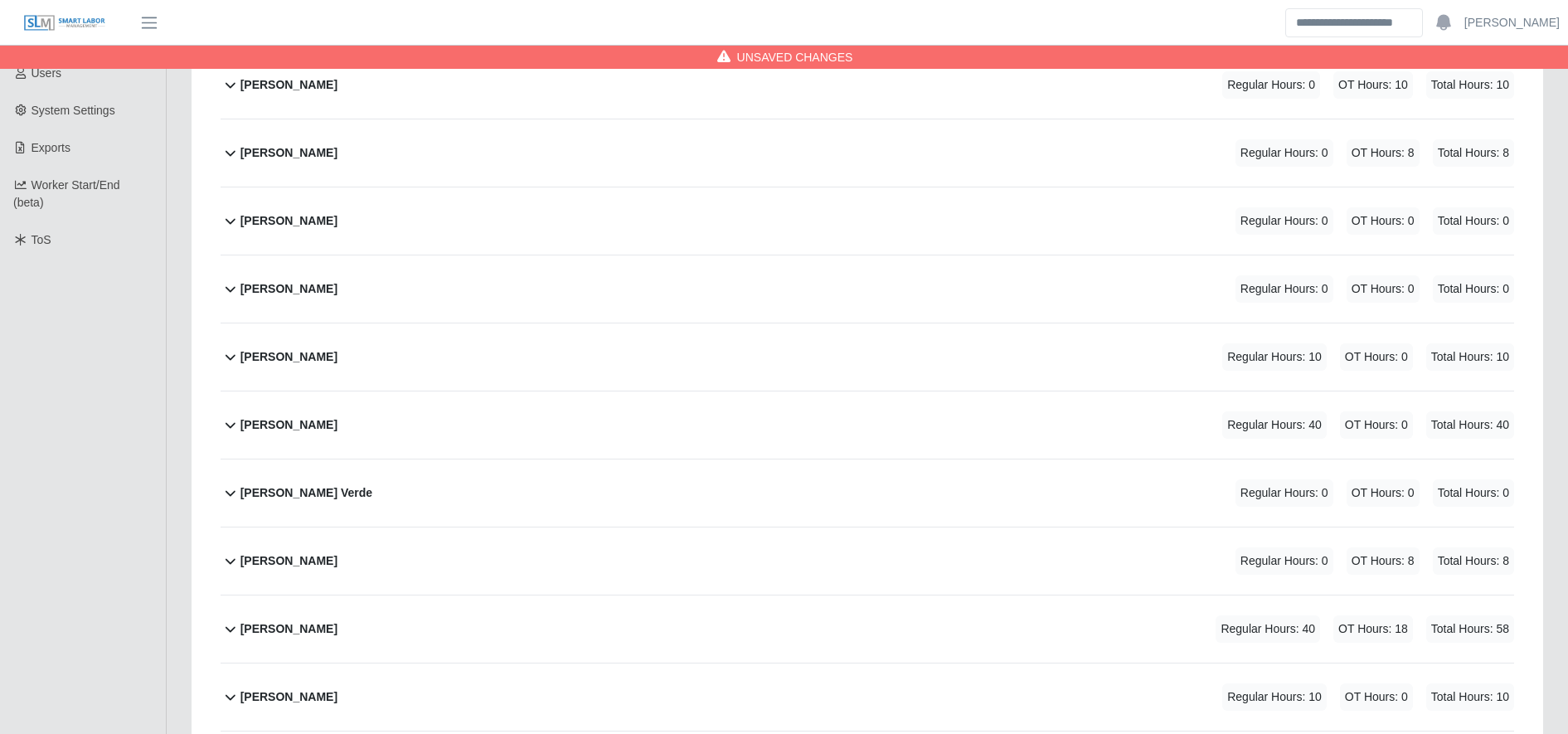
scroll to position [0, 0]
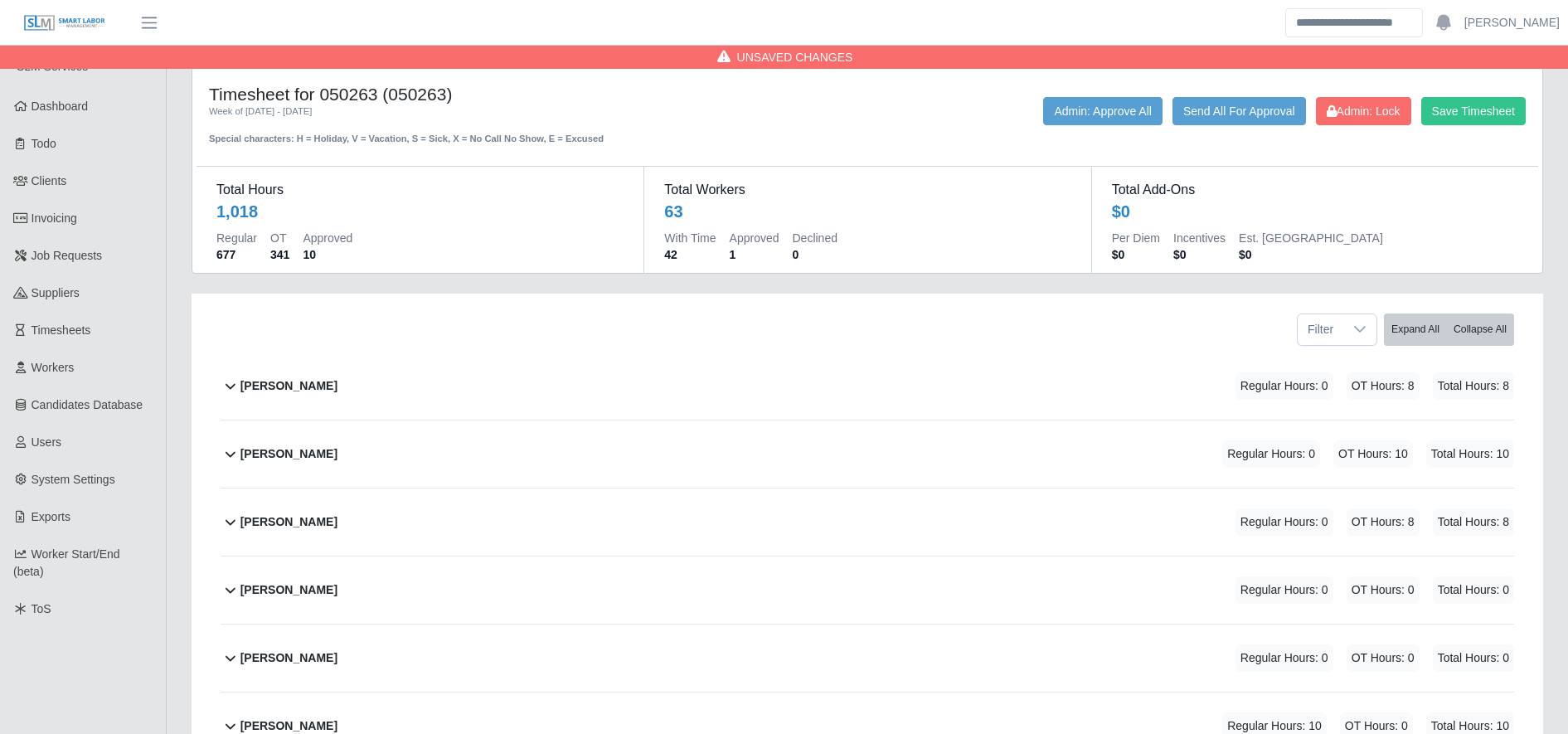
type input "*"
drag, startPoint x: 1473, startPoint y: 94, endPoint x: 1479, endPoint y: 107, distance: 14.3
click at [1479, 107] on div "Timesheet for 050263 (050263) Week of 10/06/2025 - 10/12/2025 Special character…" at bounding box center [867, 114] width 1342 height 62
click at [1479, 107] on button "Save Timesheet" at bounding box center [1473, 111] width 104 height 29
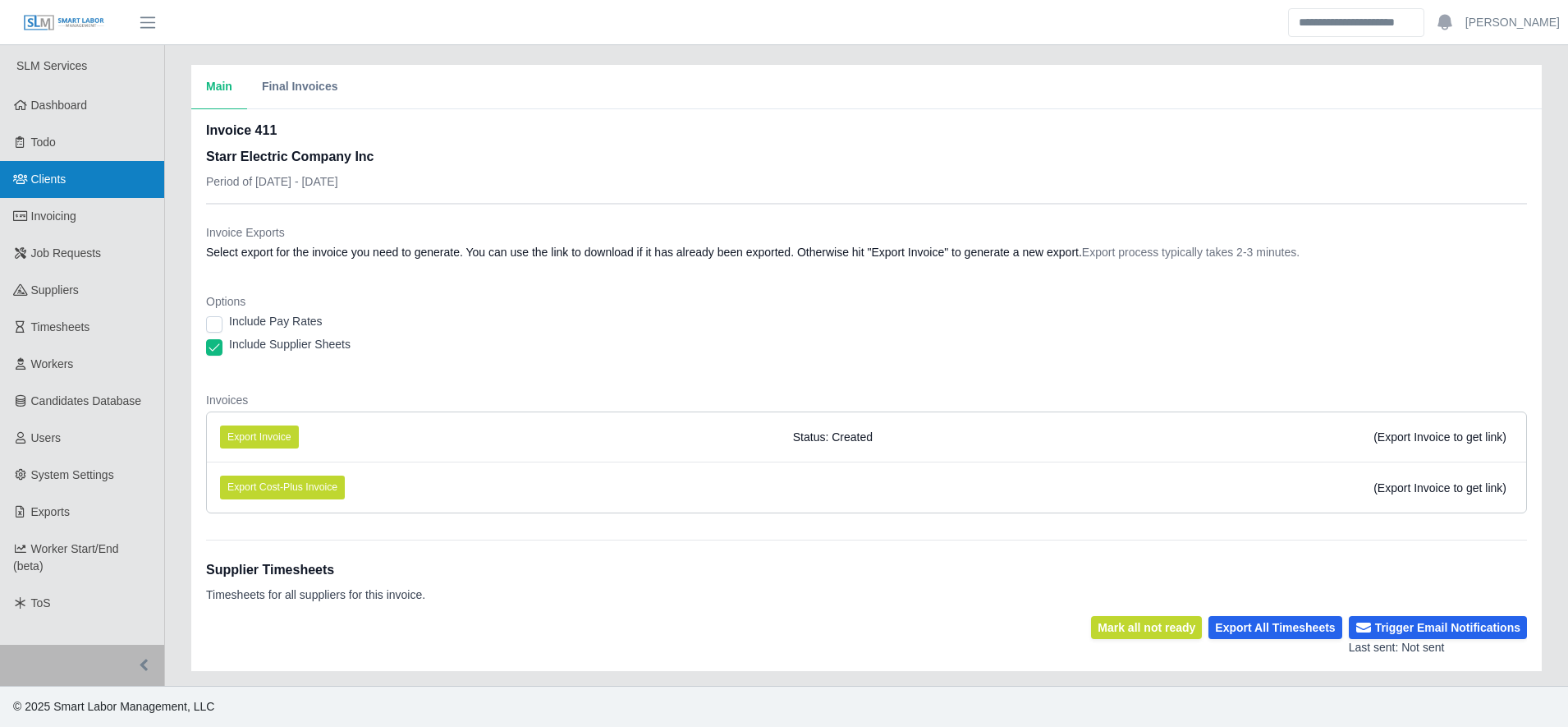
click at [102, 177] on link "Clients" at bounding box center [82, 179] width 164 height 37
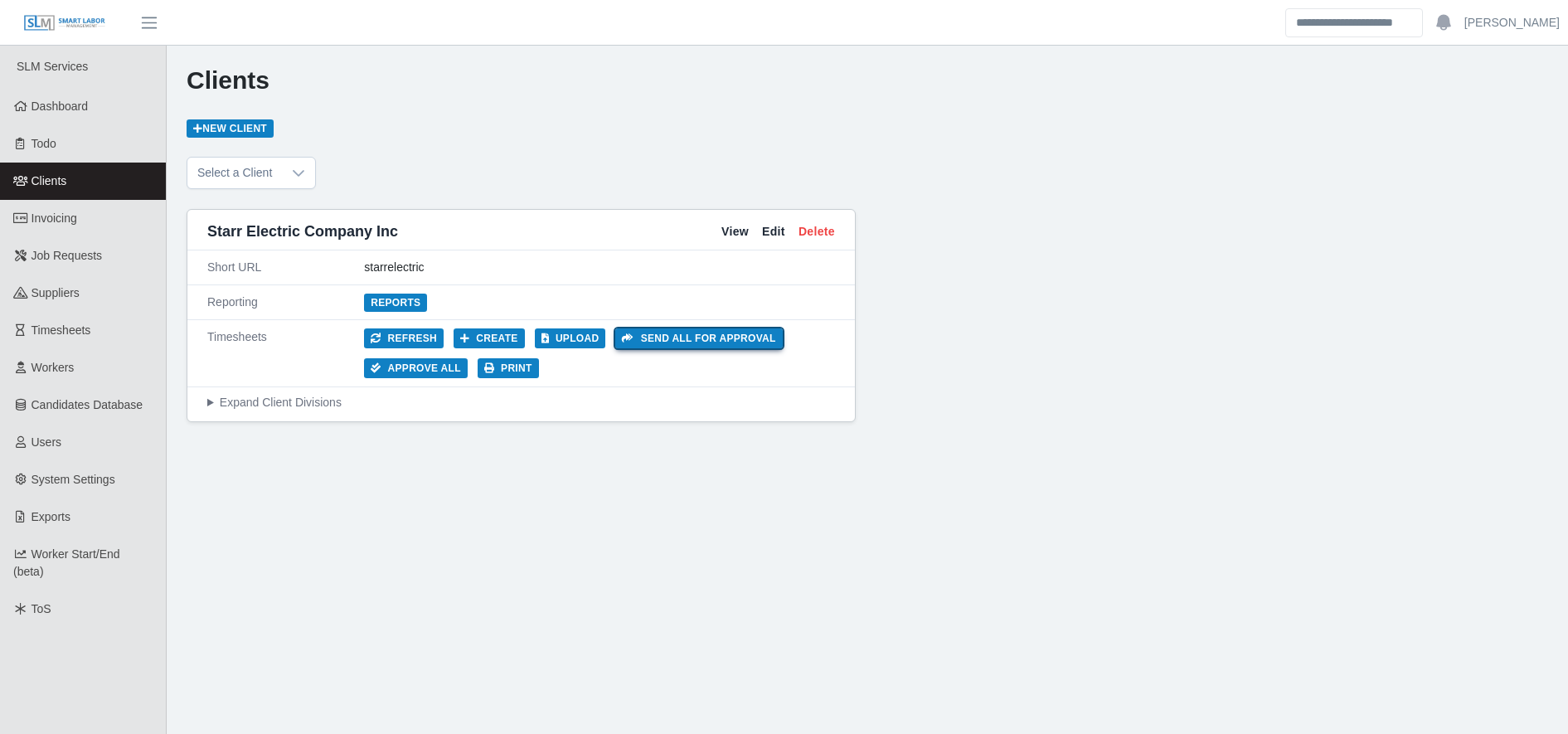
click at [702, 344] on button "Send all for approval" at bounding box center [698, 338] width 167 height 20
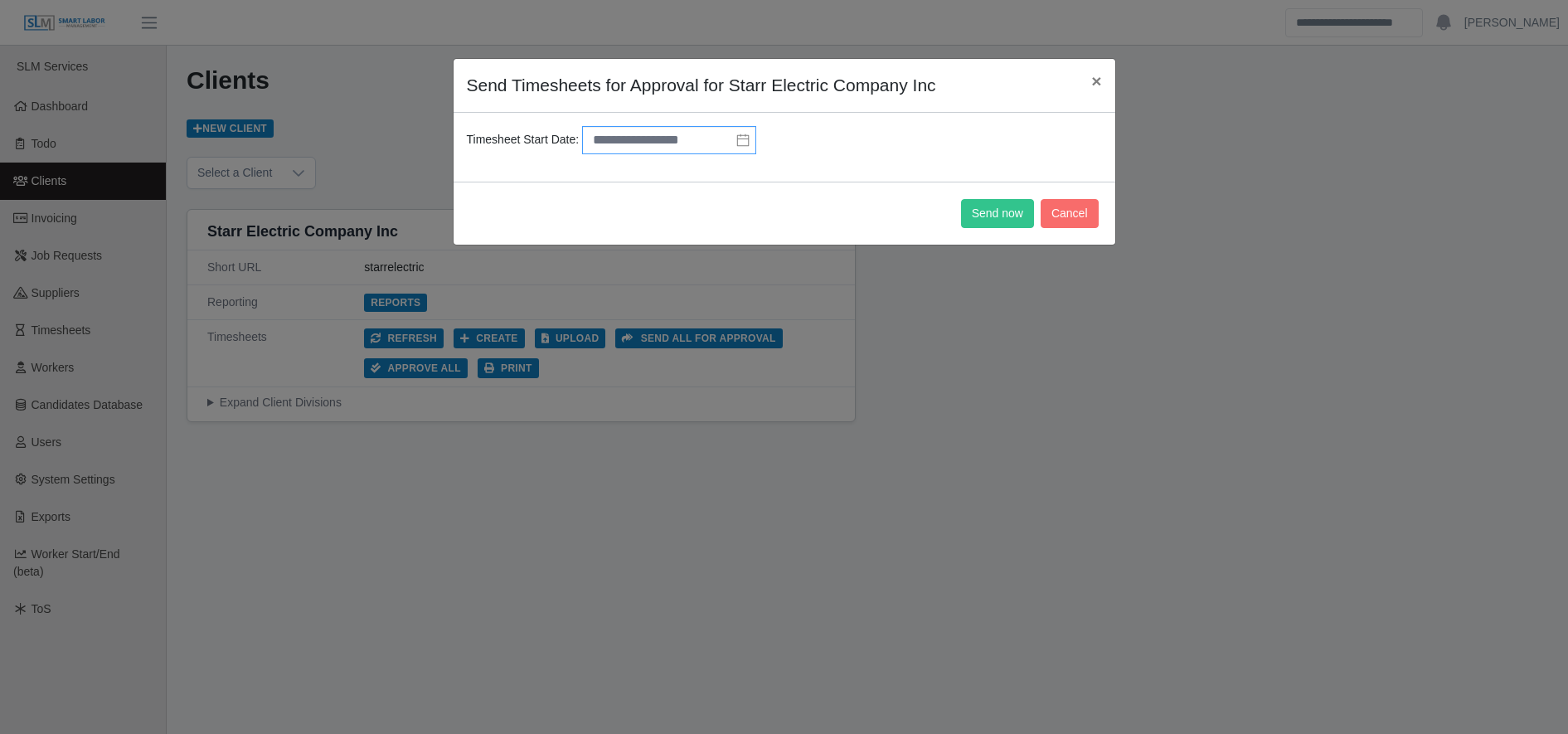
click at [630, 124] on div "Timesheet Start Date:" at bounding box center [784, 148] width 661 height 70
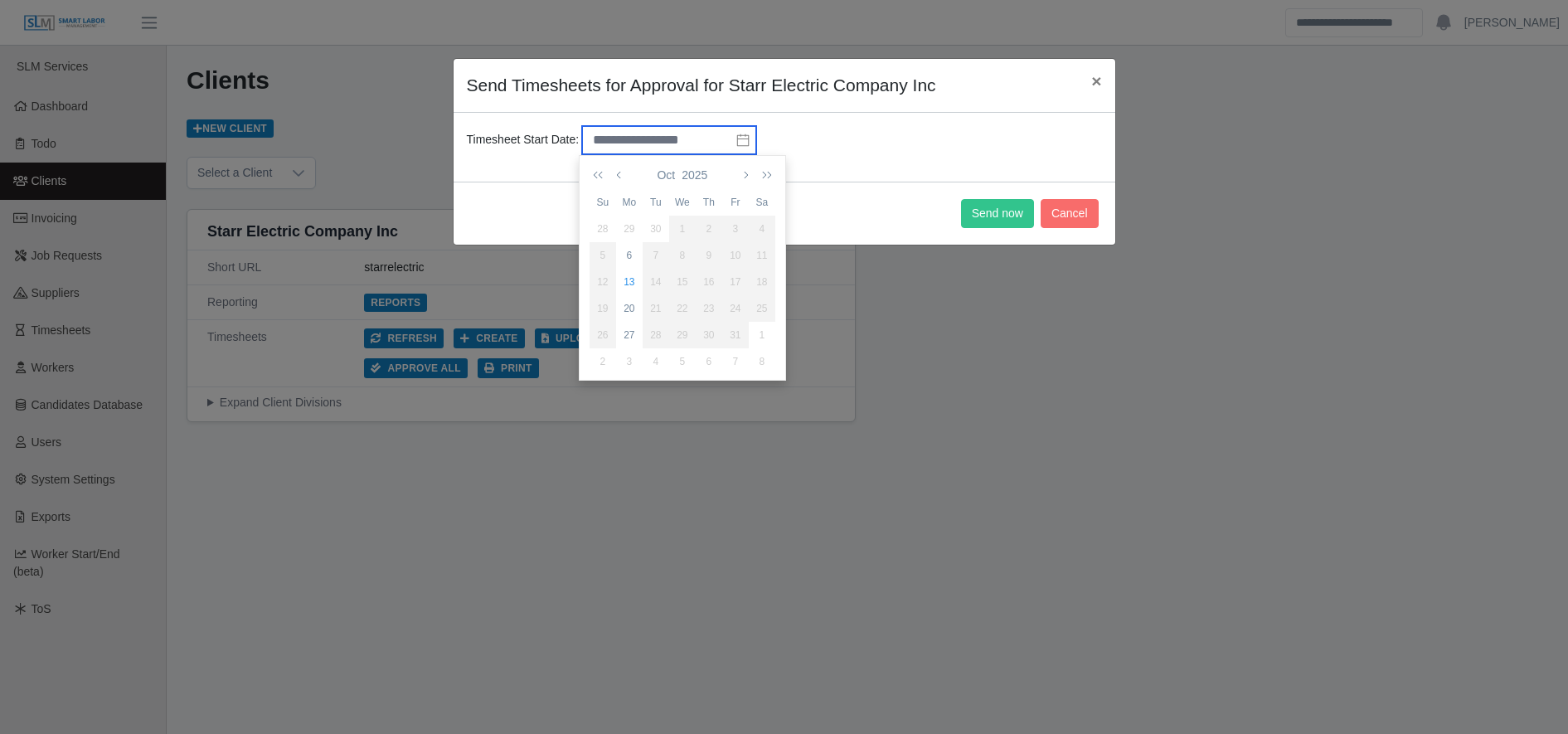
click at [635, 133] on input "text" at bounding box center [669, 140] width 174 height 29
click at [624, 249] on div "6" at bounding box center [629, 255] width 27 height 15
type input "**********"
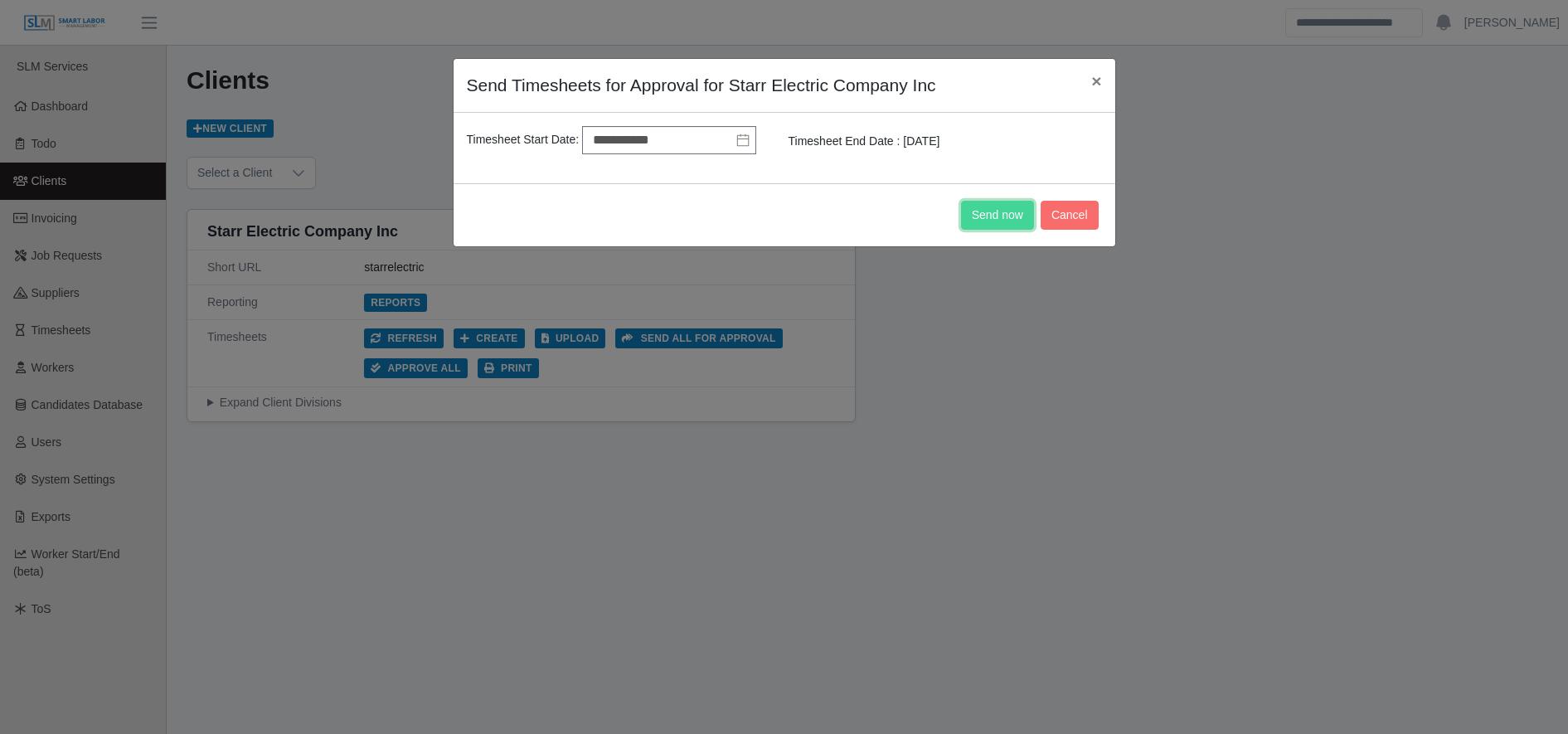
click at [1002, 214] on button "Send now" at bounding box center [997, 215] width 73 height 29
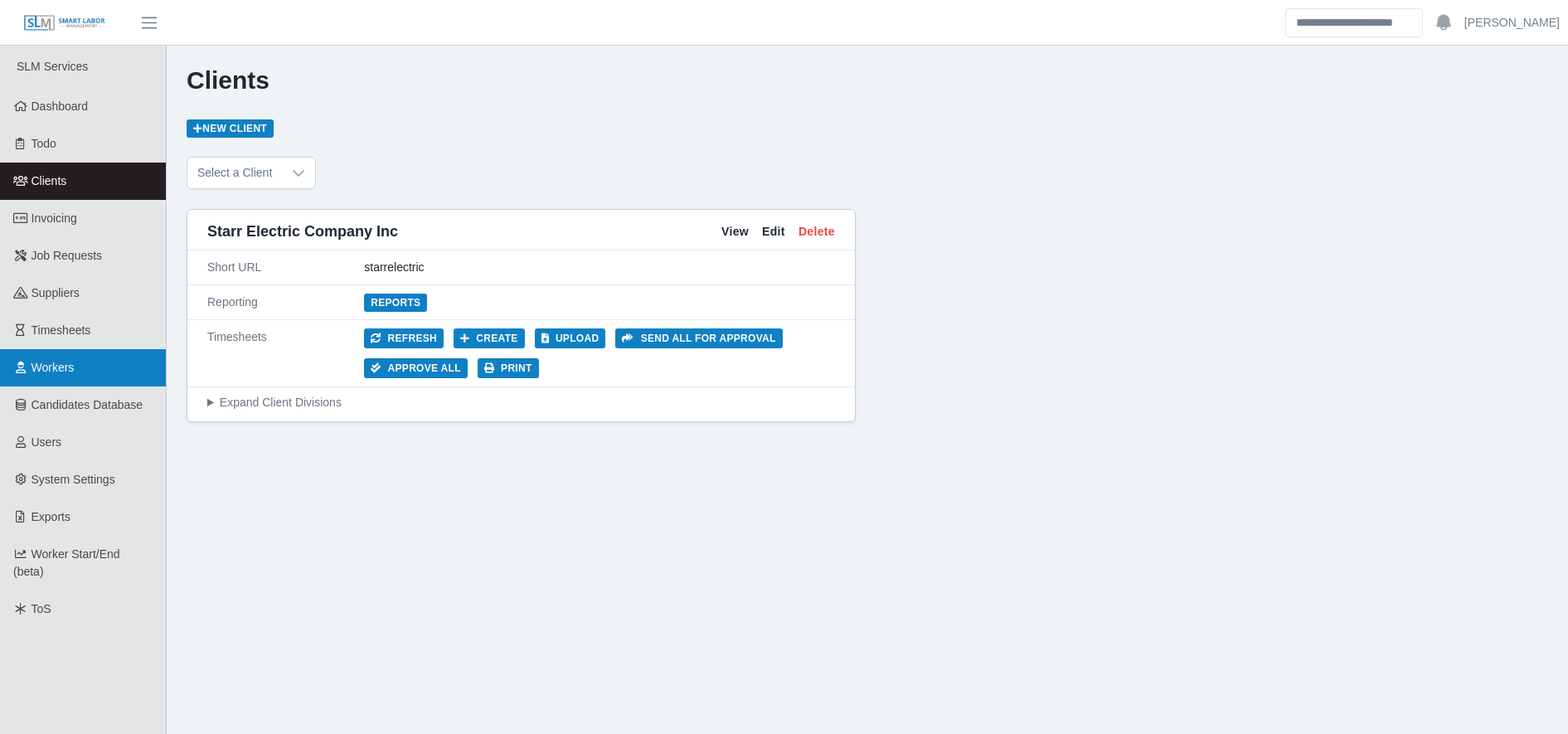
click at [26, 351] on link "Workers" at bounding box center [83, 367] width 166 height 37
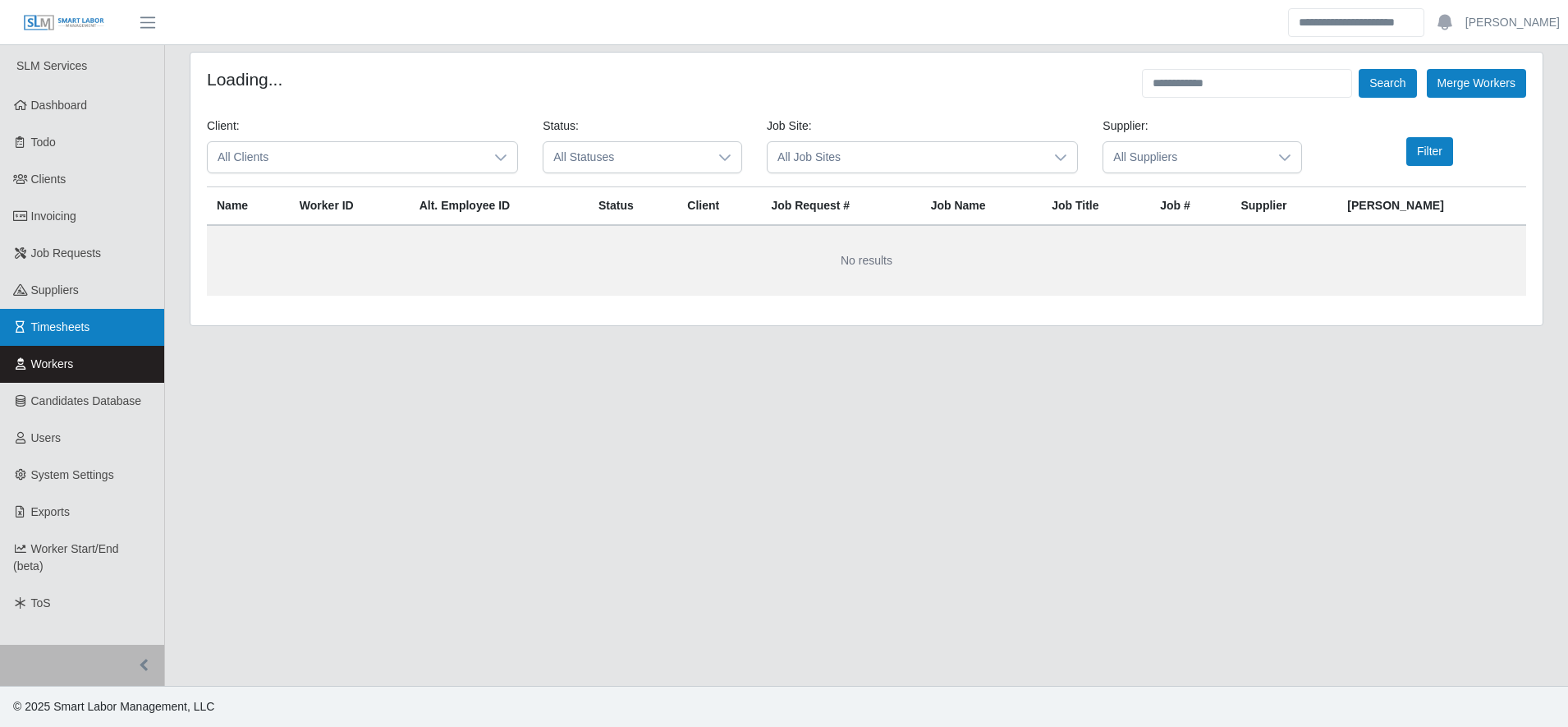
click at [43, 317] on link "Timesheets" at bounding box center [82, 327] width 164 height 37
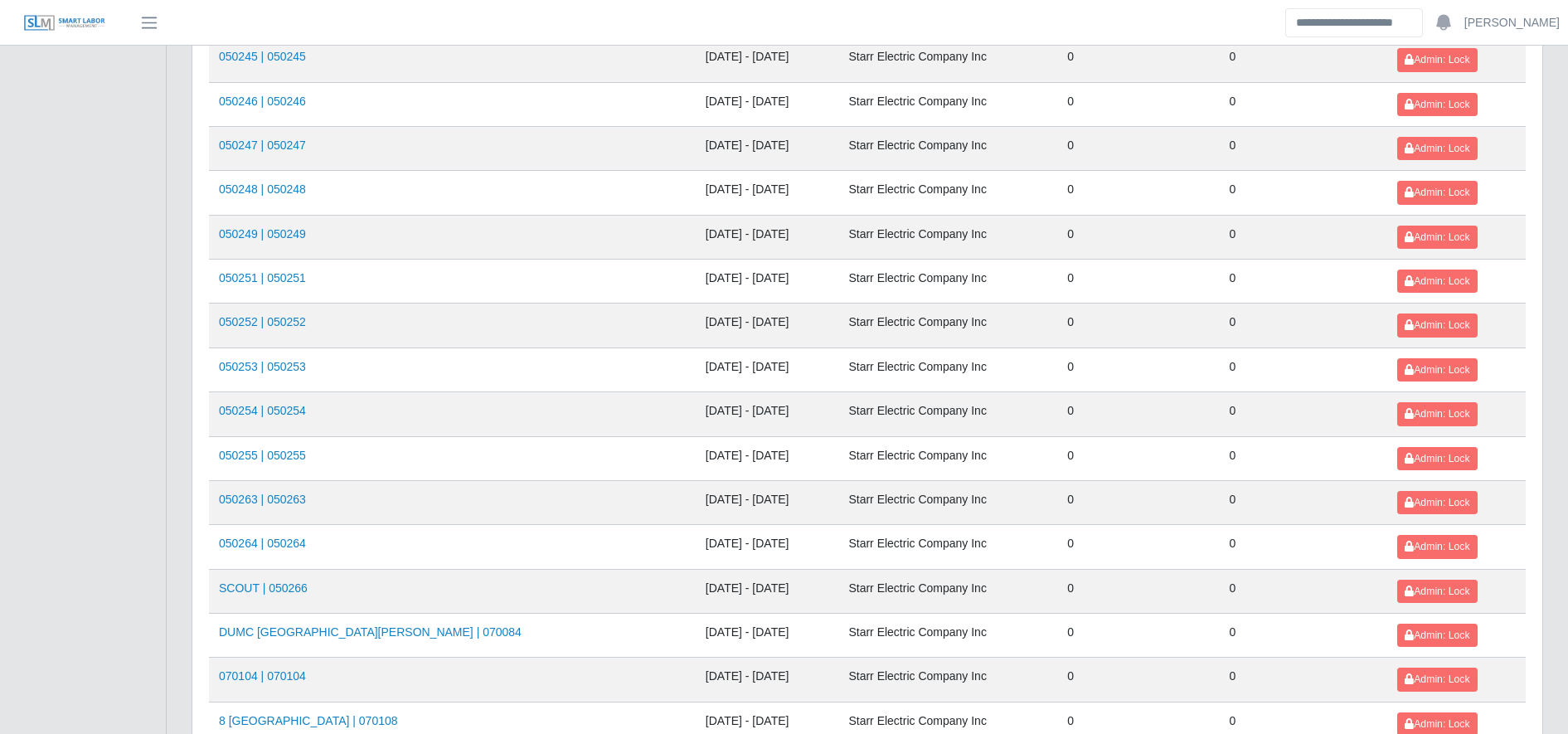
scroll to position [1809, 0]
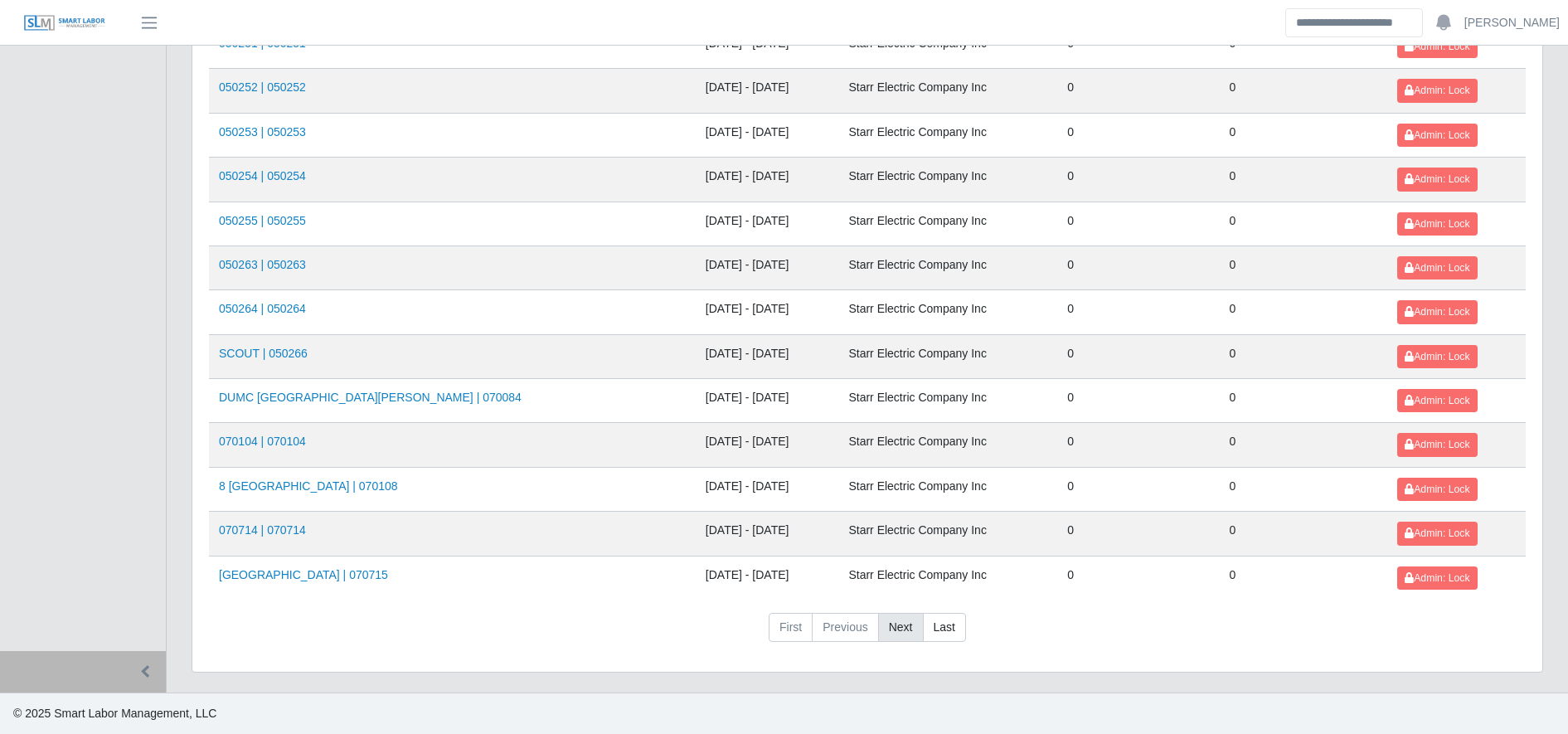
click at [883, 630] on link "Next" at bounding box center [900, 627] width 45 height 30
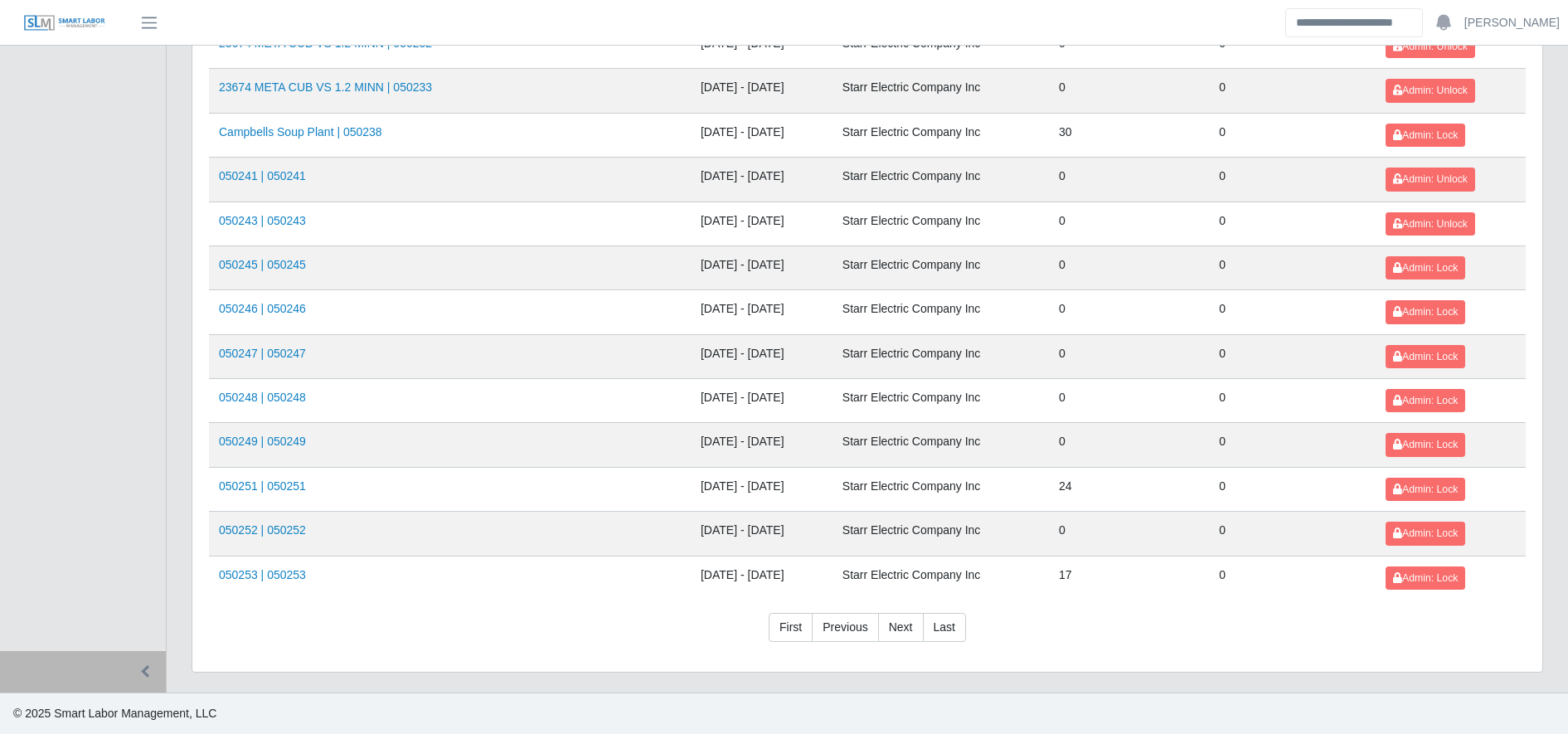
drag, startPoint x: 883, startPoint y: 631, endPoint x: 713, endPoint y: 468, distance: 235.5
drag, startPoint x: 713, startPoint y: 468, endPoint x: 524, endPoint y: 376, distance: 210.2
click at [524, 376] on td "050247 | 050247" at bounding box center [450, 356] width 481 height 44
click at [1416, 526] on button "Admin: Lock" at bounding box center [1425, 532] width 79 height 23
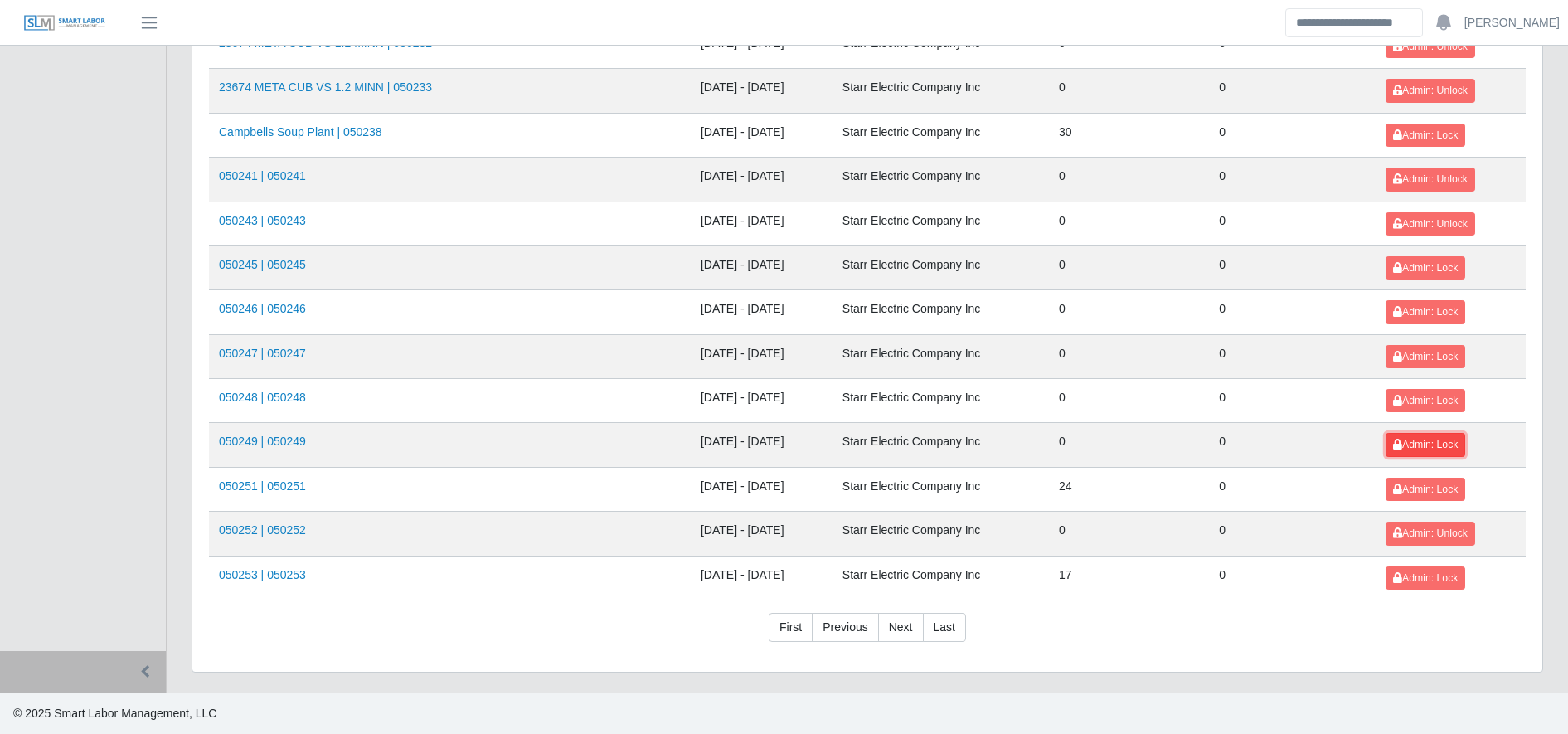
click at [1412, 450] on span "Admin: Lock" at bounding box center [1425, 444] width 65 height 12
click at [1402, 404] on span "Admin: Lock" at bounding box center [1425, 400] width 65 height 12
drag, startPoint x: 1408, startPoint y: 353, endPoint x: 1413, endPoint y: 306, distance: 47.3
click at [1413, 306] on span "Admin: Lock" at bounding box center [1425, 312] width 65 height 12
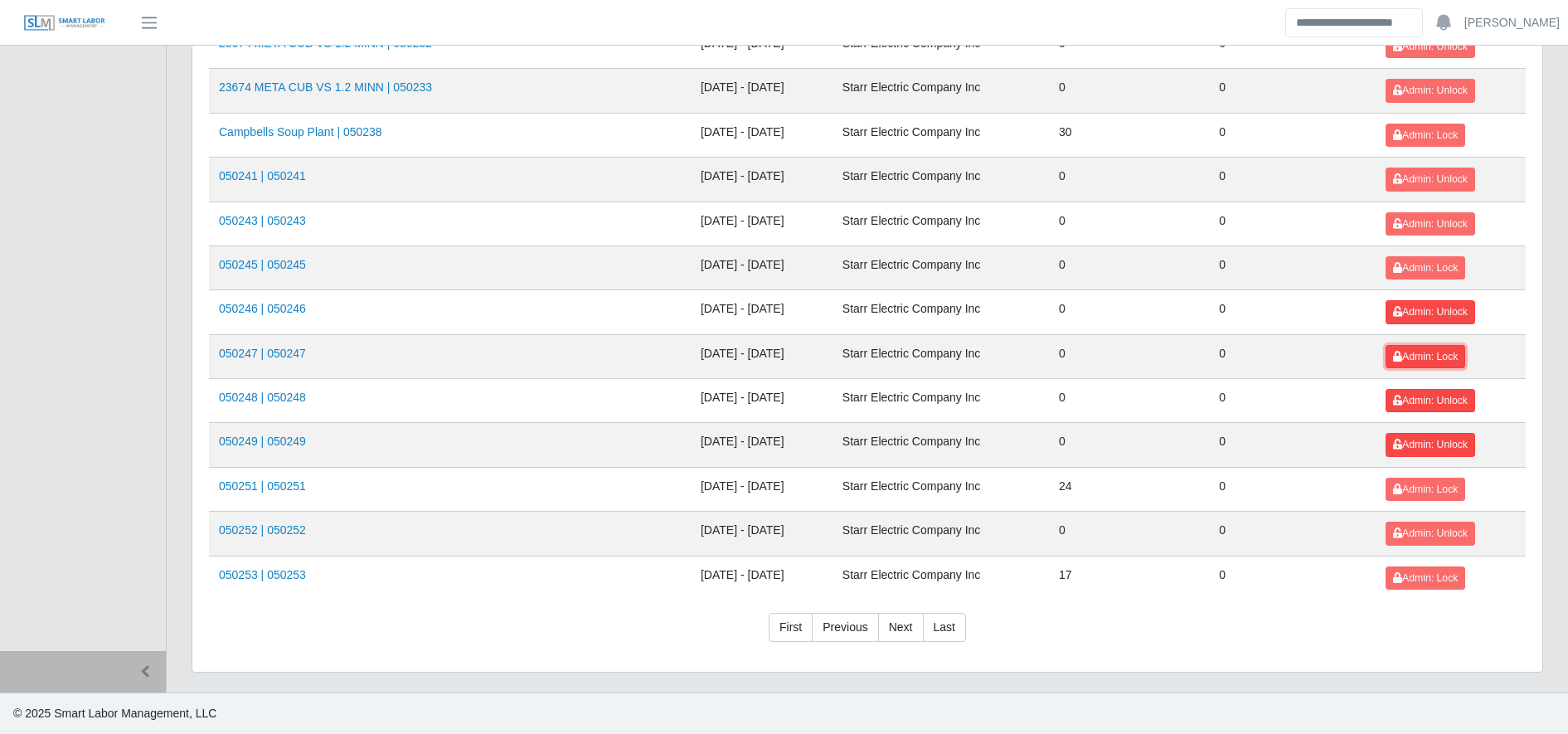
click at [1418, 350] on span "Admin: Lock" at bounding box center [1425, 356] width 65 height 12
click at [1396, 278] on button "Admin: Lock" at bounding box center [1425, 267] width 79 height 23
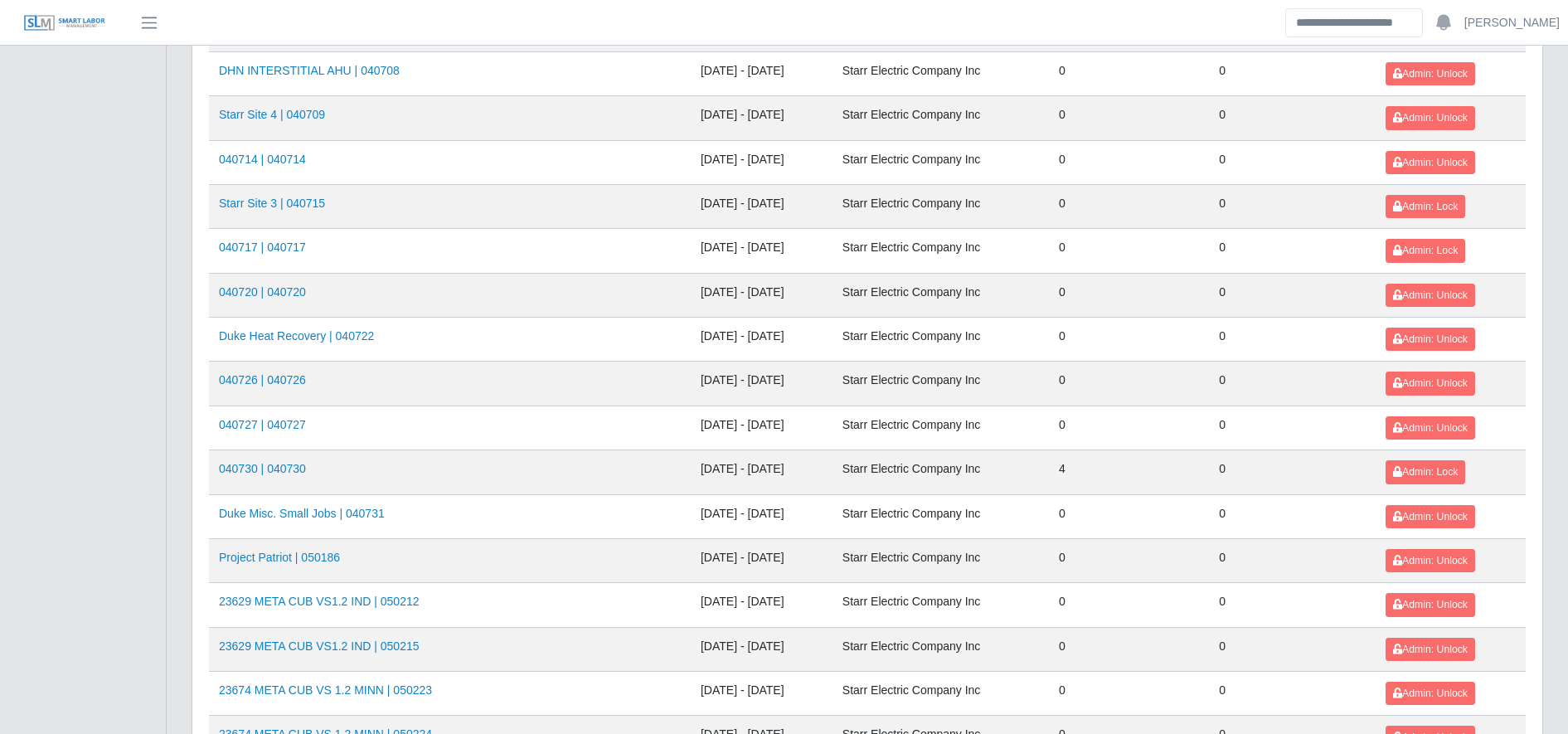
scroll to position [805, 0]
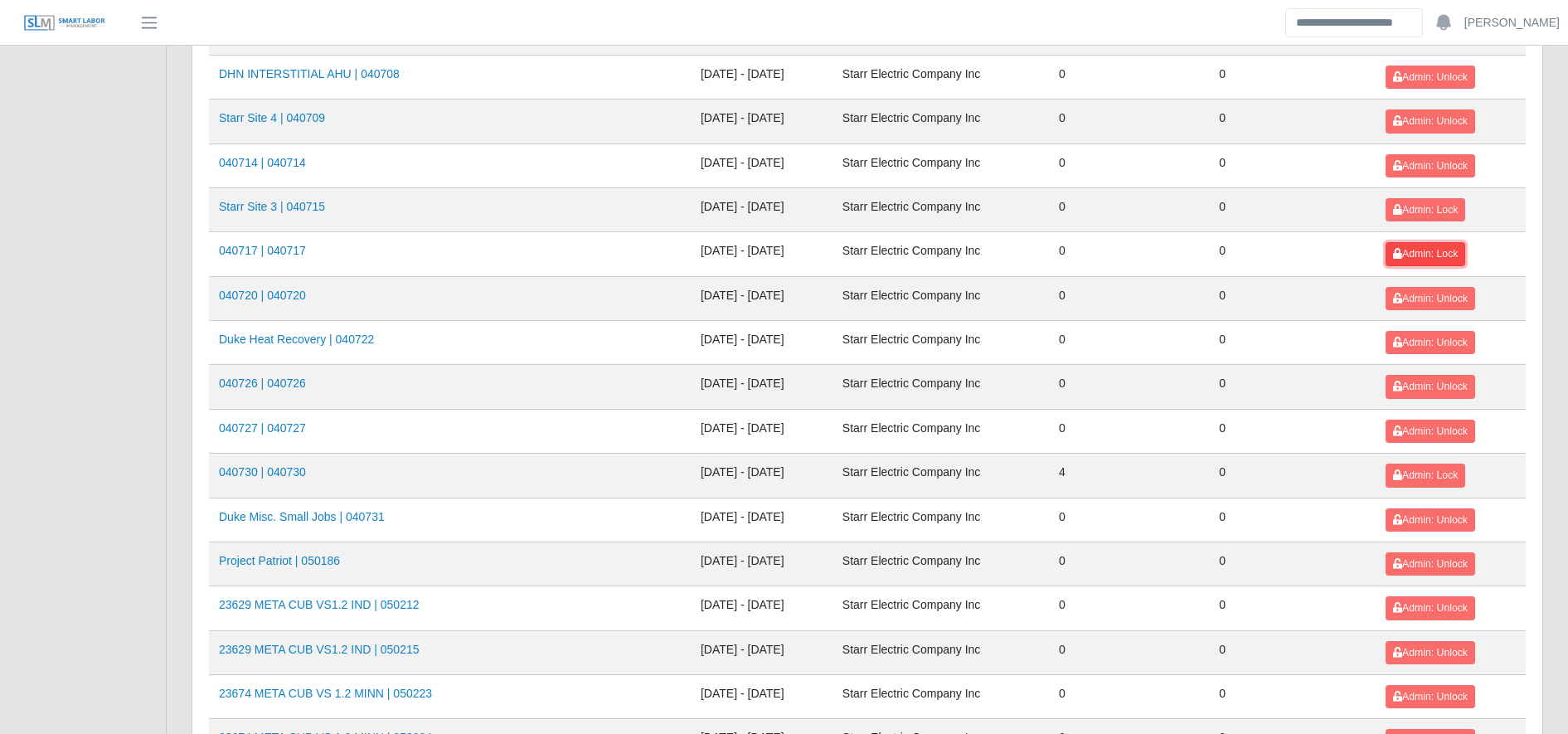
click at [1418, 250] on span "Admin: Lock" at bounding box center [1425, 254] width 65 height 12
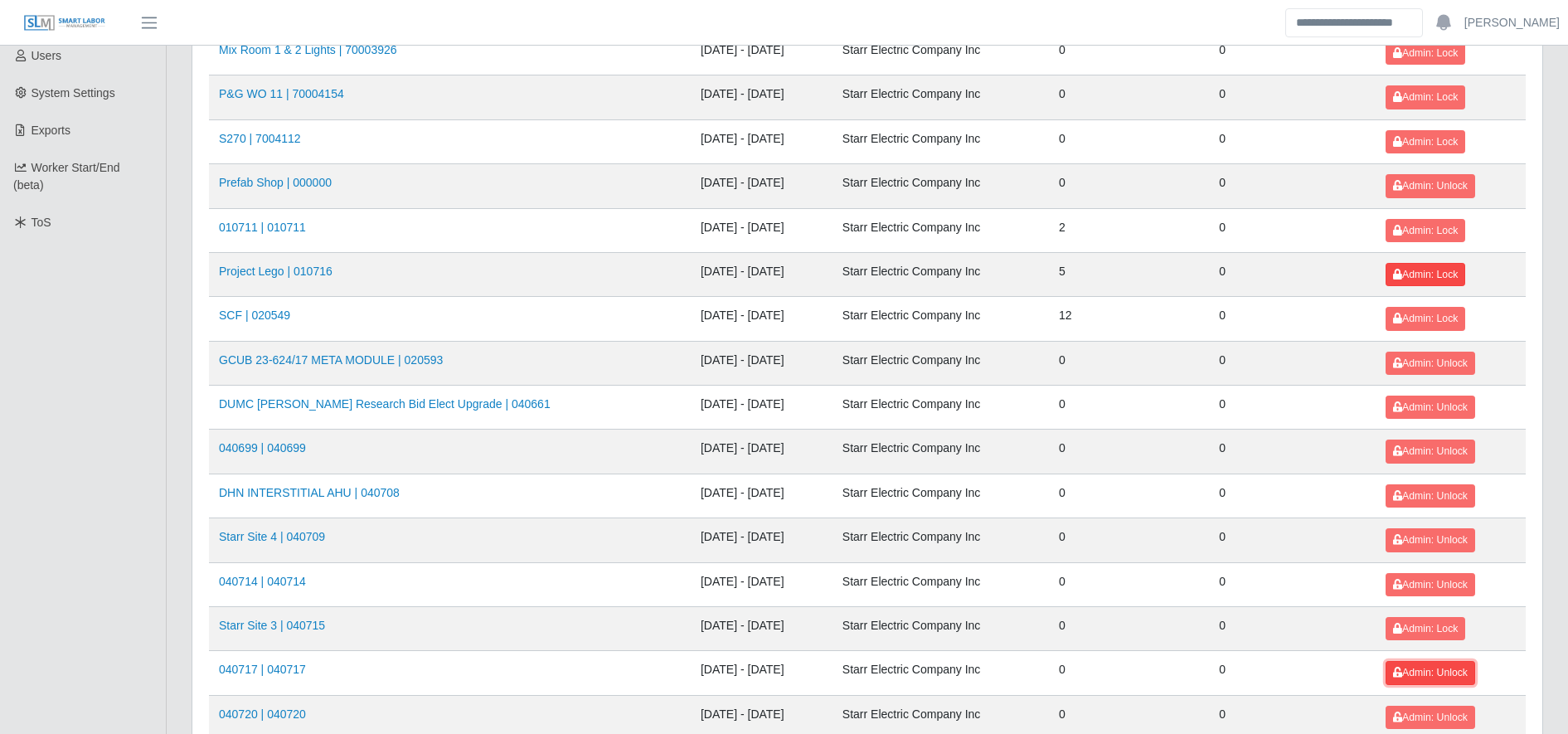
scroll to position [379, 0]
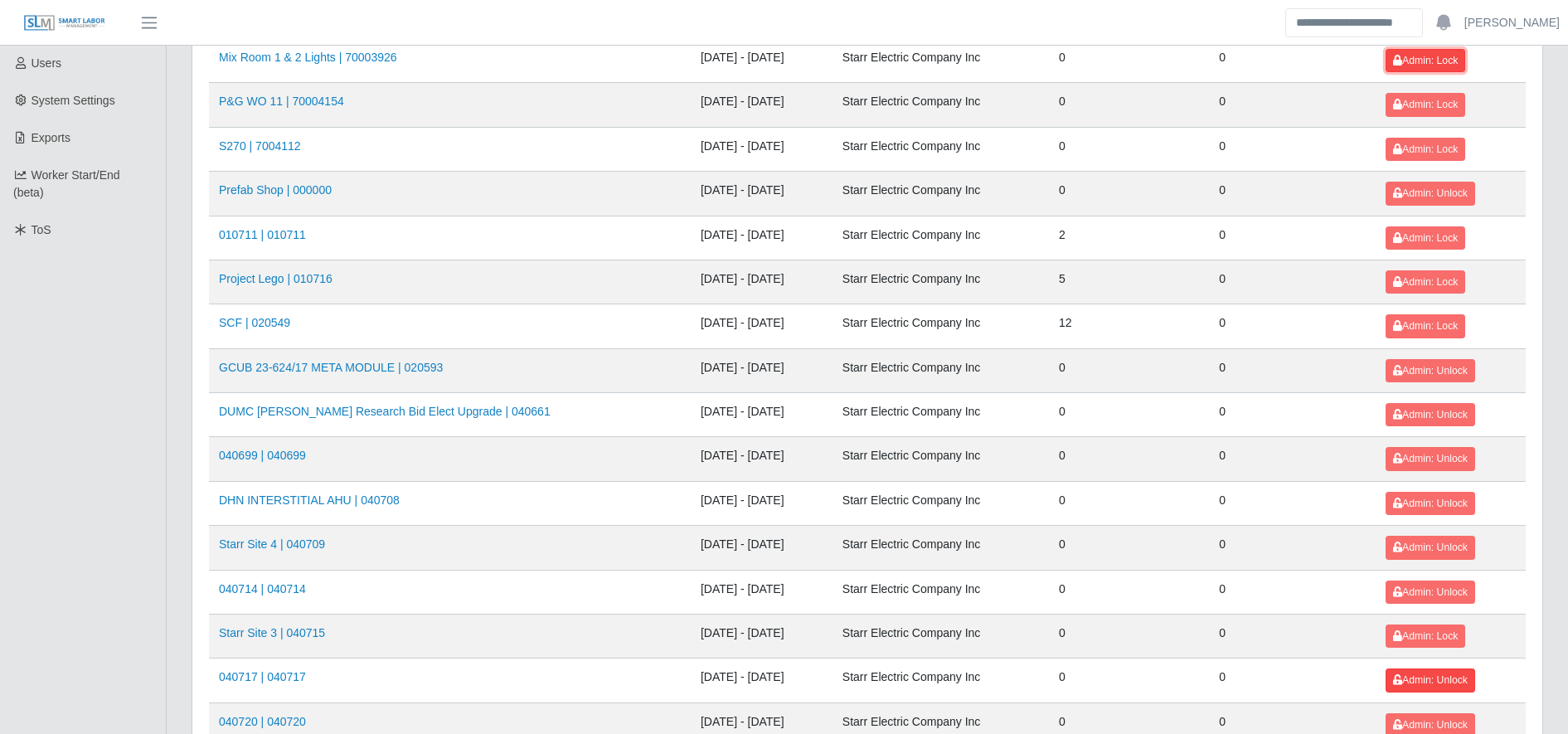
click at [1427, 65] on span "Admin: Lock" at bounding box center [1425, 60] width 65 height 12
click at [1431, 115] on button "Admin: Lock" at bounding box center [1425, 104] width 79 height 23
click at [1434, 156] on button "Admin: Lock" at bounding box center [1425, 148] width 79 height 23
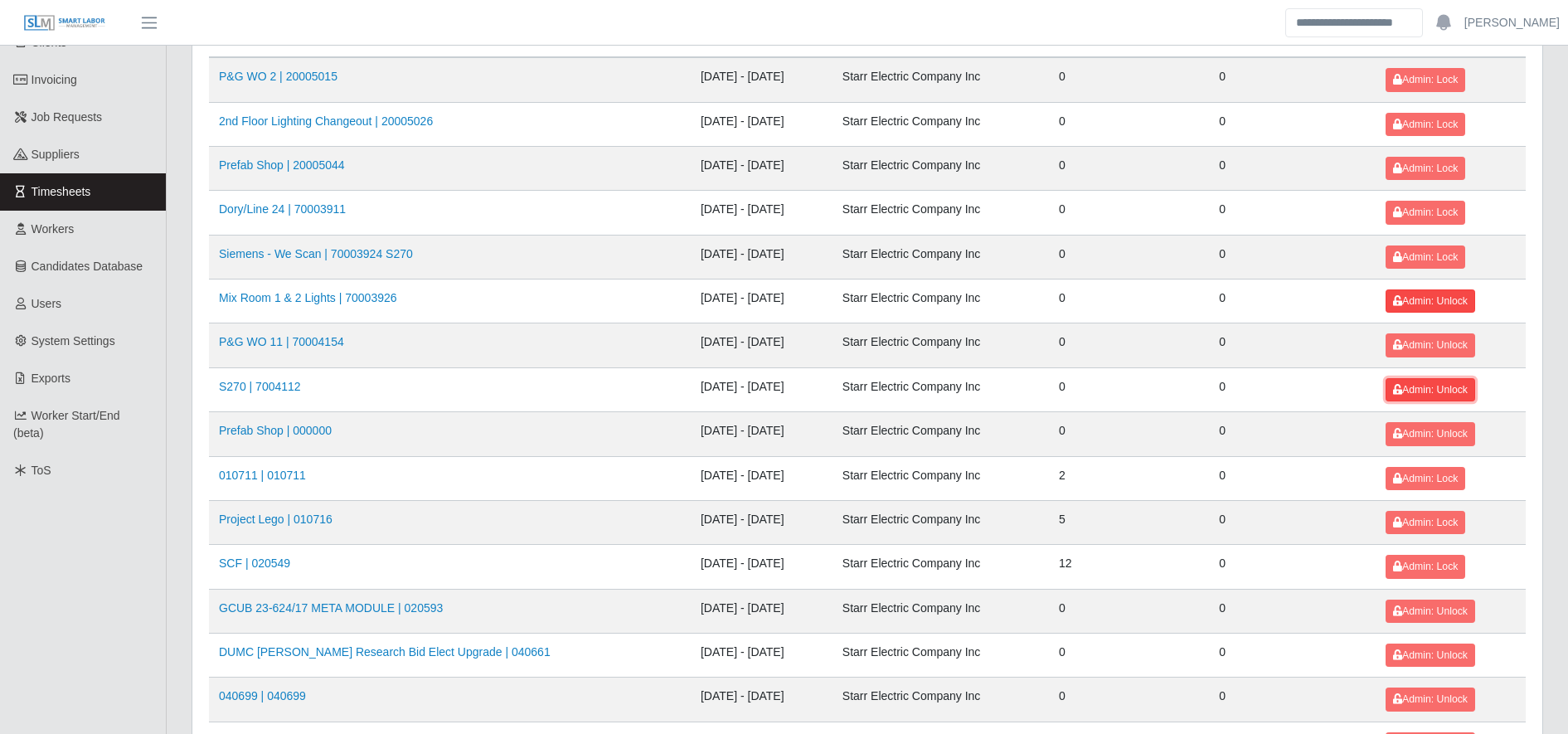
scroll to position [136, 0]
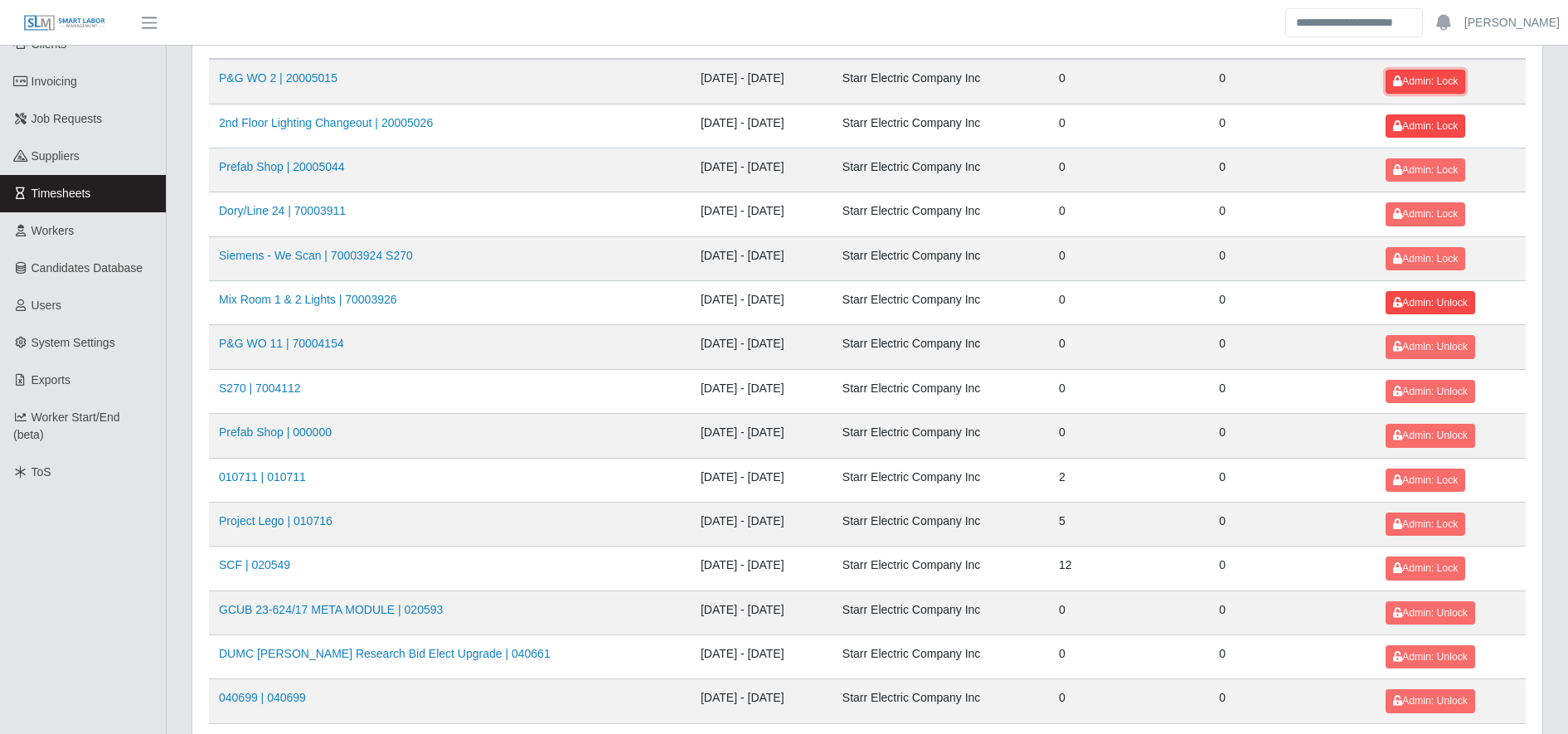
drag, startPoint x: 1412, startPoint y: 75, endPoint x: 1421, endPoint y: 120, distance: 45.9
click at [1421, 120] on span "Admin: Lock" at bounding box center [1425, 125] width 65 height 12
click at [1409, 86] on span "Admin: Lock" at bounding box center [1425, 81] width 65 height 12
click at [1415, 168] on span "Admin: Lock" at bounding box center [1425, 170] width 65 height 12
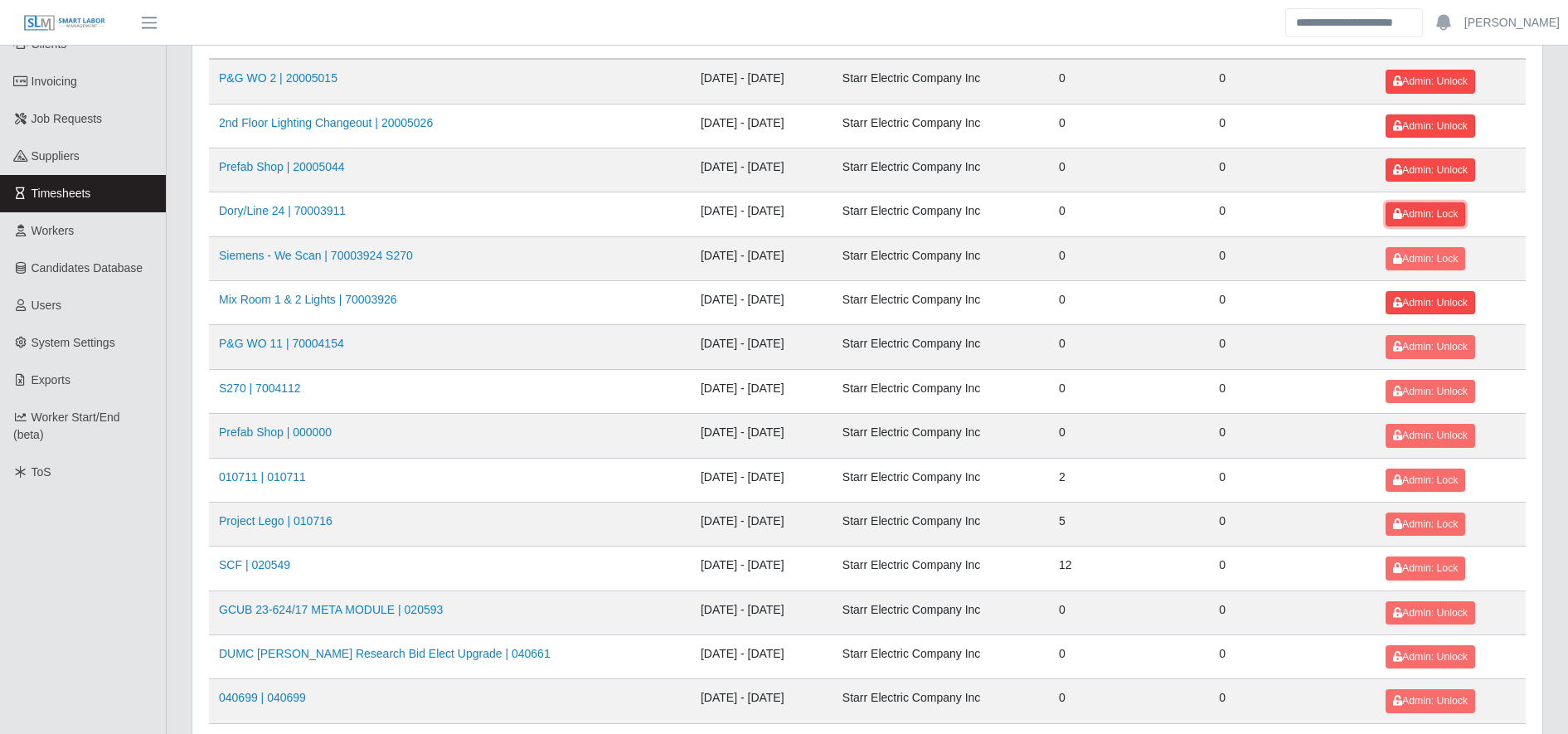
click at [1417, 212] on span "Admin: Lock" at bounding box center [1425, 214] width 65 height 12
click at [1424, 259] on span "Admin: Lock" at bounding box center [1425, 258] width 65 height 12
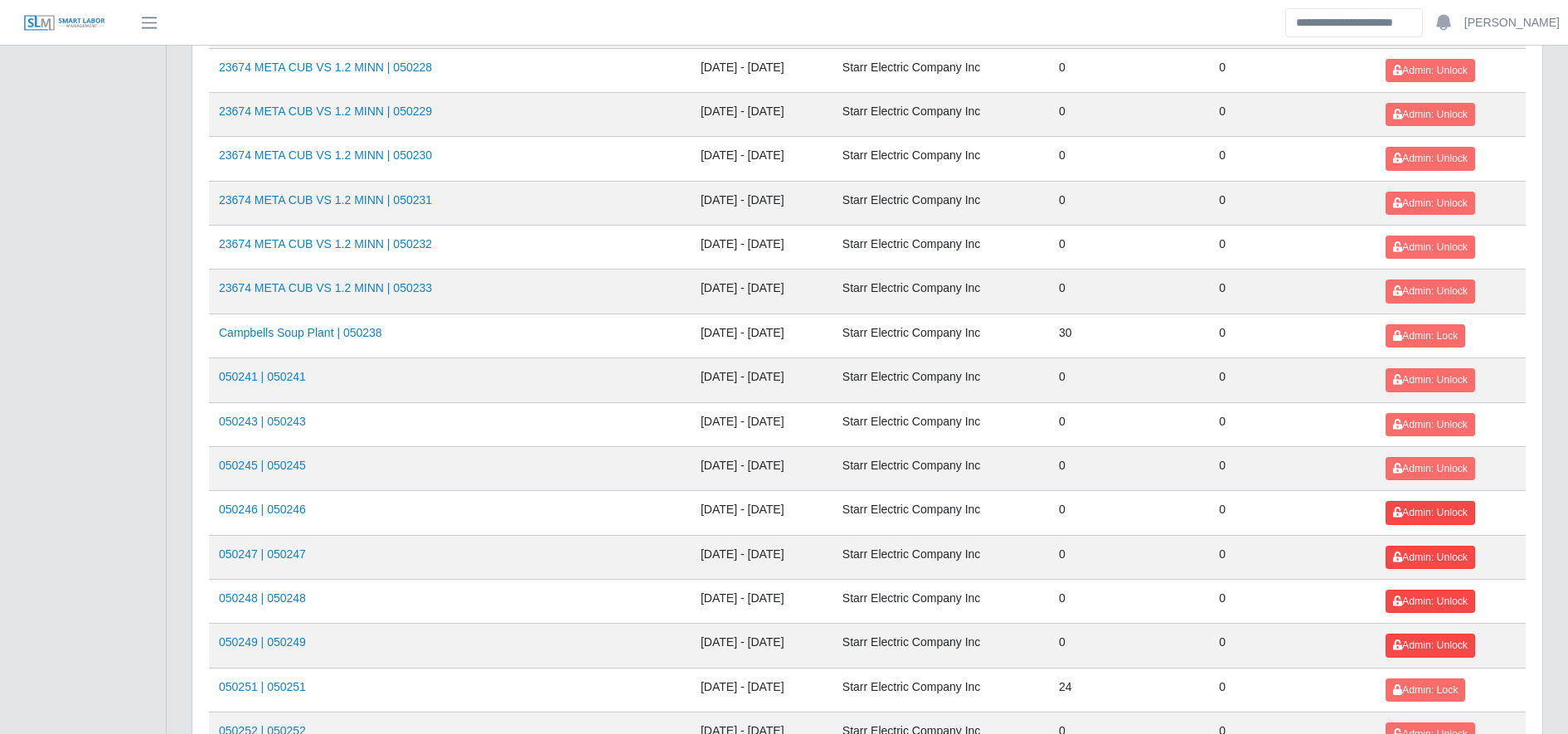
scroll to position [1809, 0]
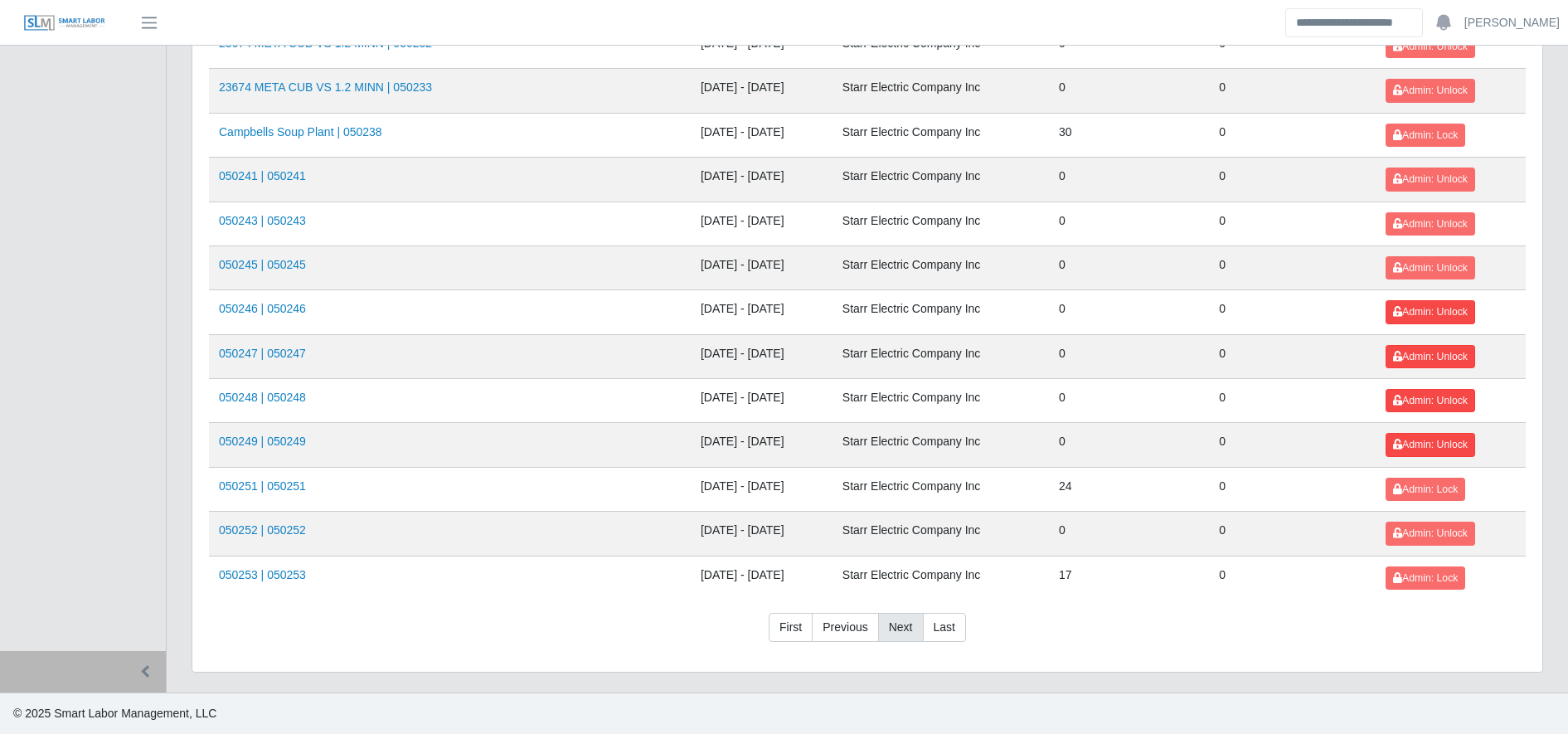
click at [897, 639] on link "Next" at bounding box center [900, 627] width 45 height 30
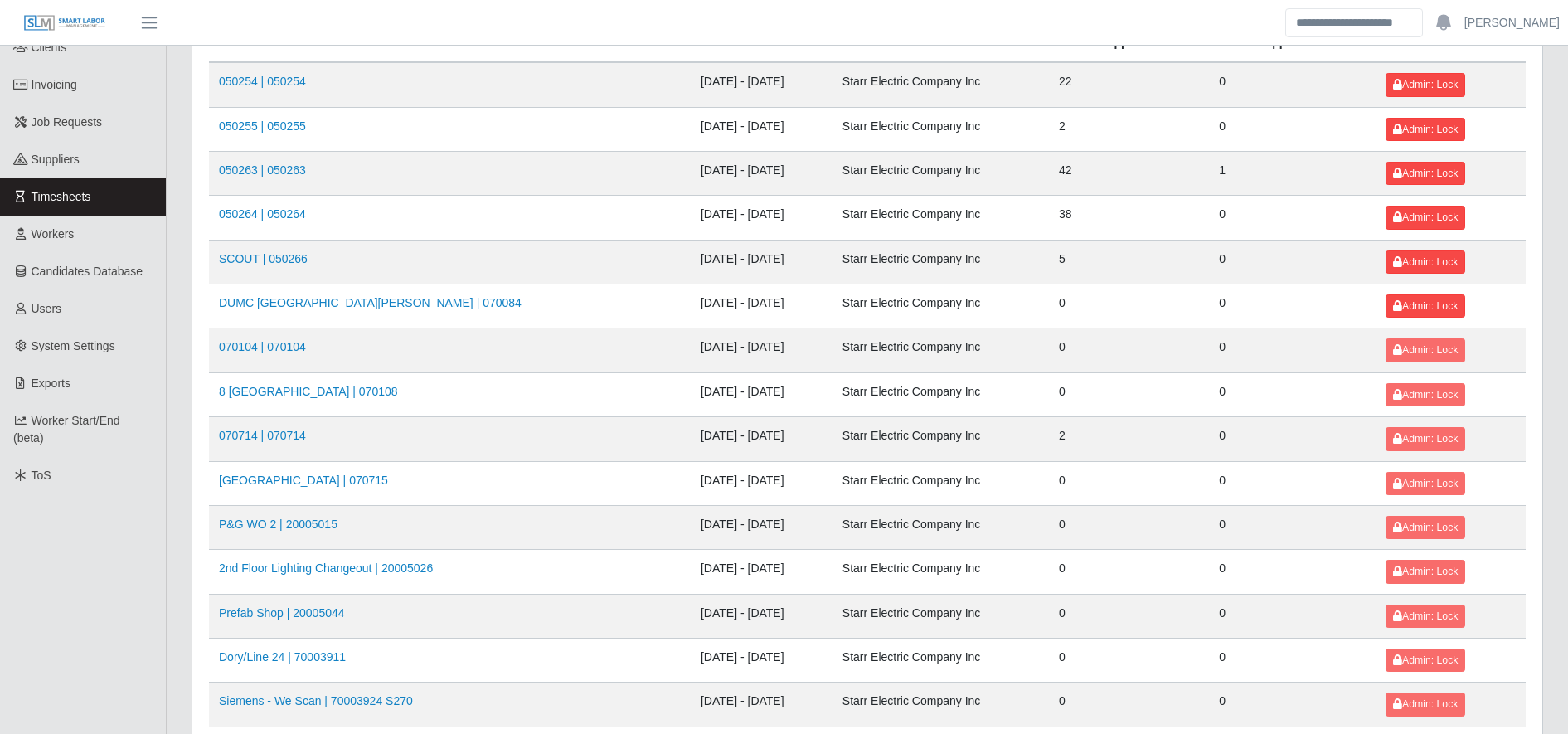
scroll to position [122, 0]
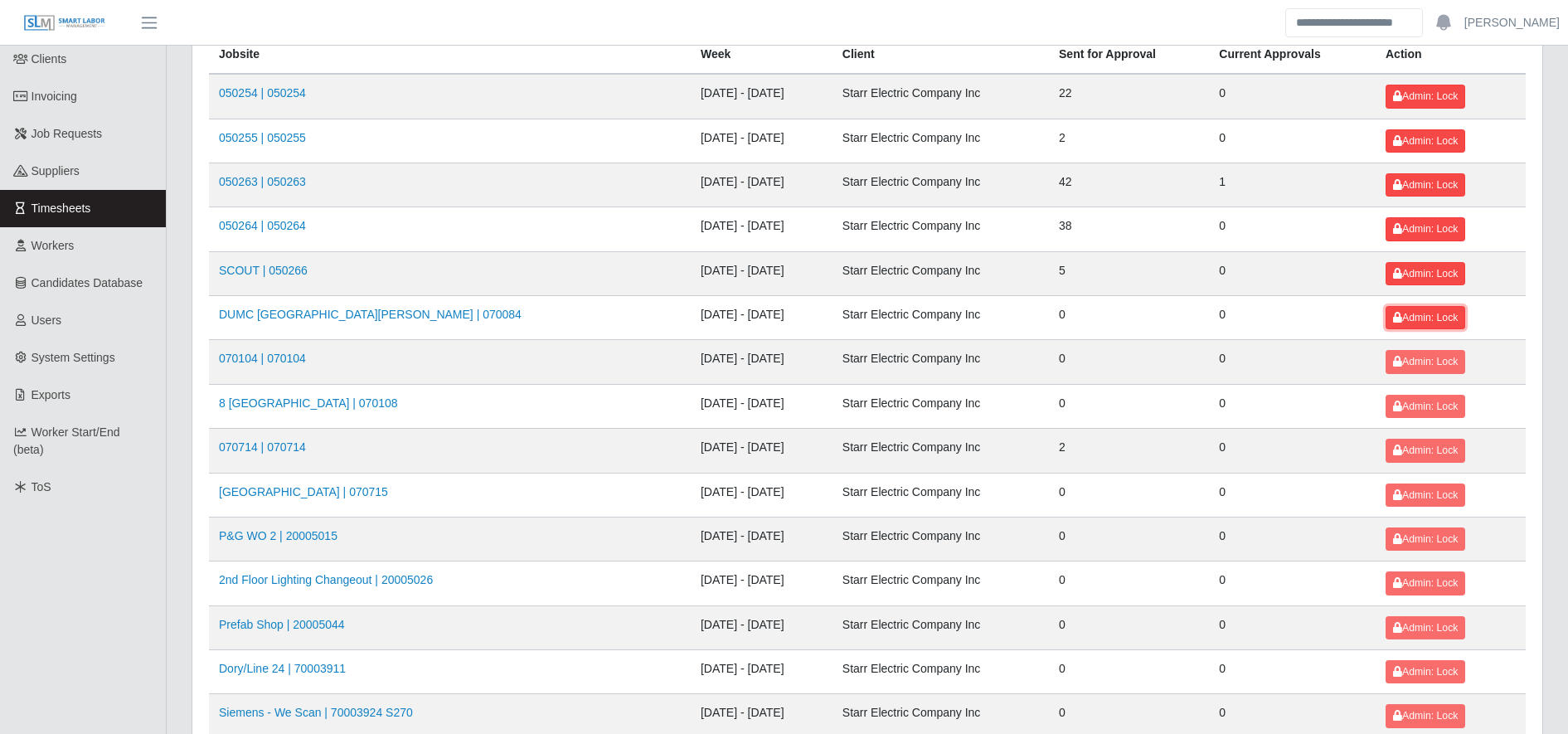
click at [1424, 322] on span "Admin: Lock" at bounding box center [1425, 317] width 65 height 12
click at [1431, 353] on button "Admin: Lock" at bounding box center [1425, 361] width 79 height 23
click at [1432, 392] on td "Admin: Lock" at bounding box center [1450, 406] width 150 height 44
click at [1433, 395] on button "Admin: Lock" at bounding box center [1425, 406] width 79 height 23
click at [1428, 490] on span "Admin: Lock" at bounding box center [1425, 494] width 65 height 12
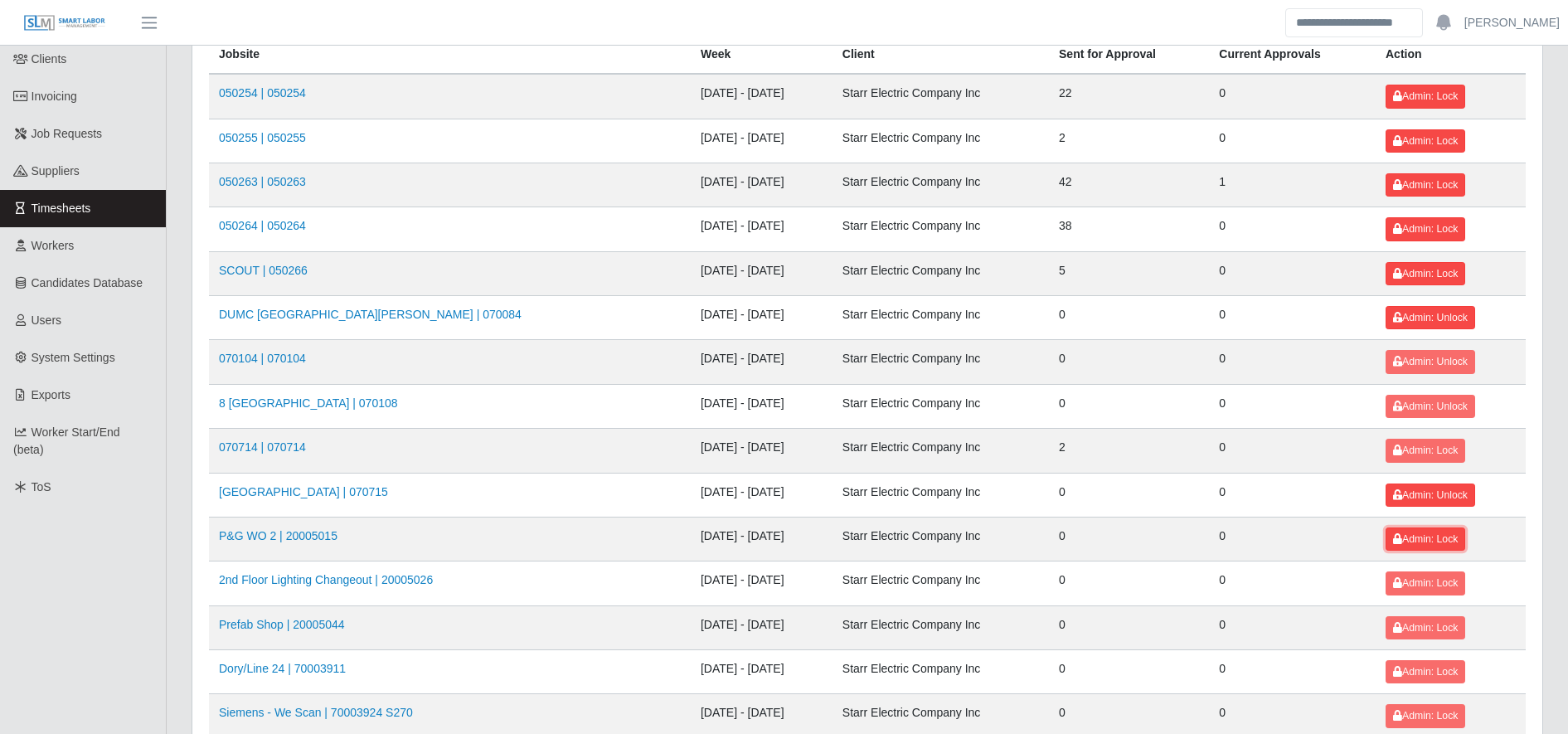
click at [1440, 538] on span "Admin: Lock" at bounding box center [1425, 539] width 65 height 12
click at [1431, 589] on button "Admin: Lock" at bounding box center [1425, 582] width 79 height 23
click at [1429, 634] on button "Admin: Lock" at bounding box center [1425, 627] width 79 height 23
click at [1429, 674] on span "Admin: Lock" at bounding box center [1425, 671] width 65 height 12
click at [1431, 718] on span "Admin: Lock" at bounding box center [1425, 716] width 65 height 12
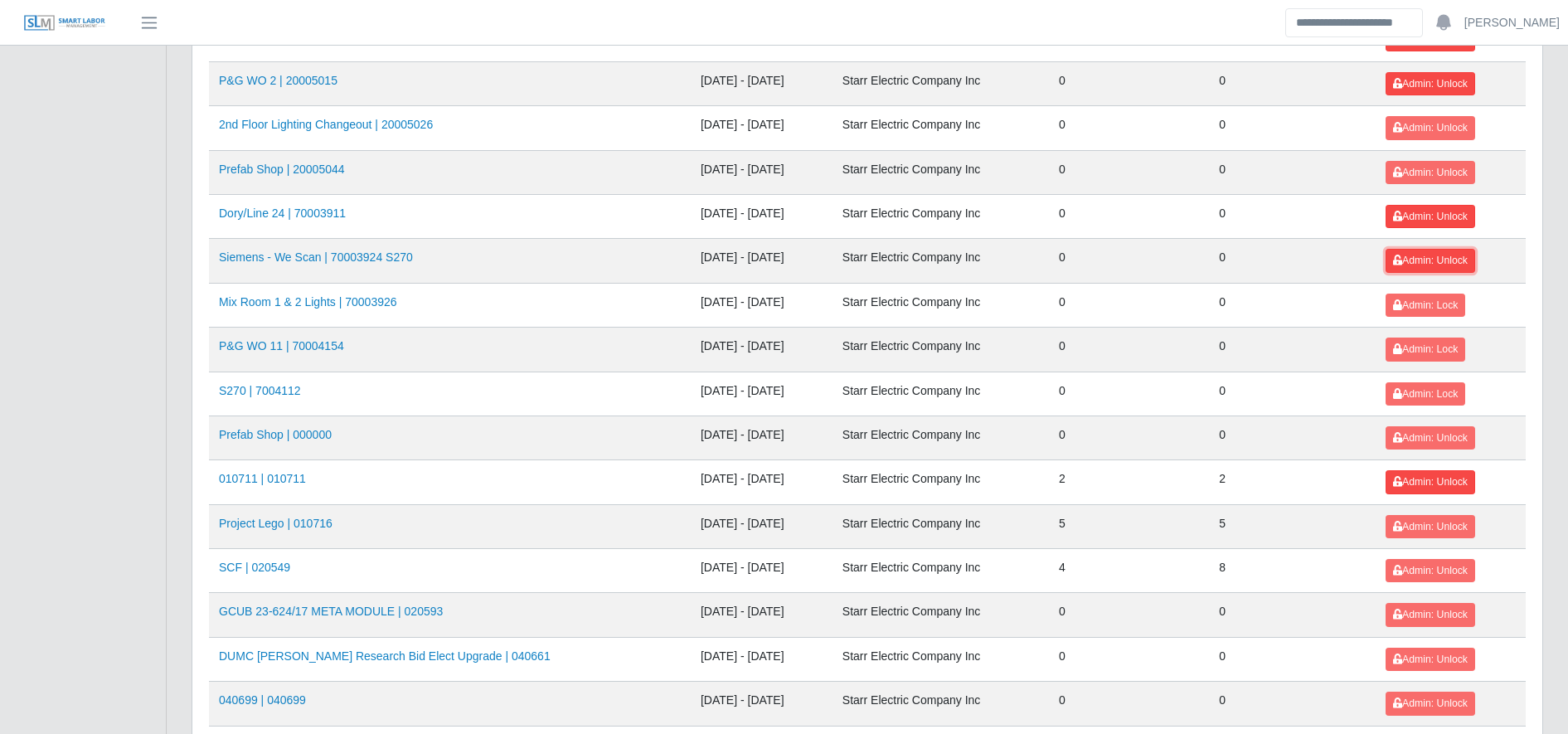
scroll to position [578, 0]
click at [1385, 397] on button "Admin: Lock" at bounding box center [1425, 393] width 79 height 23
click at [1408, 344] on span "Admin: Lock" at bounding box center [1425, 348] width 65 height 12
click at [1410, 299] on span "Admin: Lock" at bounding box center [1425, 304] width 65 height 12
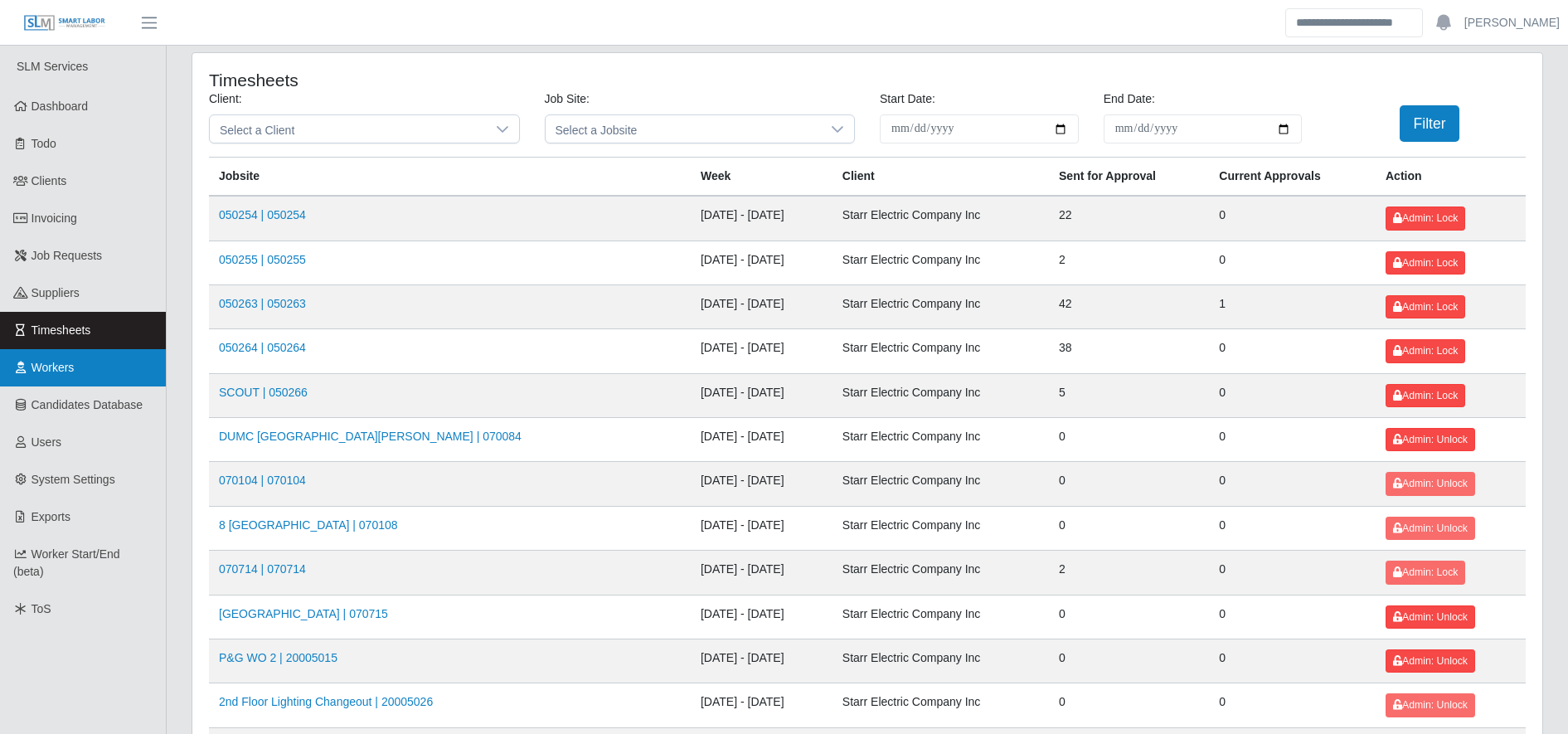
click at [51, 362] on span "Workers" at bounding box center [53, 367] width 43 height 13
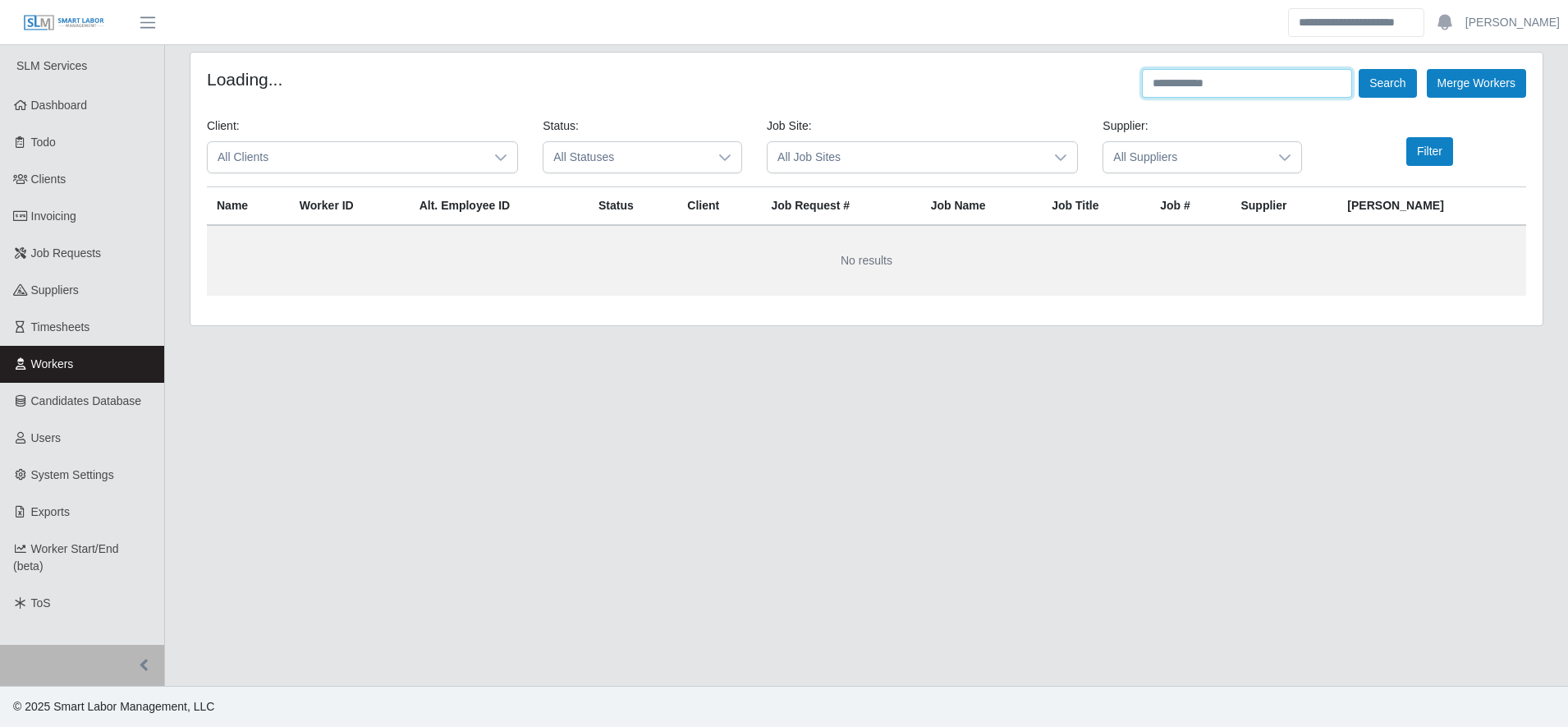
click at [1202, 93] on input "text" at bounding box center [1247, 83] width 210 height 28
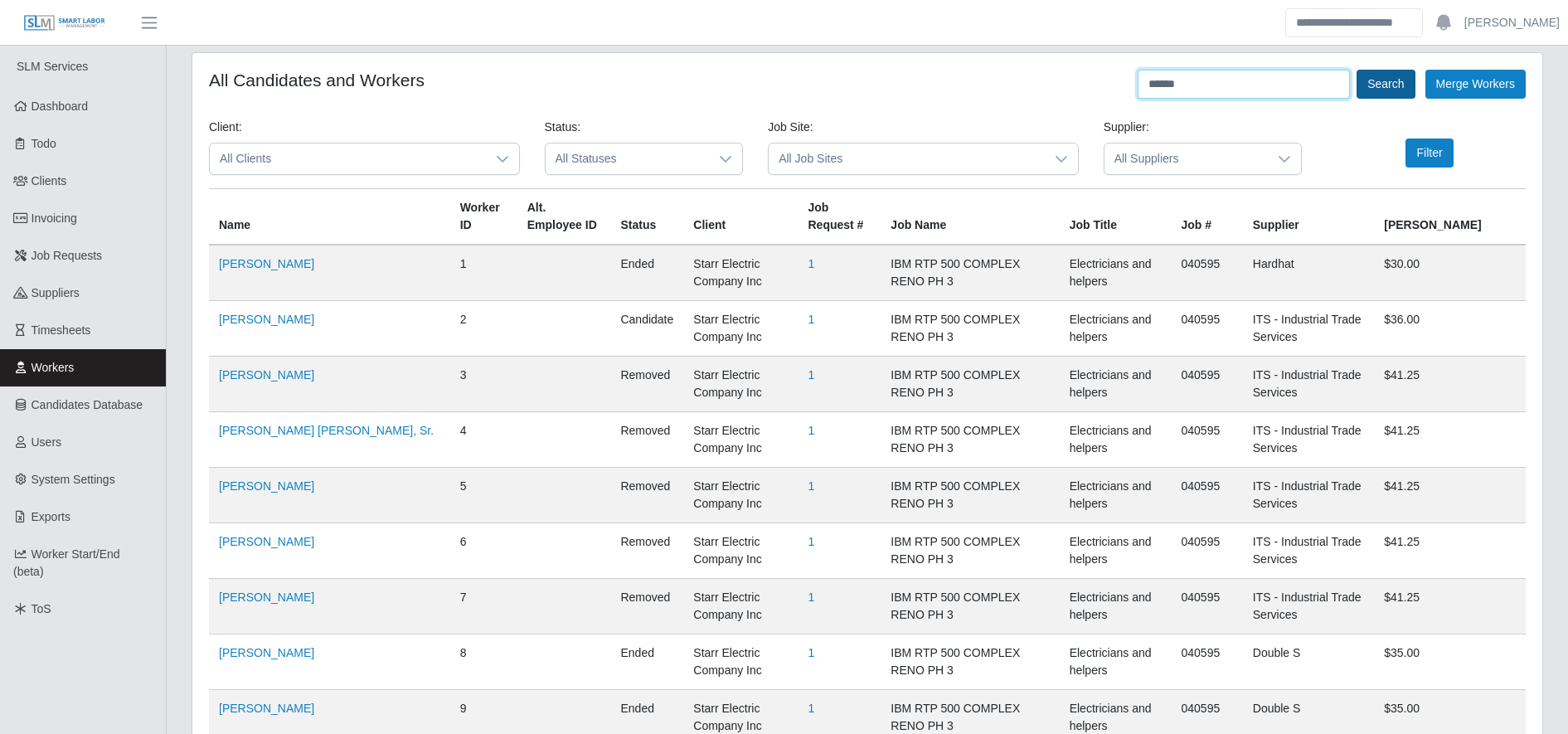
type input "******"
click at [1407, 87] on button "Search" at bounding box center [1385, 84] width 58 height 29
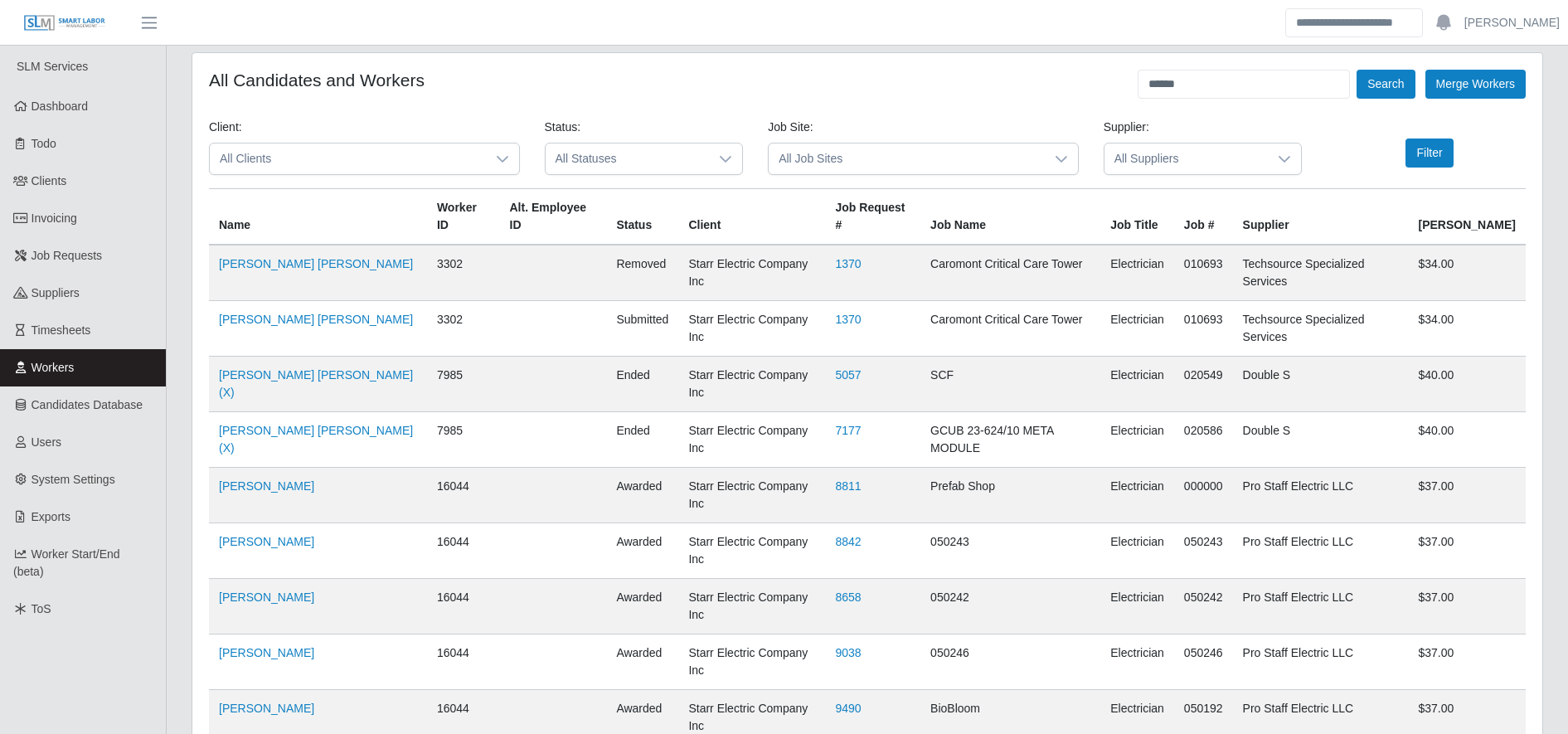
click at [427, 215] on th "Worker ID" at bounding box center [463, 217] width 73 height 56
click at [141, 264] on link "Job Requests" at bounding box center [83, 255] width 166 height 37
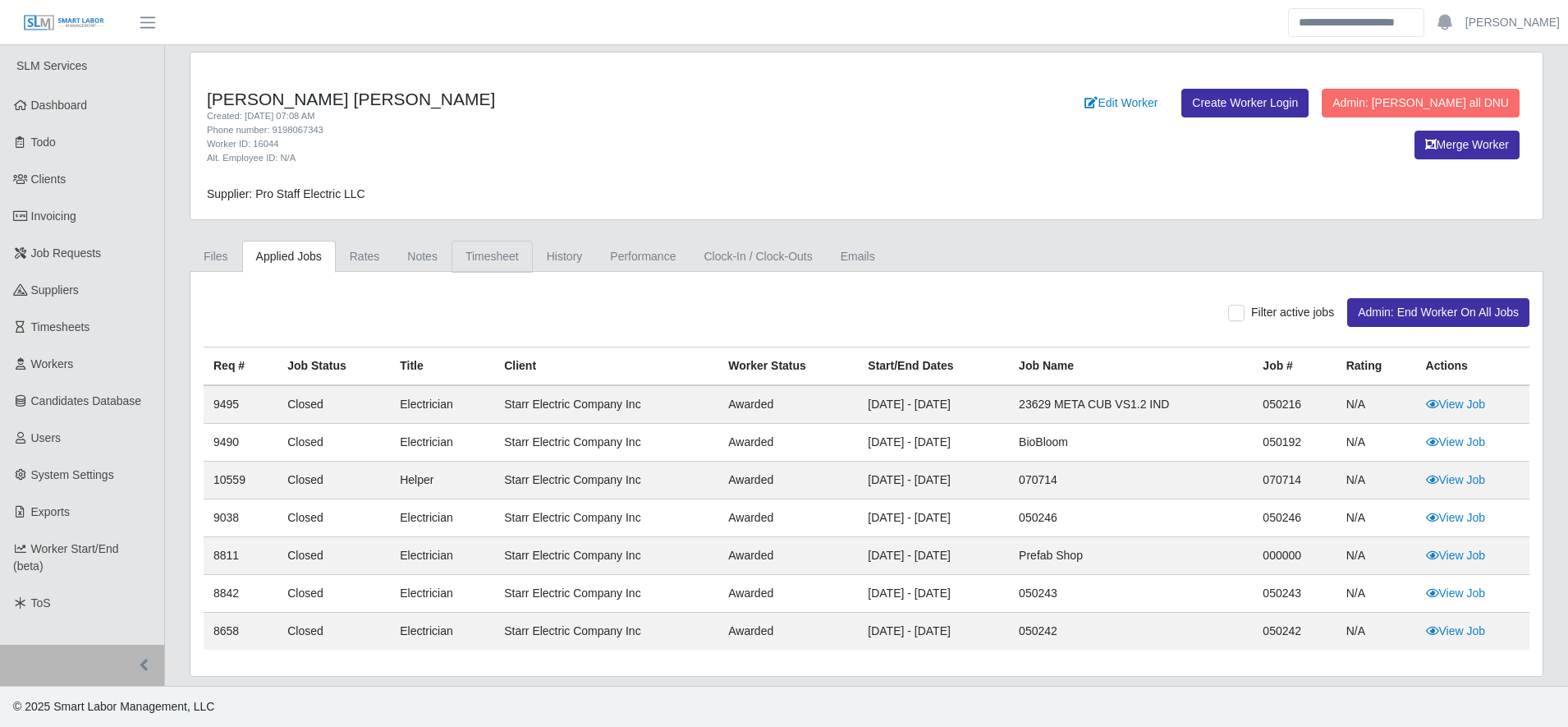
click at [484, 267] on link "Timesheet" at bounding box center [491, 256] width 81 height 32
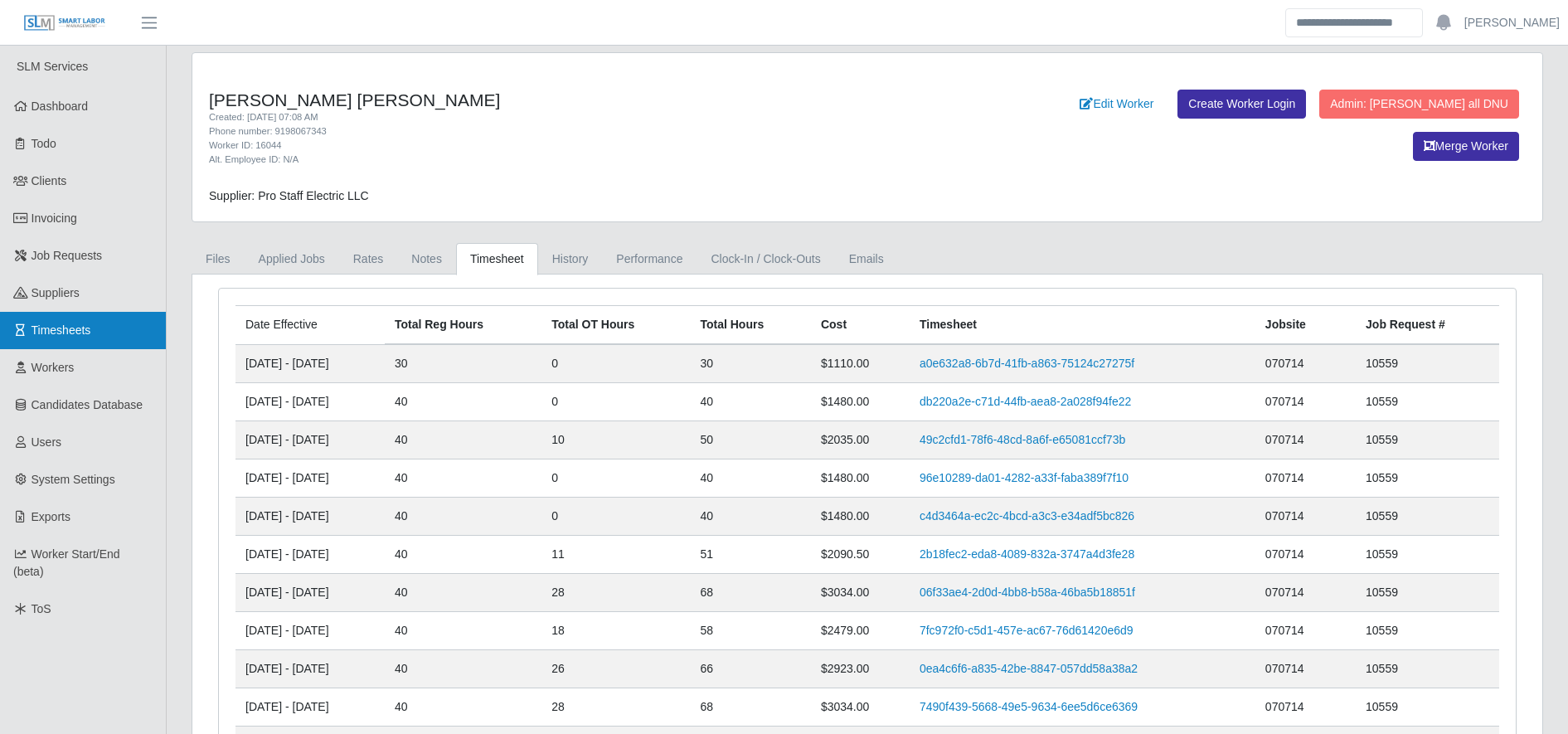
click at [86, 321] on link "Timesheets" at bounding box center [83, 330] width 166 height 37
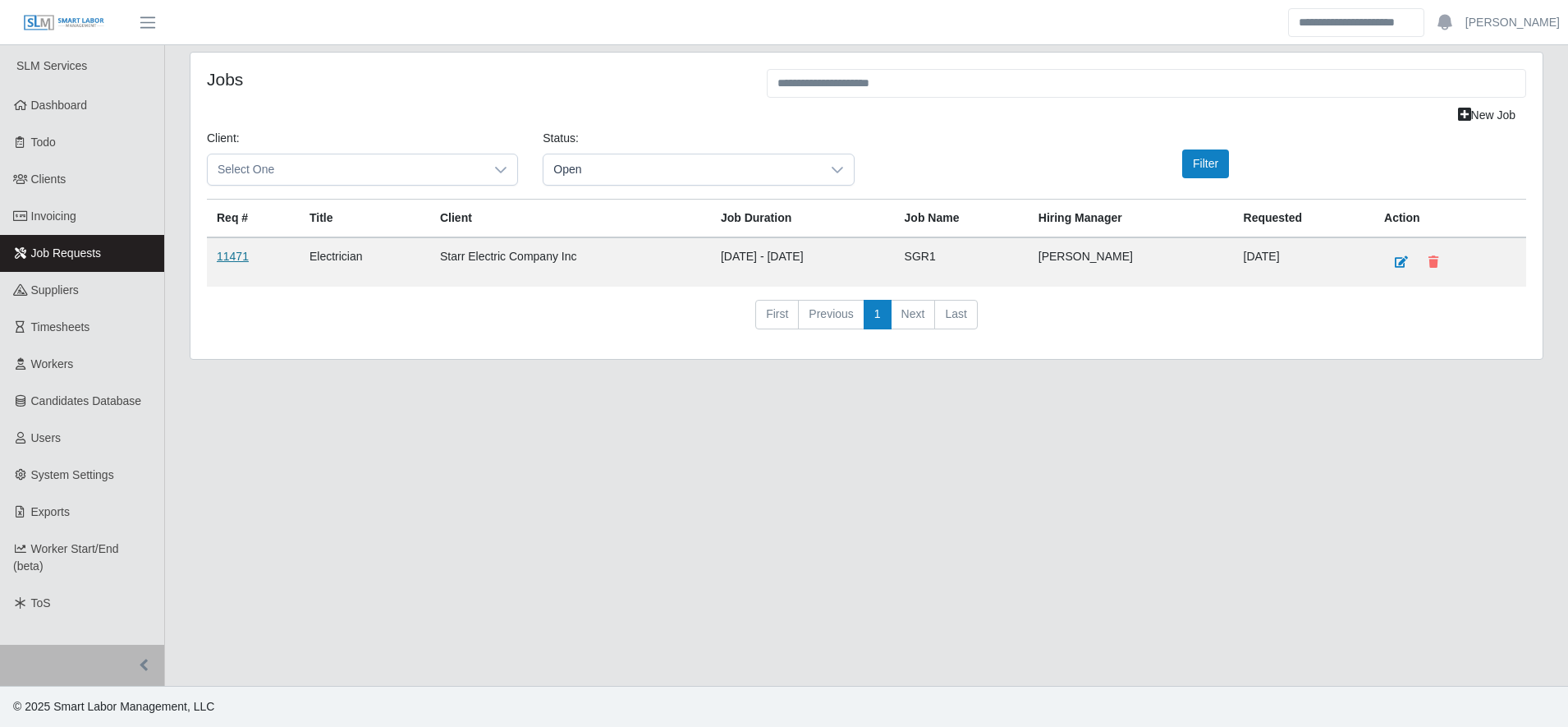
click at [233, 256] on link "11471" at bounding box center [232, 256] width 32 height 13
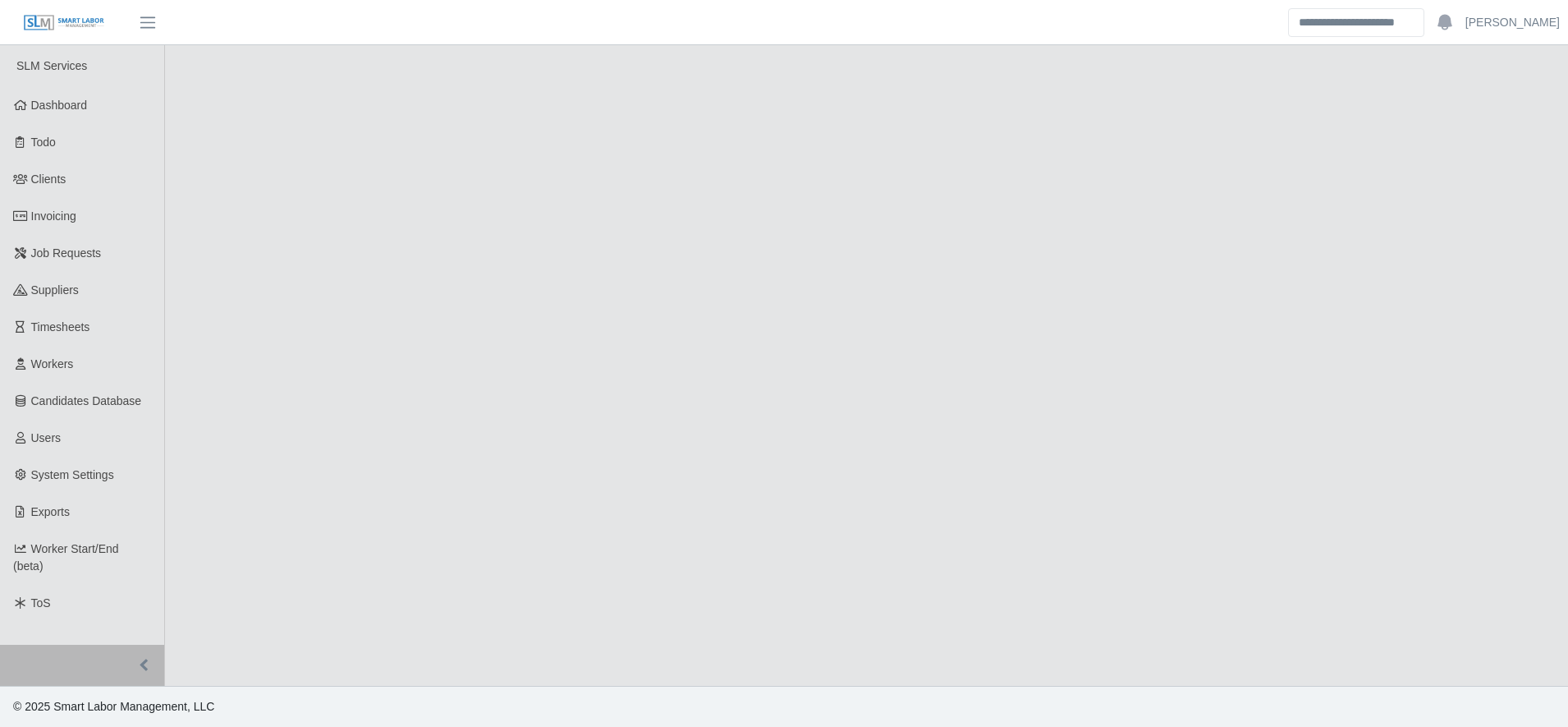
select select "****"
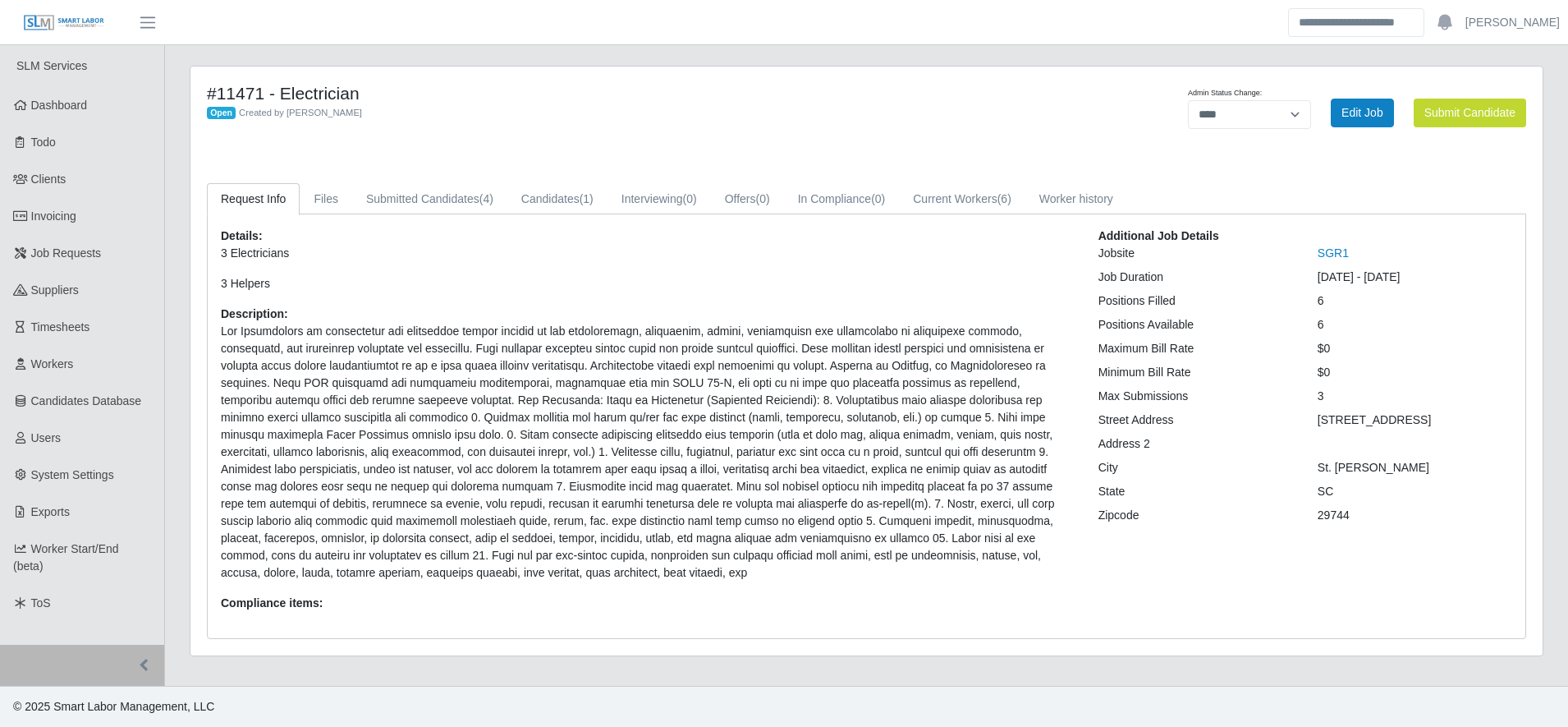
click at [1331, 274] on div "[DATE] - [DATE]" at bounding box center [1415, 277] width 219 height 17
drag, startPoint x: 1331, startPoint y: 274, endPoint x: 1268, endPoint y: 253, distance: 66.4
click at [1268, 253] on div "Jobsite" at bounding box center [1195, 253] width 219 height 17
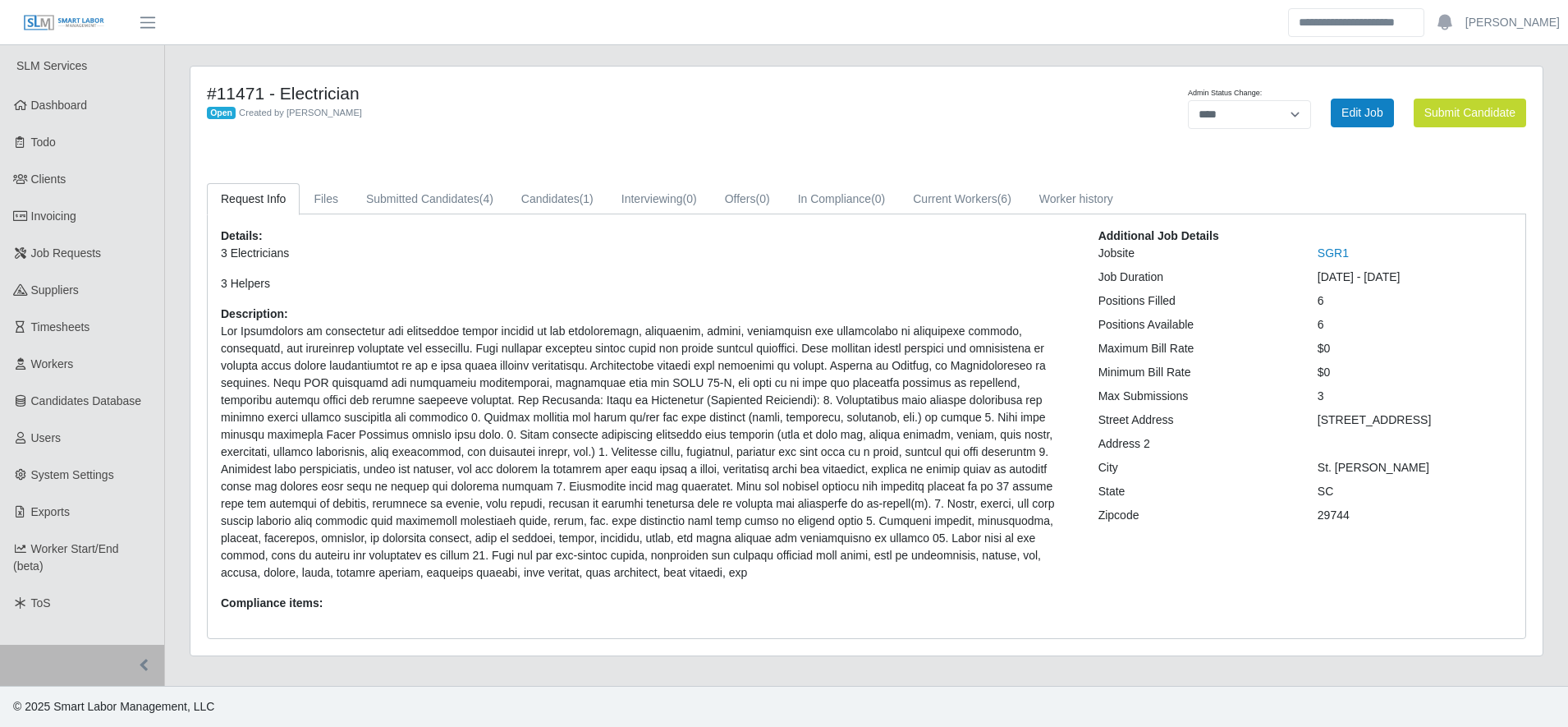
click at [1323, 280] on div "[DATE] - [DATE]" at bounding box center [1415, 277] width 219 height 17
drag, startPoint x: 1323, startPoint y: 280, endPoint x: 1215, endPoint y: 284, distance: 108.1
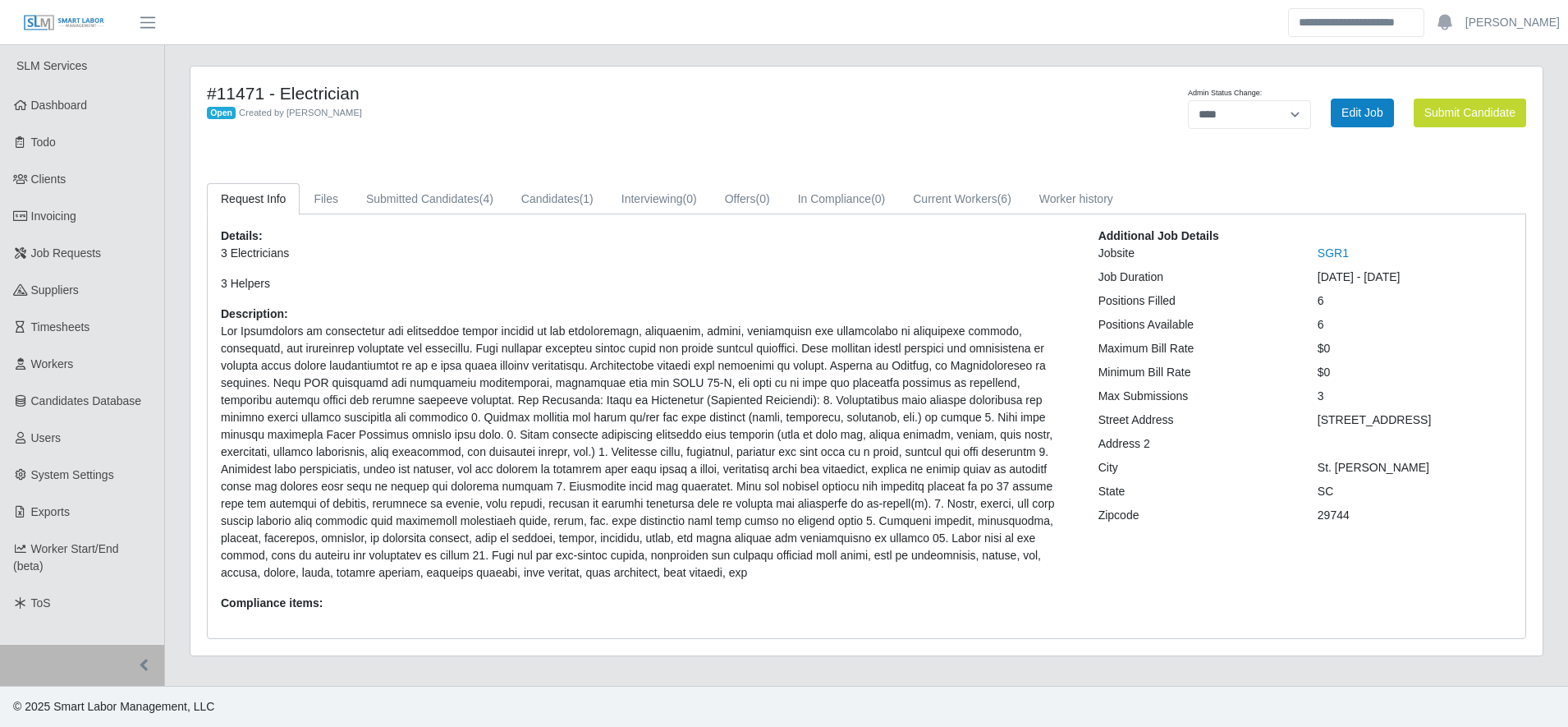
click at [1215, 284] on div "Job Duration" at bounding box center [1195, 277] width 219 height 17
click at [983, 156] on div "#11471 - Electrician Open Created by [PERSON_NAME] Admin Status Change: *******…" at bounding box center [867, 361] width 1352 height 589
click at [985, 208] on link "Current Workers (6)" at bounding box center [962, 198] width 126 height 32
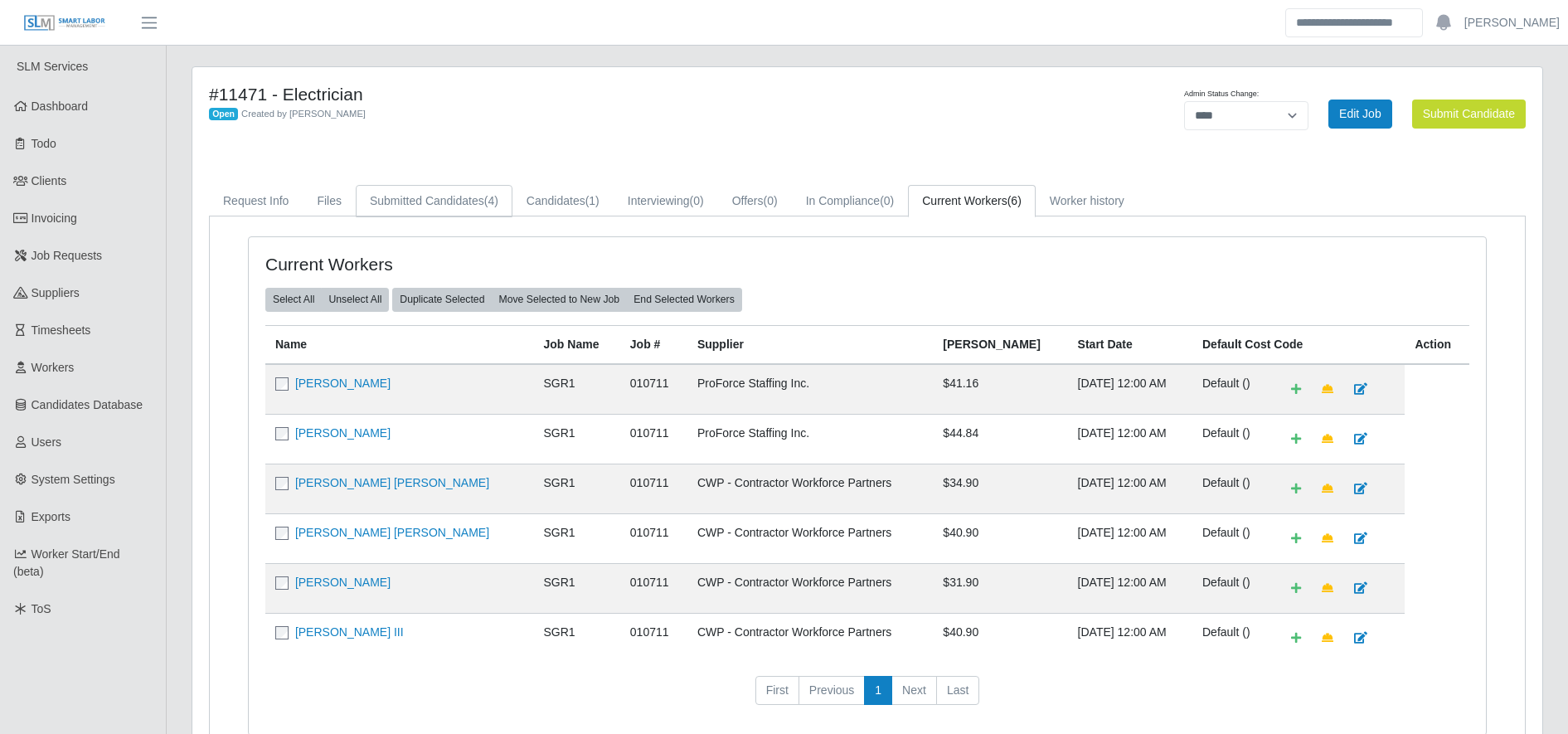
click at [402, 187] on link "Submitted Candidates (4)" at bounding box center [434, 200] width 157 height 32
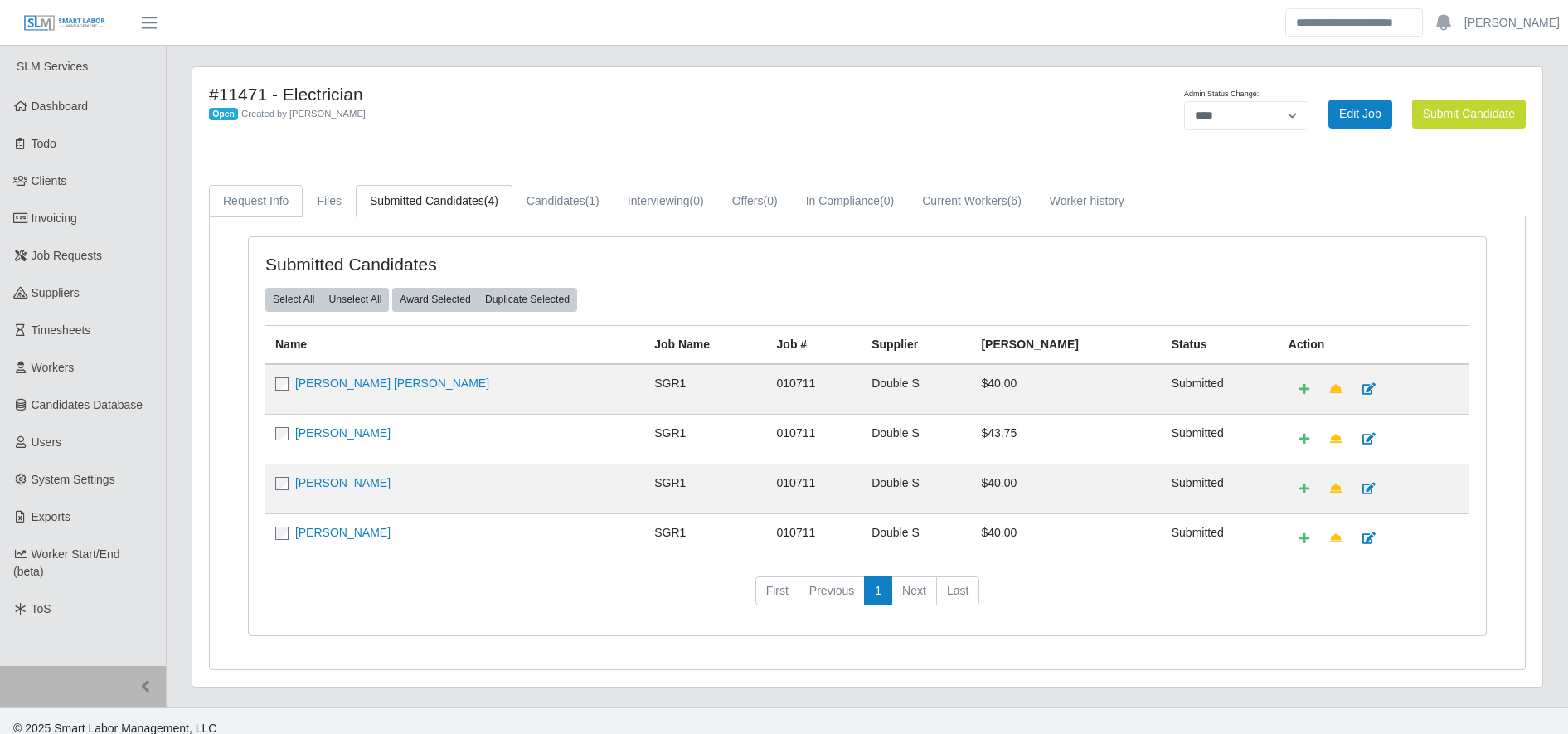
click at [242, 194] on link "Request Info" at bounding box center [256, 200] width 94 height 32
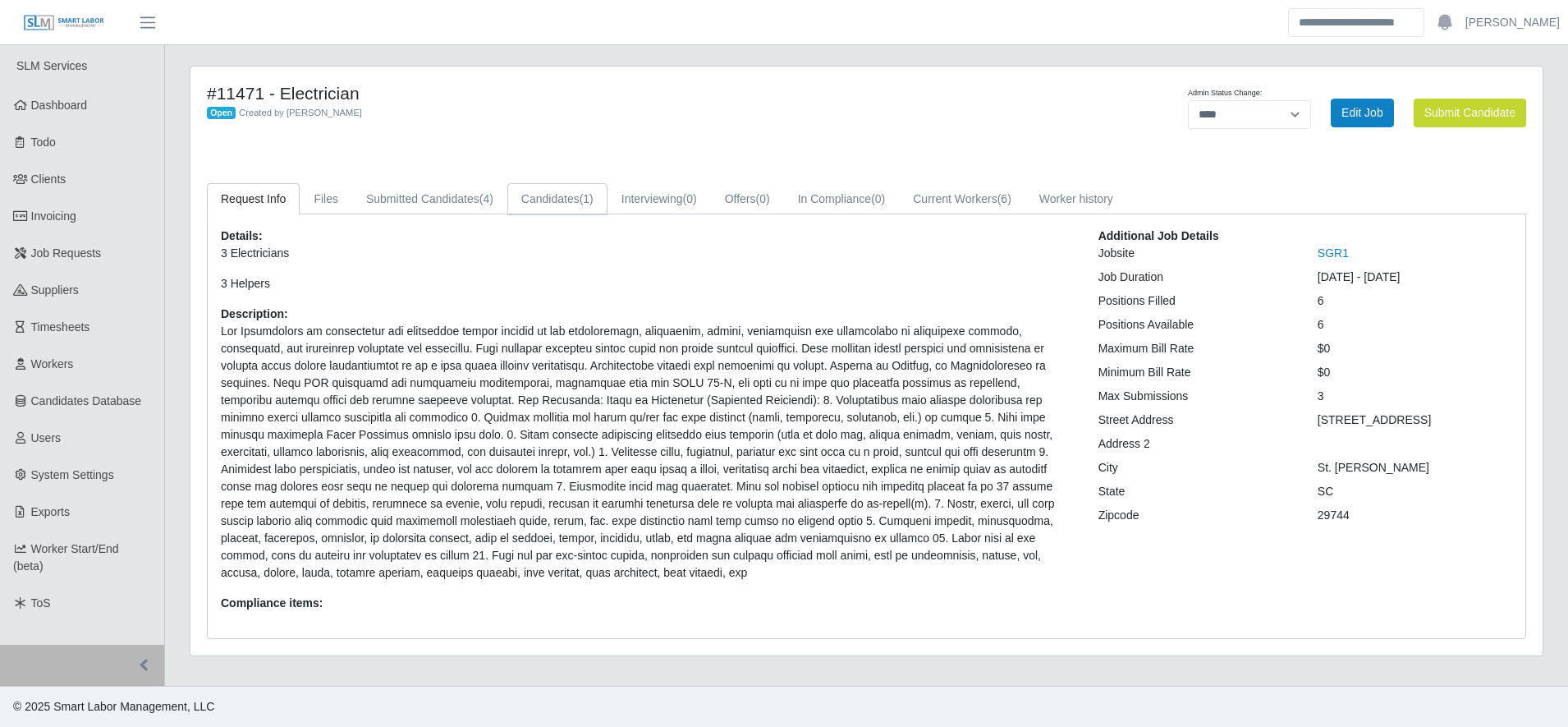
click at [555, 201] on link "Candidates (1)" at bounding box center [558, 198] width 100 height 32
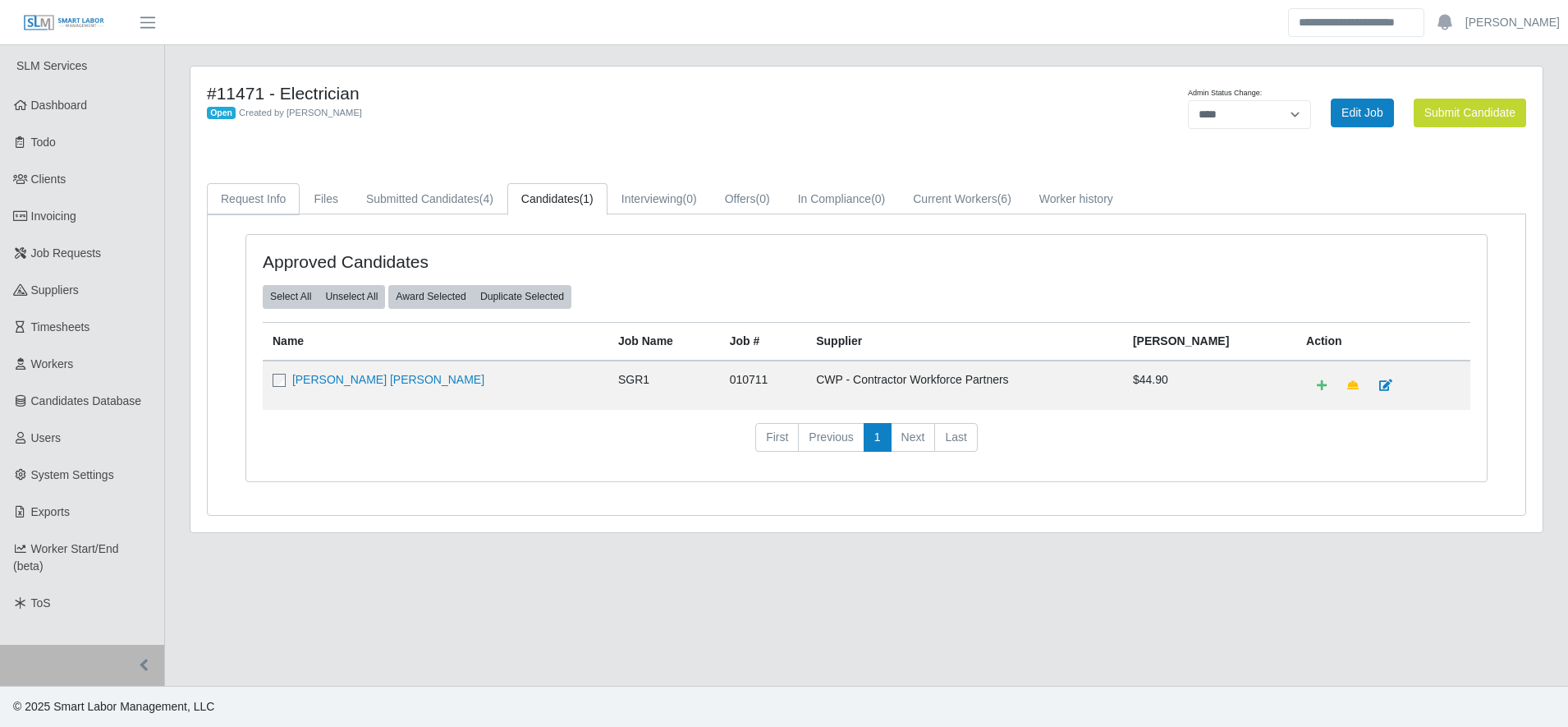
click at [244, 201] on link "Request Info" at bounding box center [254, 198] width 93 height 32
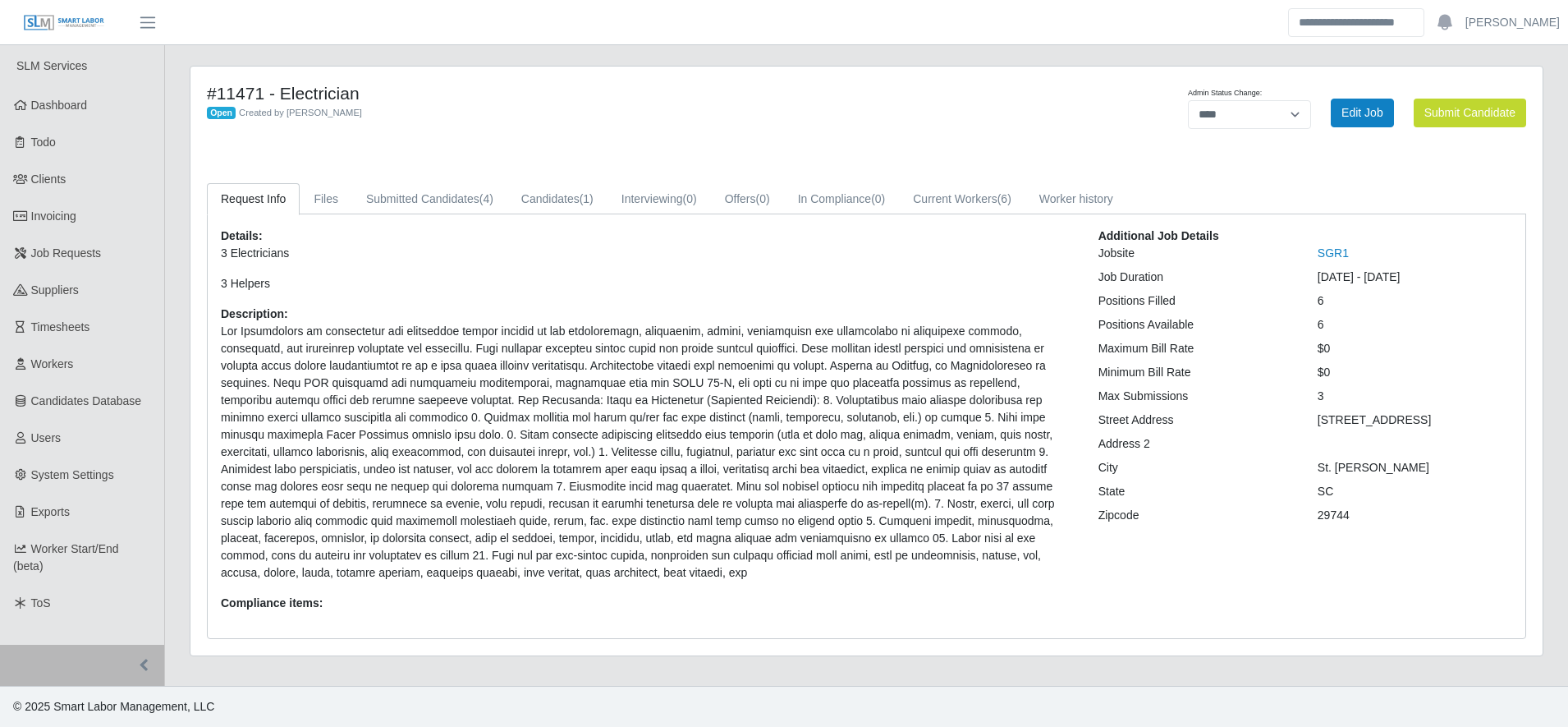
click at [444, 94] on h4 "#11471 - Electrician" at bounding box center [587, 93] width 760 height 20
click at [892, 156] on div "#11471 - Electrician Open Created by Gary Conner Admin Status Change: ******* *…" at bounding box center [867, 361] width 1352 height 589
click at [1003, 191] on link "Current Workers (6)" at bounding box center [962, 198] width 126 height 32
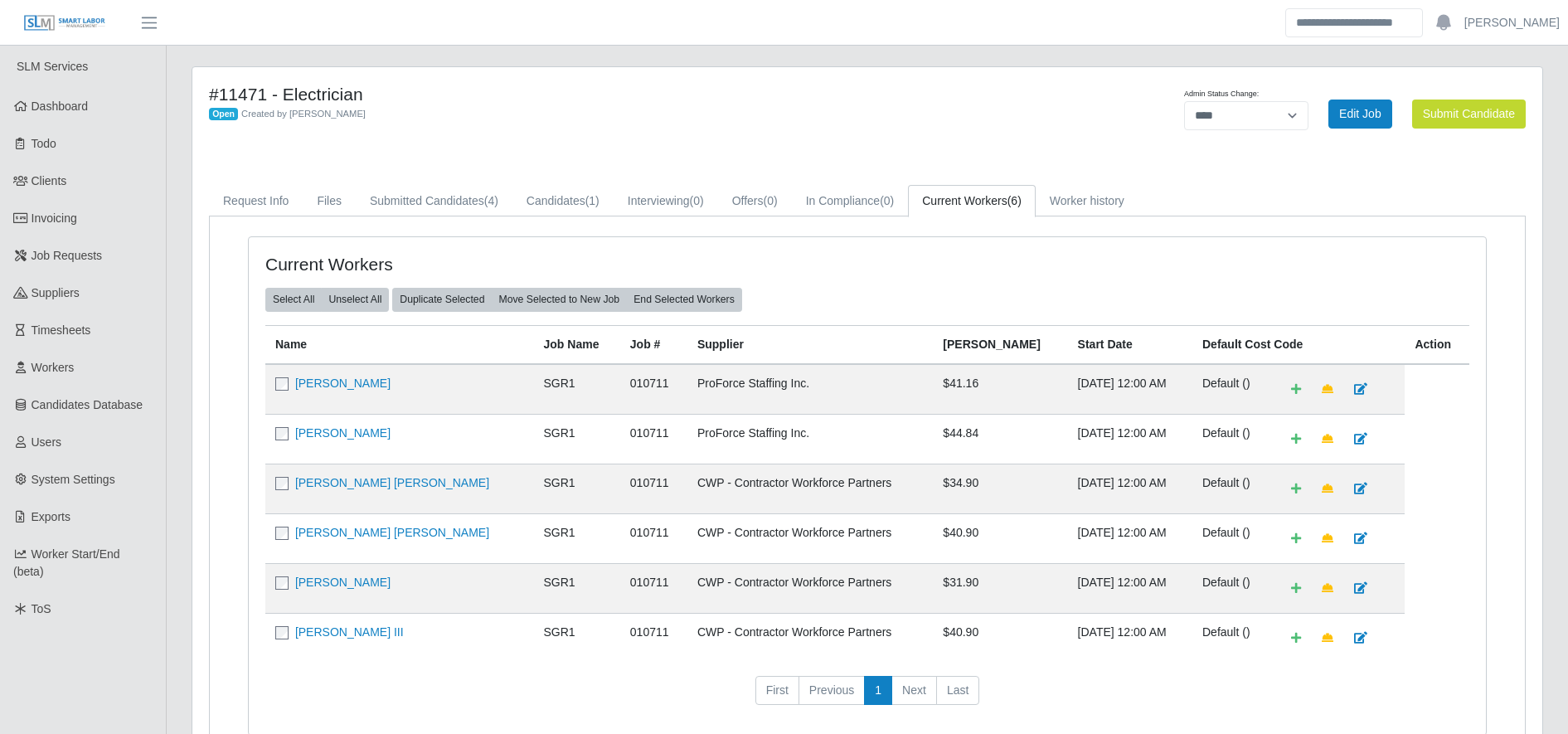
click at [534, 404] on td "SGR1" at bounding box center [576, 389] width 86 height 51
click at [550, 189] on link "Candidates (1)" at bounding box center [564, 200] width 101 height 32
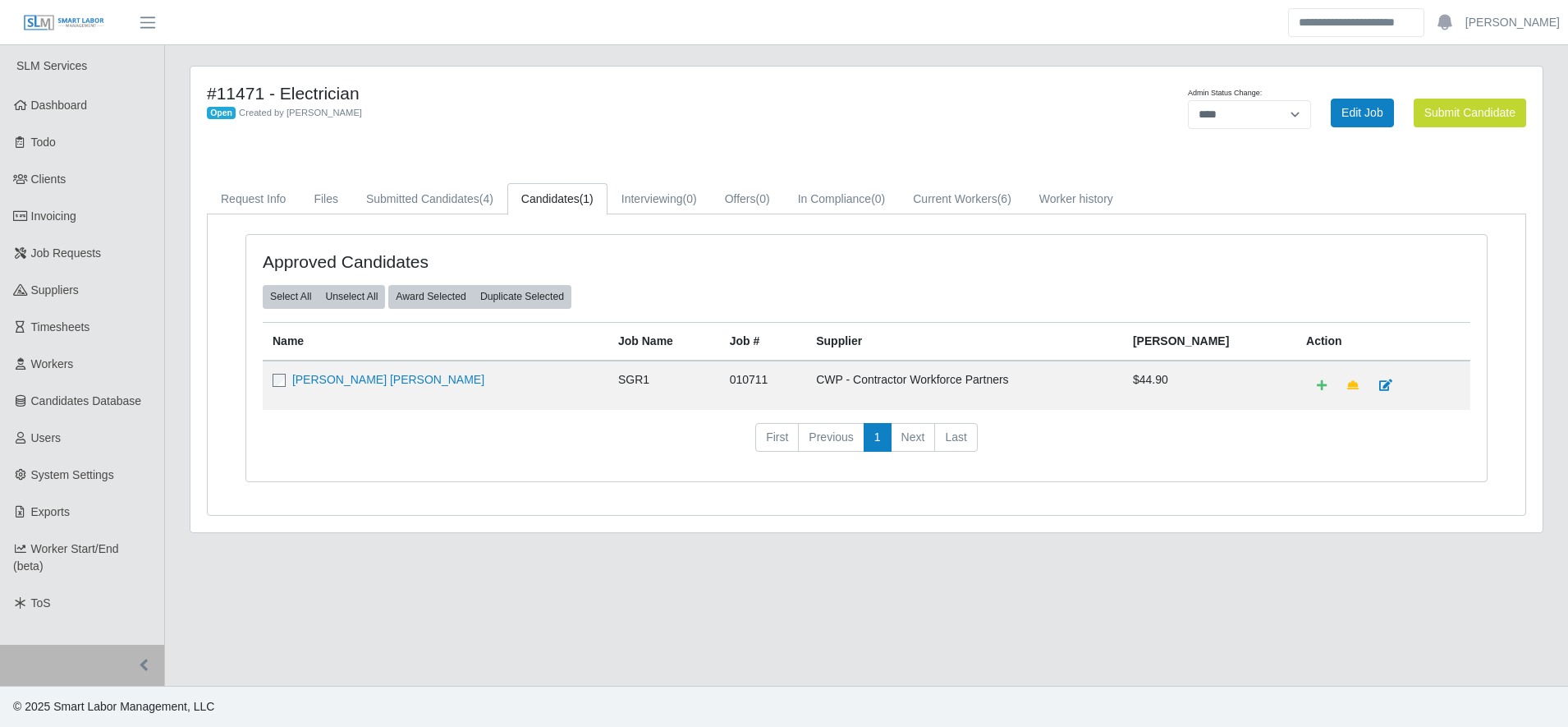
click at [608, 71] on div "#11471 - Electrician Open Created by Gary Conner Admin Status Change: ******* *…" at bounding box center [867, 300] width 1352 height 466
click at [987, 185] on link "Current Workers (6)" at bounding box center [962, 198] width 126 height 32
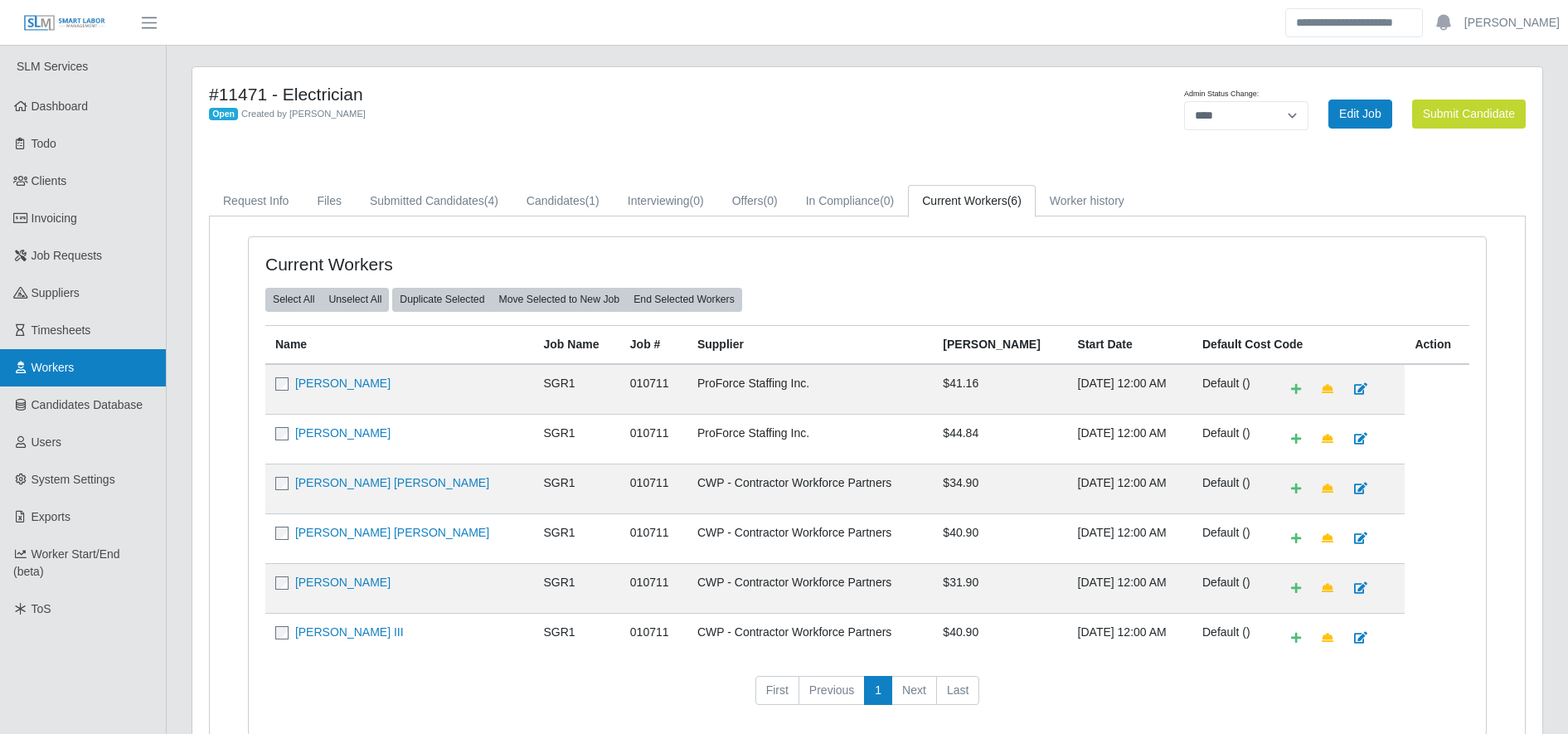
click at [143, 351] on link "Workers" at bounding box center [83, 367] width 166 height 37
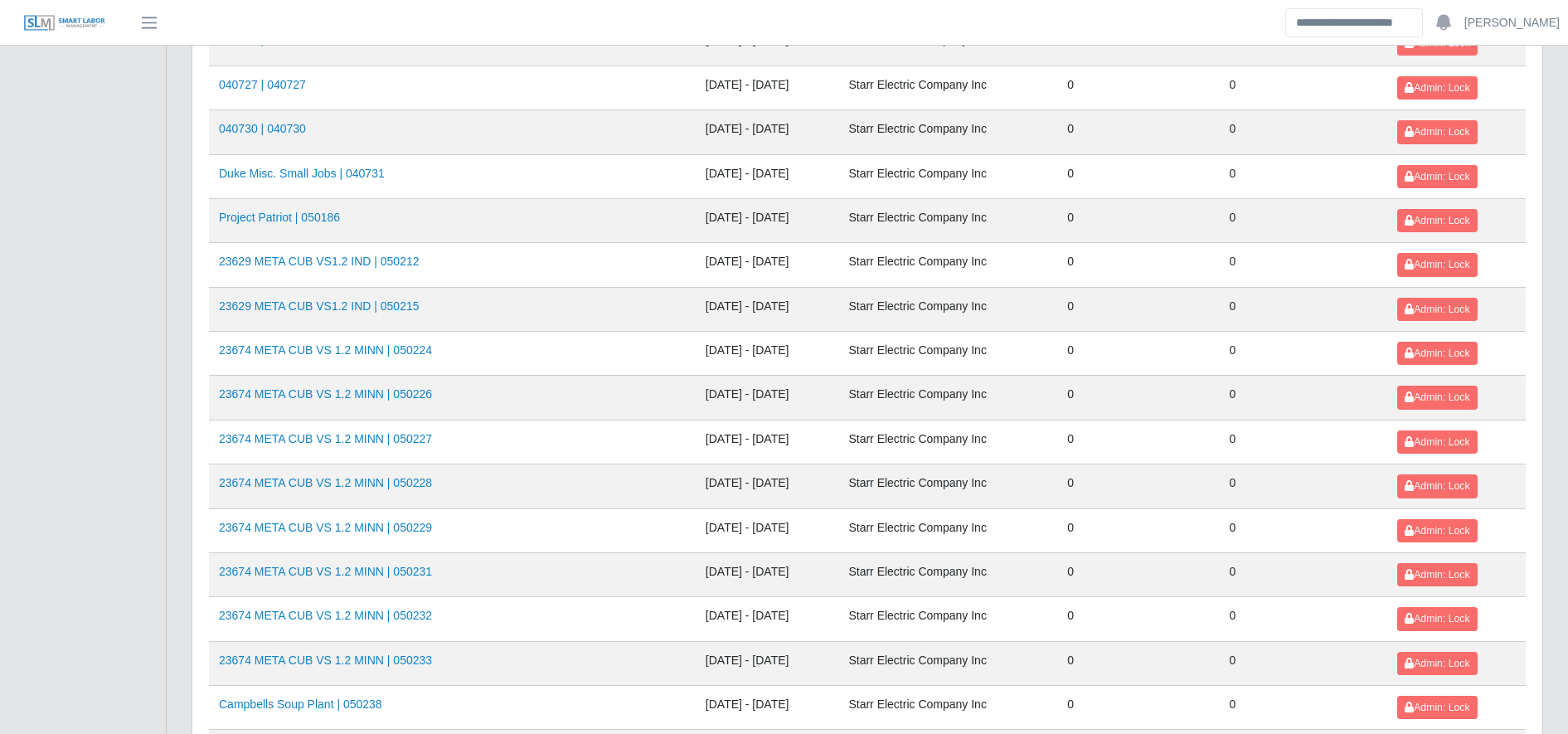
scroll to position [1809, 0]
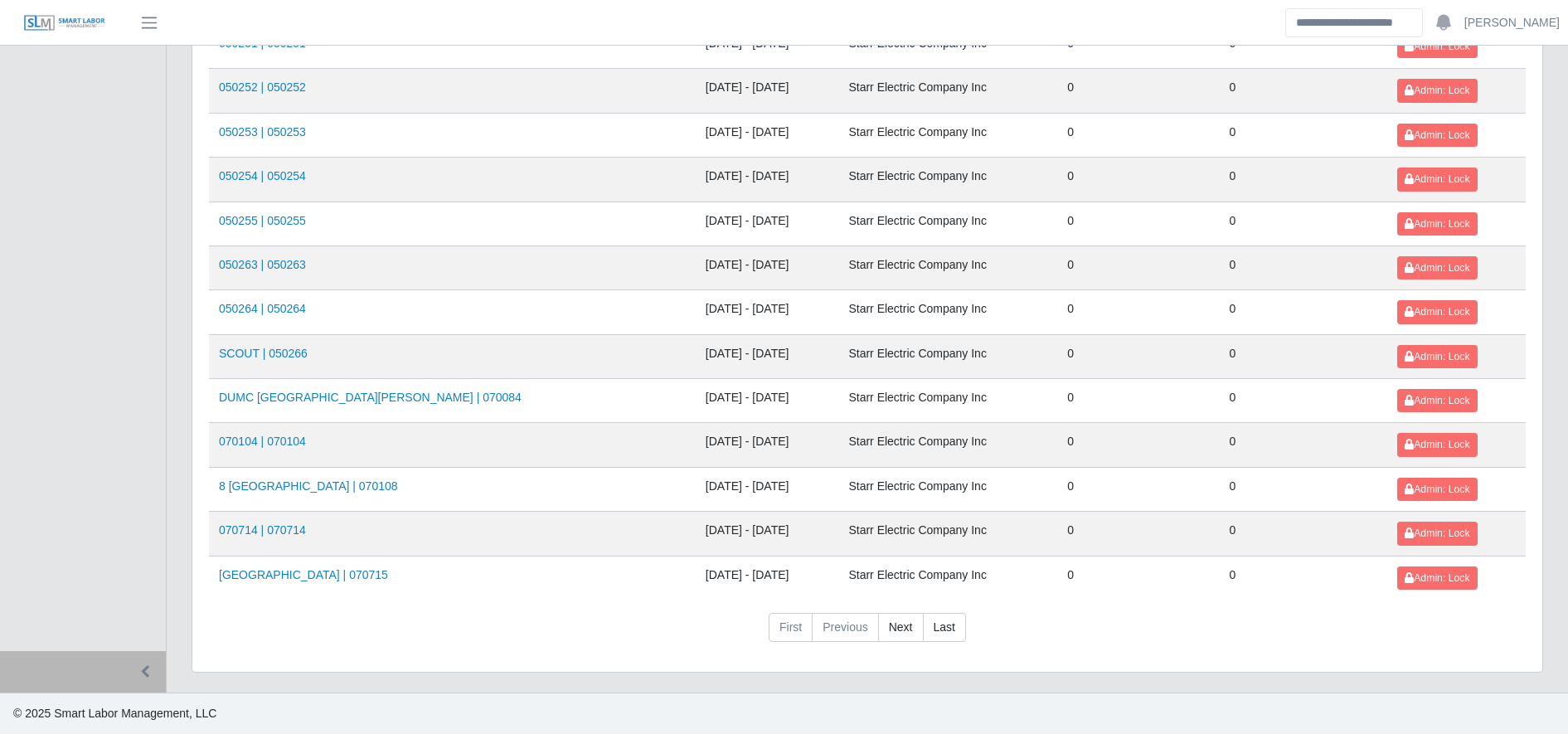
click at [898, 616] on link "Next" at bounding box center [900, 627] width 45 height 30
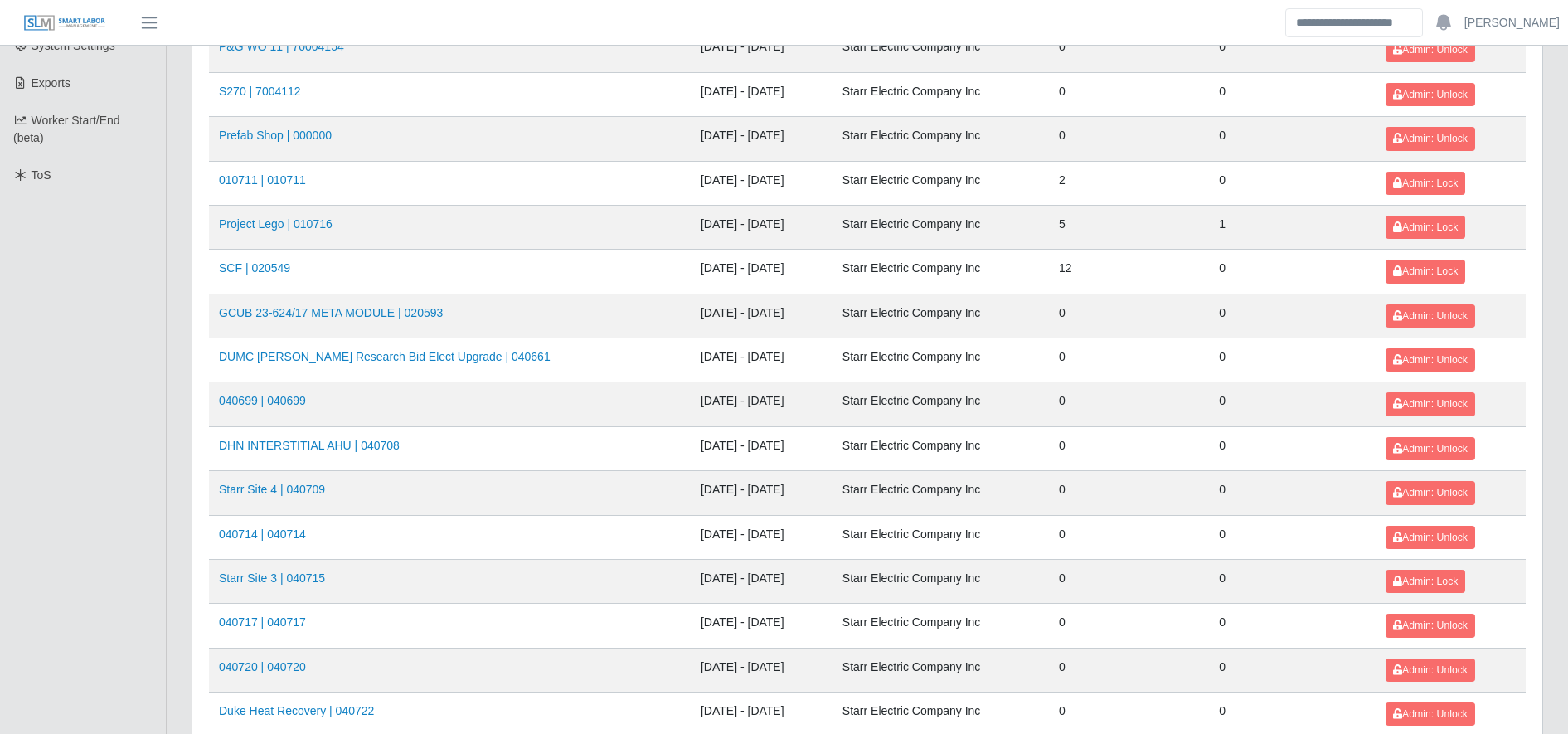
scroll to position [432, 0]
click at [291, 278] on td "SCF | 020549" at bounding box center [450, 272] width 481 height 44
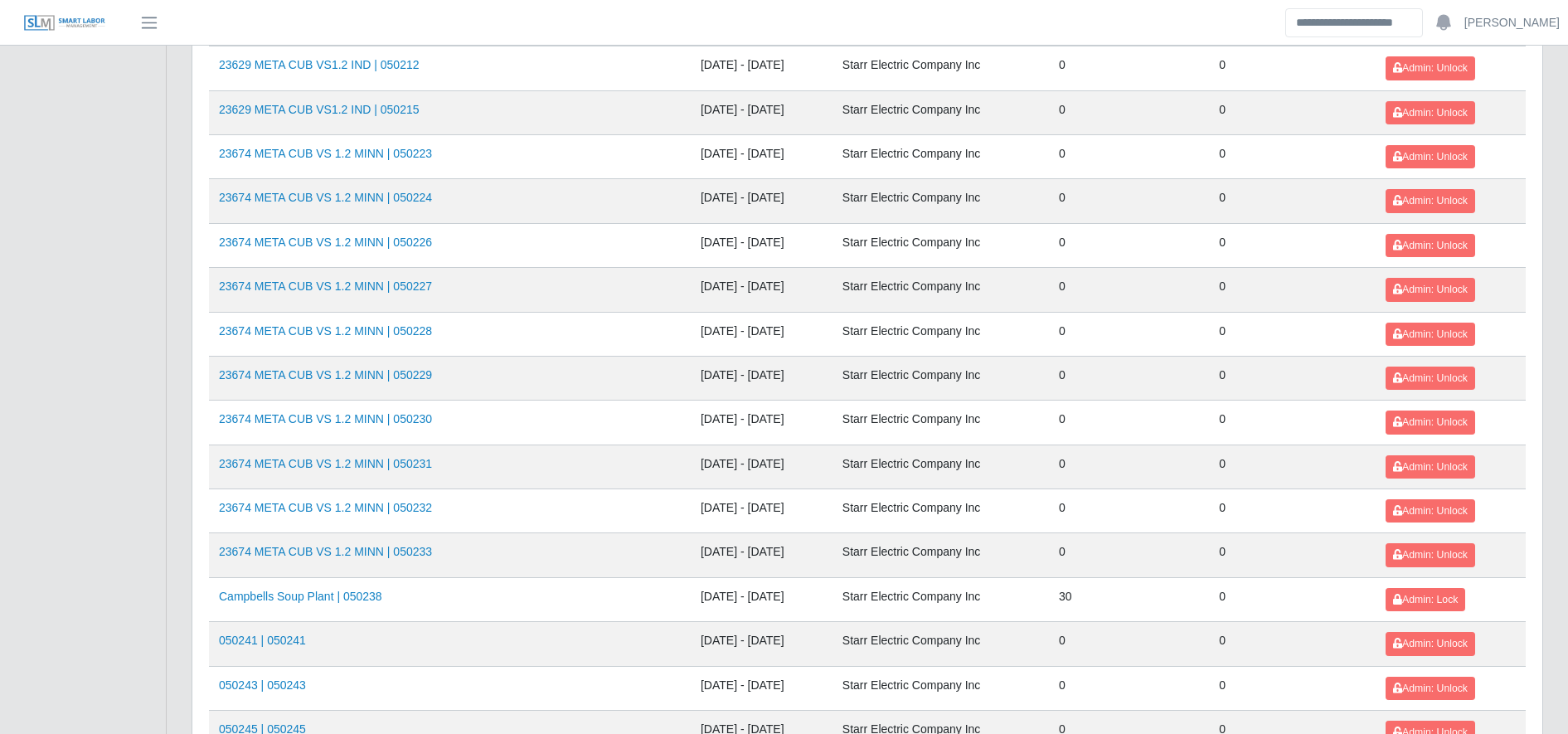
scroll to position [1809, 0]
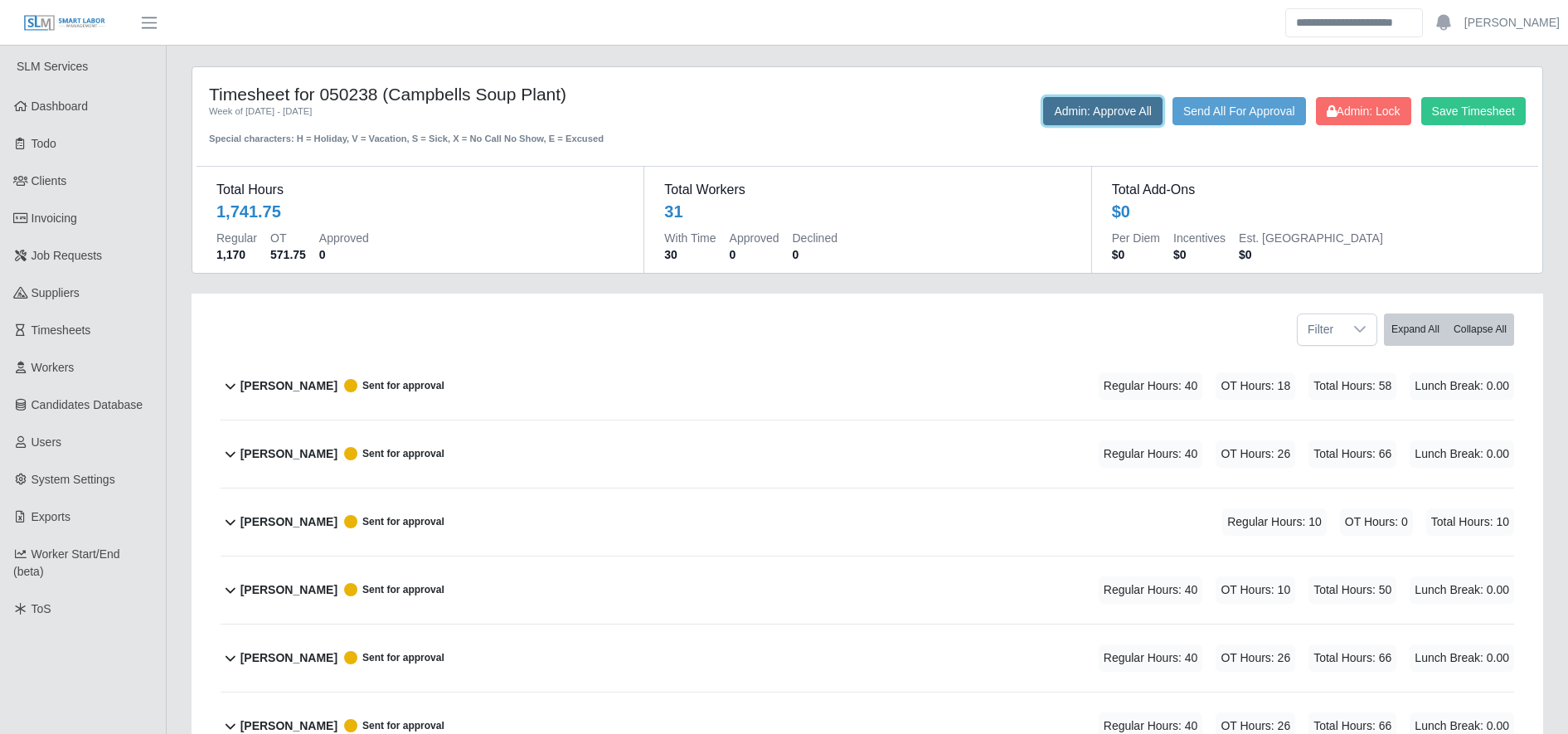
click at [1064, 117] on button "Admin: Approve All" at bounding box center [1102, 111] width 119 height 29
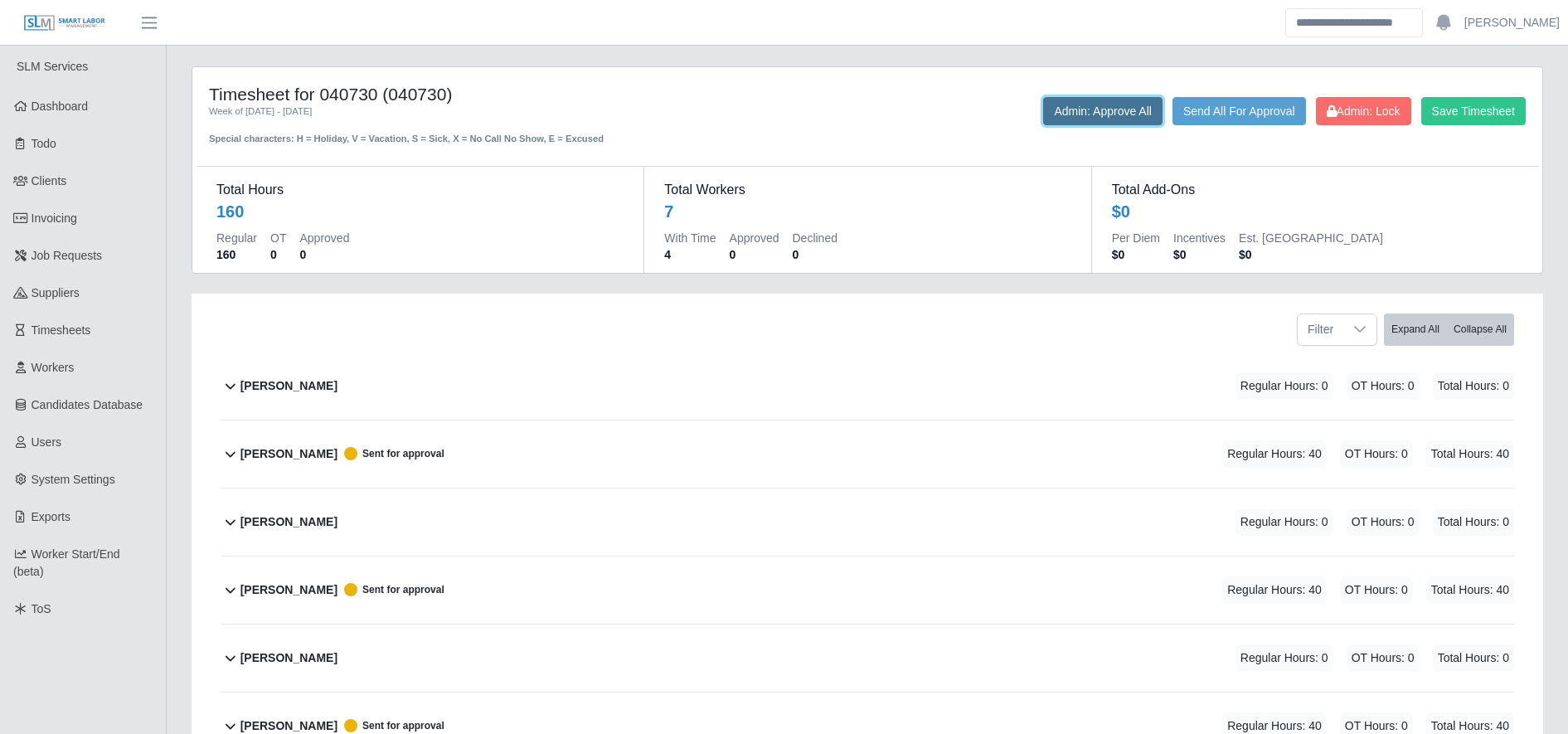
click at [1063, 121] on button "Admin: Approve All" at bounding box center [1102, 111] width 119 height 29
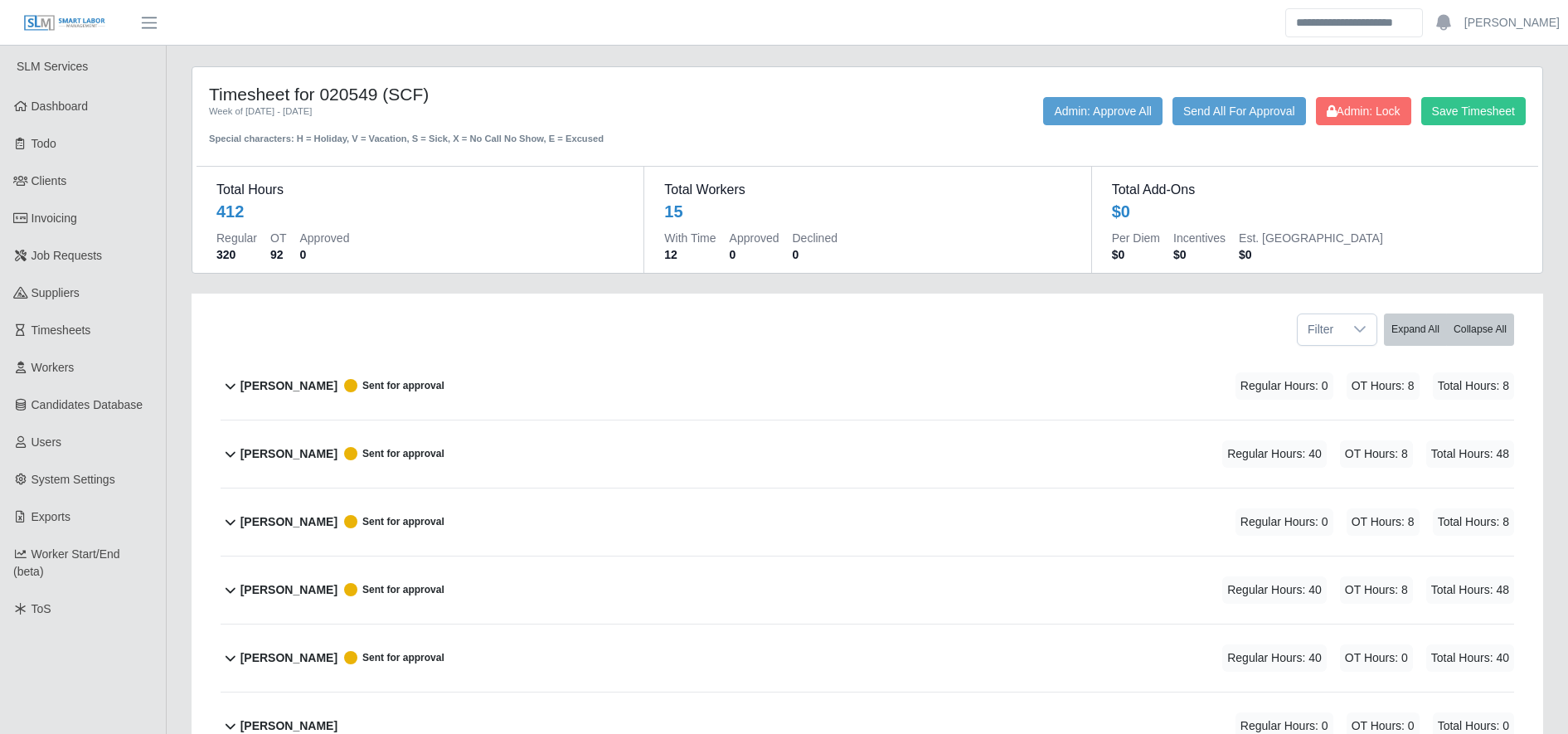
click at [1030, 117] on div "Save Timesheet Admin: Lock Send All For Approval Admin: Approve All" at bounding box center [1146, 111] width 783 height 29
click at [1062, 115] on button "Admin: Approve All" at bounding box center [1102, 111] width 119 height 29
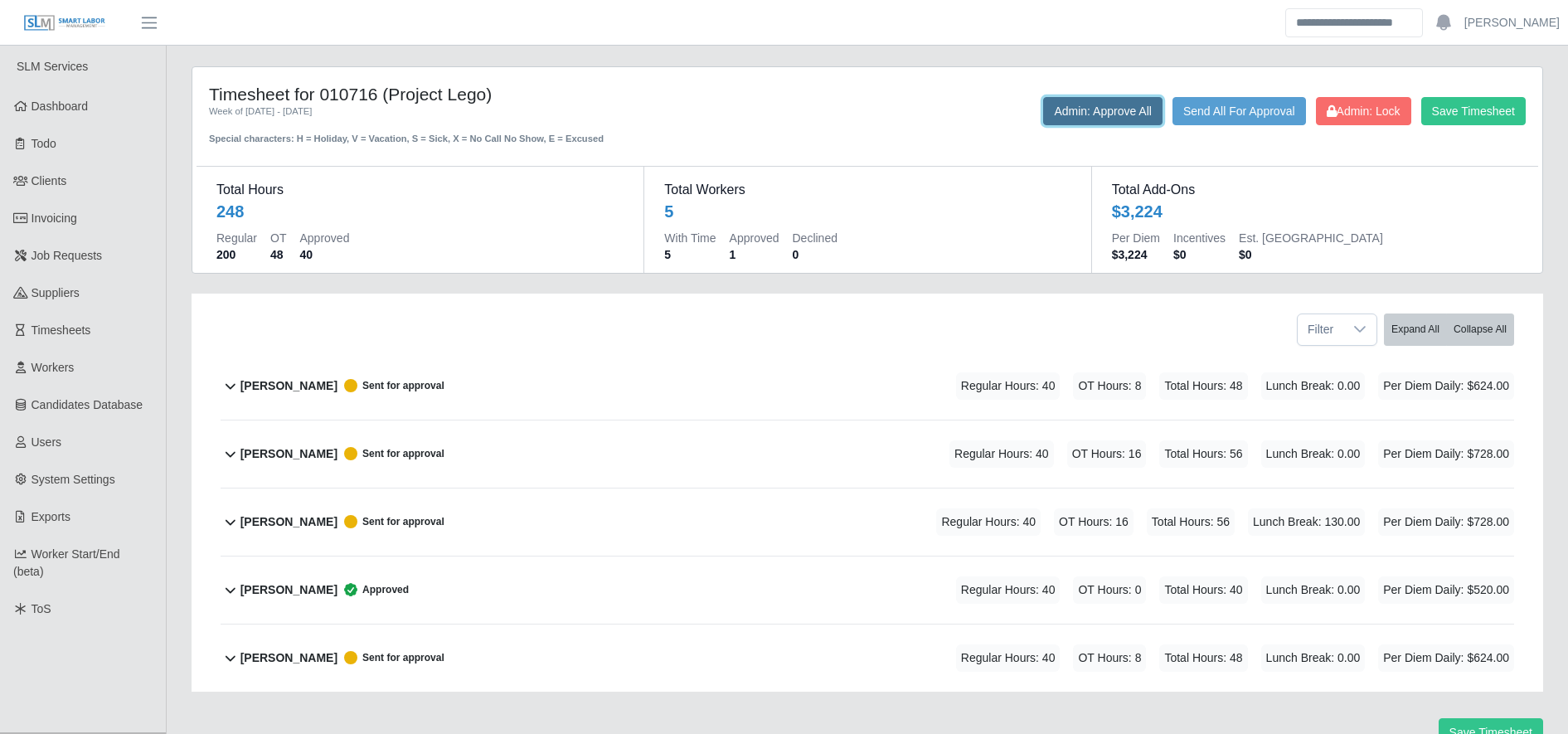
click at [1075, 119] on button "Admin: Approve All" at bounding box center [1102, 111] width 119 height 29
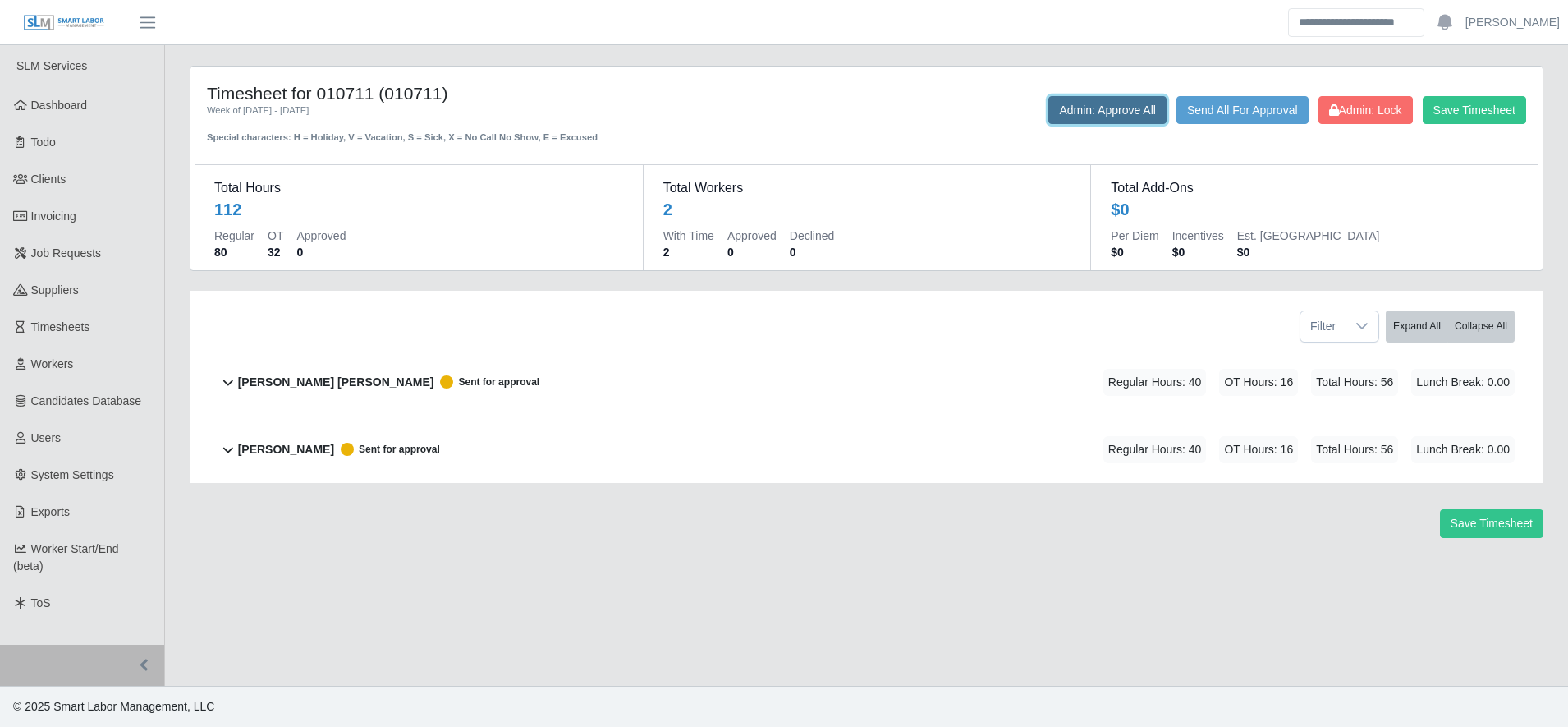
click at [1068, 106] on button "Admin: Approve All" at bounding box center [1107, 110] width 118 height 28
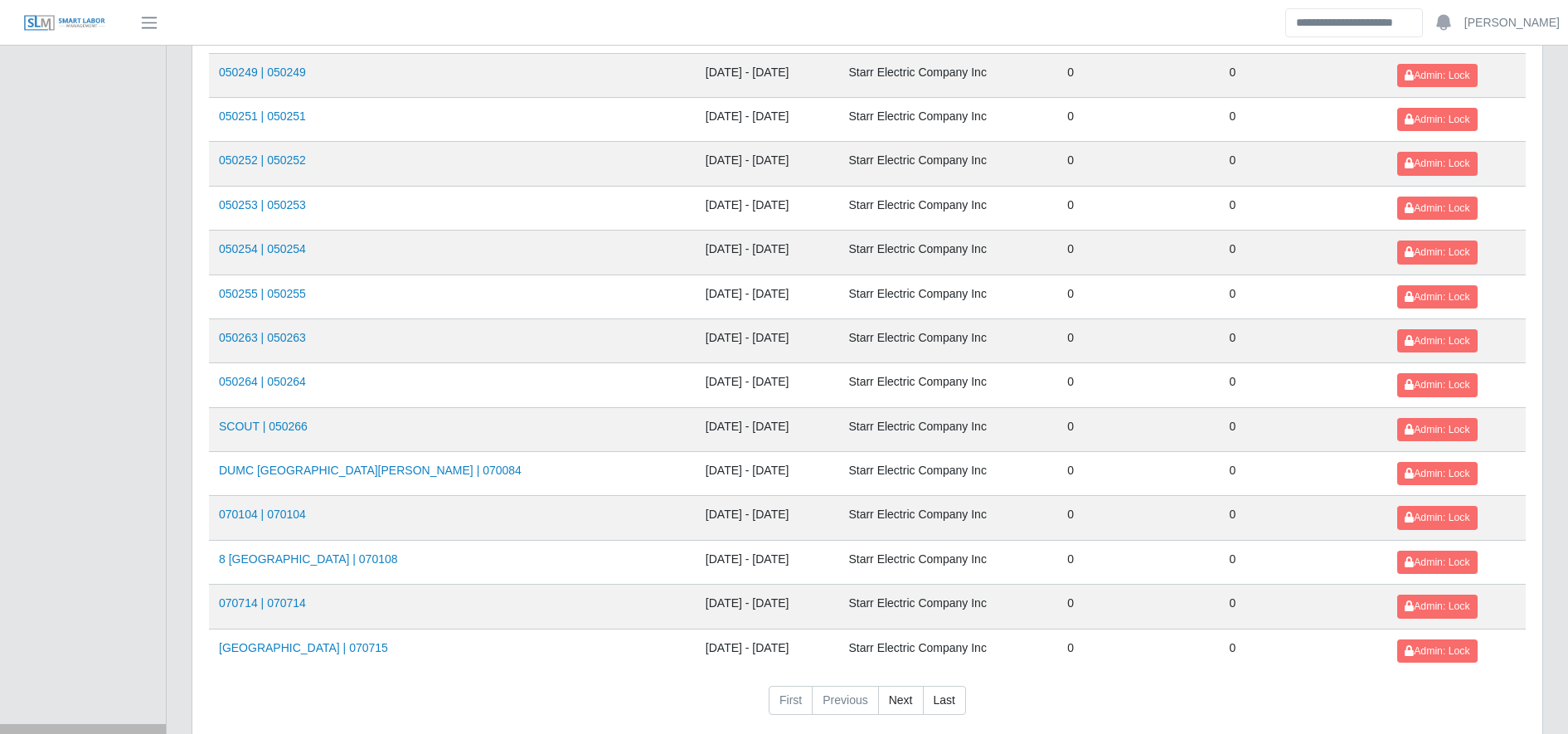
scroll to position [1809, 0]
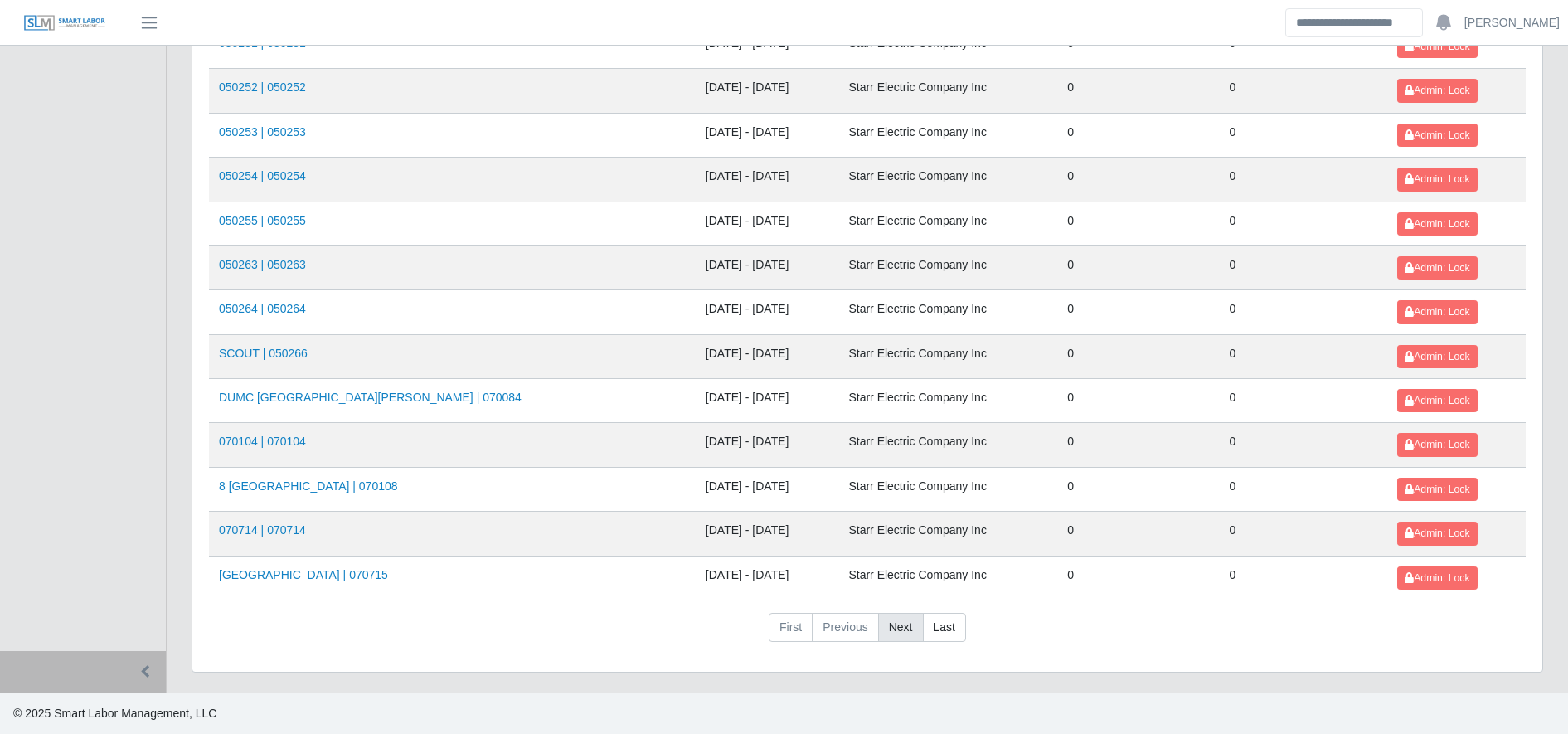
click at [917, 632] on link "Next" at bounding box center [900, 627] width 45 height 30
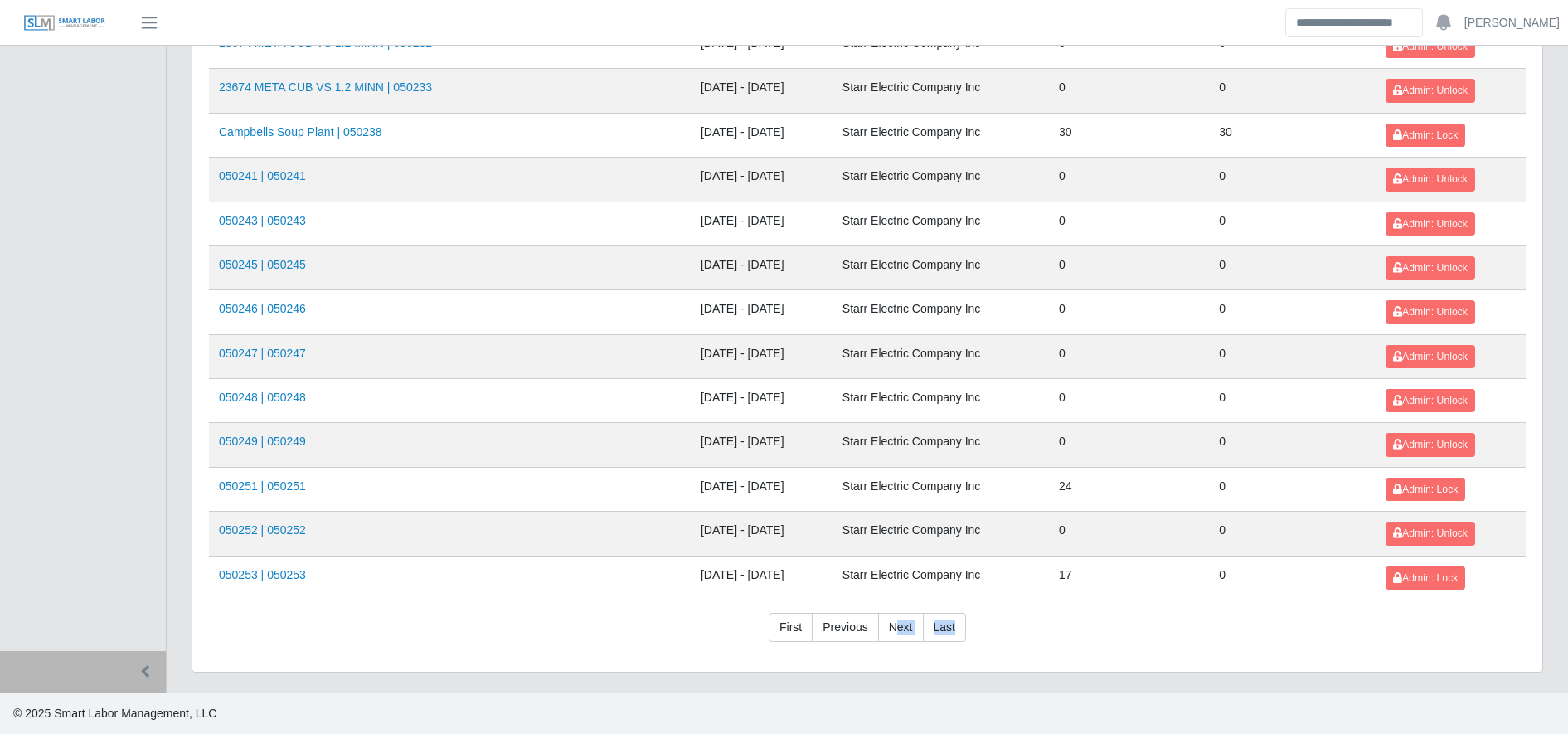
drag, startPoint x: 897, startPoint y: 634, endPoint x: 1094, endPoint y: 584, distance: 203.2
click at [1094, 584] on td "17" at bounding box center [1129, 577] width 160 height 44
click at [906, 620] on link "Next" at bounding box center [900, 627] width 45 height 30
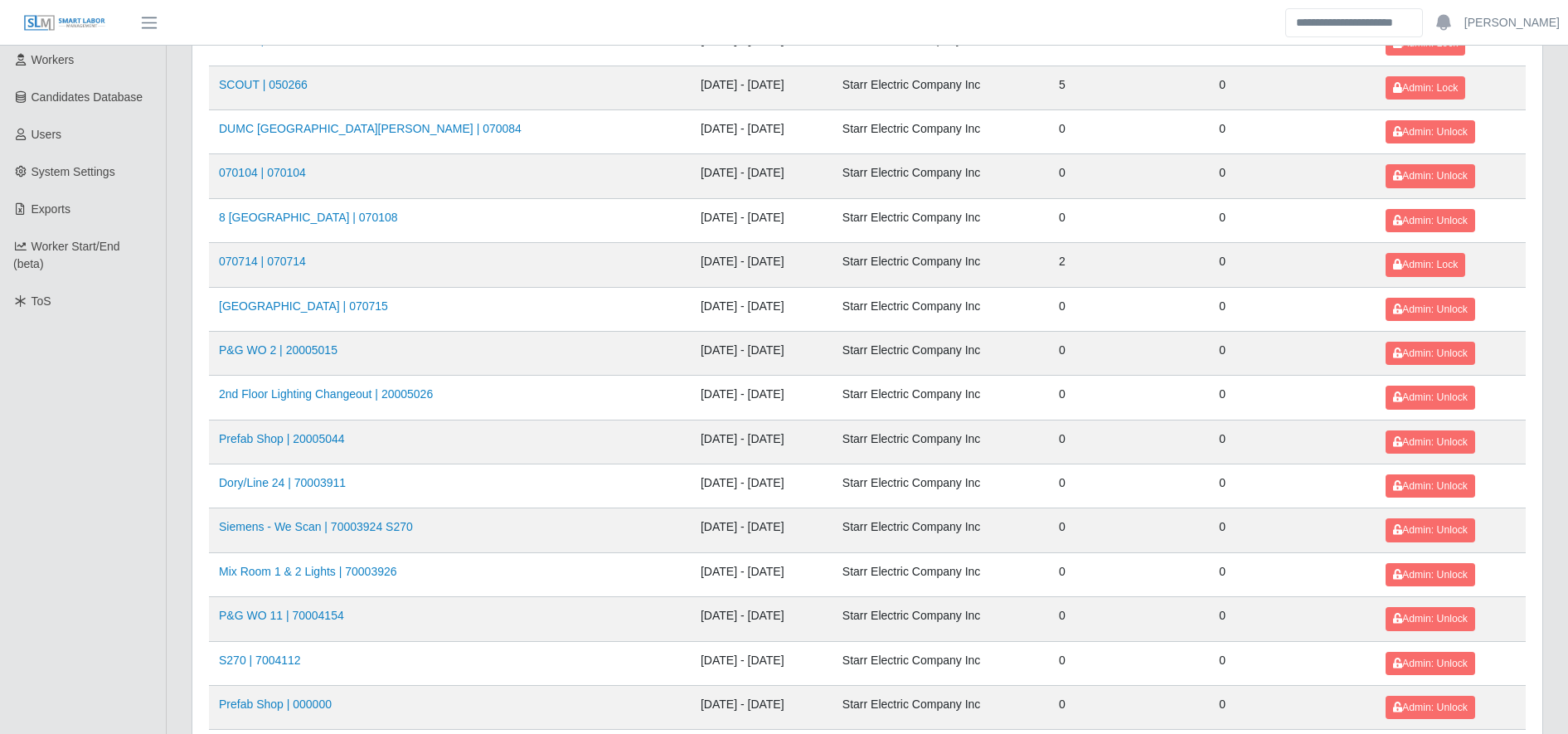
scroll to position [0, 0]
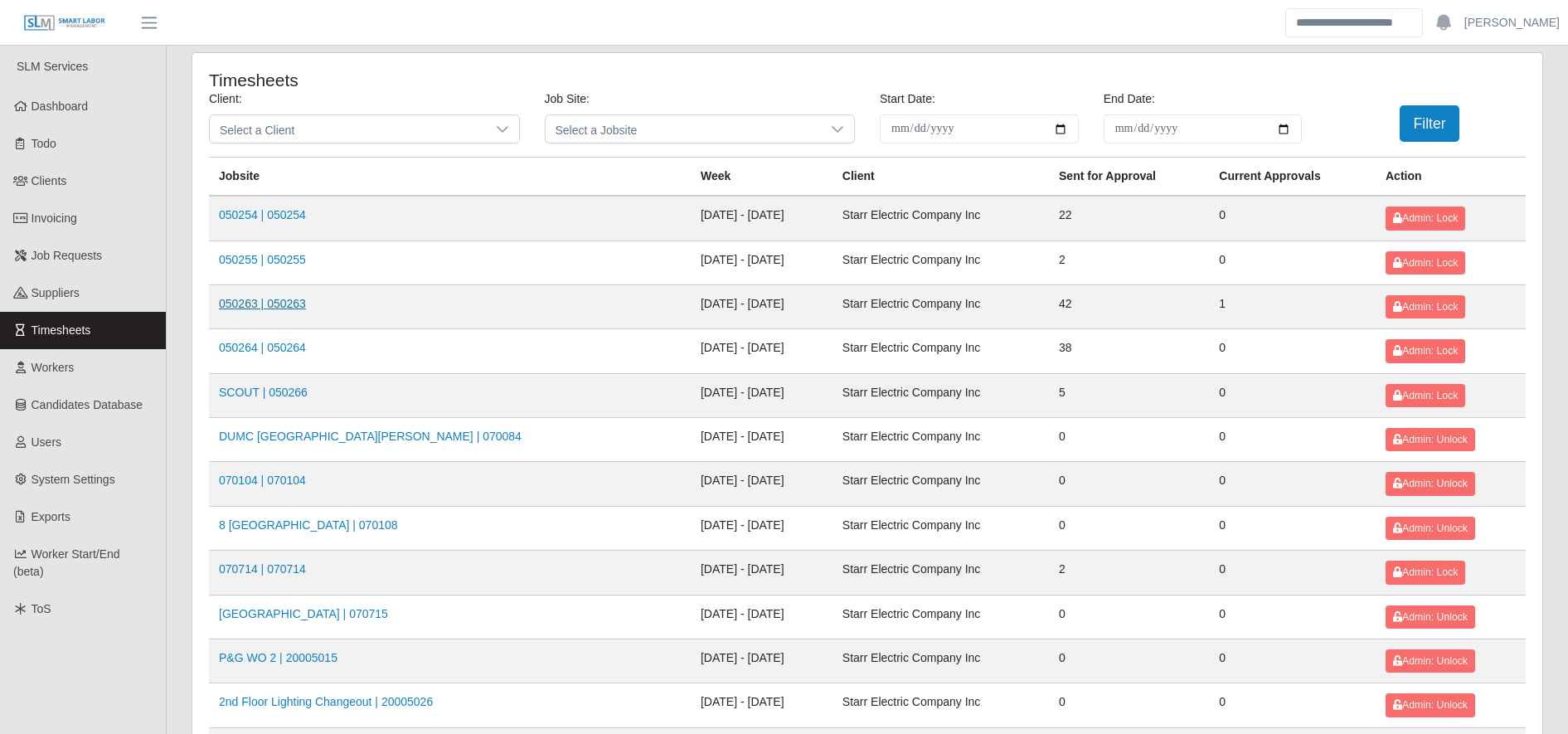
click at [268, 302] on link "050263 | 050263" at bounding box center [262, 303] width 87 height 13
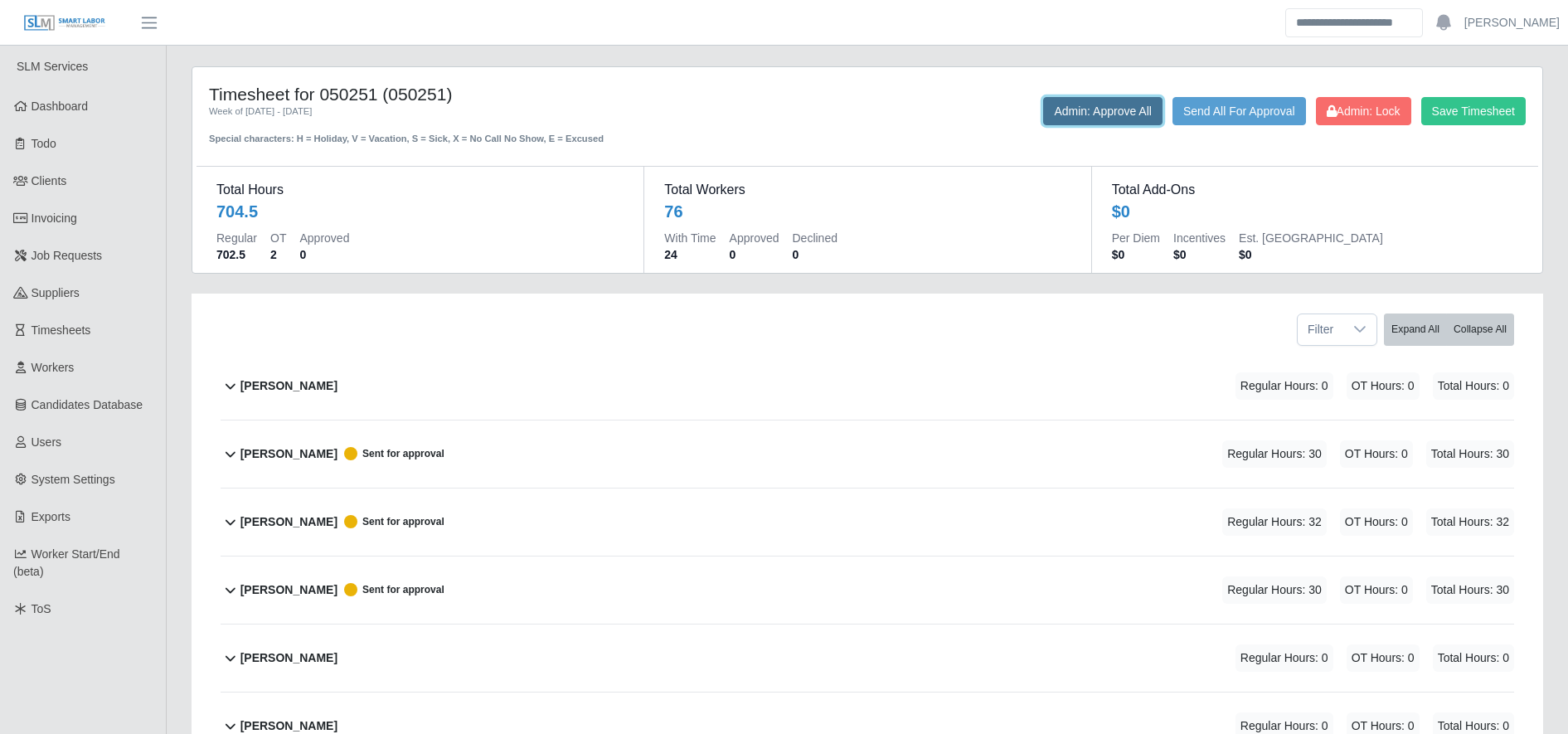
click at [1094, 121] on button "Admin: Approve All" at bounding box center [1102, 111] width 119 height 29
click at [1085, 117] on button "Admin: Approve All" at bounding box center [1102, 111] width 119 height 29
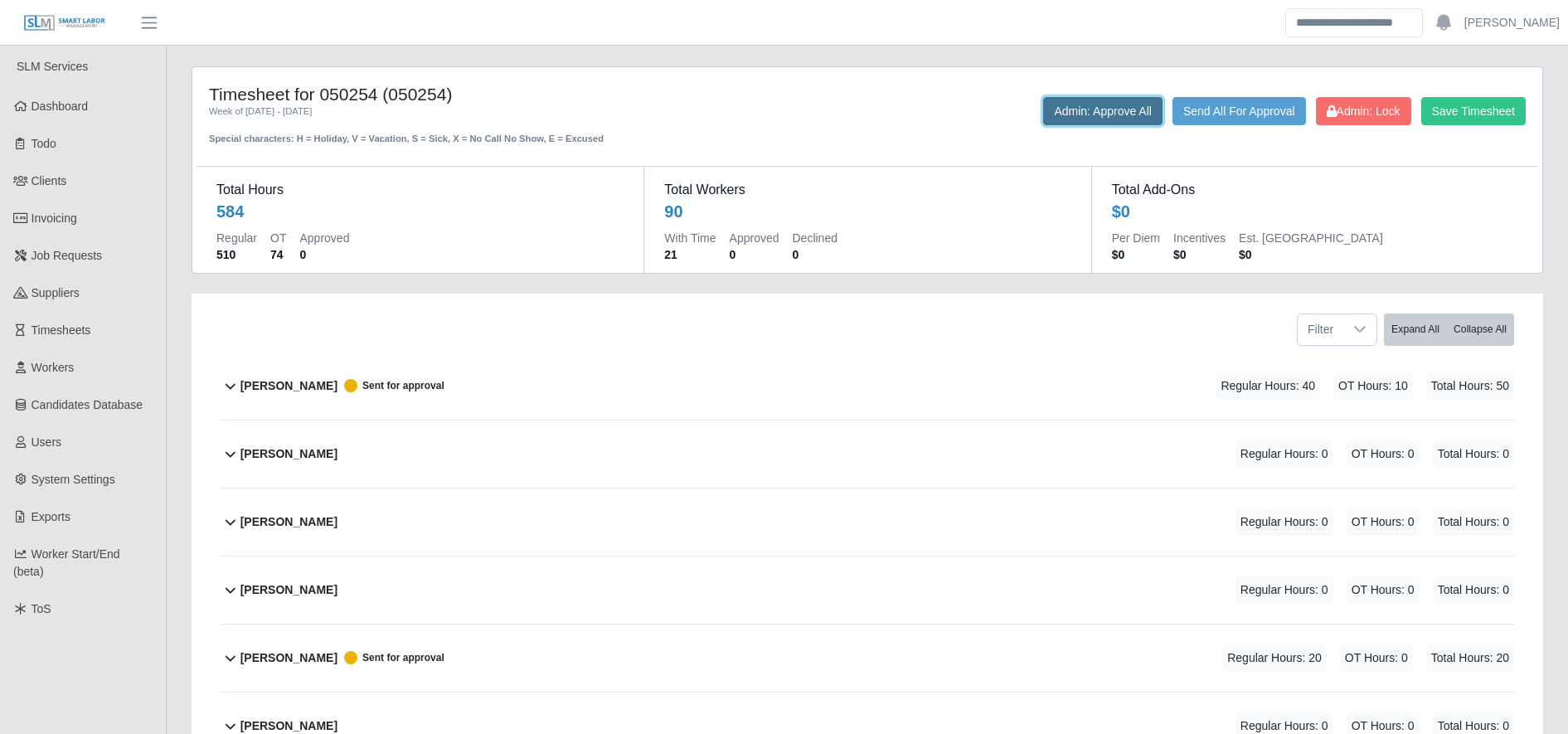
click at [1068, 108] on button "Admin: Approve All" at bounding box center [1102, 111] width 119 height 29
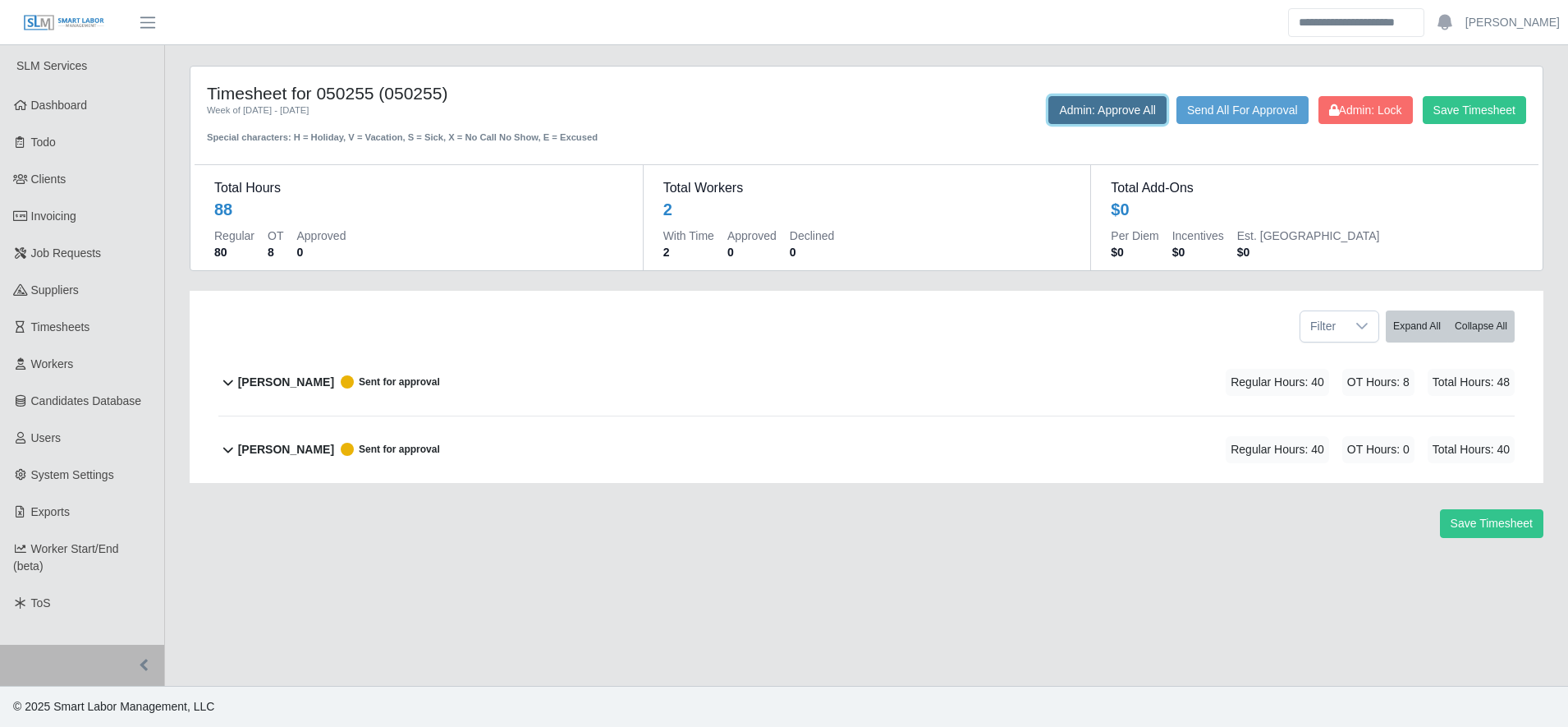
click at [1082, 122] on button "Admin: Approve All" at bounding box center [1107, 110] width 118 height 28
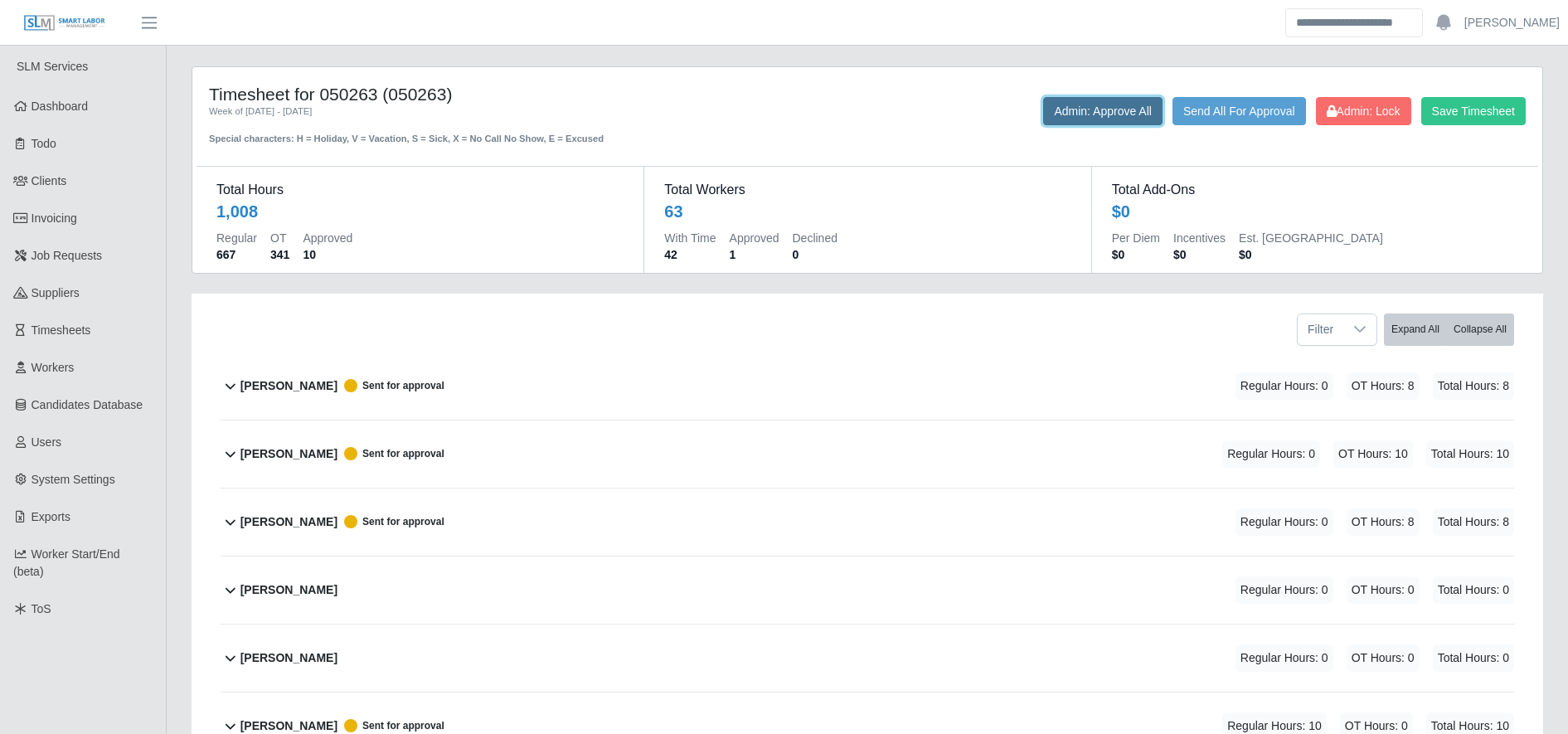
click at [1085, 103] on button "Admin: Approve All" at bounding box center [1102, 111] width 119 height 29
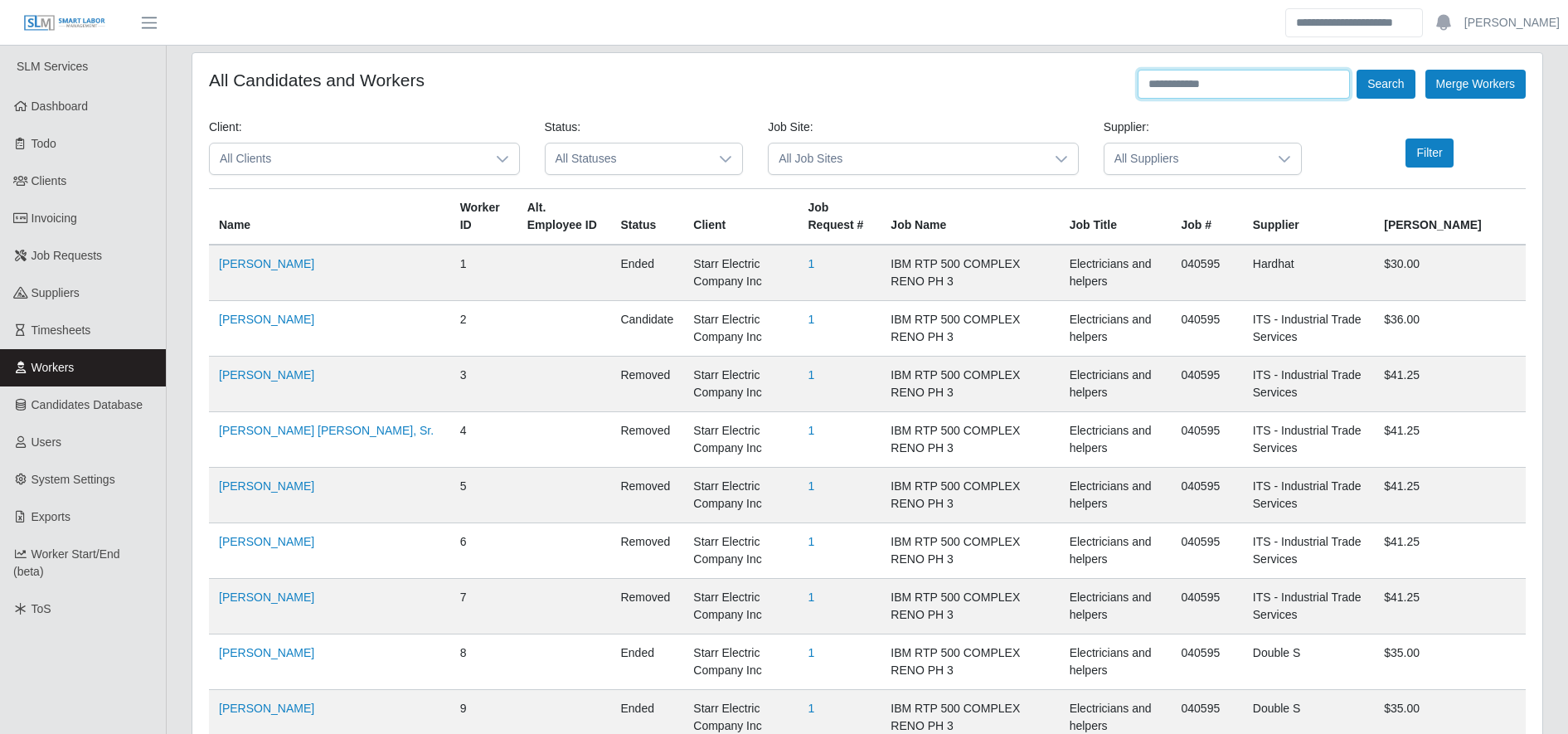
click at [1194, 89] on input "text" at bounding box center [1243, 84] width 212 height 29
type input "*********"
click at [1366, 82] on button "Search" at bounding box center [1385, 84] width 58 height 29
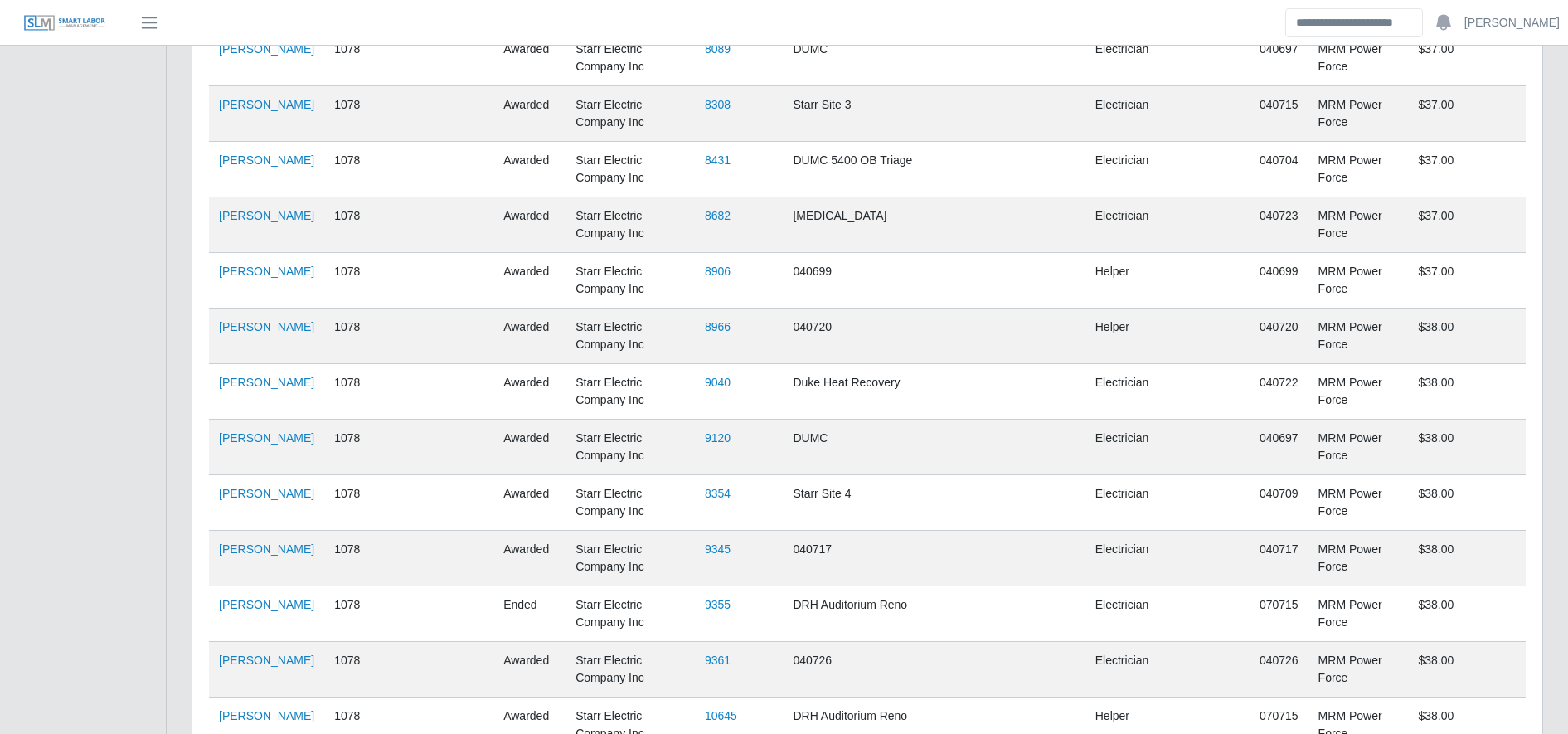
scroll to position [2367, 0]
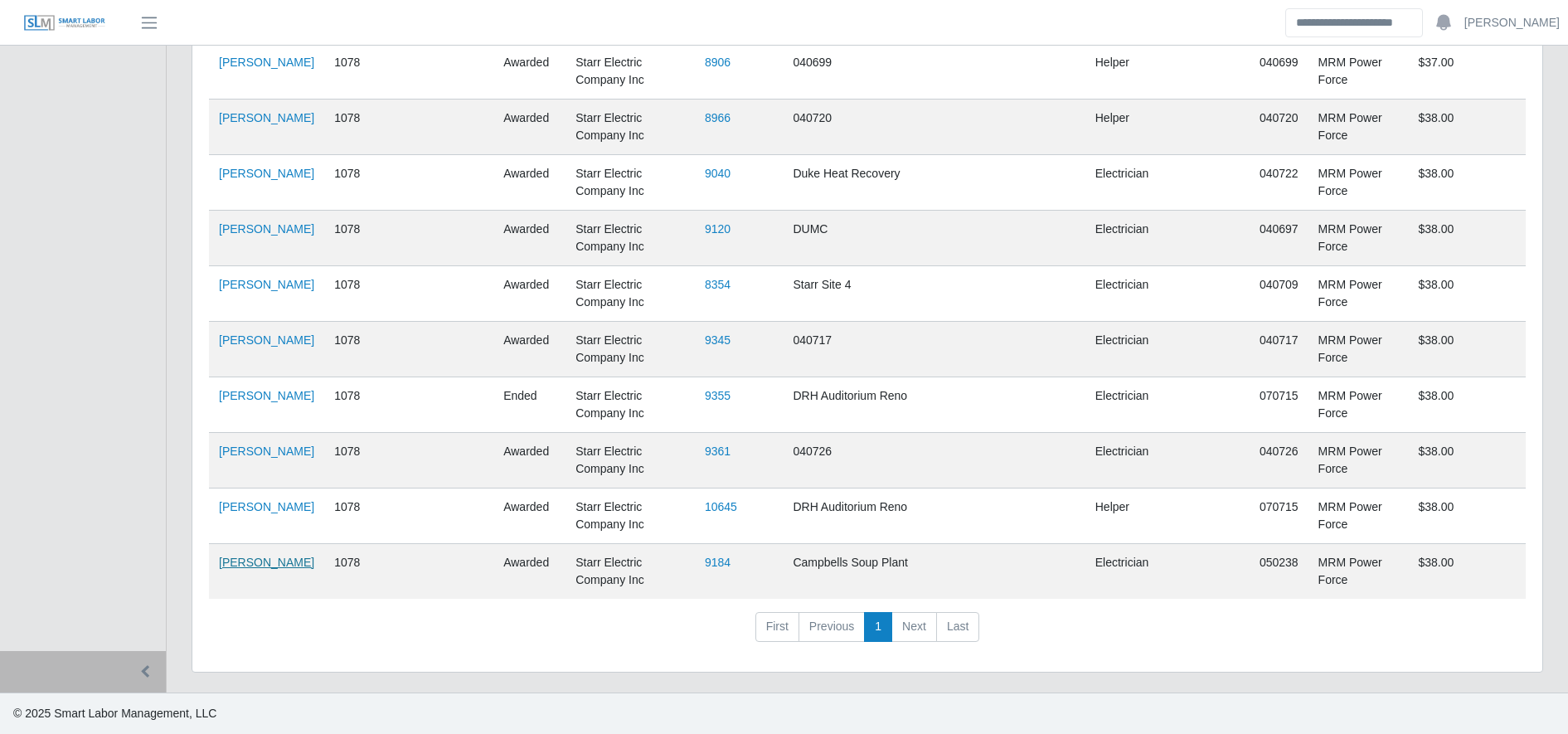
click at [255, 569] on link "Ramon Antonio Gonzalez" at bounding box center [266, 562] width 95 height 13
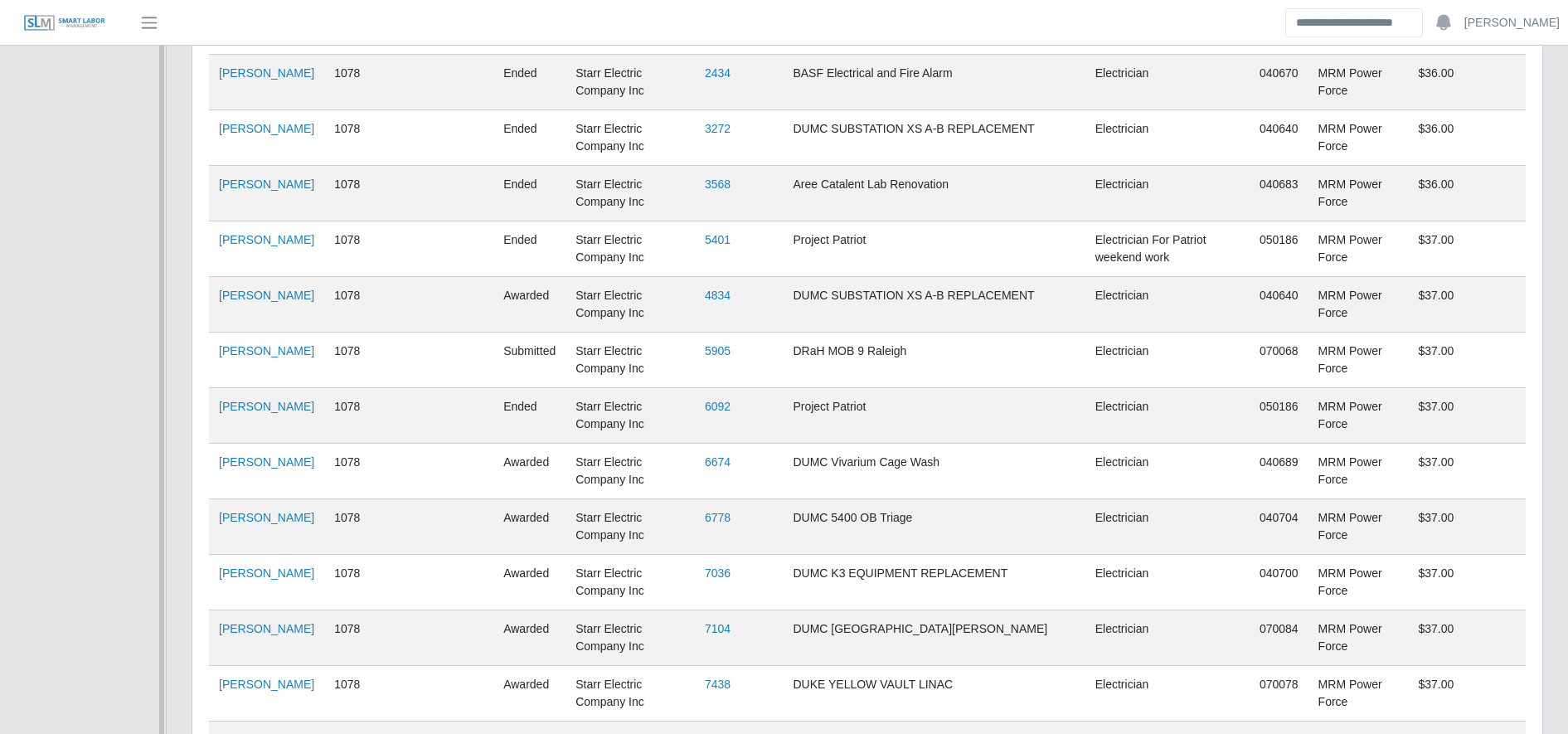
scroll to position [0, 0]
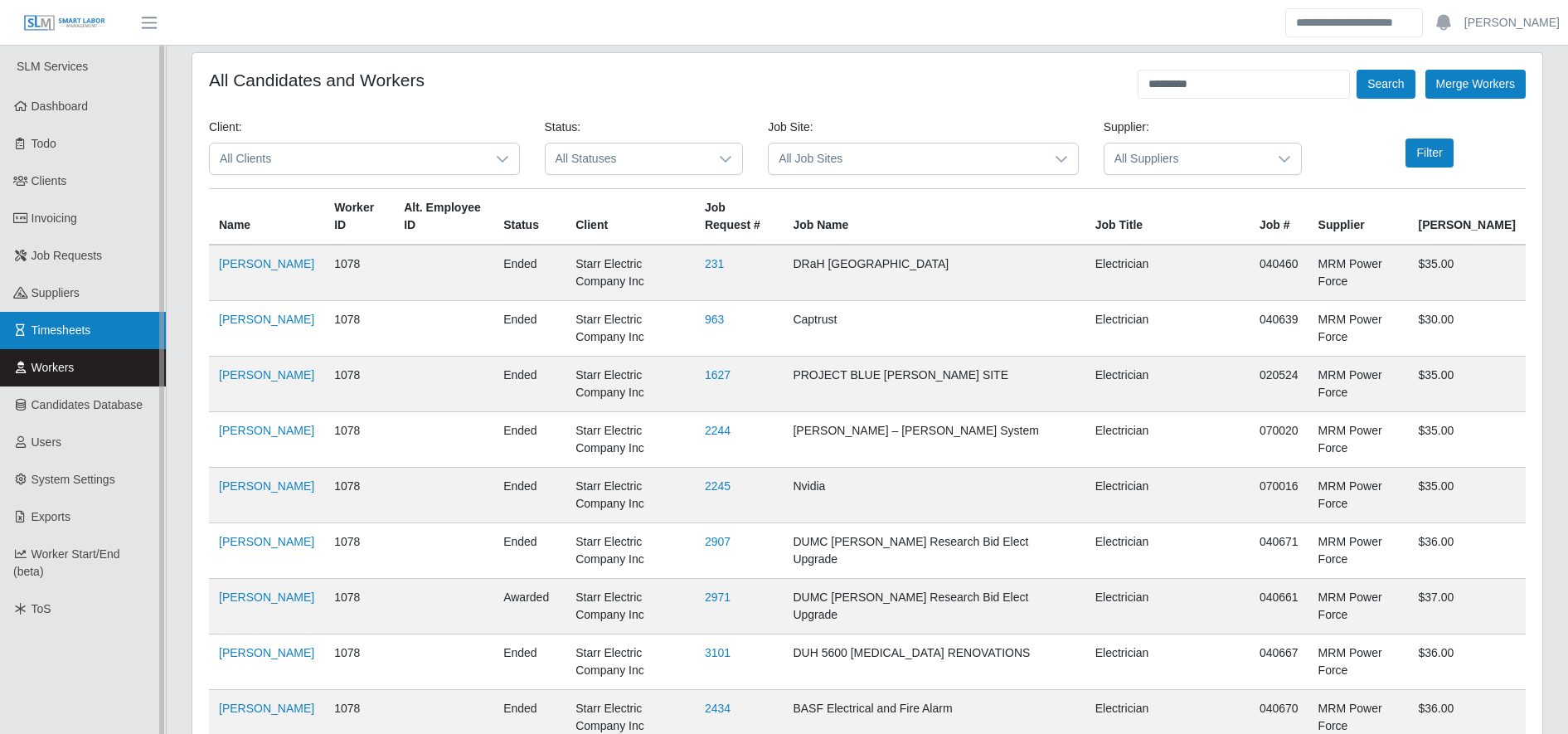
click at [110, 321] on link "Timesheets" at bounding box center [83, 330] width 166 height 37
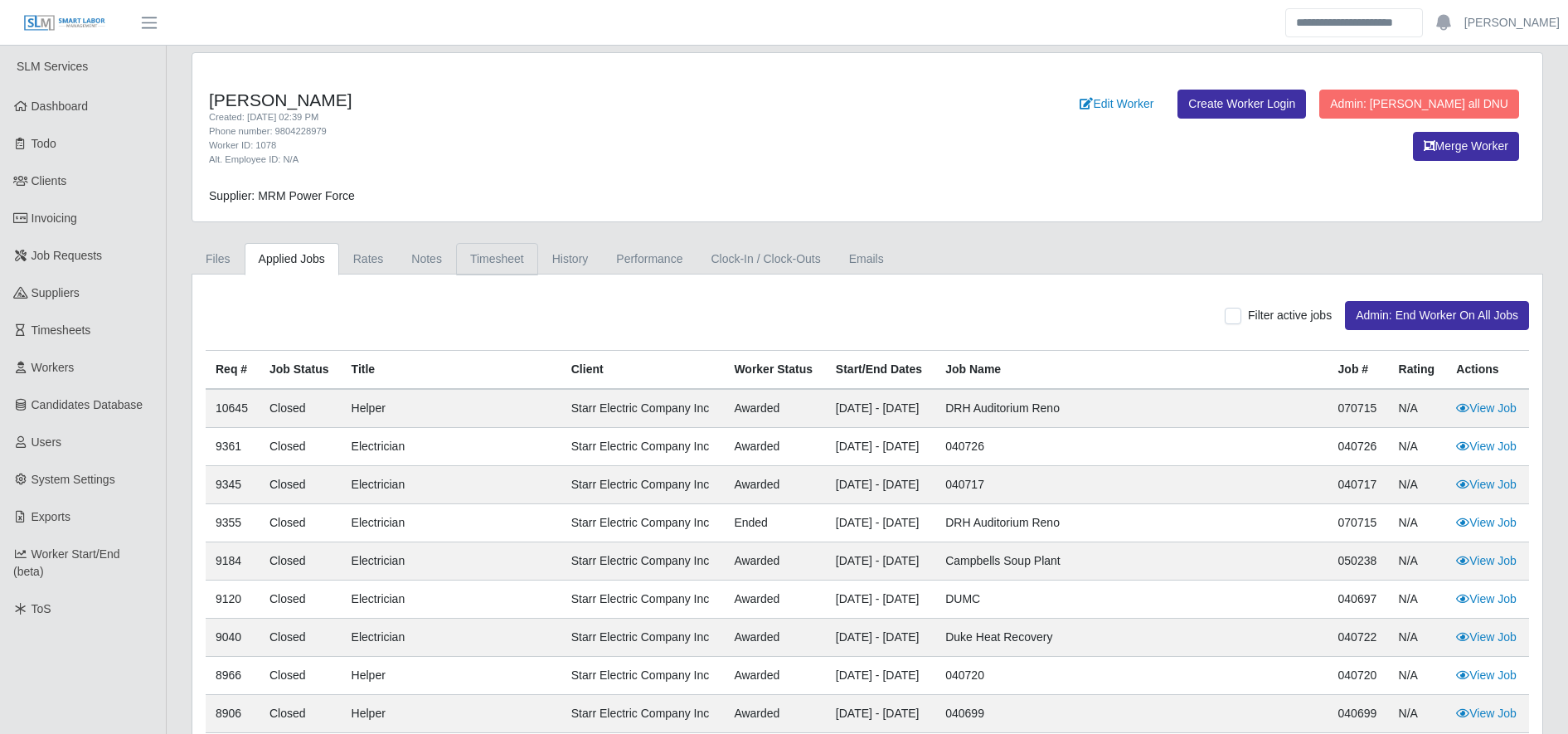
click at [472, 255] on link "Timesheet" at bounding box center [496, 258] width 82 height 32
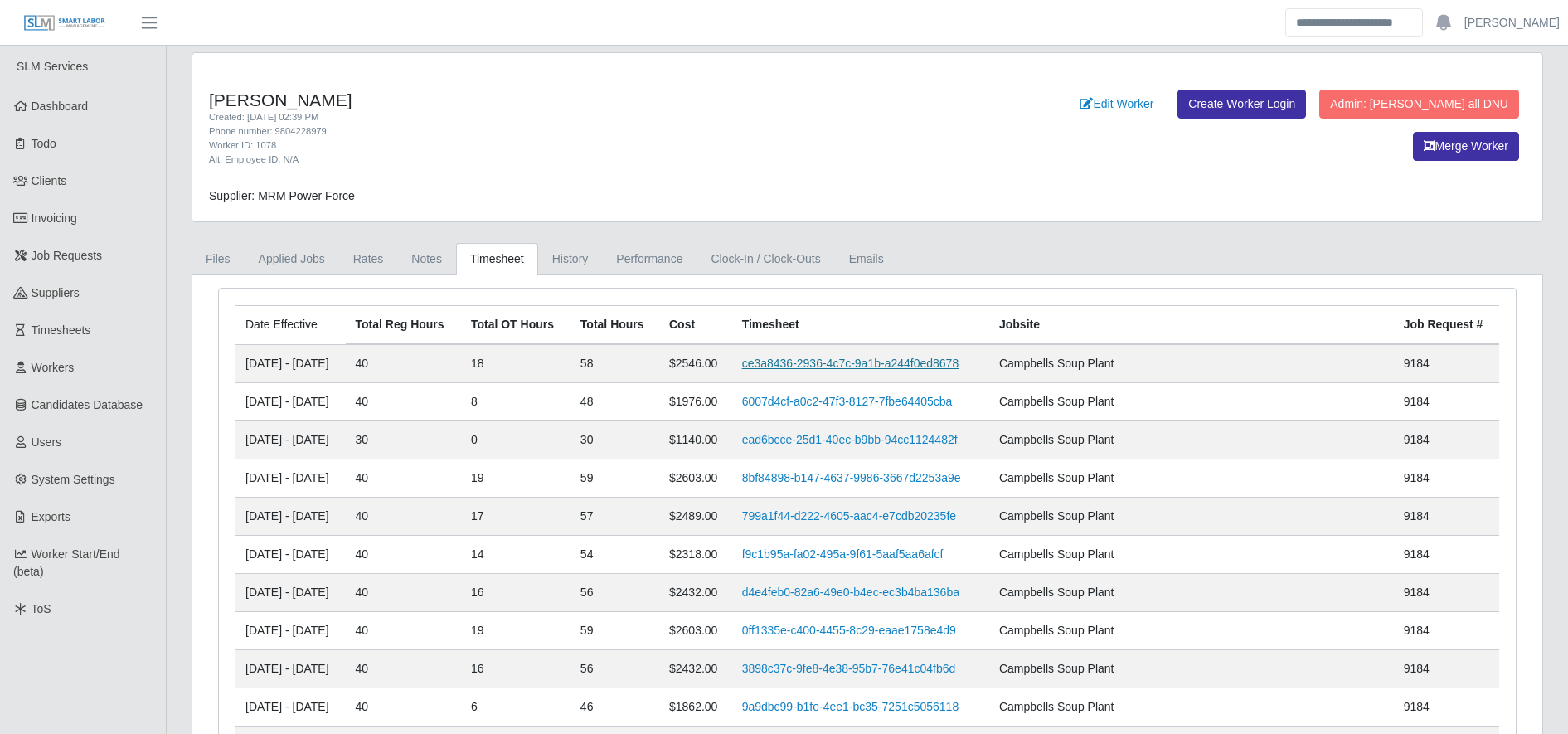
click at [853, 357] on link "ce3a8436-2936-4c7c-9a1b-a244f0ed8678" at bounding box center [851, 363] width 218 height 13
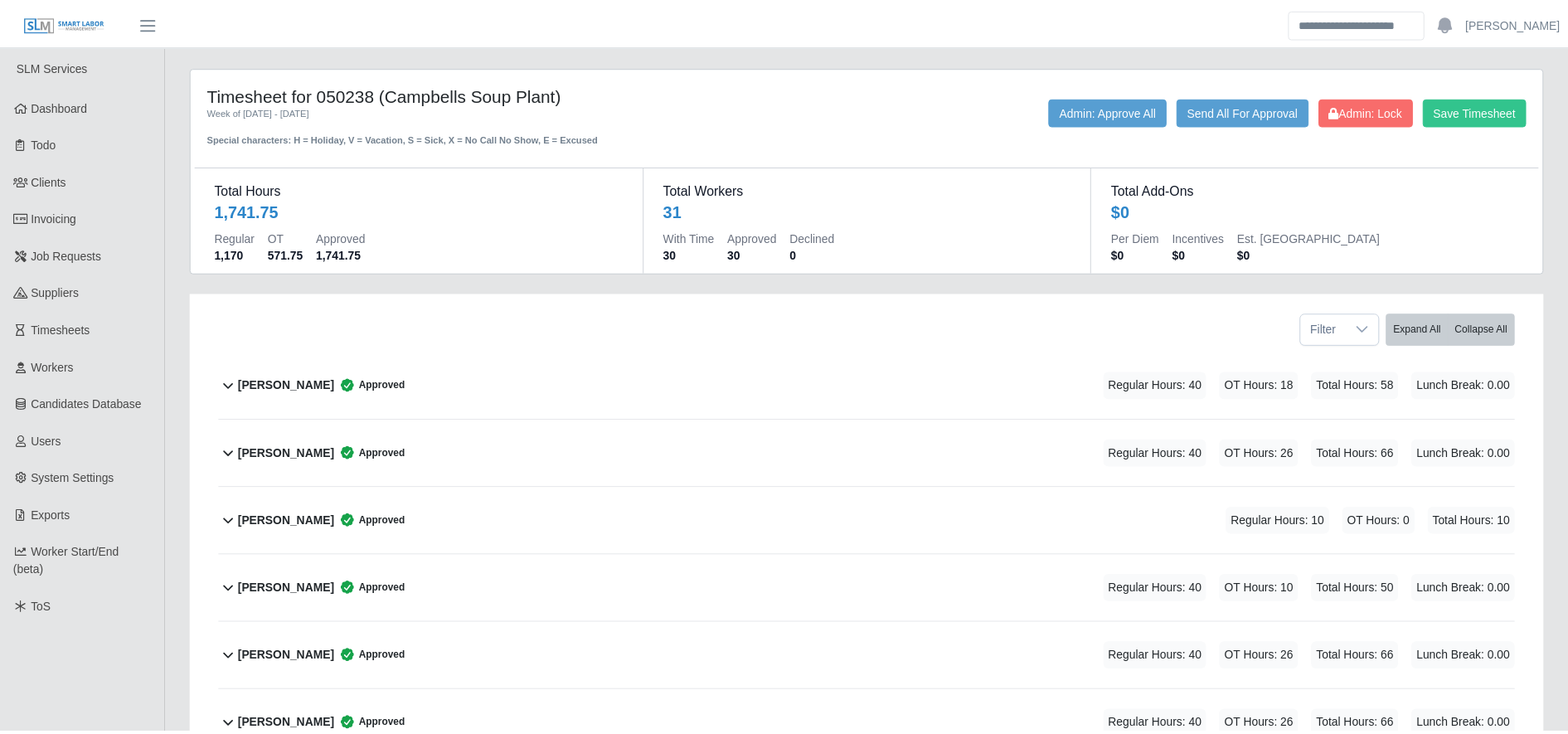
scroll to position [1849, 0]
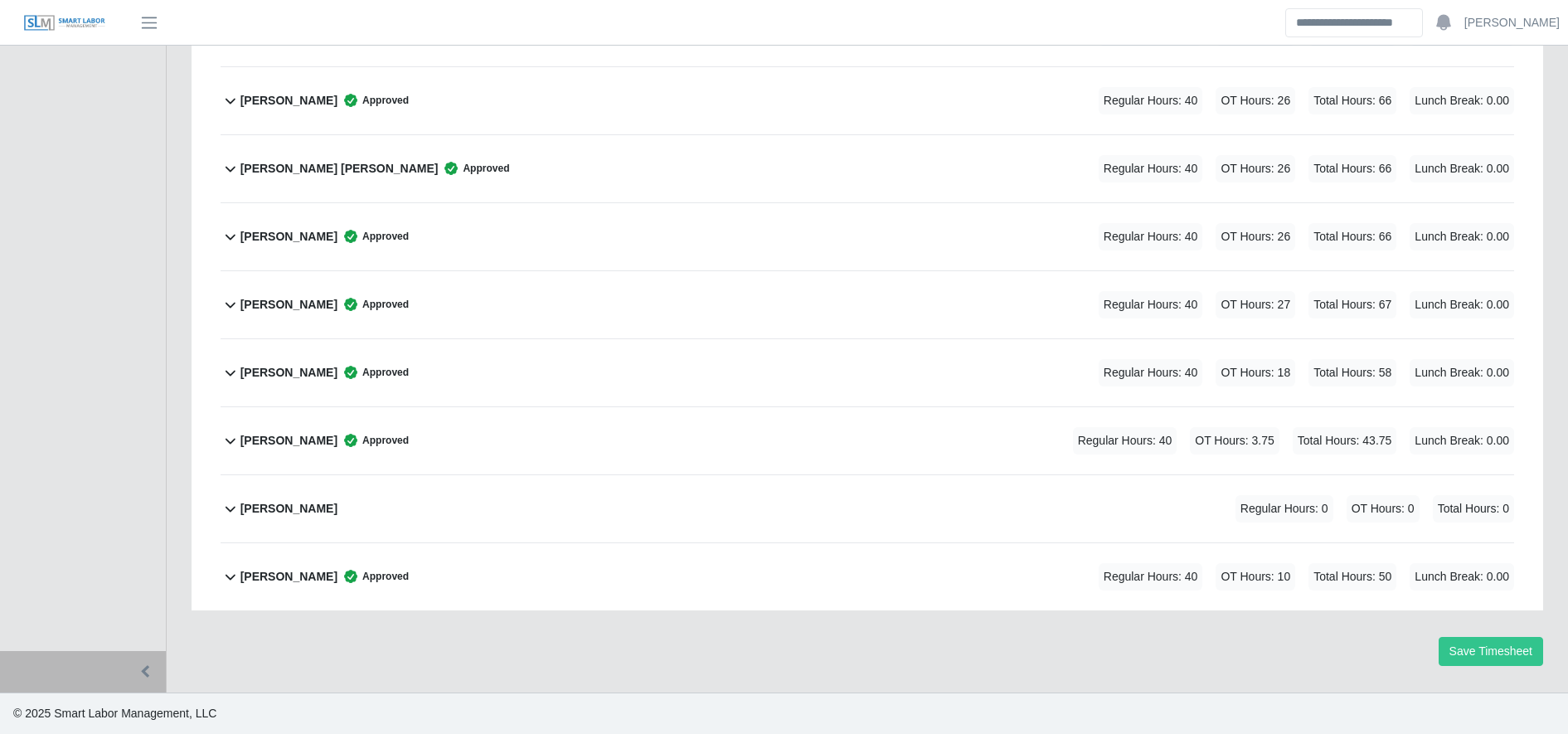
click at [635, 373] on div "Ramon Antonio Gonzalez Approved Regular Hours: 40 OT Hours: 18 Total Hours: 58 …" at bounding box center [877, 373] width 1274 height 67
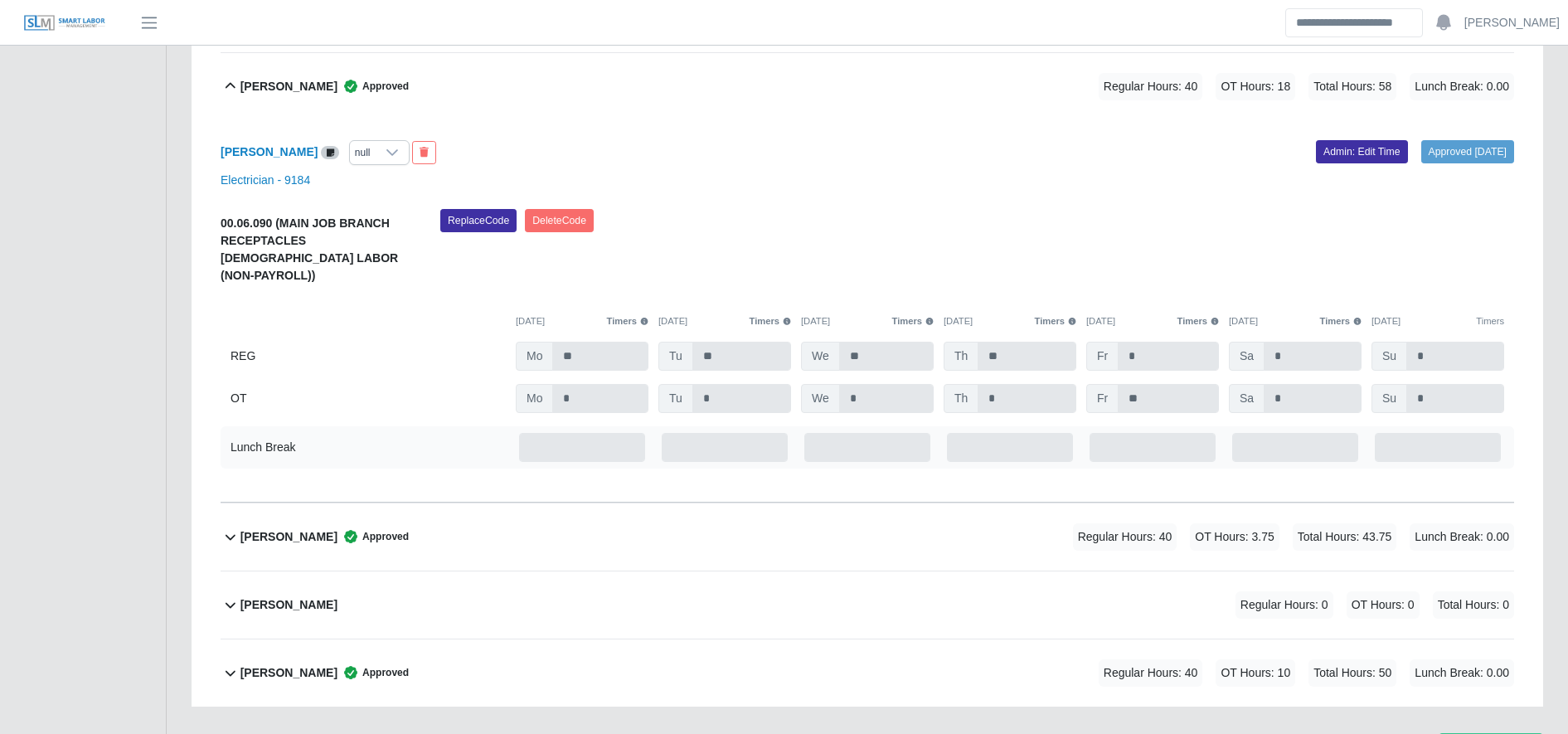
scroll to position [2134, 0]
click at [398, 160] on icon at bounding box center [392, 153] width 13 height 13
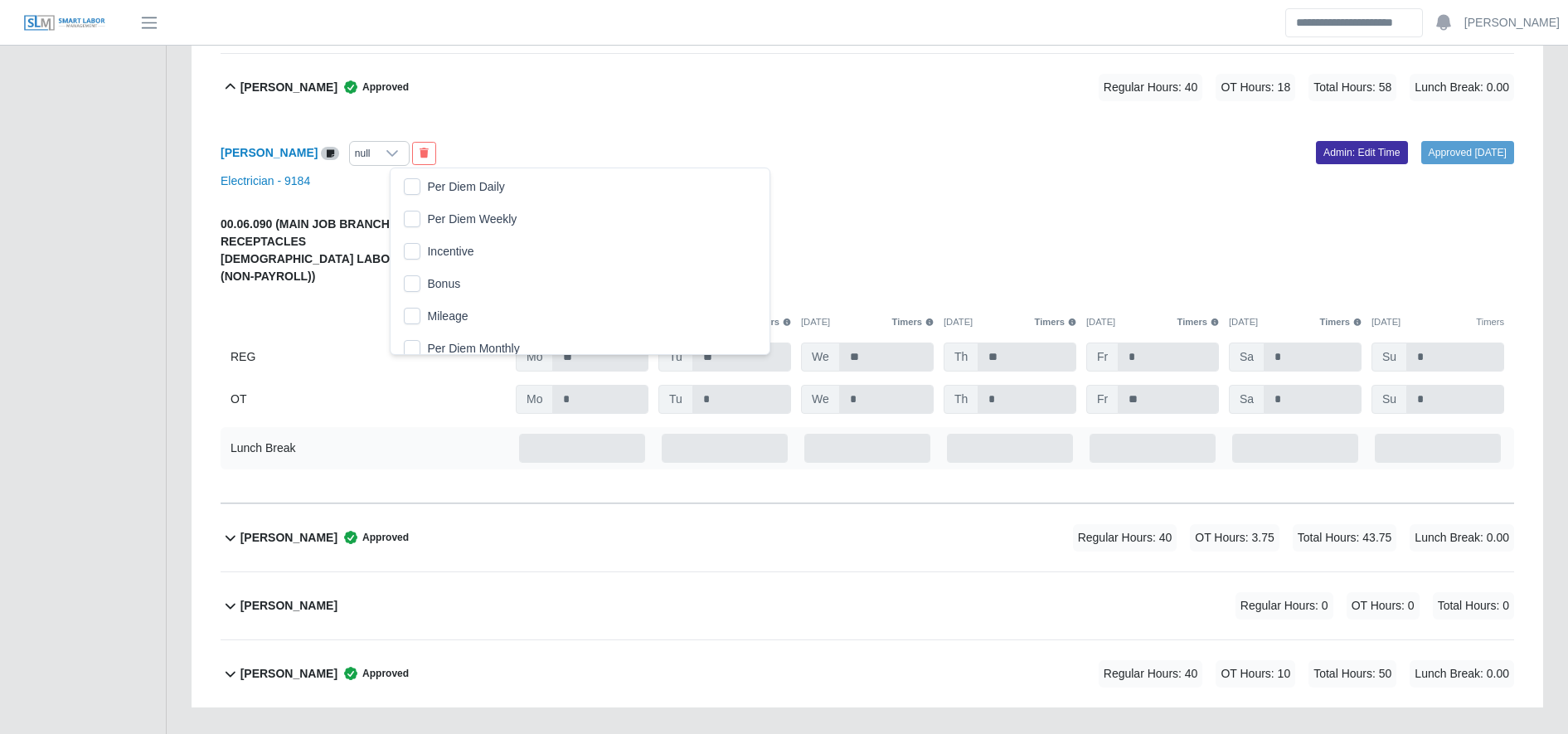
scroll to position [18, 11]
click at [436, 180] on span "Per Diem Daily" at bounding box center [466, 186] width 77 height 18
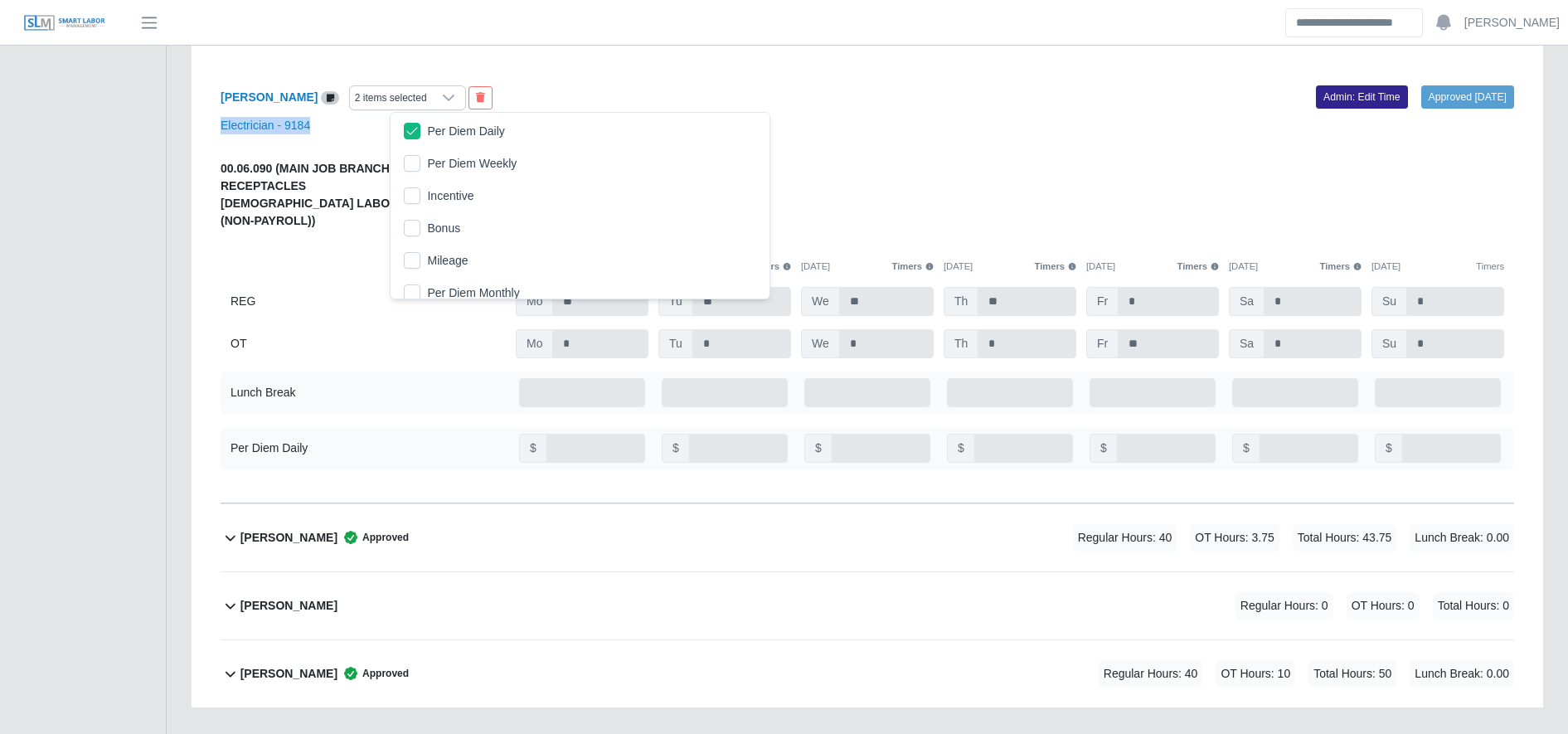
drag, startPoint x: 1328, startPoint y: 112, endPoint x: 1333, endPoint y: 102, distance: 11.2
click at [1333, 102] on div "Ramon Antonio Gonzalez 2 items selected Approved 10/13/2025 Admin: Edit Time El…" at bounding box center [867, 284] width 1293 height 438
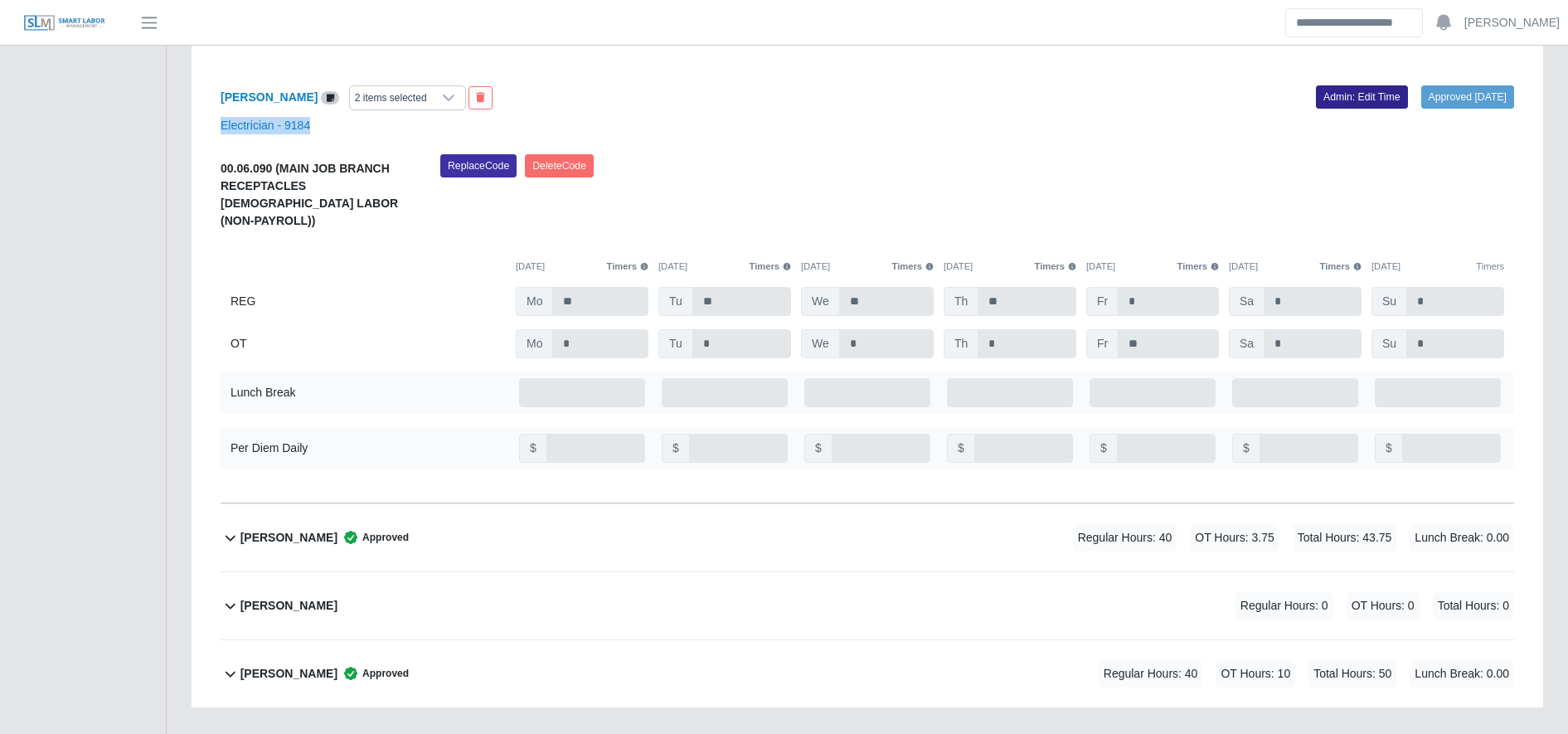
click at [1333, 102] on link "Admin: Edit Time" at bounding box center [1362, 97] width 92 height 23
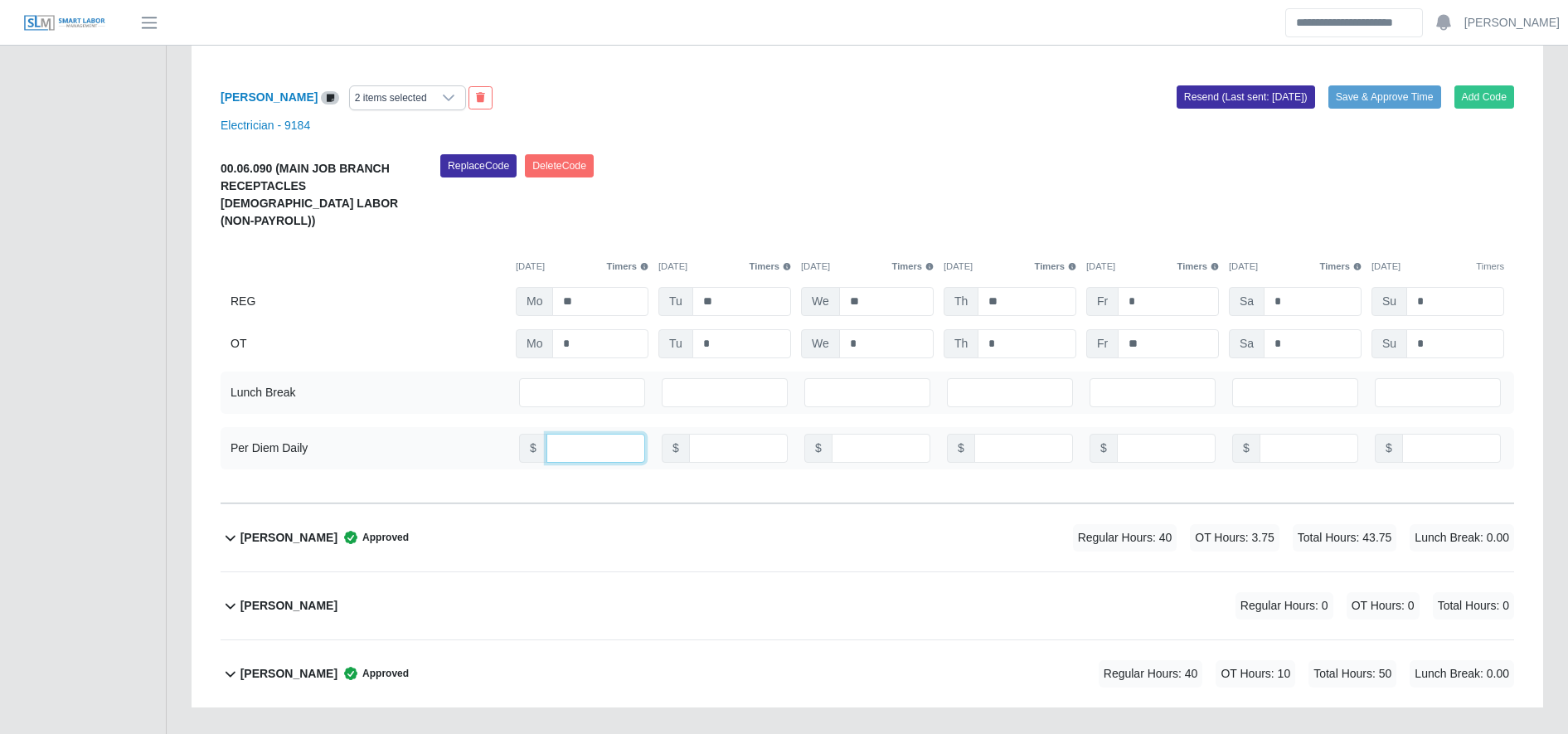
click at [597, 433] on input "number" at bounding box center [595, 447] width 99 height 29
type input "***"
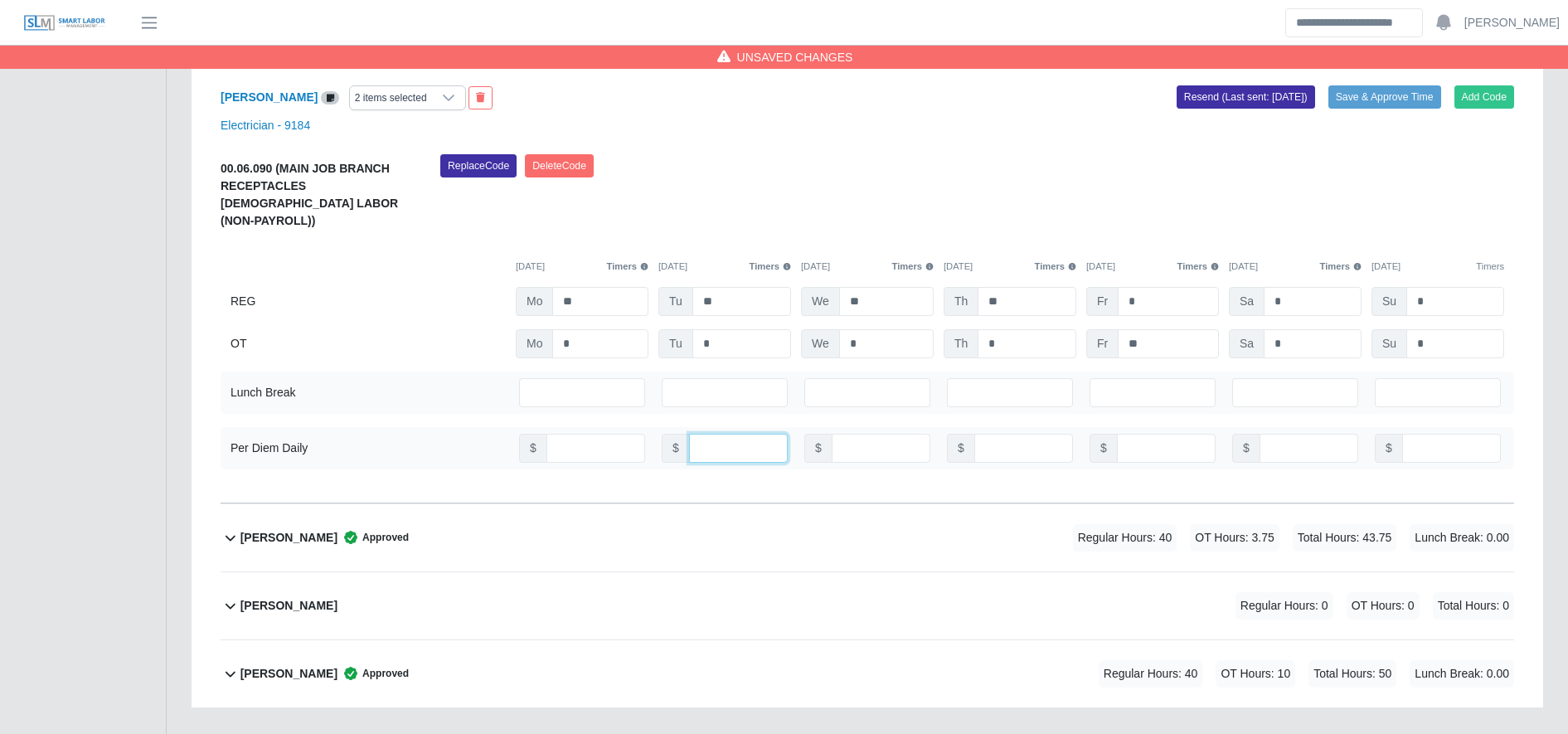
type input "***"
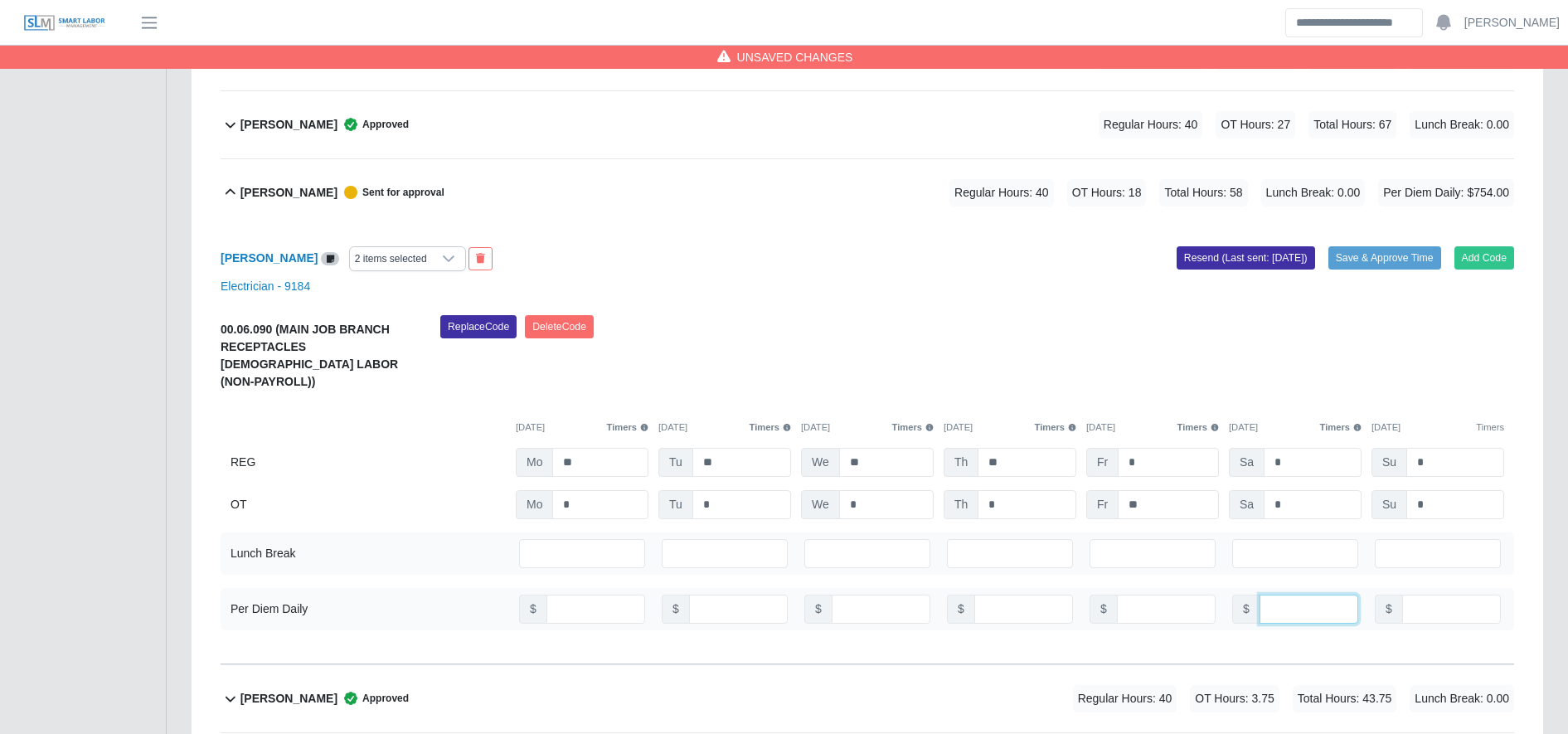
scroll to position [2028, 0]
type input "***"
click at [1287, 255] on button "Resend (Last sent: 10/13/2025)" at bounding box center [1246, 258] width 138 height 23
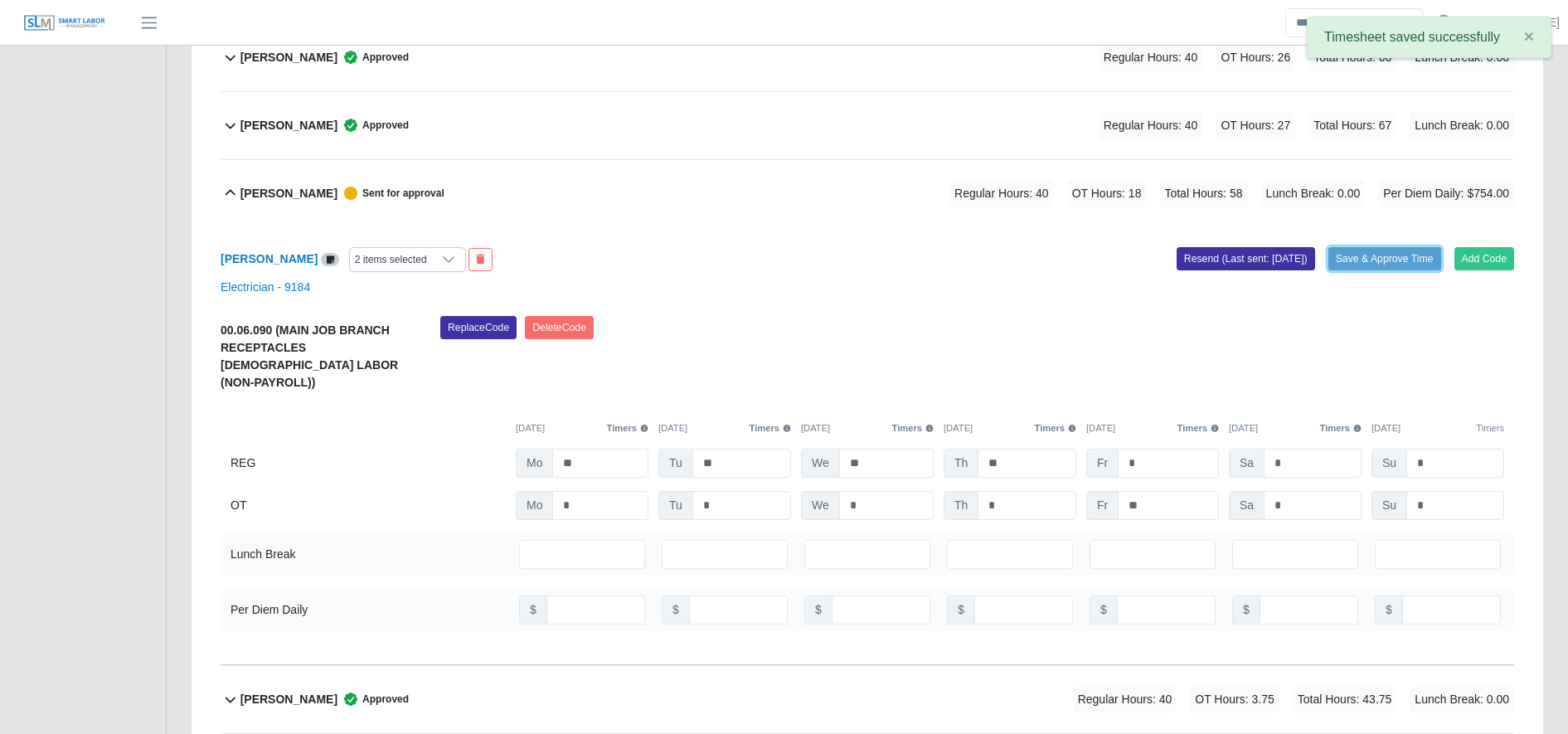
click at [1405, 255] on button "Save & Approve Time" at bounding box center [1384, 258] width 113 height 23
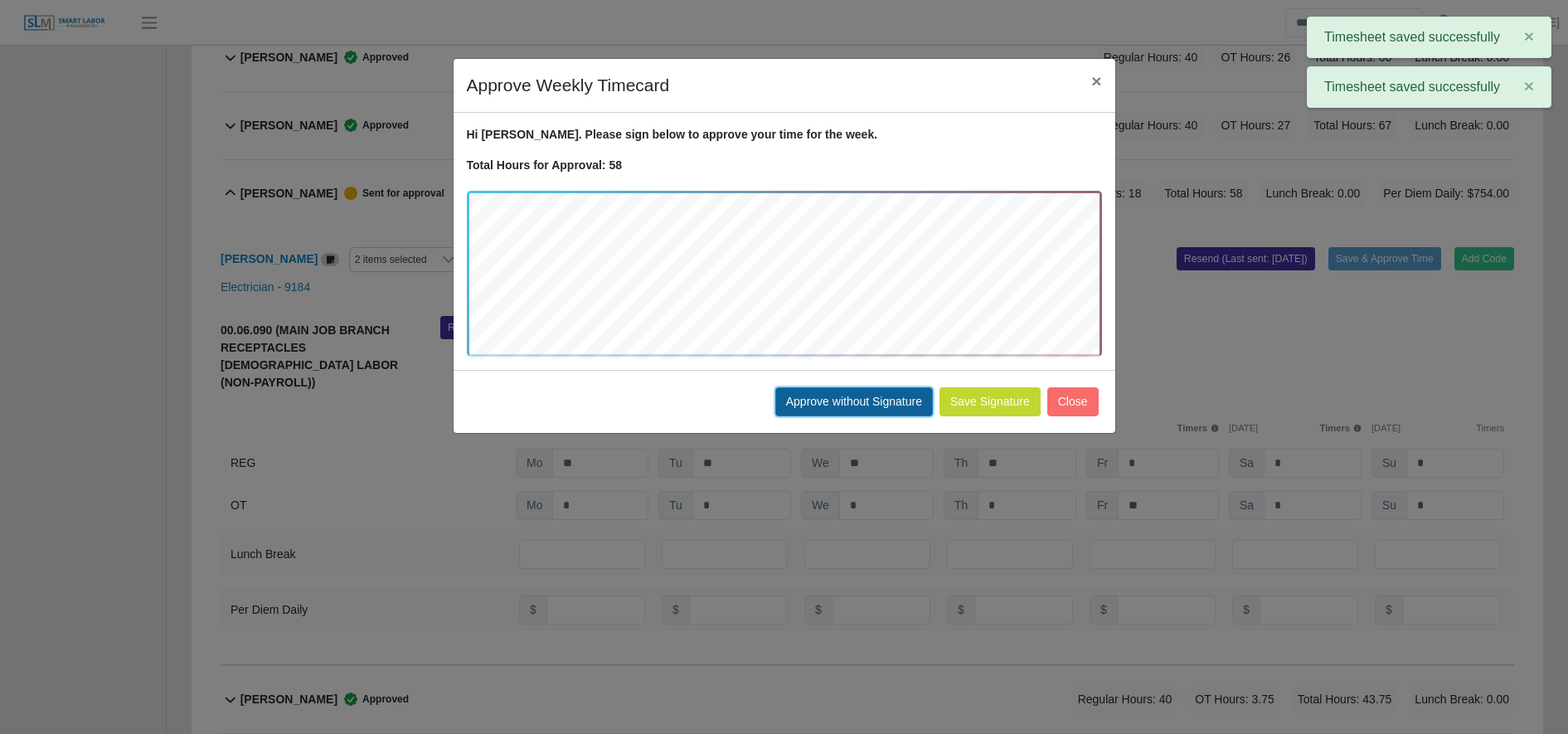
click at [783, 403] on button "Approve without Signature" at bounding box center [854, 401] width 158 height 29
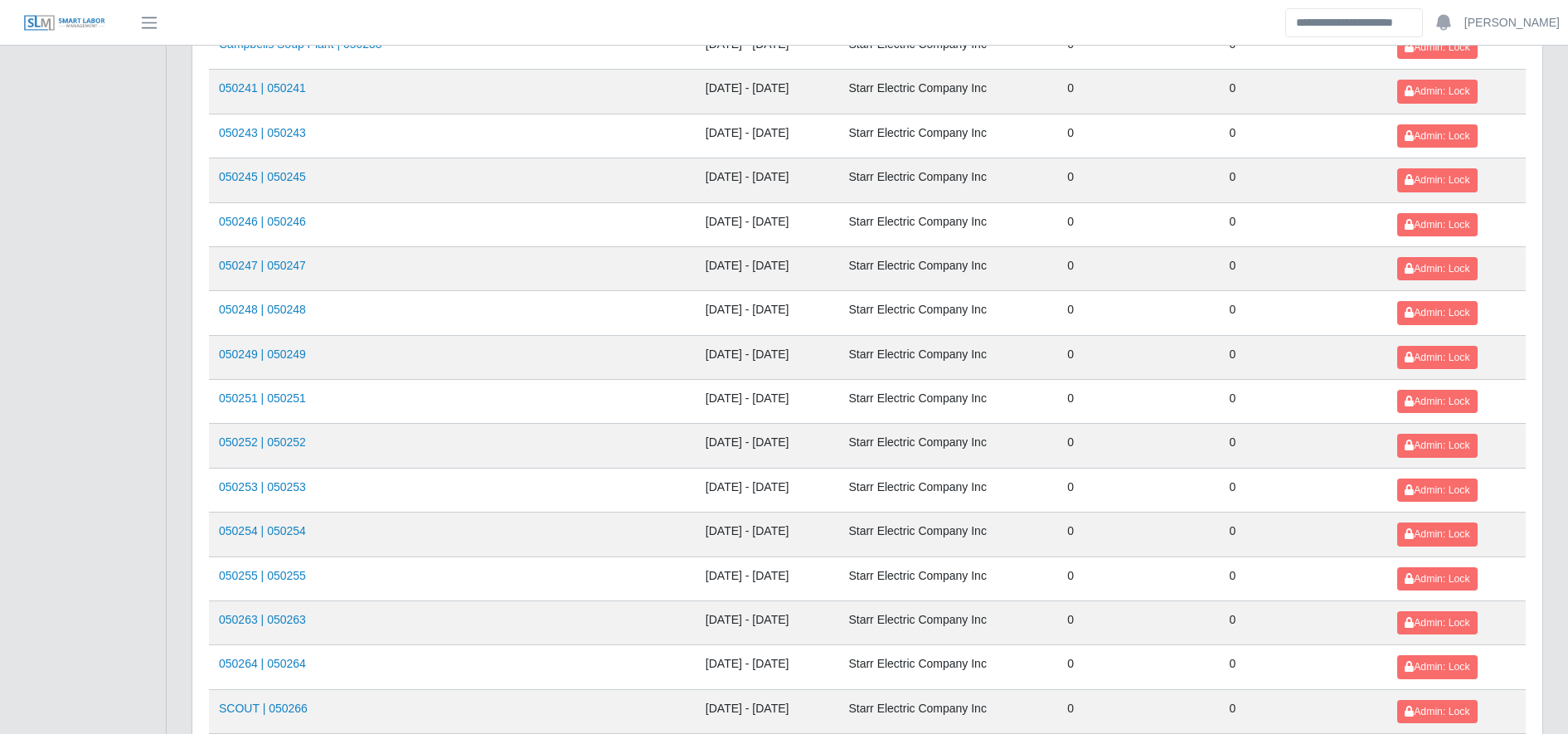
scroll to position [1809, 0]
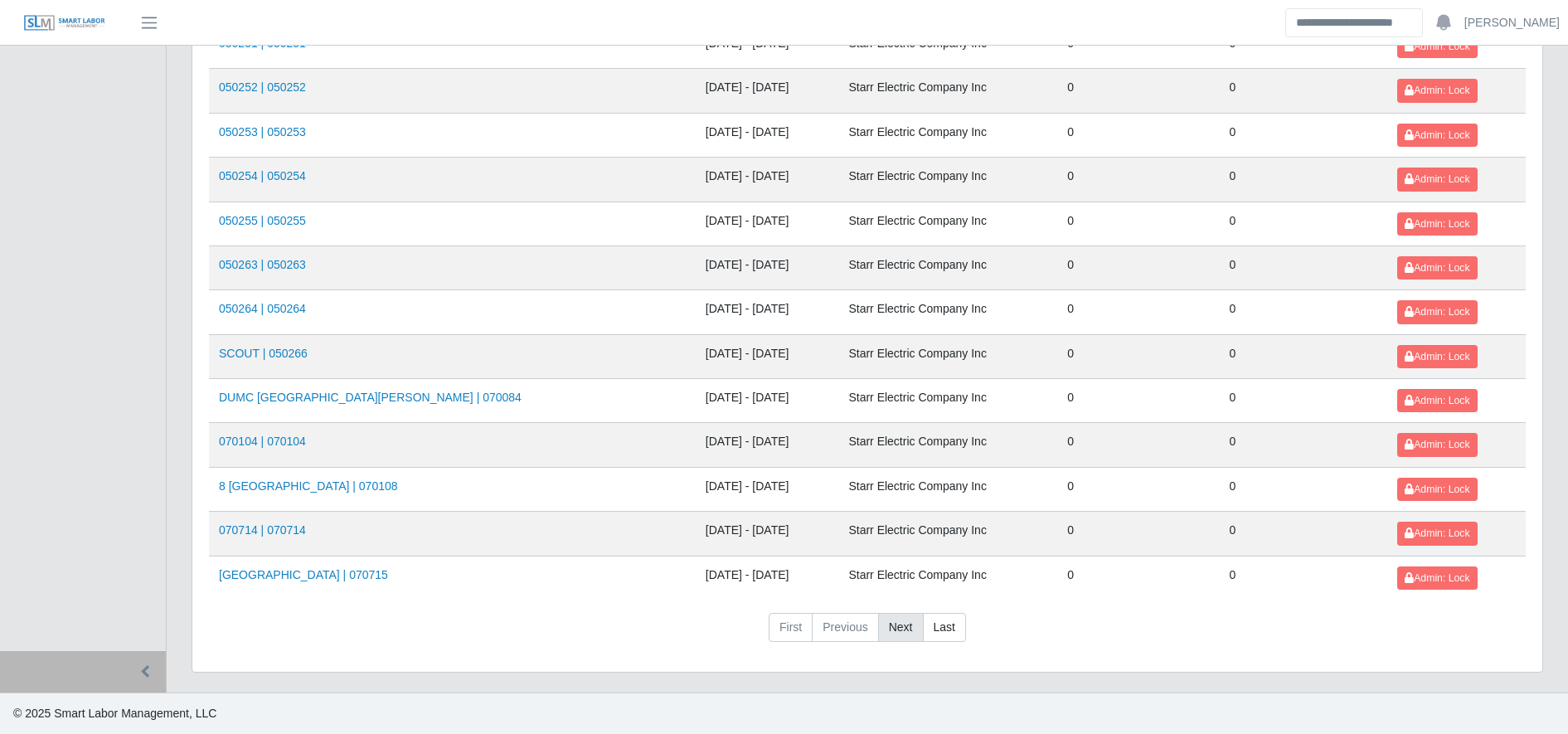
click at [885, 628] on link "Next" at bounding box center [900, 627] width 45 height 30
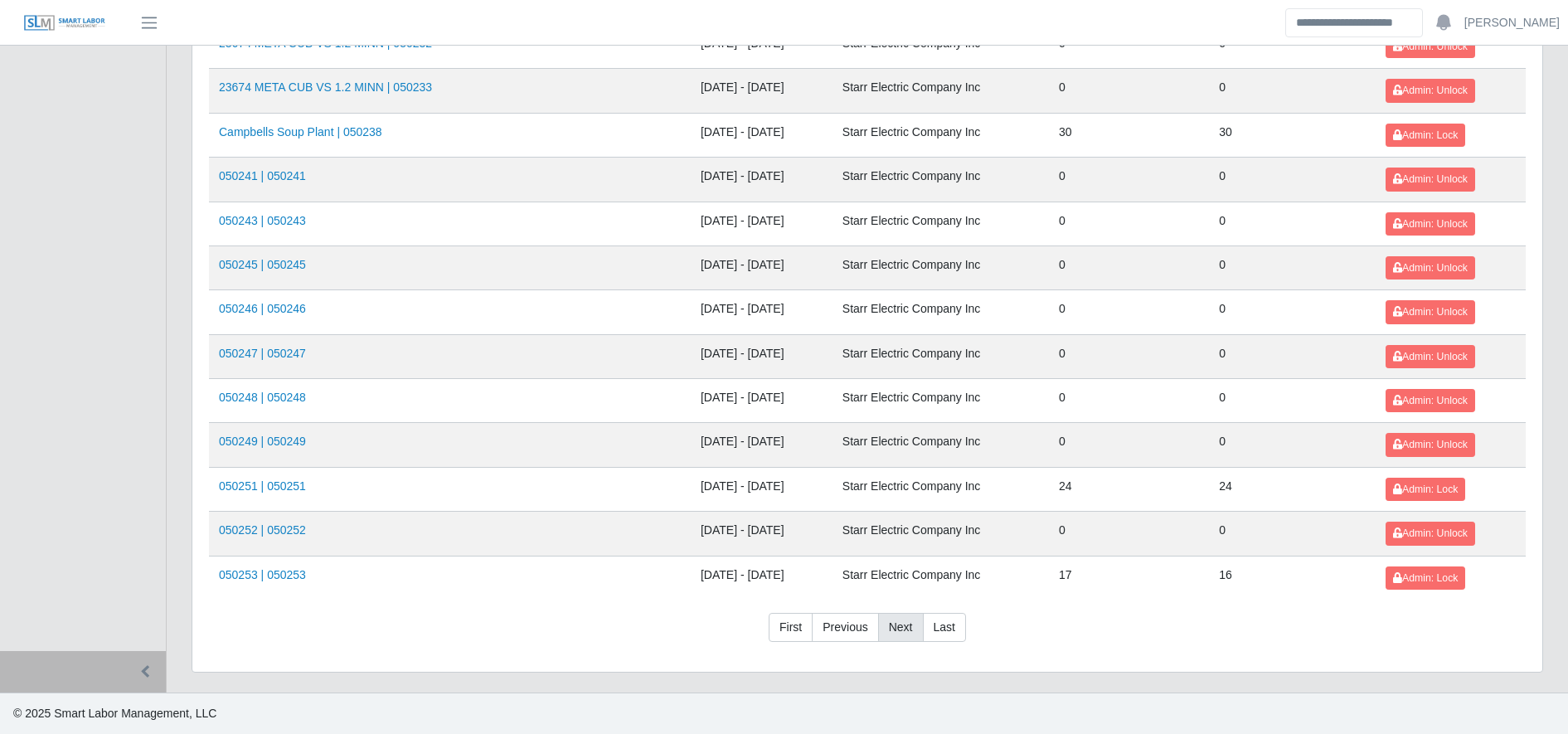
click at [885, 628] on link "Next" at bounding box center [900, 627] width 45 height 30
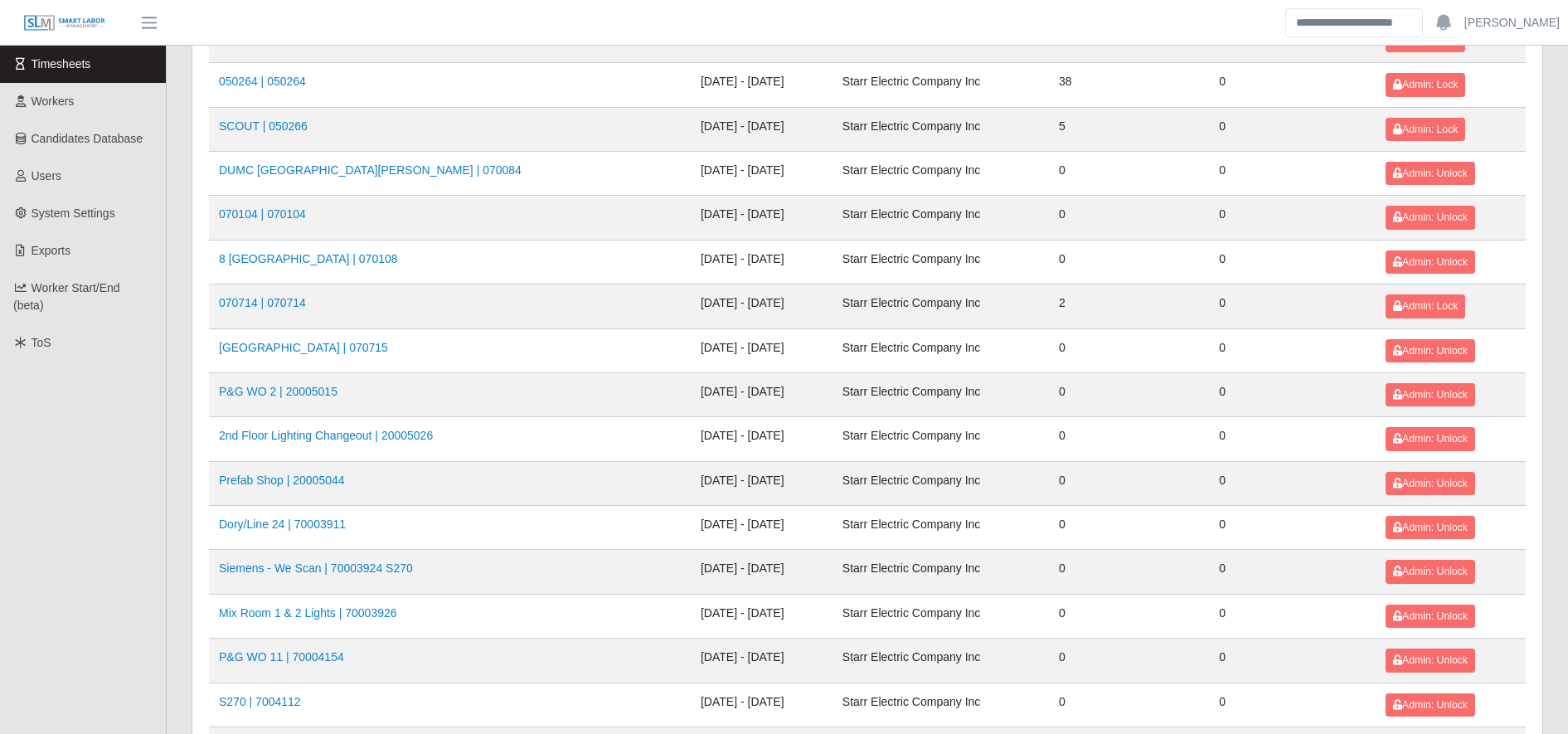
scroll to position [175, 0]
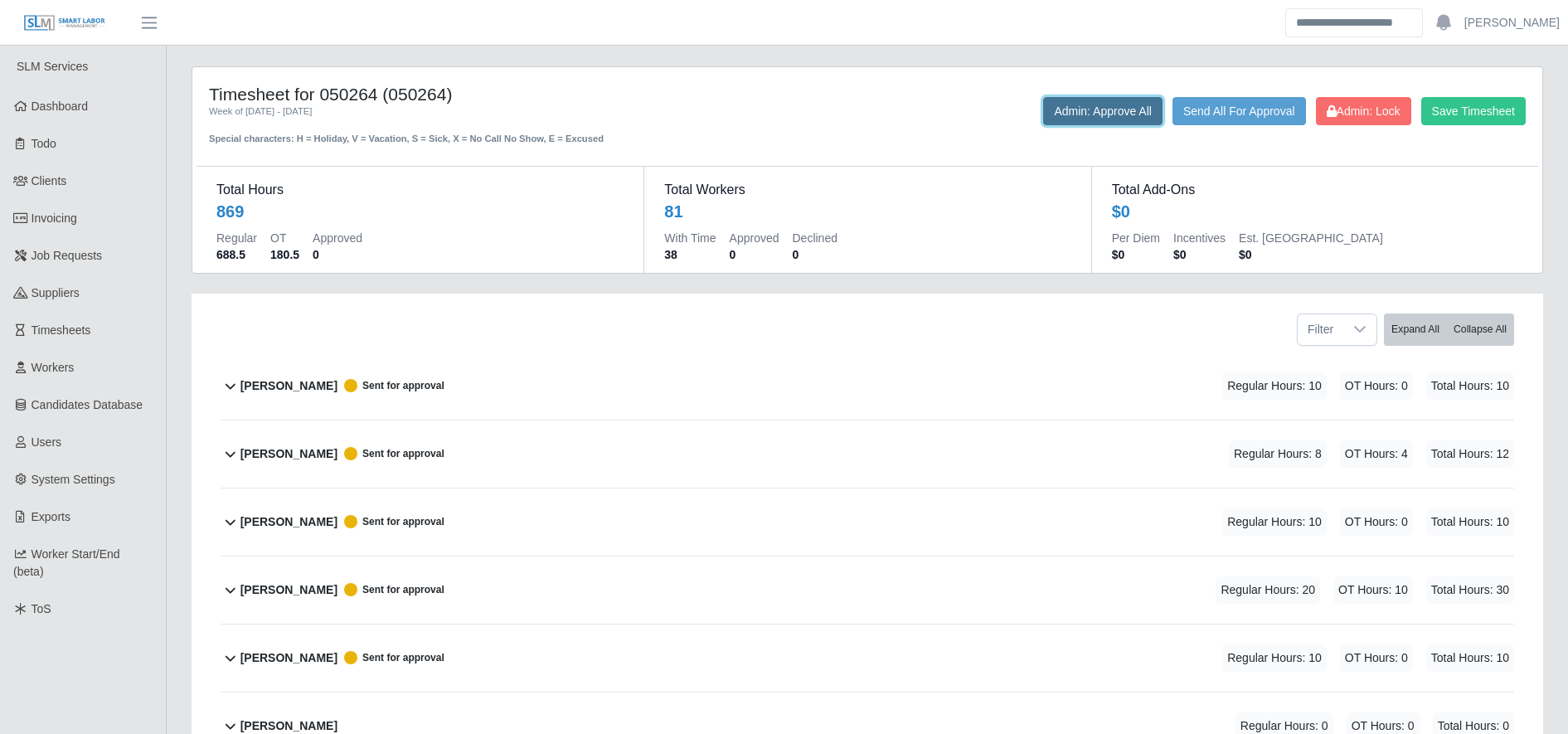
click at [1109, 107] on button "Admin: Approve All" at bounding box center [1102, 111] width 119 height 29
click at [1099, 101] on button "Admin: Approve All" at bounding box center [1102, 111] width 119 height 29
click at [1071, 107] on button "Admin: Approve All" at bounding box center [1102, 111] width 119 height 29
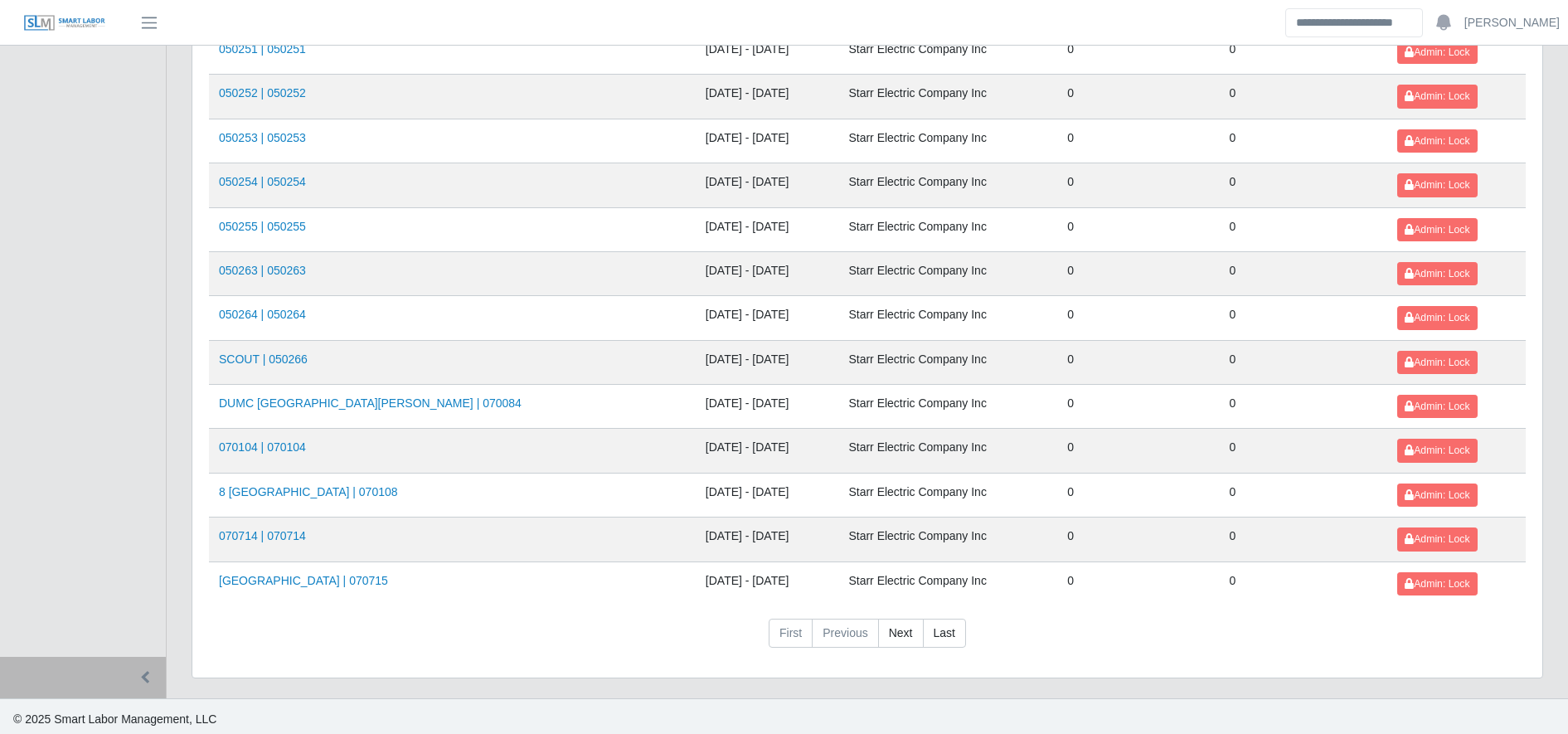
scroll to position [1809, 0]
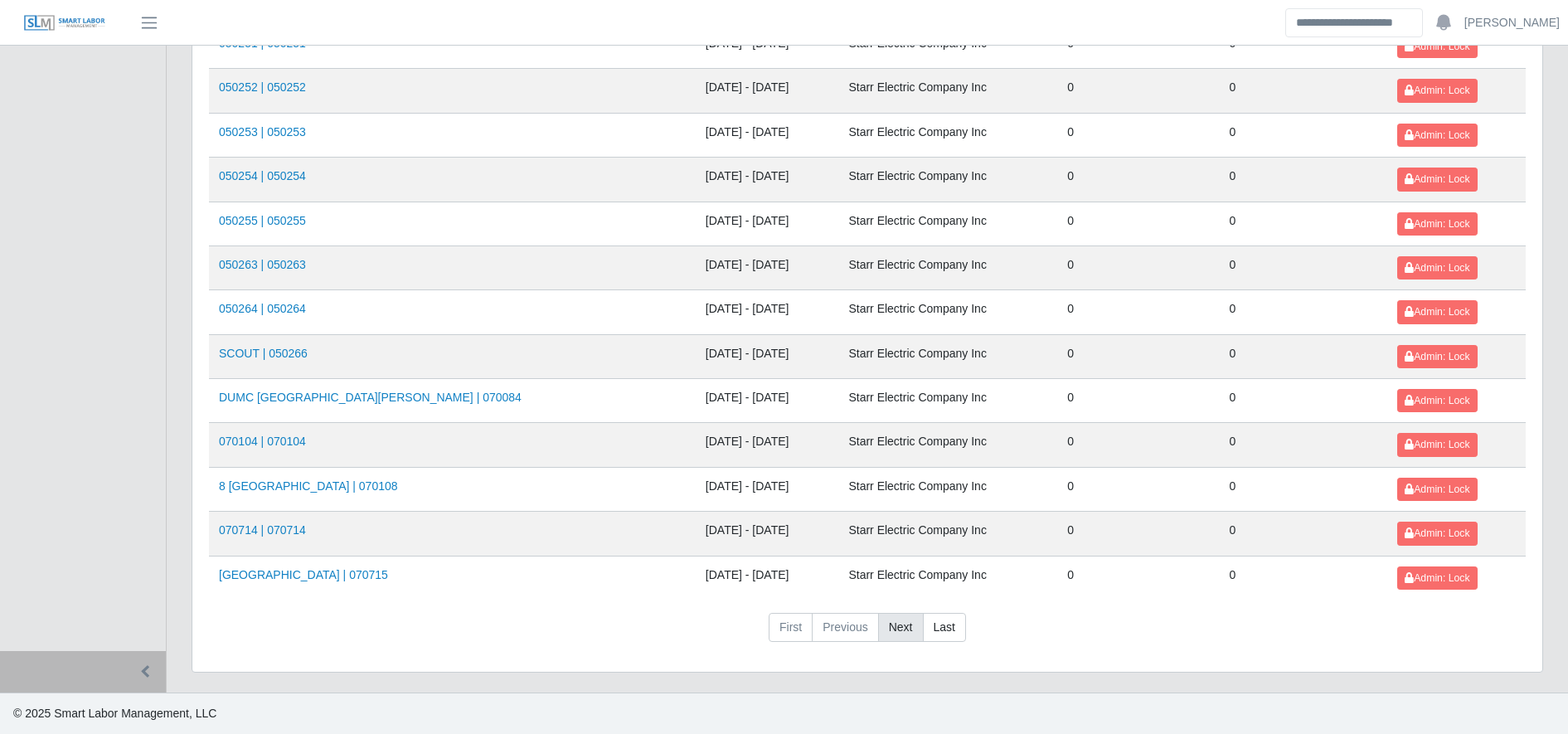
click at [908, 633] on link "Next" at bounding box center [900, 627] width 45 height 30
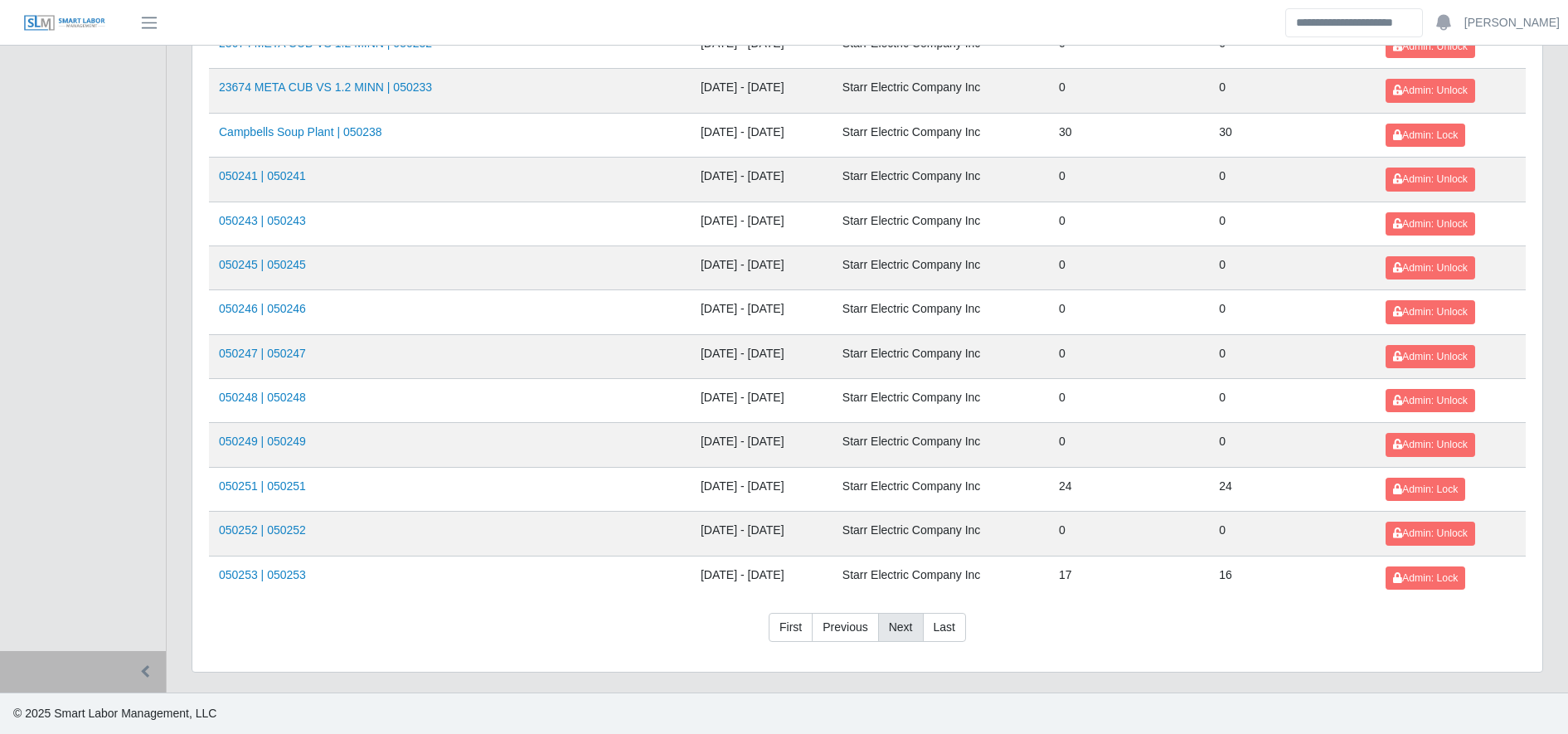
click at [893, 629] on link "Next" at bounding box center [900, 627] width 45 height 30
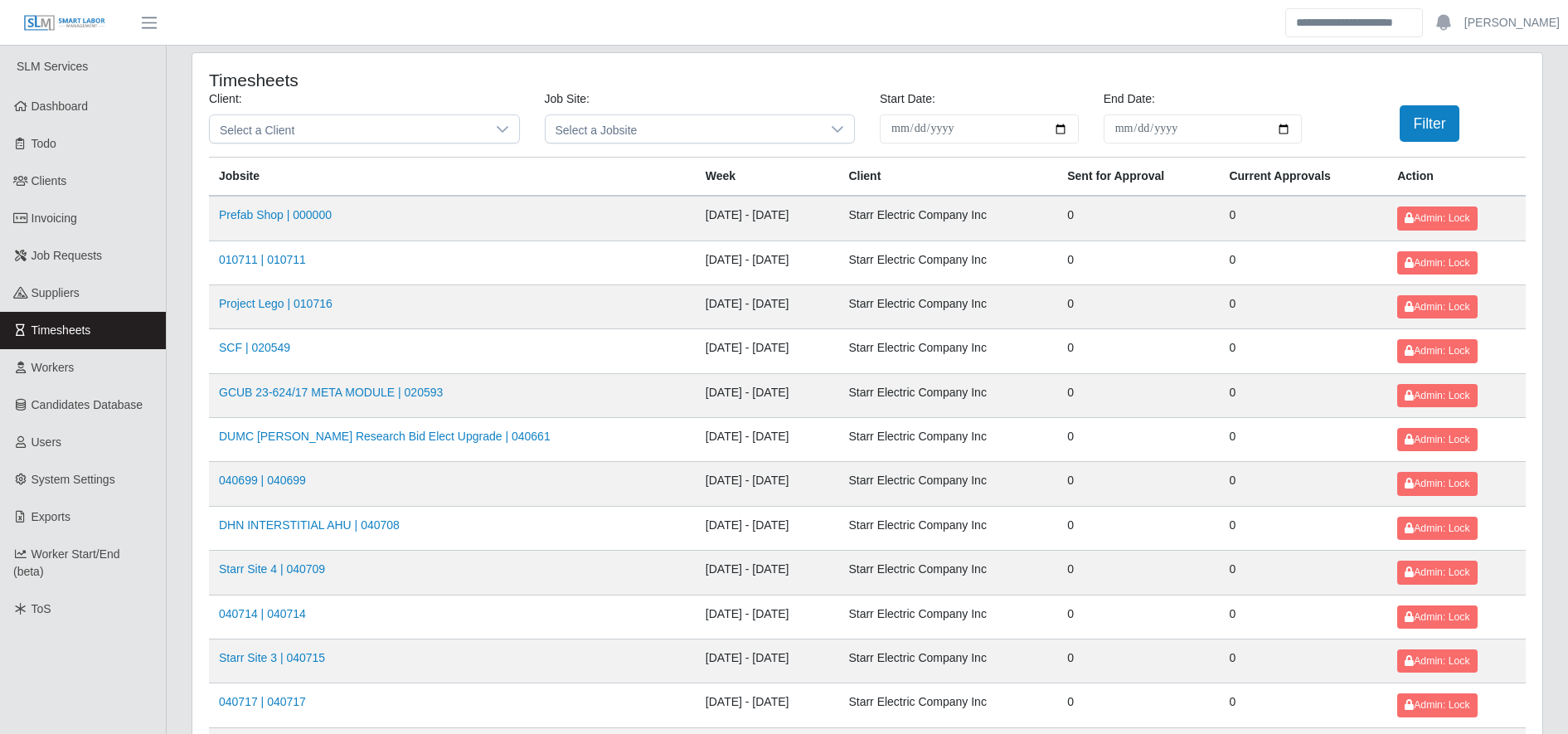
scroll to position [1809, 0]
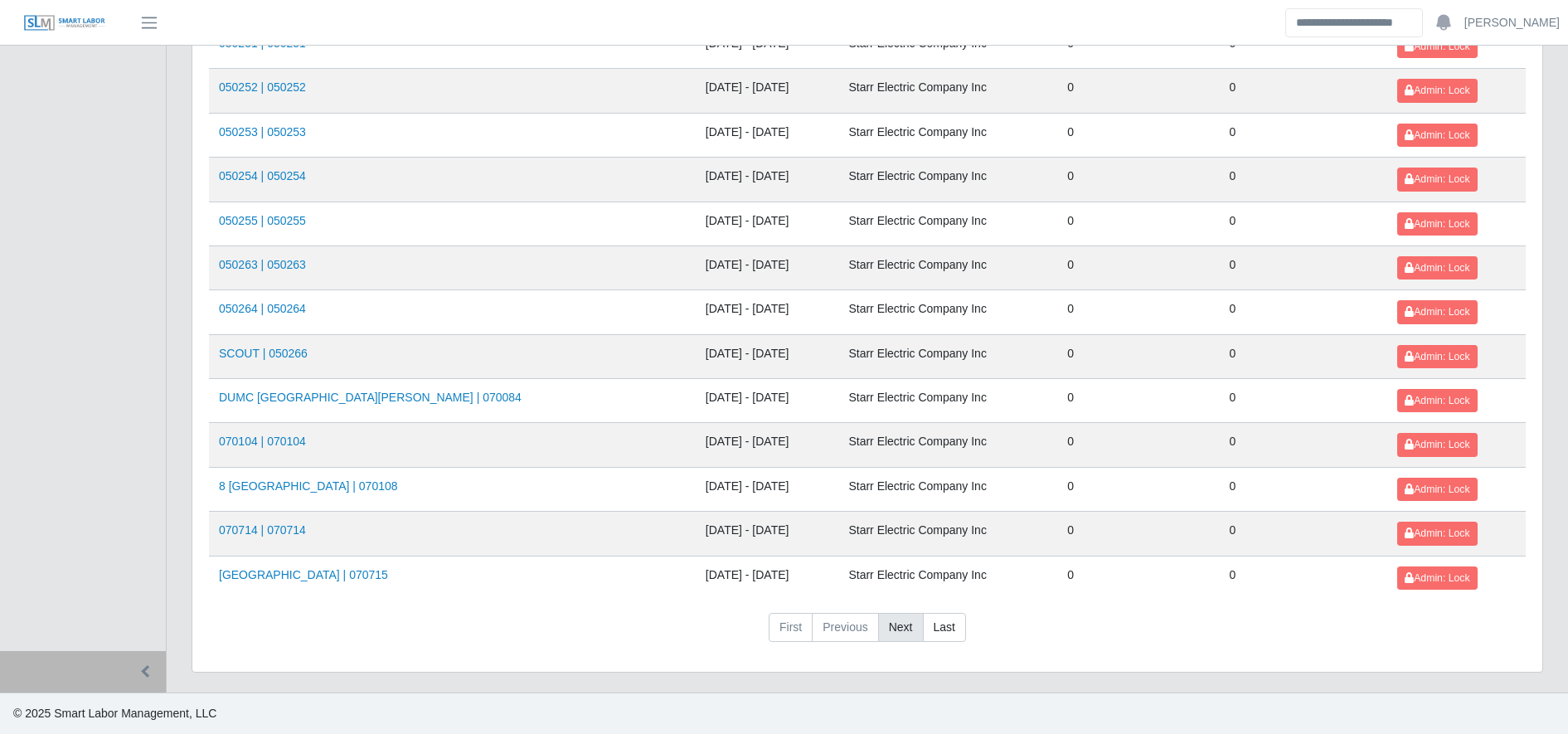
click at [901, 617] on link "Next" at bounding box center [900, 627] width 45 height 30
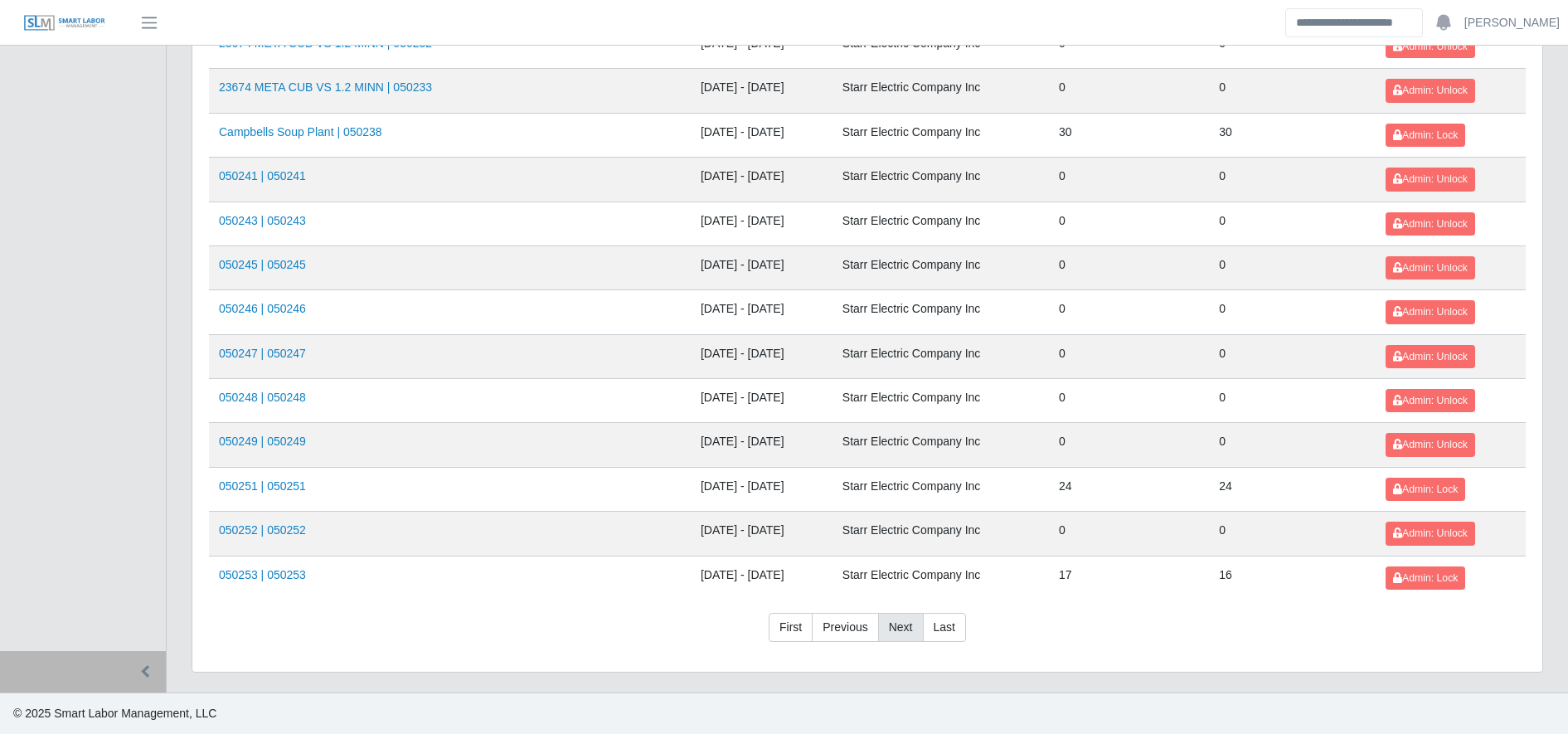
click at [901, 617] on link "Next" at bounding box center [900, 627] width 45 height 30
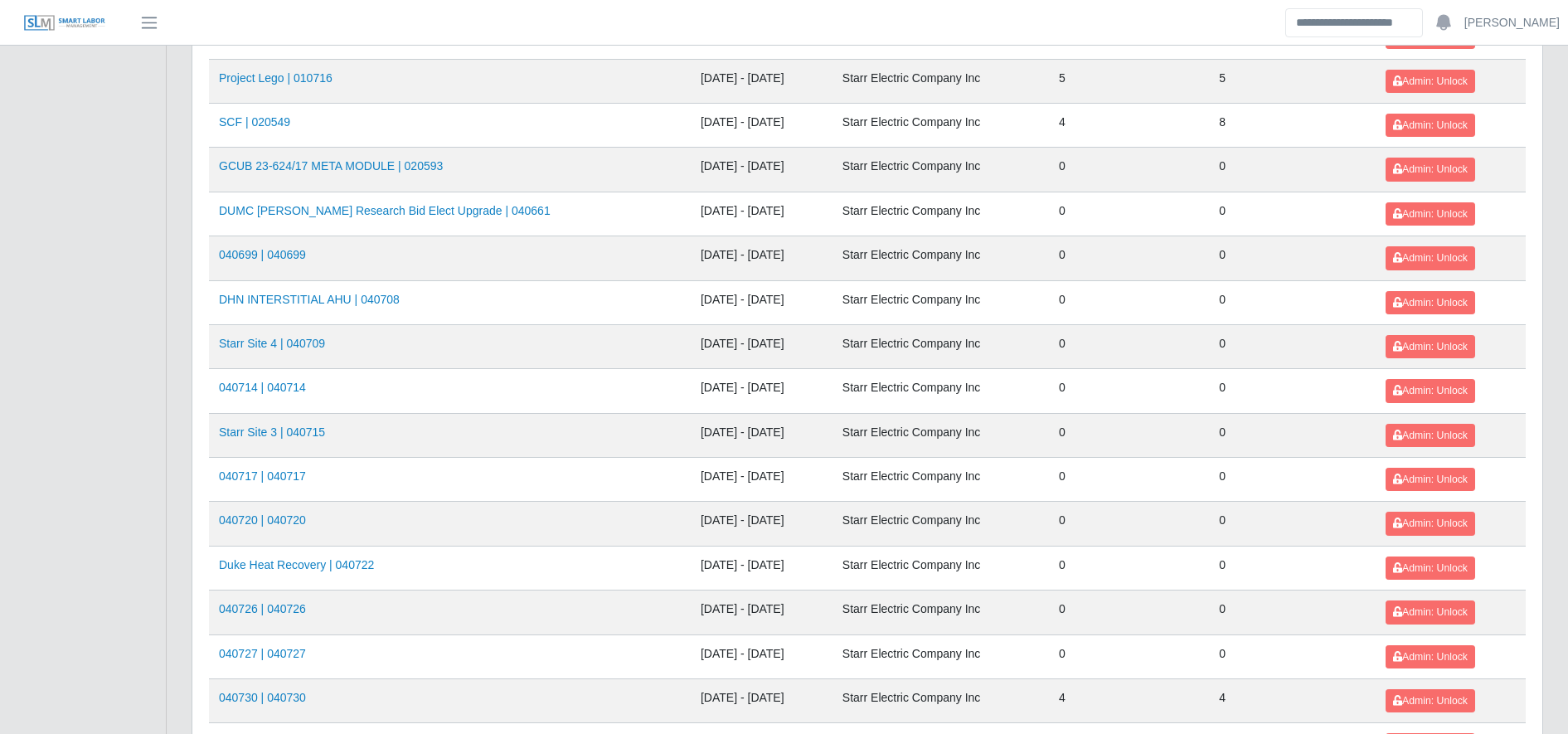
scroll to position [997, 0]
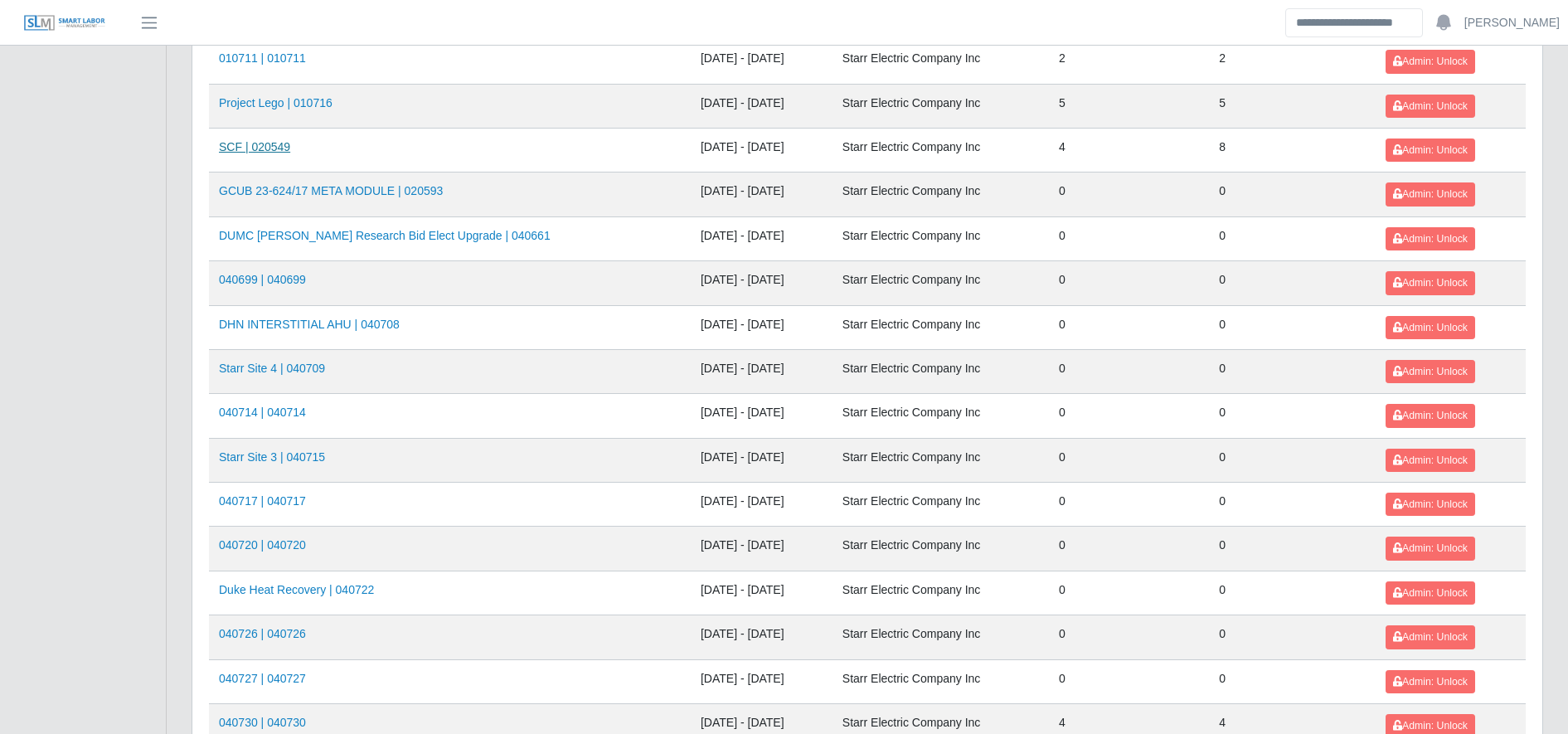
click at [250, 152] on link "SCF | 020549" at bounding box center [254, 147] width 71 height 13
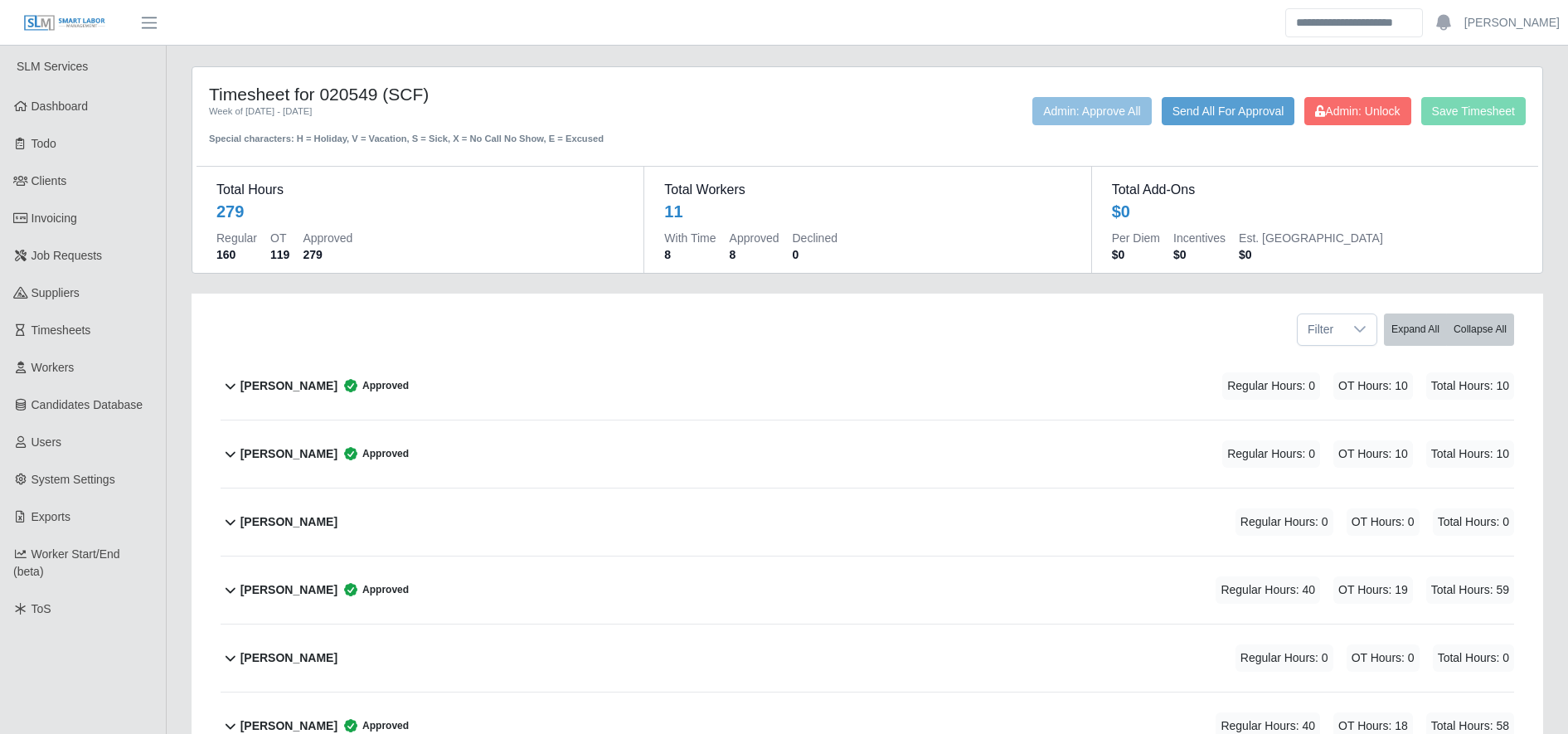
scroll to position [1, 0]
